Goal: Task Accomplishment & Management: Use online tool/utility

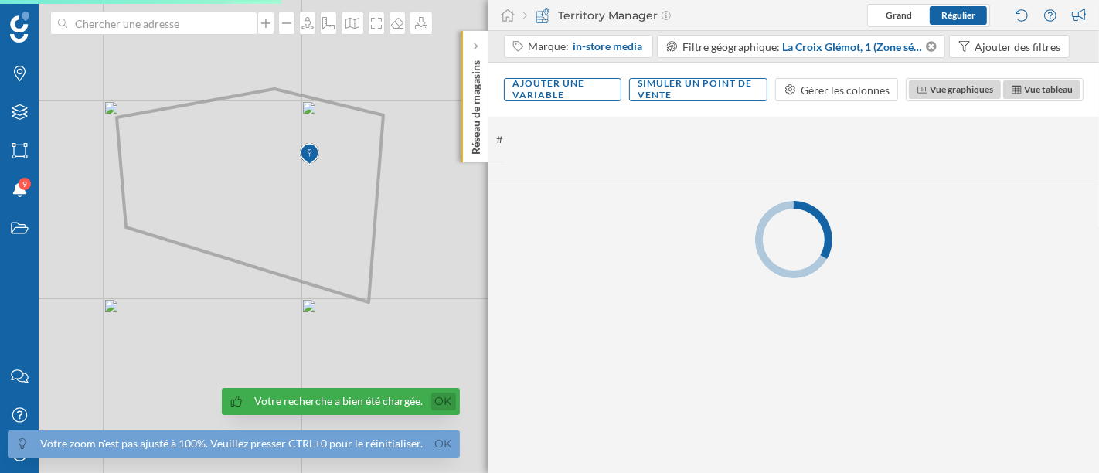
click at [440, 396] on link "Ok" at bounding box center [443, 402] width 25 height 18
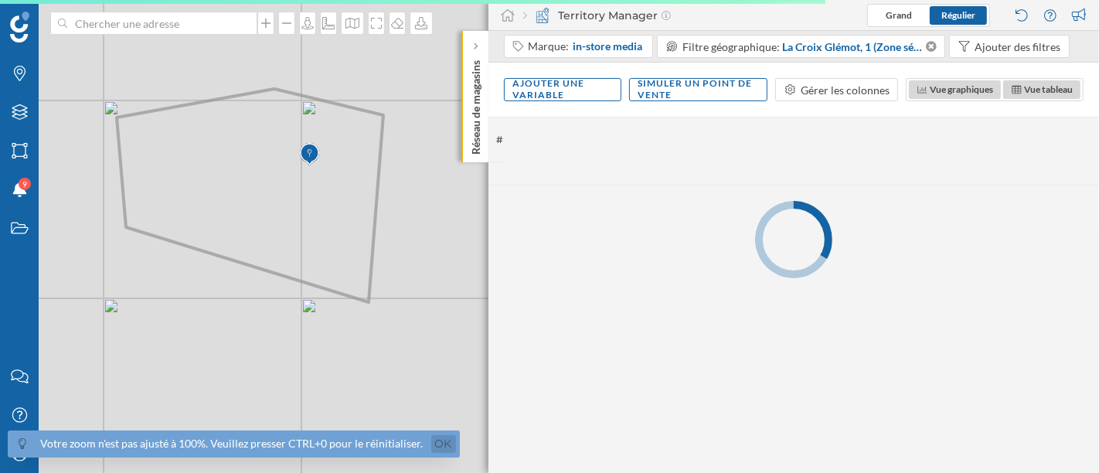
click at [441, 441] on link "Ok" at bounding box center [443, 444] width 25 height 18
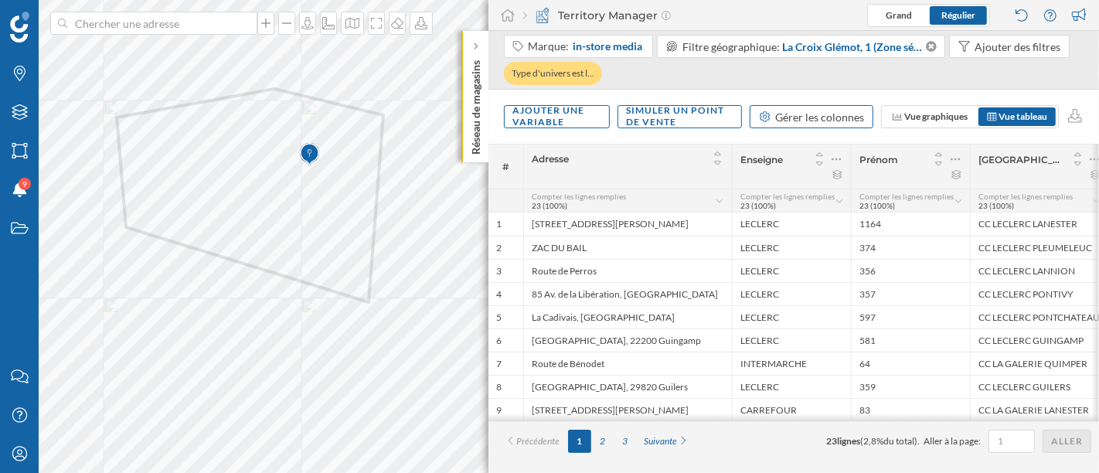
click at [829, 115] on div "Gérer les colonnes" at bounding box center [820, 117] width 89 height 16
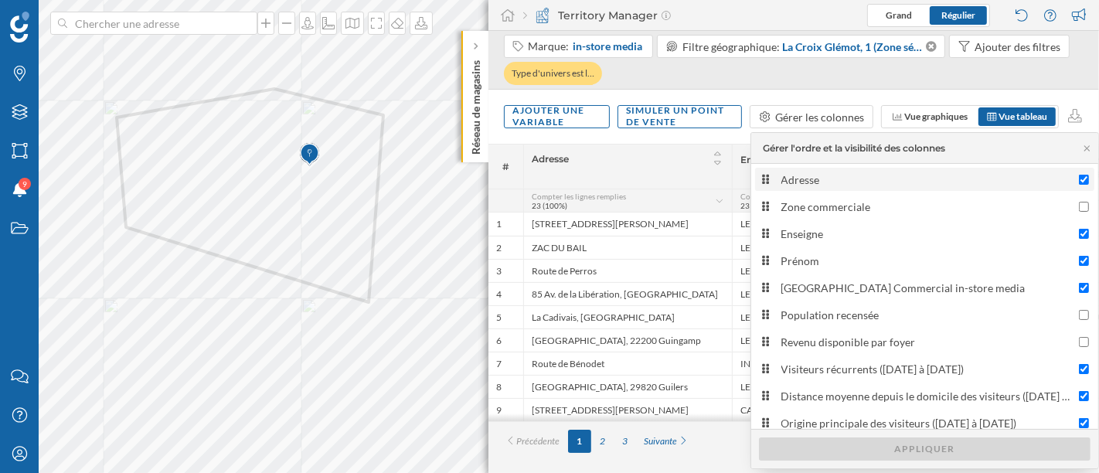
click at [828, 179] on div "Adresse" at bounding box center [927, 180] width 291 height 16
click at [1079, 179] on input "Adresse" at bounding box center [1084, 180] width 10 height 10
checkbox input "false"
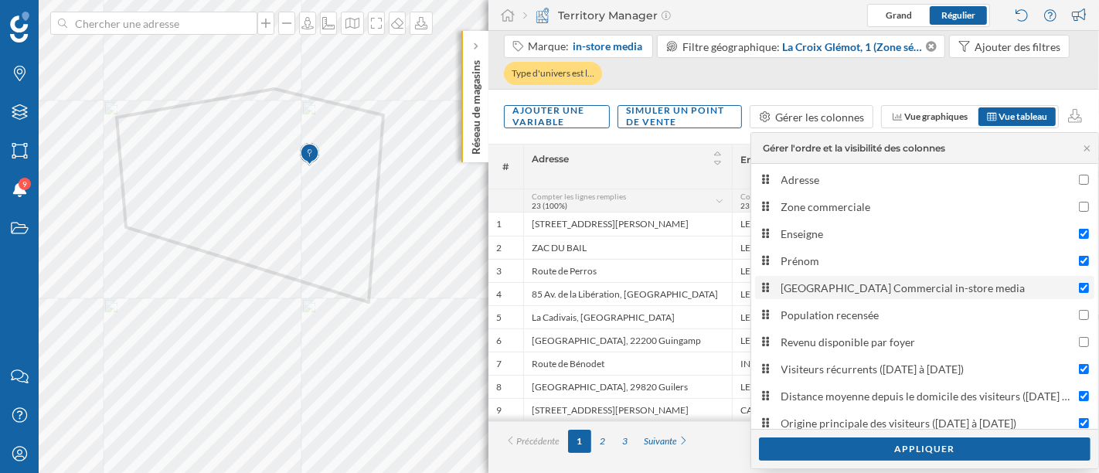
click at [841, 298] on label "[GEOGRAPHIC_DATA] Commercial in-store media" at bounding box center [924, 287] width 339 height 23
click at [1079, 293] on input "[GEOGRAPHIC_DATA] Commercial in-store media" at bounding box center [1084, 288] width 10 height 10
click at [839, 280] on div "[GEOGRAPHIC_DATA] Commercial in-store media" at bounding box center [927, 288] width 291 height 16
click at [1079, 283] on input "[GEOGRAPHIC_DATA] Commercial in-store media" at bounding box center [1084, 288] width 10 height 10
checkbox input "true"
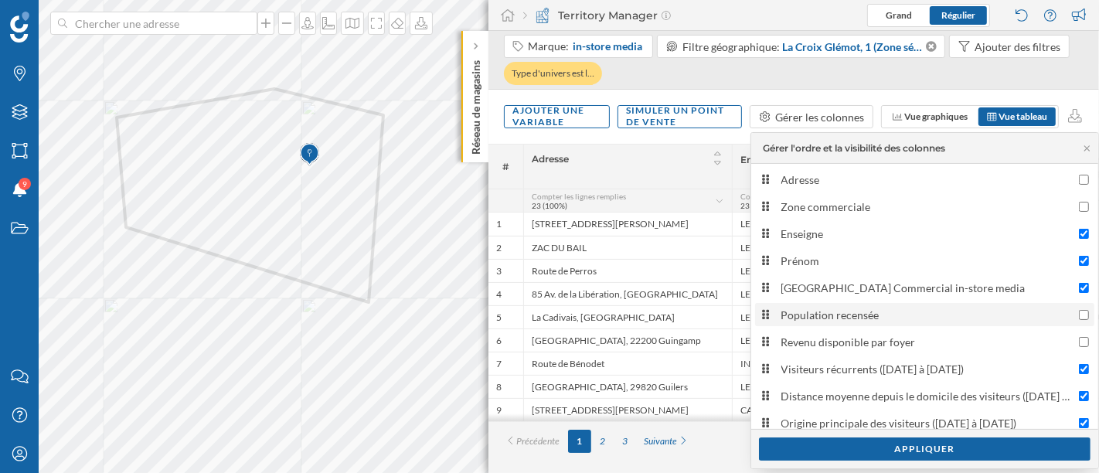
click at [846, 308] on div "Population recensée" at bounding box center [927, 315] width 291 height 16
click at [1079, 310] on input "Population recensée" at bounding box center [1084, 315] width 10 height 10
checkbox input "true"
click at [846, 330] on label "Revenu disponible par foyer" at bounding box center [924, 341] width 339 height 23
click at [1079, 337] on input "Revenu disponible par foyer" at bounding box center [1084, 342] width 10 height 10
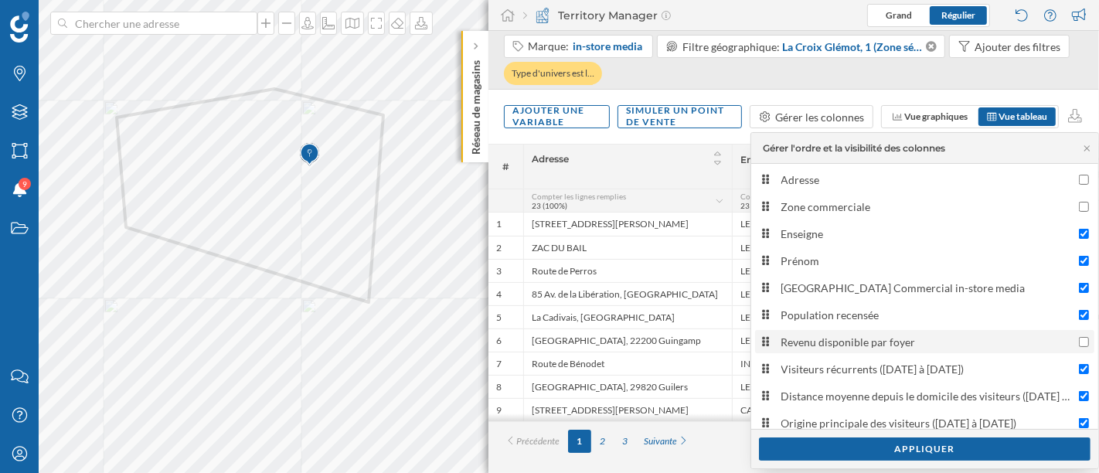
checkbox input "true"
click at [879, 447] on div "Appliquer" at bounding box center [925, 448] width 332 height 23
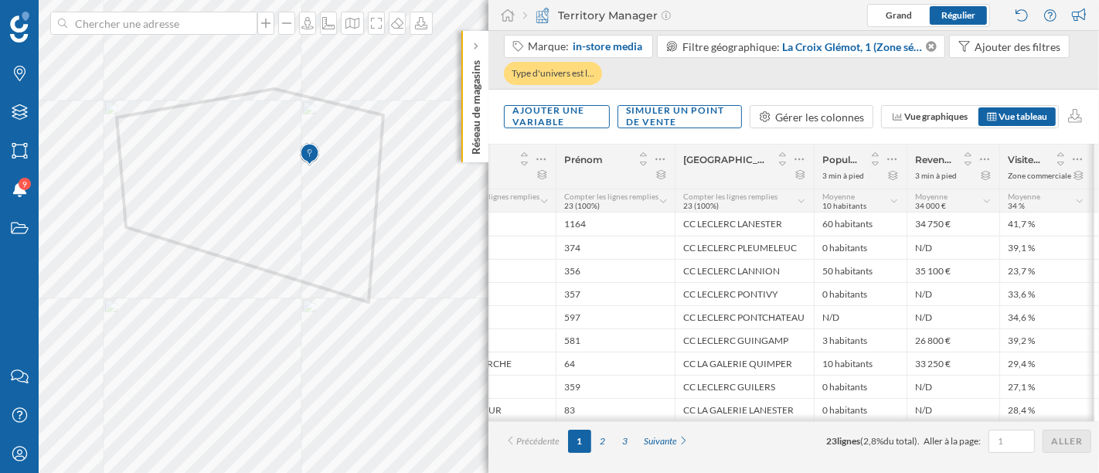
scroll to position [0, 89]
click at [891, 154] on icon at bounding box center [890, 159] width 10 height 15
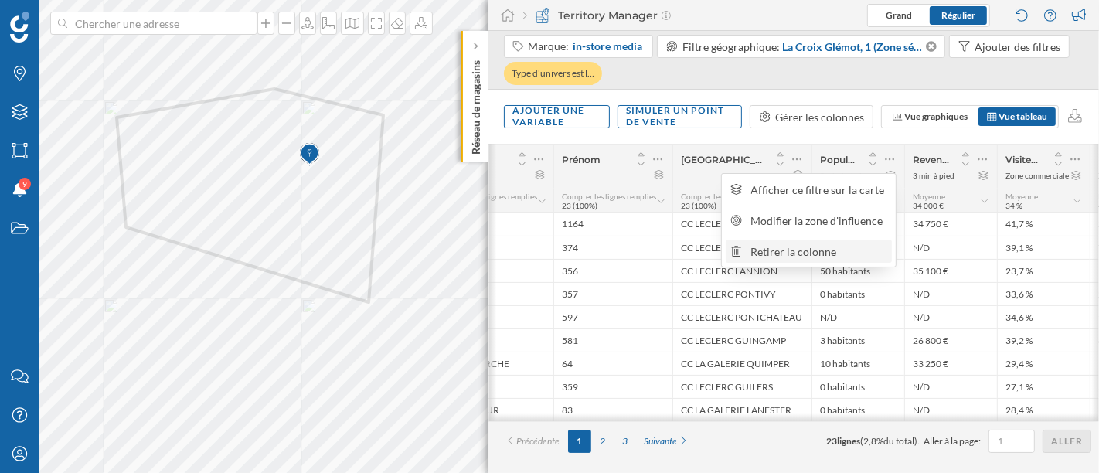
click at [855, 247] on div "Retirer la colonne" at bounding box center [819, 251] width 136 height 16
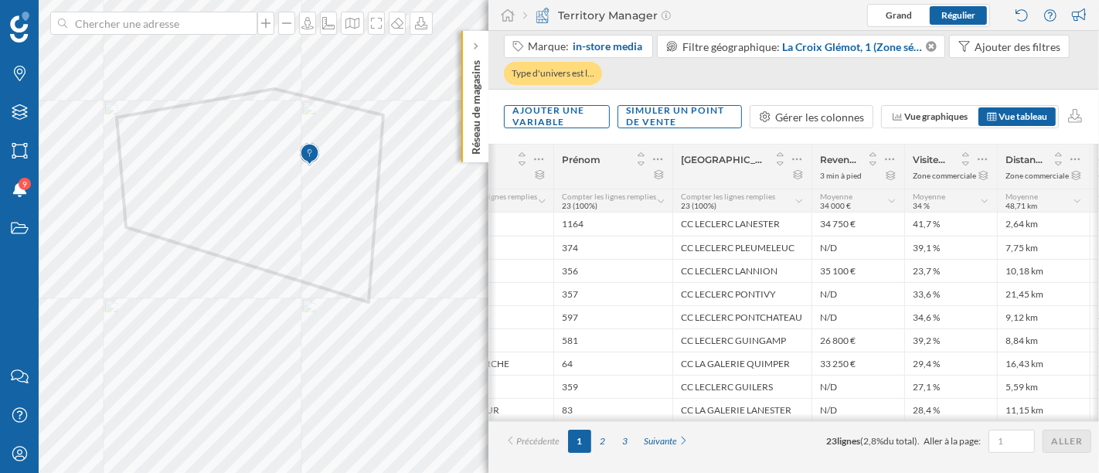
click at [882, 158] on div at bounding box center [878, 159] width 38 height 22
click at [887, 158] on icon at bounding box center [890, 159] width 10 height 15
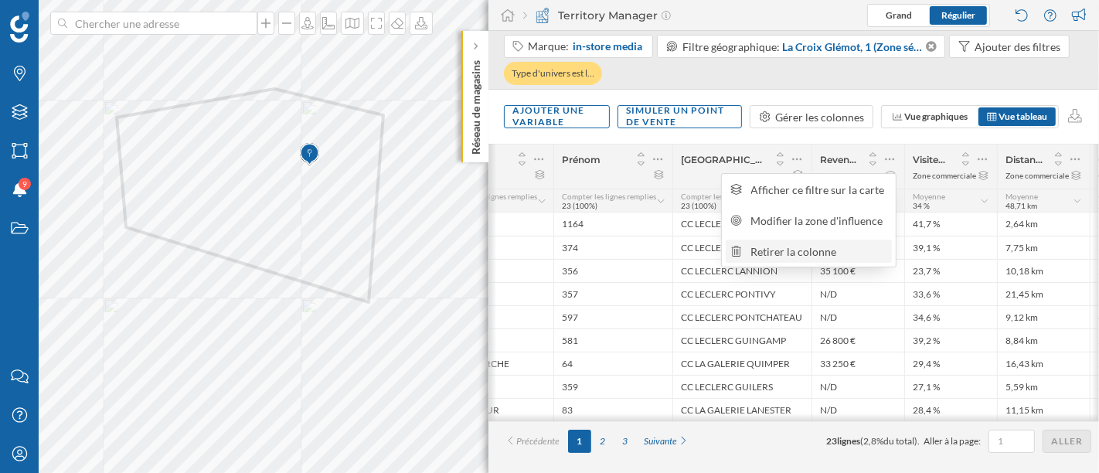
click at [877, 250] on div "Retirer la colonne" at bounding box center [819, 251] width 136 height 16
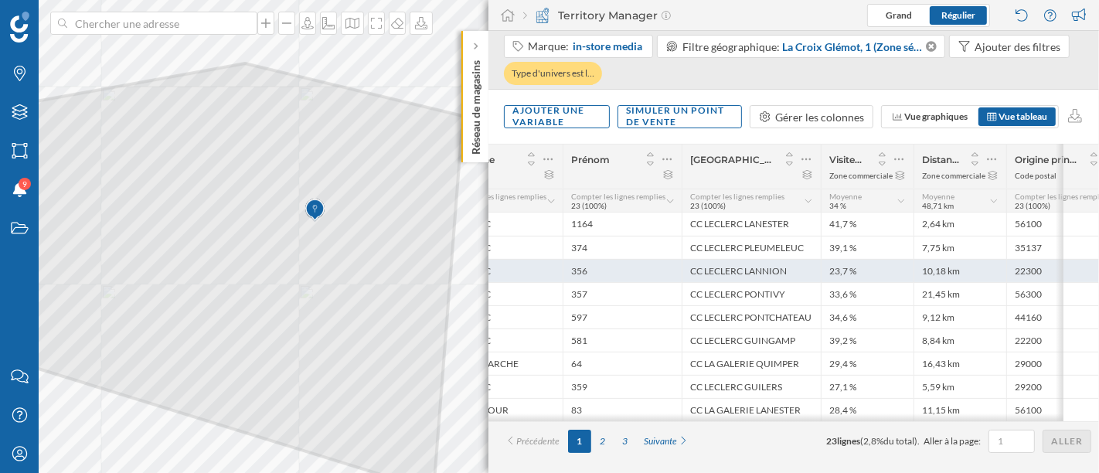
scroll to position [0, 0]
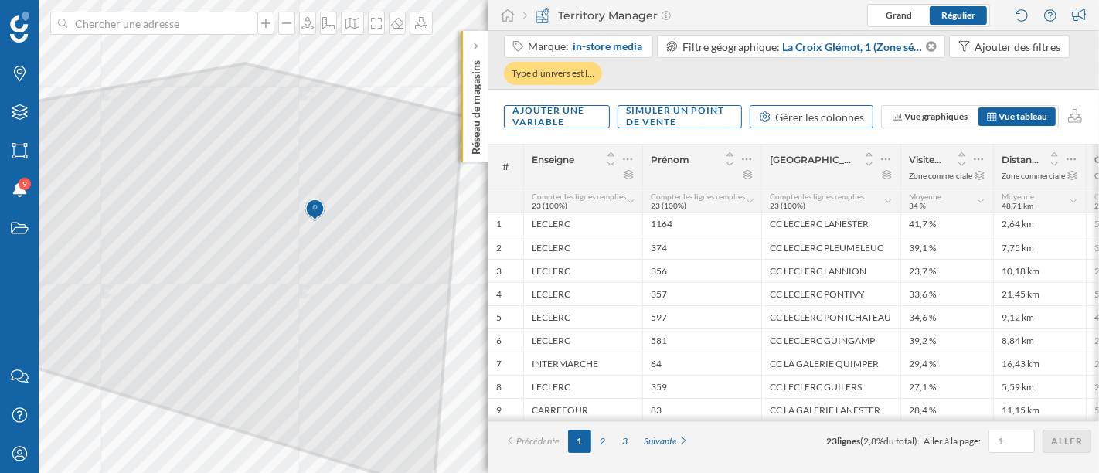
click at [826, 111] on div "Gérer les colonnes" at bounding box center [820, 117] width 89 height 16
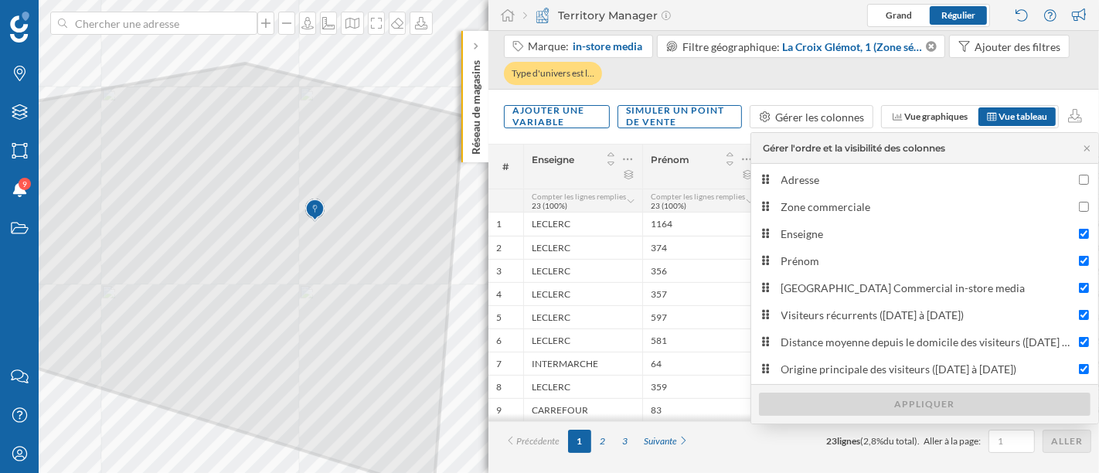
click at [841, 274] on div "Adresse Zone commerciale [GEOGRAPHIC_DATA] [GEOGRAPHIC_DATA] Nom du Centre Comm…" at bounding box center [924, 274] width 347 height 213
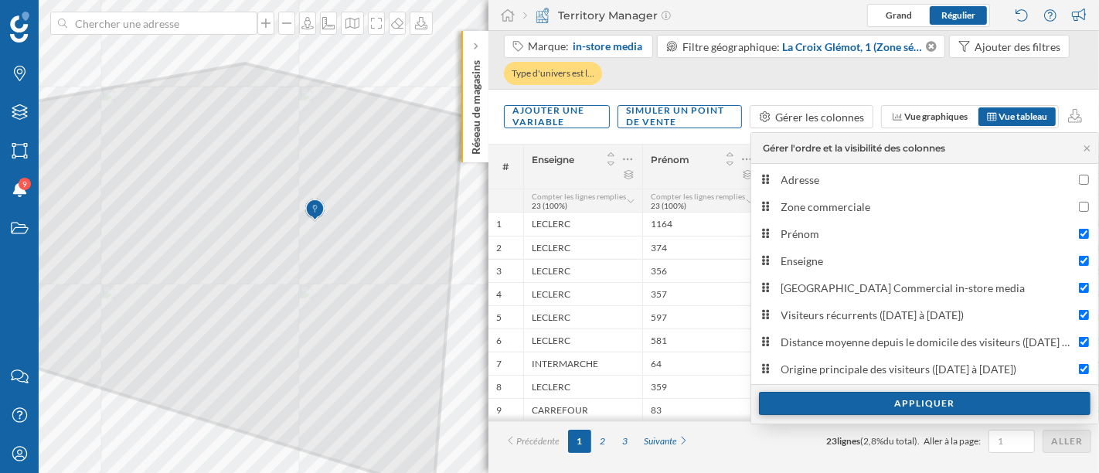
click at [860, 395] on div "Appliquer" at bounding box center [925, 403] width 332 height 23
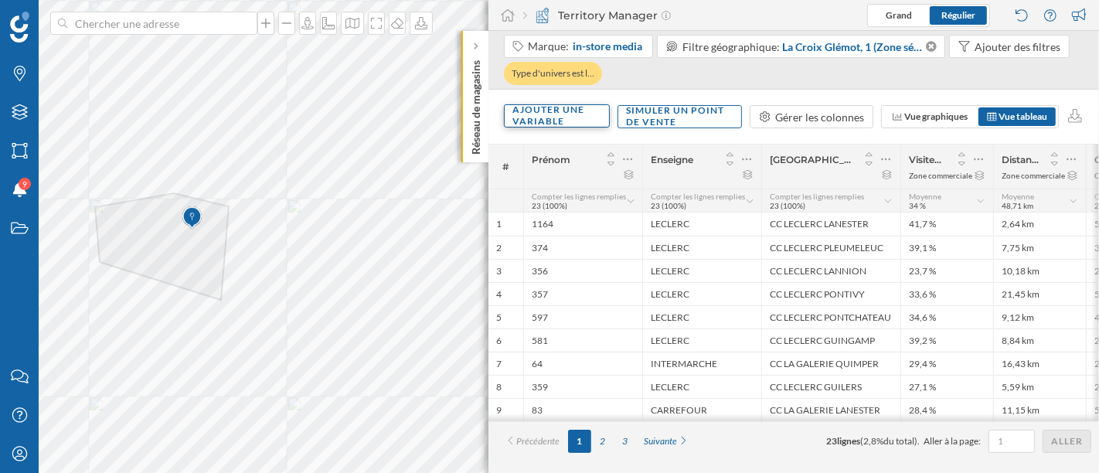
click at [574, 116] on div "Ajouter une variable" at bounding box center [557, 115] width 106 height 23
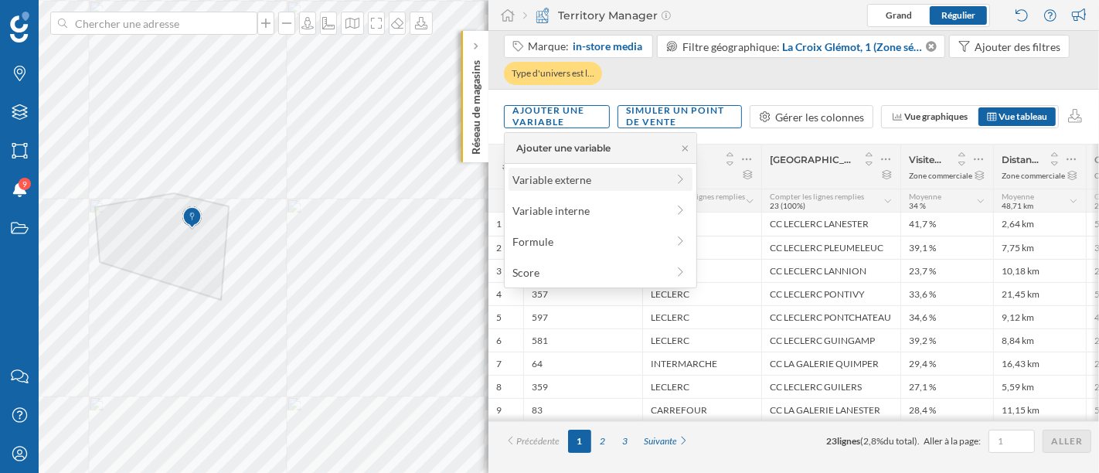
click at [567, 183] on div "Variable externe" at bounding box center [590, 180] width 154 height 16
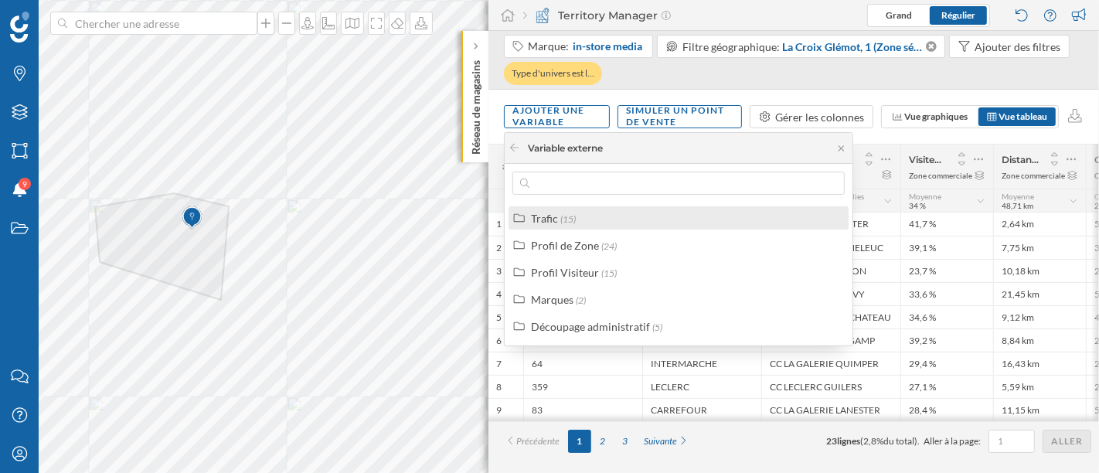
click at [586, 216] on div "Trafic (15)" at bounding box center [685, 218] width 308 height 16
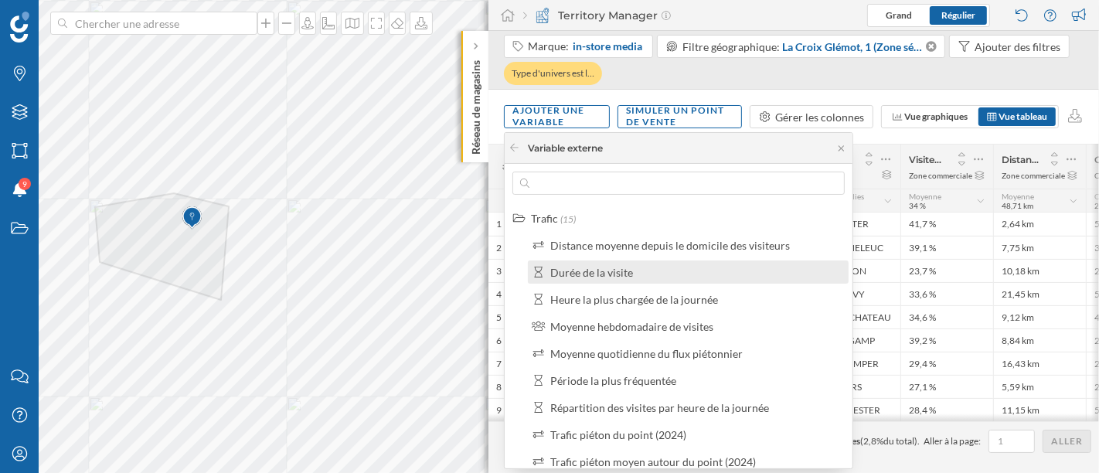
scroll to position [172, 0]
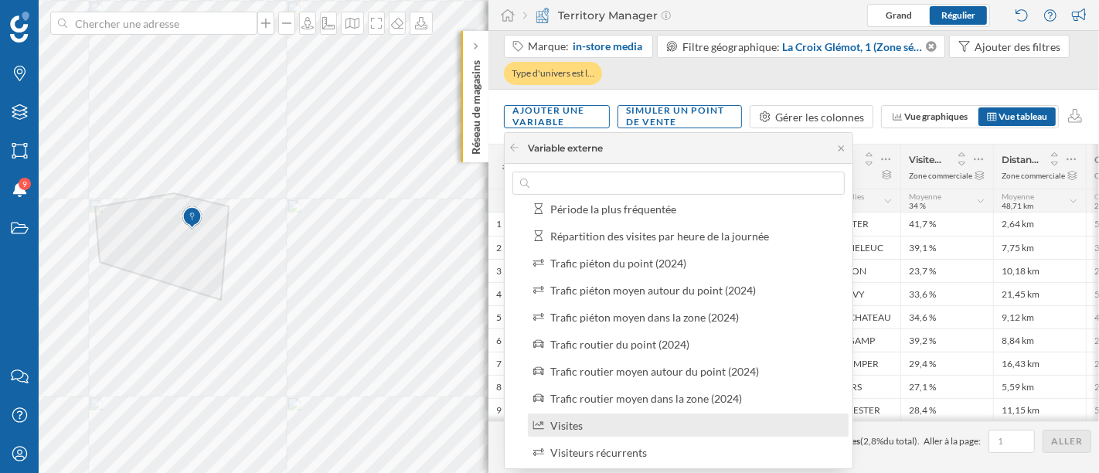
click at [584, 426] on div "Visites" at bounding box center [694, 425] width 289 height 16
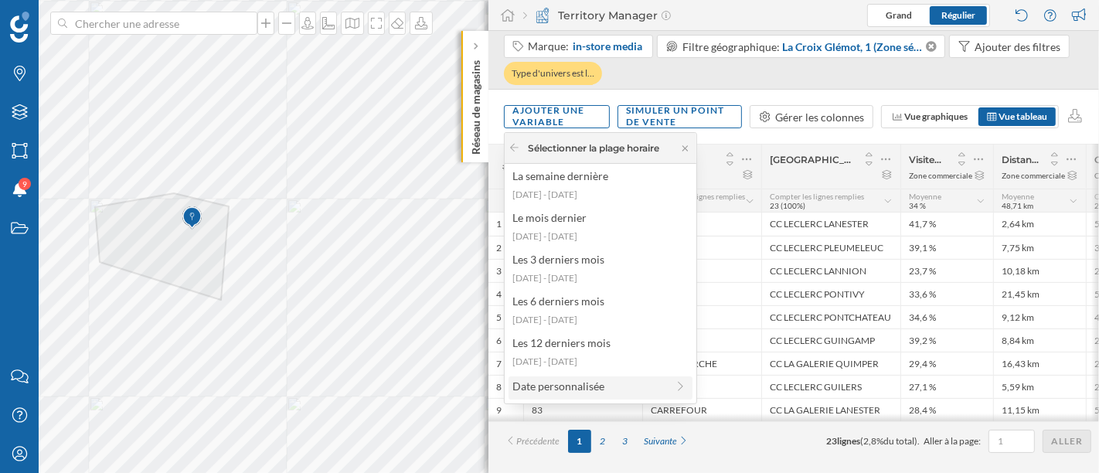
click at [571, 384] on div "Date personnalisée" at bounding box center [590, 386] width 154 height 16
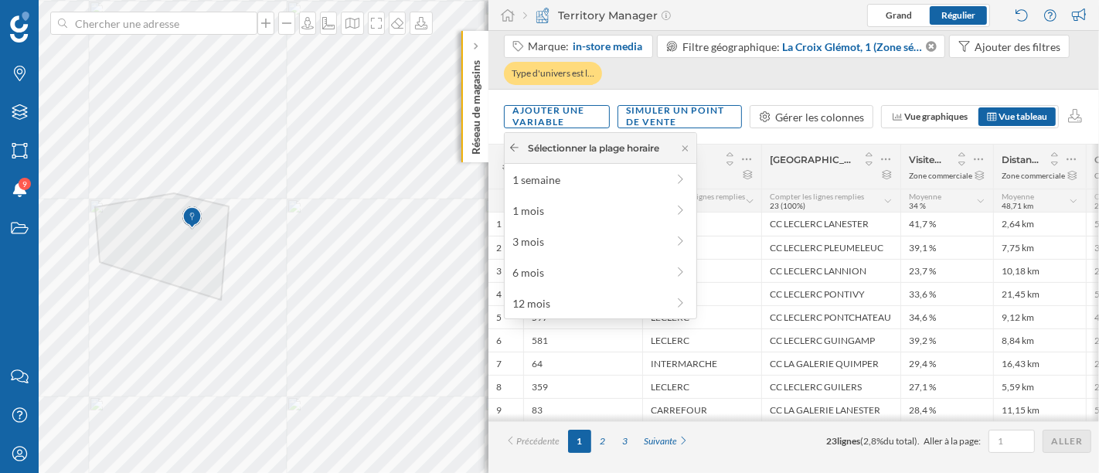
click at [512, 142] on div at bounding box center [515, 148] width 12 height 14
click at [514, 147] on icon at bounding box center [515, 147] width 12 height 9
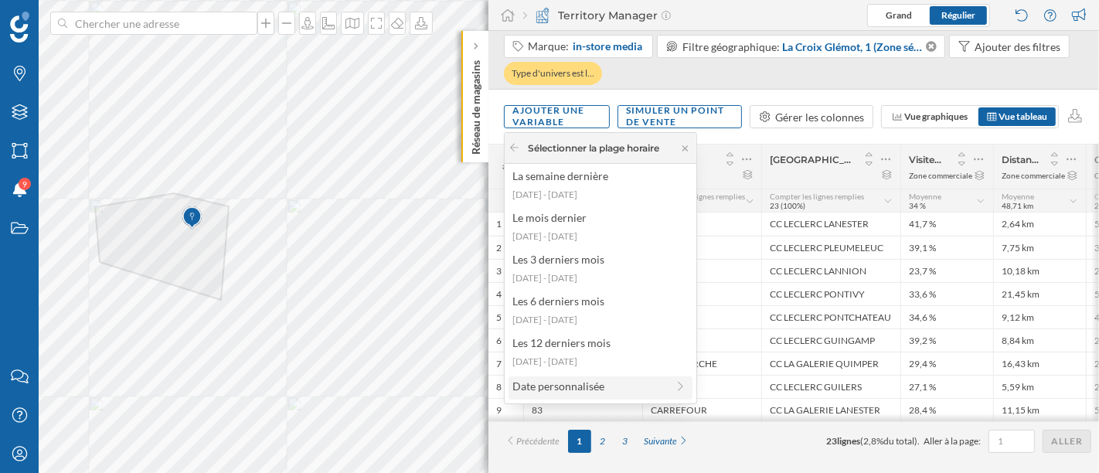
click at [553, 381] on div "Date personnalisée" at bounding box center [590, 386] width 154 height 16
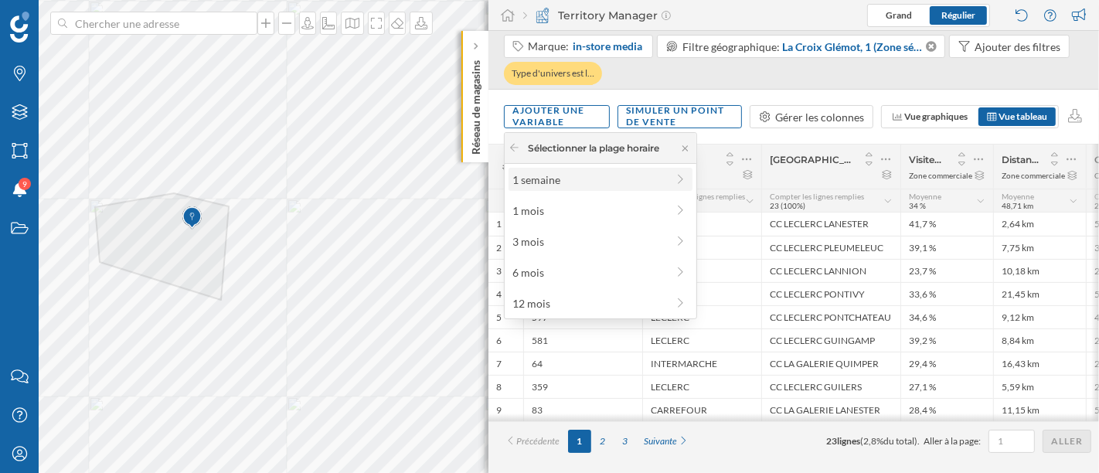
click at [552, 190] on div "1 semaine" at bounding box center [601, 179] width 184 height 23
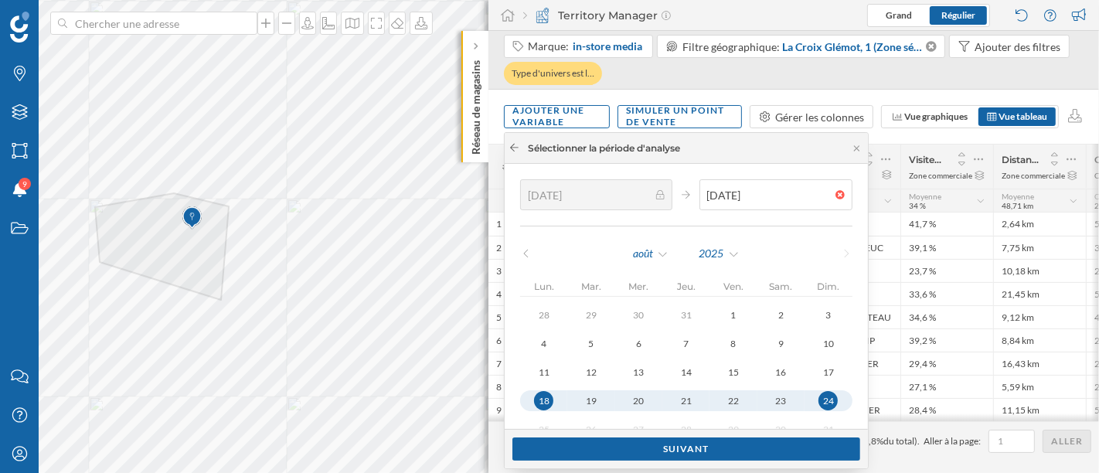
click at [514, 146] on icon at bounding box center [515, 147] width 12 height 9
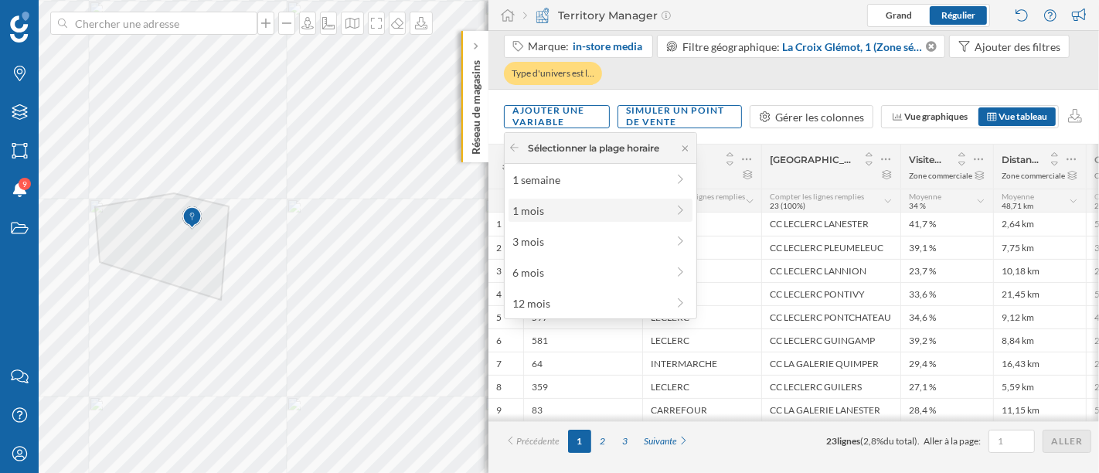
click at [532, 218] on div "1 mois" at bounding box center [601, 210] width 184 height 23
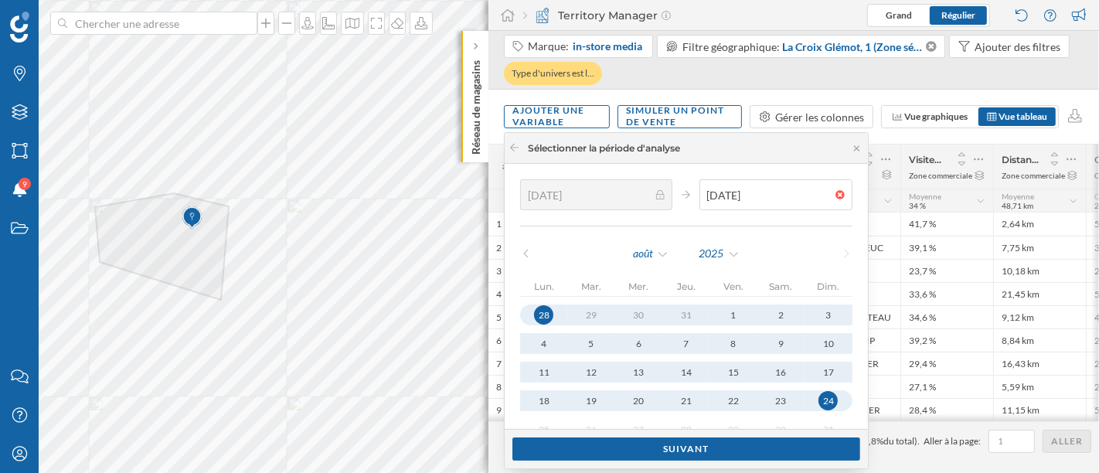
click at [521, 251] on icon at bounding box center [526, 253] width 12 height 9
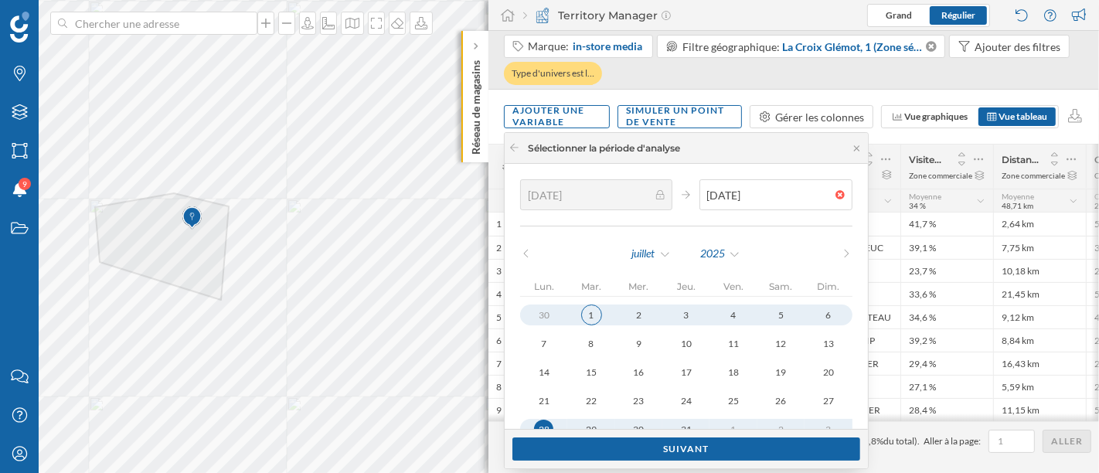
type input "[DATE]"
click at [577, 315] on button "1" at bounding box center [590, 315] width 47 height 21
type input "[DATE]"
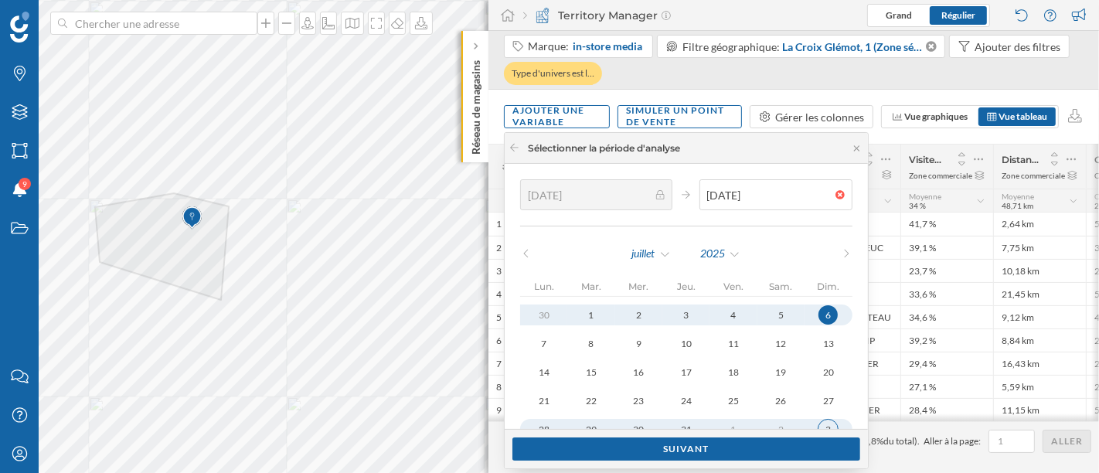
click at [835, 420] on div "3" at bounding box center [828, 429] width 21 height 21
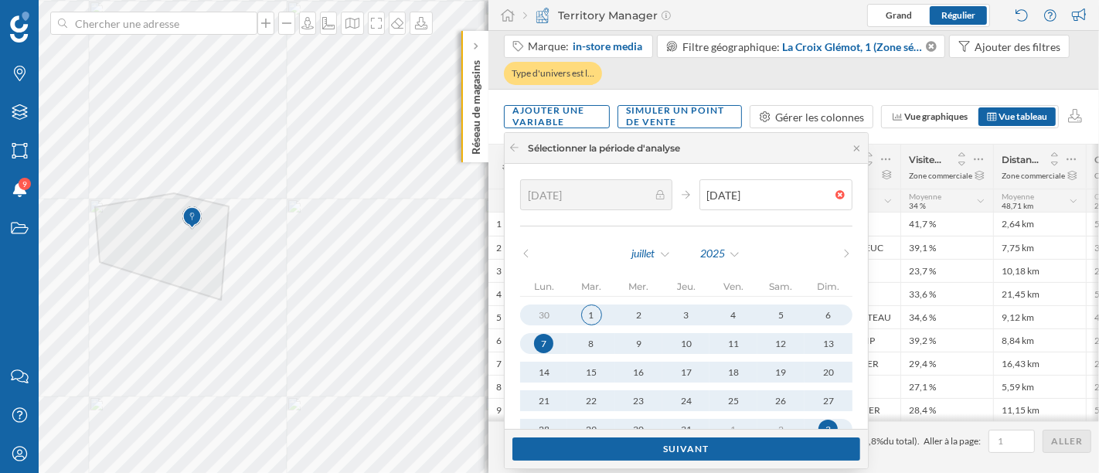
type input "[DATE]"
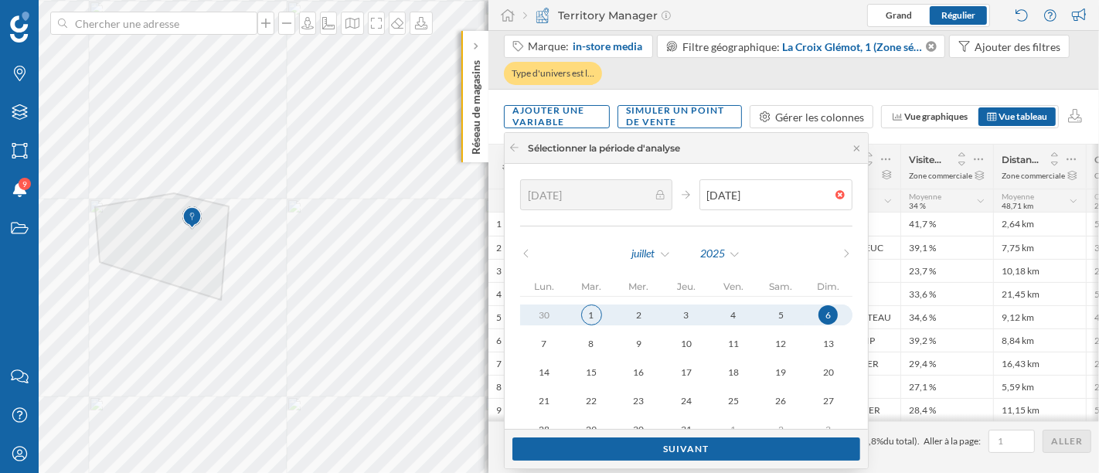
click at [613, 321] on button "1" at bounding box center [590, 315] width 47 height 21
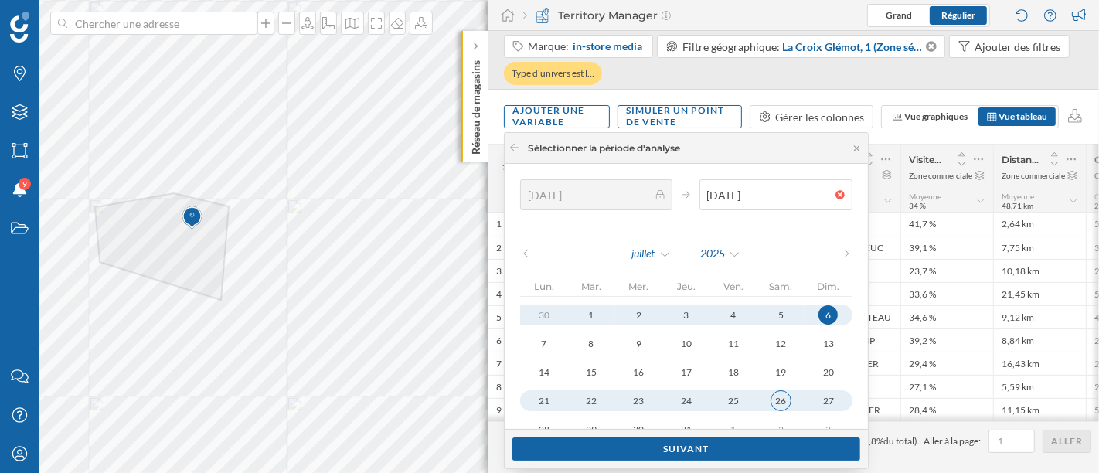
type input "[DATE]"
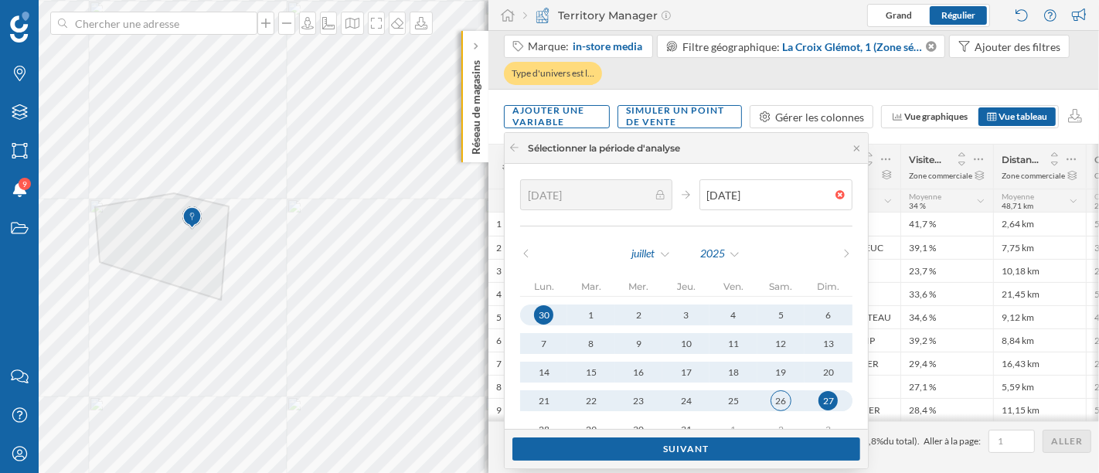
click at [797, 408] on button "26" at bounding box center [781, 400] width 47 height 21
click at [761, 448] on div "Suivant" at bounding box center [687, 448] width 348 height 23
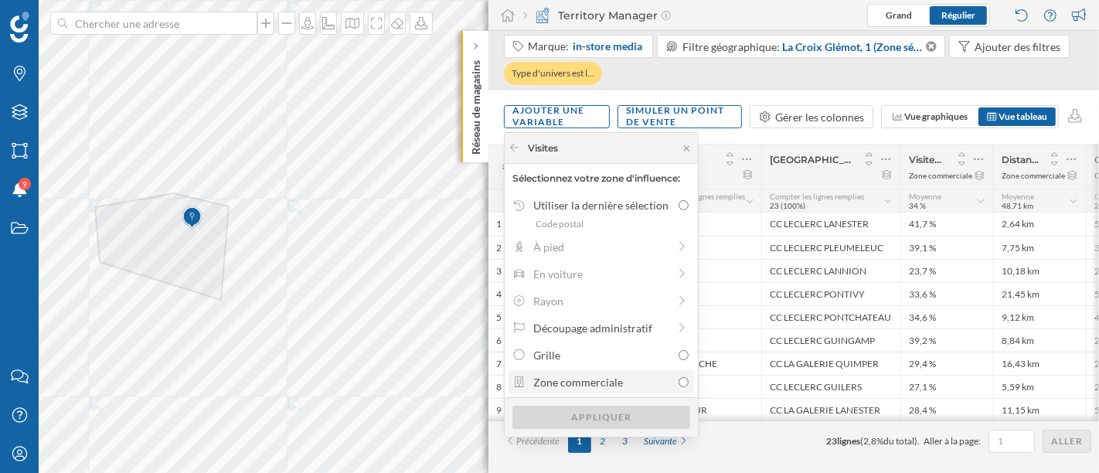
click at [597, 383] on div "Zone commerciale" at bounding box center [603, 382] width 138 height 16
click at [679, 383] on input "Zone commerciale" at bounding box center [684, 382] width 10 height 10
radio input "true"
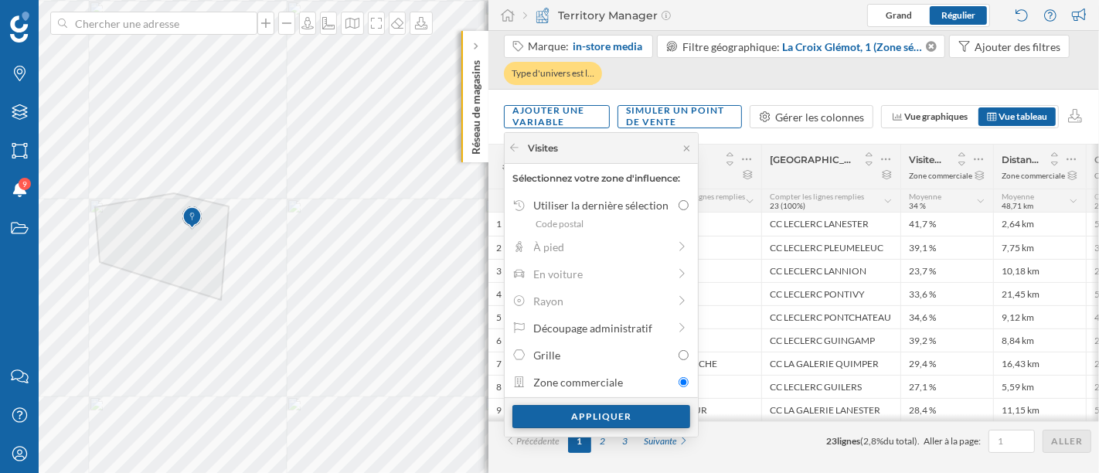
click at [599, 410] on div "Appliquer" at bounding box center [602, 416] width 178 height 23
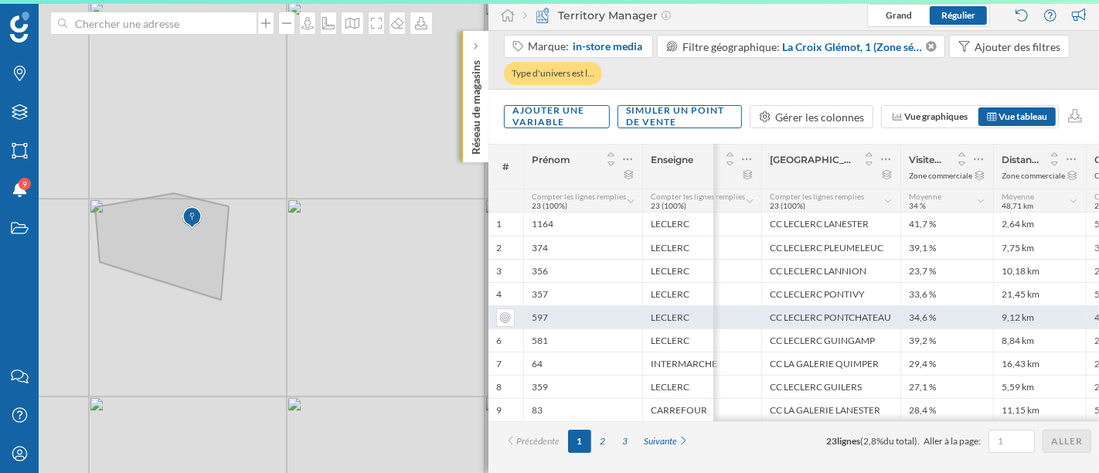
scroll to position [0, 225]
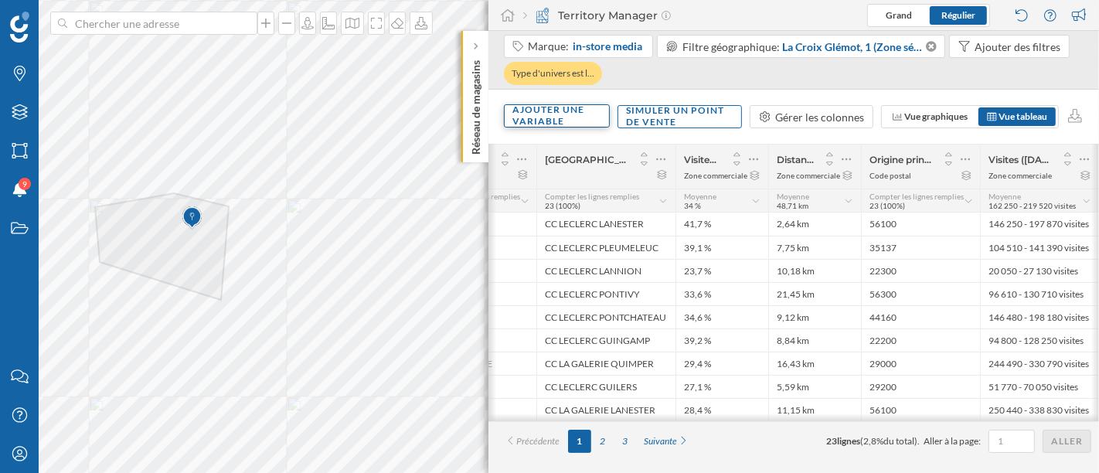
click at [591, 122] on div "Ajouter une variable" at bounding box center [557, 115] width 106 height 23
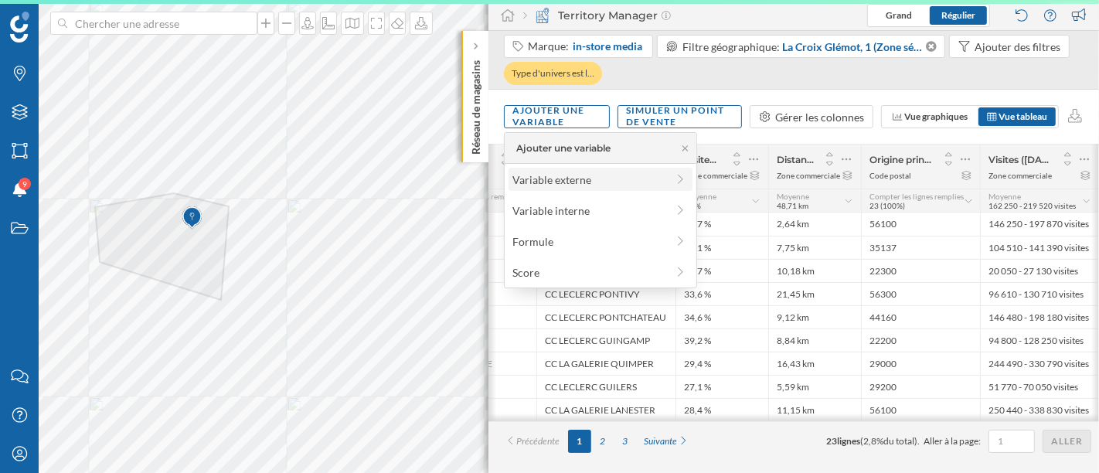
click at [580, 178] on div "Variable externe" at bounding box center [590, 180] width 154 height 16
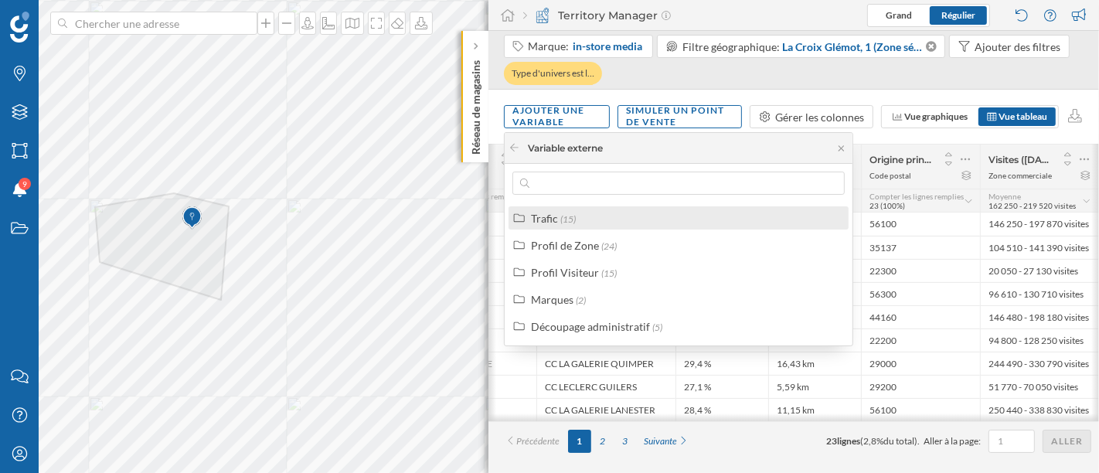
click at [579, 210] on div "Trafic (15)" at bounding box center [685, 218] width 308 height 16
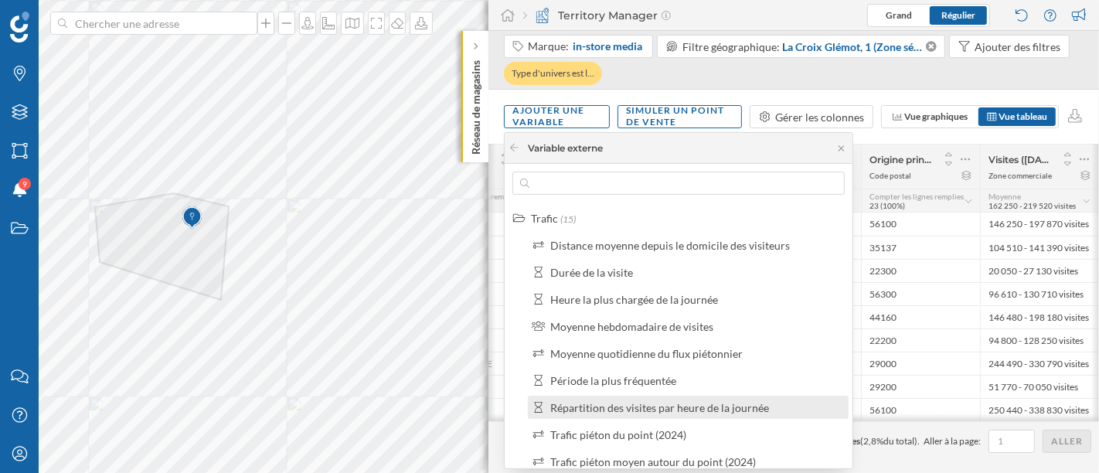
scroll to position [172, 0]
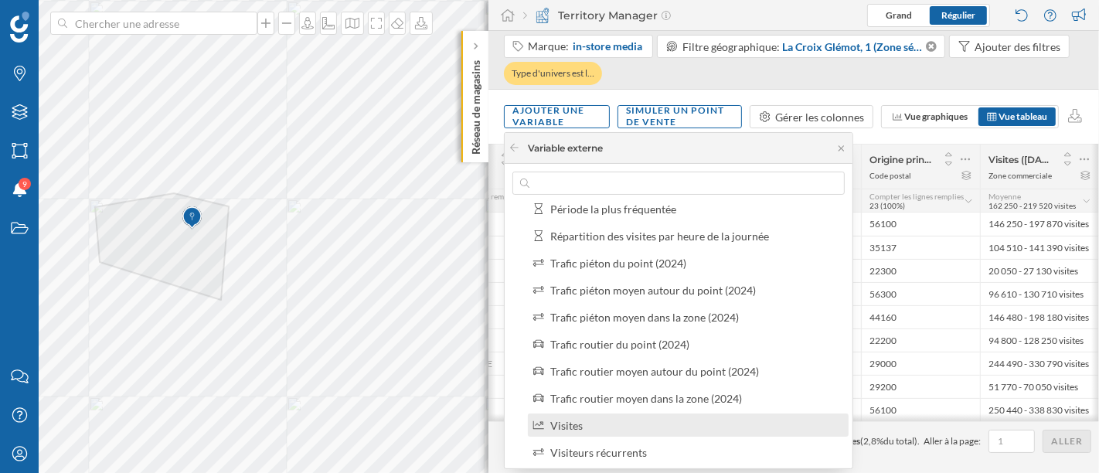
click at [581, 425] on div "Visites" at bounding box center [566, 425] width 32 height 13
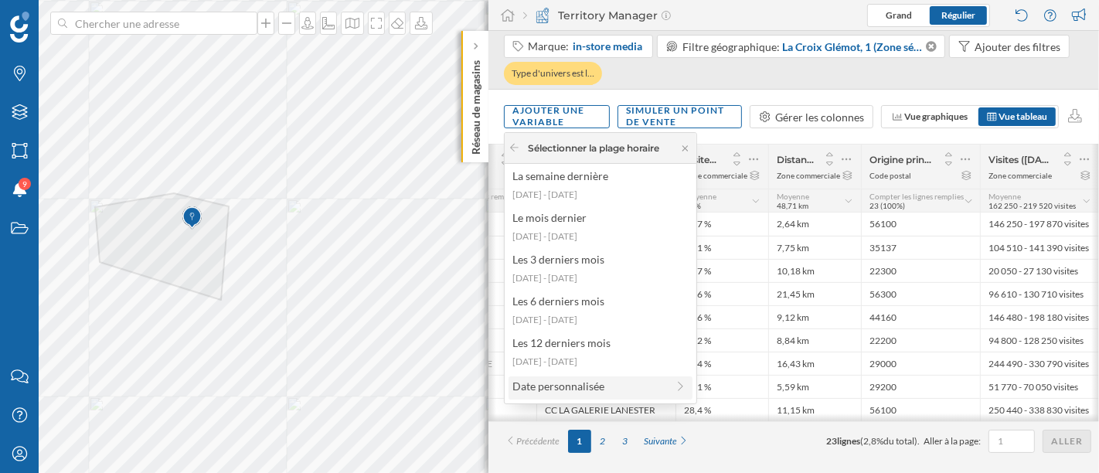
click at [587, 384] on div "Date personnalisée" at bounding box center [590, 386] width 154 height 16
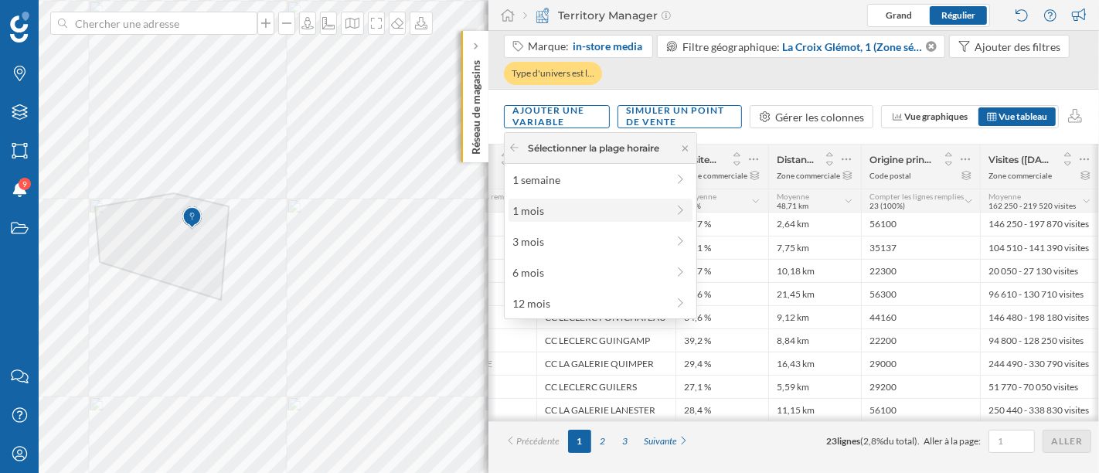
click at [563, 210] on div "1 mois" at bounding box center [590, 211] width 154 height 16
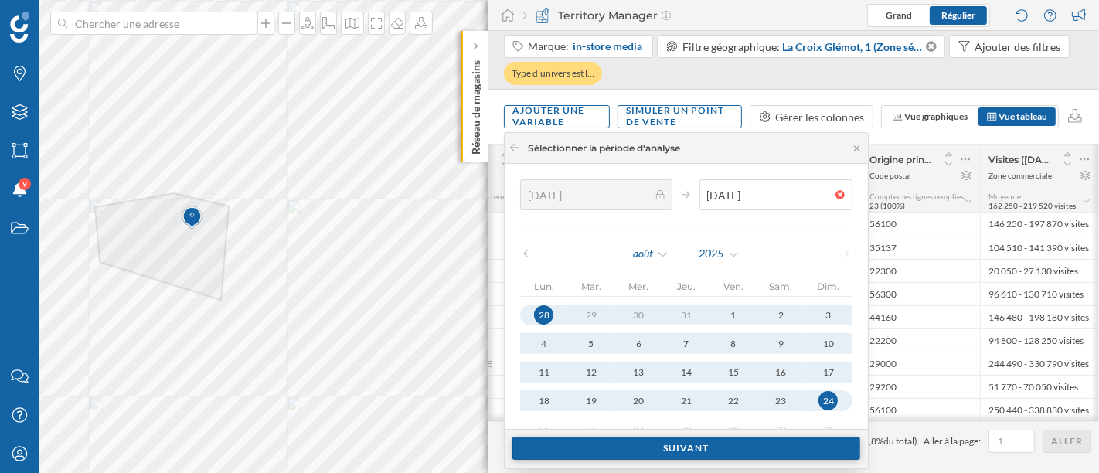
click at [704, 445] on div "Suivant" at bounding box center [687, 448] width 348 height 23
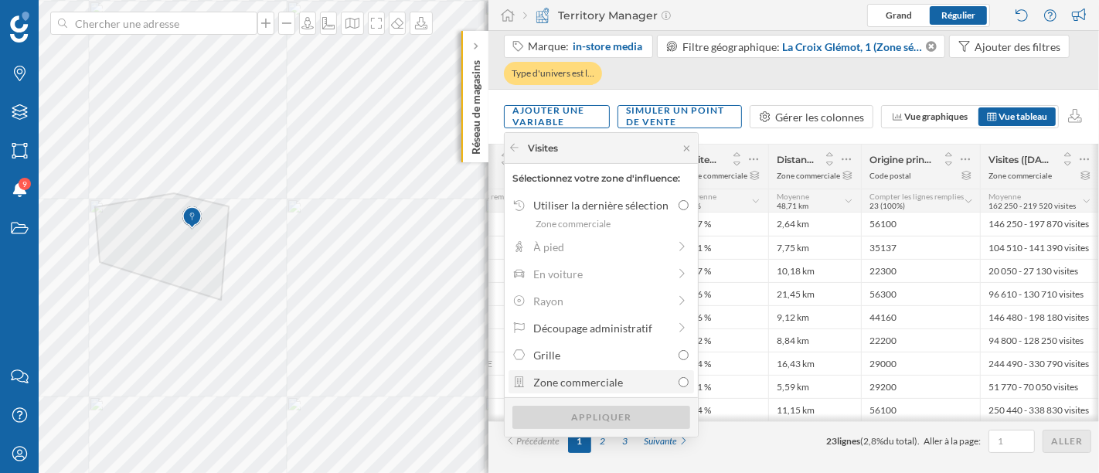
click at [585, 374] on div "Zone commerciale" at bounding box center [603, 382] width 138 height 16
click at [679, 377] on input "Zone commerciale" at bounding box center [684, 382] width 10 height 10
radio input "true"
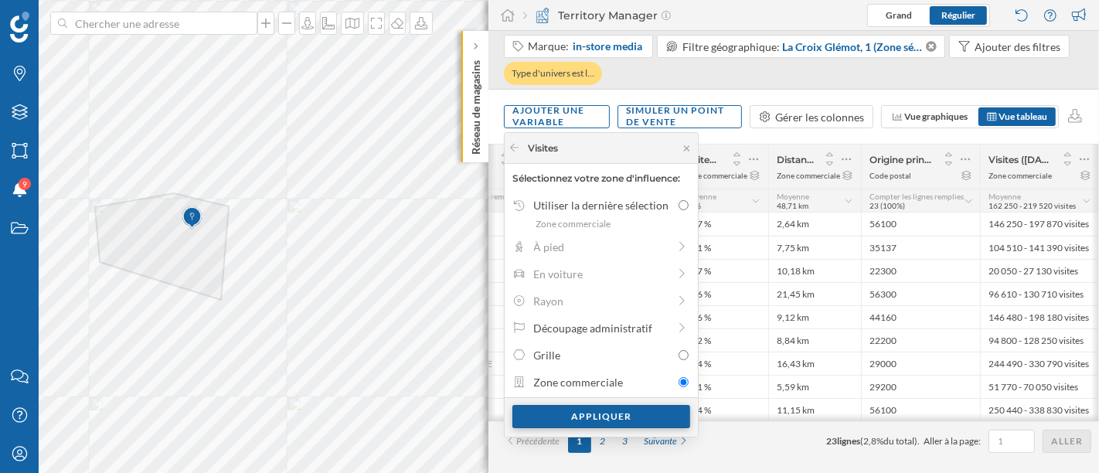
click at [593, 417] on div "Appliquer" at bounding box center [602, 416] width 178 height 23
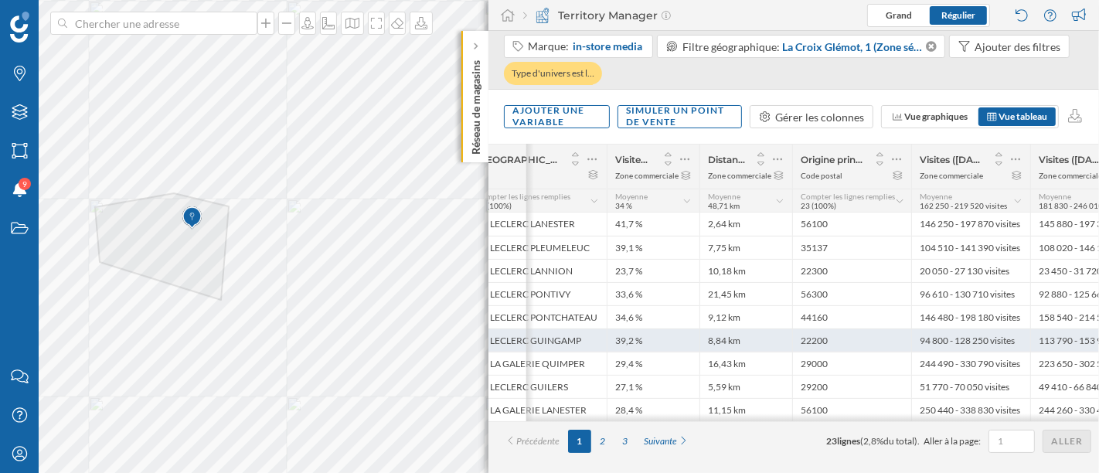
scroll to position [0, 344]
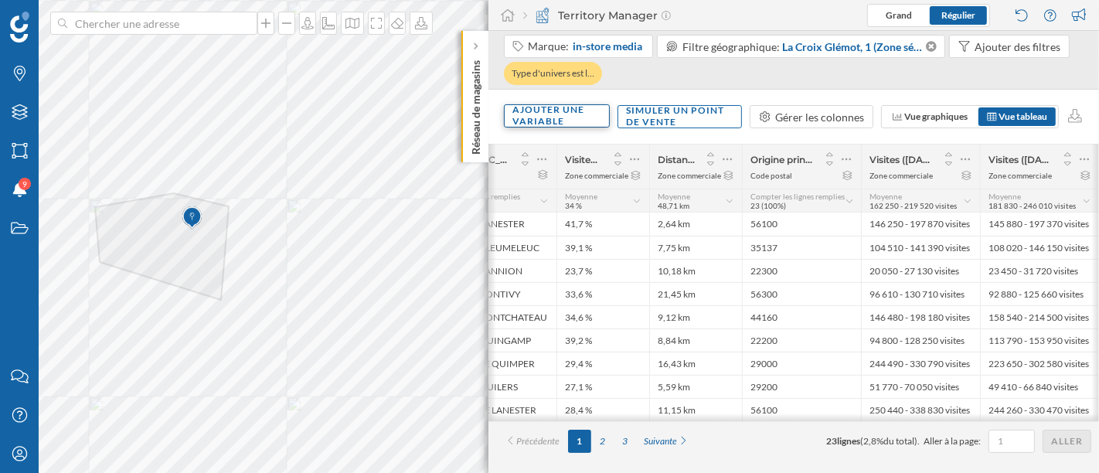
click at [587, 108] on div "Ajouter une variable" at bounding box center [557, 115] width 106 height 23
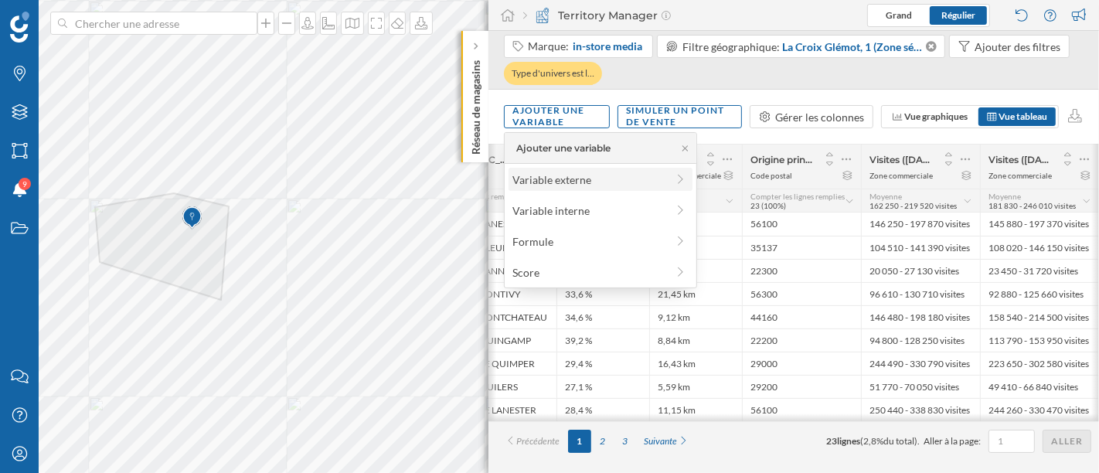
click at [564, 180] on div "Variable externe" at bounding box center [590, 180] width 154 height 16
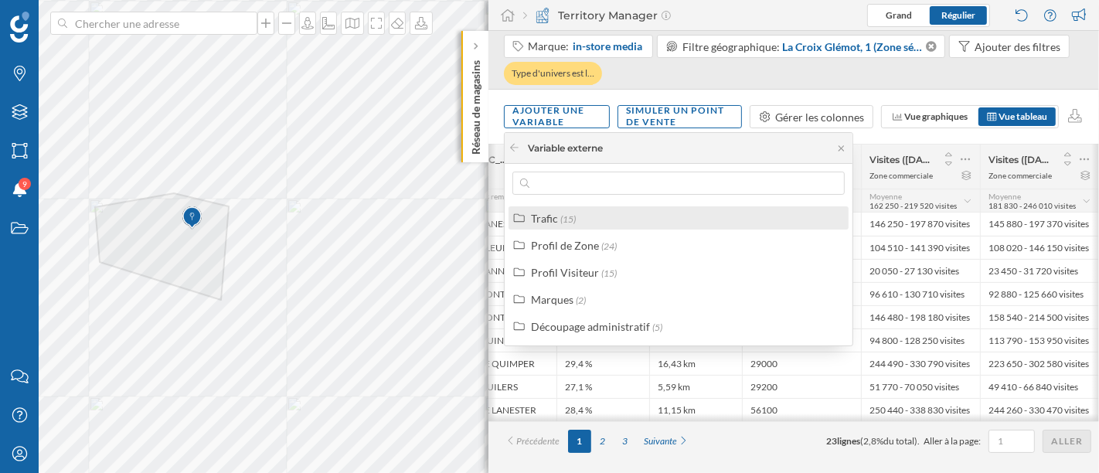
click at [567, 223] on span "(15)" at bounding box center [567, 219] width 15 height 12
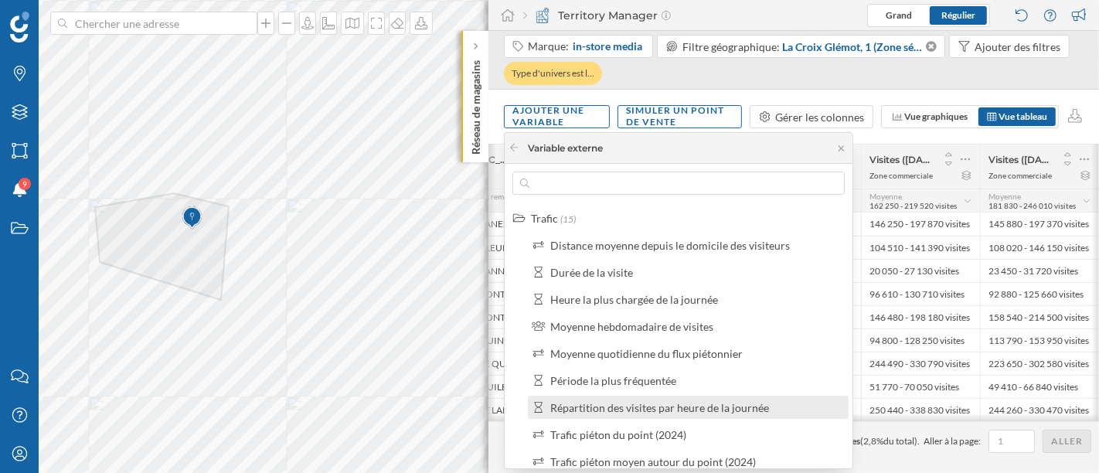
scroll to position [257, 0]
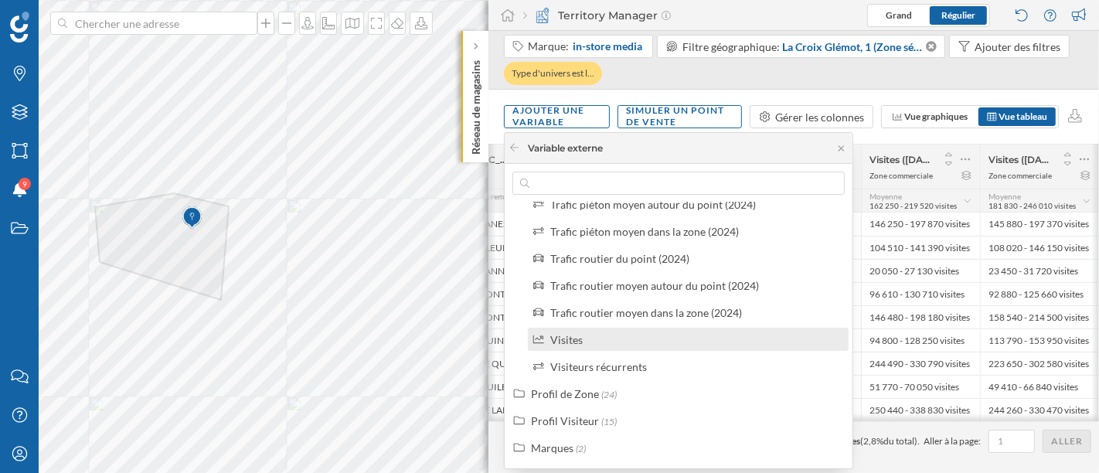
click at [563, 340] on div "Visites" at bounding box center [566, 339] width 32 height 13
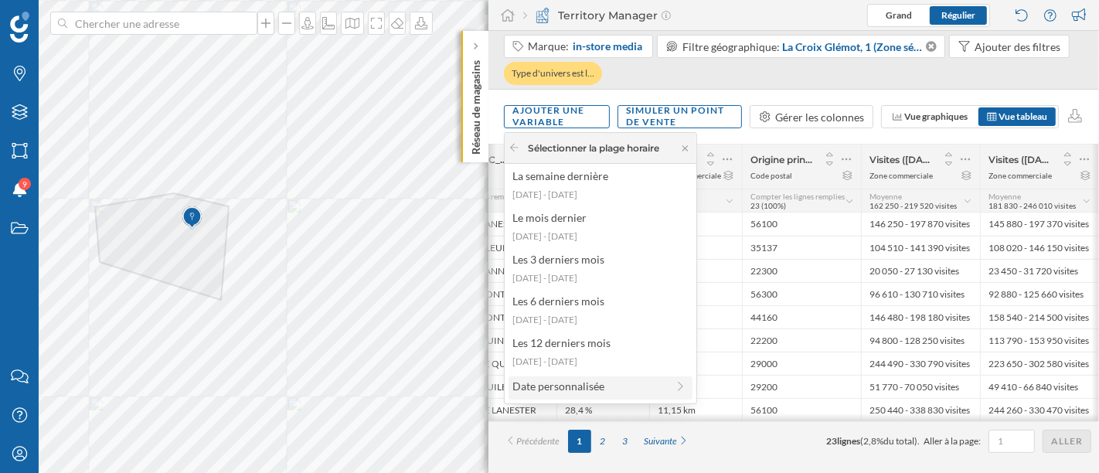
click at [573, 390] on div "Date personnalisée" at bounding box center [590, 386] width 154 height 16
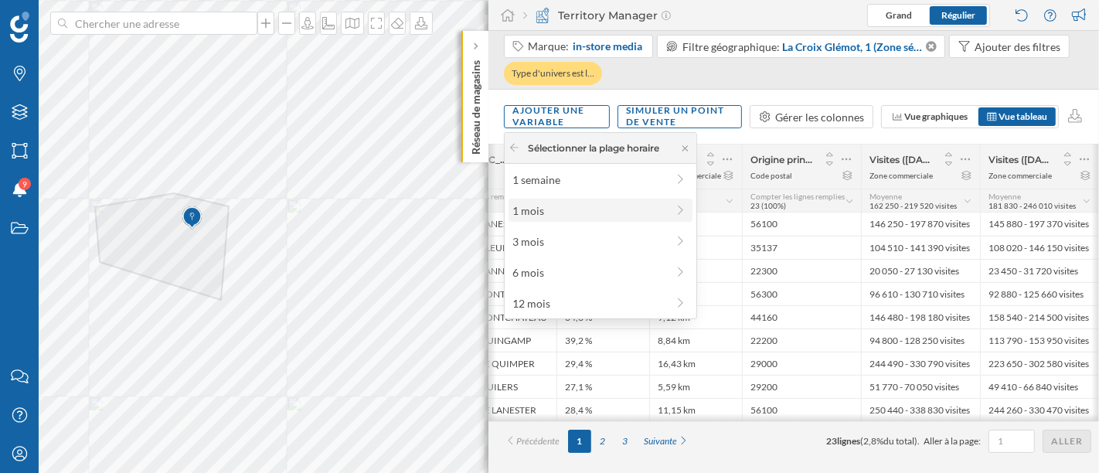
click at [562, 213] on div "1 mois" at bounding box center [590, 211] width 154 height 16
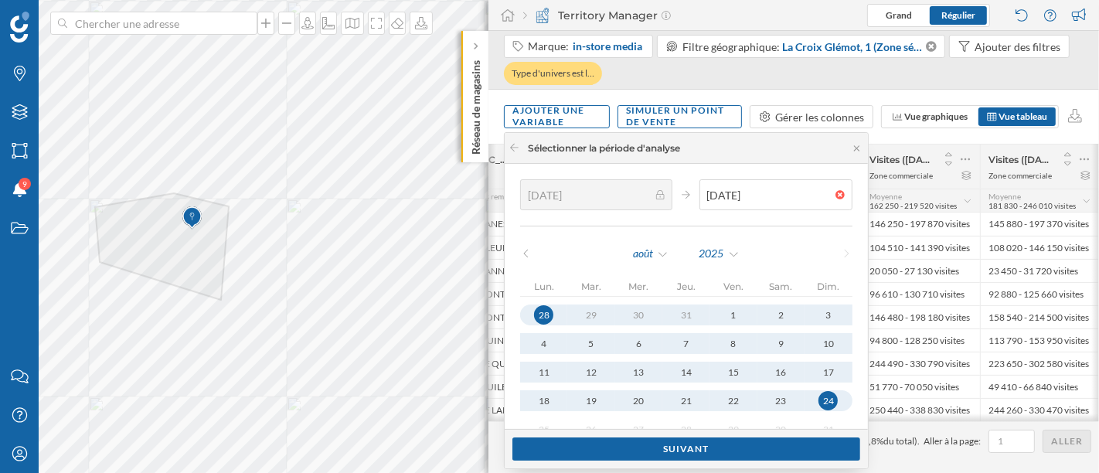
click at [521, 253] on icon at bounding box center [526, 253] width 12 height 9
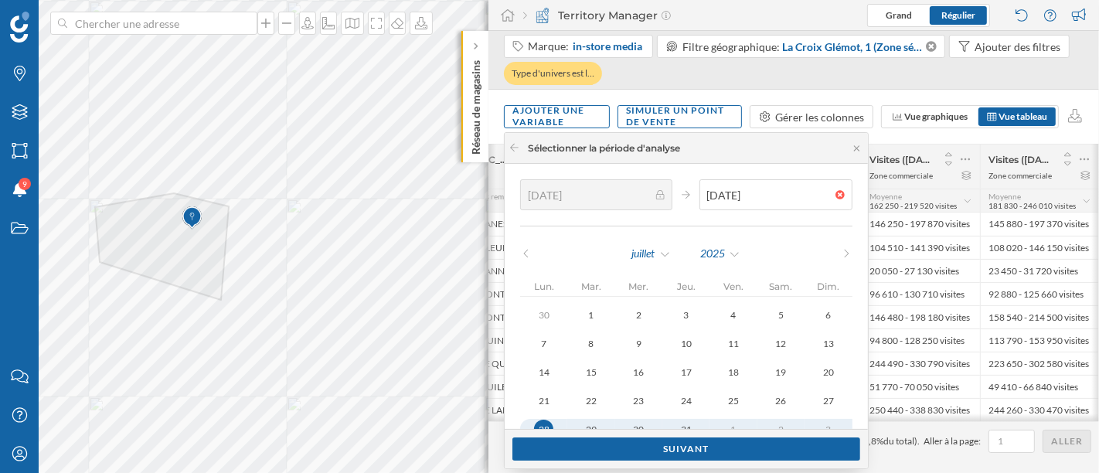
click at [521, 253] on icon at bounding box center [526, 253] width 12 height 9
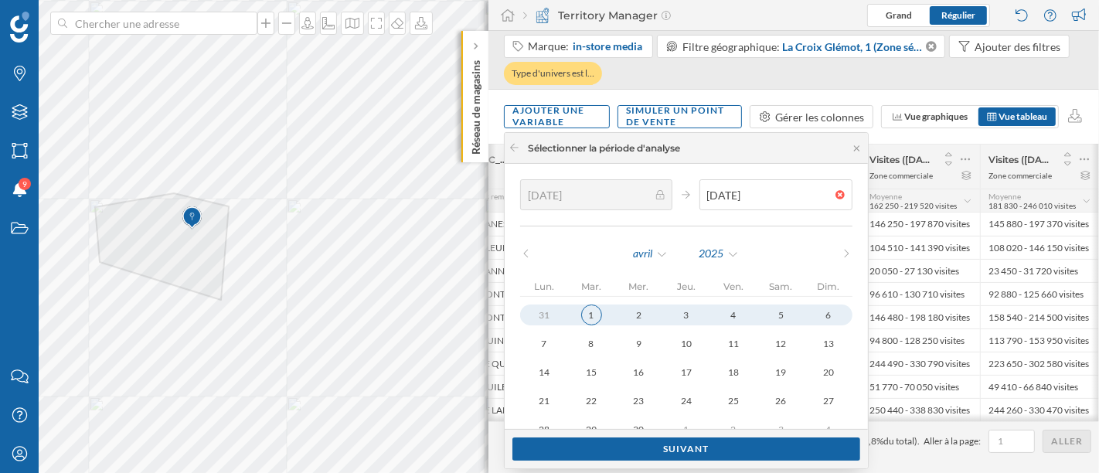
type input "[DATE]"
click at [583, 315] on div "1" at bounding box center [591, 315] width 21 height 21
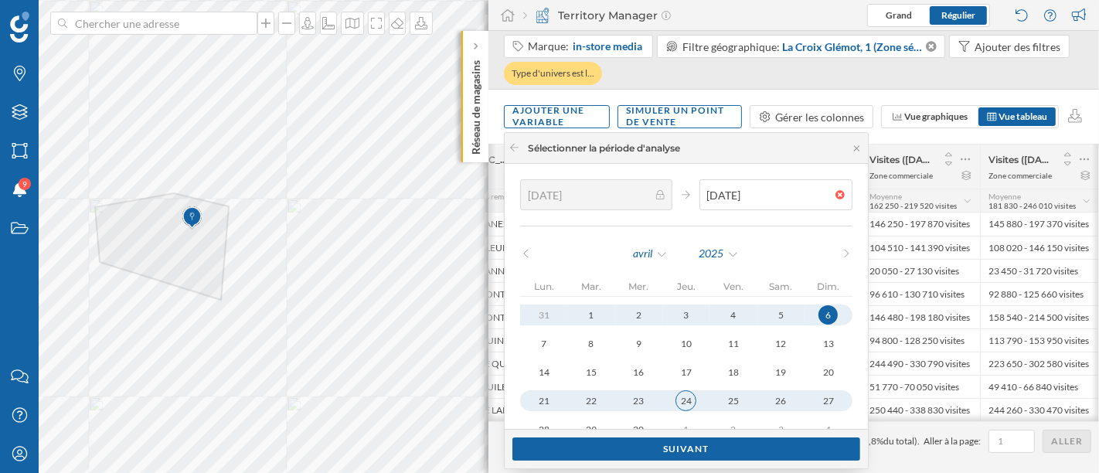
type input "[DATE]"
click at [690, 400] on div "24" at bounding box center [686, 400] width 21 height 21
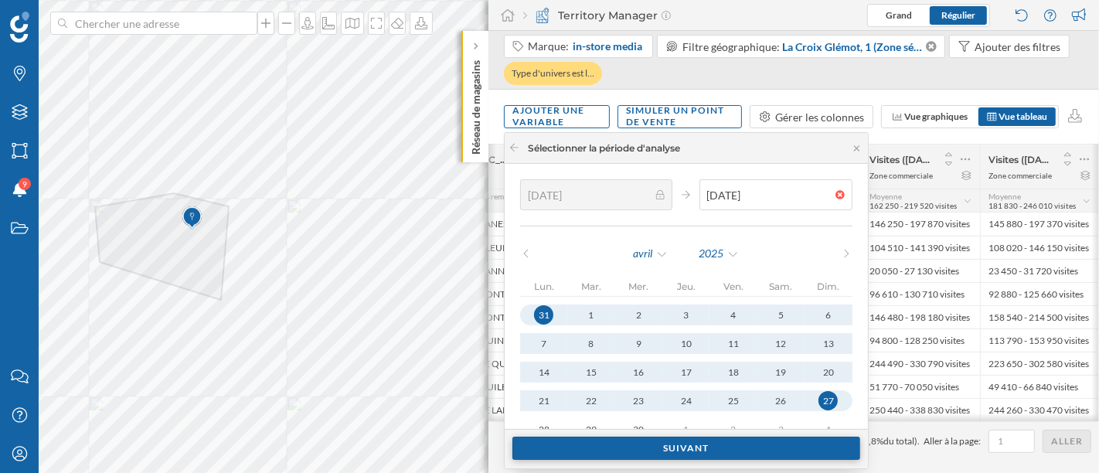
click at [693, 447] on div "Suivant" at bounding box center [687, 448] width 348 height 23
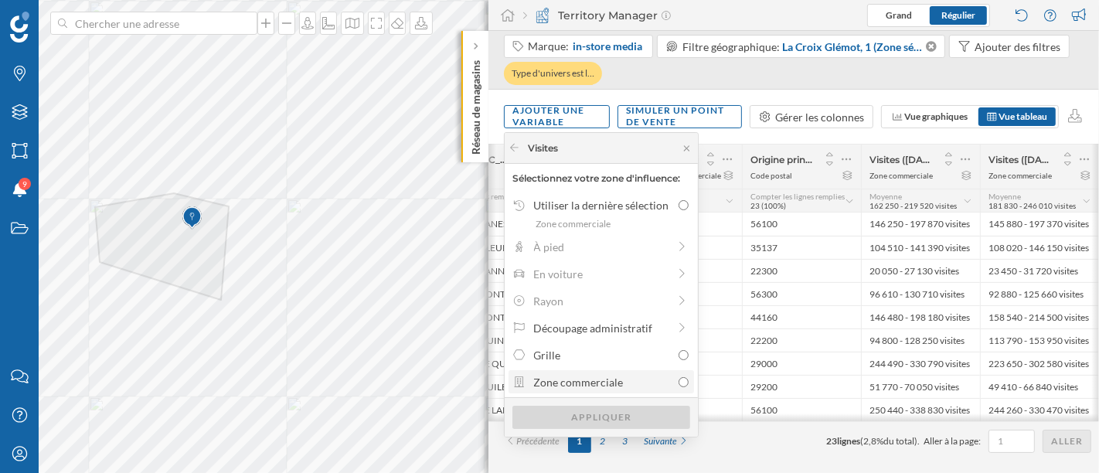
click at [608, 390] on label "Zone commerciale" at bounding box center [602, 381] width 186 height 23
click at [679, 387] on input "Zone commerciale" at bounding box center [684, 382] width 10 height 10
radio input "true"
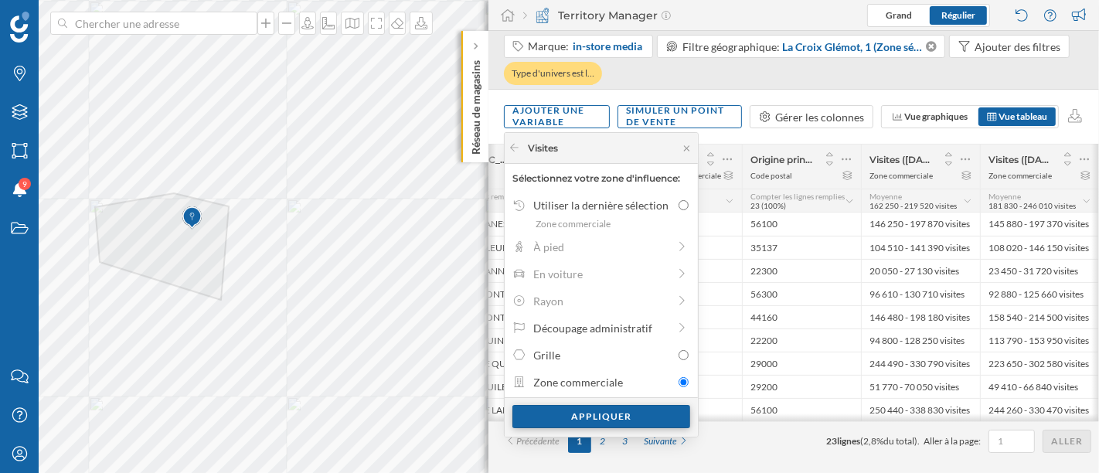
click at [625, 418] on div "Appliquer" at bounding box center [602, 416] width 178 height 23
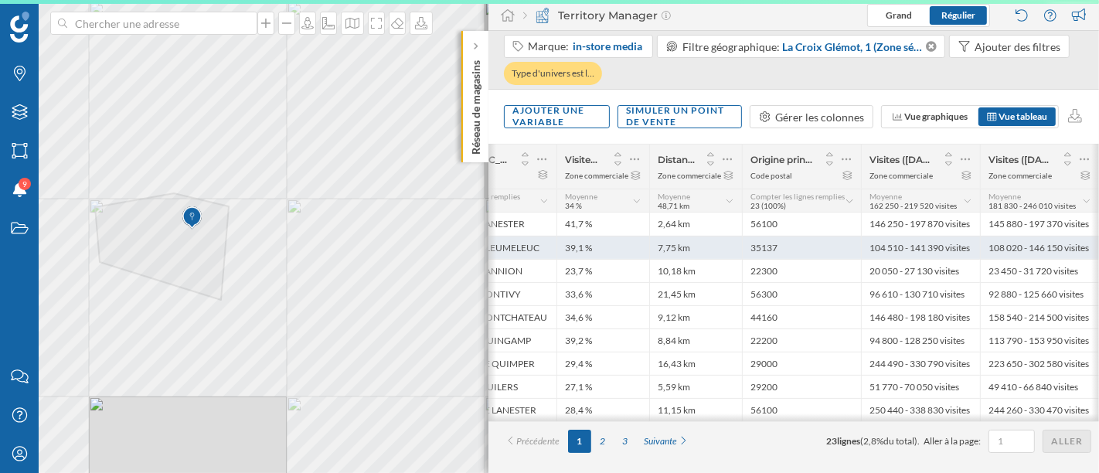
scroll to position [0, 463]
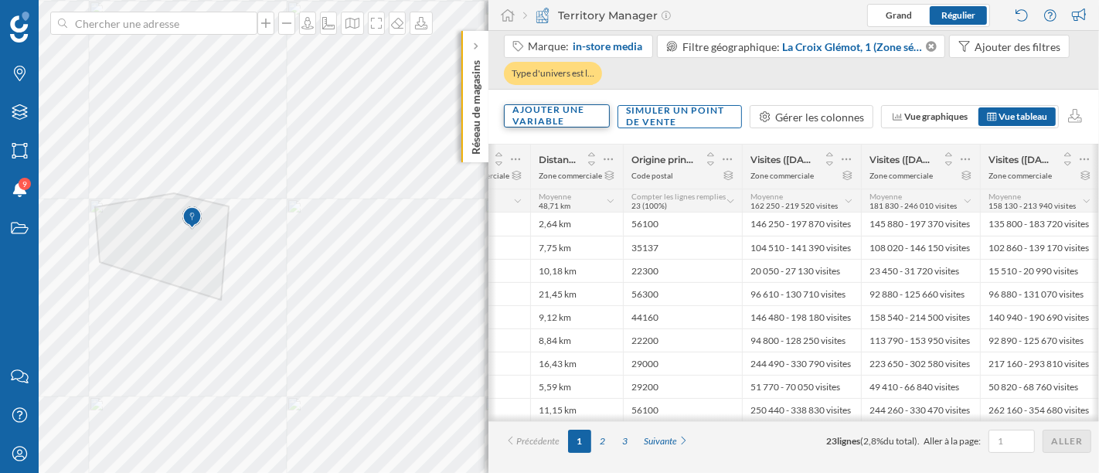
click at [587, 124] on div "Ajouter une variable" at bounding box center [557, 115] width 106 height 23
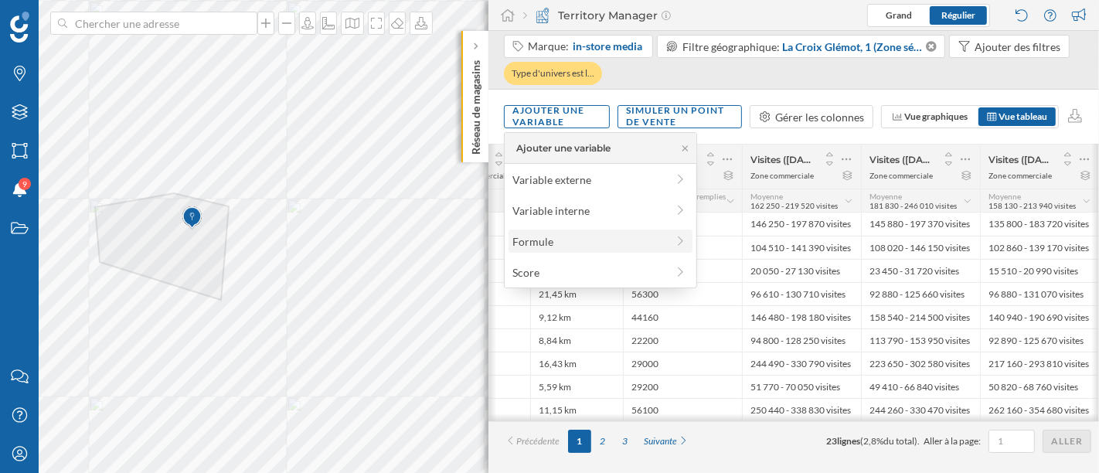
click at [589, 248] on div "Formule" at bounding box center [590, 241] width 154 height 16
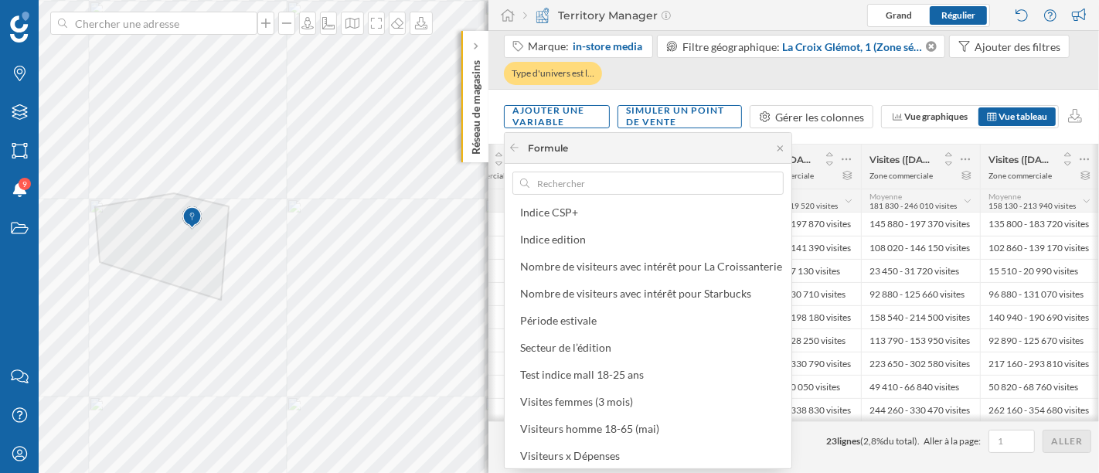
scroll to position [0, 0]
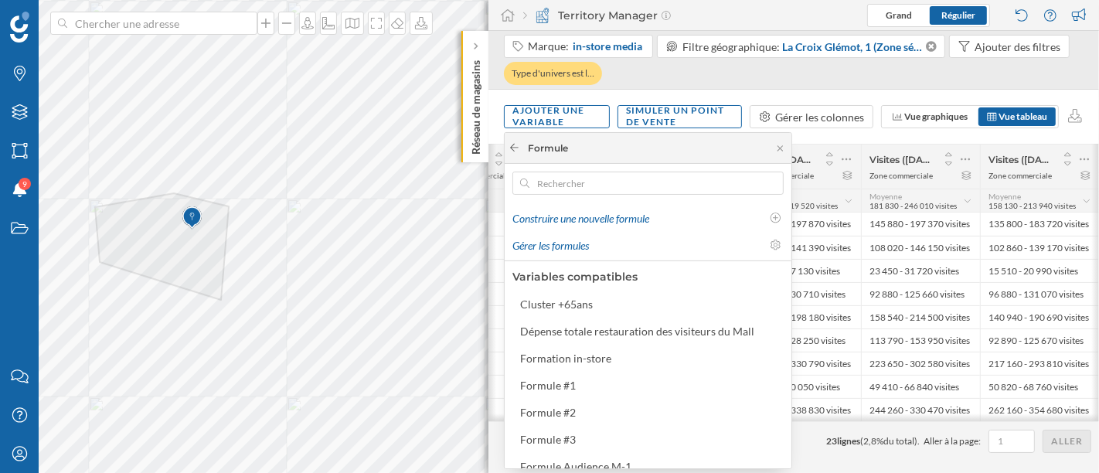
click at [514, 152] on icon at bounding box center [515, 147] width 12 height 9
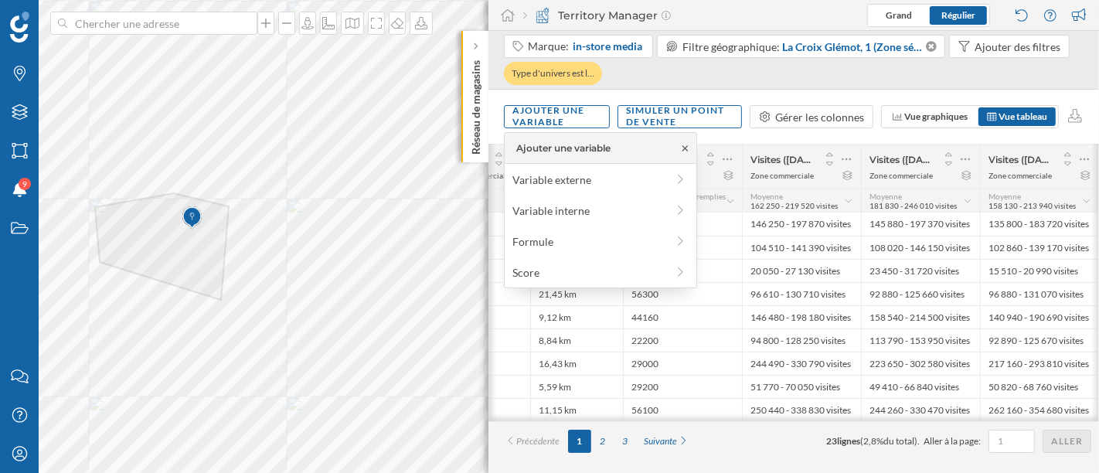
click at [686, 148] on icon at bounding box center [685, 148] width 12 height 9
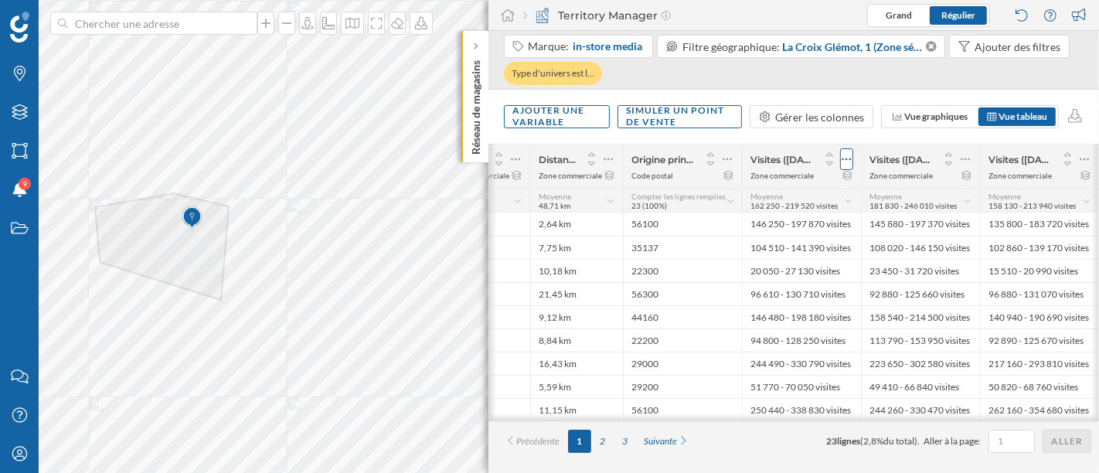
click at [852, 155] on div at bounding box center [846, 159] width 13 height 22
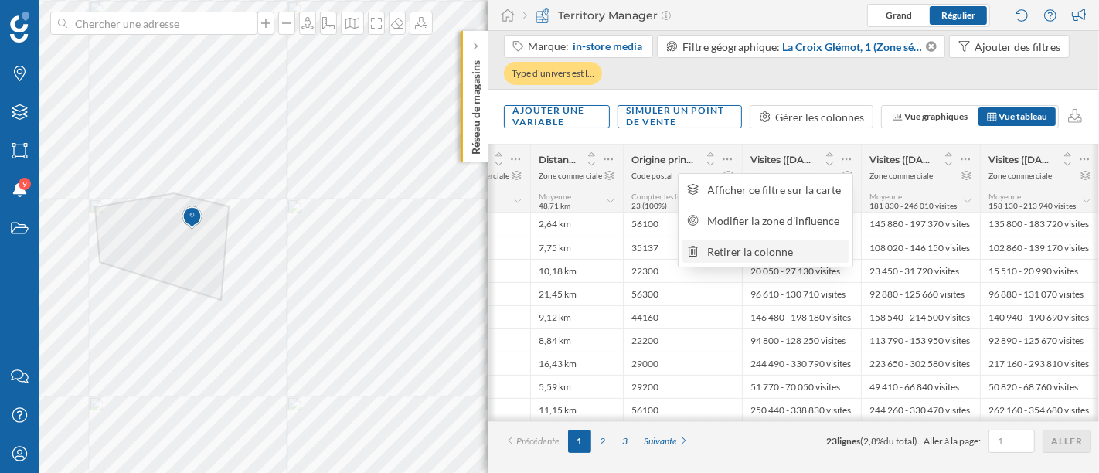
click at [797, 248] on div "Retirer la colonne" at bounding box center [776, 251] width 136 height 16
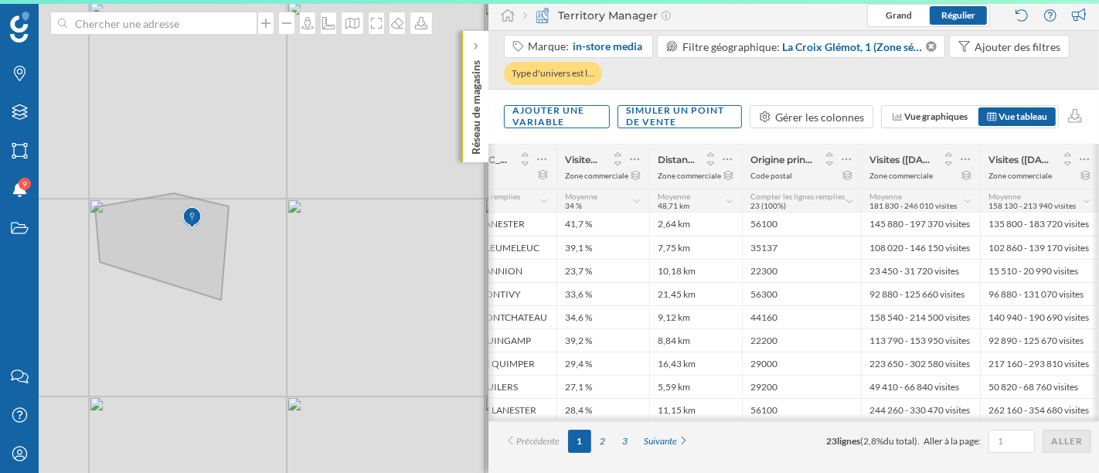
scroll to position [0, 344]
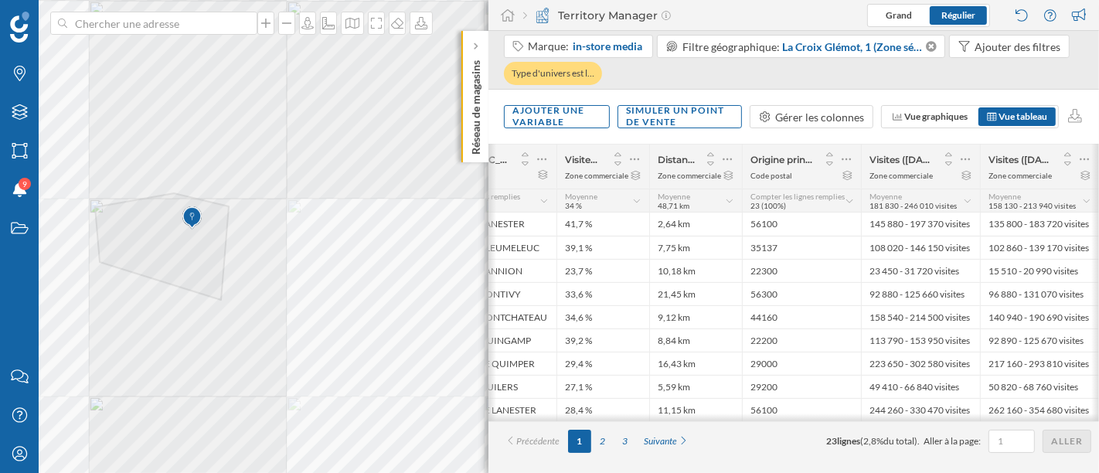
click at [964, 157] on icon at bounding box center [966, 159] width 10 height 15
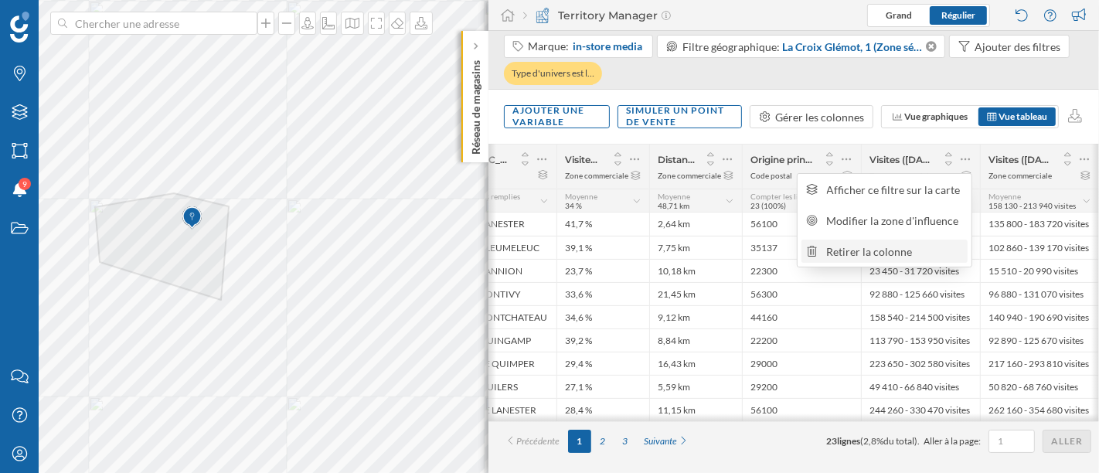
click at [902, 255] on div "Retirer la colonne" at bounding box center [895, 251] width 136 height 16
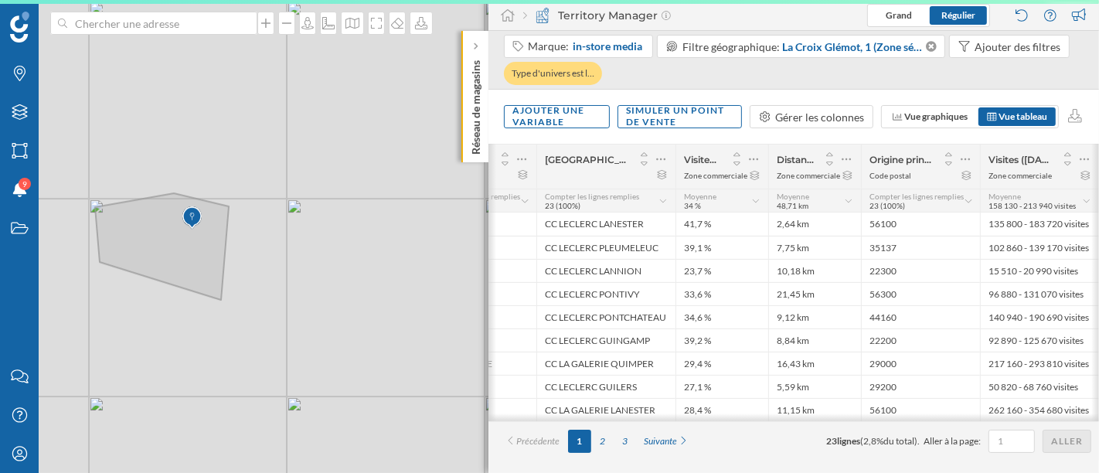
scroll to position [0, 225]
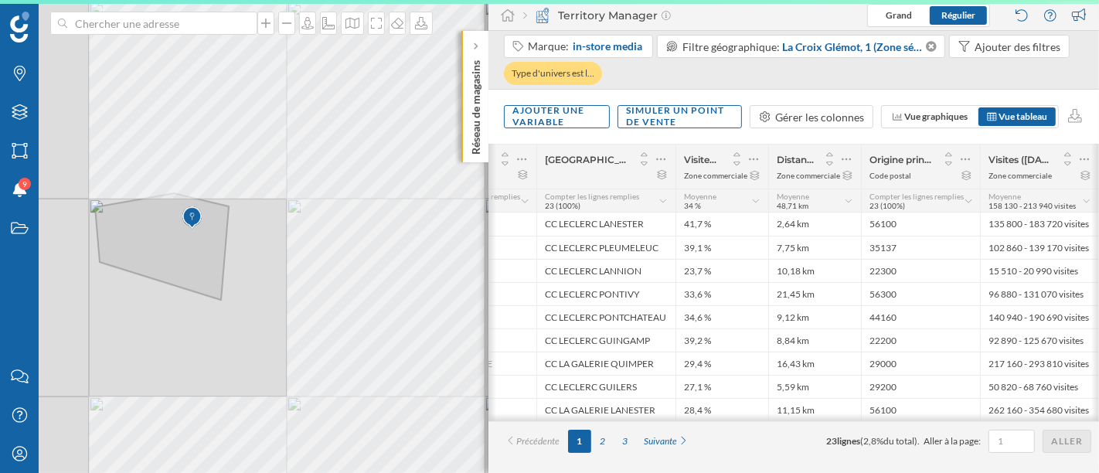
click at [1082, 158] on icon at bounding box center [1085, 159] width 10 height 15
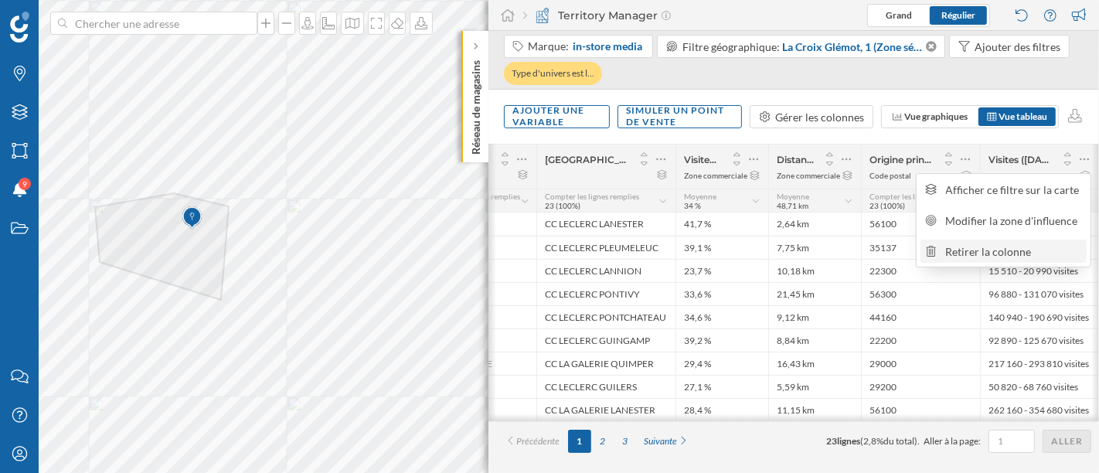
click at [1029, 254] on div "Retirer la colonne" at bounding box center [1014, 251] width 136 height 16
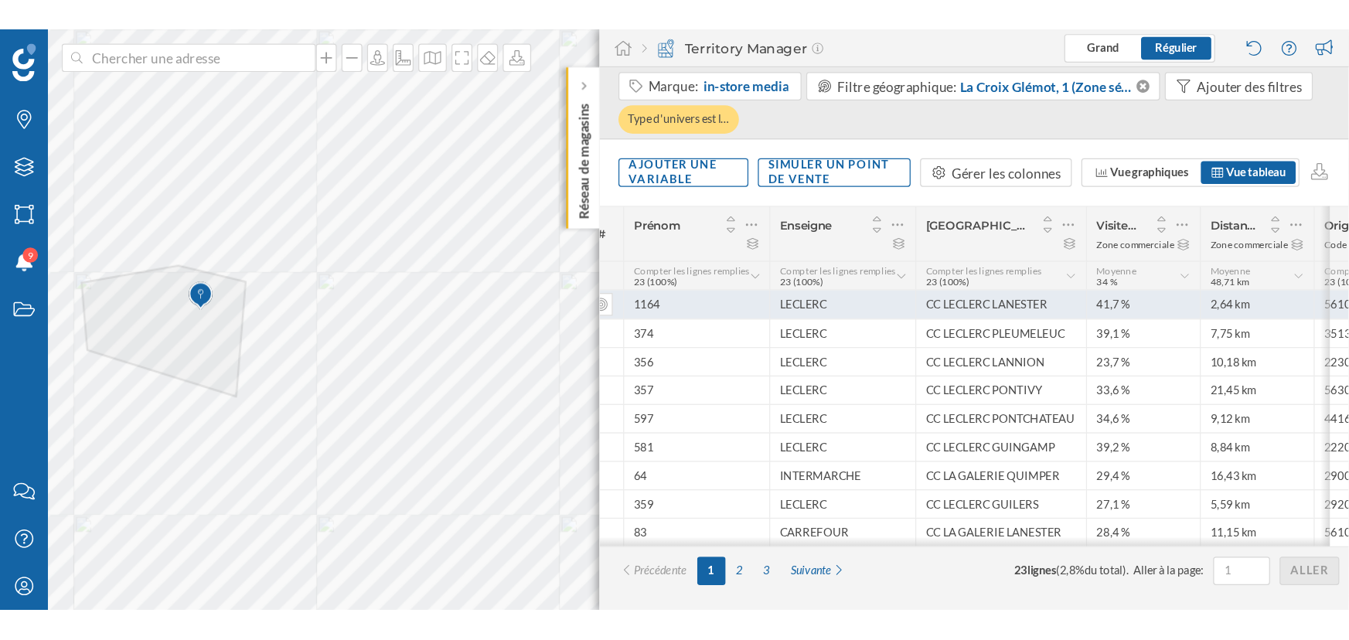
scroll to position [0, 0]
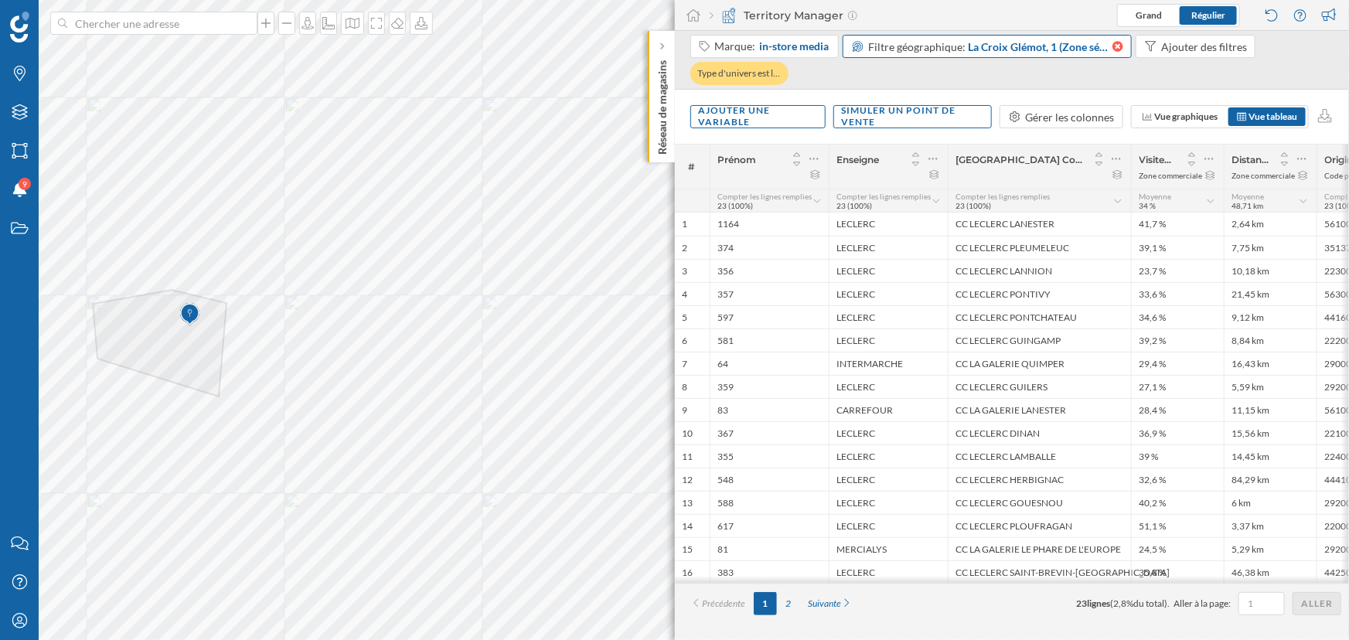
click at [1098, 46] on icon at bounding box center [1116, 46] width 13 height 11
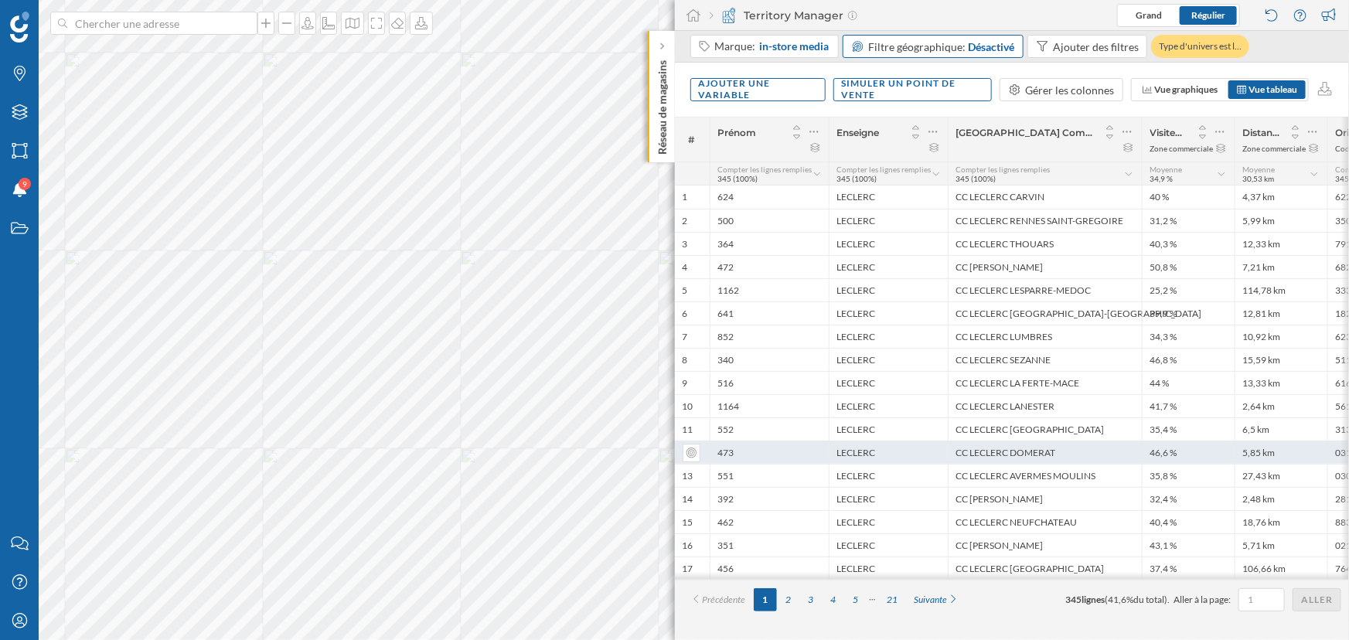
click at [1098, 448] on div "46,6 %" at bounding box center [1188, 452] width 93 height 23
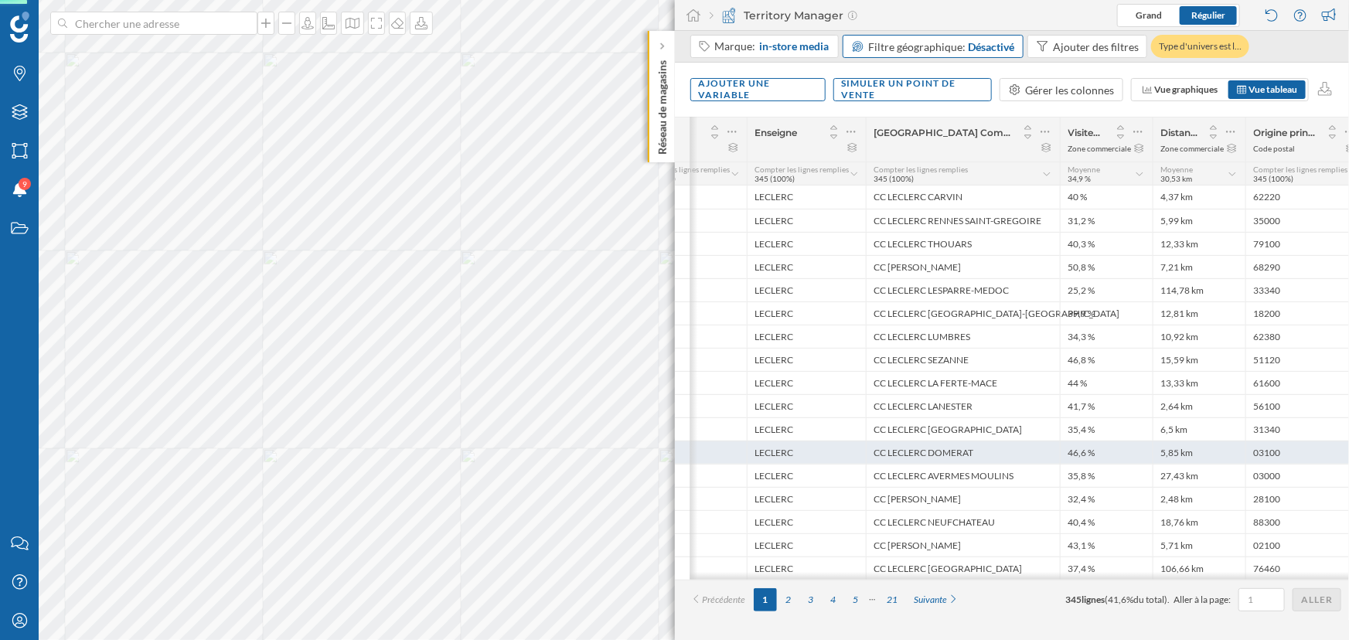
scroll to position [0, 97]
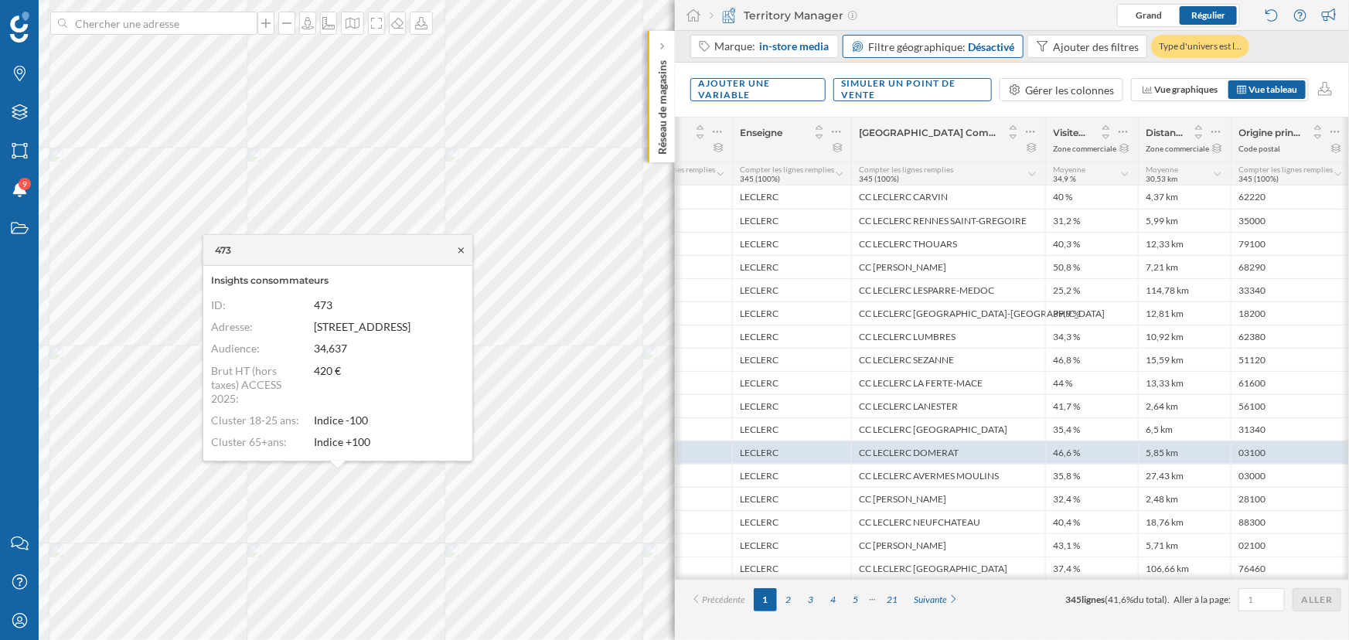
click at [465, 251] on icon at bounding box center [461, 250] width 12 height 9
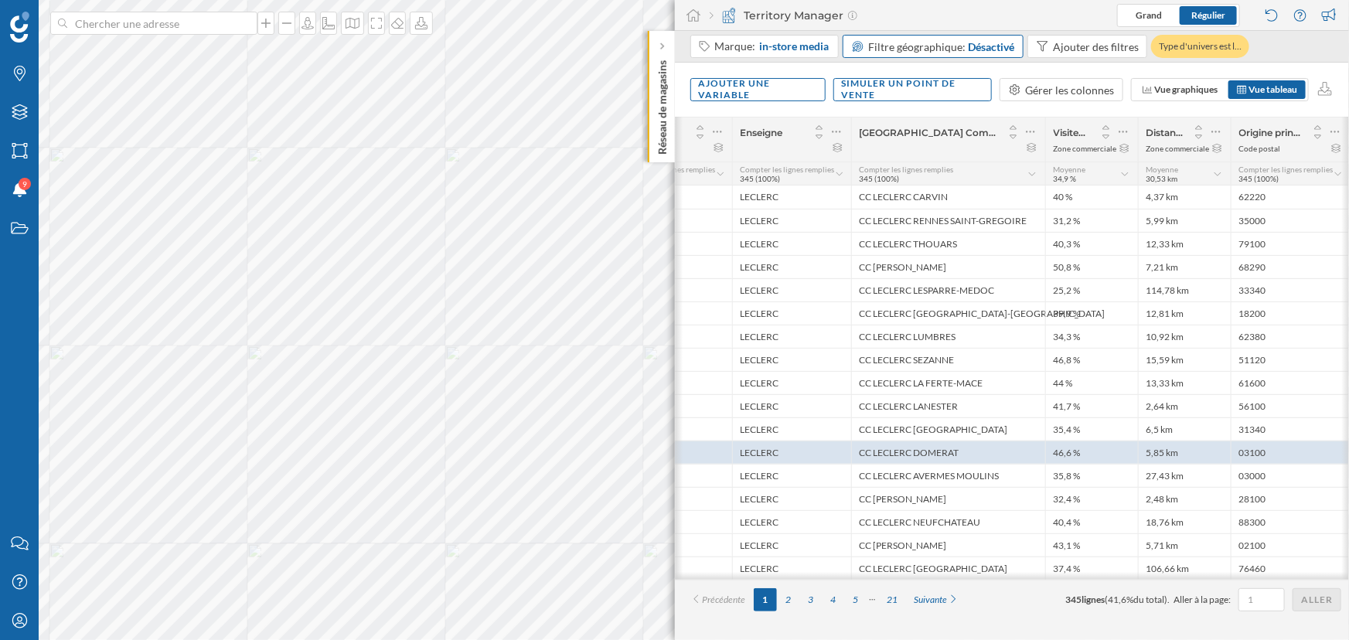
click at [977, 472] on div "Précédente 1 2 3 4 5 21 Suivante 345 lignes ( 41,6% du total). Aller à la page:…" at bounding box center [1012, 599] width 659 height 23
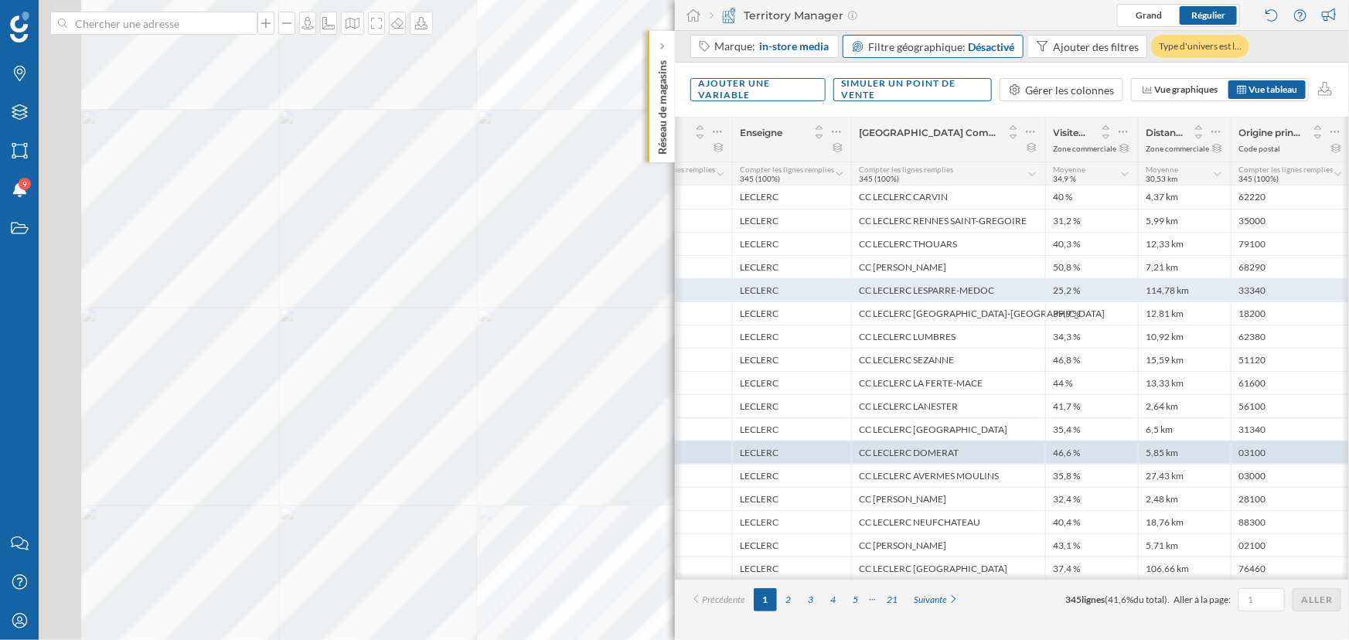
click at [172, 282] on div at bounding box center [172, 282] width 0 height 0
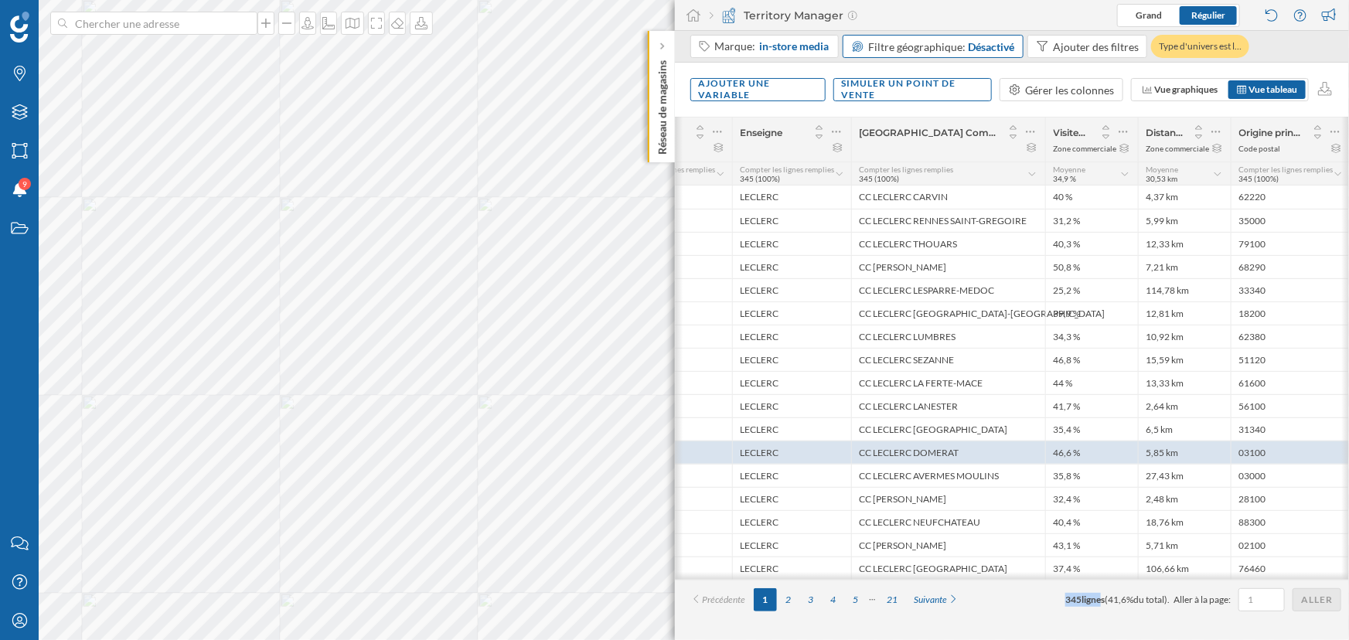
drag, startPoint x: 1055, startPoint y: 605, endPoint x: 1091, endPoint y: 608, distance: 35.6
click at [1091, 472] on div "Précédente 1 2 3 4 5 21 Suivante 345 lignes ( 41,6% du total). Aller à la page:…" at bounding box center [1012, 599] width 659 height 23
click at [1027, 472] on div "Précédente 1 2 3 4 5 21 Suivante 345 lignes ( 41,6% du total). Aller à la page:…" at bounding box center [1012, 599] width 659 height 23
click at [1098, 173] on icon at bounding box center [1125, 174] width 7 height 4
click at [1040, 113] on div "Ajouter une variable Simuler un point de vente Gérer les colonnes Vue graphique…" at bounding box center [1012, 90] width 675 height 54
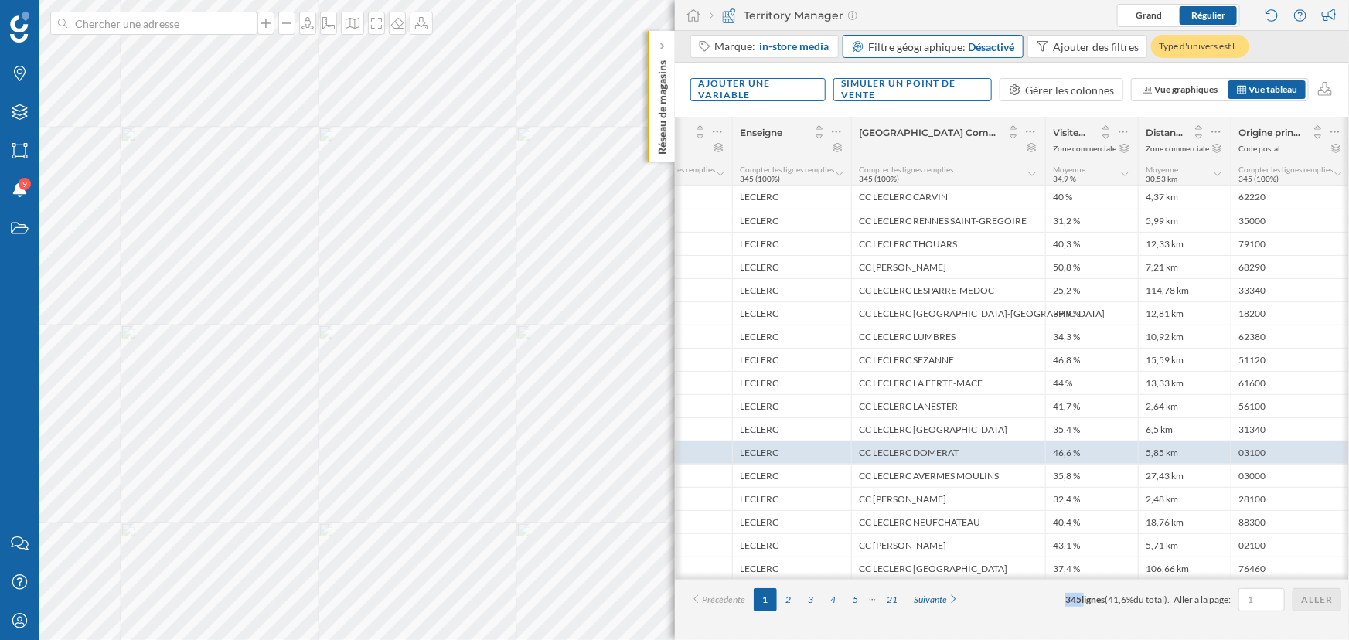
drag, startPoint x: 1053, startPoint y: 602, endPoint x: 1077, endPoint y: 605, distance: 24.2
click at [1077, 472] on div "Précédente 1 2 3 4 5 21 Suivante 345 lignes ( 41,6% du total). Aller à la page:…" at bounding box center [1012, 599] width 659 height 23
click at [1037, 472] on div "Précédente 1 2 3 4 5 21 Suivante 345 lignes ( 41,6% du total). Aller à la page:…" at bounding box center [1012, 599] width 659 height 23
click at [751, 88] on div "Ajouter une variable" at bounding box center [757, 88] width 135 height 23
click at [761, 154] on div "Variable externe" at bounding box center [776, 153] width 154 height 16
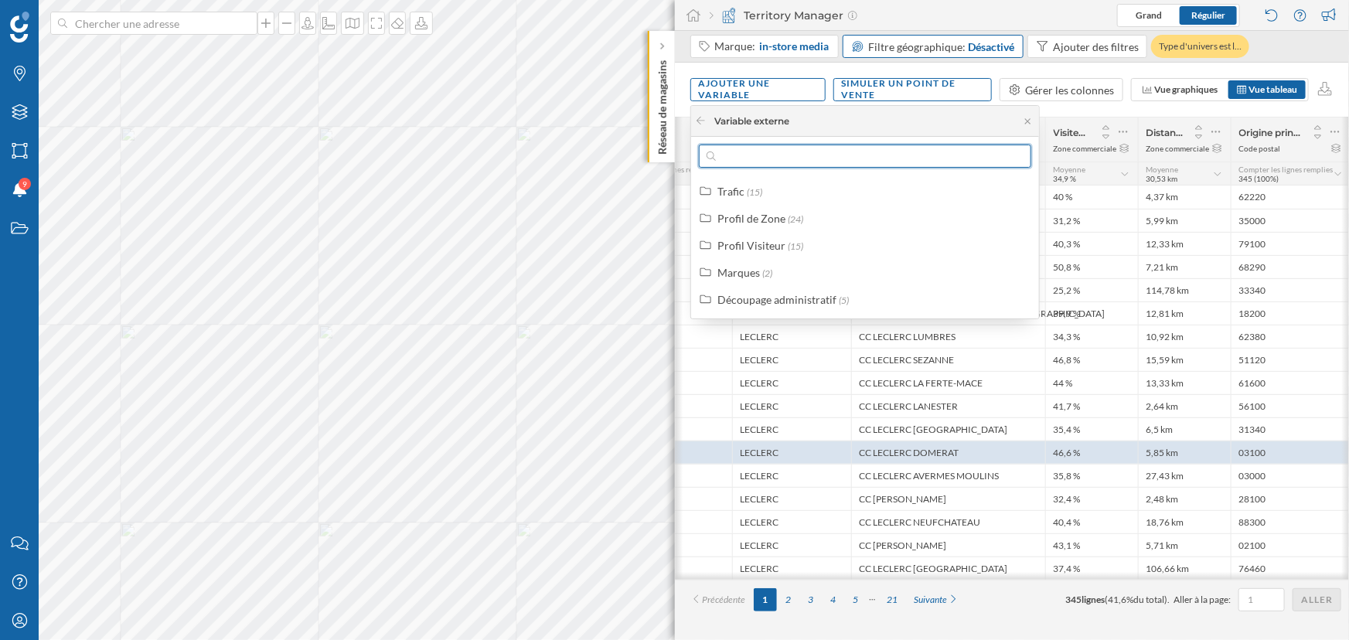
click at [765, 158] on input "text" at bounding box center [865, 156] width 298 height 23
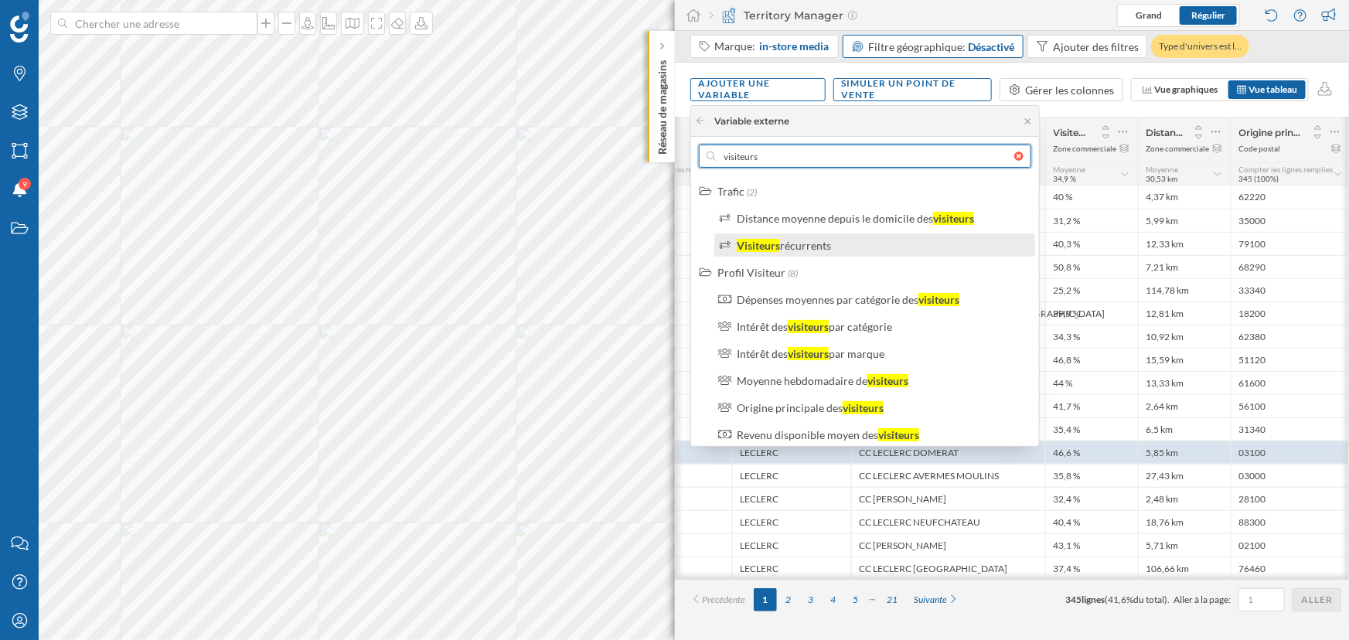
type input "visiteurs"
click at [764, 243] on div "Visiteurs" at bounding box center [758, 245] width 43 height 13
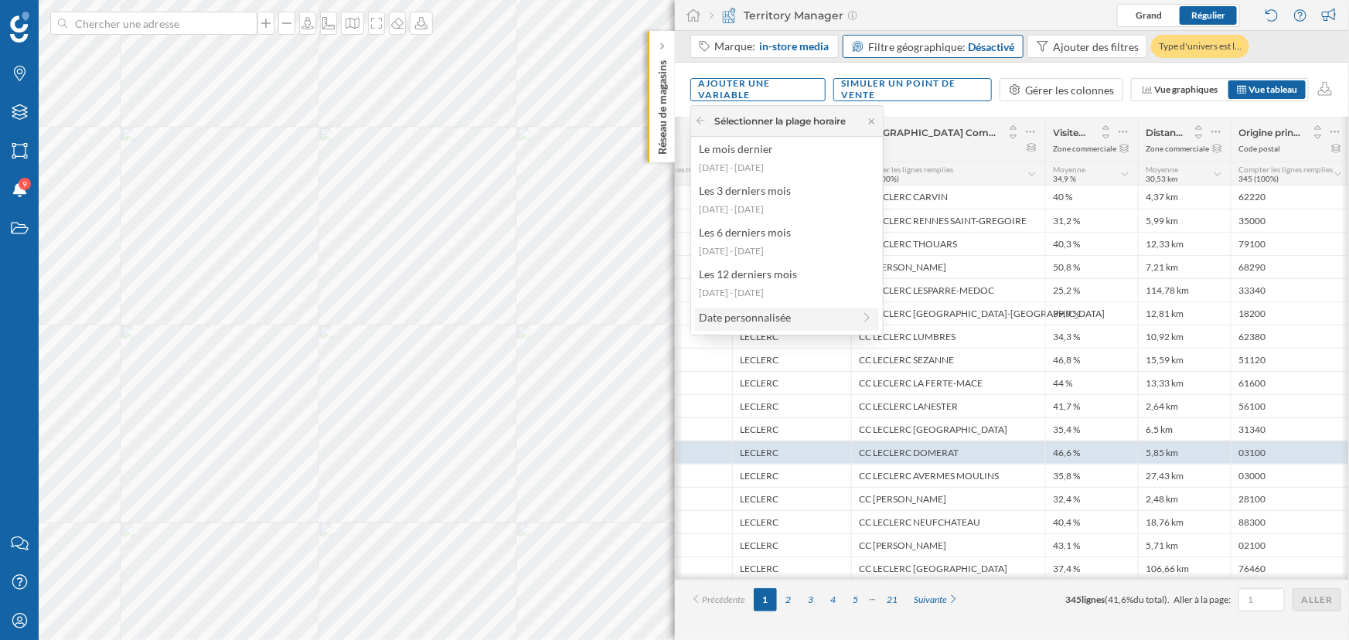
click at [771, 314] on div "Date personnalisée" at bounding box center [776, 317] width 154 height 16
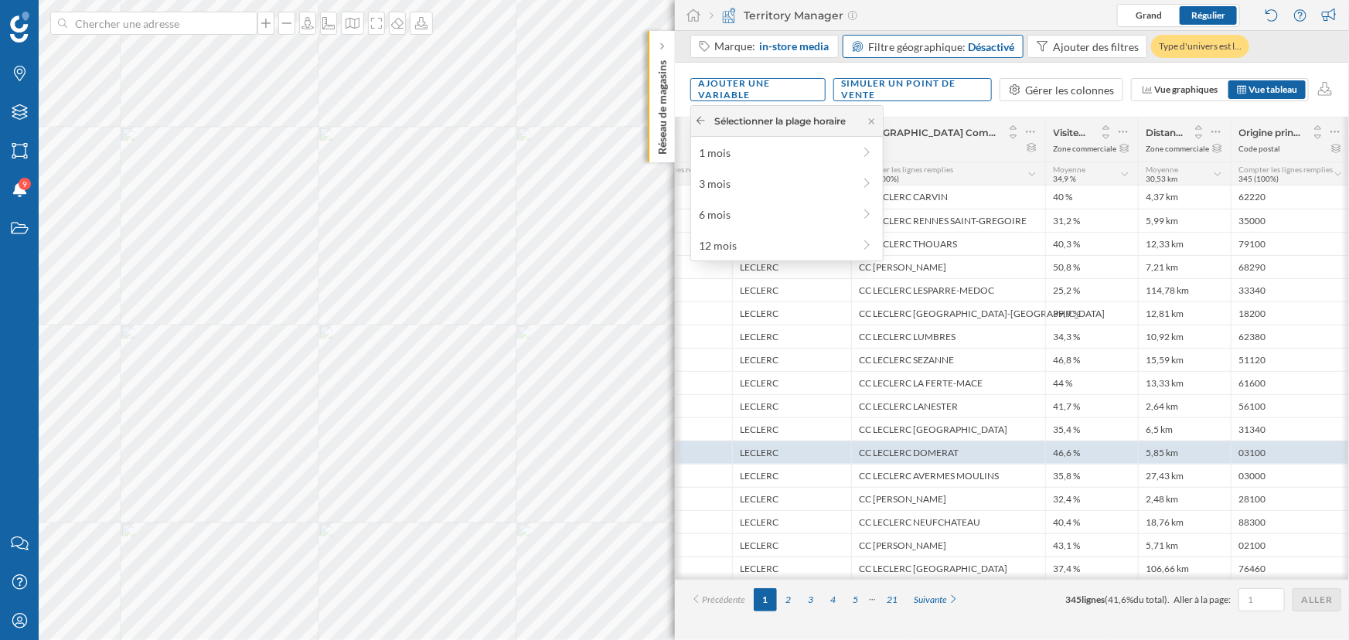
click at [699, 123] on icon at bounding box center [700, 121] width 9 height 8
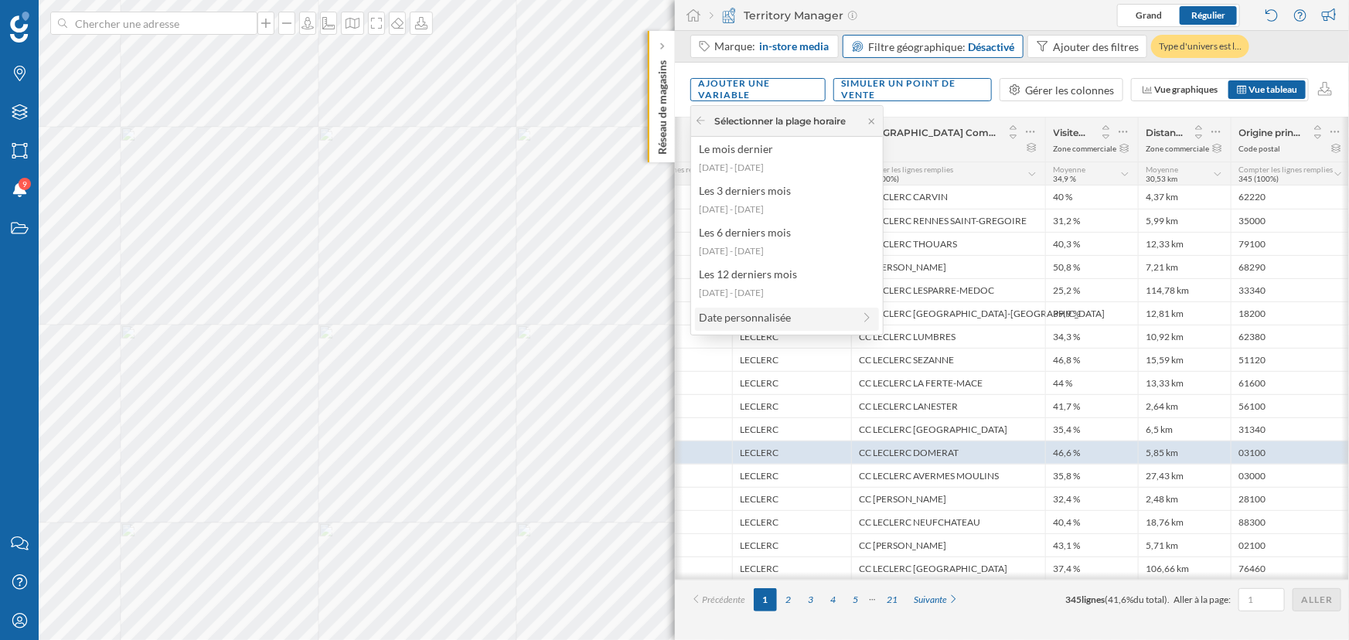
click at [757, 326] on div "Date personnalisée" at bounding box center [787, 319] width 184 height 23
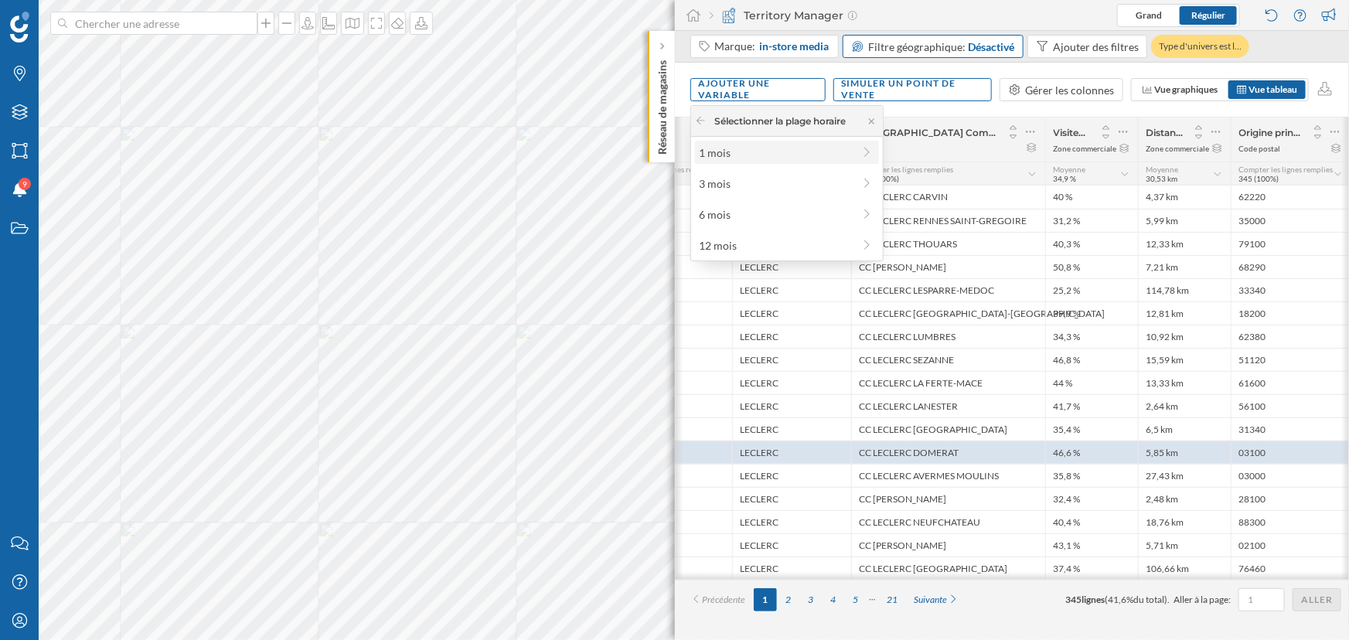
click at [741, 152] on div "1 mois" at bounding box center [776, 153] width 154 height 16
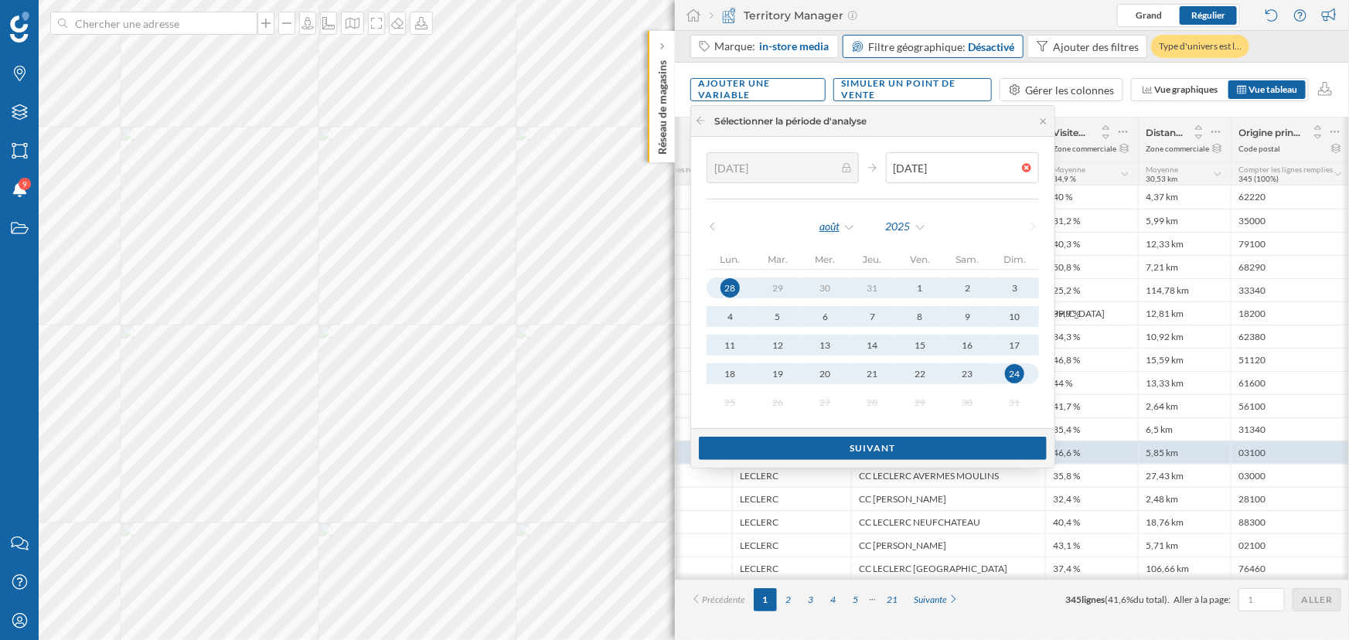
click at [836, 227] on div "août" at bounding box center [837, 226] width 37 height 23
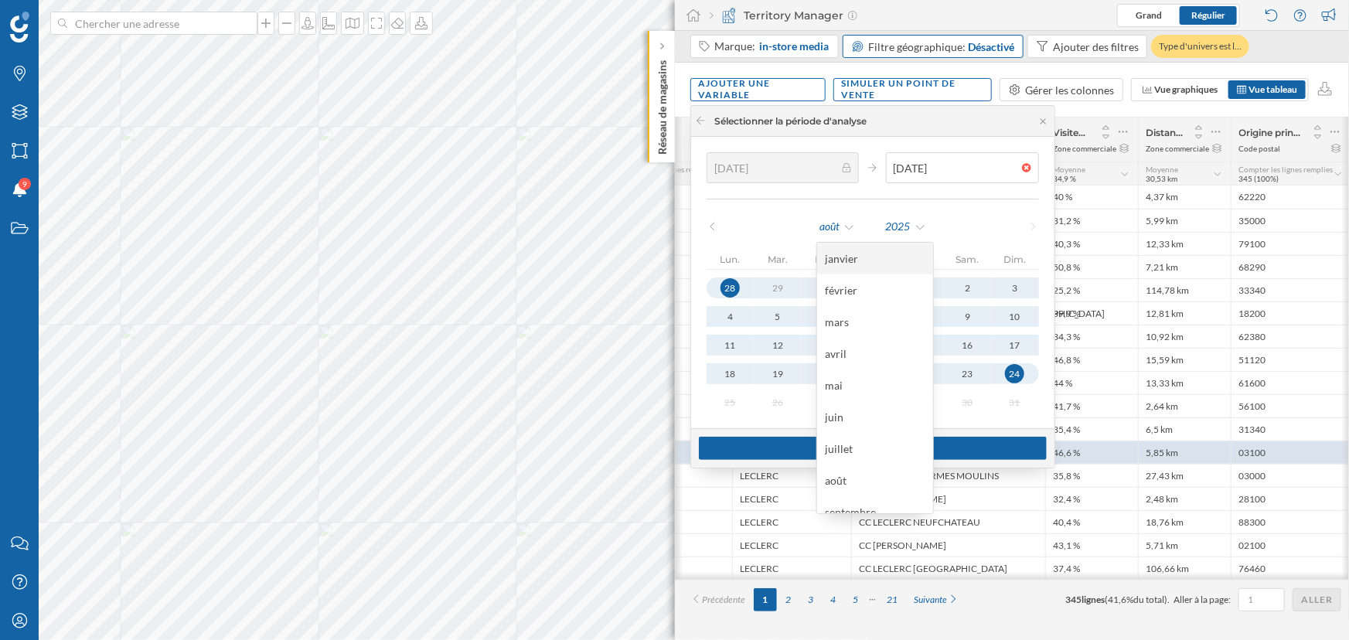
click at [850, 263] on div "janvier" at bounding box center [875, 258] width 100 height 16
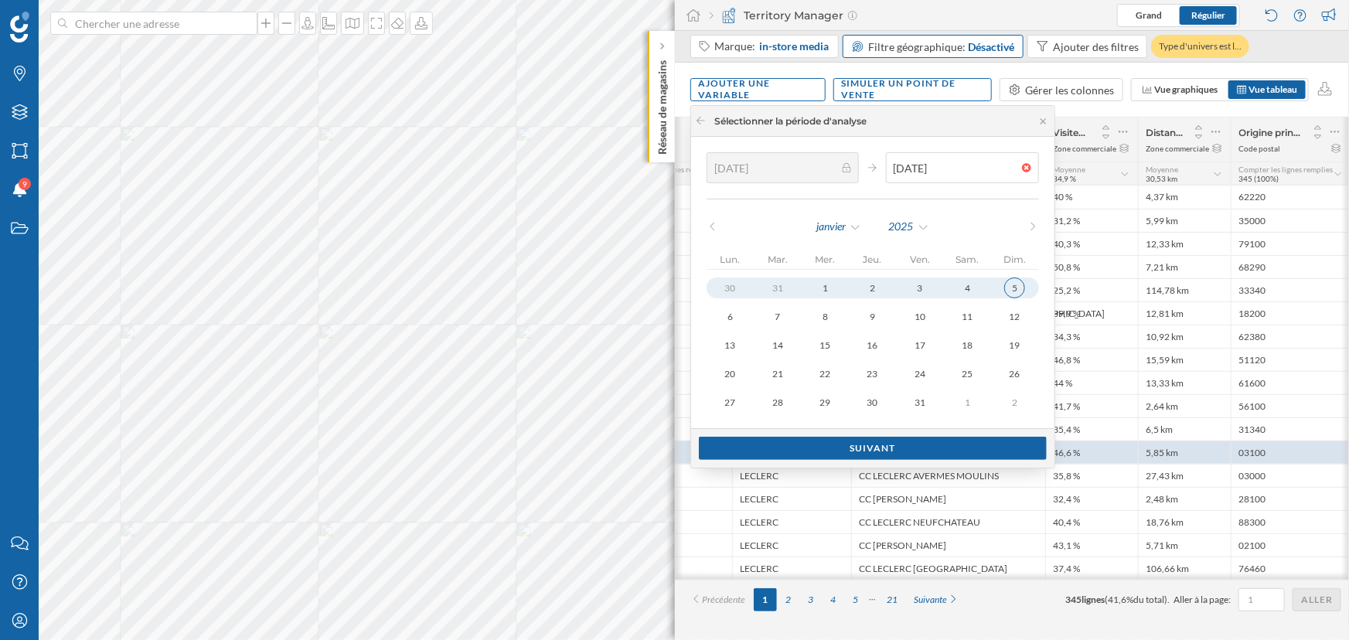
type input "[DATE]"
click at [996, 288] on button "5" at bounding box center [1014, 288] width 47 height 21
type input "[DATE]"
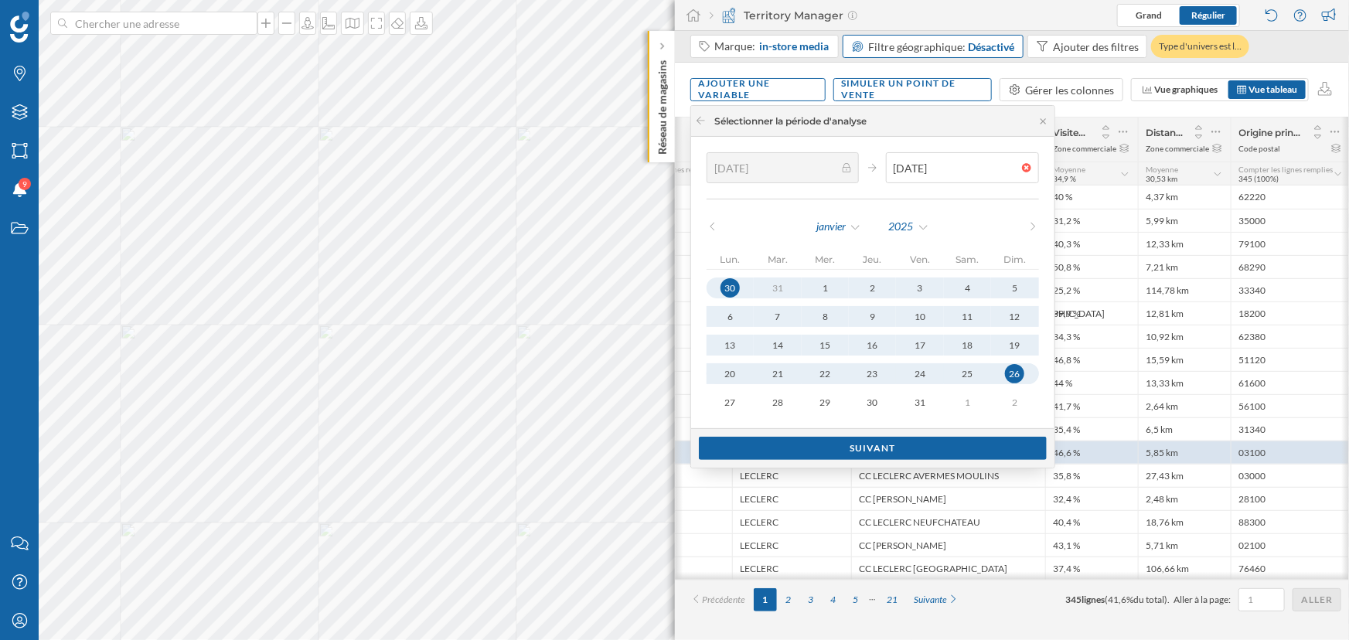
click at [994, 381] on button "26" at bounding box center [1014, 373] width 47 height 21
click at [945, 451] on div "Suivant" at bounding box center [873, 447] width 348 height 23
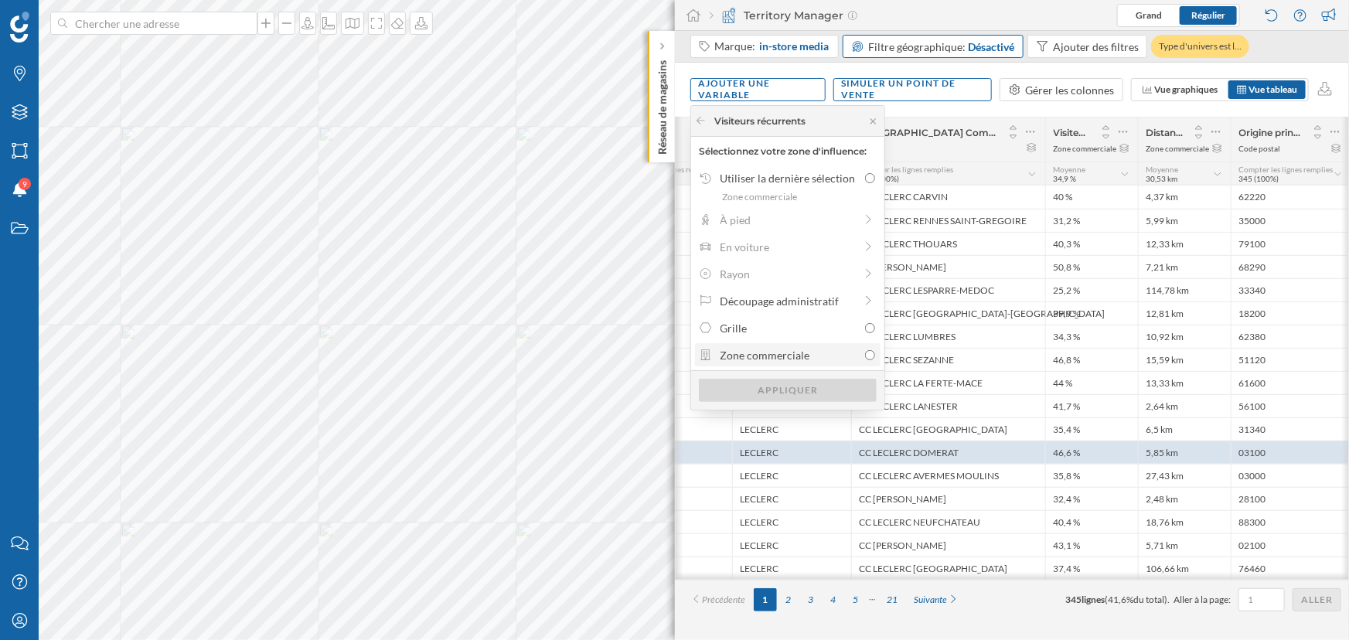
click at [808, 360] on div "Zone commerciale" at bounding box center [789, 355] width 138 height 16
click at [865, 360] on input "Zone commerciale" at bounding box center [870, 355] width 10 height 10
radio input "true"
click at [783, 389] on div "Appliquer" at bounding box center [788, 389] width 178 height 23
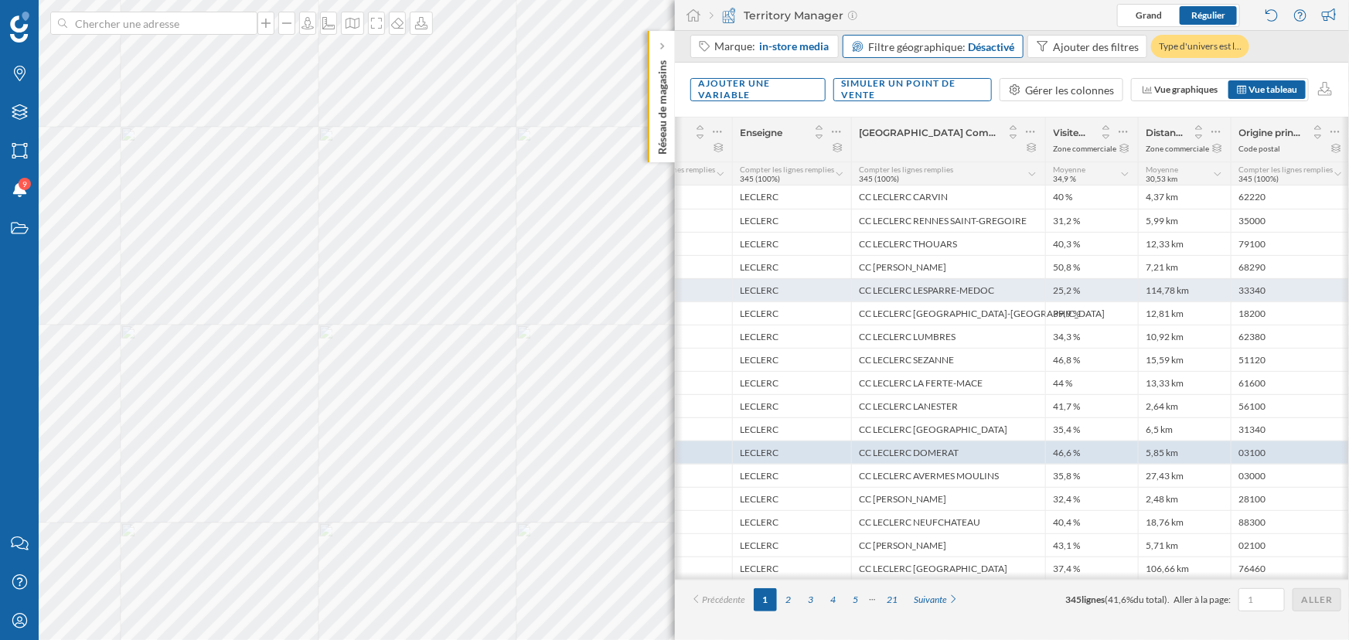
scroll to position [0, 189]
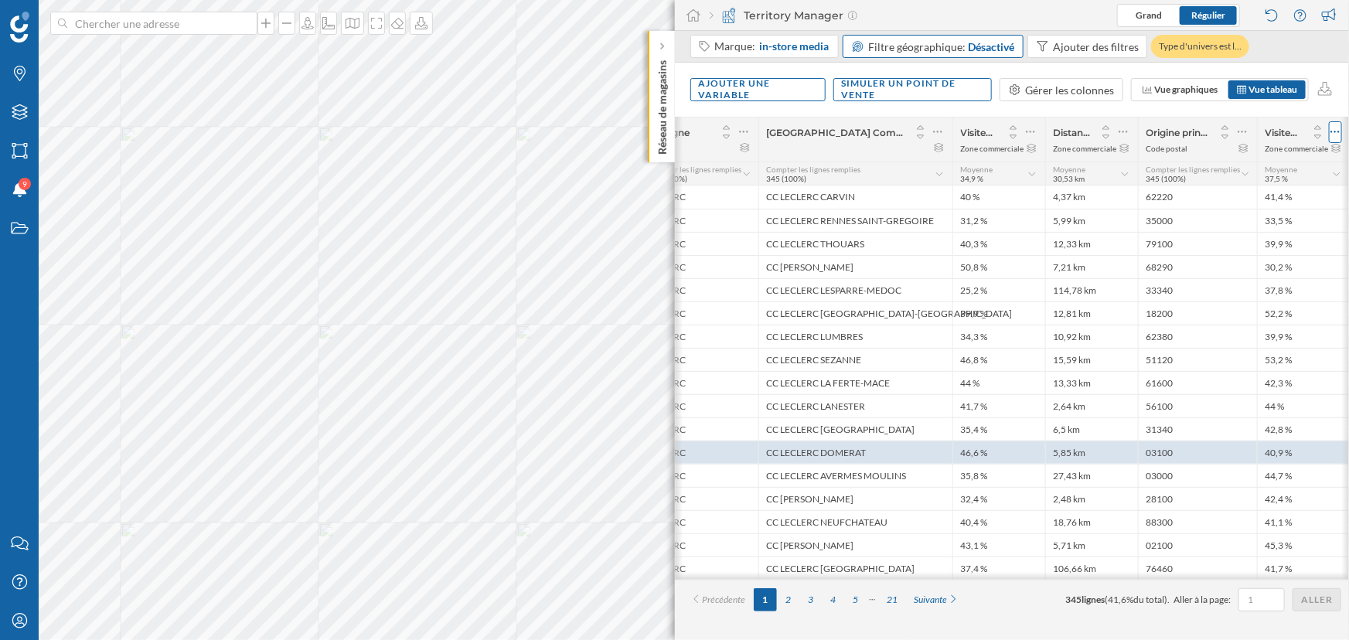
click at [1098, 131] on icon at bounding box center [1335, 131] width 10 height 15
click at [1086, 92] on div "Gérer les colonnes" at bounding box center [1070, 90] width 89 height 16
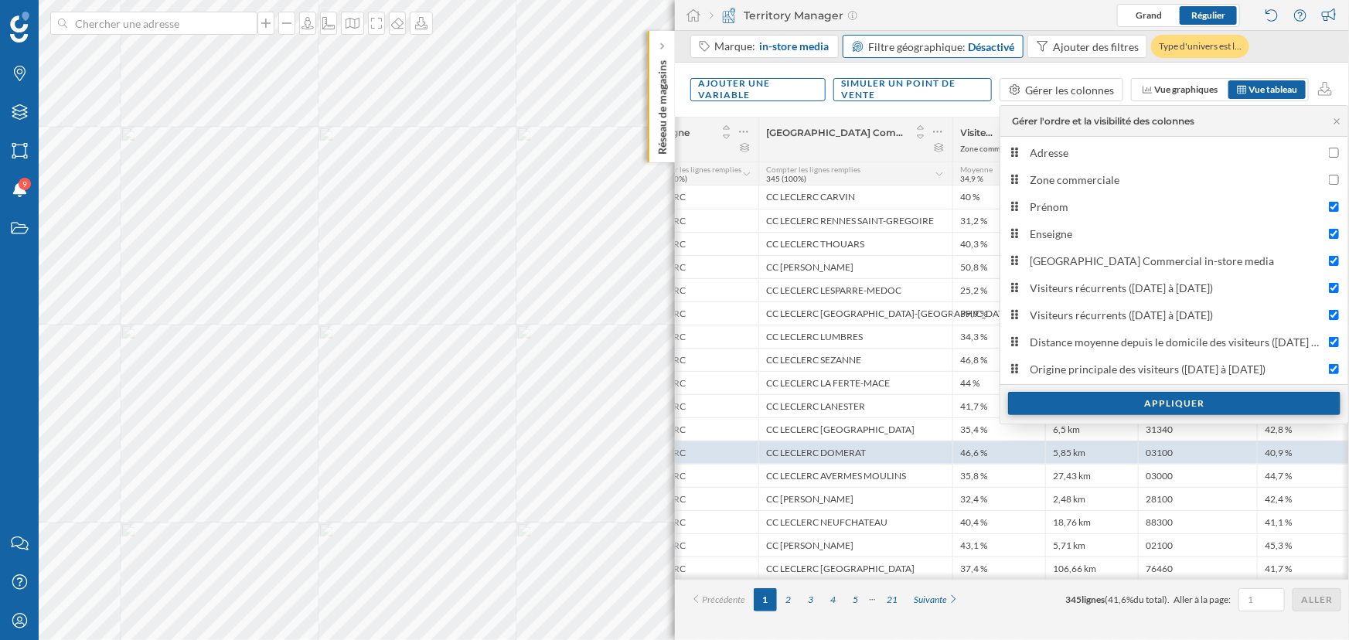
click at [1098, 393] on div "Appliquer" at bounding box center [1174, 403] width 332 height 23
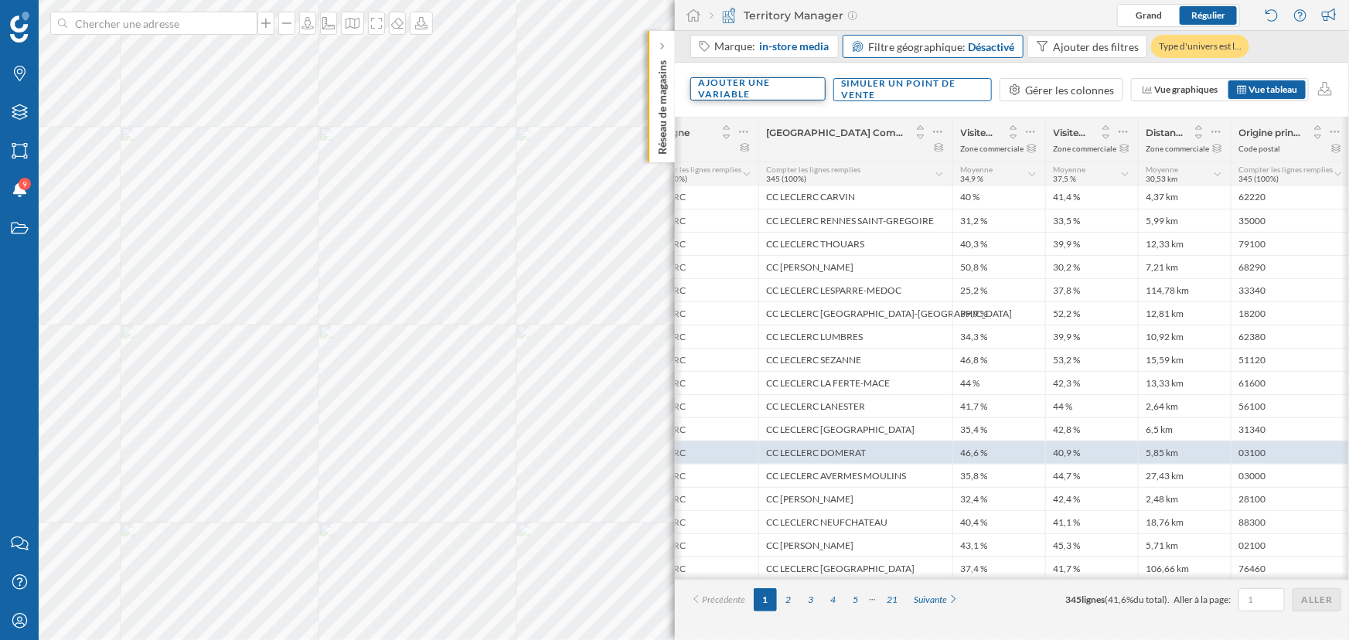
click at [757, 88] on div "Ajouter une variable" at bounding box center [757, 88] width 135 height 23
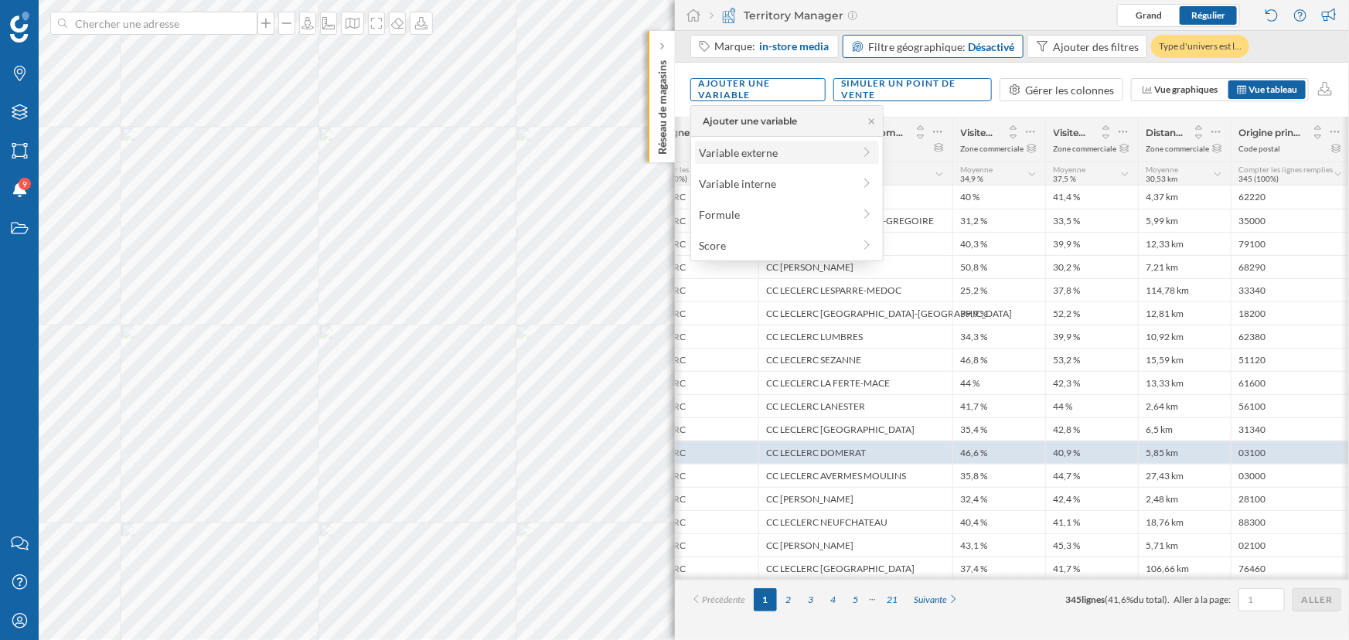
click at [771, 155] on div "Variable externe" at bounding box center [776, 153] width 154 height 16
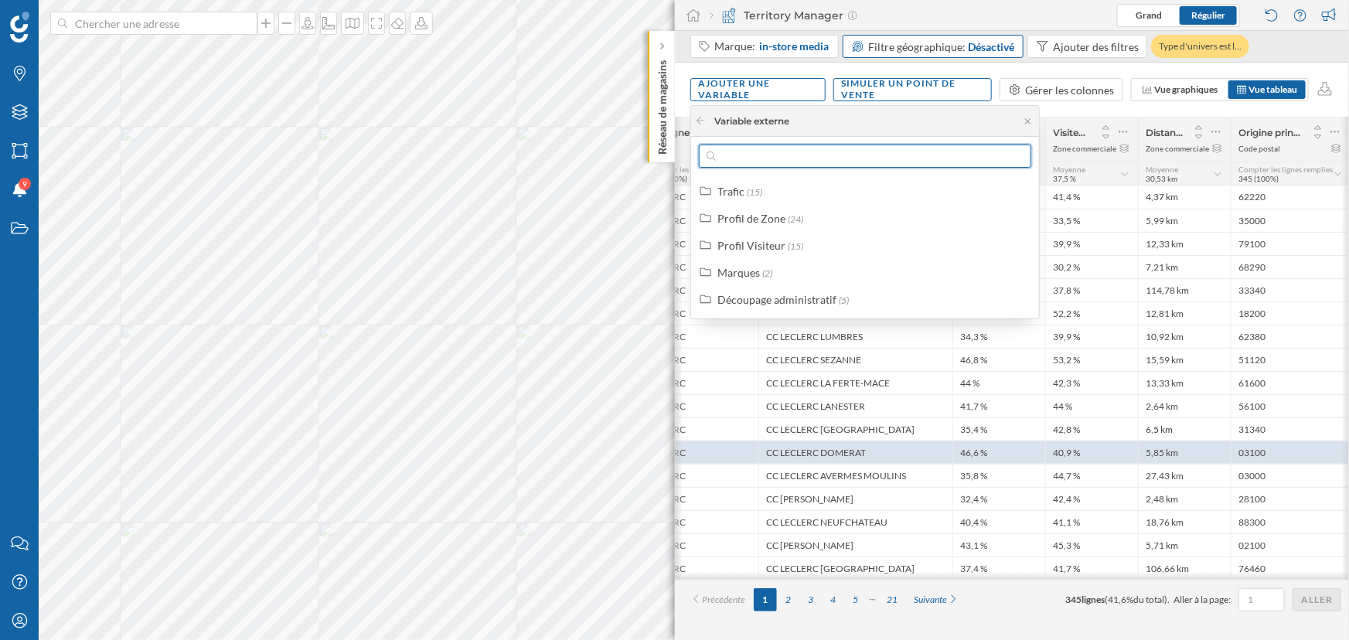
click at [772, 148] on input "text" at bounding box center [865, 156] width 298 height 23
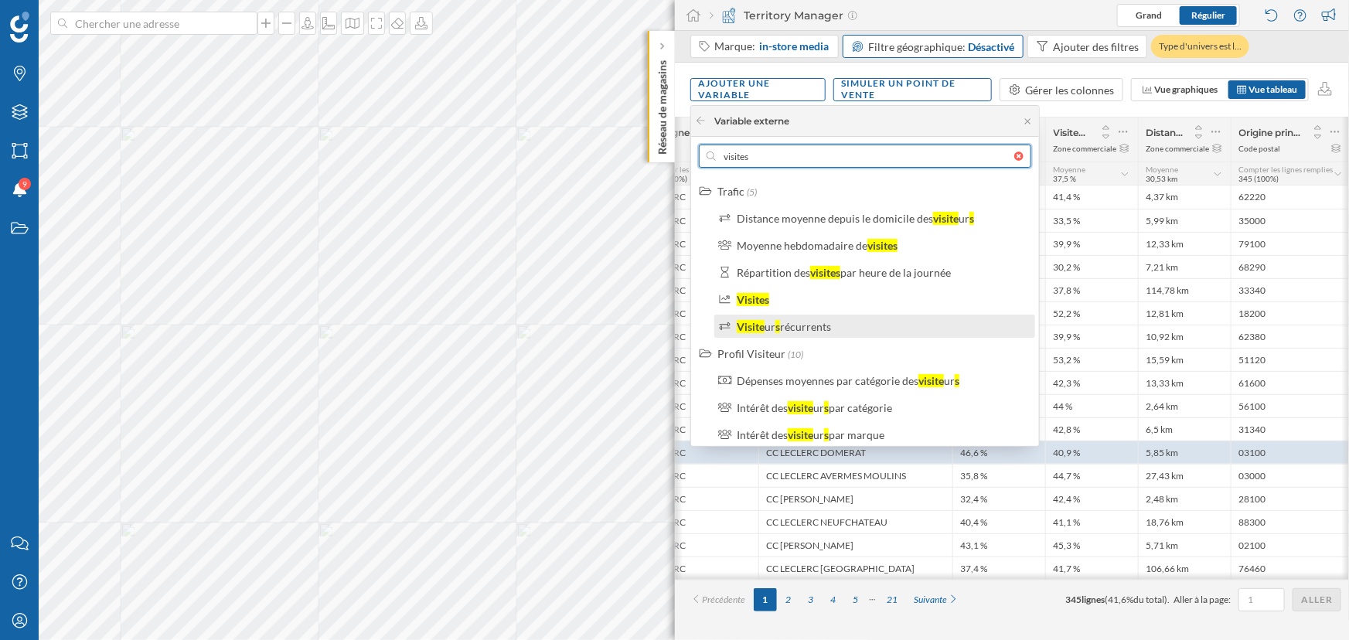
type input "visites"
click at [804, 325] on div "récurrents" at bounding box center [805, 326] width 51 height 13
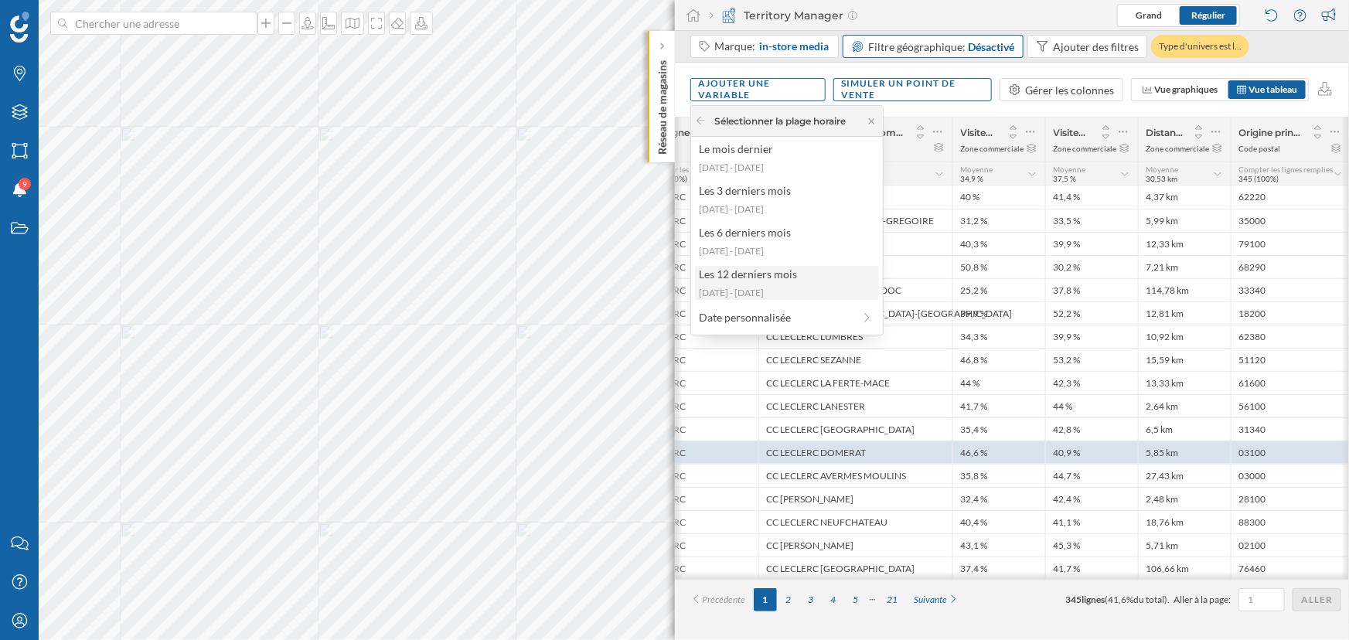
click at [727, 280] on div "Les 12 derniers mois" at bounding box center [786, 274] width 175 height 16
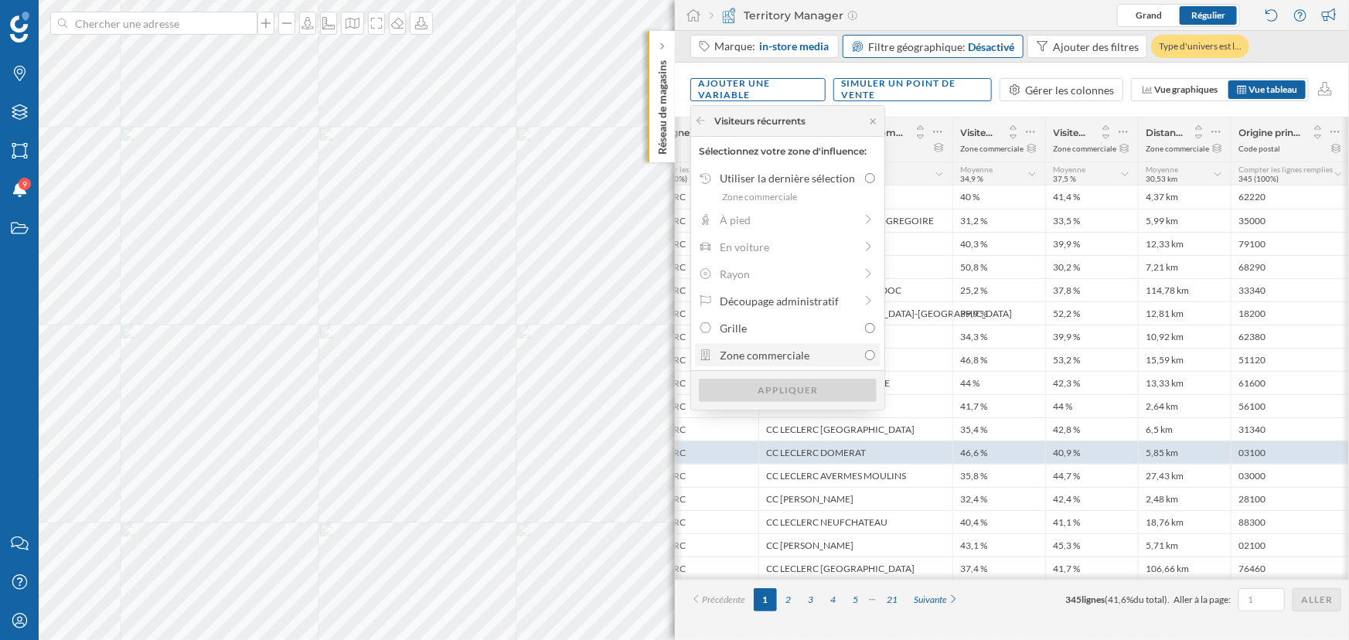
click at [766, 351] on div "Zone commerciale" at bounding box center [789, 355] width 138 height 16
click at [865, 351] on input "Zone commerciale" at bounding box center [870, 355] width 10 height 10
radio input "true"
click at [807, 387] on div "Appliquer" at bounding box center [788, 389] width 178 height 23
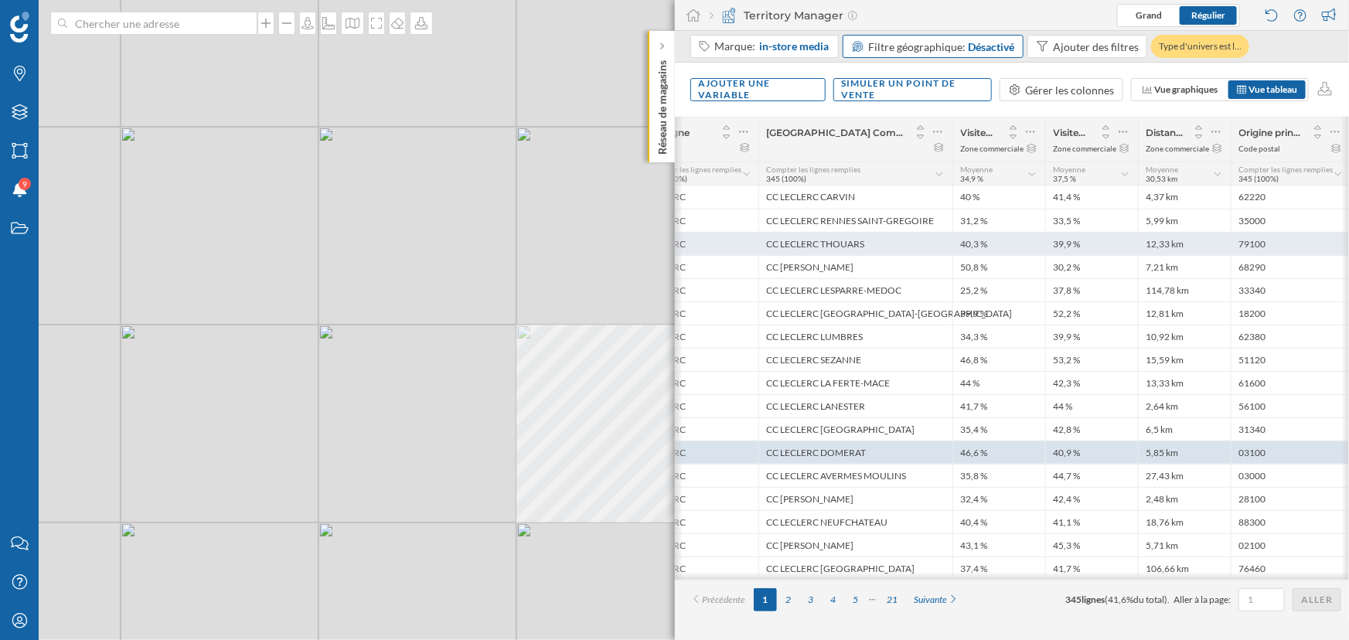
scroll to position [0, 282]
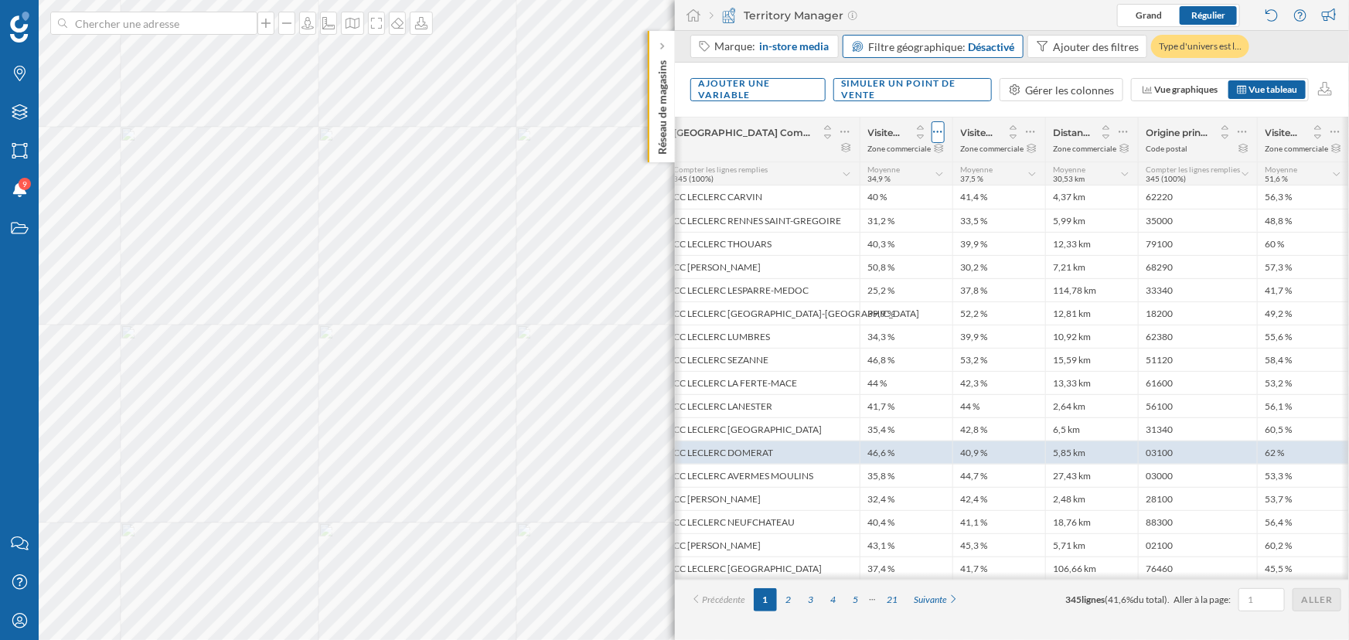
click at [938, 129] on icon at bounding box center [938, 131] width 10 height 15
click at [884, 226] on div "Retirer la colonne" at bounding box center [867, 225] width 136 height 16
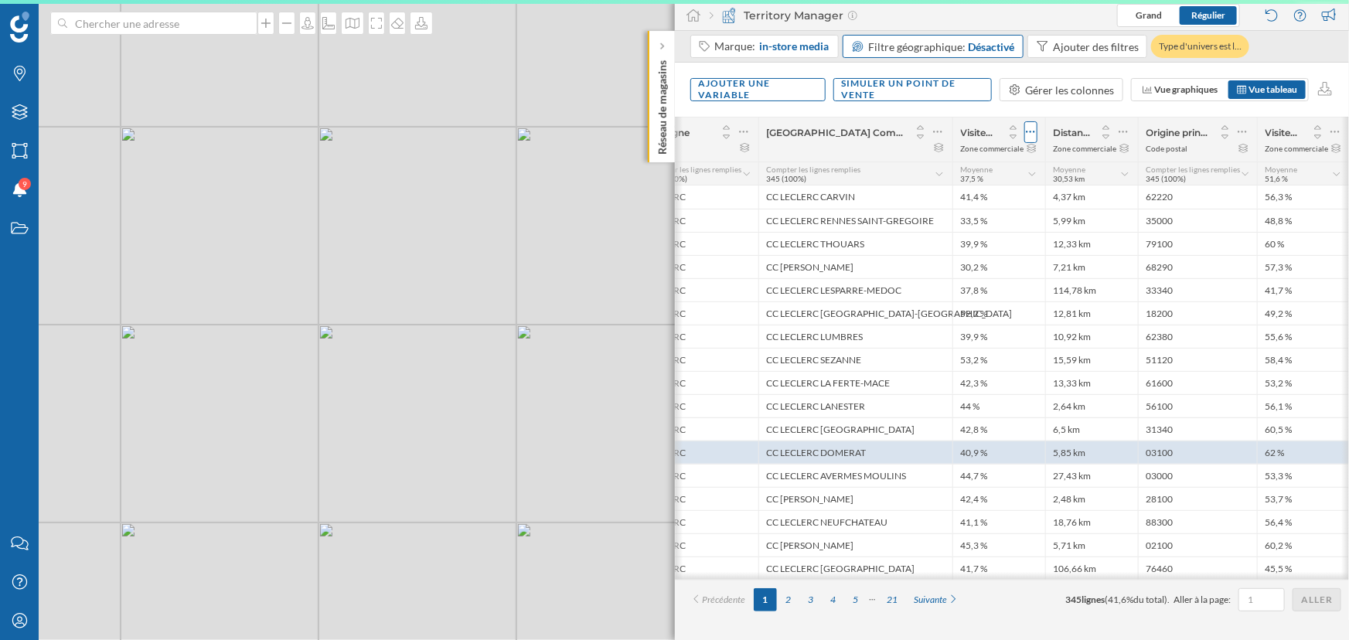
scroll to position [0, 189]
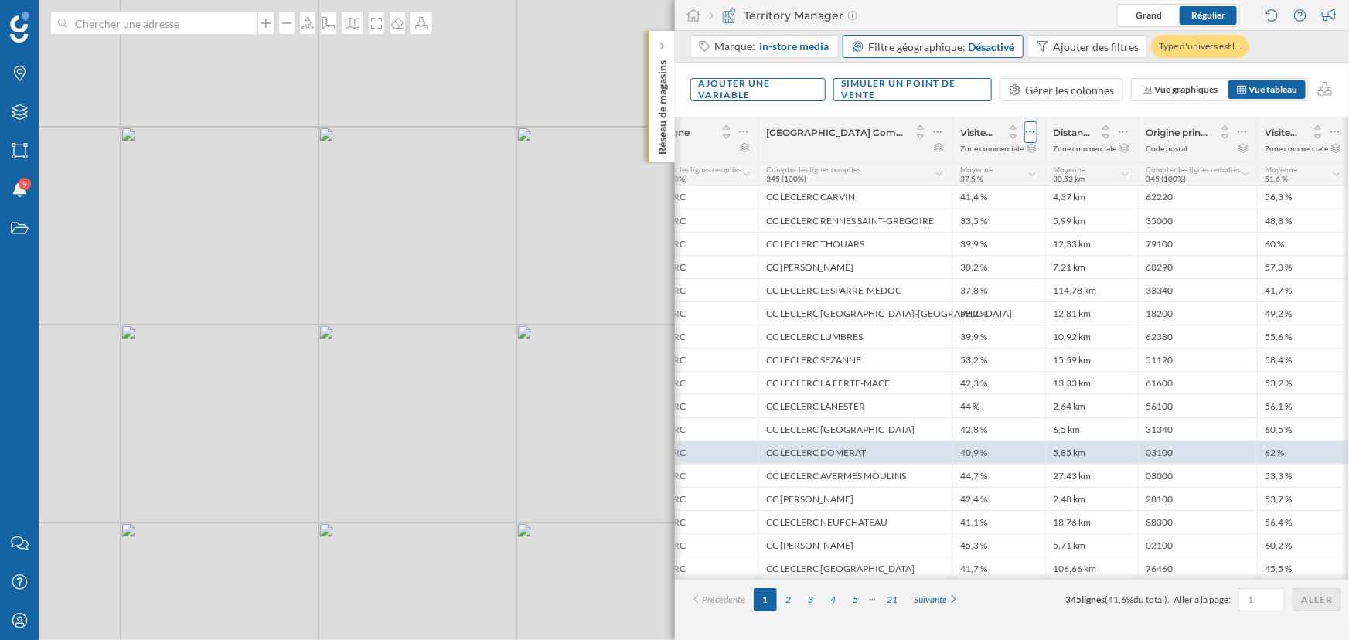
click at [1029, 131] on icon at bounding box center [1030, 132] width 9 height 2
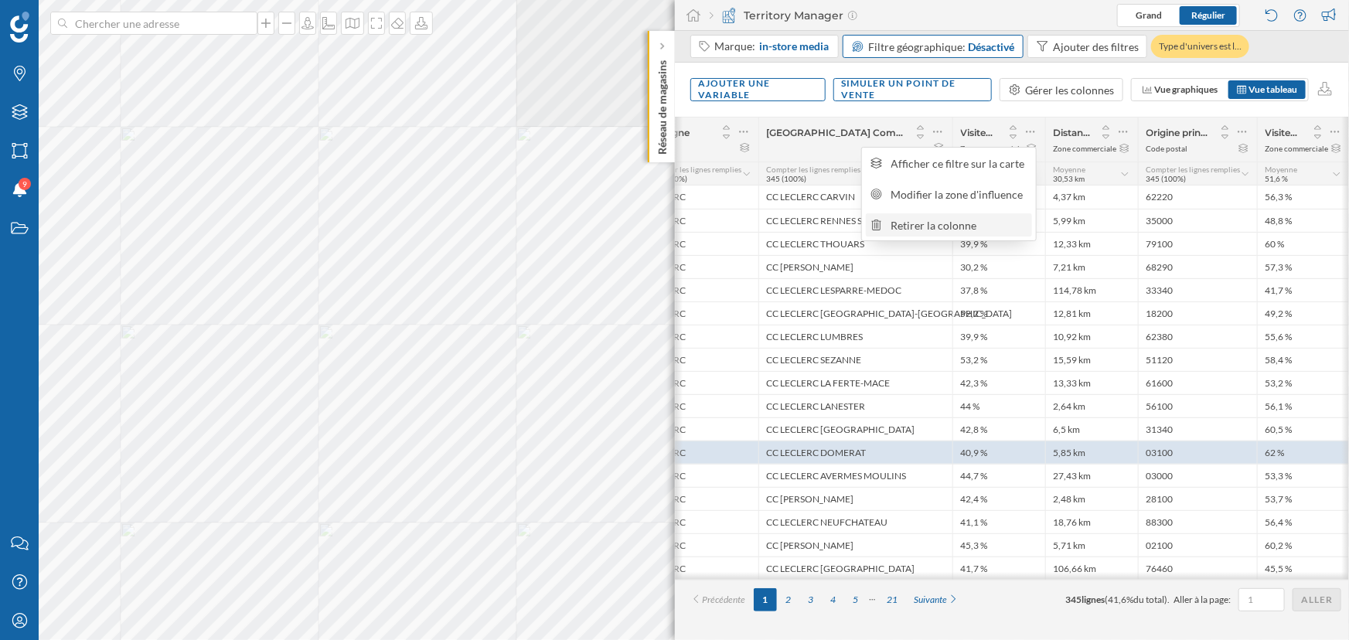
click at [960, 226] on div "Retirer la colonne" at bounding box center [959, 225] width 136 height 16
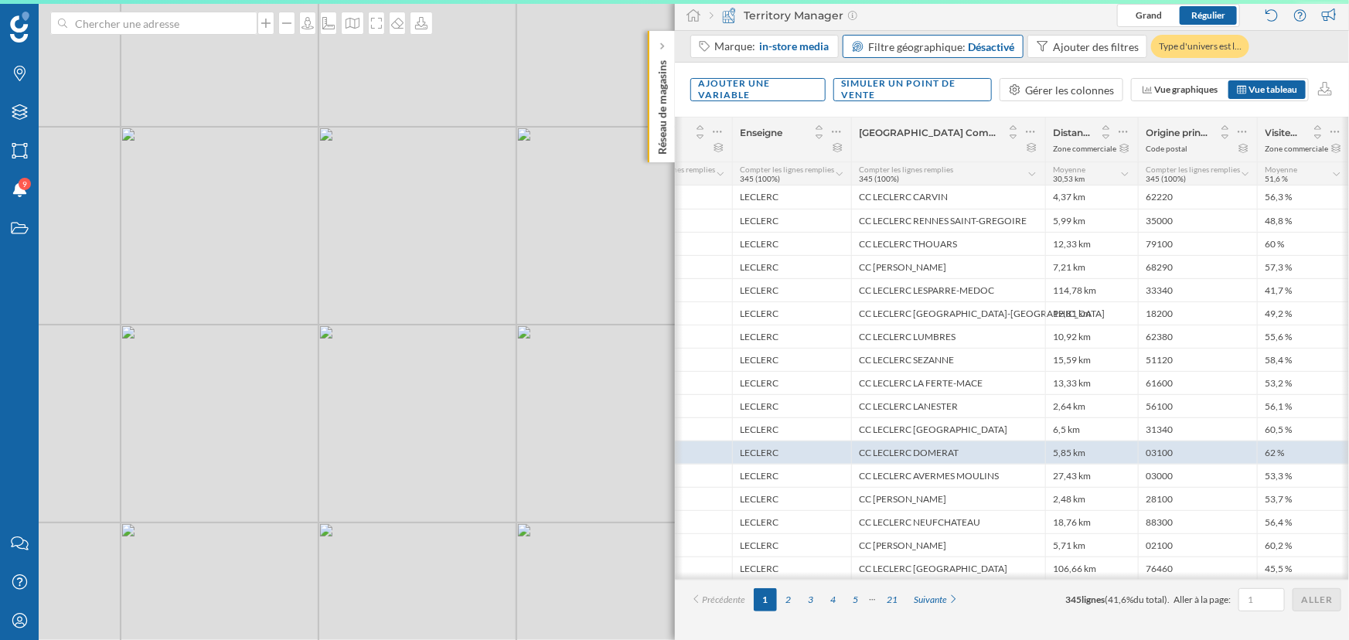
scroll to position [0, 97]
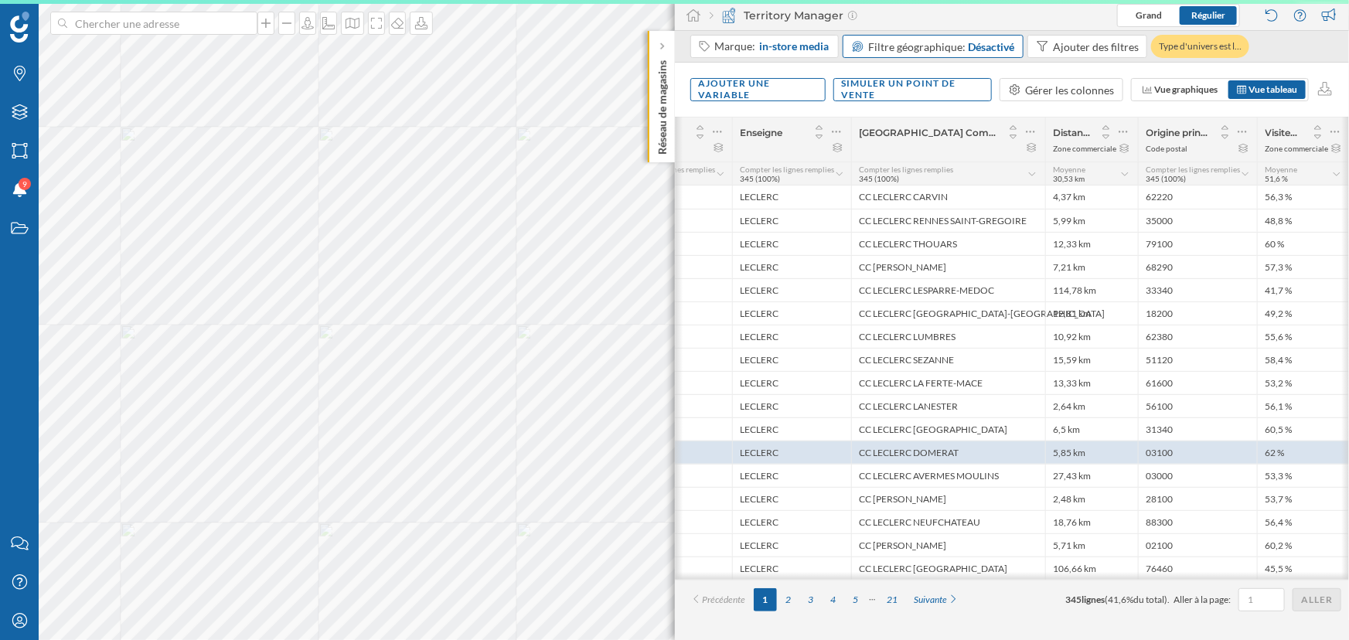
click at [1098, 172] on icon at bounding box center [1337, 174] width 10 height 8
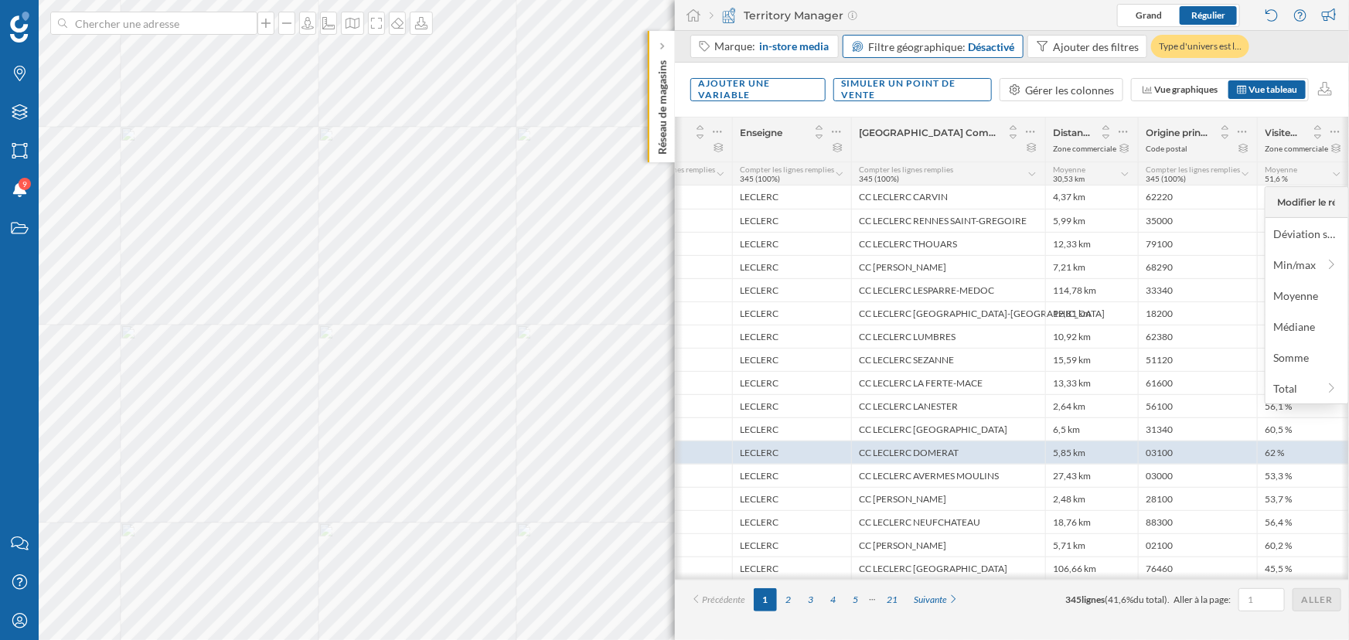
click at [1098, 172] on icon at bounding box center [1337, 174] width 10 height 8
click at [1098, 172] on div "Moyenne 51,6 %" at bounding box center [1298, 174] width 67 height 19
click at [1098, 326] on div "Médiane" at bounding box center [1306, 326] width 66 height 16
click at [1098, 169] on div "Médiane 52,3 %" at bounding box center [1303, 174] width 77 height 19
click at [1098, 259] on div "Min/max" at bounding box center [1295, 265] width 44 height 16
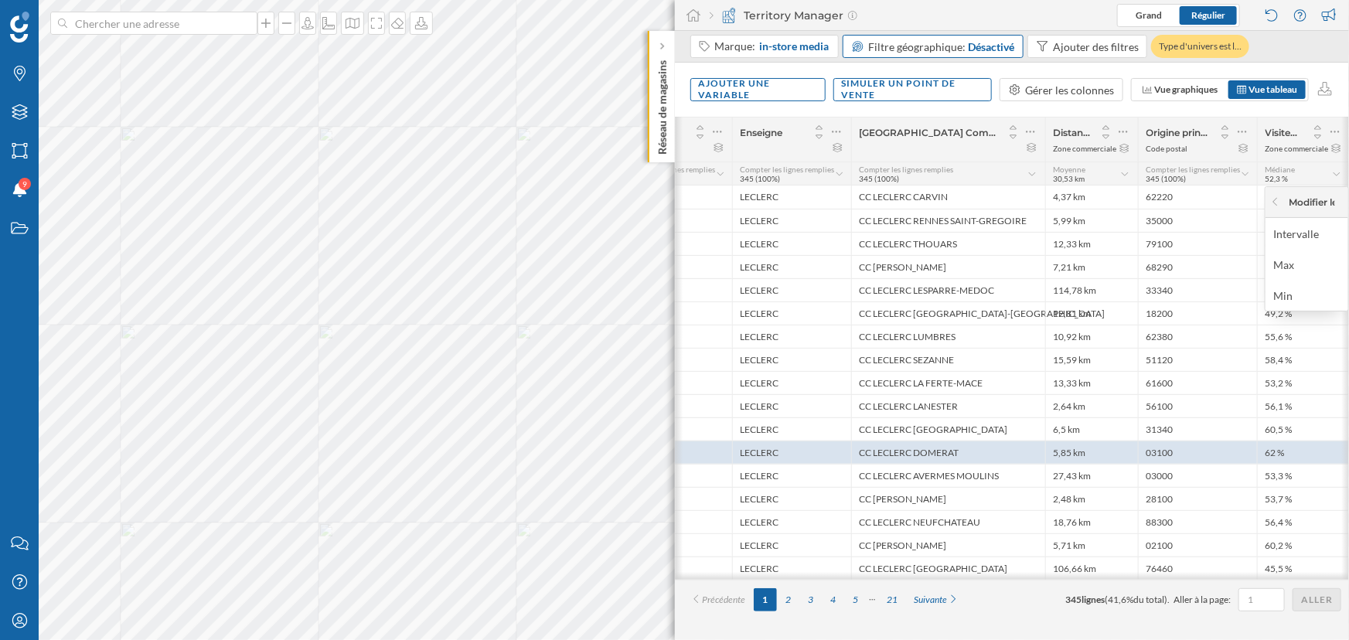
click at [1098, 259] on div "Max" at bounding box center [1306, 265] width 66 height 16
click at [1098, 174] on icon at bounding box center [1337, 174] width 10 height 8
click at [1098, 300] on div "Moyenne" at bounding box center [1306, 296] width 66 height 16
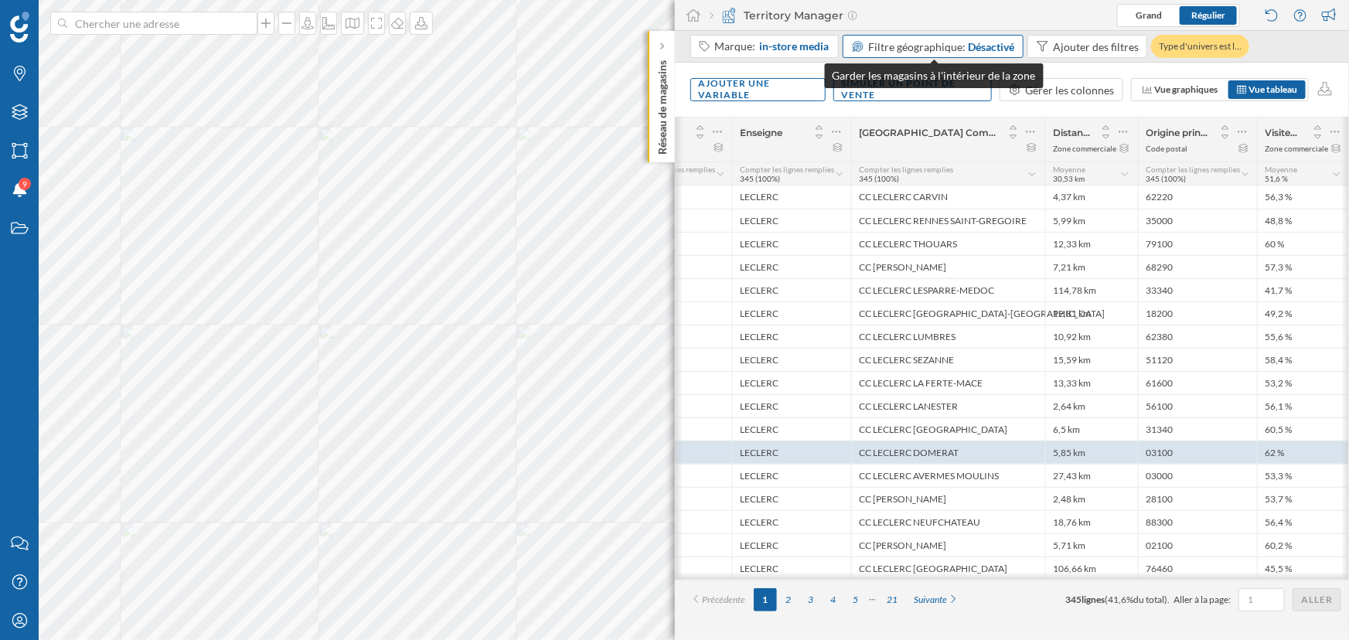
click at [888, 42] on span "Filtre géographique:" at bounding box center [917, 46] width 97 height 13
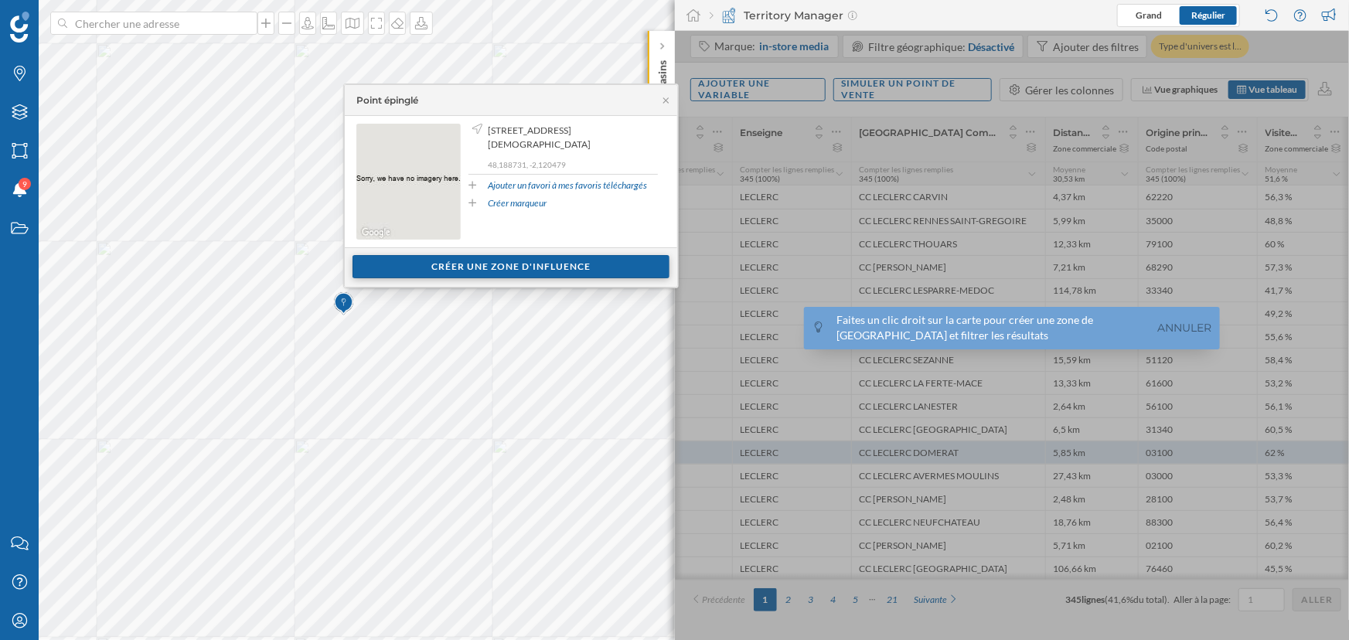
click at [492, 262] on div "Créer une zone d'influence" at bounding box center [510, 266] width 317 height 23
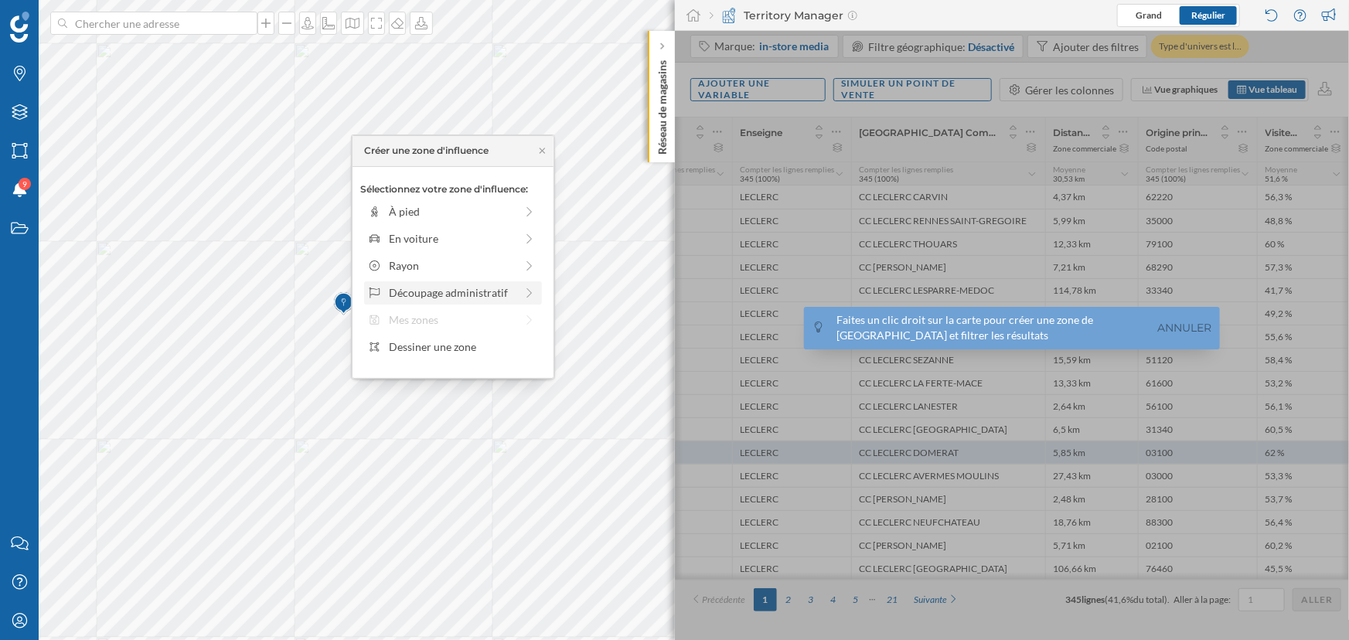
click at [478, 290] on div "Découpage administratif" at bounding box center [452, 292] width 126 height 16
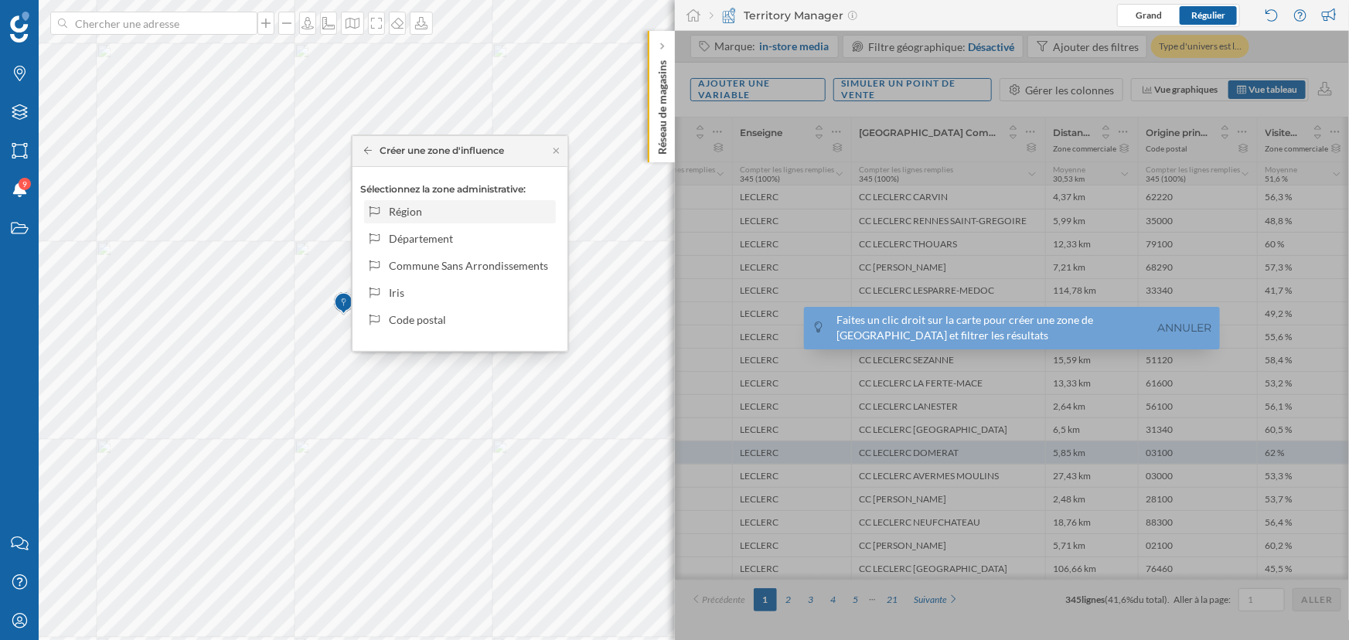
click at [462, 202] on div "Région" at bounding box center [460, 211] width 192 height 23
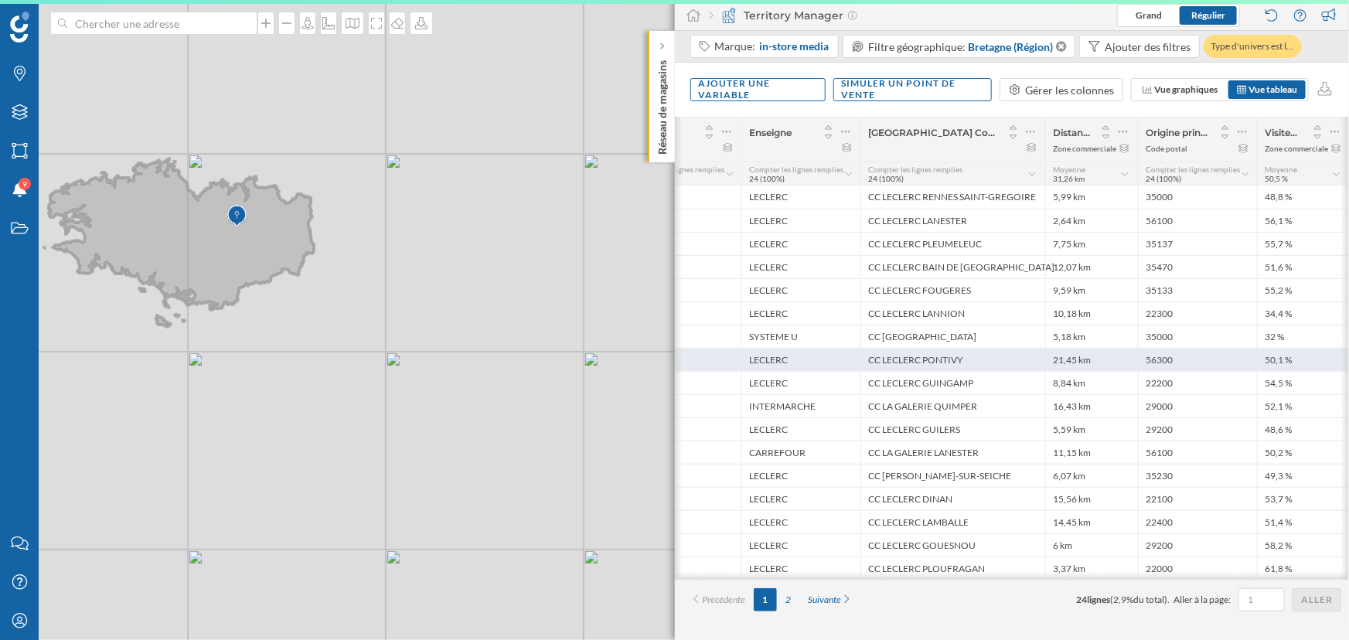
scroll to position [0, 87]
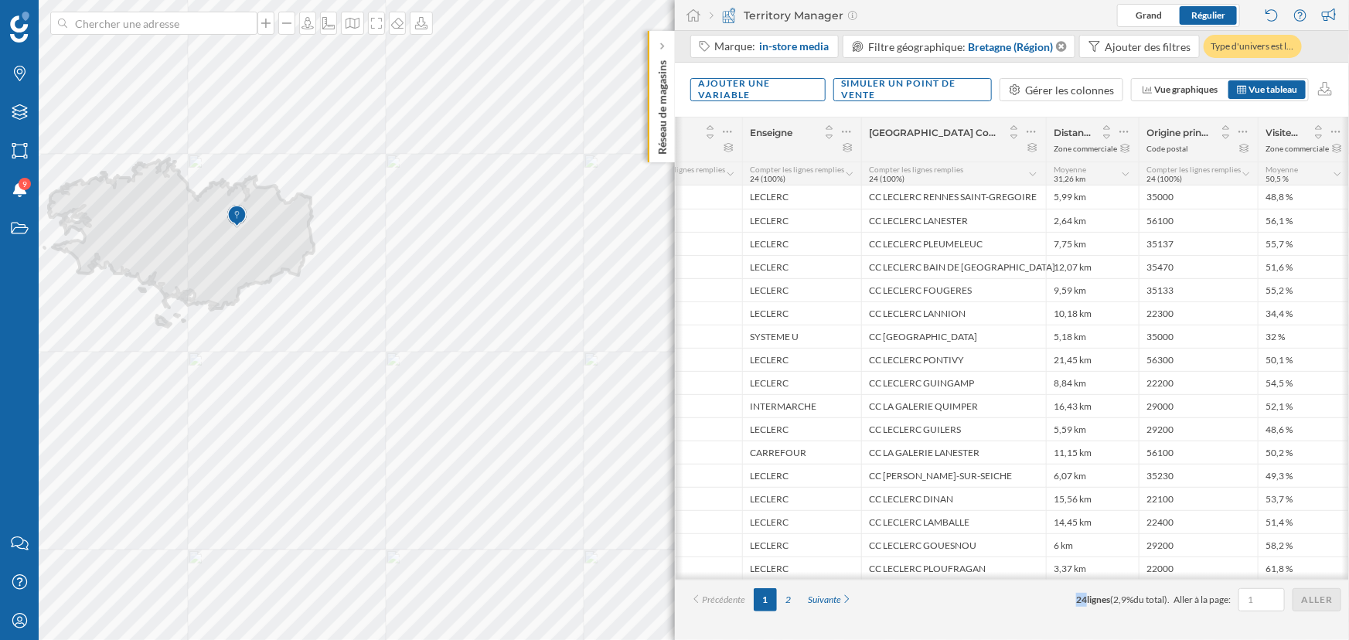
drag, startPoint x: 1063, startPoint y: 603, endPoint x: 1081, endPoint y: 601, distance: 18.6
click at [1081, 472] on div "Précédente 1 2 Suivante 24 lignes ( 2,9% du total). Aller à la page: Aller" at bounding box center [1012, 599] width 659 height 23
click at [945, 472] on div "Précédente 1 2 Suivante 24 lignes ( 2,9% du total). Aller à la page: Aller" at bounding box center [1012, 599] width 675 height 39
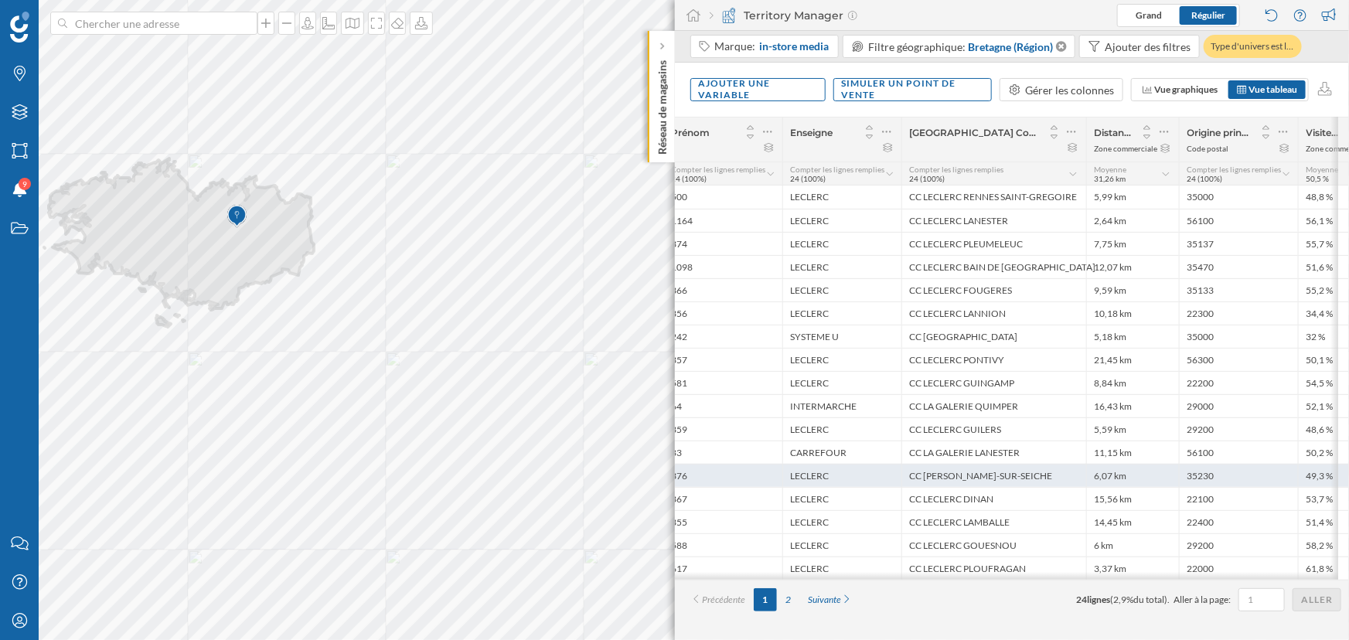
scroll to position [0, 0]
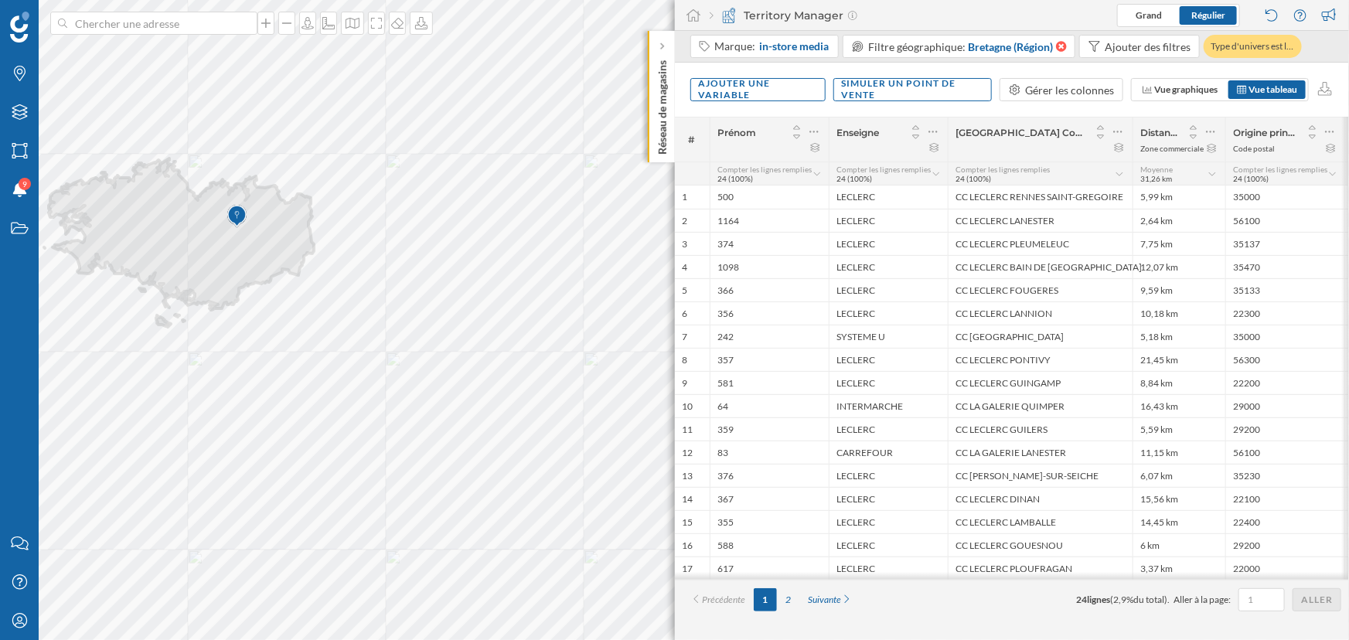
click at [1064, 42] on icon at bounding box center [1060, 46] width 13 height 11
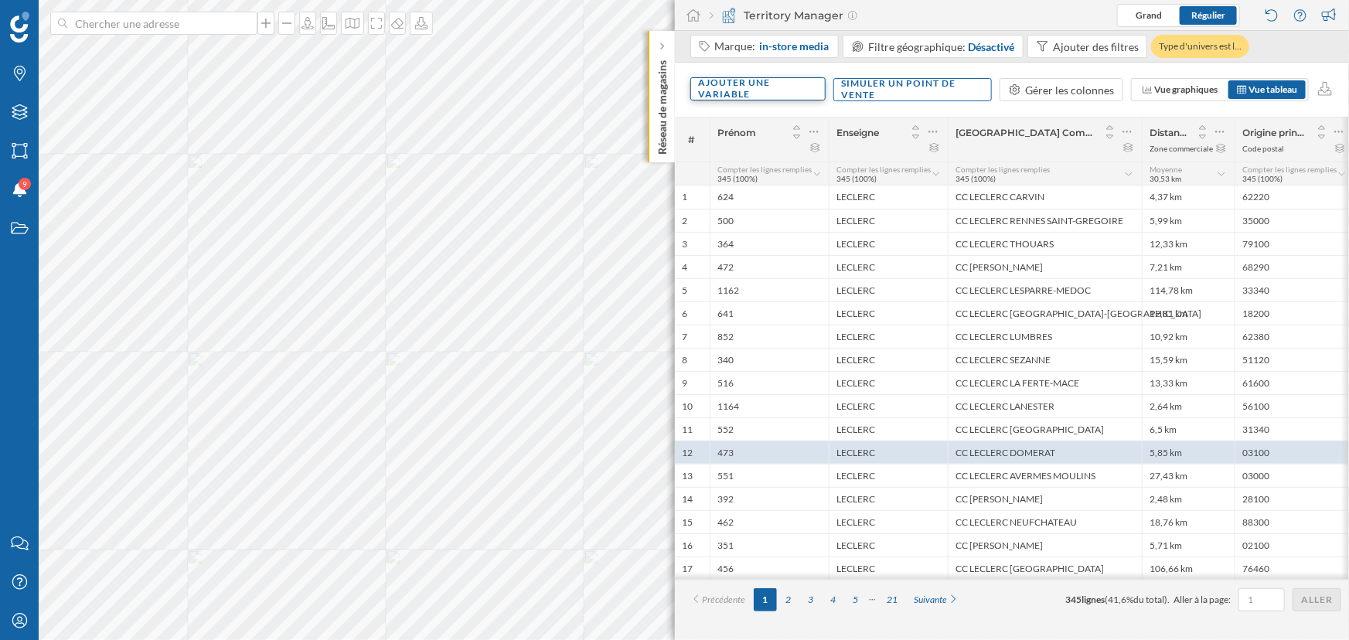
click at [792, 84] on div "Ajouter une variable" at bounding box center [757, 88] width 135 height 23
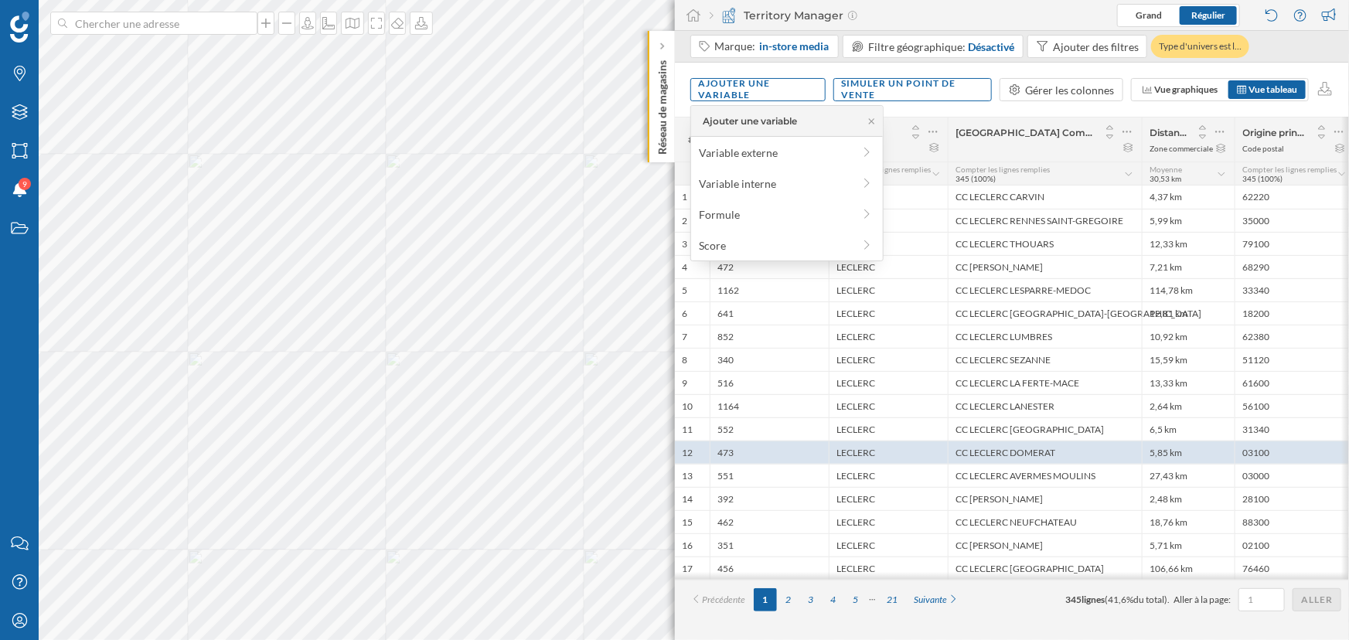
click at [909, 115] on div "Ajouter une variable Simuler un point de vente Gérer les colonnes Vue graphique…" at bounding box center [1012, 90] width 675 height 54
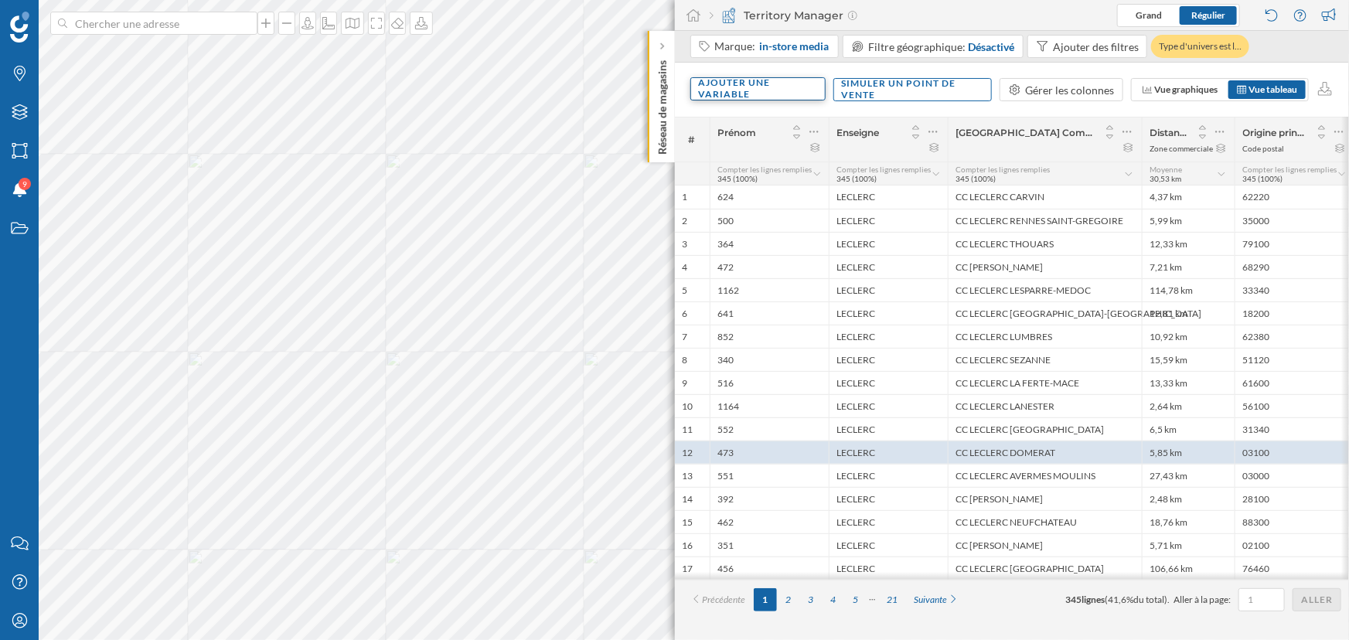
click at [741, 97] on div "Ajouter une variable" at bounding box center [757, 88] width 135 height 23
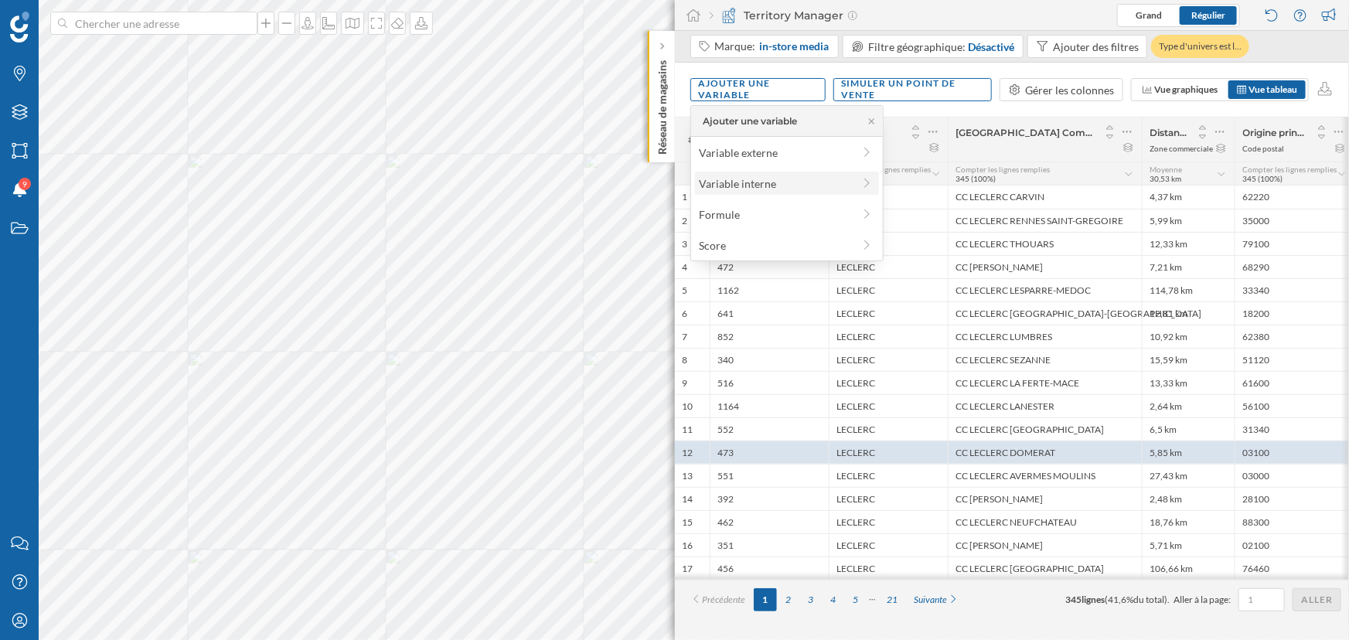
click at [732, 188] on div "Variable interne" at bounding box center [776, 183] width 154 height 16
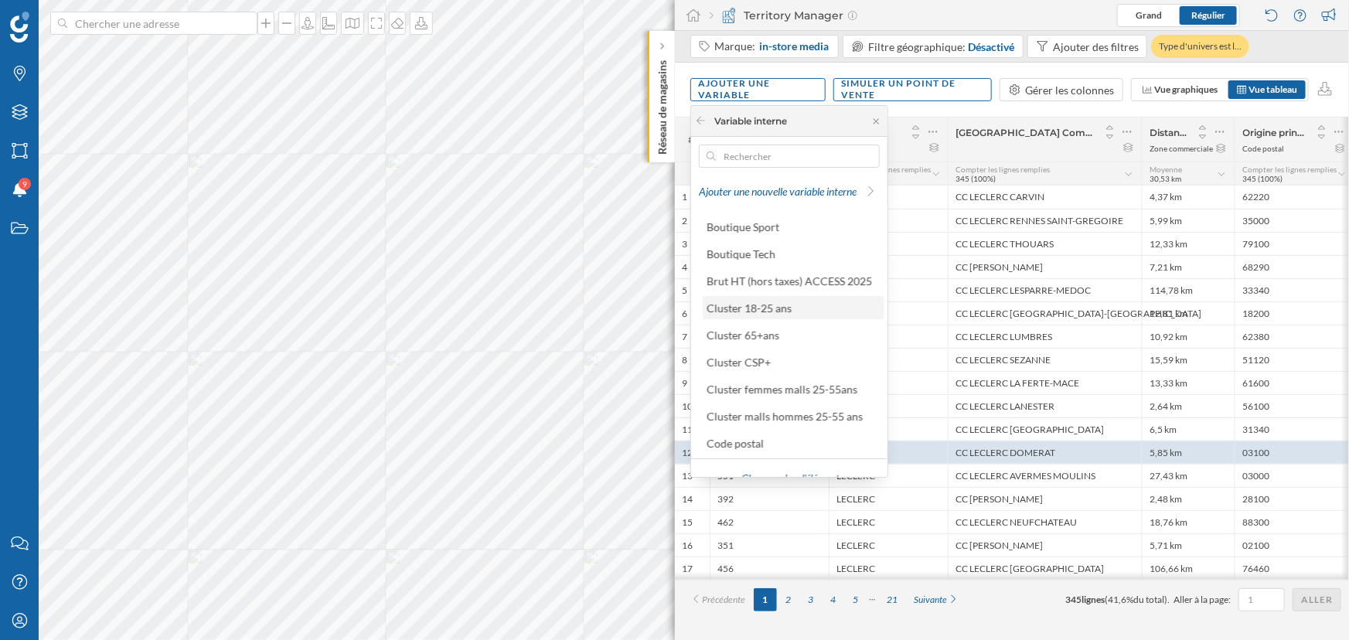
scroll to position [70, 0]
click at [766, 456] on div "Charger plus d'éléments" at bounding box center [793, 458] width 172 height 23
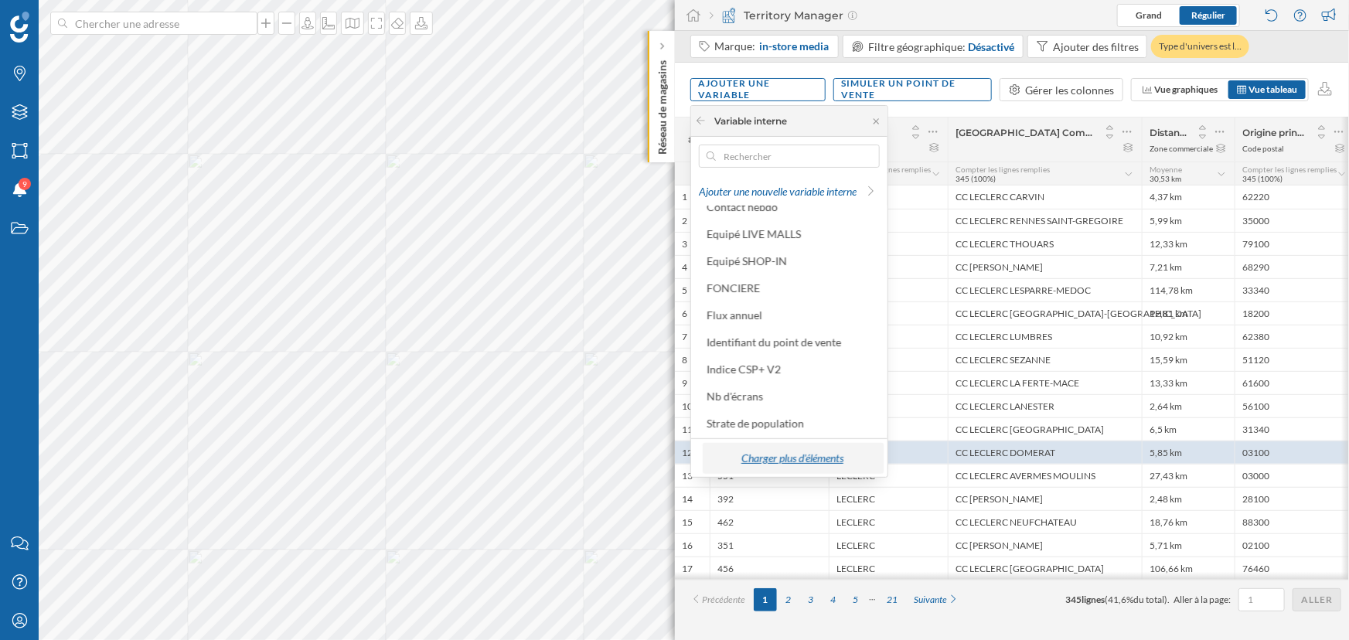
click at [769, 451] on div "Charger plus d'éléments" at bounding box center [793, 458] width 172 height 23
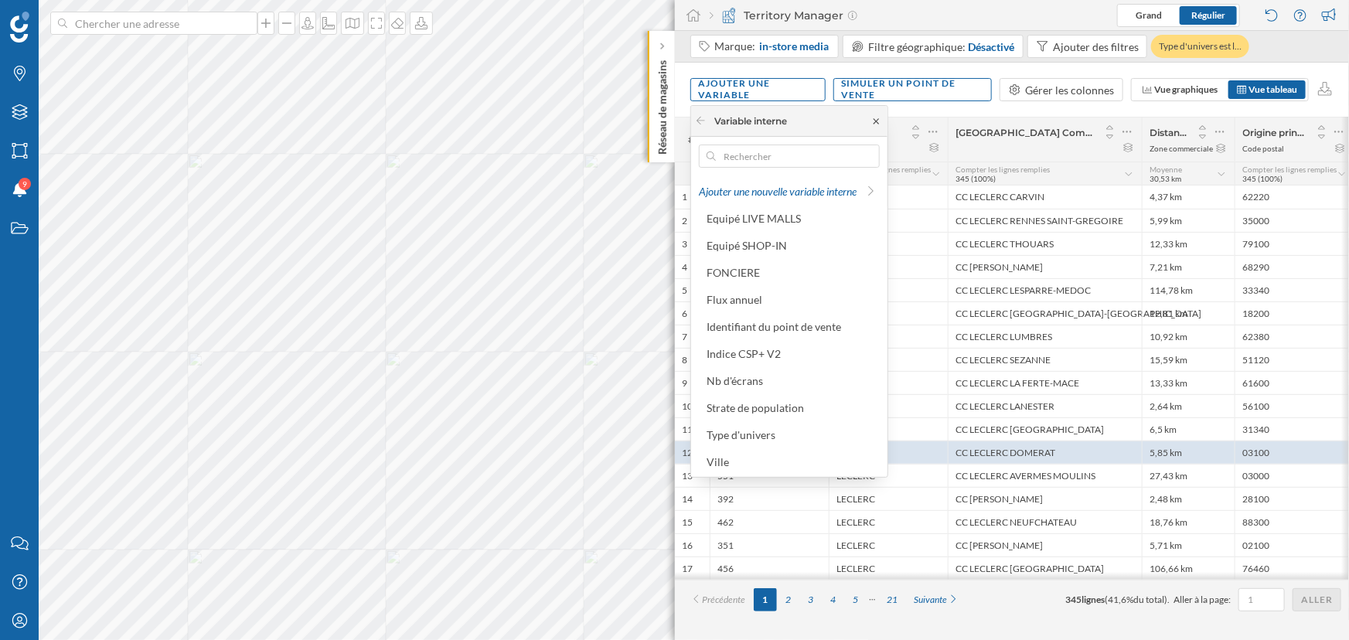
click at [878, 118] on icon at bounding box center [876, 121] width 12 height 9
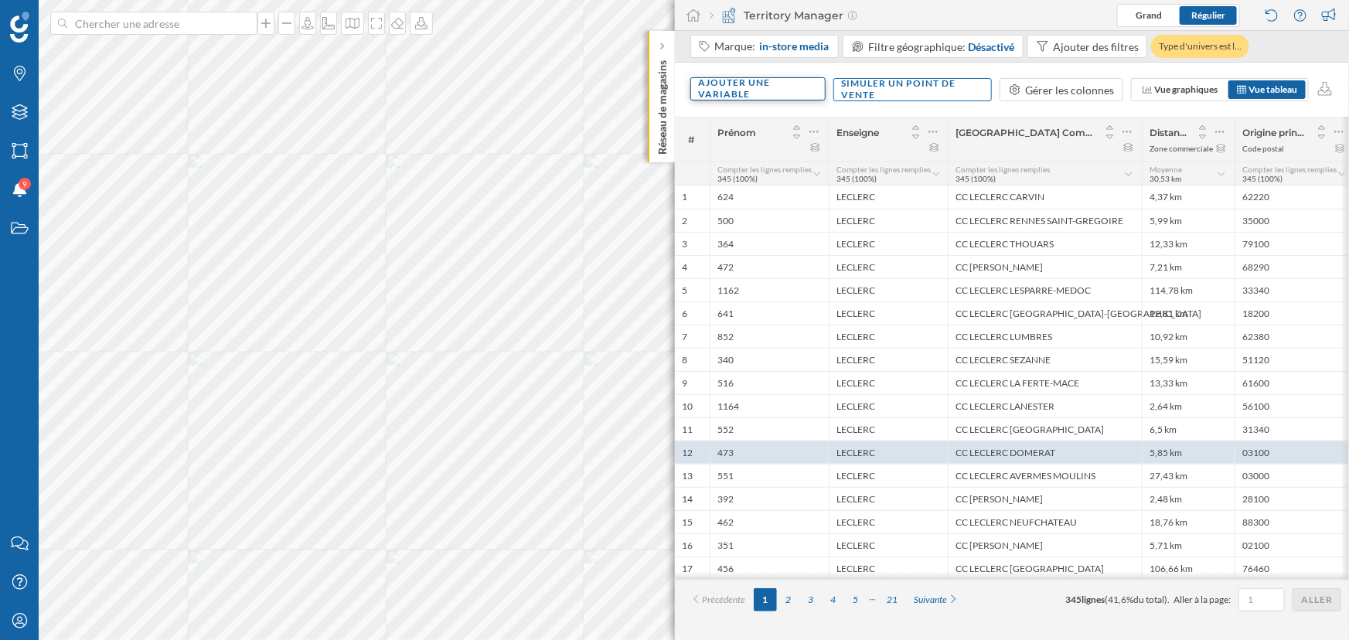
click at [734, 96] on div "Ajouter une variable" at bounding box center [757, 88] width 135 height 23
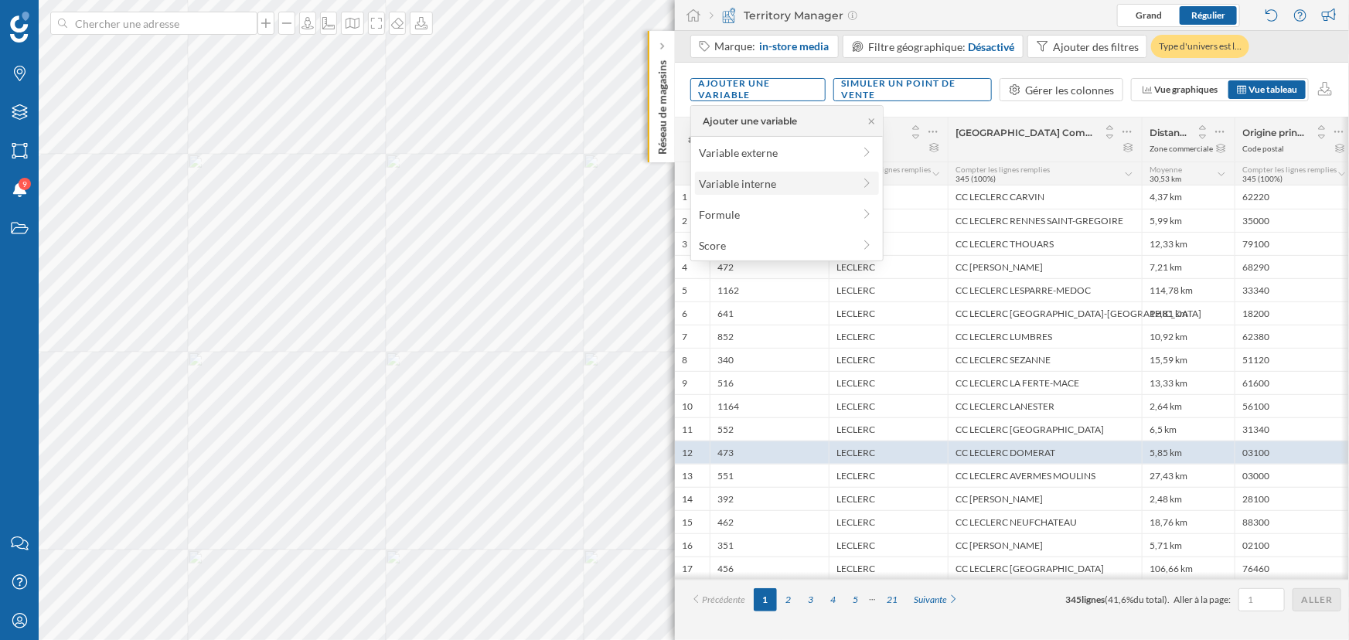
click at [744, 181] on div "Variable interne" at bounding box center [776, 183] width 154 height 16
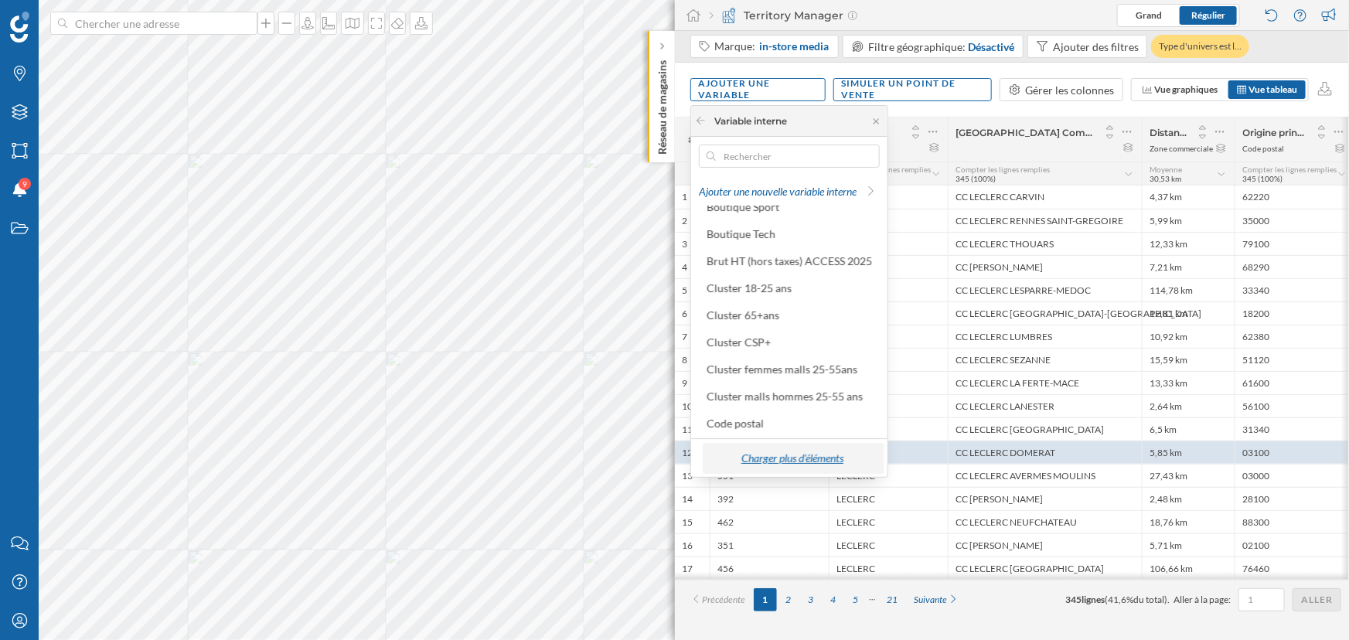
click at [754, 449] on div "Charger plus d'éléments" at bounding box center [793, 458] width 172 height 23
click at [771, 463] on div "Charger plus d'éléments" at bounding box center [793, 458] width 172 height 23
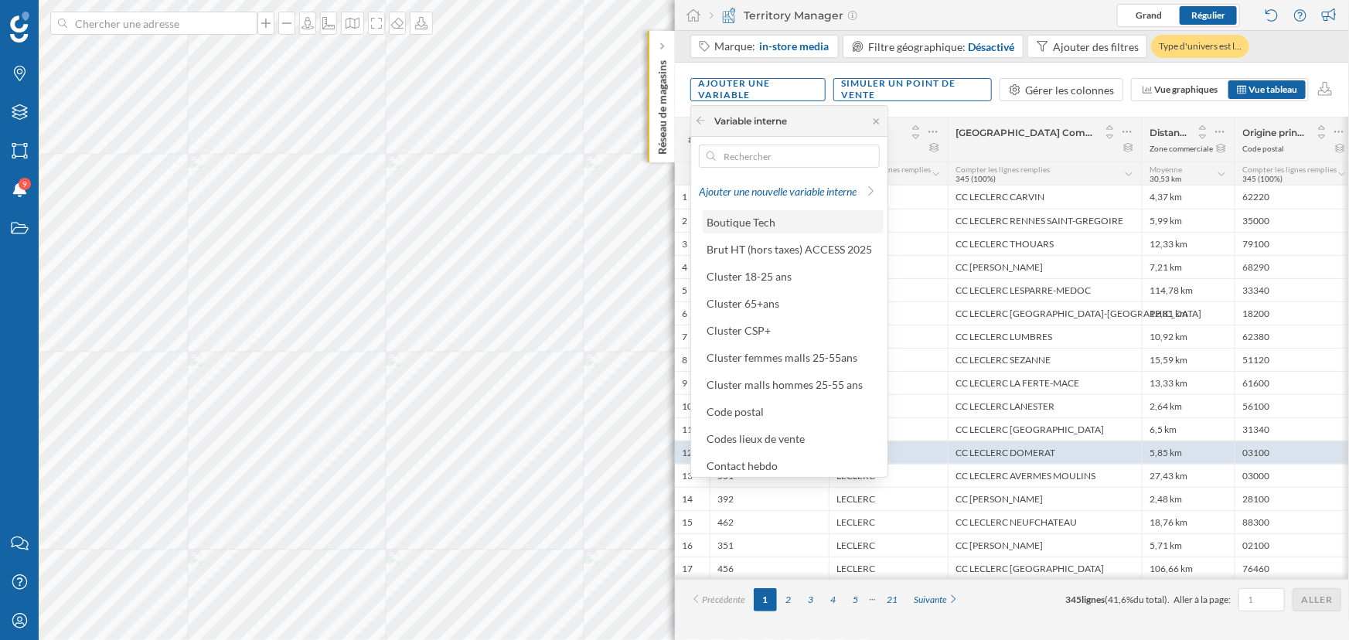
scroll to position [74, 0]
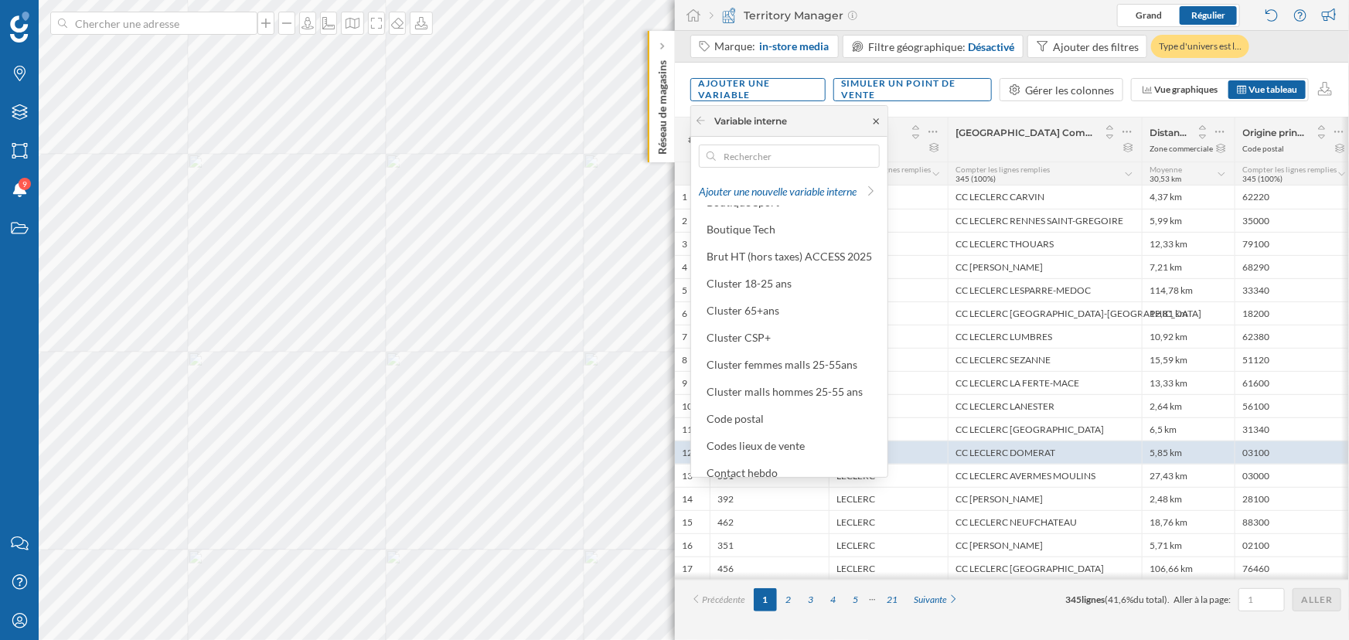
click at [881, 117] on icon at bounding box center [876, 121] width 12 height 9
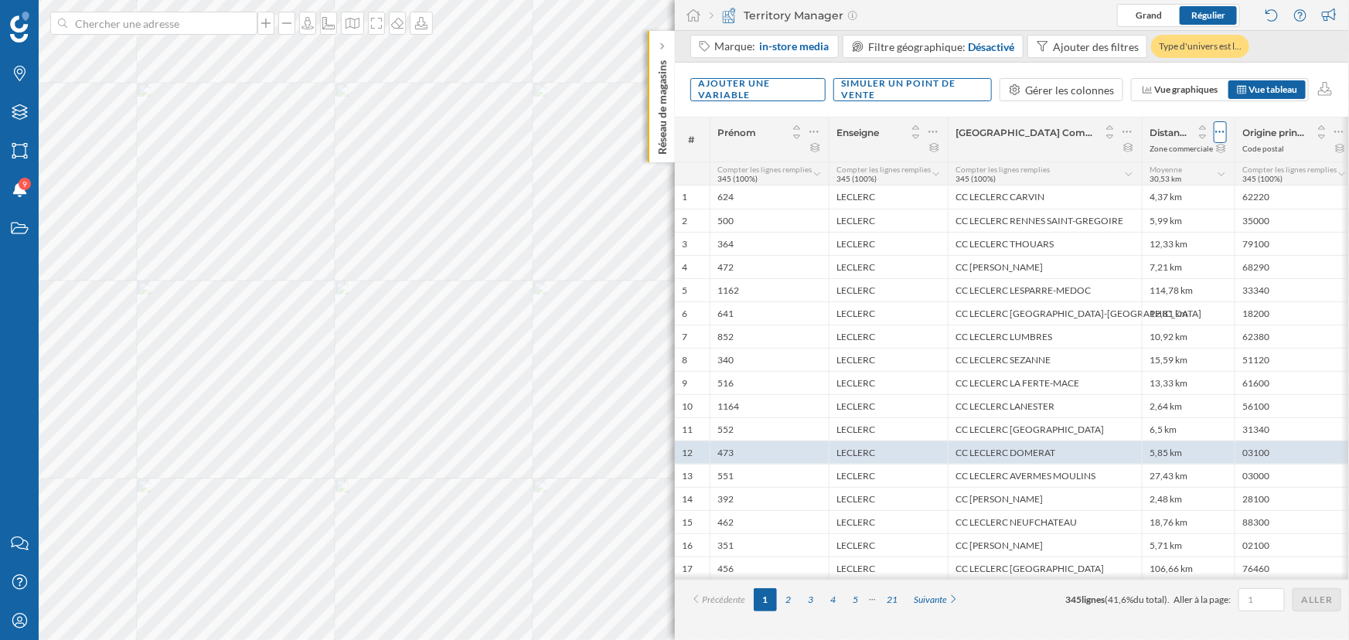
click at [1098, 135] on icon at bounding box center [1220, 131] width 10 height 15
click at [1098, 217] on div "Retirer la colonne" at bounding box center [1149, 225] width 136 height 16
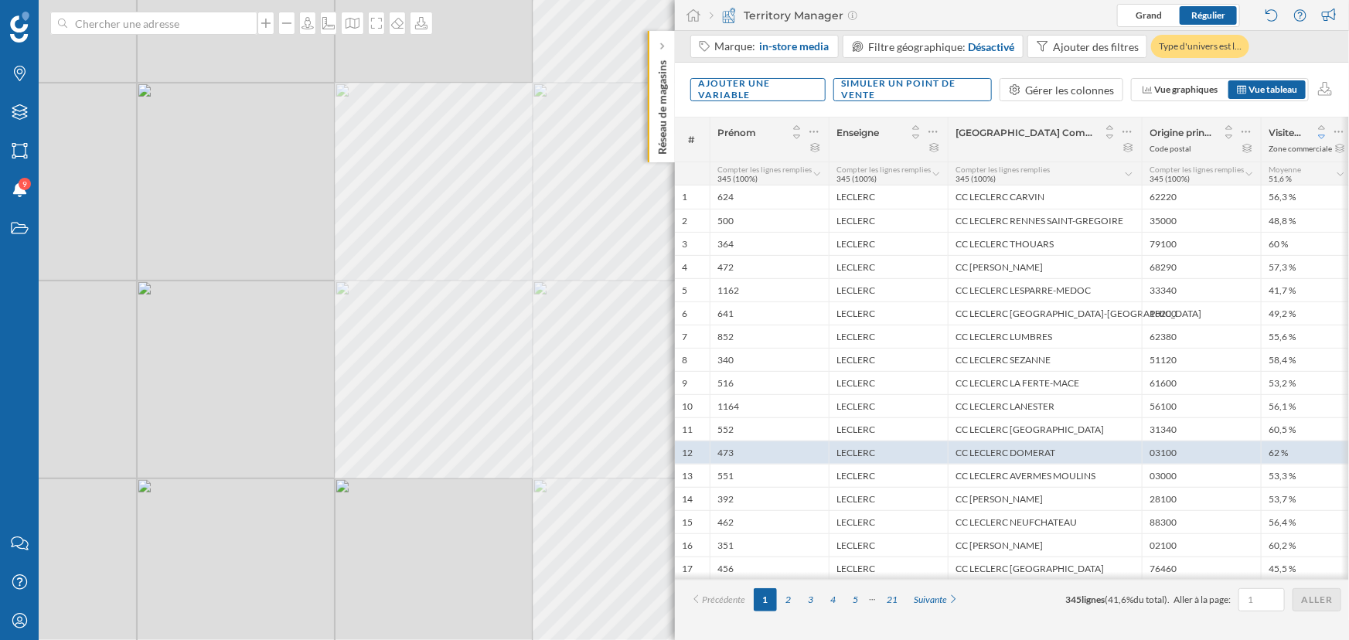
scroll to position [0, 4]
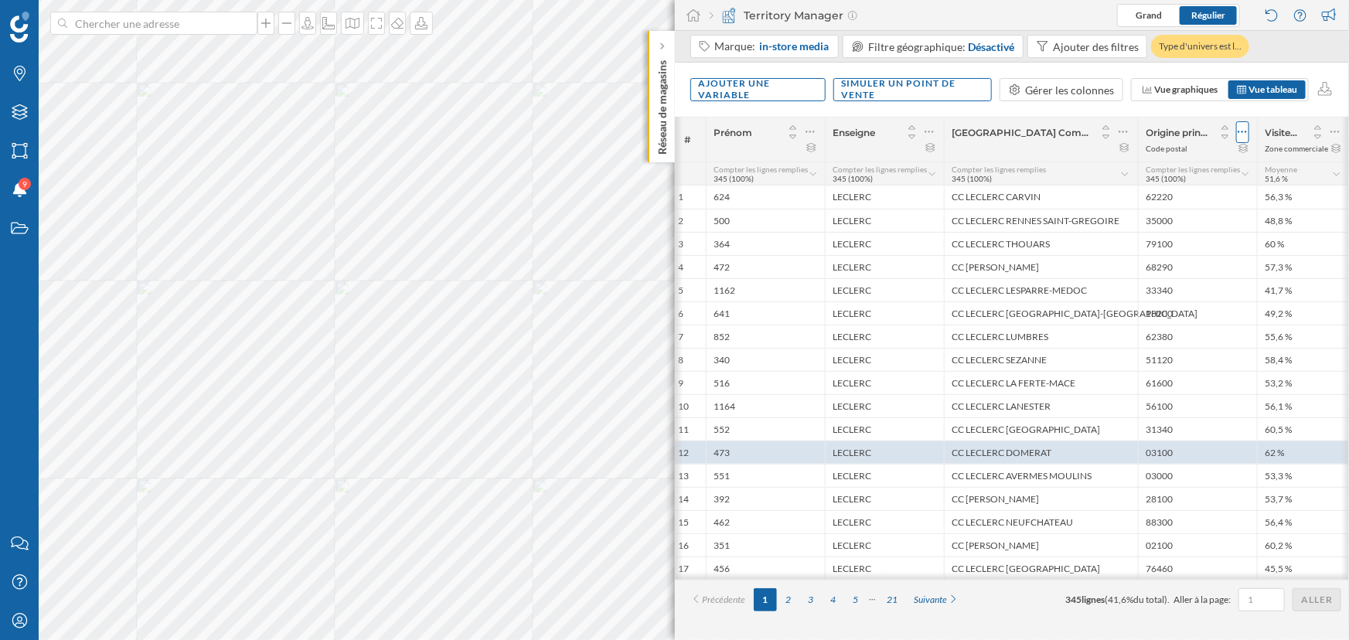
click at [1098, 131] on icon at bounding box center [1242, 132] width 9 height 2
click at [1098, 224] on div "Retirer la colonne" at bounding box center [1171, 225] width 136 height 16
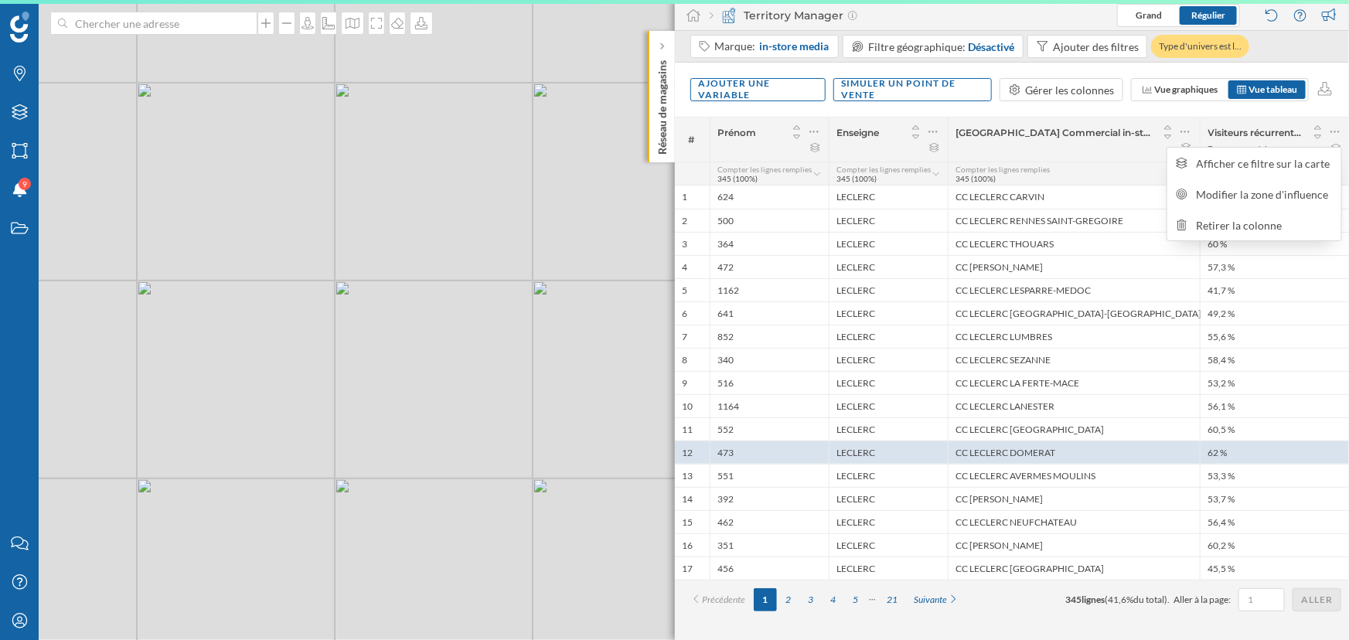
scroll to position [0, 0]
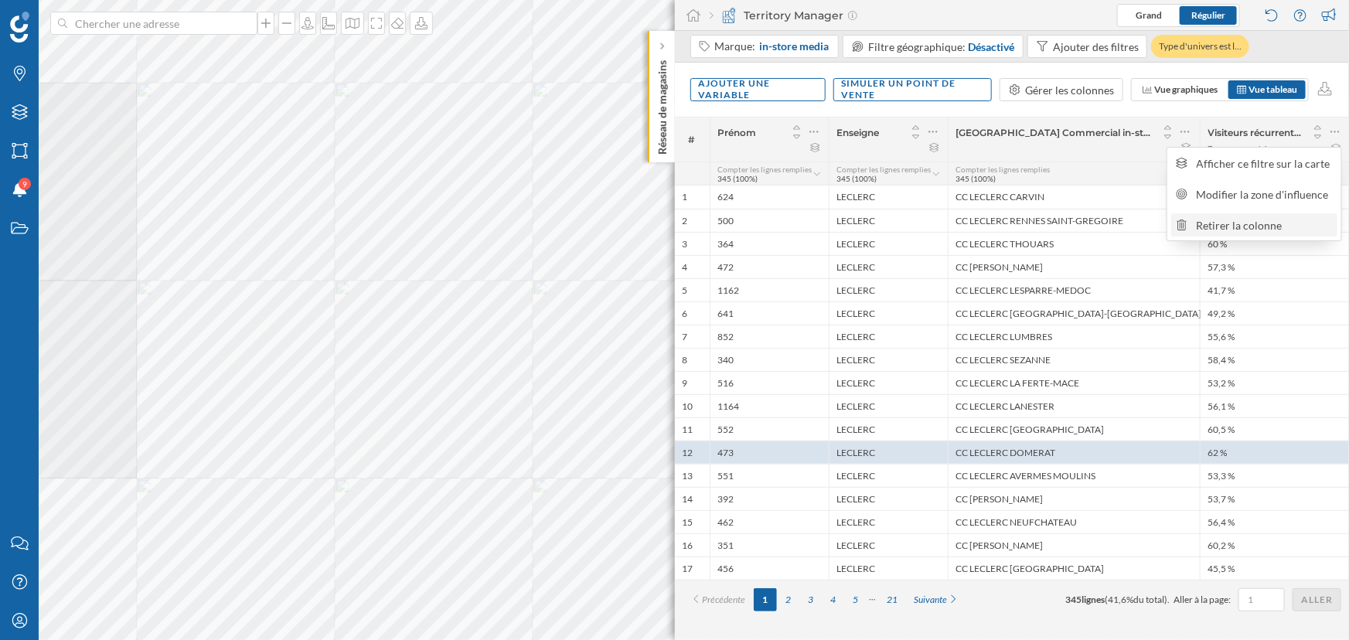
click at [1098, 226] on div "Retirer la colonne" at bounding box center [1265, 225] width 136 height 16
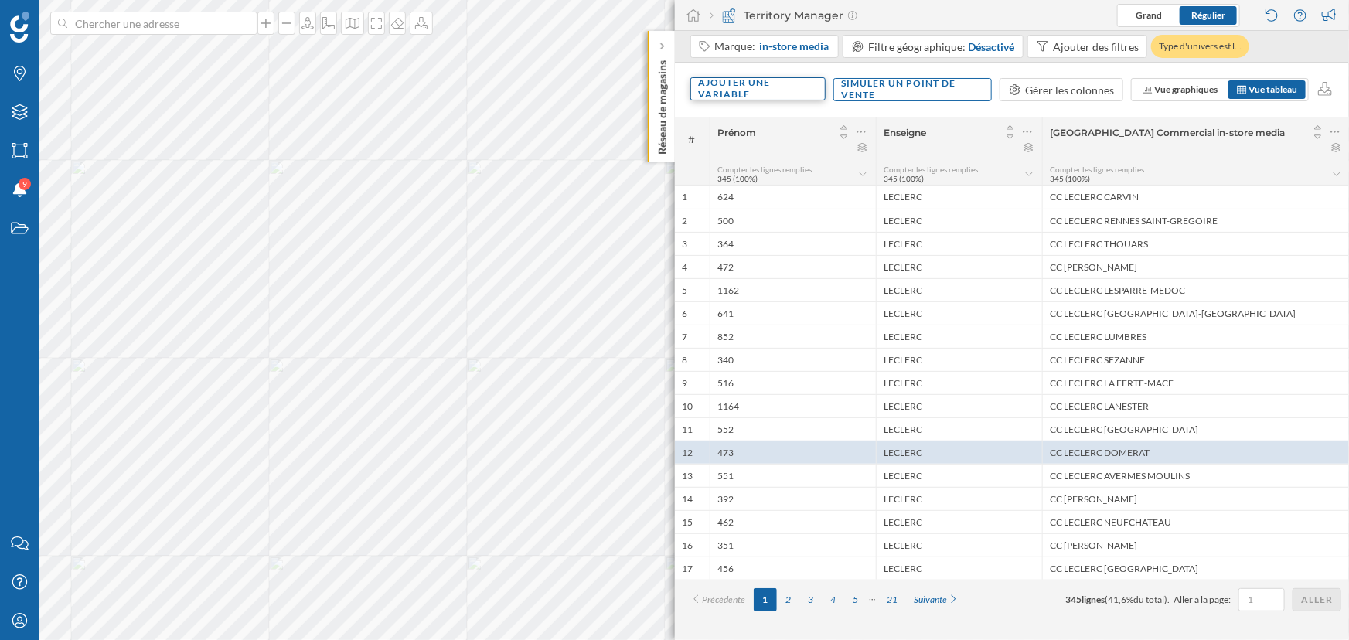
click at [796, 90] on div "Ajouter une variable" at bounding box center [757, 88] width 135 height 23
click at [788, 153] on div "Variable externe" at bounding box center [776, 153] width 154 height 16
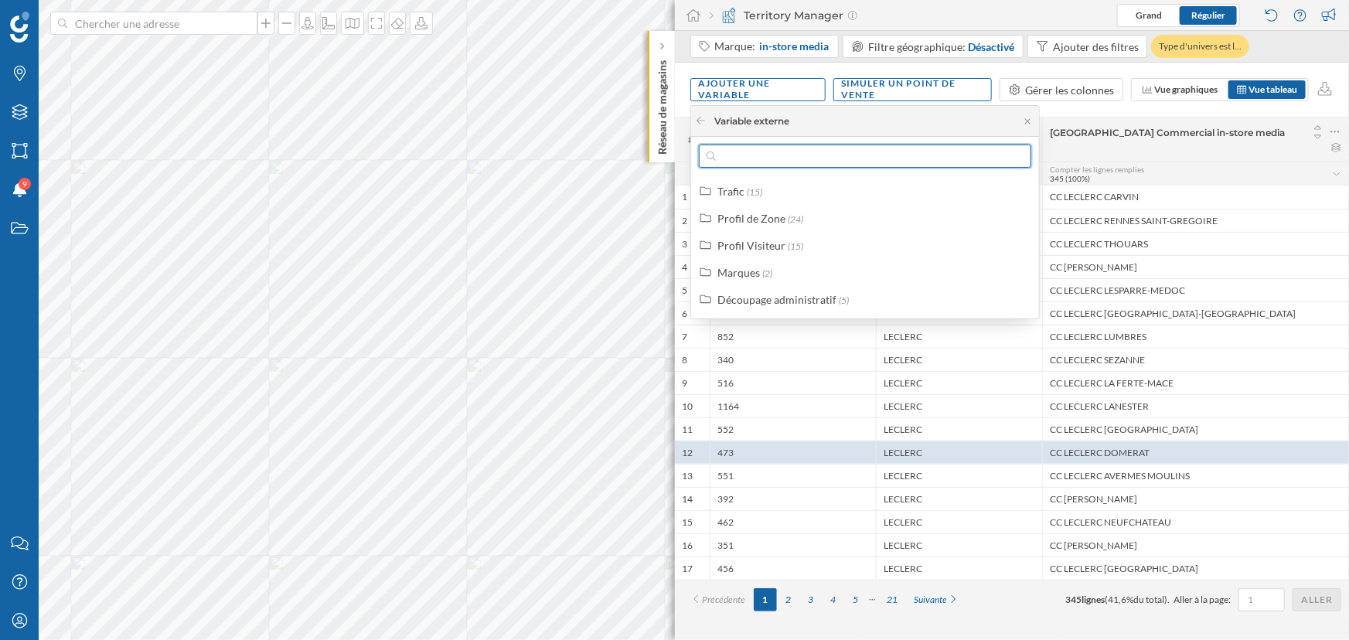
click at [771, 158] on input "text" at bounding box center [865, 156] width 298 height 23
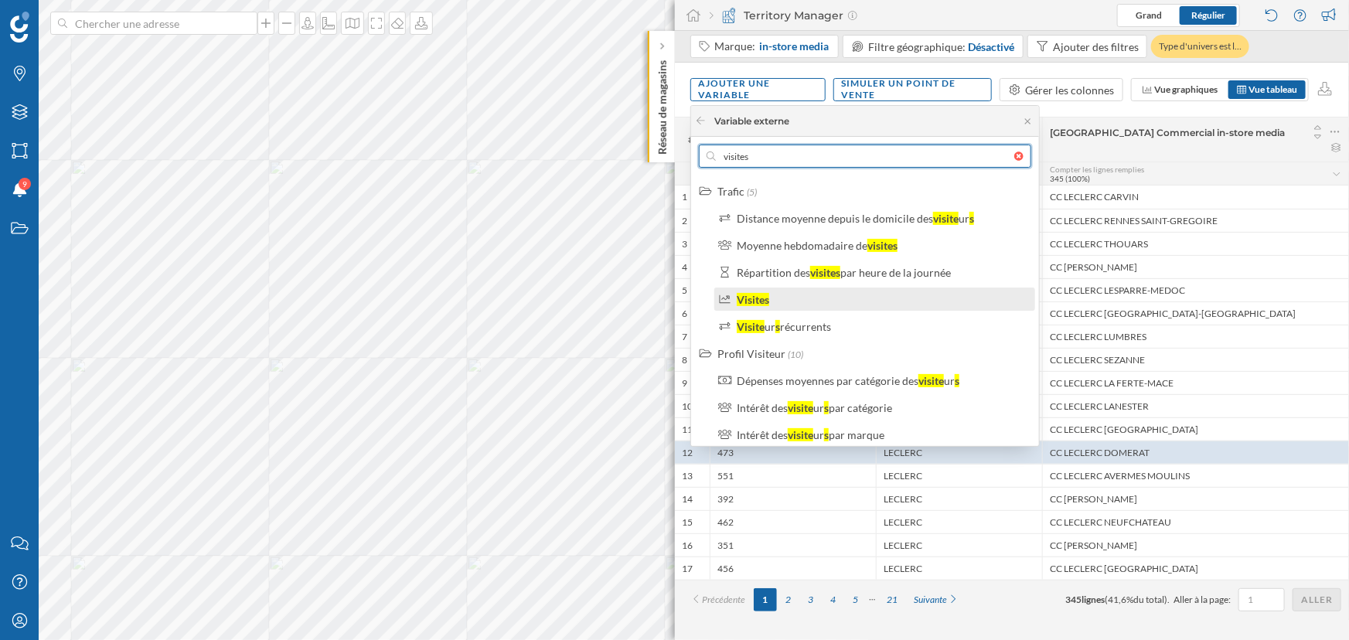
type input "visites"
click at [772, 301] on div "Visites" at bounding box center [881, 299] width 289 height 16
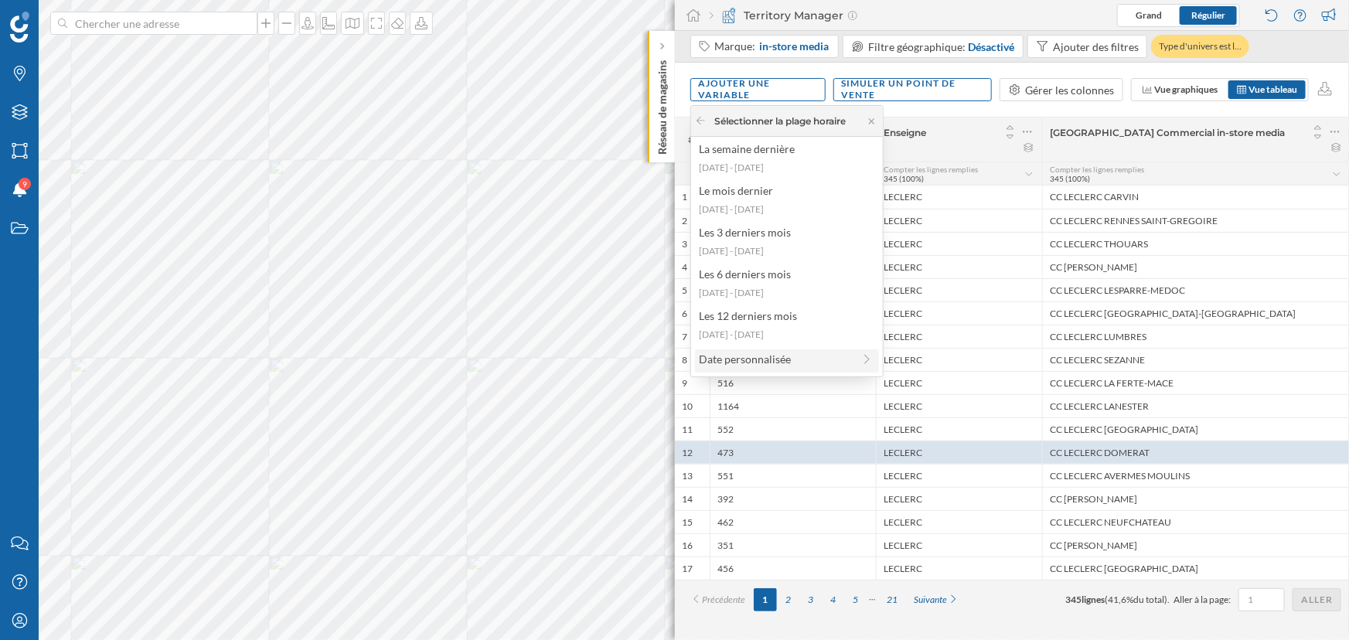
click at [782, 360] on div "Date personnalisée" at bounding box center [776, 359] width 154 height 16
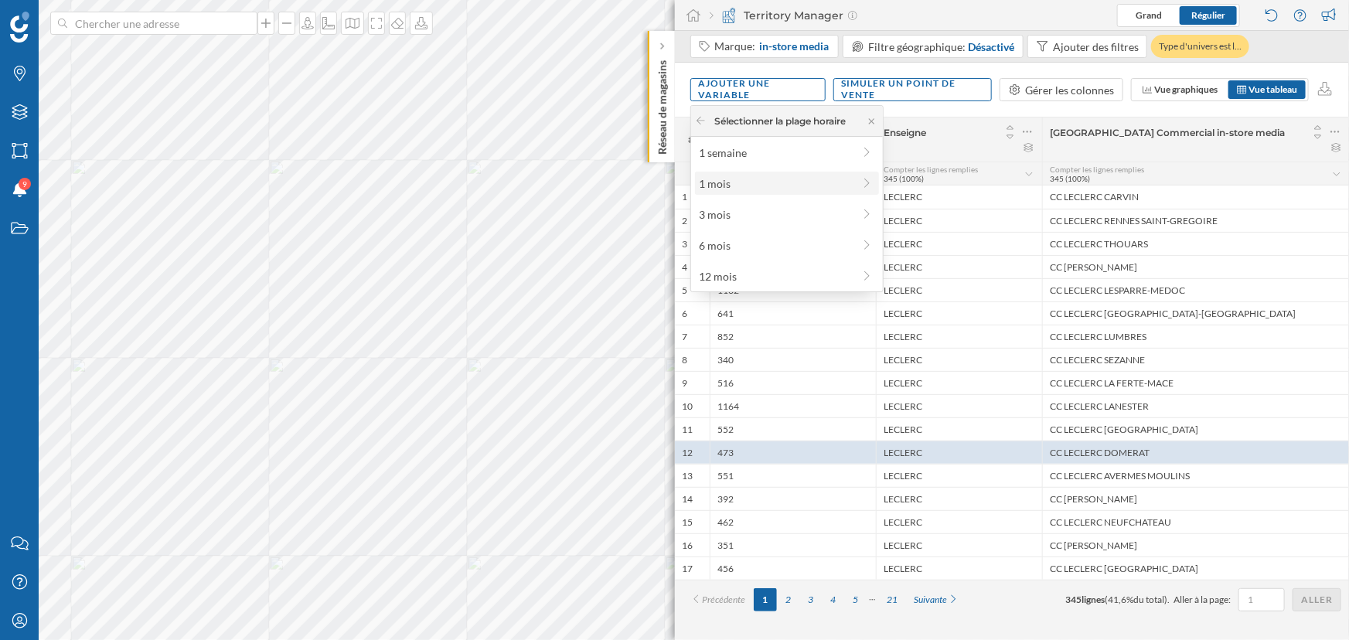
click at [802, 179] on div "1 mois" at bounding box center [776, 183] width 154 height 16
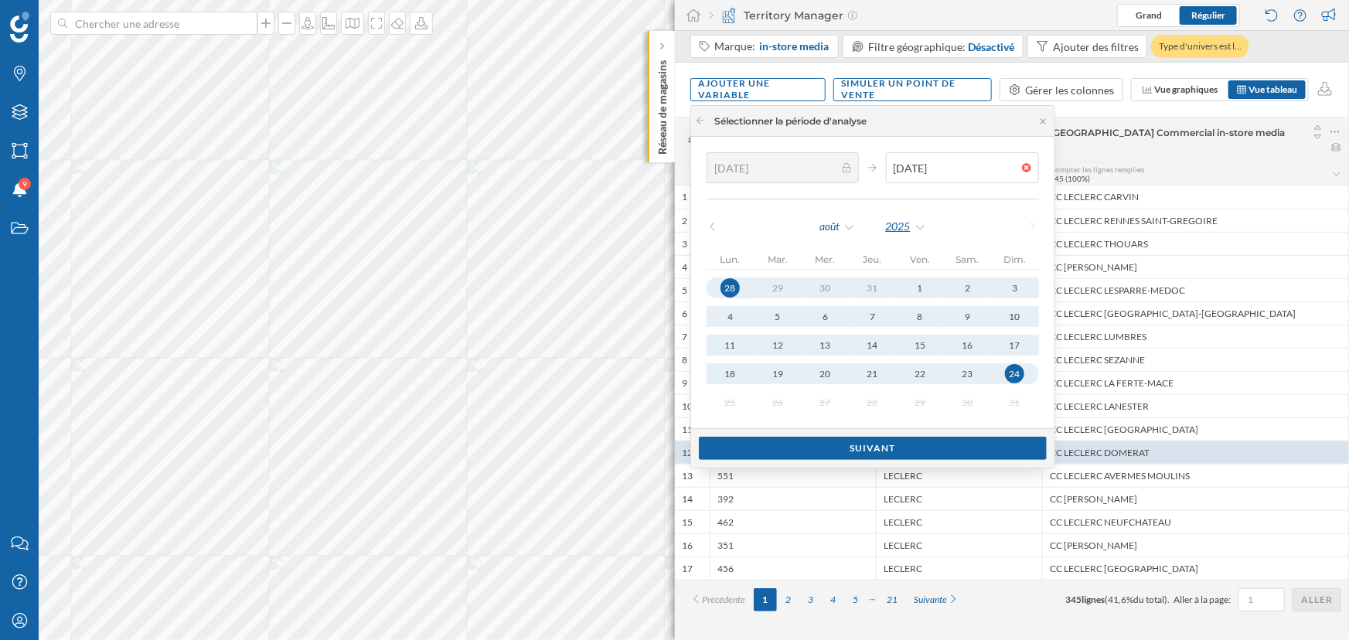
click at [910, 233] on div "2025" at bounding box center [906, 226] width 42 height 23
click at [911, 378] on div "2024" at bounding box center [942, 385] width 100 height 16
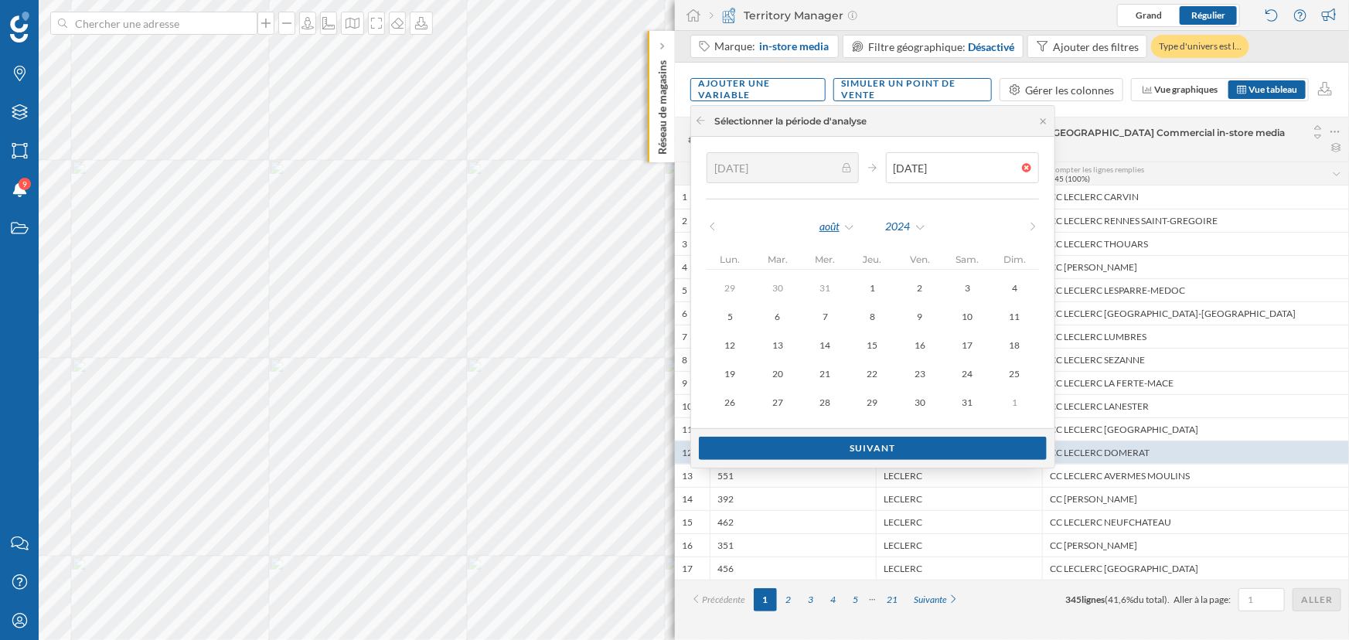
click at [836, 231] on div "août" at bounding box center [837, 226] width 37 height 23
click at [853, 472] on div "décembre" at bounding box center [875, 498] width 100 height 16
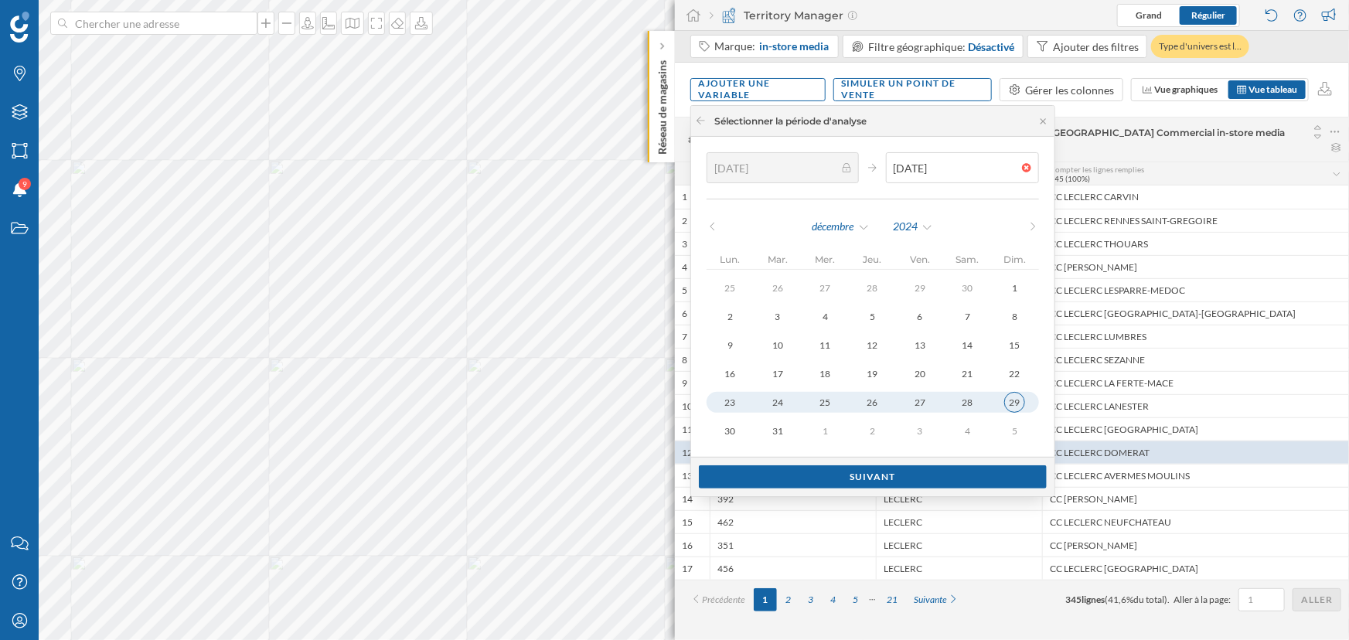
type input "[DATE]"
click at [1020, 404] on div "29" at bounding box center [1014, 402] width 21 height 21
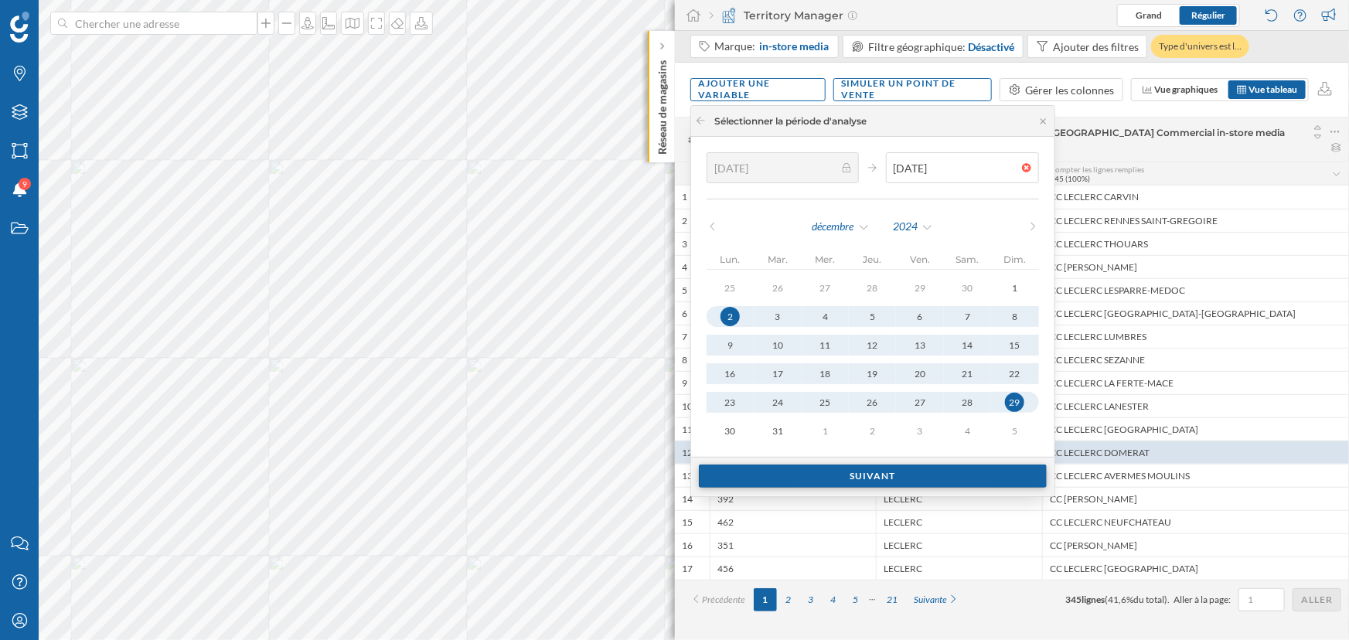
click at [891, 472] on div "Suivant" at bounding box center [873, 476] width 348 height 23
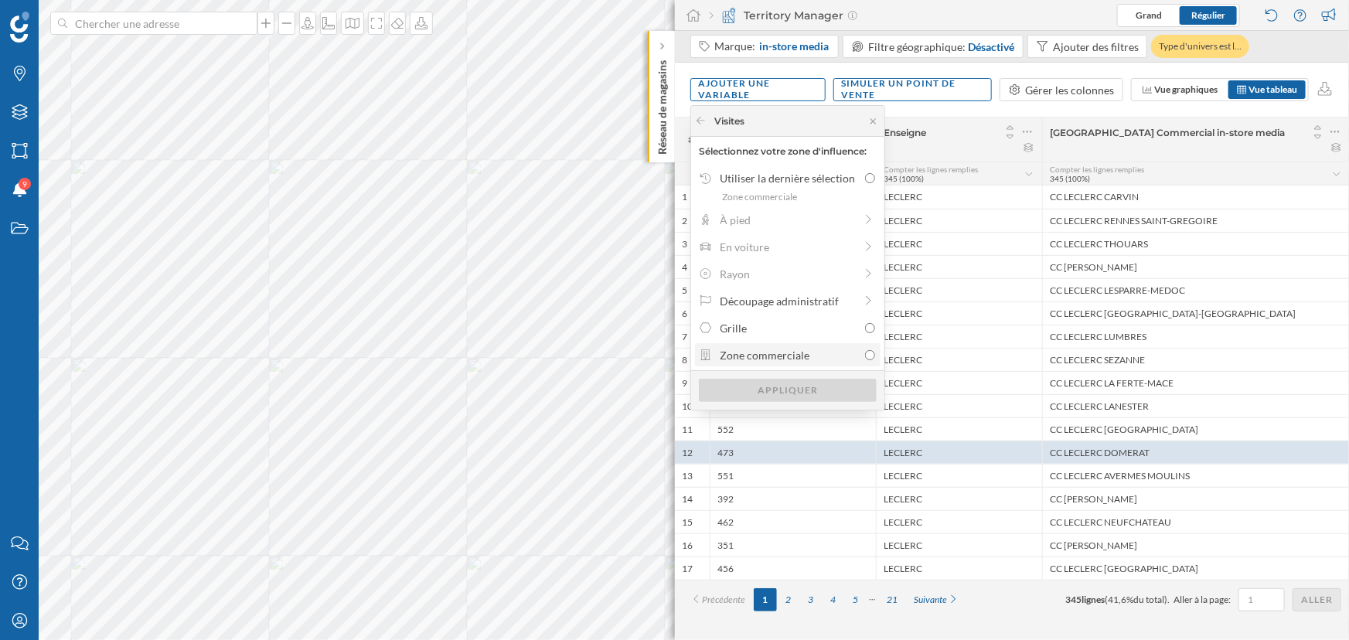
click at [794, 355] on div "Zone commerciale" at bounding box center [789, 355] width 138 height 16
click at [865, 355] on input "Zone commerciale" at bounding box center [870, 355] width 10 height 10
radio input "true"
click at [792, 386] on div "Appliquer" at bounding box center [788, 389] width 178 height 23
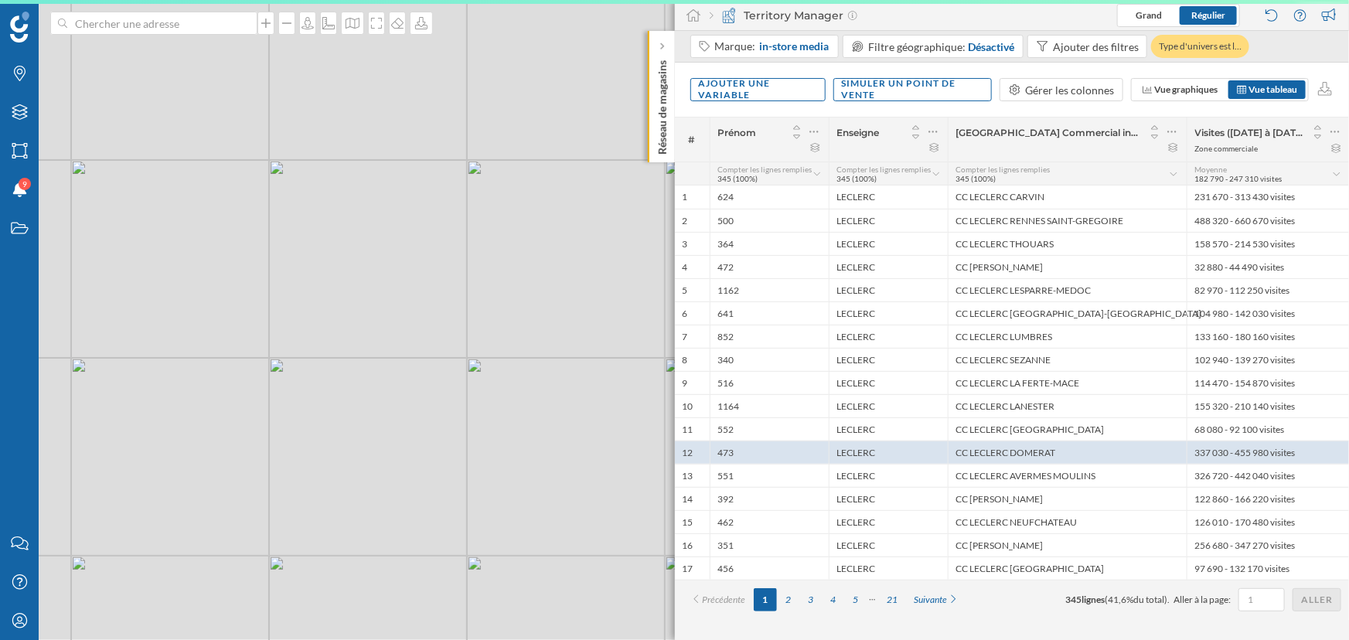
scroll to position [0, 0]
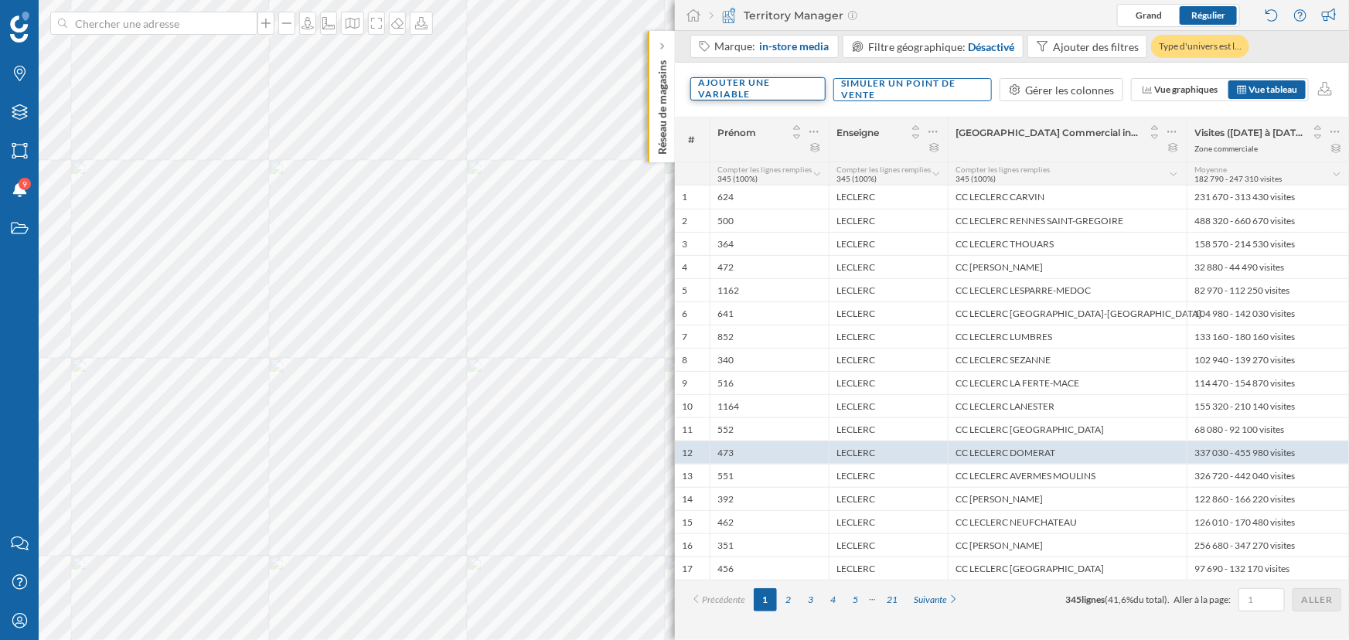
click at [771, 84] on div "Ajouter une variable" at bounding box center [757, 88] width 135 height 23
click at [782, 155] on div "Variable externe" at bounding box center [776, 153] width 154 height 16
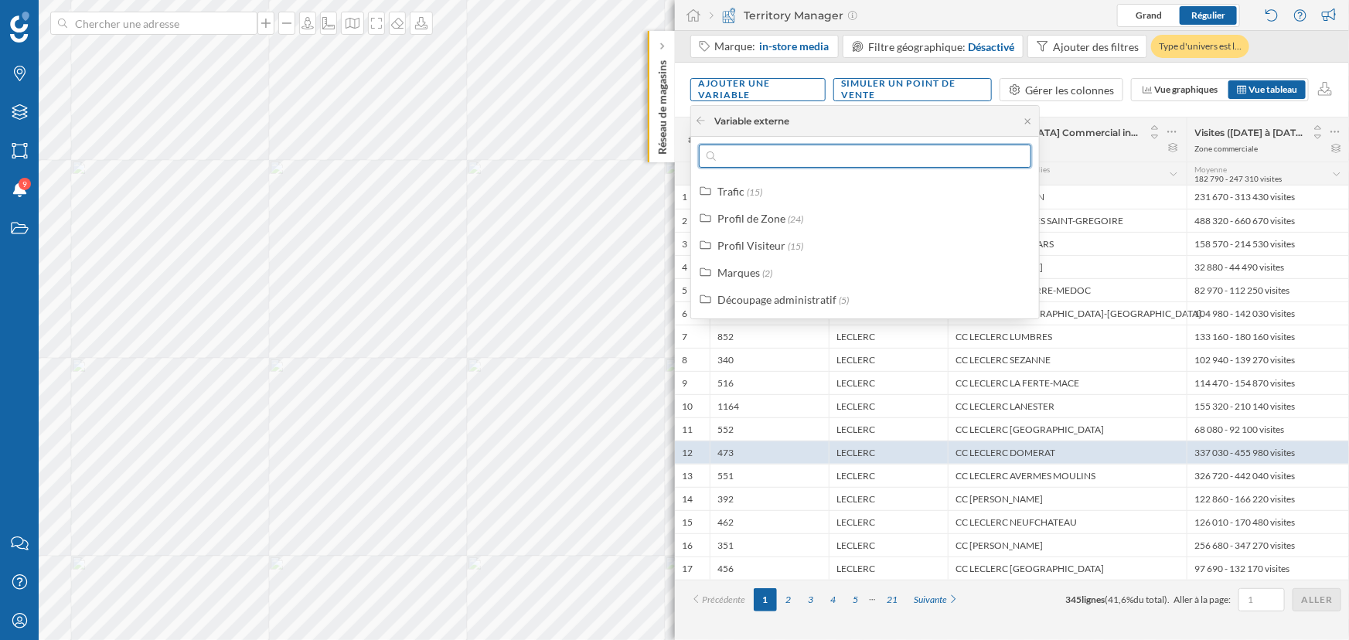
click at [755, 162] on input "text" at bounding box center [865, 156] width 298 height 23
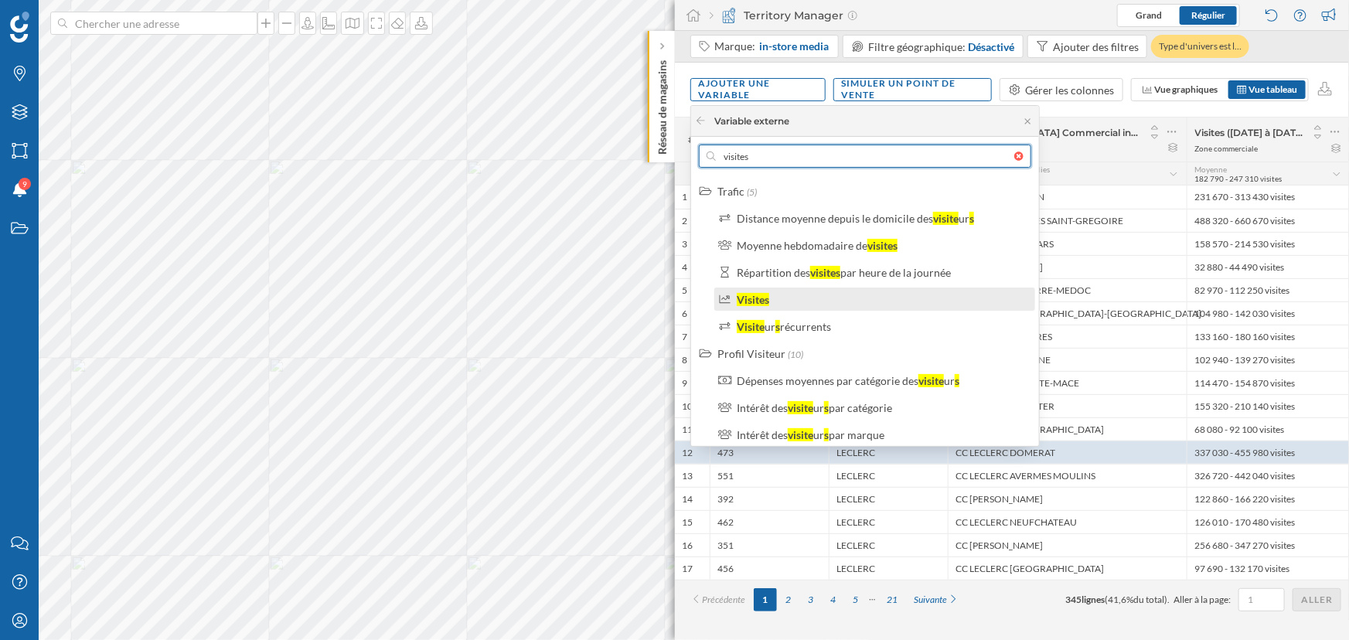
type input "visites"
click at [771, 298] on div "Visites" at bounding box center [881, 299] width 289 height 16
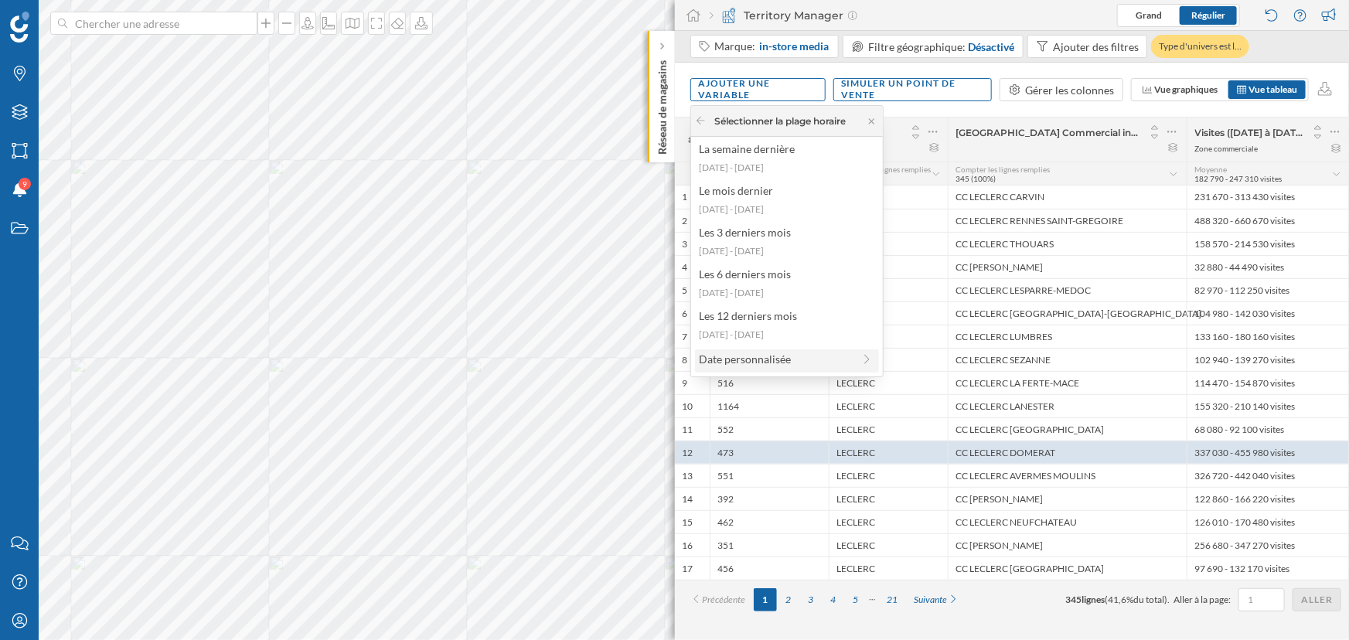
click at [761, 359] on div "Date personnalisée" at bounding box center [776, 359] width 154 height 16
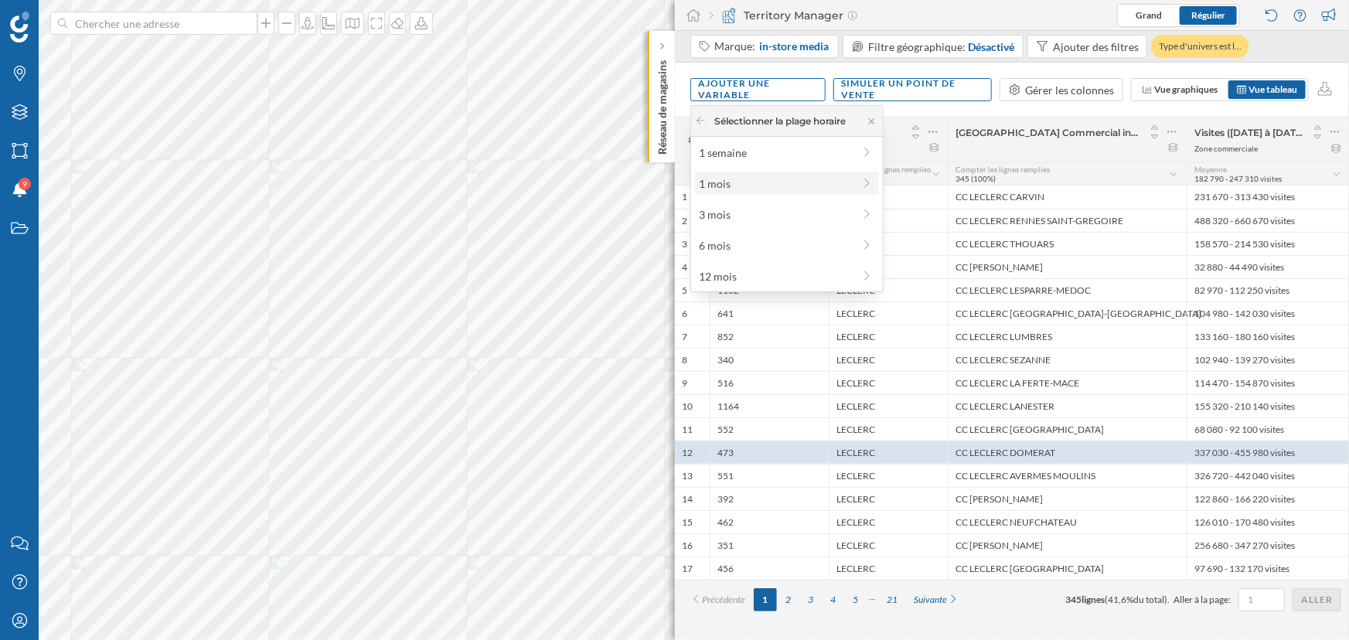
click at [746, 184] on div "1 mois" at bounding box center [776, 183] width 154 height 16
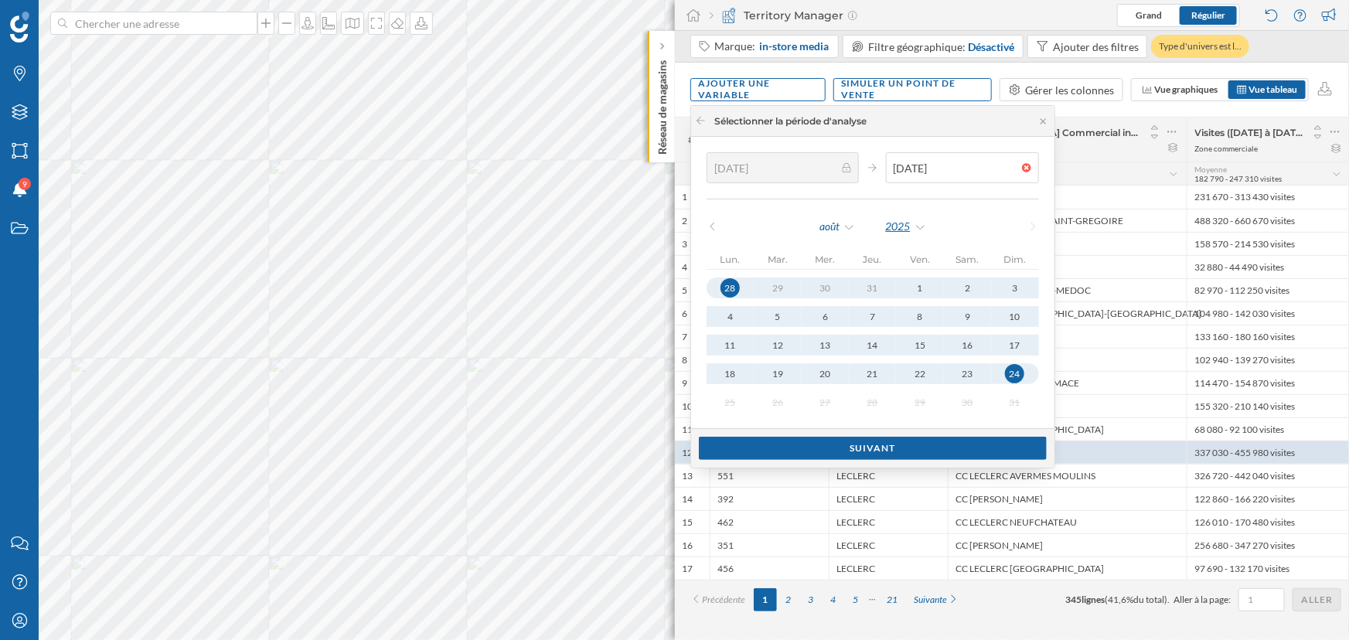
click at [912, 229] on div "2025" at bounding box center [906, 226] width 42 height 23
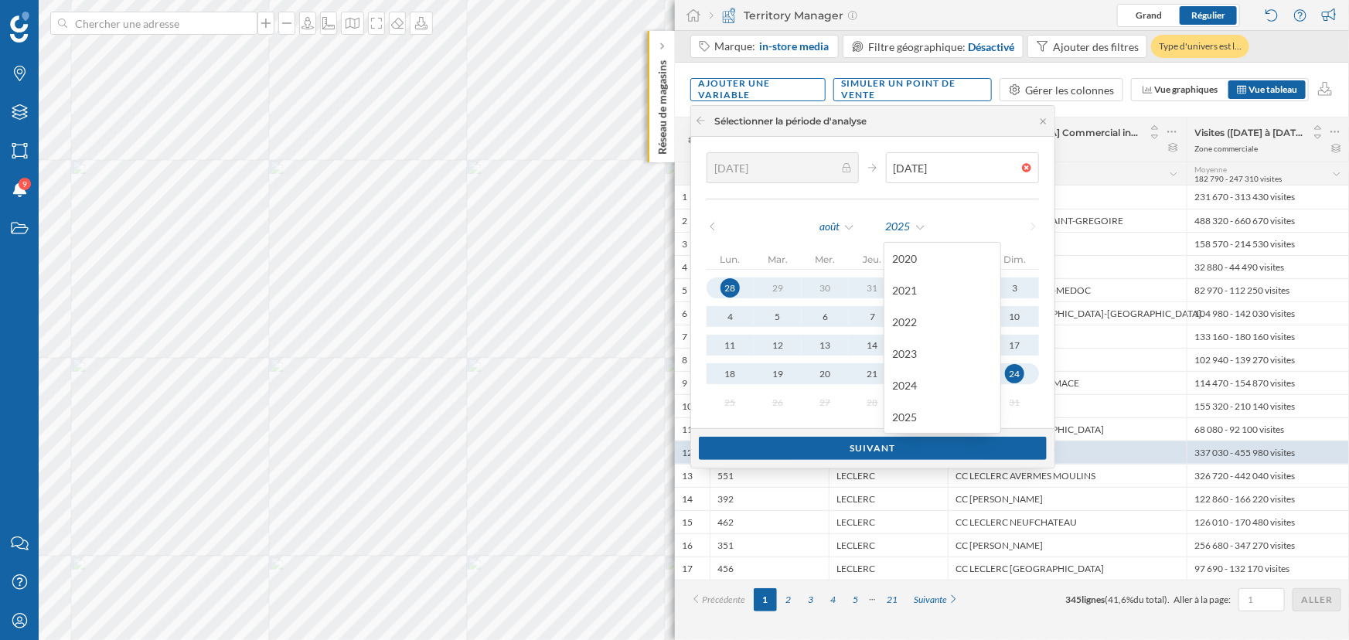
click at [896, 381] on div "2024" at bounding box center [942, 385] width 100 height 16
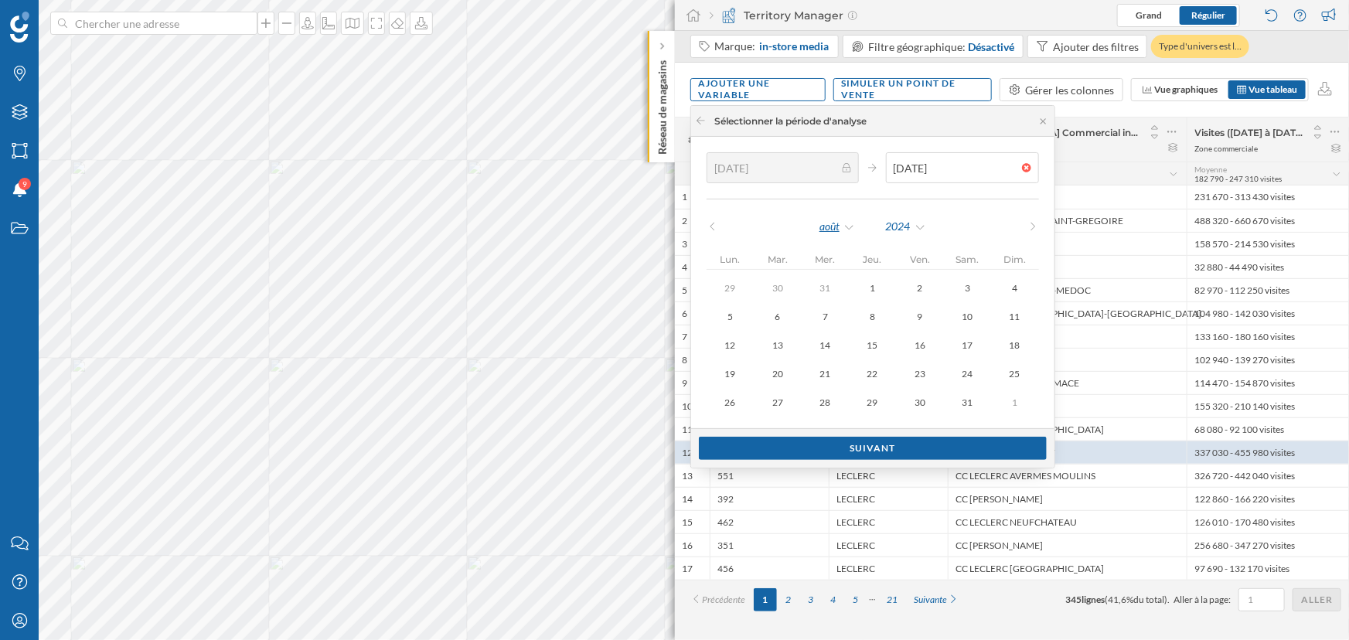
click at [837, 226] on div "août" at bounding box center [837, 226] width 37 height 23
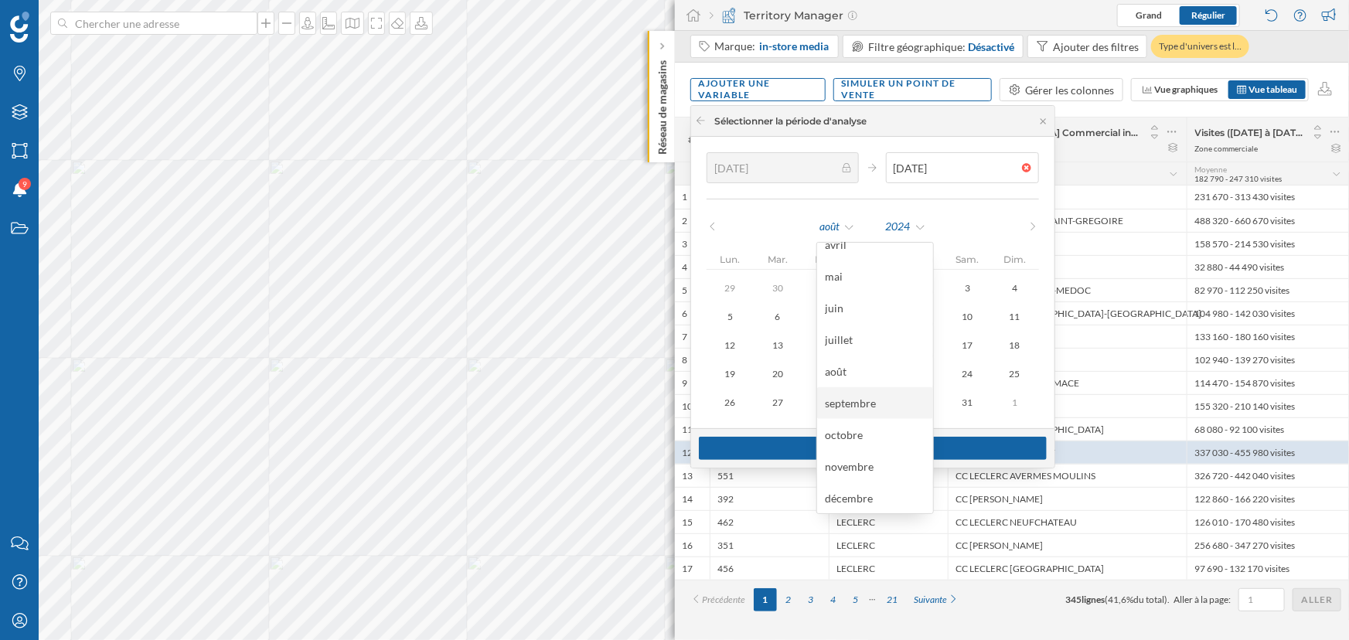
click at [858, 405] on div "septembre" at bounding box center [875, 403] width 100 height 16
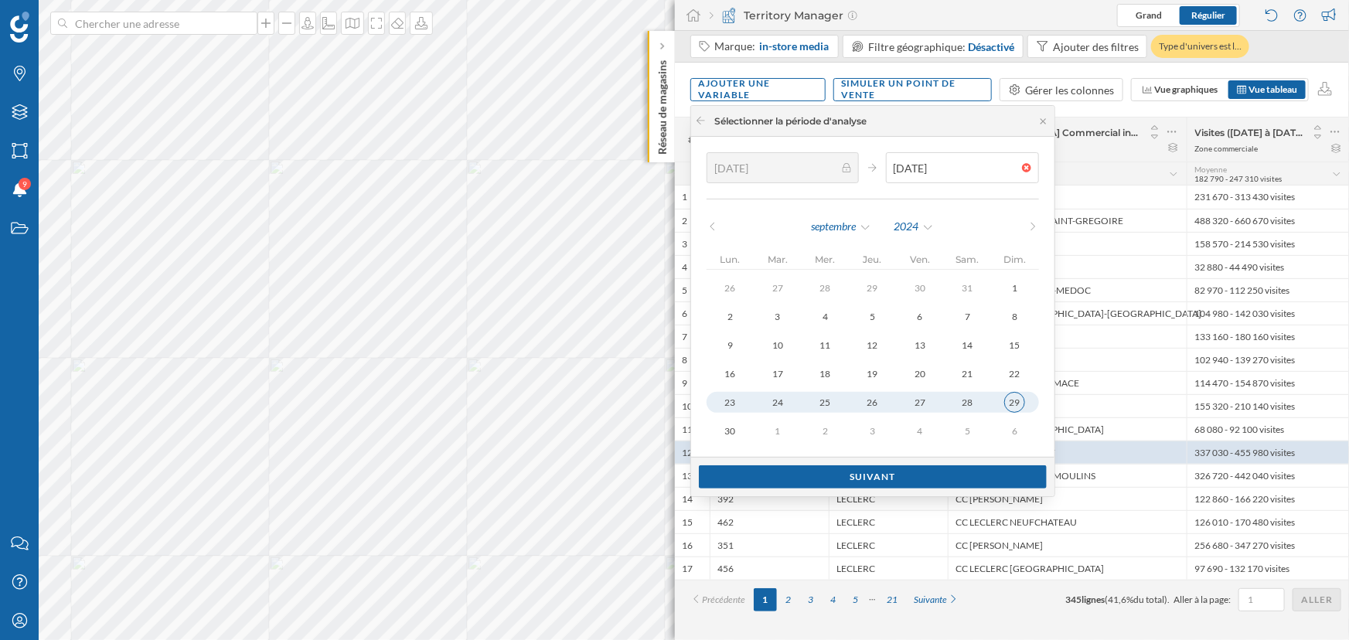
type input "[DATE]"
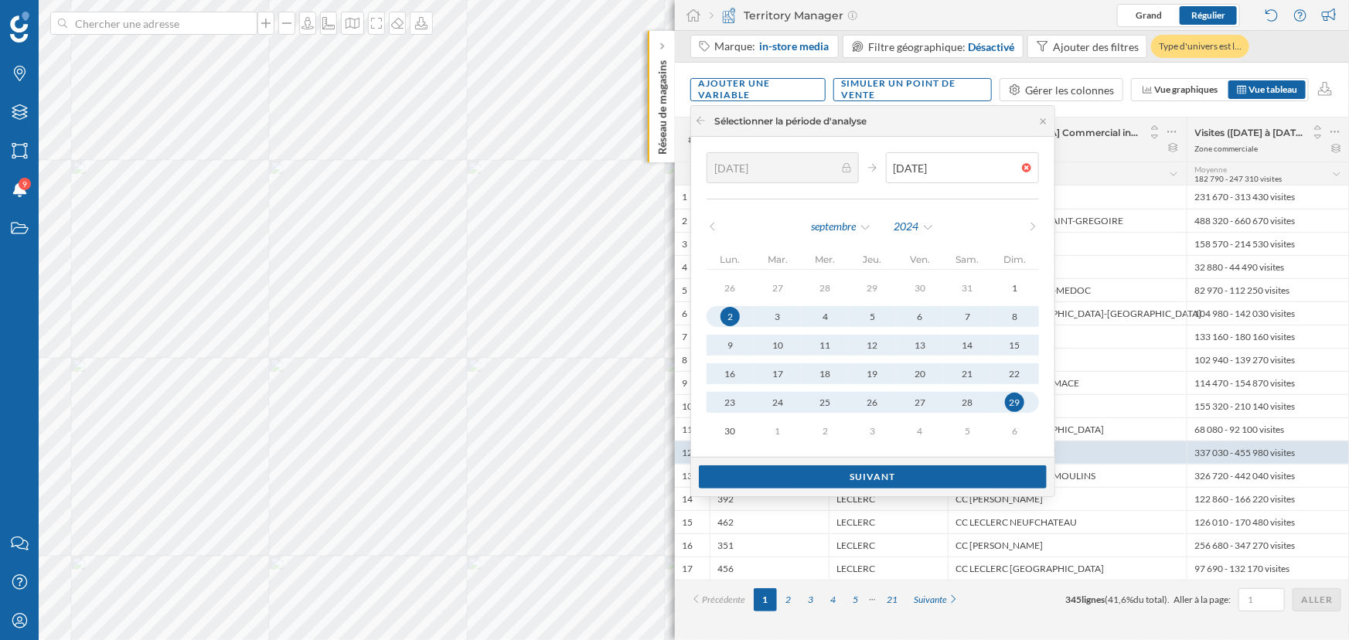
click at [1011, 400] on div "29" at bounding box center [1014, 402] width 19 height 19
click at [935, 469] on div "Suivant" at bounding box center [873, 476] width 348 height 23
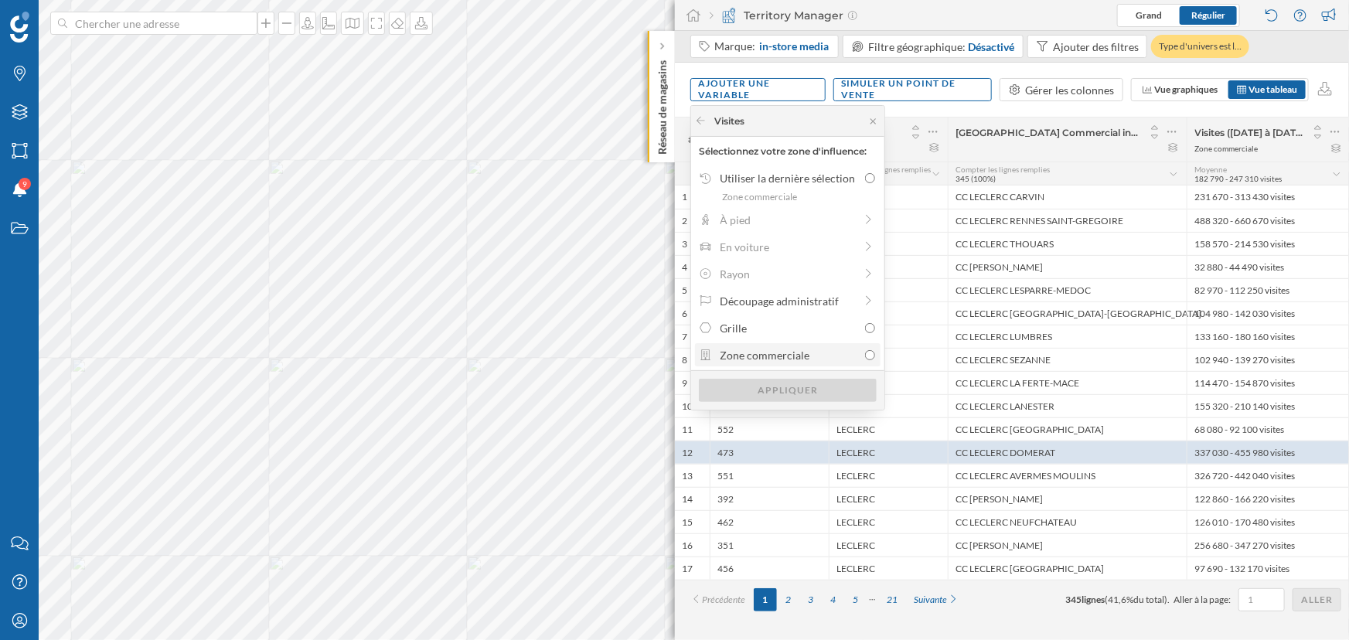
click at [748, 352] on div "Zone commerciale" at bounding box center [789, 355] width 138 height 16
click at [865, 352] on input "Zone commerciale" at bounding box center [870, 355] width 10 height 10
radio input "true"
click at [772, 398] on div "Appliquer" at bounding box center [788, 389] width 178 height 23
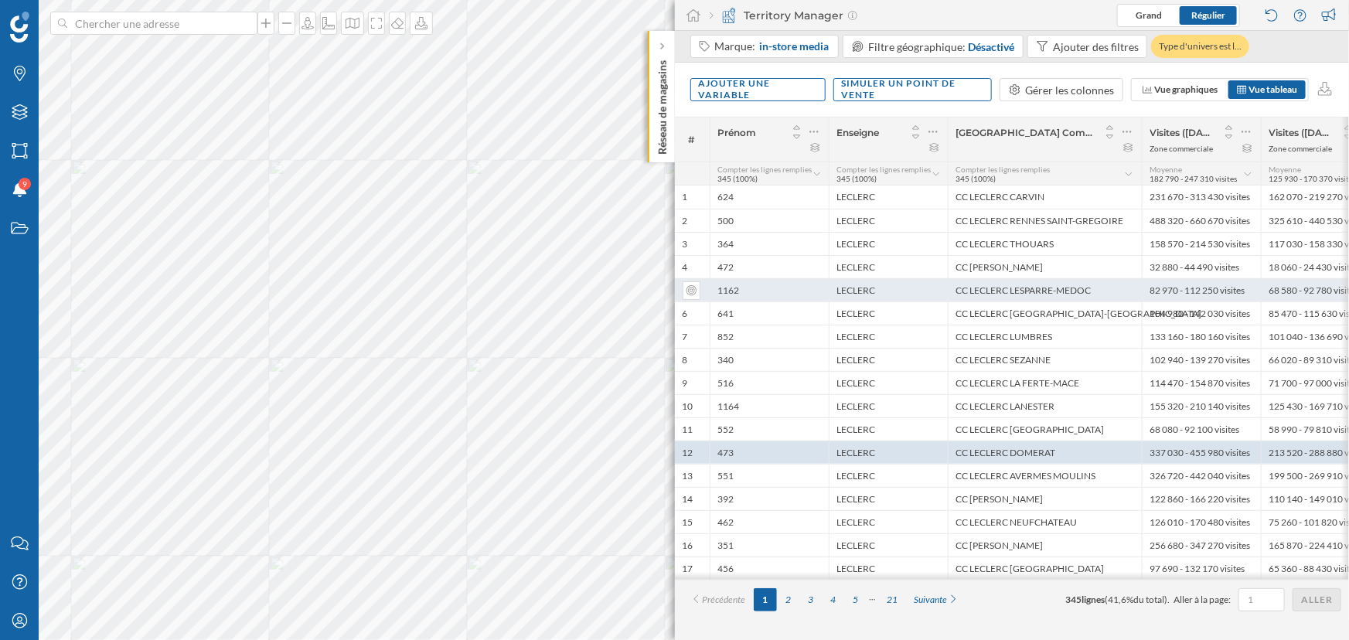
scroll to position [0, 30]
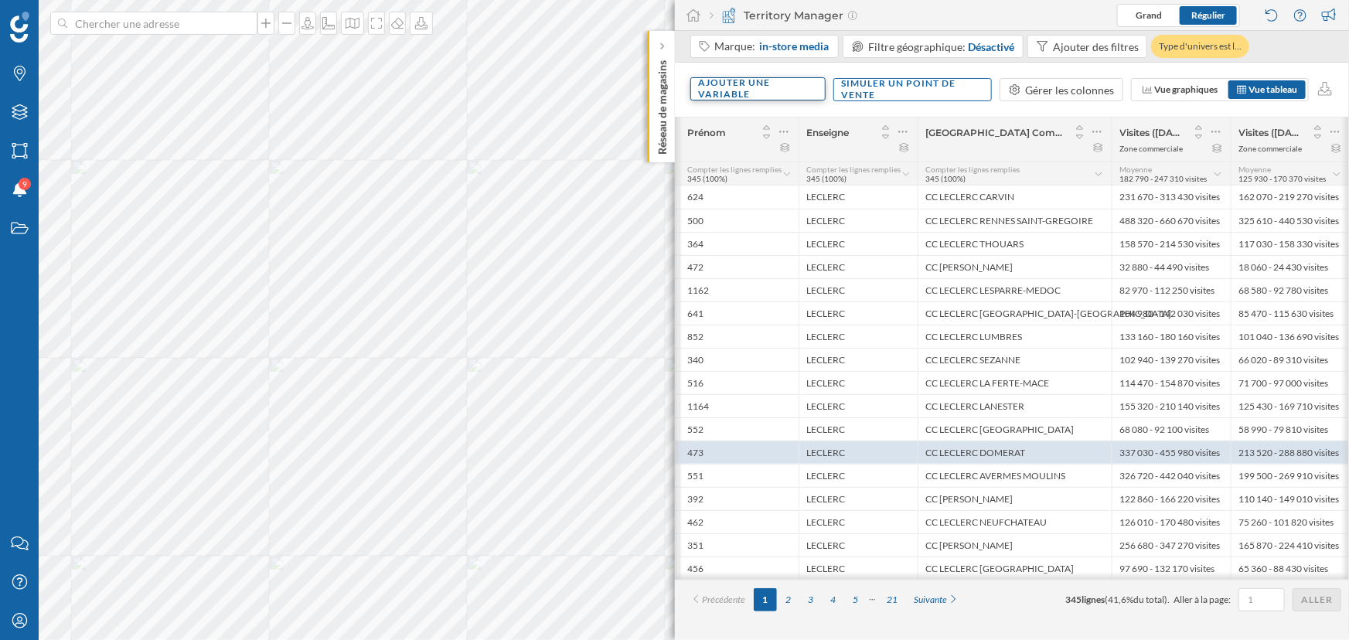
click at [760, 91] on div "Ajouter une variable" at bounding box center [757, 88] width 135 height 23
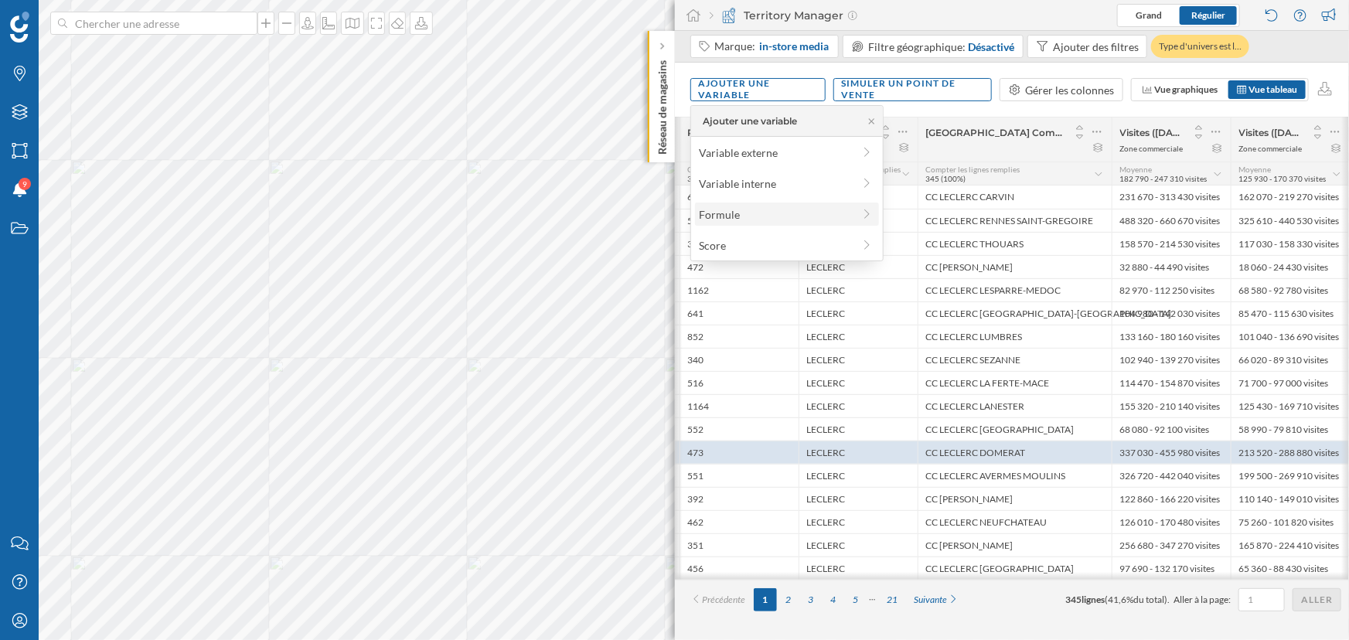
click at [782, 213] on div "Formule" at bounding box center [776, 214] width 154 height 16
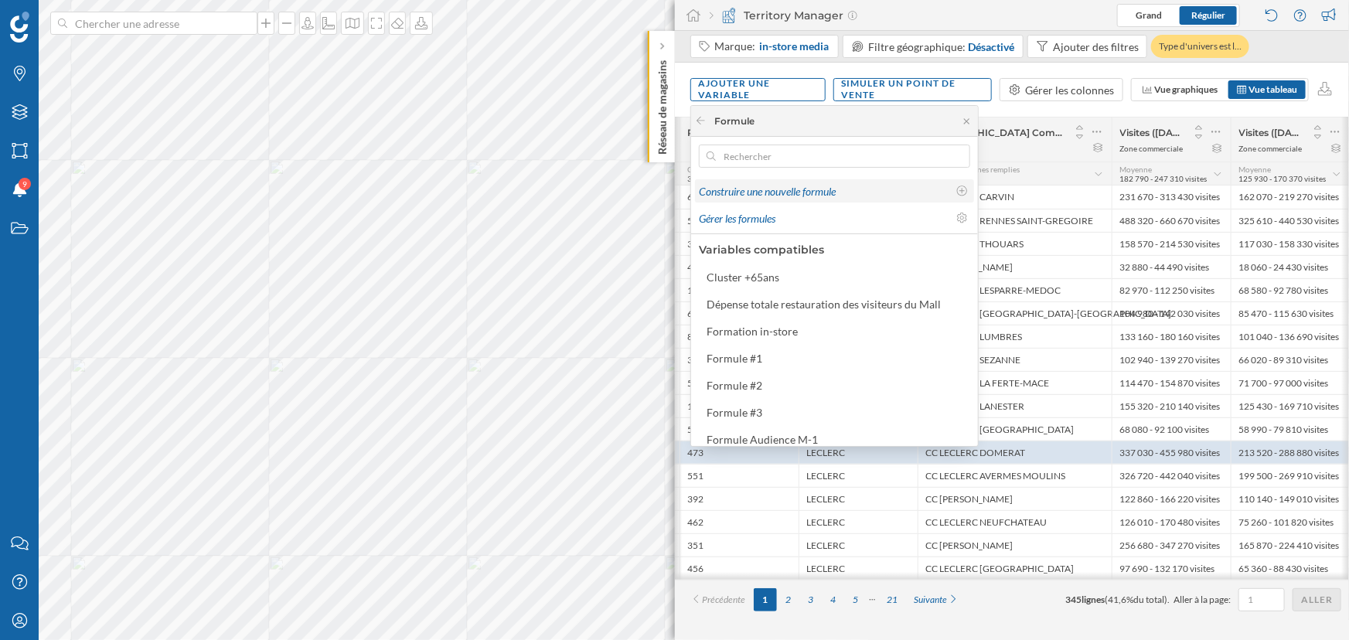
click at [765, 200] on div "Construire une nouvelle formule" at bounding box center [834, 190] width 279 height 23
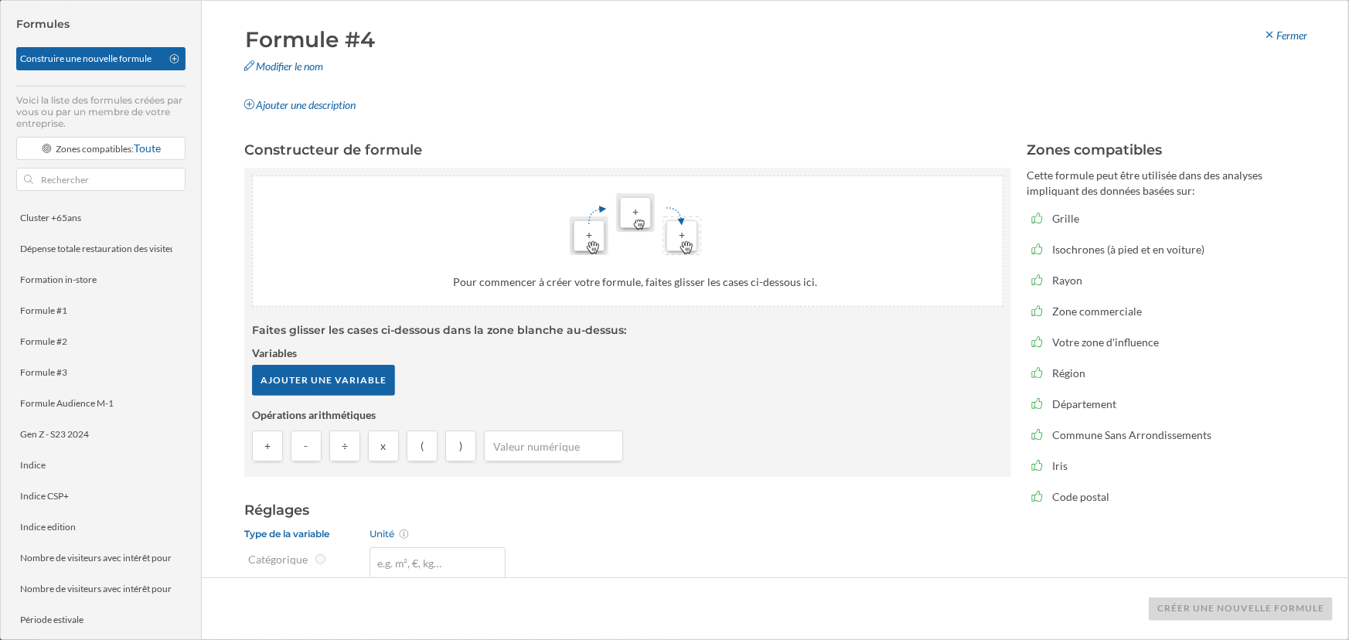
click at [359, 29] on input "Formule #4" at bounding box center [426, 39] width 372 height 31
click at [285, 70] on div "Modifier le nom" at bounding box center [423, 66] width 380 height 23
drag, startPoint x: 410, startPoint y: 43, endPoint x: 196, endPoint y: 35, distance: 215.1
click at [196, 35] on div "Formules Construire une nouvelle formule Voici la liste des formules créées par…" at bounding box center [674, 320] width 1347 height 639
type input "Ratio [DATE]"
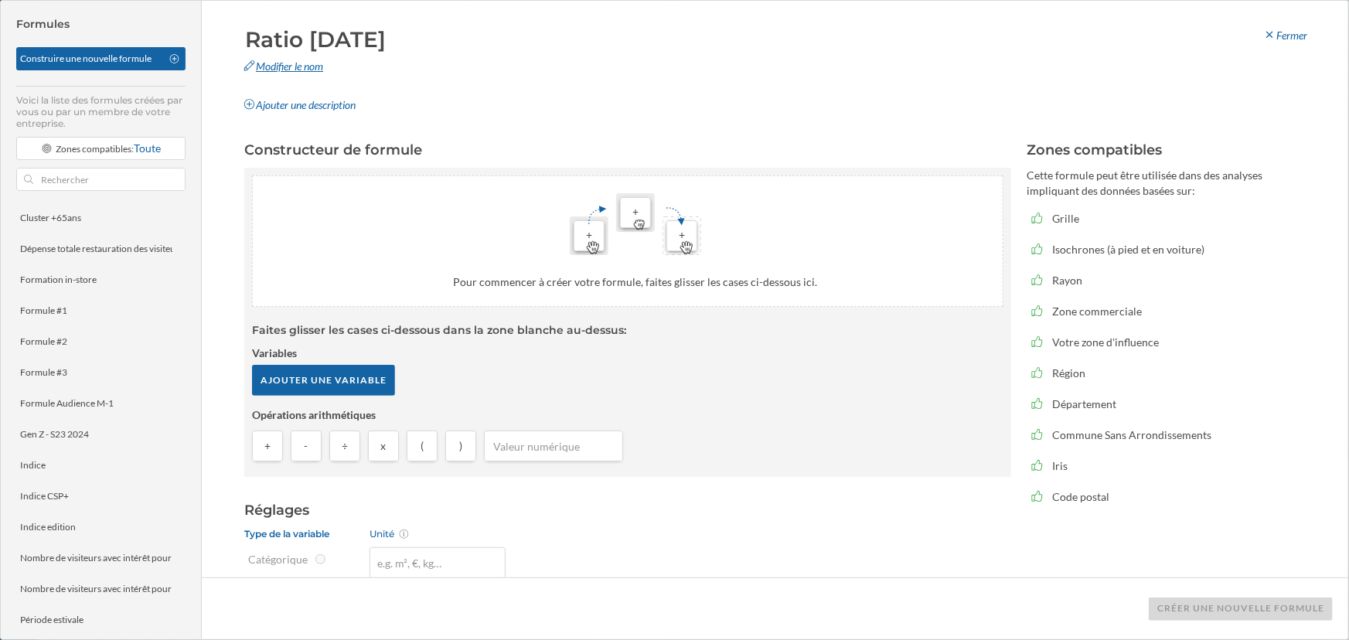
click at [356, 60] on div "Modifier le nom" at bounding box center [423, 66] width 380 height 23
click at [604, 66] on button at bounding box center [604, 70] width 15 height 15
click at [321, 378] on div "Ajouter une variable" at bounding box center [323, 379] width 143 height 31
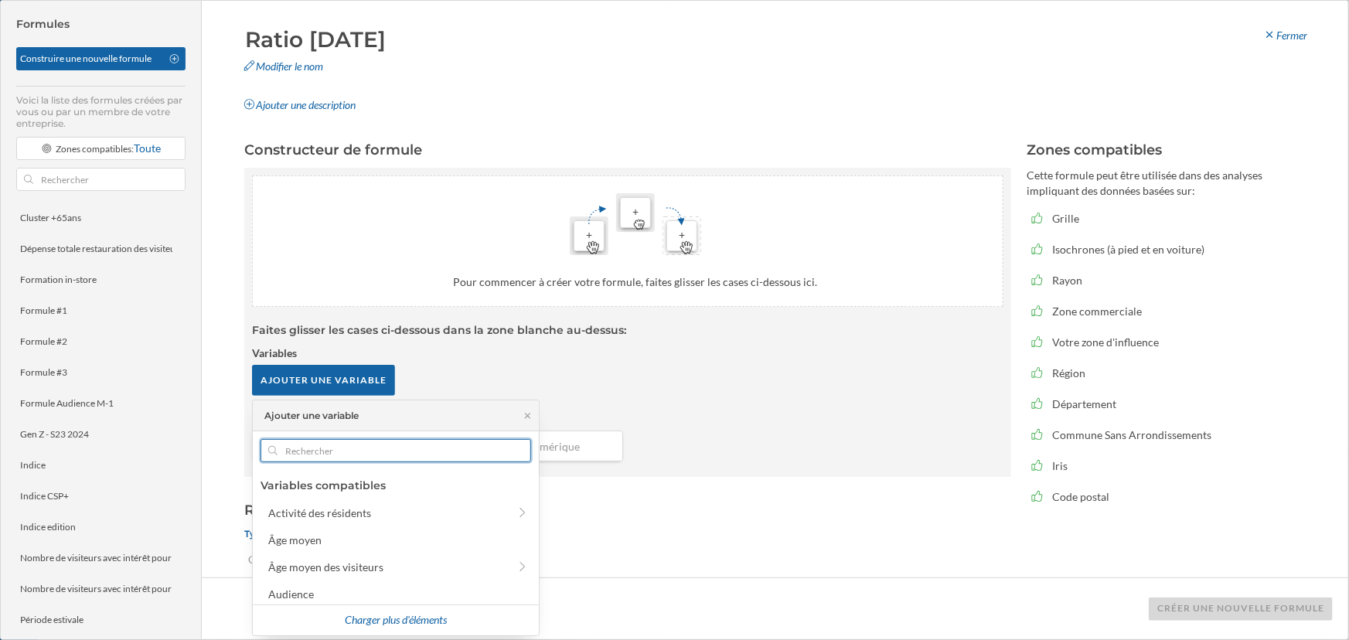
click at [371, 455] on input "text" at bounding box center [396, 450] width 237 height 23
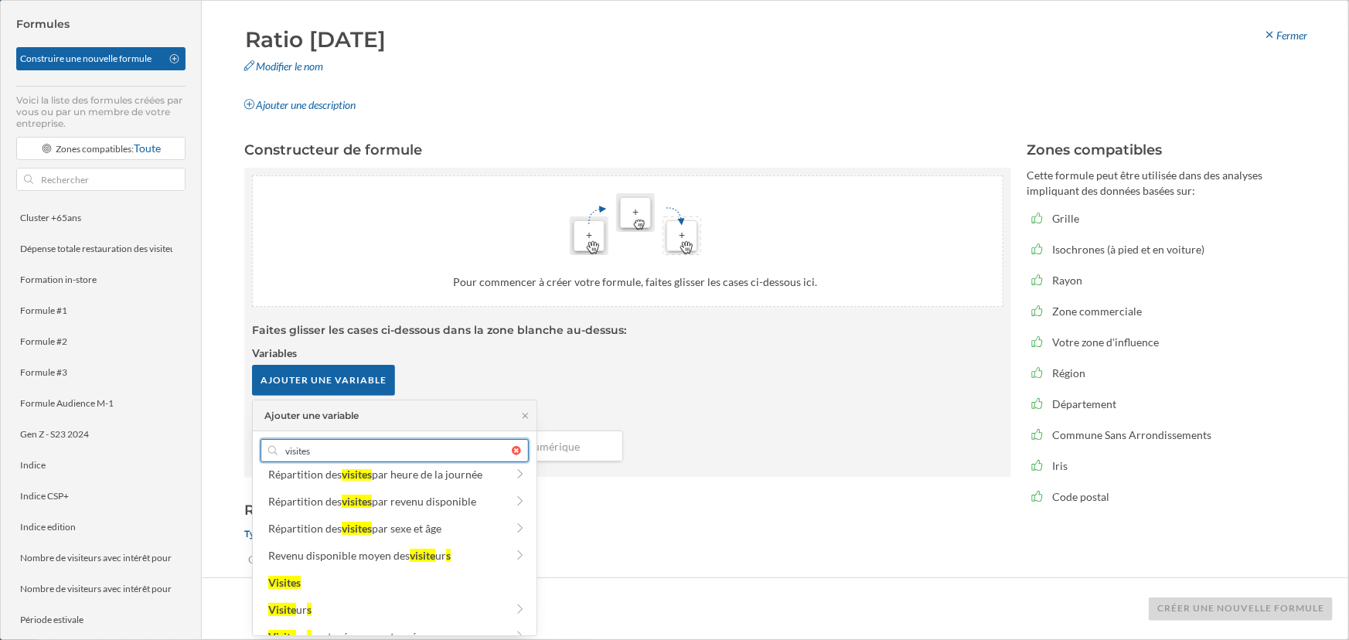
scroll to position [298, 0]
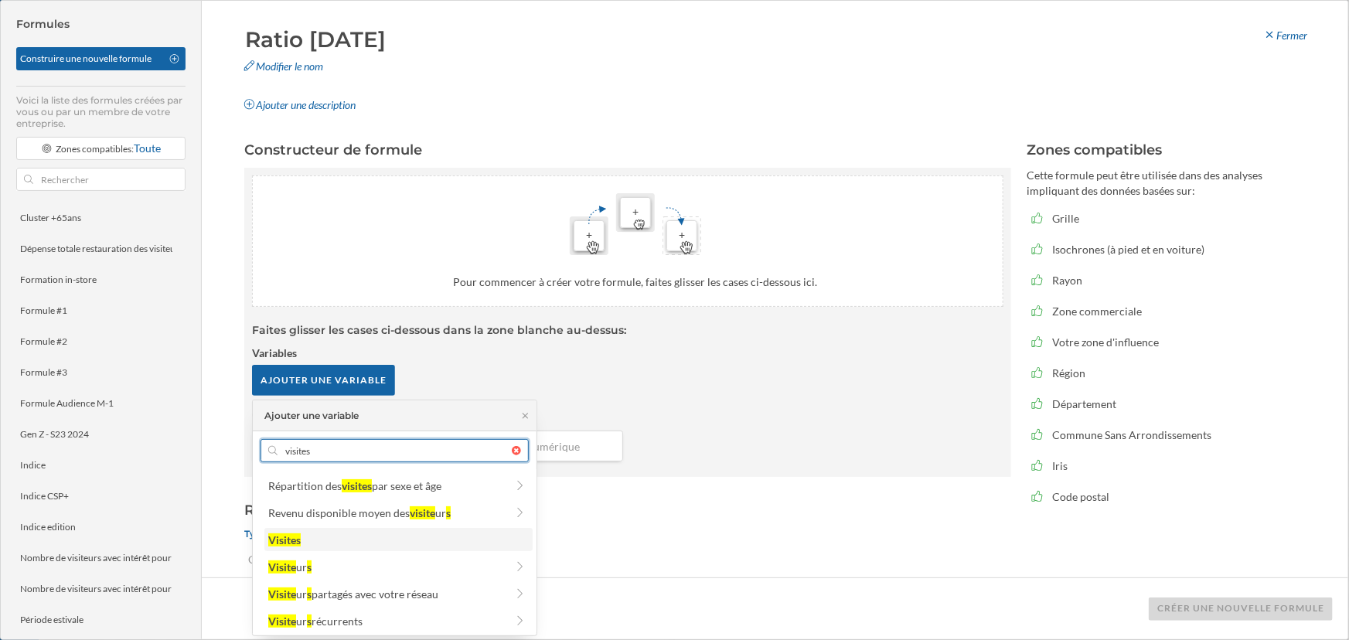
type input "visites"
click at [349, 472] on div "Visites" at bounding box center [397, 540] width 259 height 16
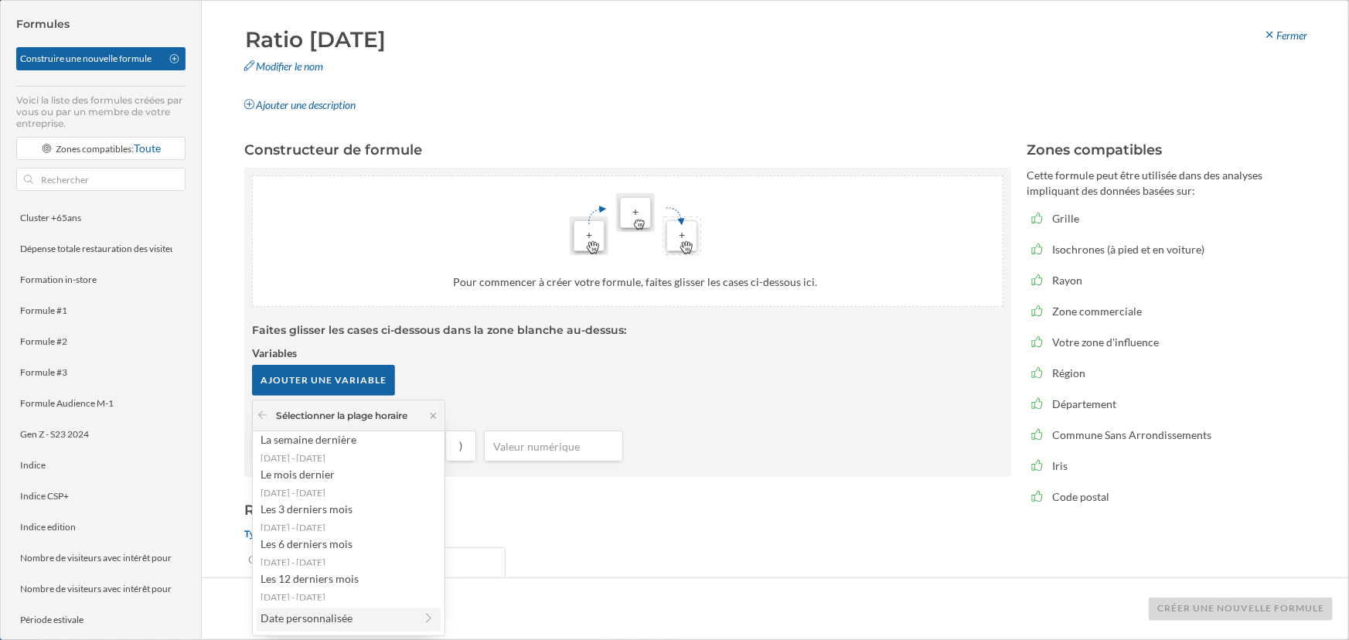
click at [345, 472] on div "Date personnalisée" at bounding box center [338, 618] width 154 height 16
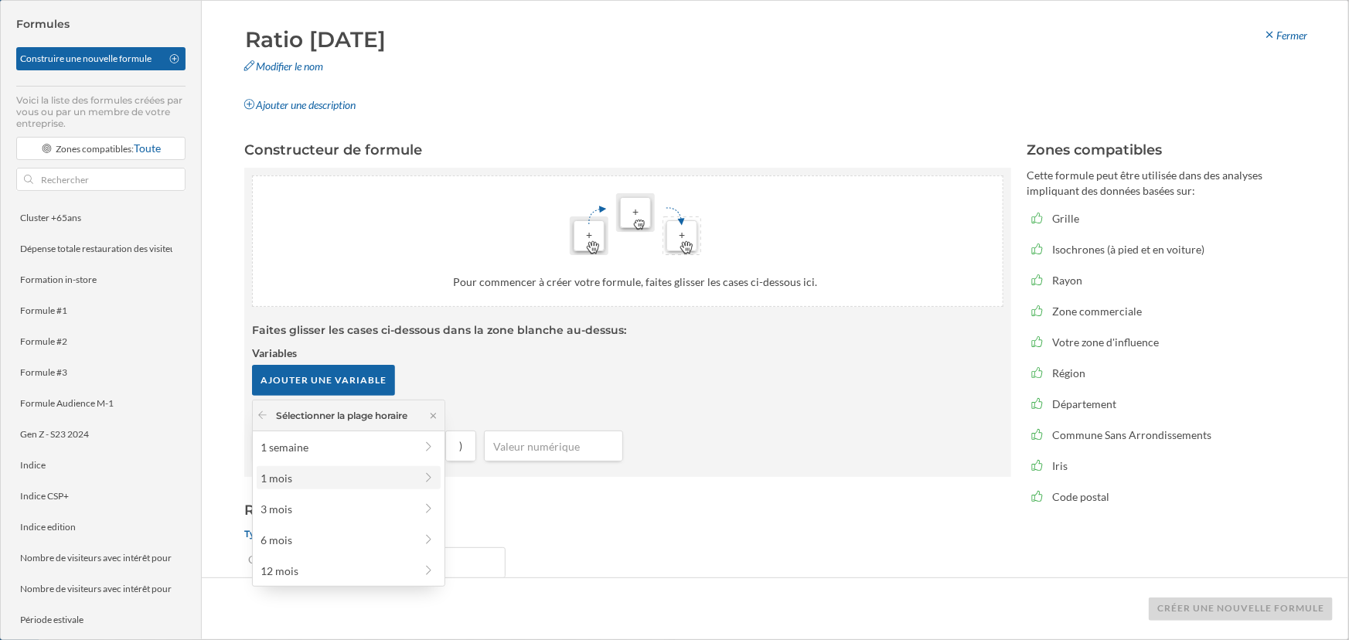
click at [316, 472] on div "1 mois" at bounding box center [349, 477] width 184 height 23
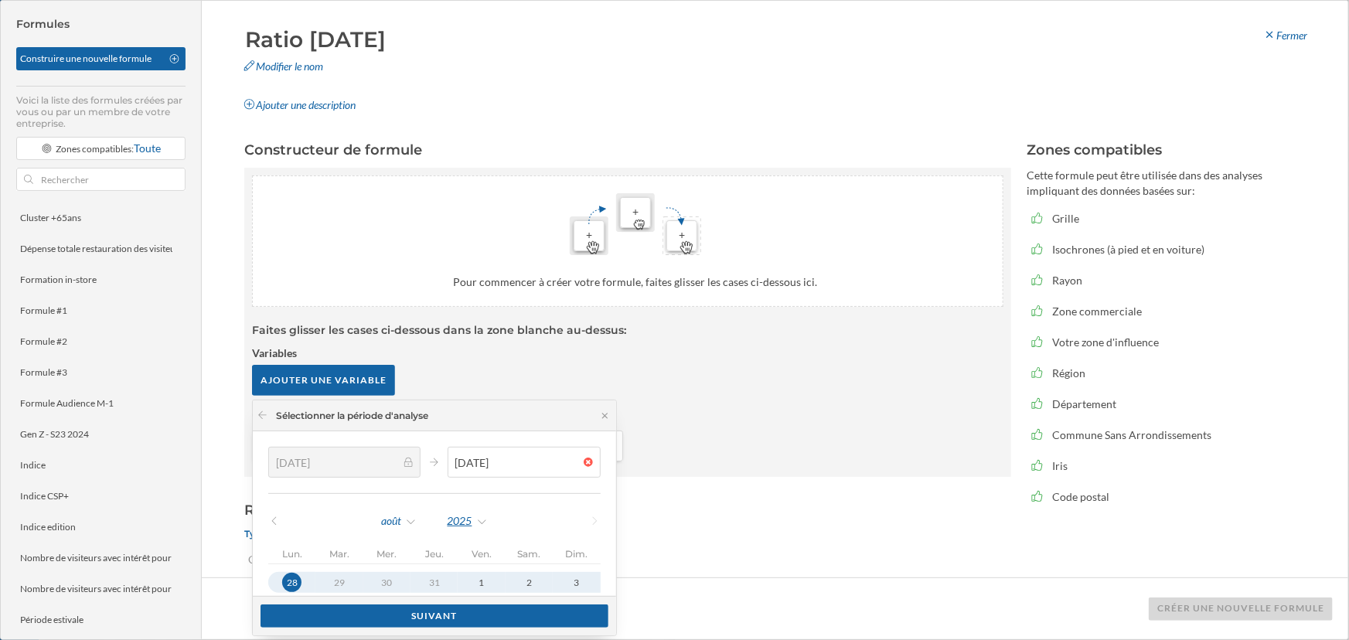
click at [464, 472] on div "2025" at bounding box center [468, 520] width 42 height 23
click at [493, 472] on div "2024" at bounding box center [504, 588] width 100 height 16
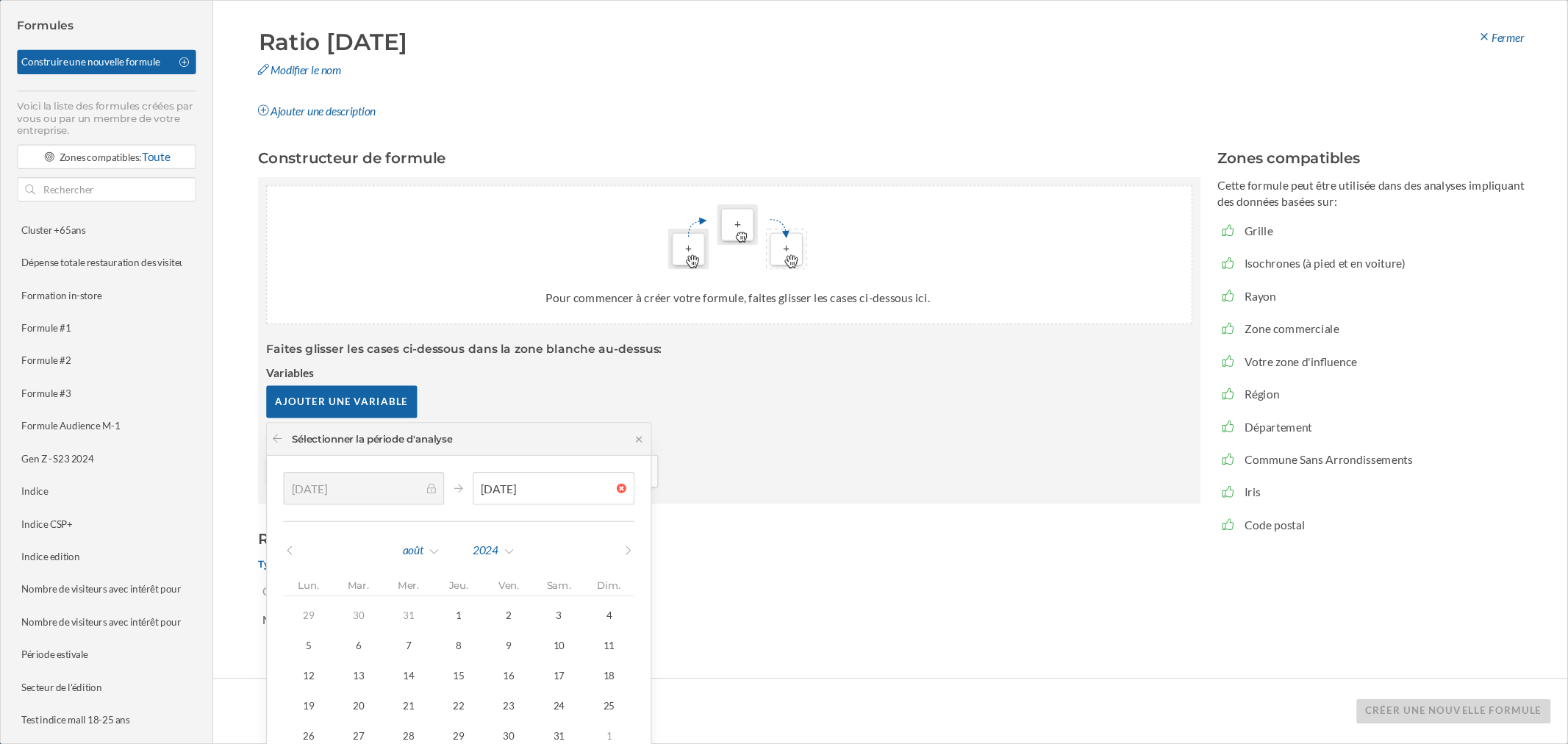
scroll to position [0, 0]
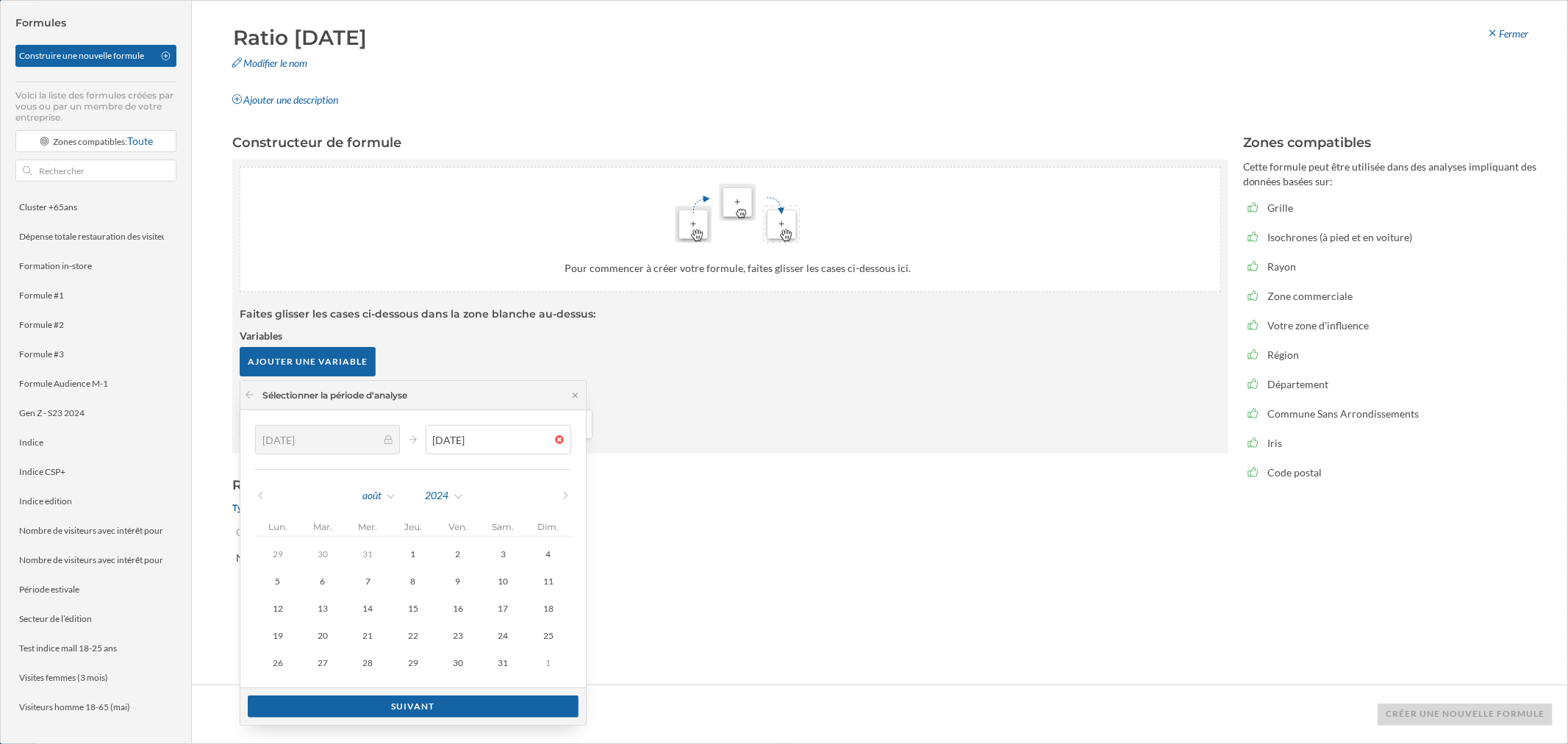
drag, startPoint x: 1171, startPoint y: 17, endPoint x: 882, endPoint y: 508, distance: 569.7
click at [882, 449] on form "Type de la variable Catégorique [GEOGRAPHIC_DATA] Unité" at bounding box center [729, 533] width 996 height 77
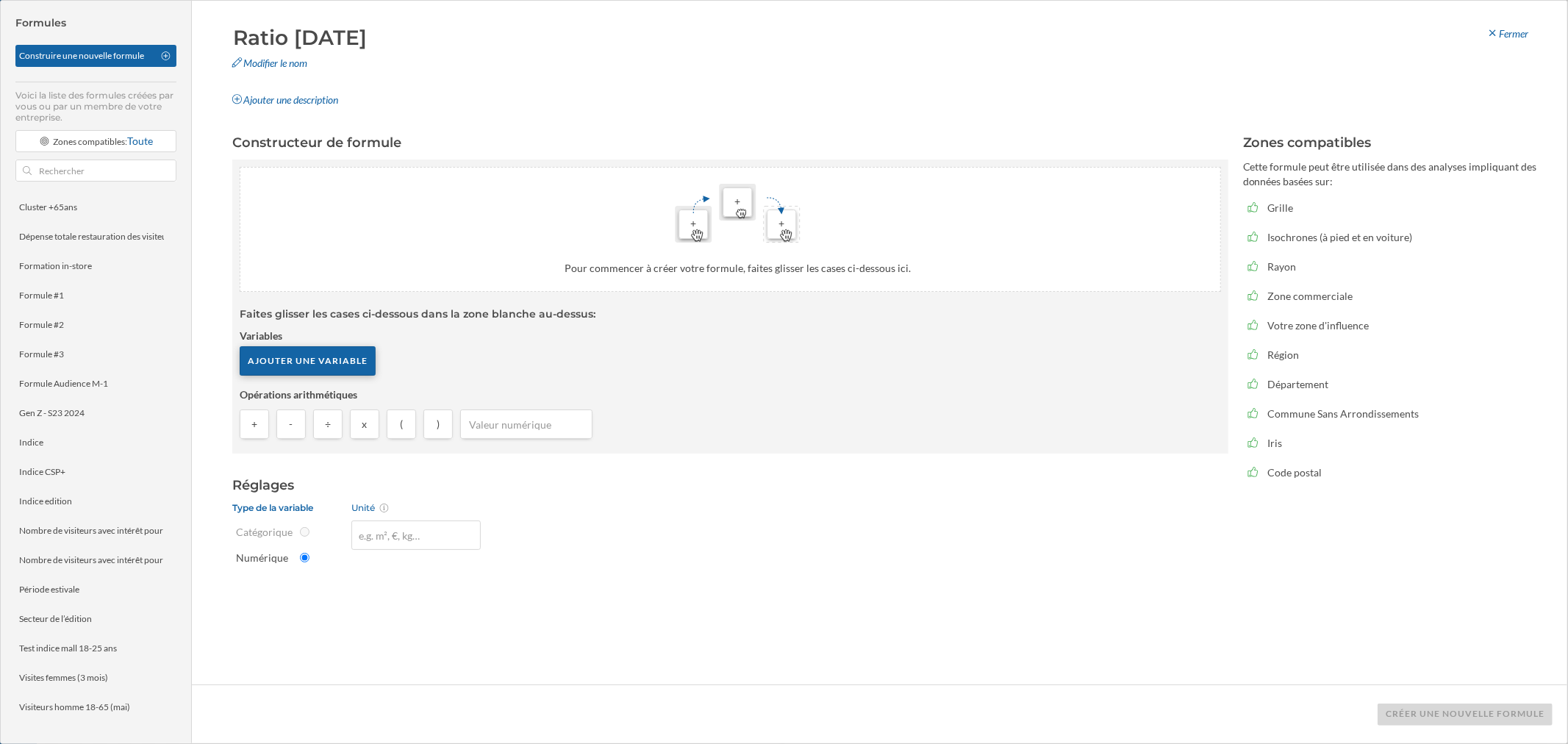
click at [310, 372] on div "Ajouter une variable" at bounding box center [307, 361] width 136 height 29
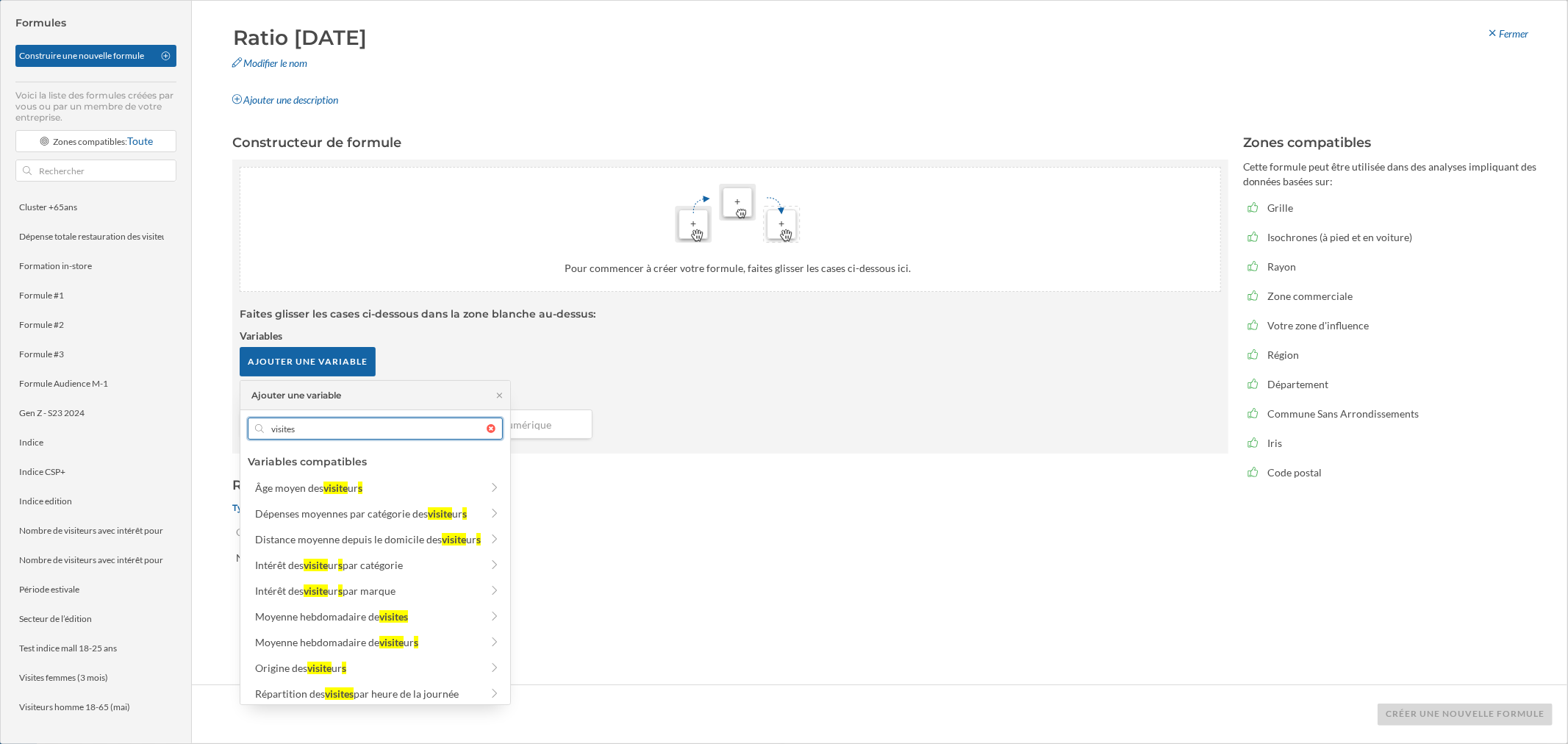
click at [325, 425] on input "visites" at bounding box center [376, 428] width 223 height 22
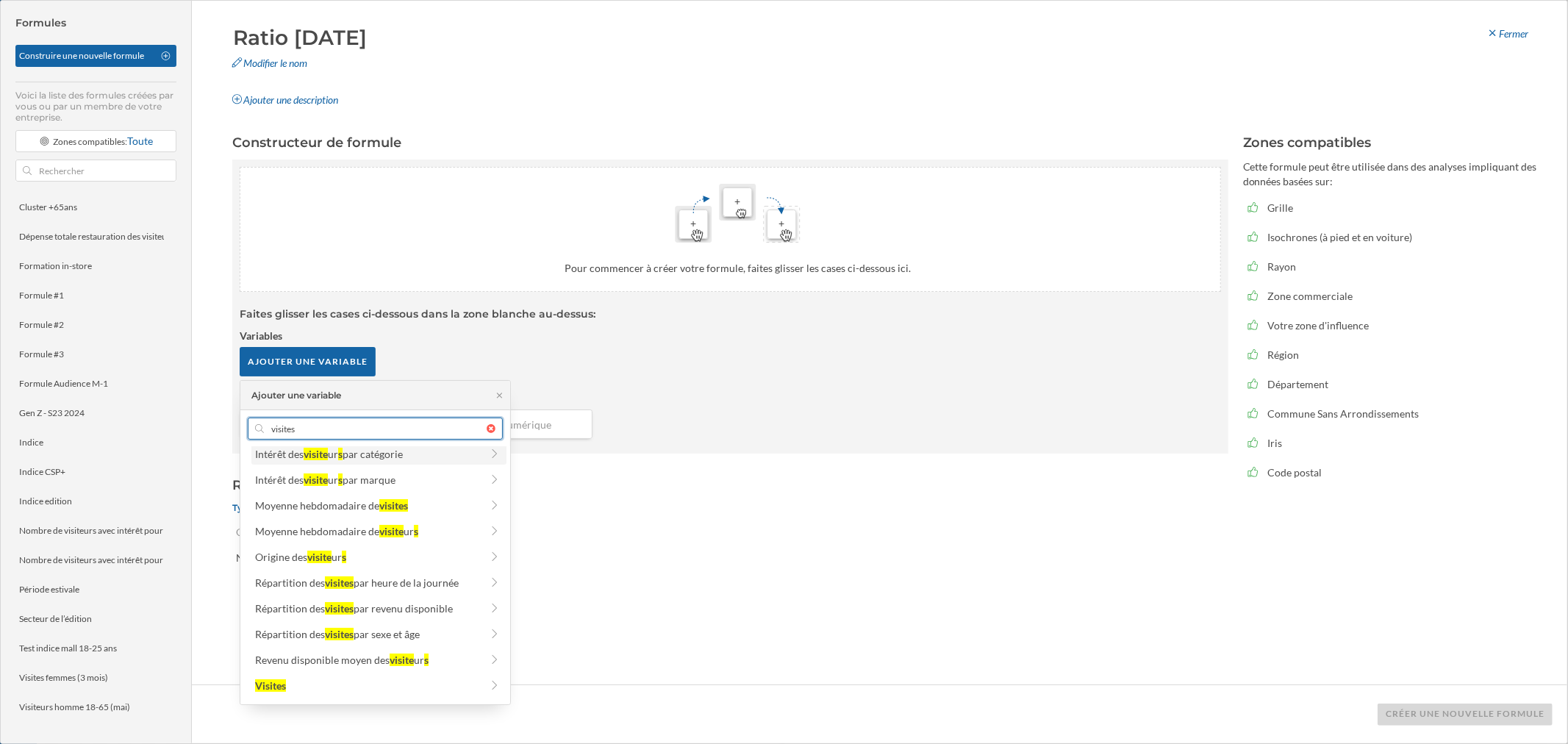
scroll to position [184, 0]
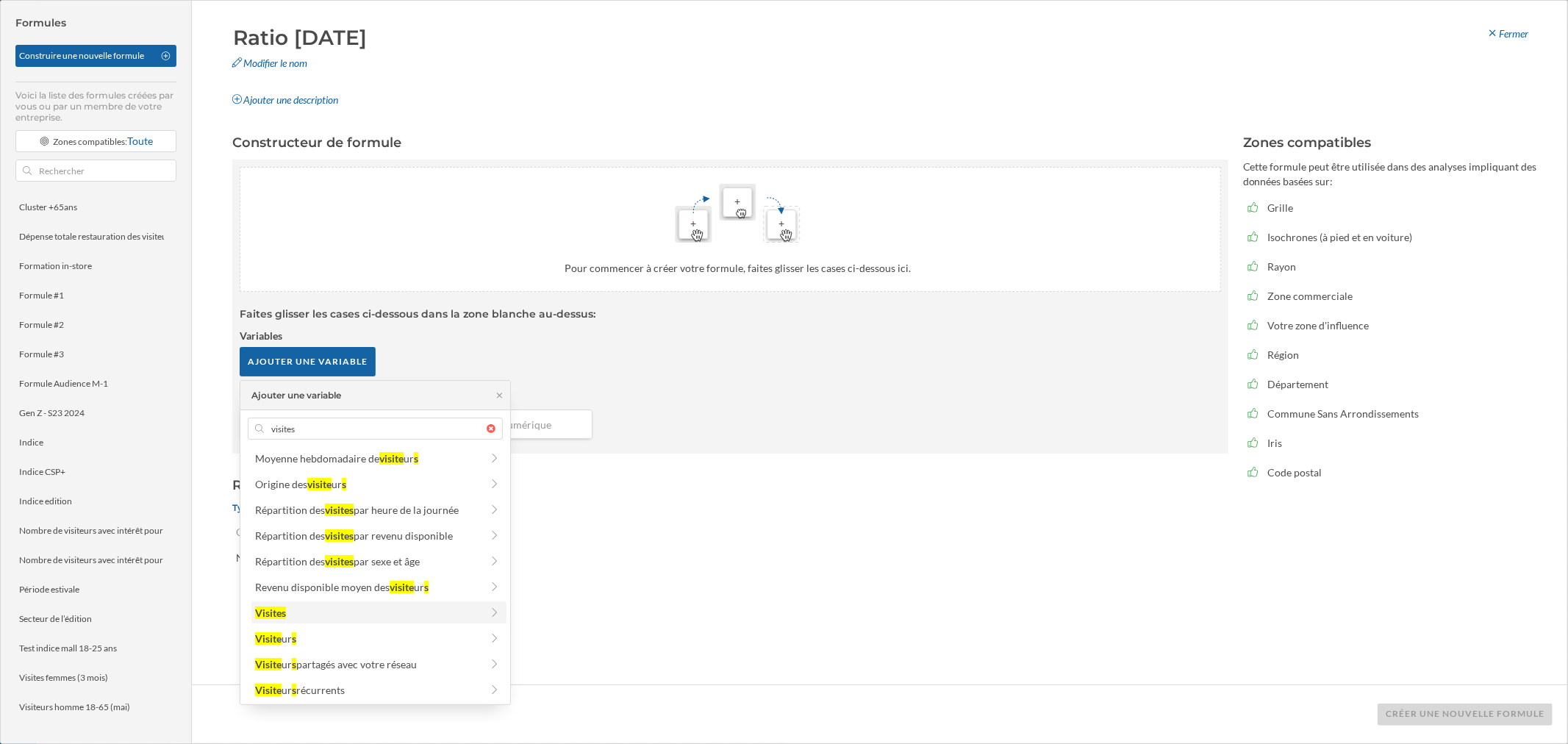
click at [319, 449] on div "Visites" at bounding box center [367, 613] width 225 height 15
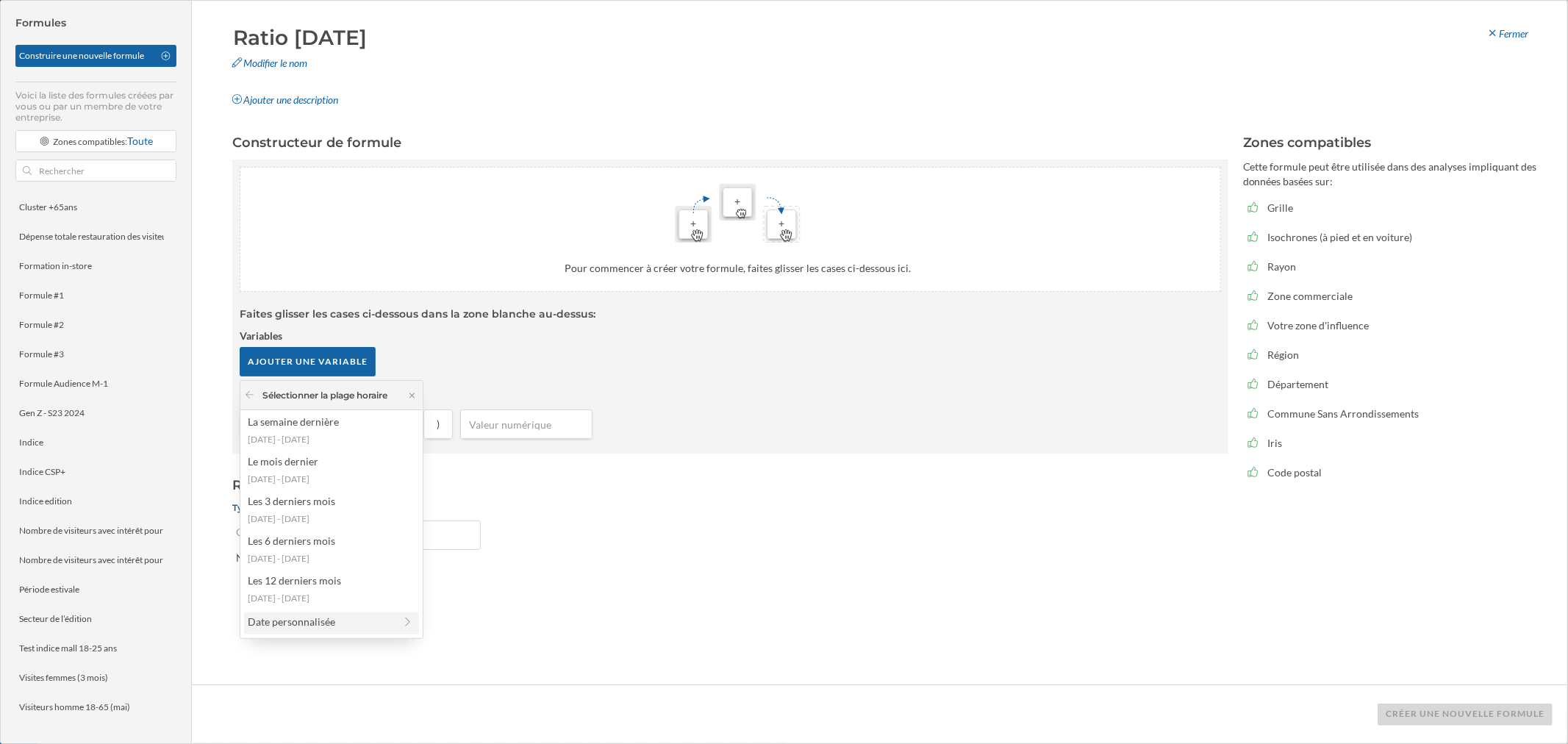
click at [333, 449] on div "Date personnalisée" at bounding box center [321, 621] width 146 height 15
click at [297, 447] on div "1 mois" at bounding box center [321, 455] width 146 height 15
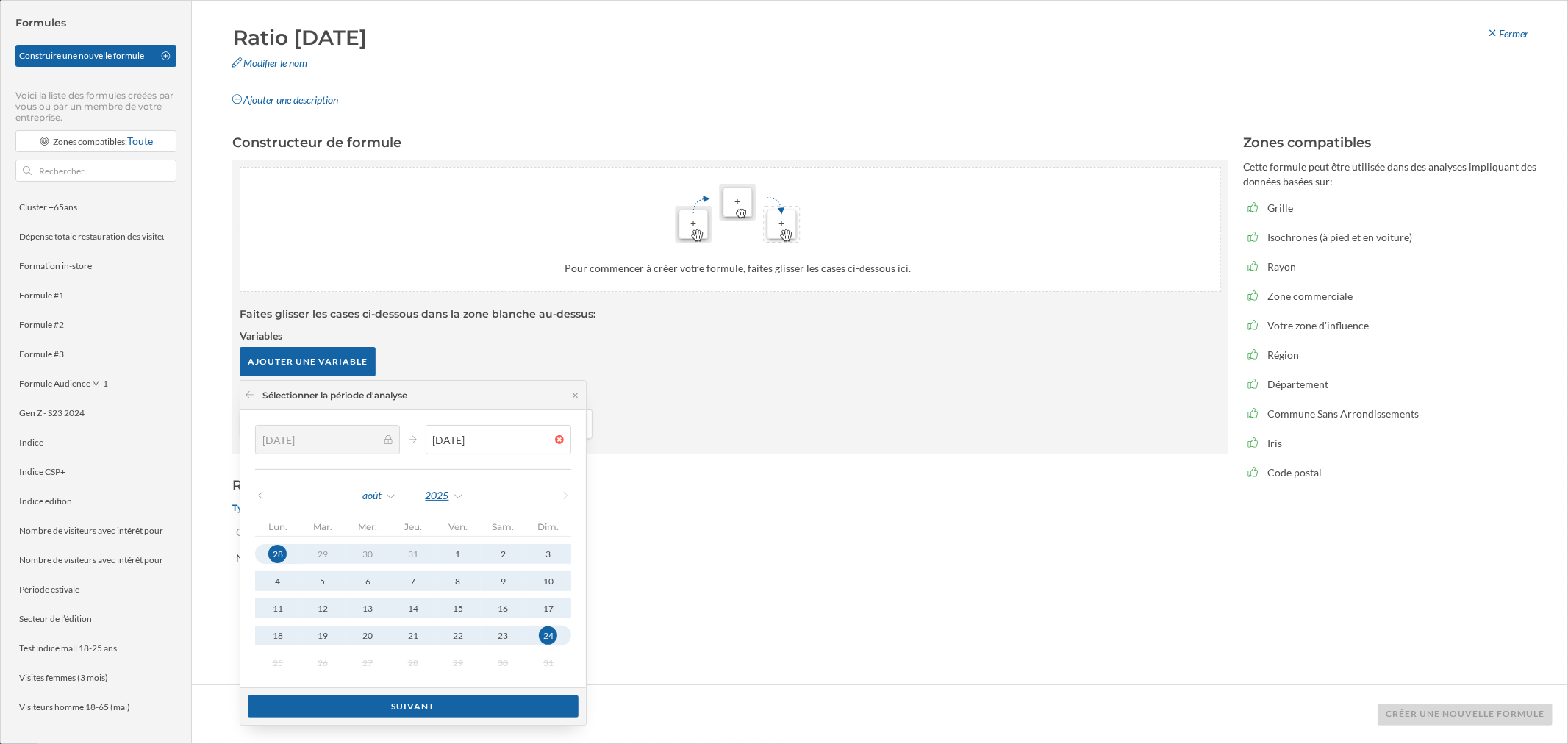
click at [449, 449] on div "2025" at bounding box center [445, 495] width 40 height 22
click at [452, 449] on div "2024" at bounding box center [475, 647] width 95 height 15
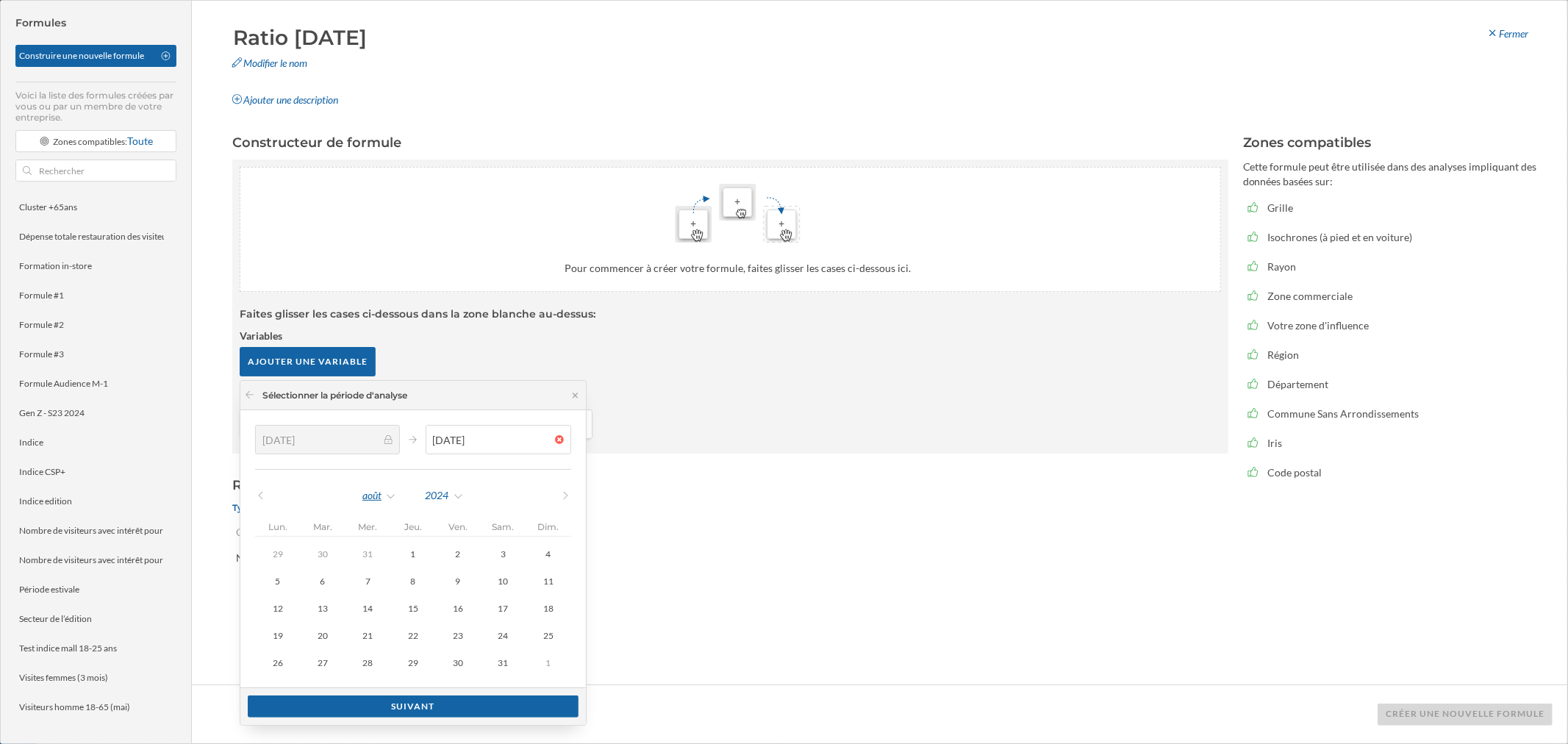
click at [368, 449] on div "août" at bounding box center [378, 495] width 35 height 22
click at [402, 449] on div "décembre" at bounding box center [413, 725] width 110 height 30
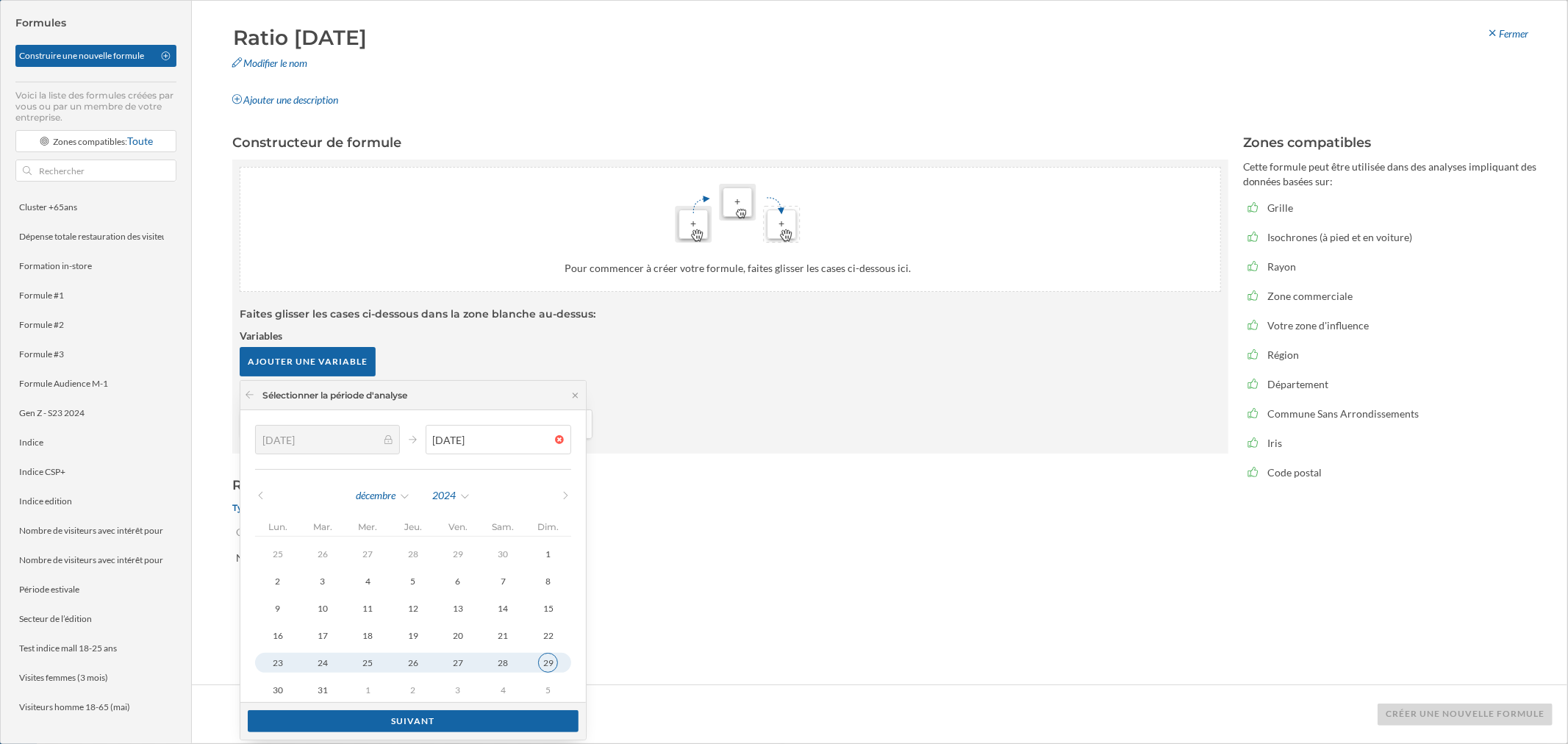
type input "[DATE]"
click at [540, 449] on div "29" at bounding box center [548, 662] width 20 height 20
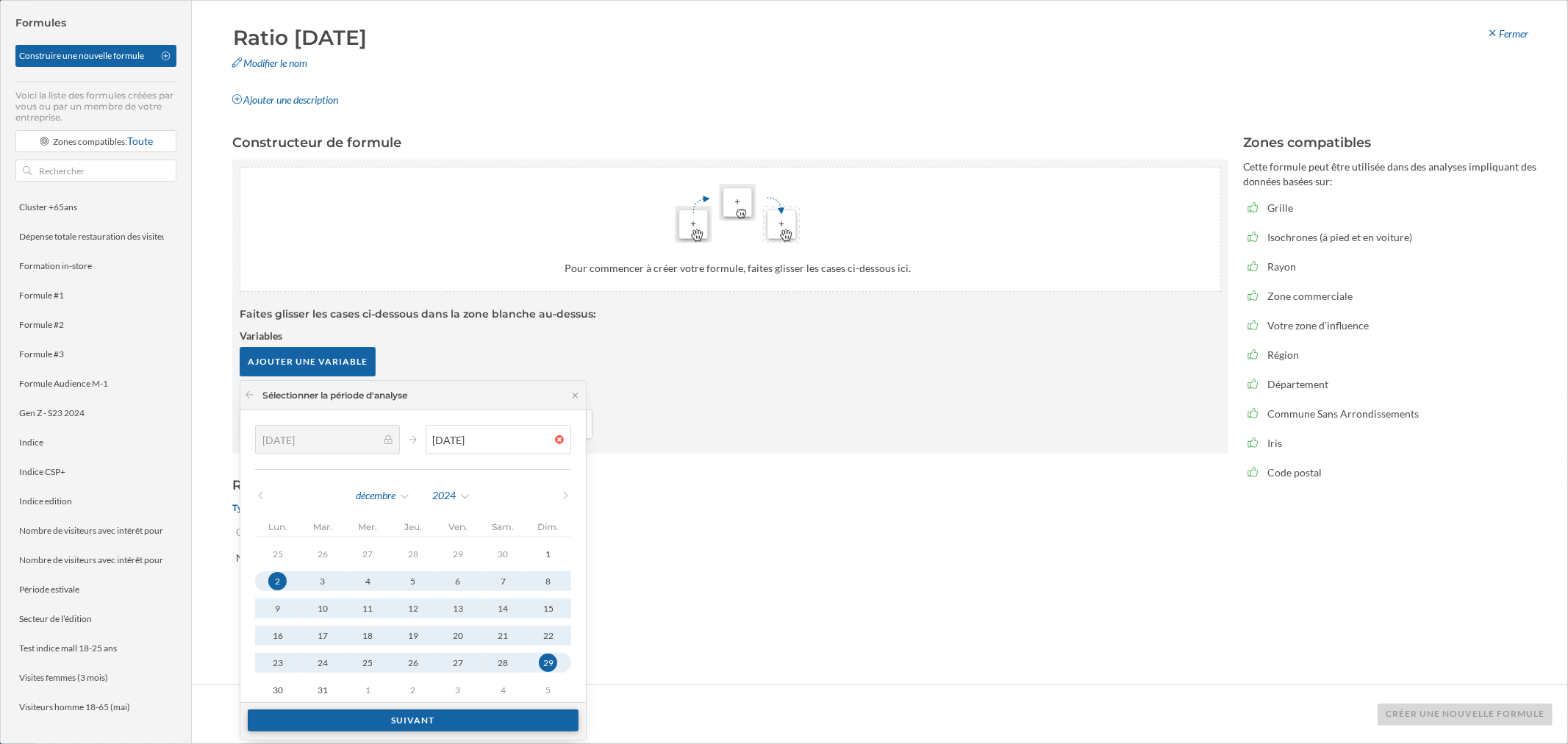
click at [506, 449] on div "Suivant" at bounding box center [414, 720] width 331 height 22
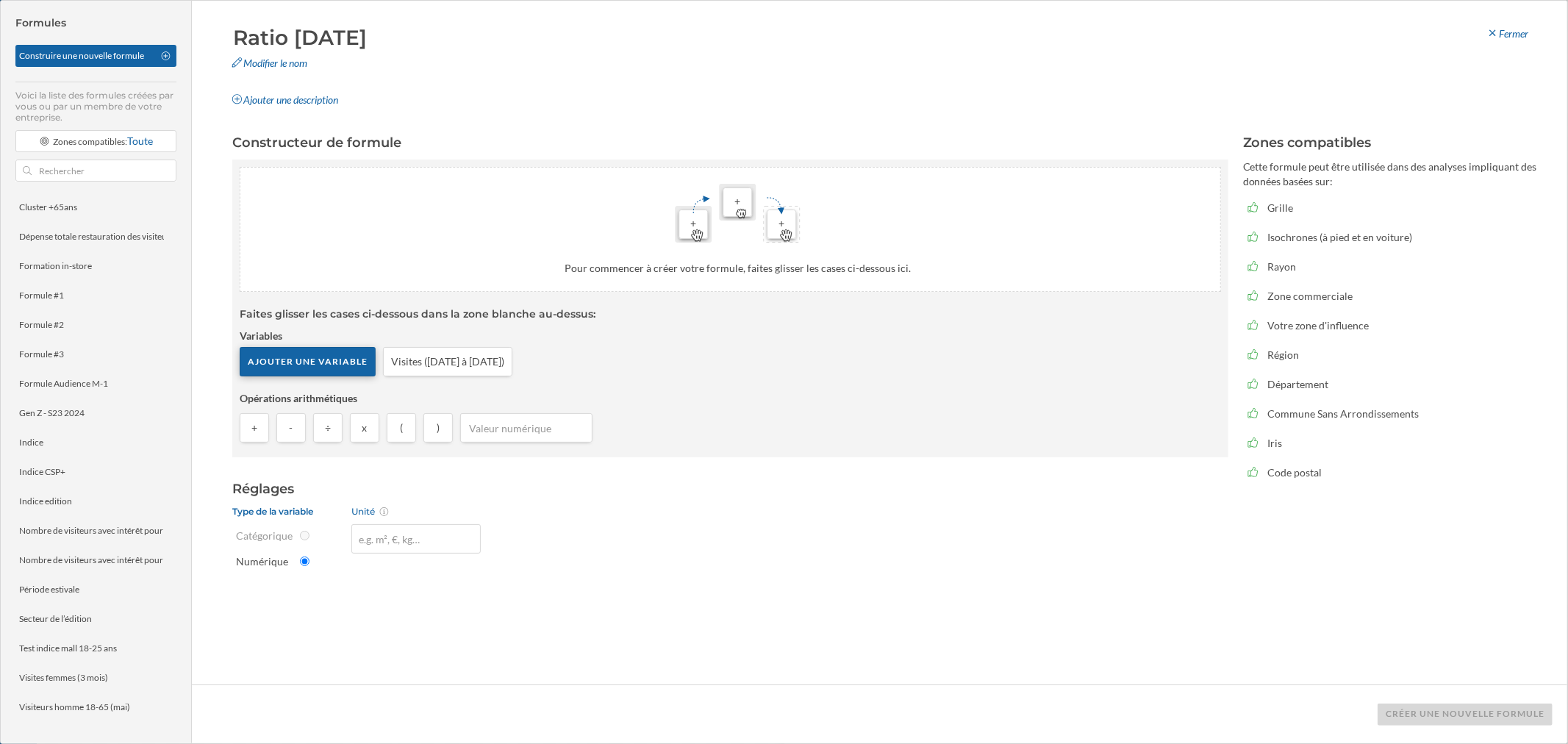
click at [319, 363] on div "Ajouter une variable" at bounding box center [307, 362] width 136 height 29
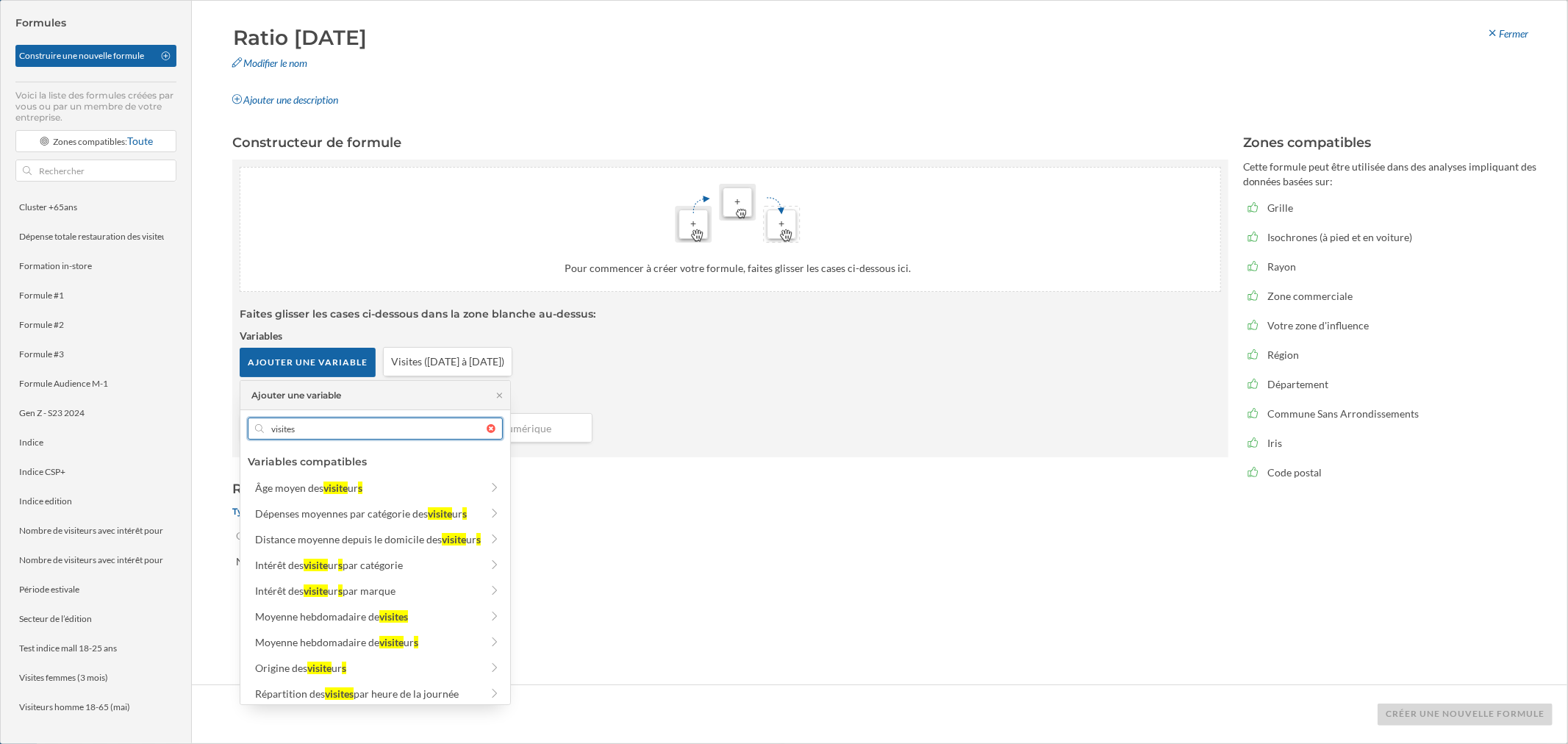
click at [325, 433] on input "visites" at bounding box center [376, 428] width 223 height 22
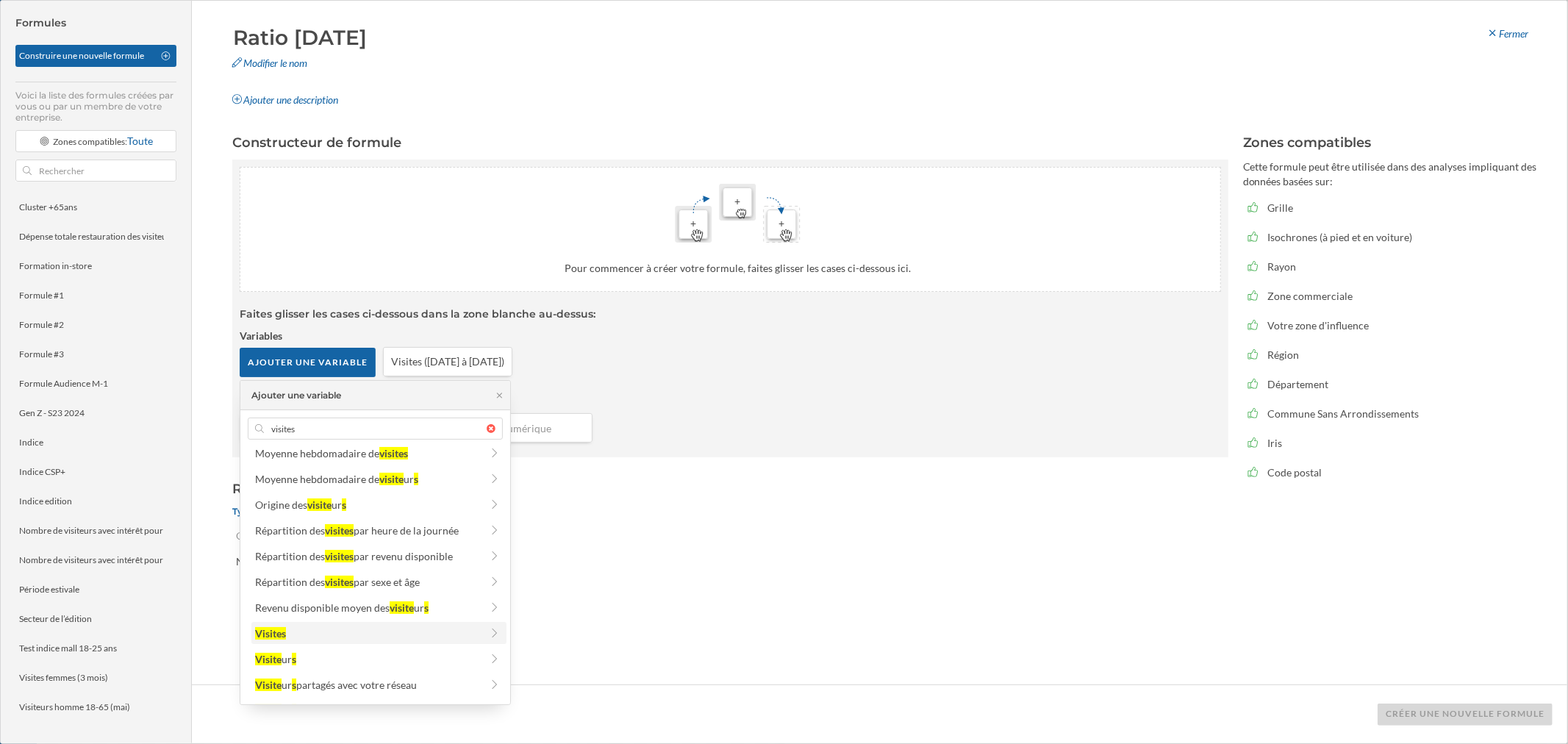
click at [368, 449] on div "Visites" at bounding box center [367, 634] width 225 height 15
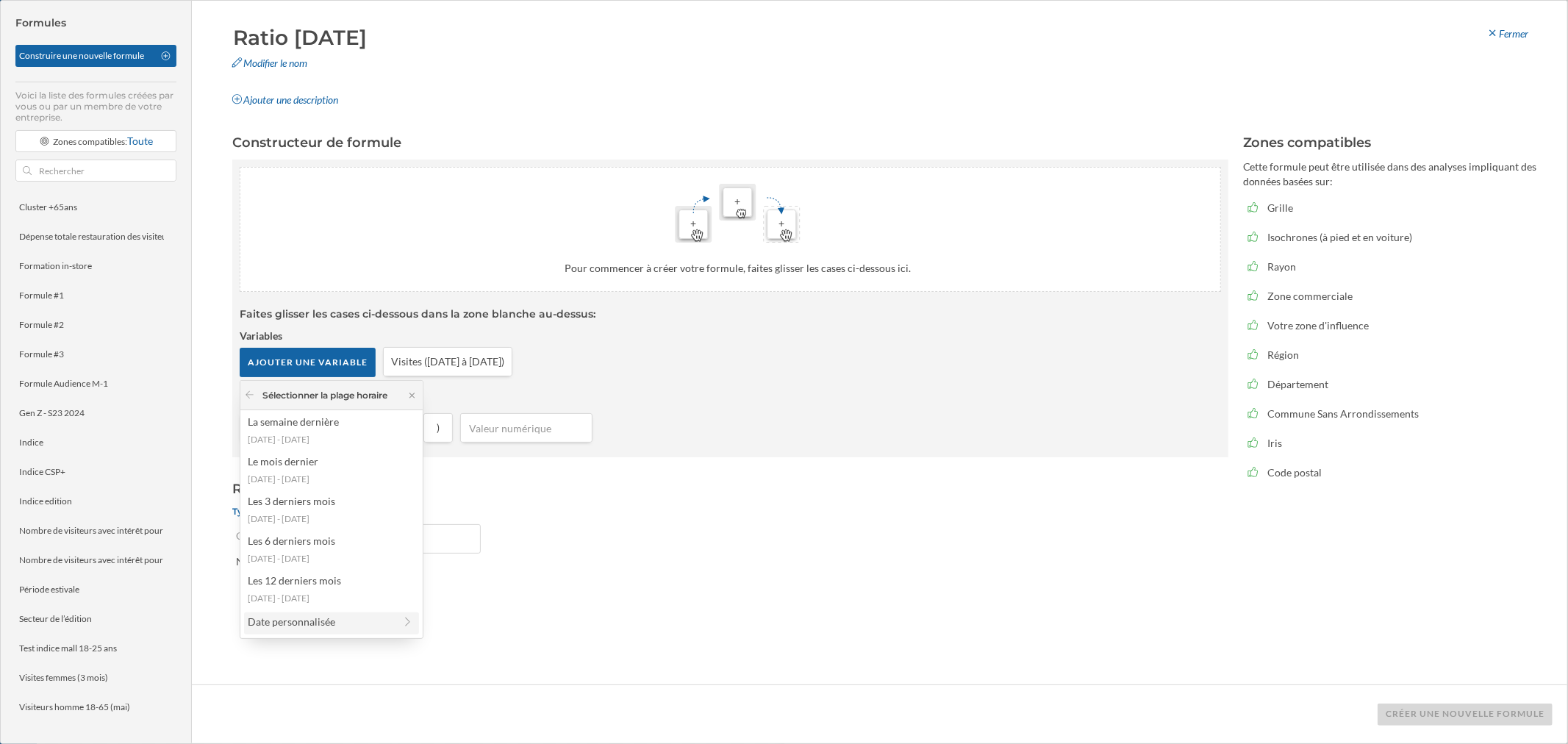
click at [297, 449] on div "Date personnalisée" at bounding box center [321, 621] width 146 height 15
click at [288, 447] on div "1 mois" at bounding box center [321, 455] width 146 height 15
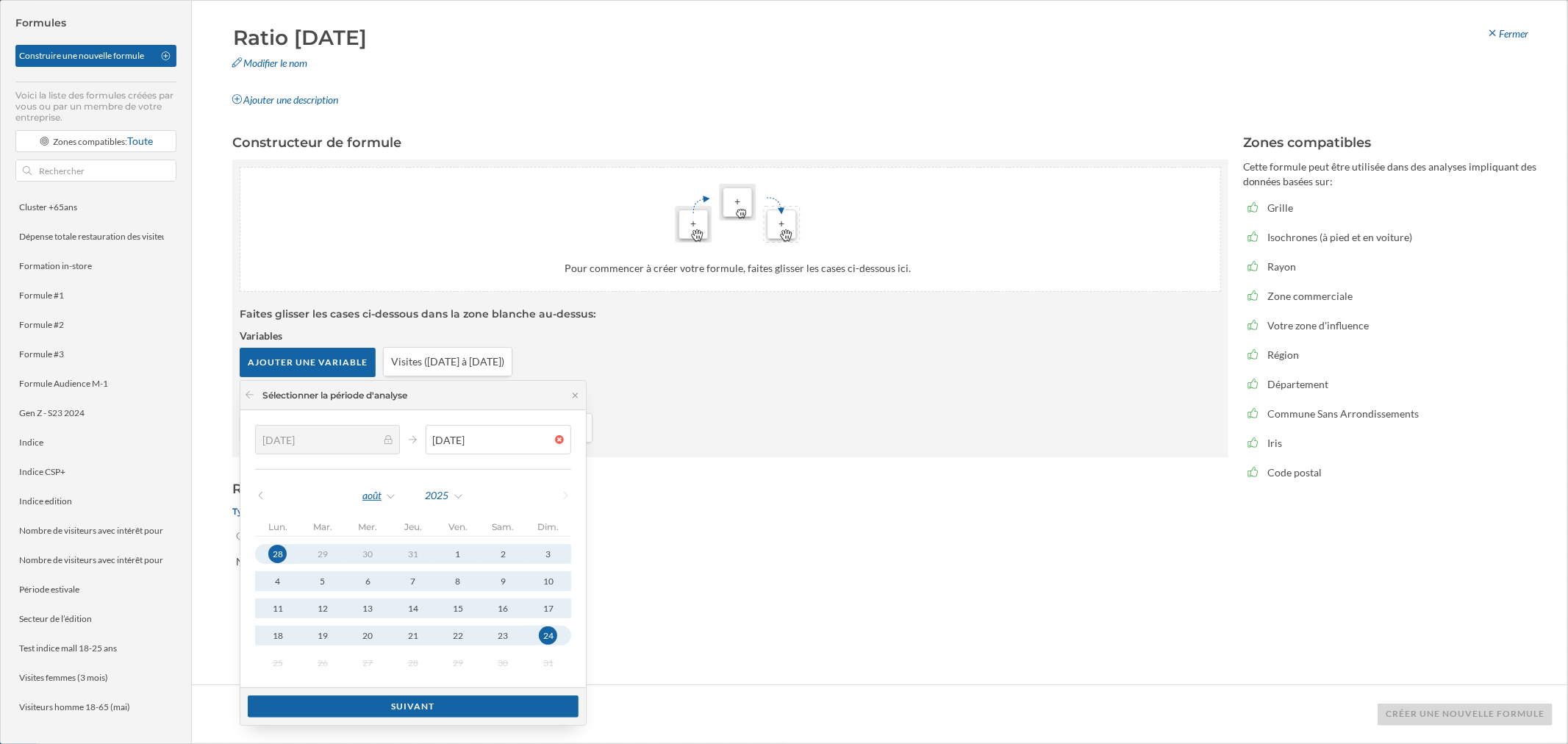
click at [384, 449] on div "août" at bounding box center [378, 495] width 35 height 22
click at [422, 449] on div "septembre" at bounding box center [413, 635] width 95 height 15
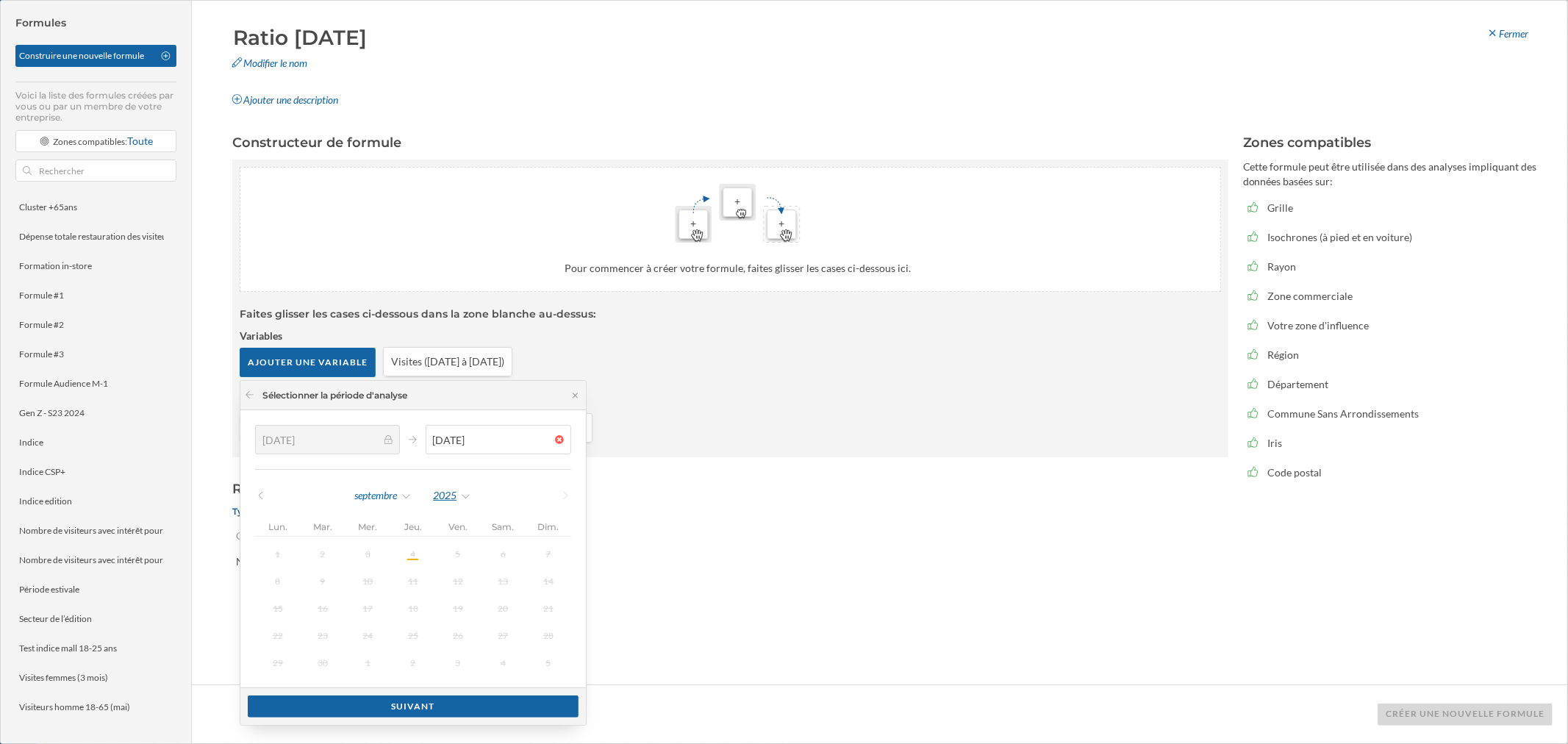
click at [442, 449] on div "2025" at bounding box center [453, 495] width 40 height 22
click at [460, 449] on div "2024" at bounding box center [483, 647] width 95 height 15
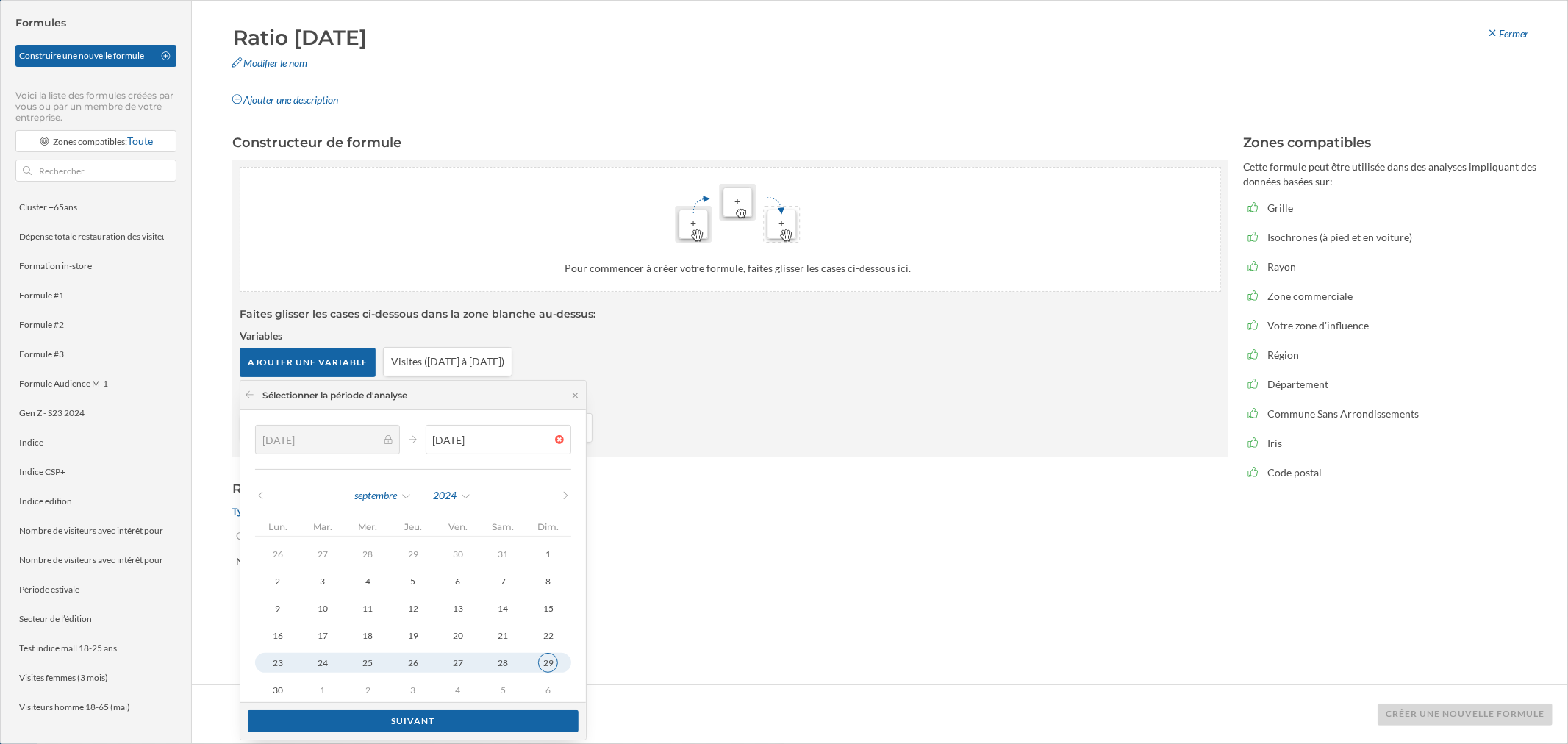
type input "[DATE]"
click at [538, 449] on div "29" at bounding box center [548, 662] width 20 height 20
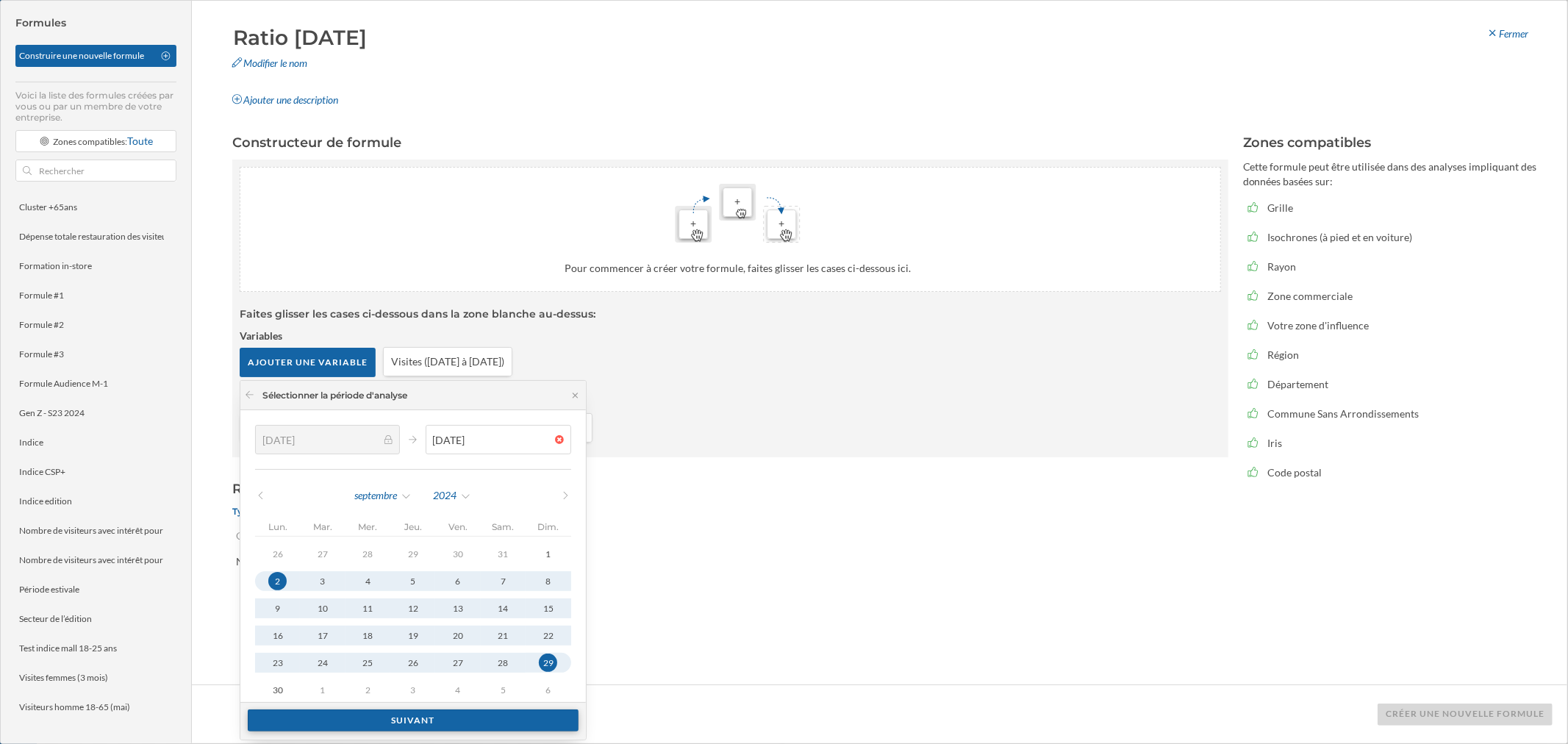
click at [493, 449] on div "Suivant" at bounding box center [414, 720] width 331 height 22
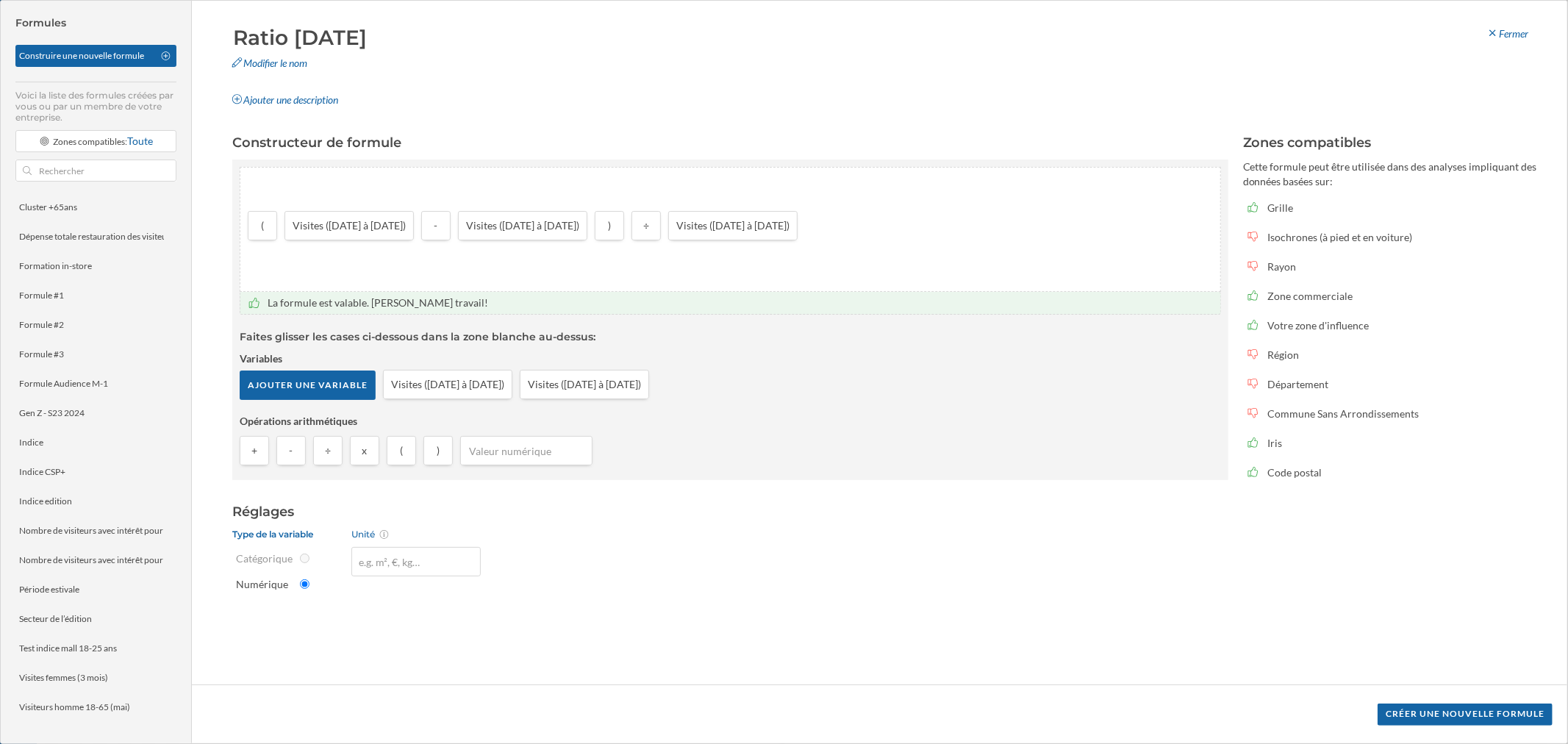
click at [787, 445] on div "+ - ÷ x ( )" at bounding box center [730, 454] width 981 height 37
click at [1044, 449] on div "Créer une nouvelle formule" at bounding box center [1465, 714] width 175 height 22
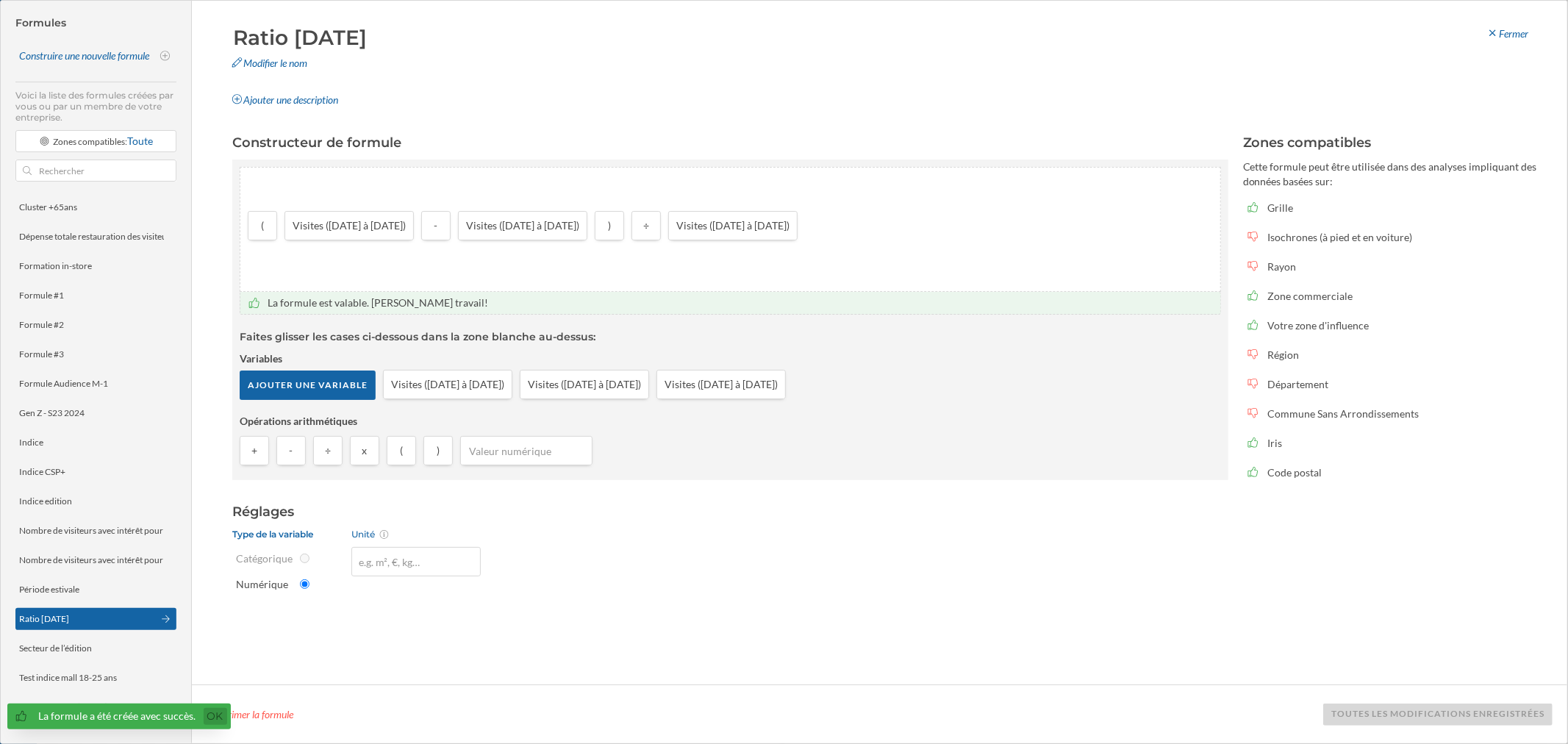
click at [203, 449] on link "Ok" at bounding box center [215, 716] width 24 height 17
click at [1044, 34] on div "Fermer" at bounding box center [1507, 33] width 61 height 22
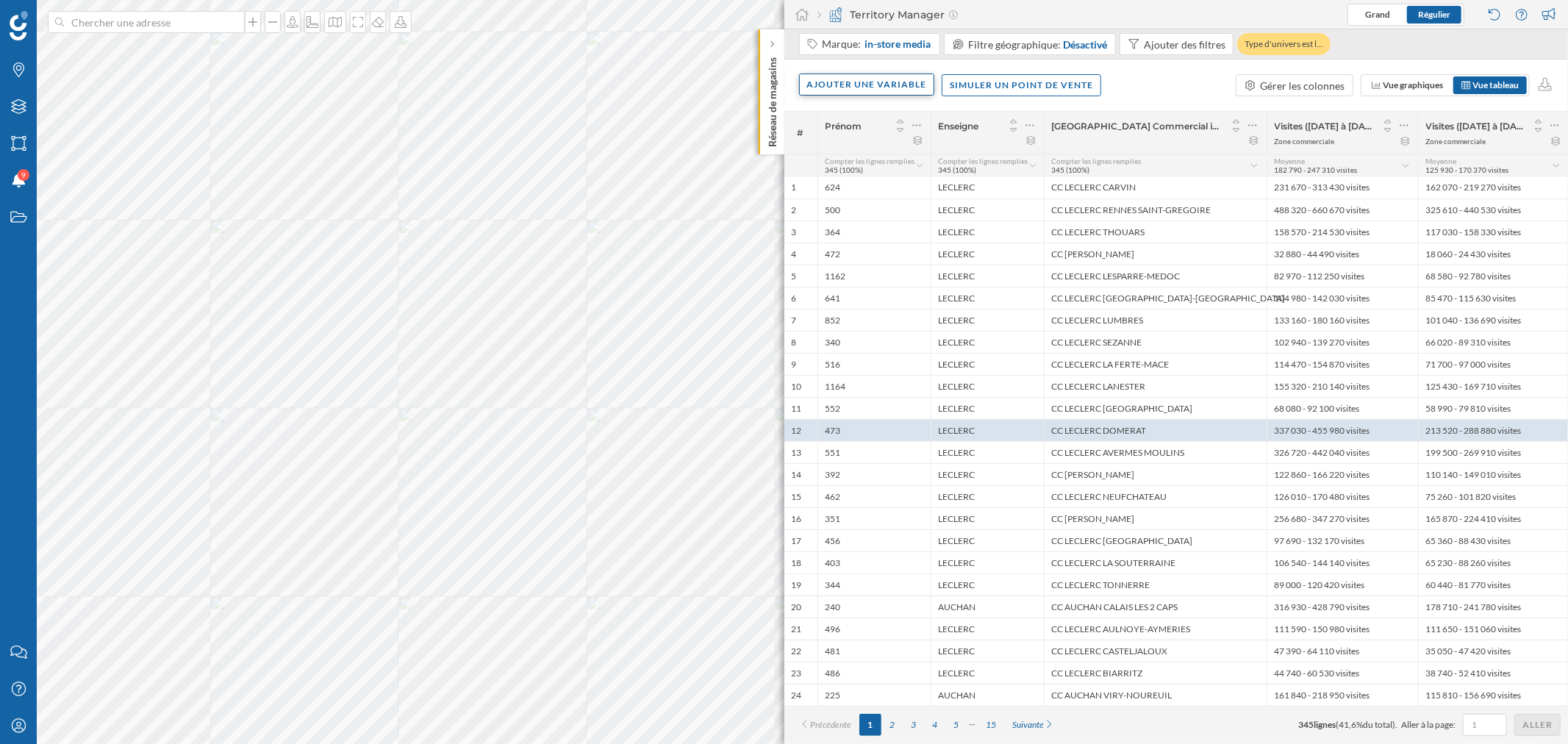
click at [872, 93] on div "Ajouter une variable" at bounding box center [866, 84] width 136 height 22
click at [871, 197] on div "Formule" at bounding box center [881, 204] width 146 height 15
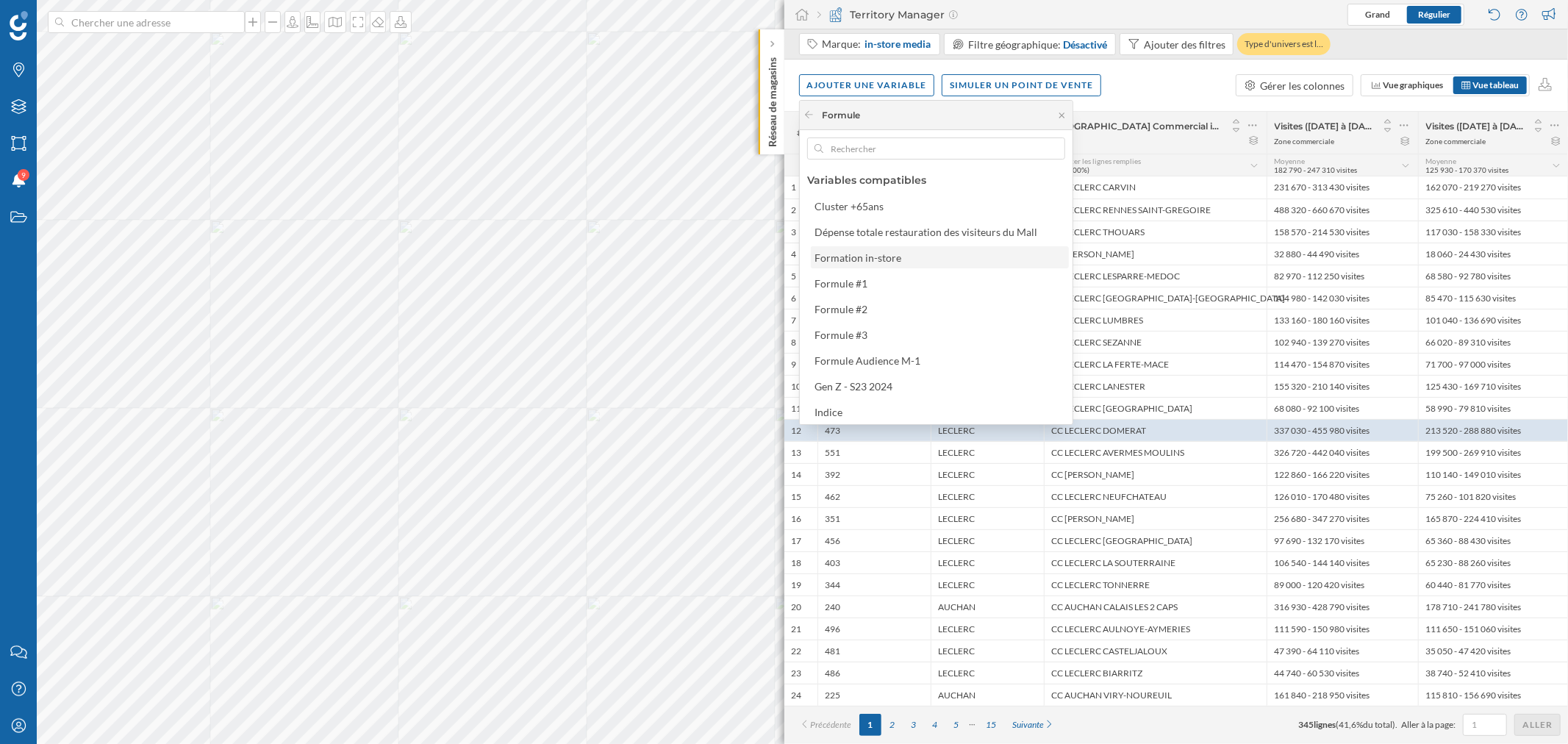
scroll to position [82, 0]
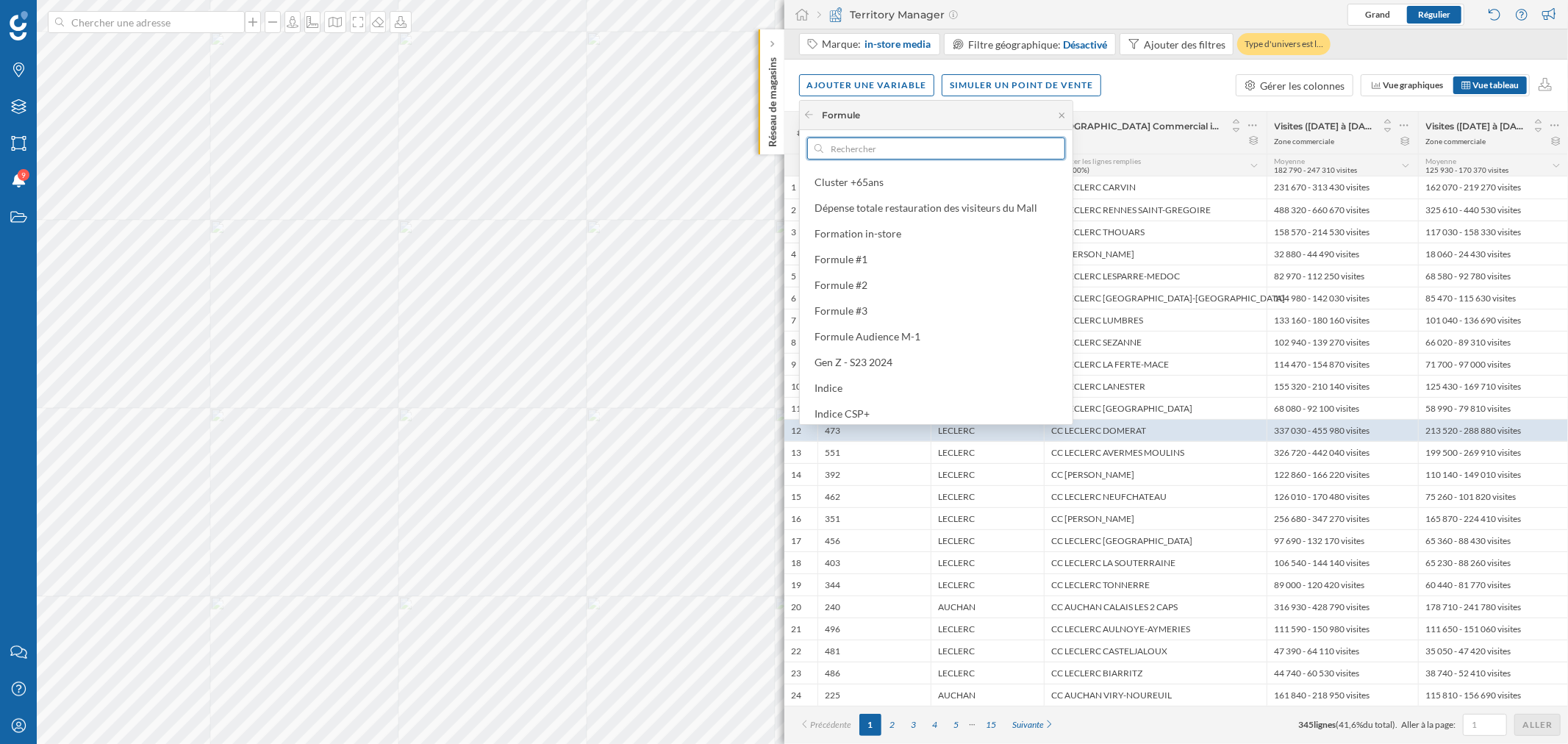
click at [871, 147] on input "text" at bounding box center [936, 148] width 225 height 22
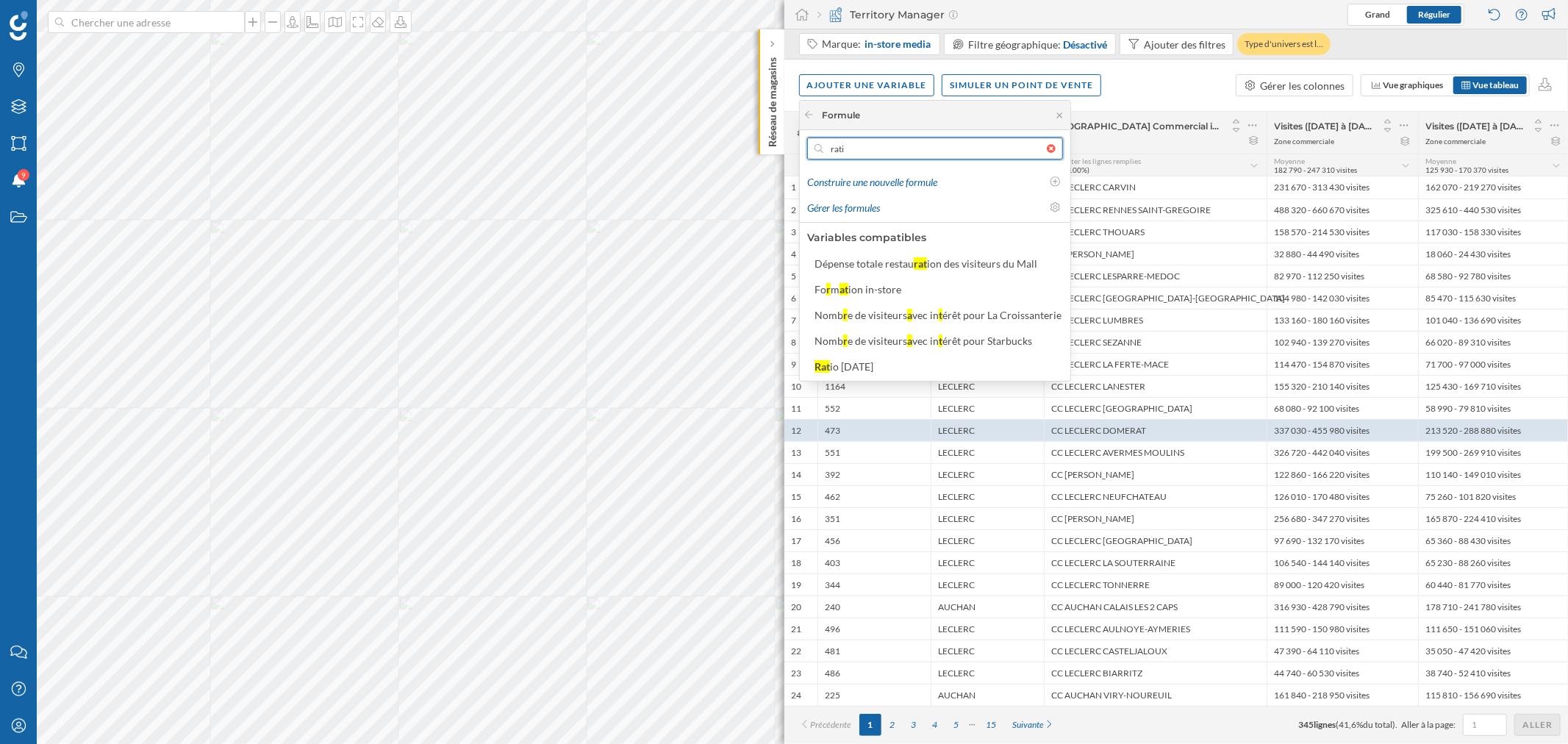
scroll to position [0, 0]
type input "ratio"
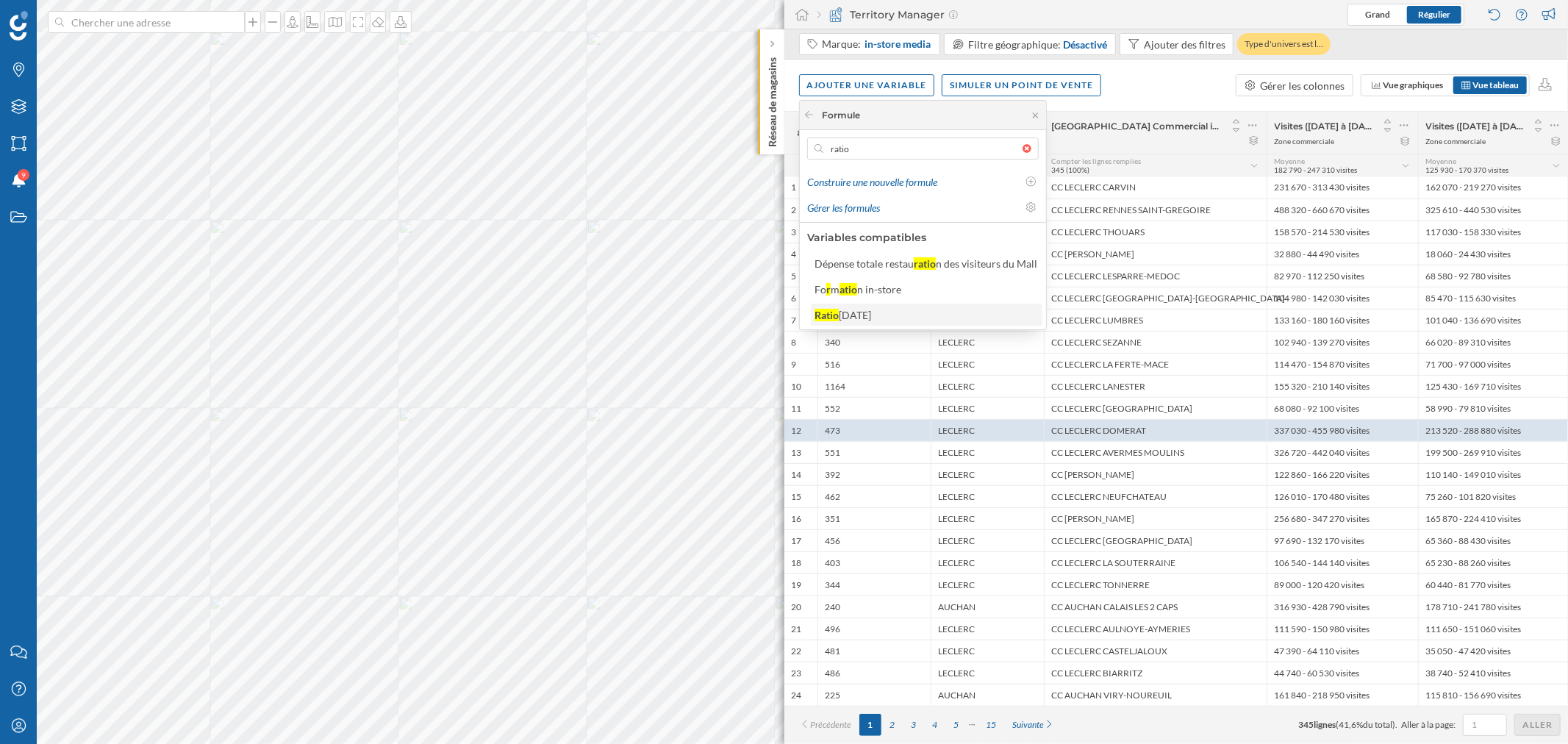
click at [871, 309] on div "[DATE]" at bounding box center [855, 315] width 32 height 12
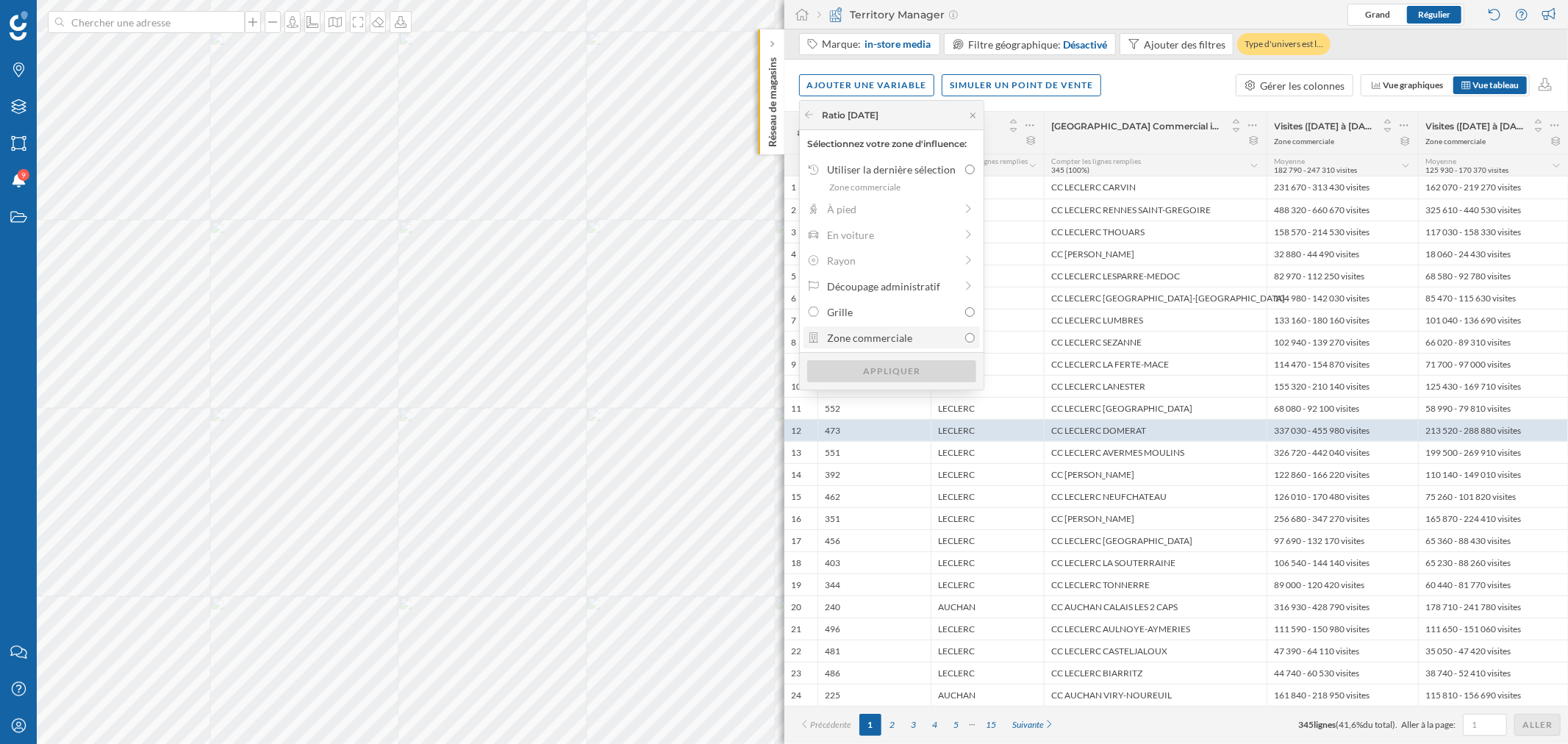
click at [900, 337] on div "Zone commerciale" at bounding box center [893, 338] width 131 height 15
click at [965, 337] on input "Zone commerciale" at bounding box center [970, 338] width 10 height 10
radio input "true"
click at [884, 371] on div "Appliquer" at bounding box center [892, 370] width 169 height 22
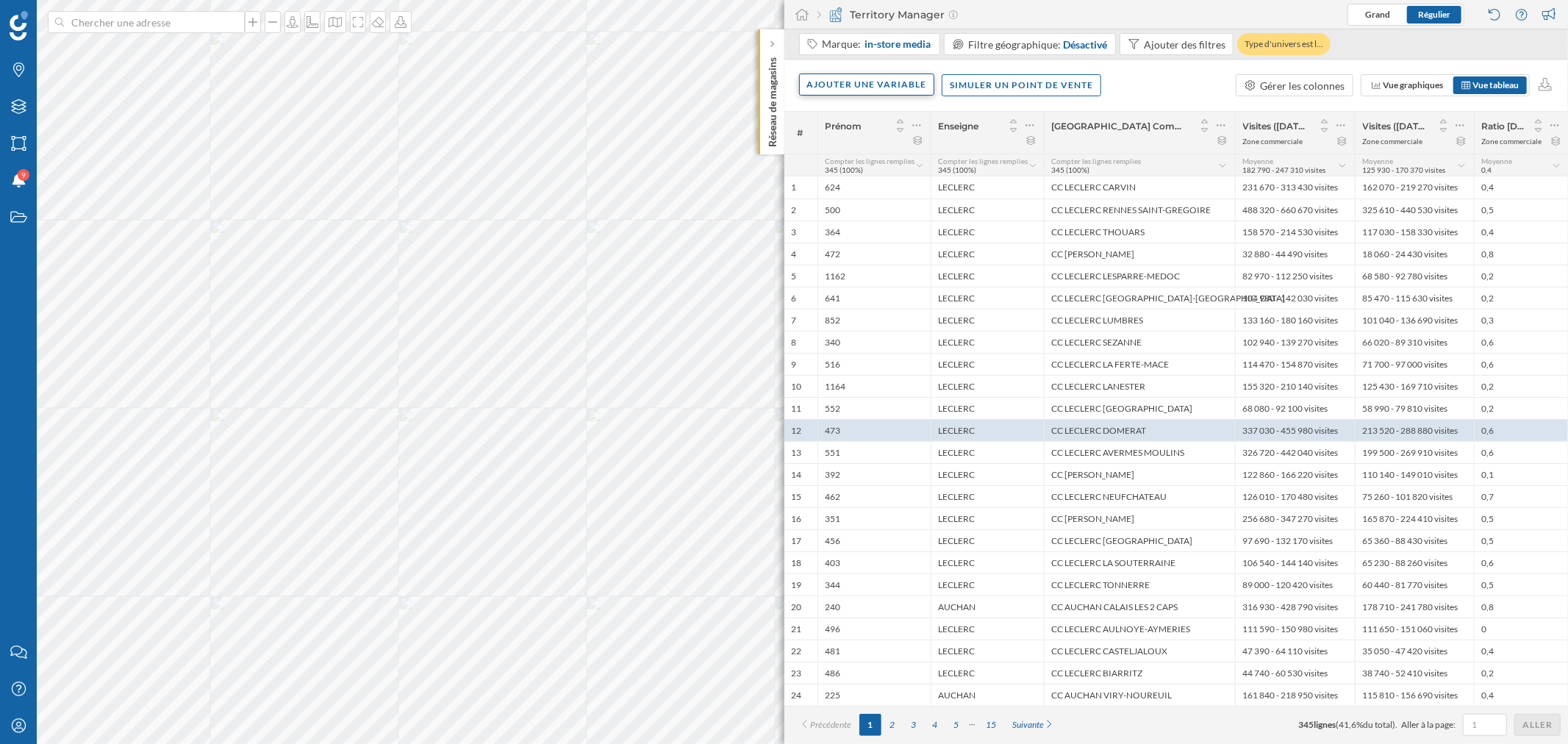
click at [853, 86] on div "Ajouter une variable" at bounding box center [866, 84] width 136 height 22
click at [867, 202] on div "Formule" at bounding box center [881, 204] width 146 height 15
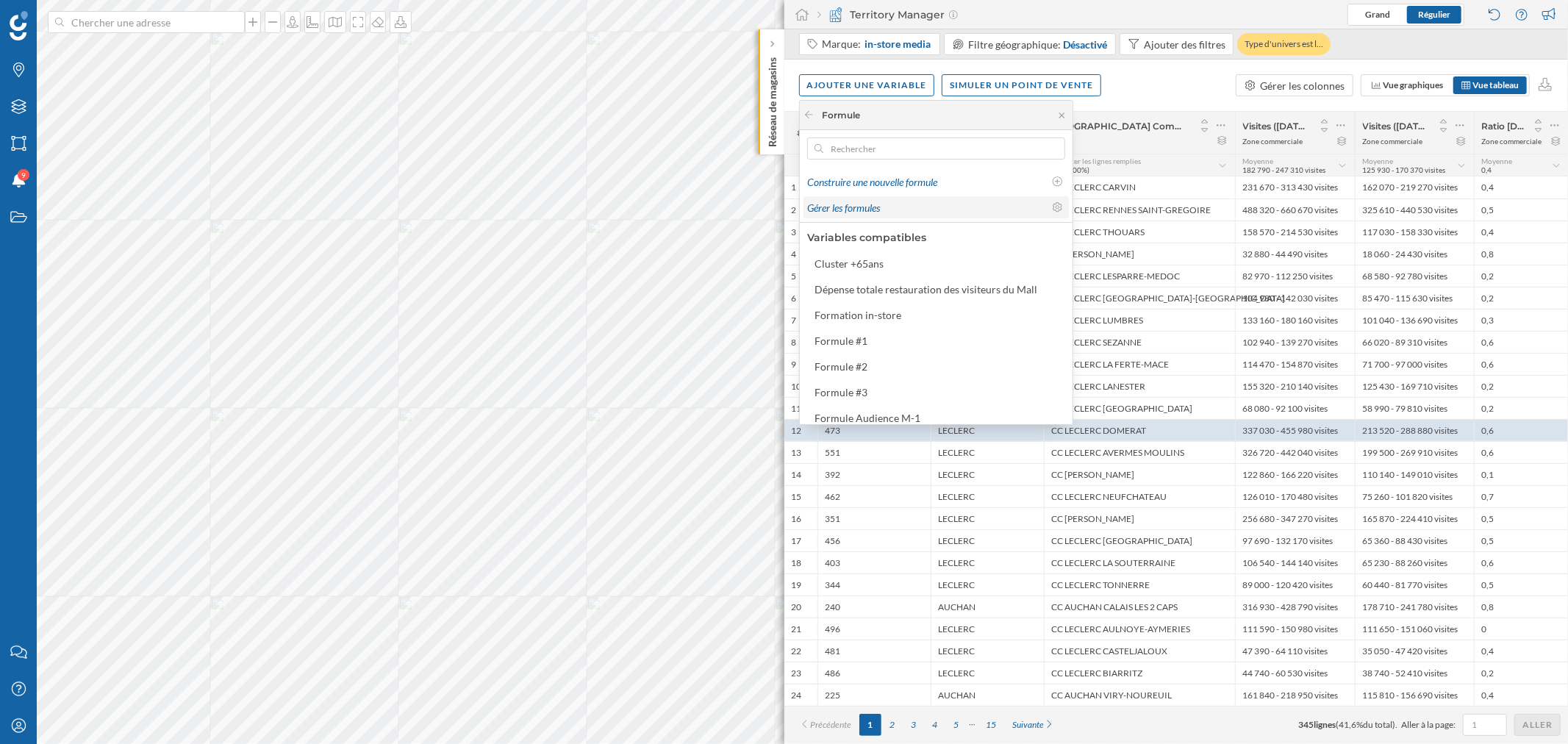
click at [871, 207] on span "Gérer les formules" at bounding box center [843, 207] width 73 height 12
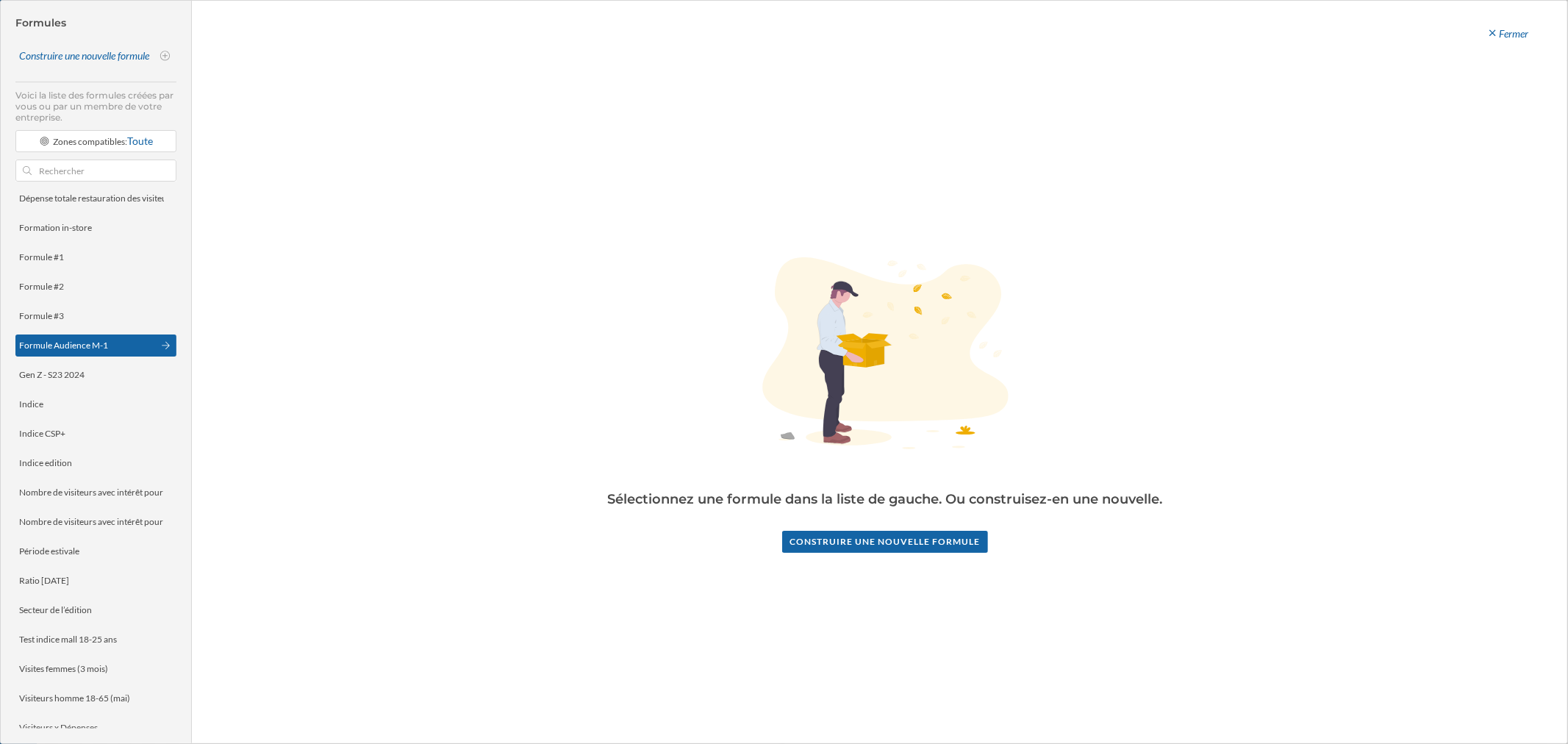
scroll to position [55, 0]
click at [93, 449] on div "Cluster +65ans Dépense totale restauration des visiteurs du Mall Formation in-s…" at bounding box center [95, 459] width 161 height 539
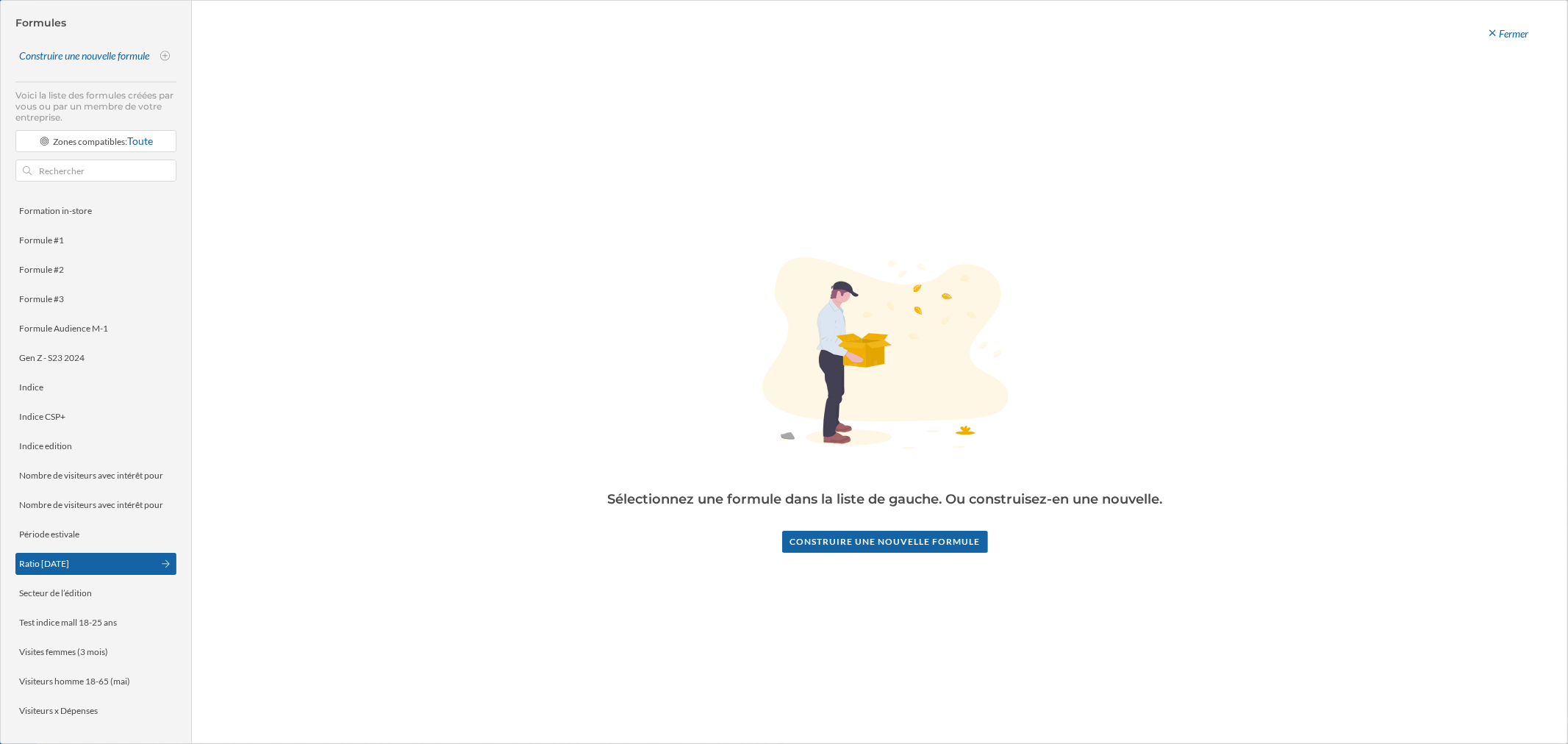
click at [69, 449] on div "Ratio [DATE]" at bounding box center [44, 564] width 50 height 11
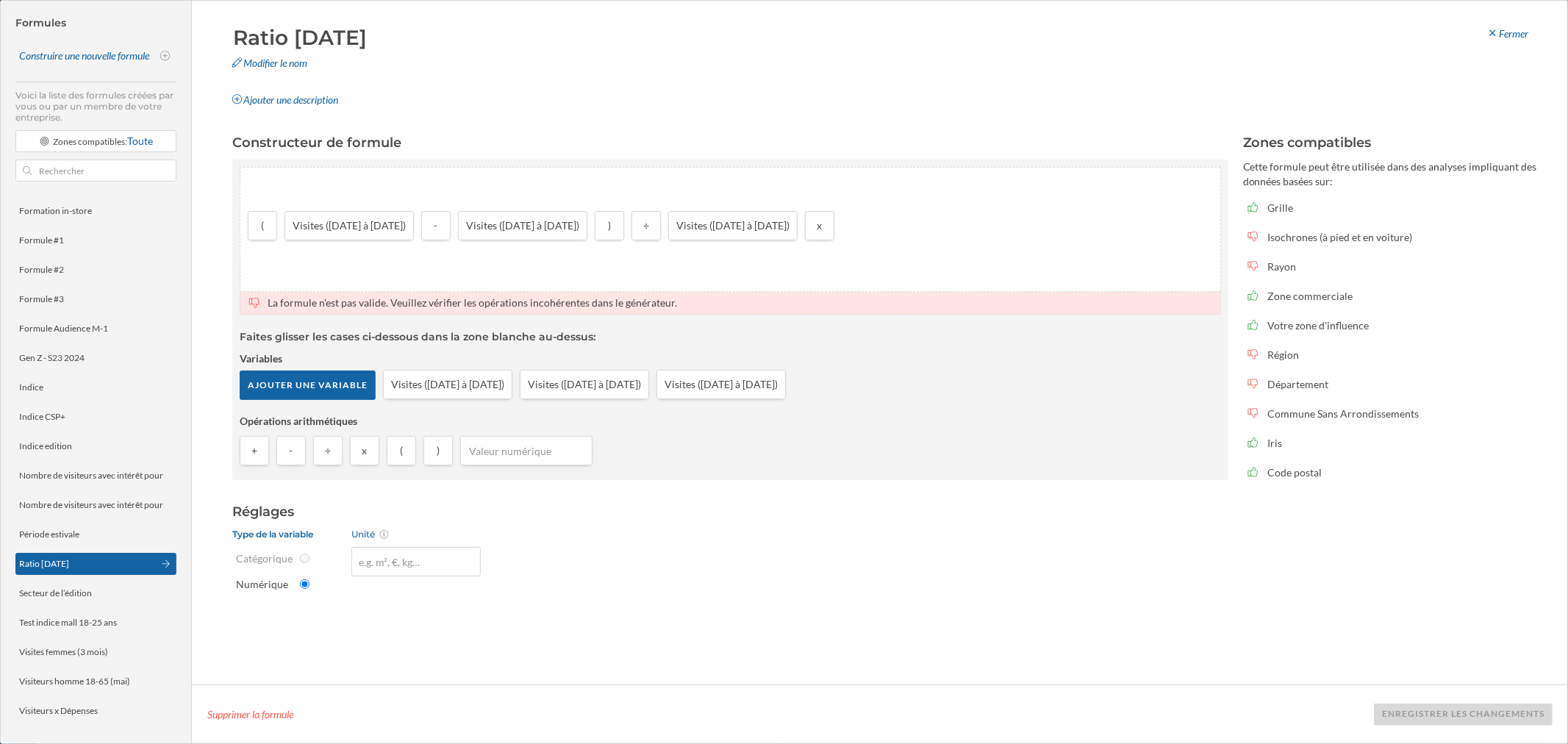
click at [531, 442] on input "number" at bounding box center [527, 450] width 124 height 22
click at [532, 449] on input "100" at bounding box center [527, 450] width 124 height 22
type input "100"
click at [961, 212] on div at bounding box center [907, 225] width 132 height 29
click at [957, 225] on input "number" at bounding box center [908, 225] width 124 height 22
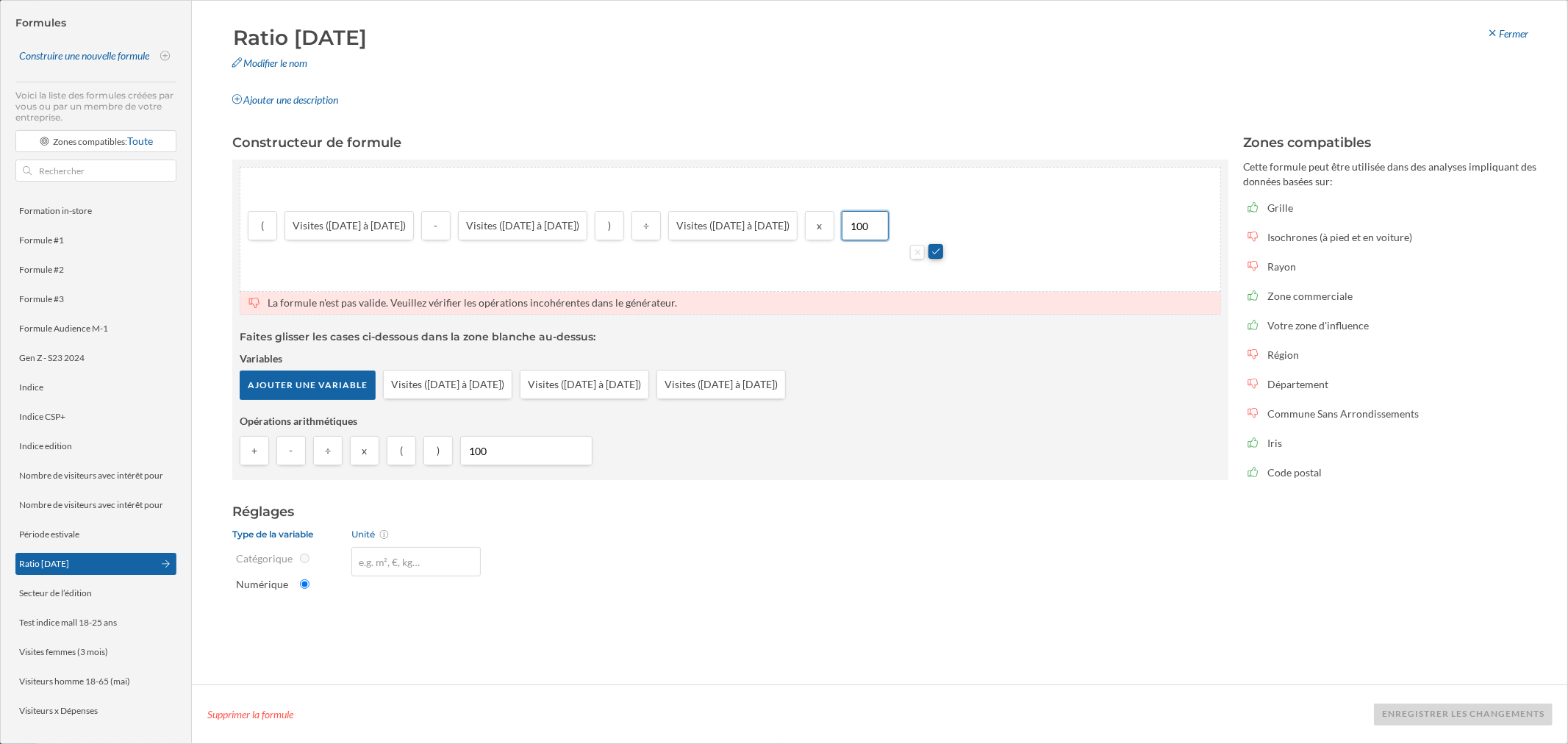
type input "100"
click at [939, 248] on button at bounding box center [935, 251] width 14 height 14
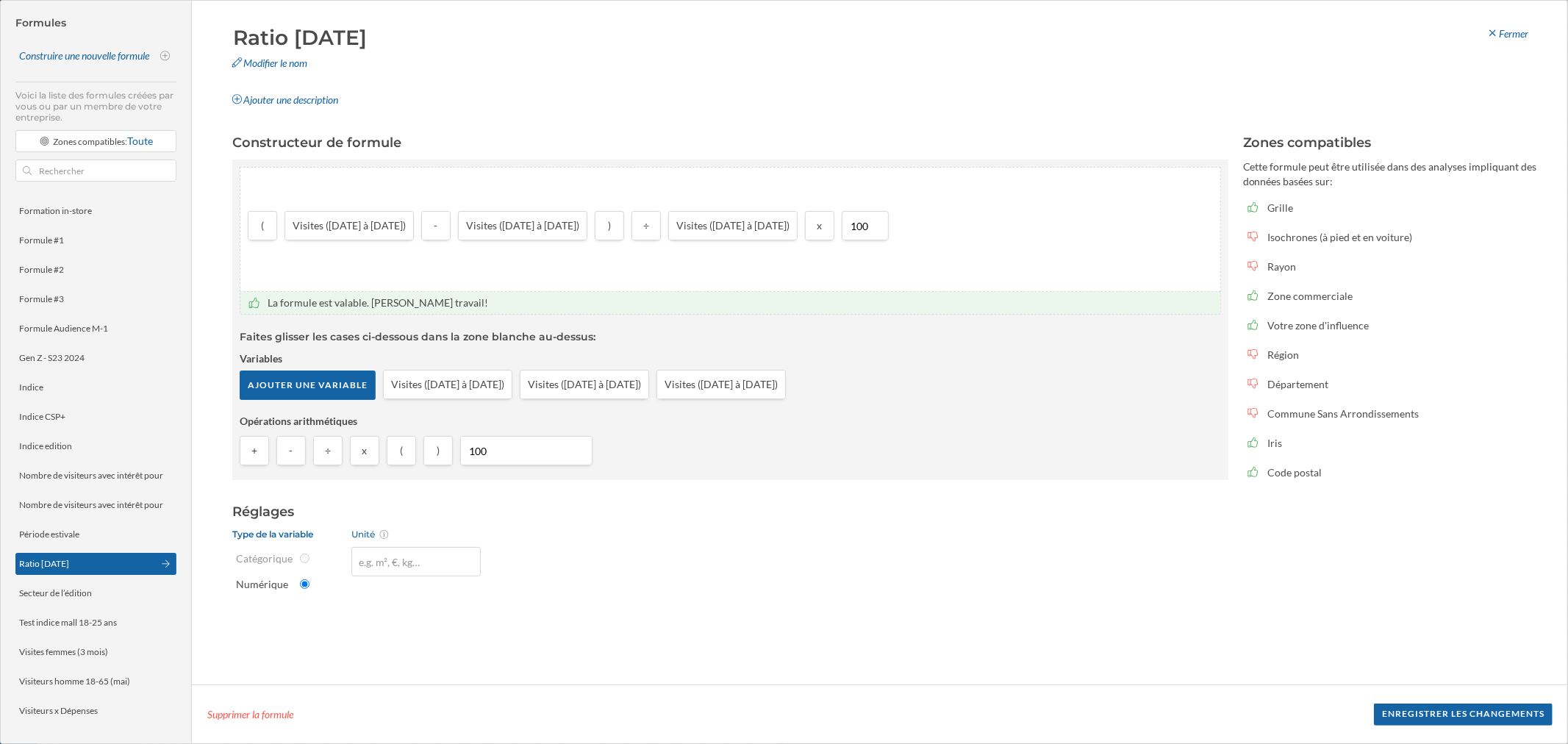
click at [1044, 449] on footer "Supprimer la formule Enregistrer les changements" at bounding box center [880, 715] width 1375 height 59
click at [1044, 449] on div "Enregistrer les changements" at bounding box center [1463, 714] width 179 height 22
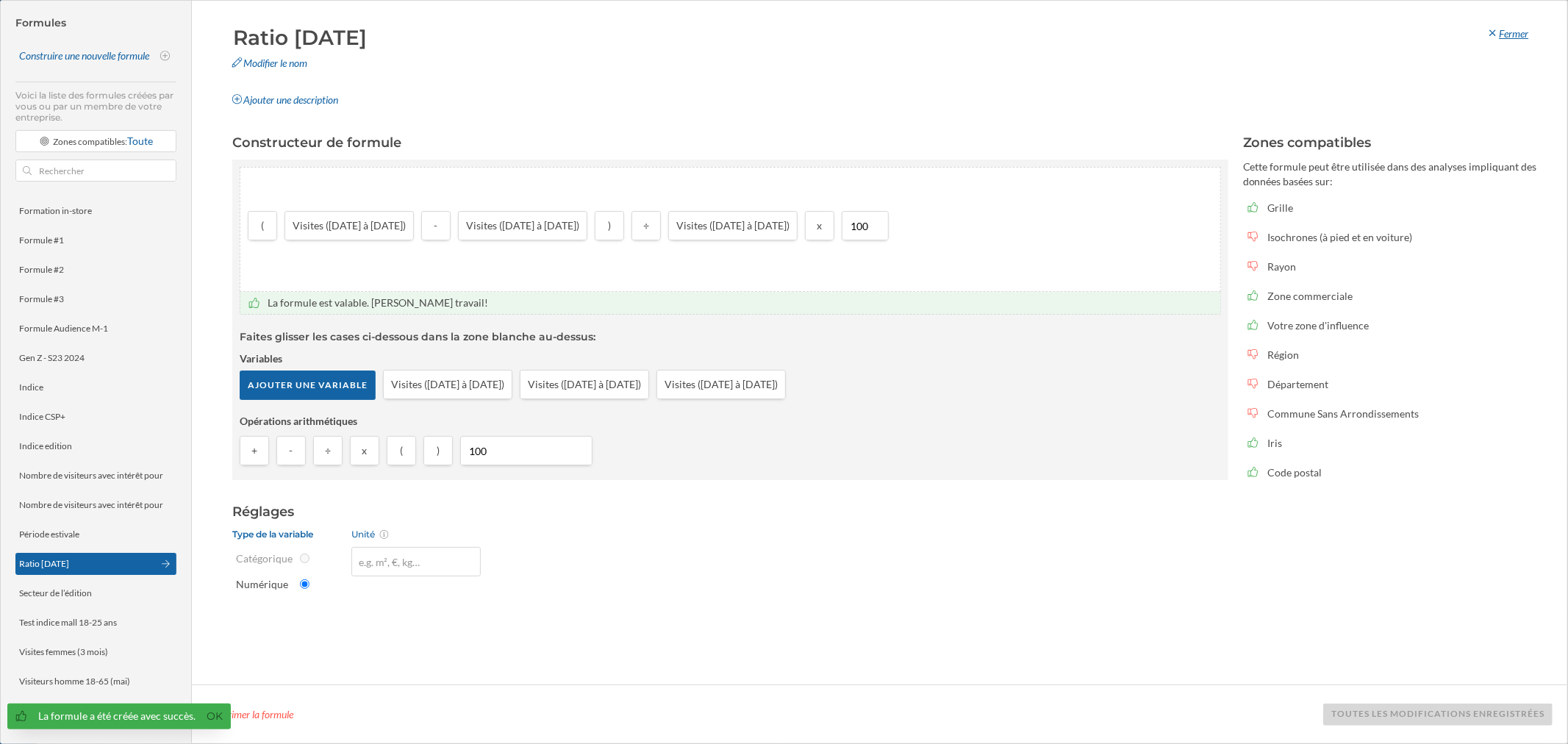
click at [1044, 25] on div "Fermer" at bounding box center [1507, 33] width 61 height 22
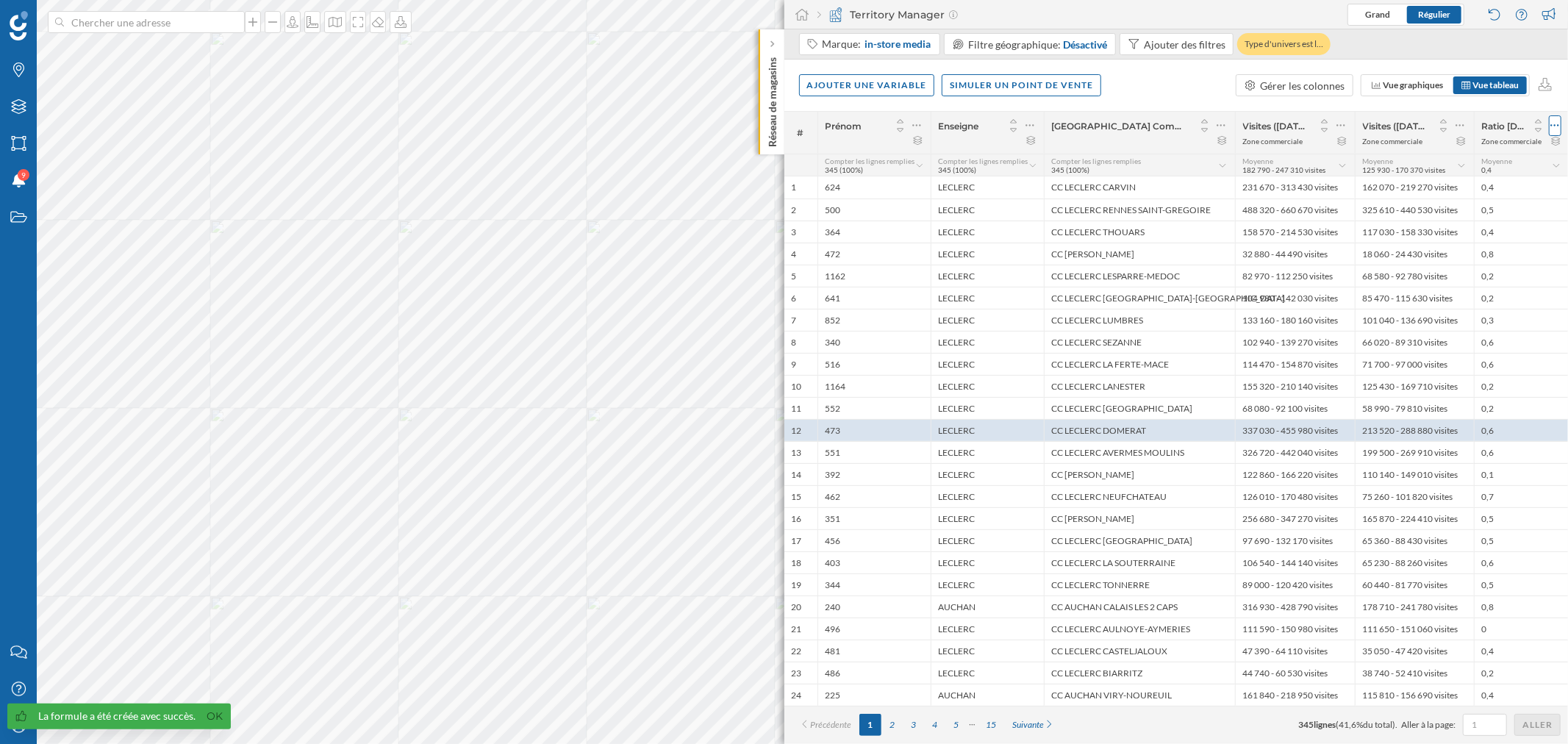
click at [1044, 125] on icon at bounding box center [1555, 125] width 10 height 14
click at [1044, 208] on div "Retirer la colonne" at bounding box center [1488, 214] width 129 height 15
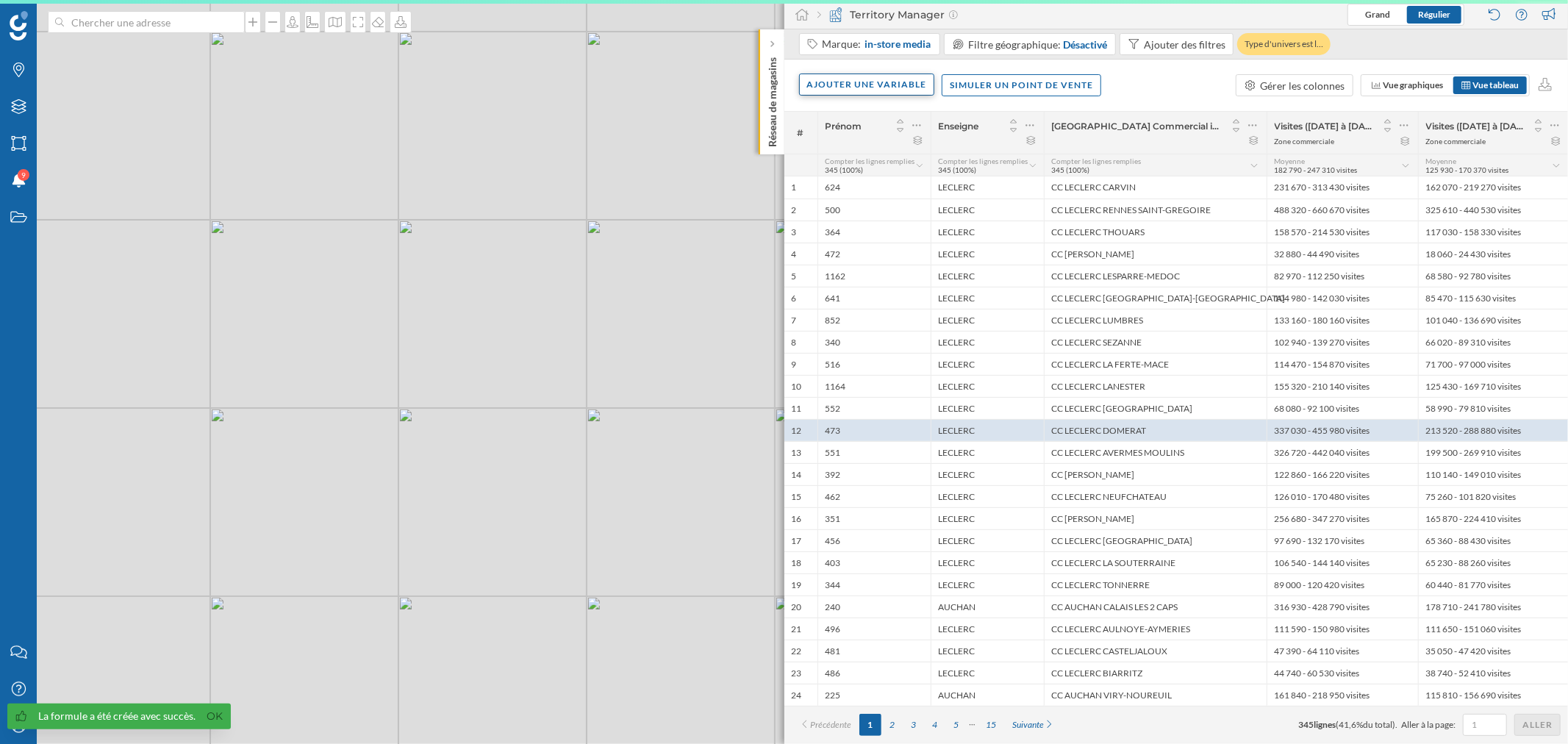
click at [858, 78] on div "Ajouter une variable" at bounding box center [866, 84] width 136 height 22
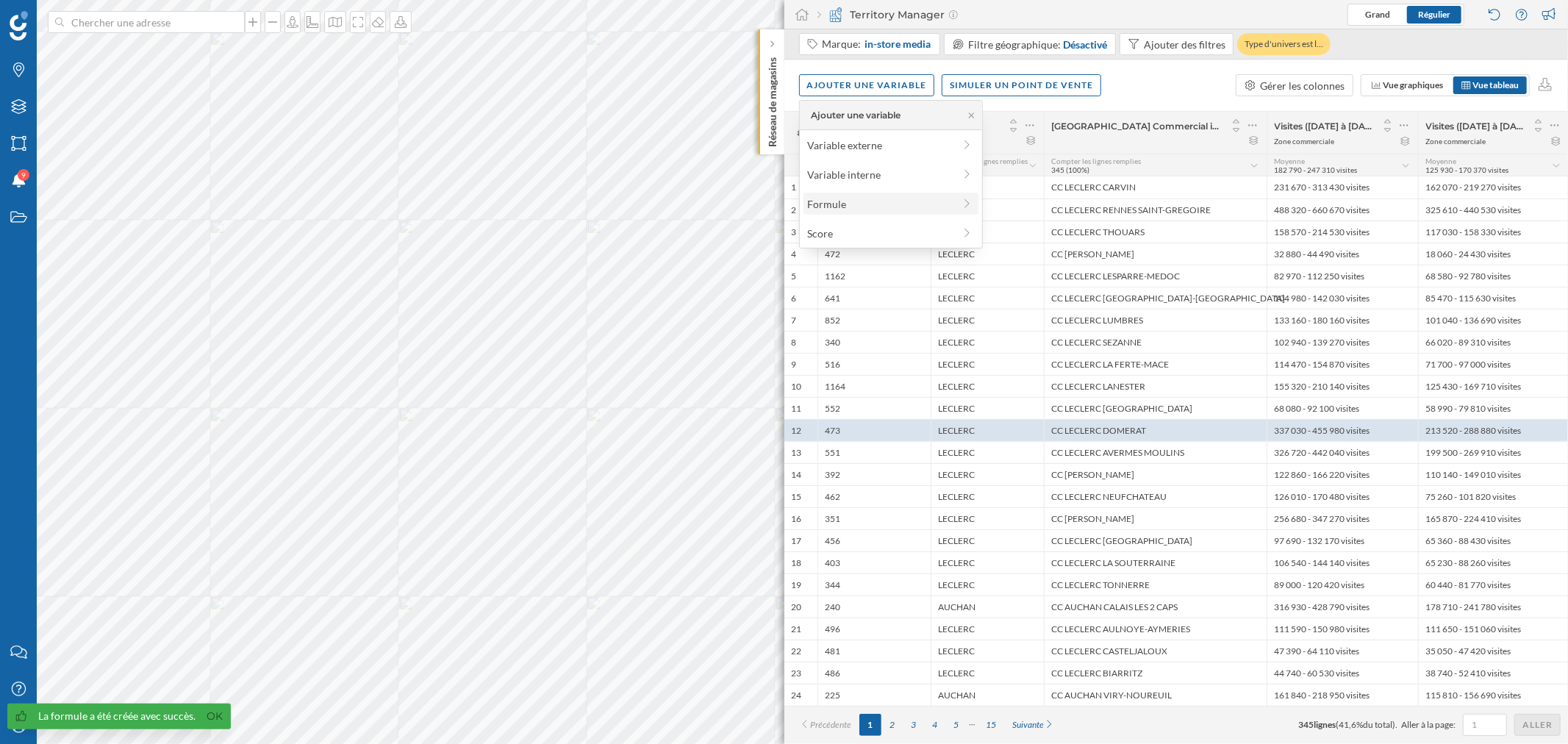
click at [850, 200] on div "Formule" at bounding box center [881, 204] width 146 height 15
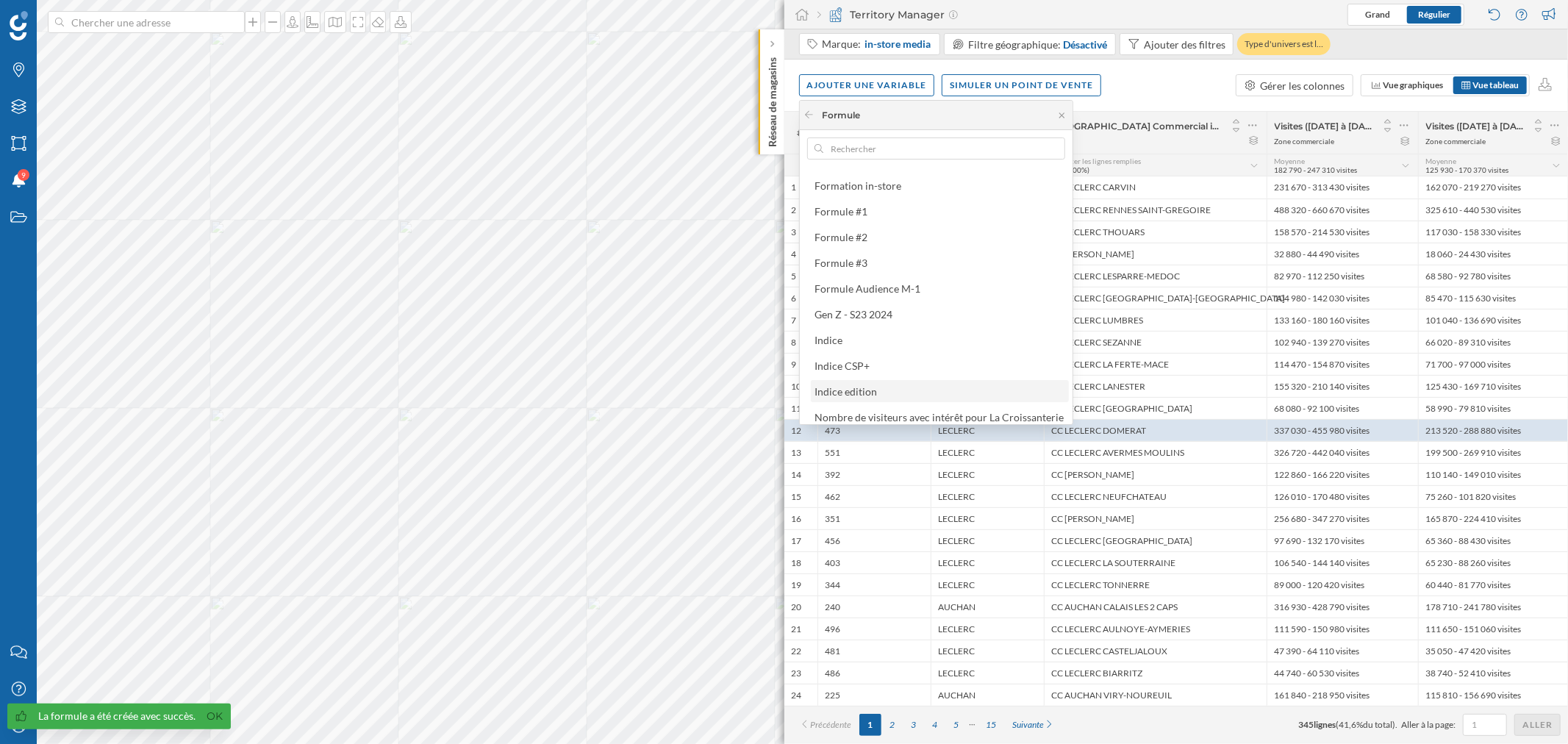
scroll to position [343, 0]
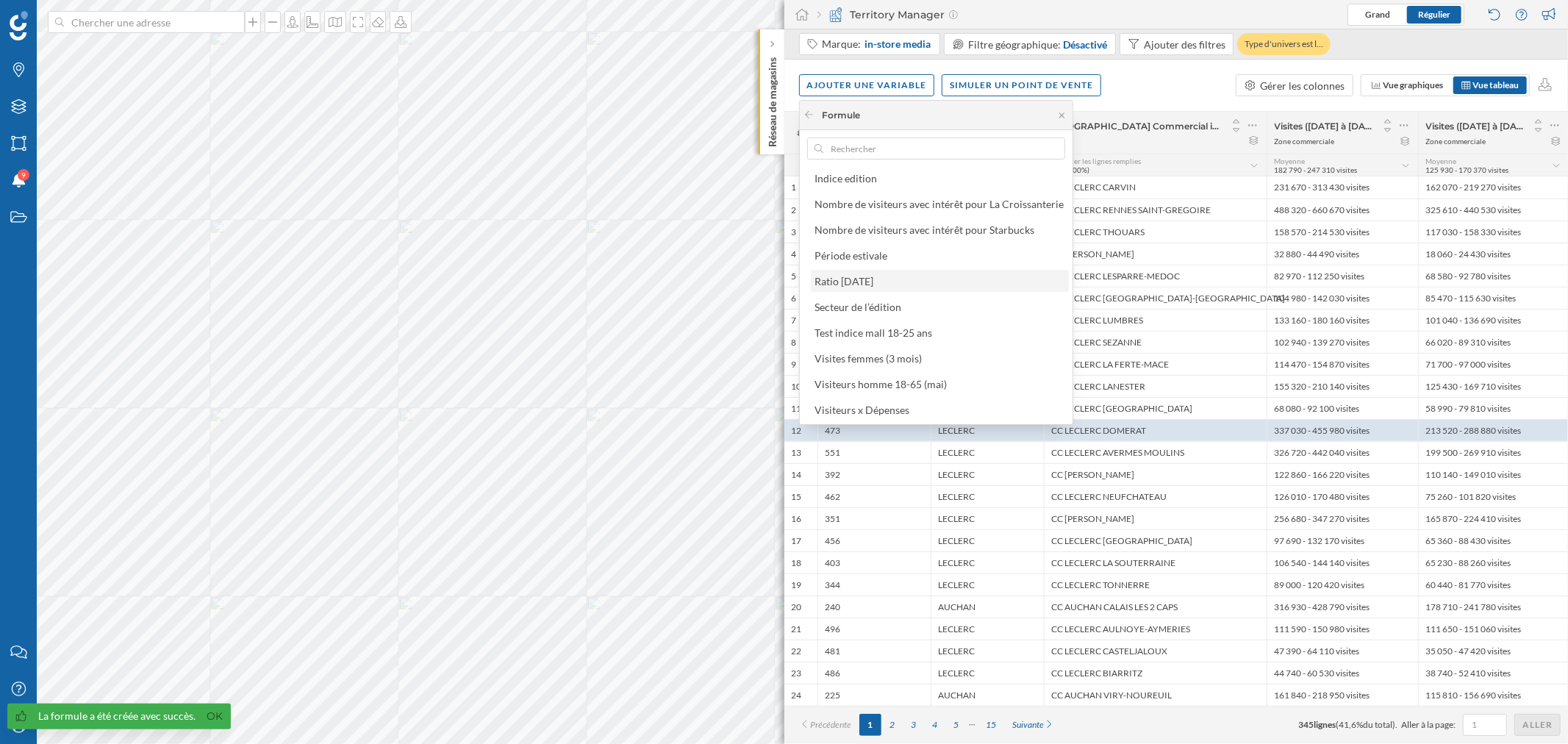
click at [855, 277] on div "Ratio [DATE]" at bounding box center [843, 281] width 59 height 12
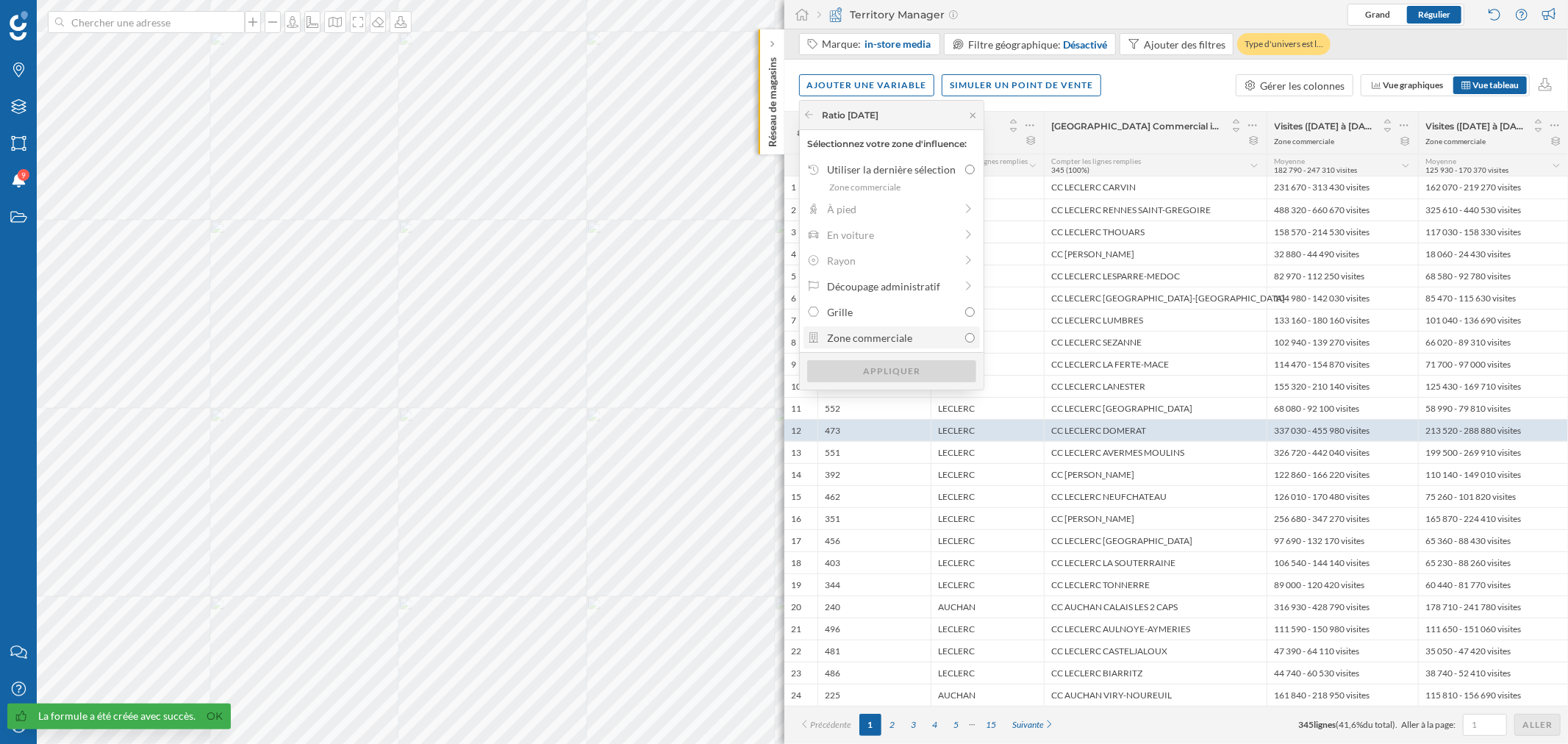
click at [884, 341] on div "Zone commerciale" at bounding box center [893, 338] width 131 height 15
click at [965, 341] on input "Zone commerciale" at bounding box center [970, 338] width 10 height 10
radio input "true"
click at [896, 369] on div "Appliquer" at bounding box center [892, 370] width 169 height 22
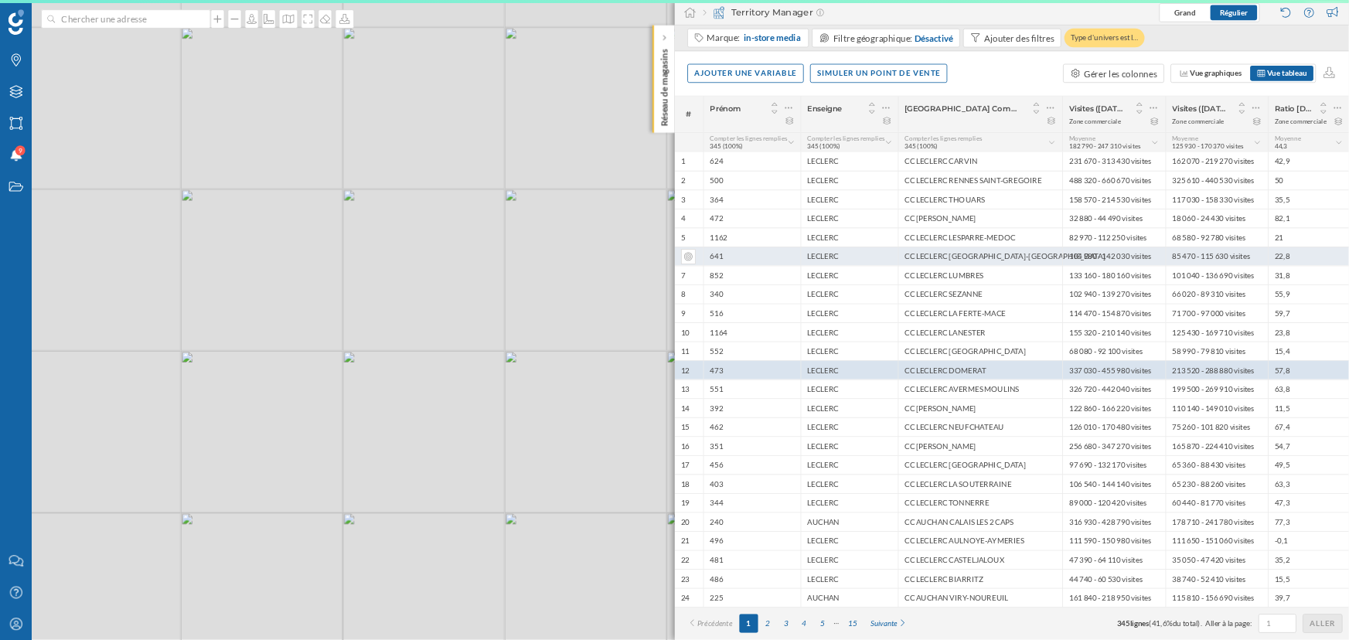
scroll to position [0, 0]
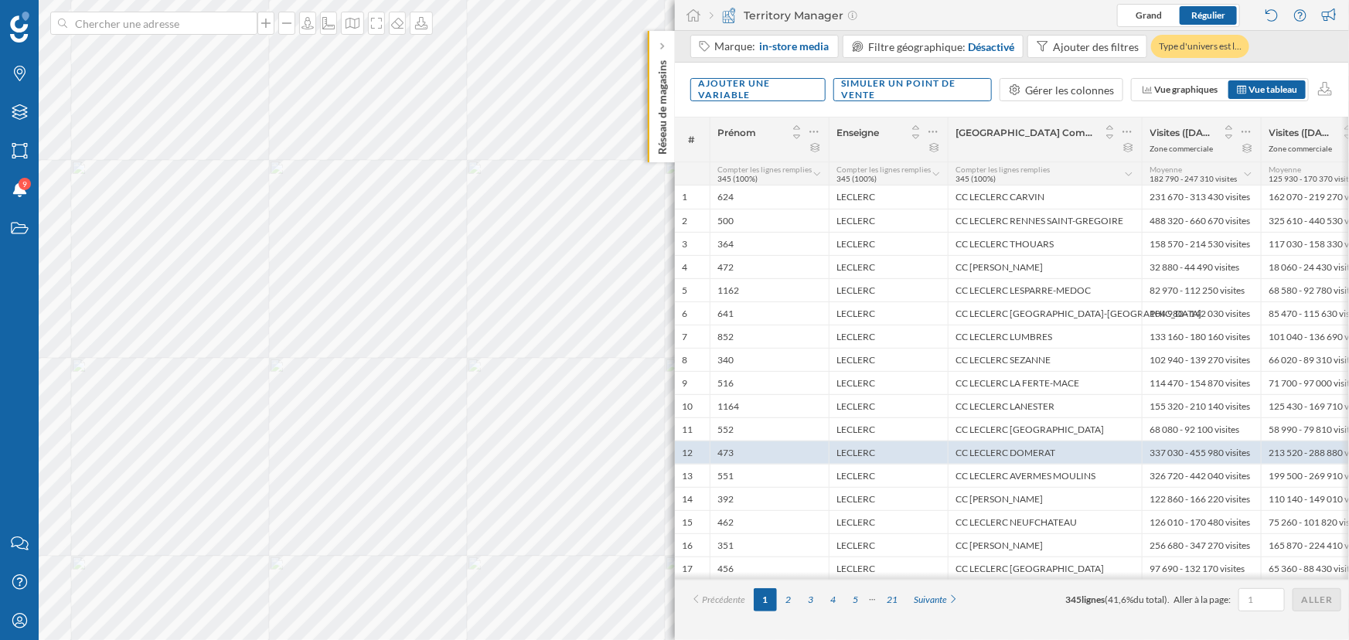
drag, startPoint x: 1648, startPoint y: 4, endPoint x: 992, endPoint y: 3, distance: 656.3
click at [992, 3] on div "Territory Manager Grand Régulier" at bounding box center [1012, 15] width 675 height 31
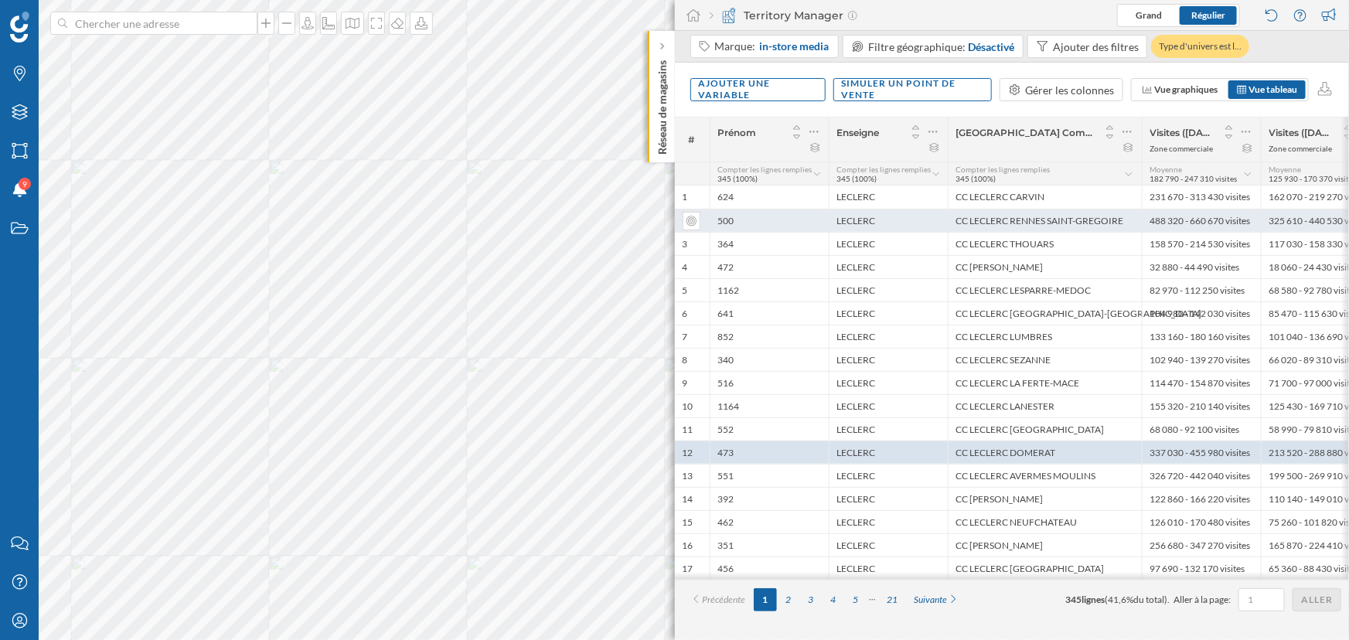
scroll to position [0, 123]
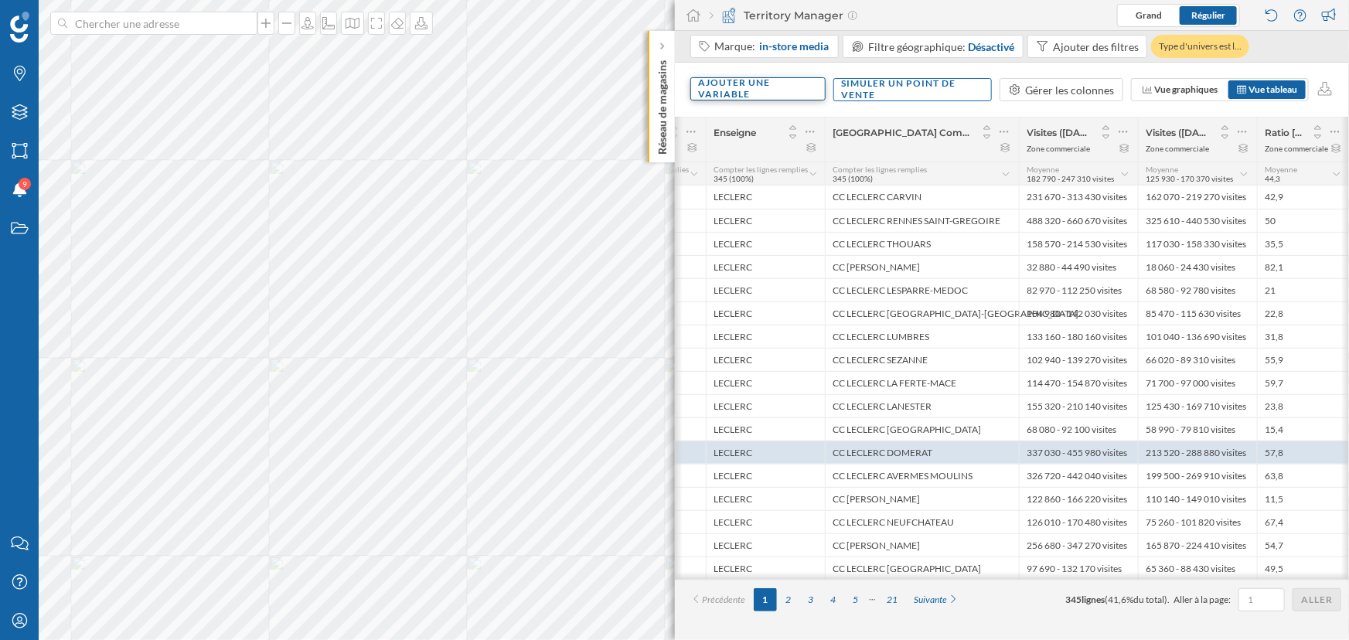
click at [727, 84] on div "Ajouter une variable" at bounding box center [757, 88] width 135 height 23
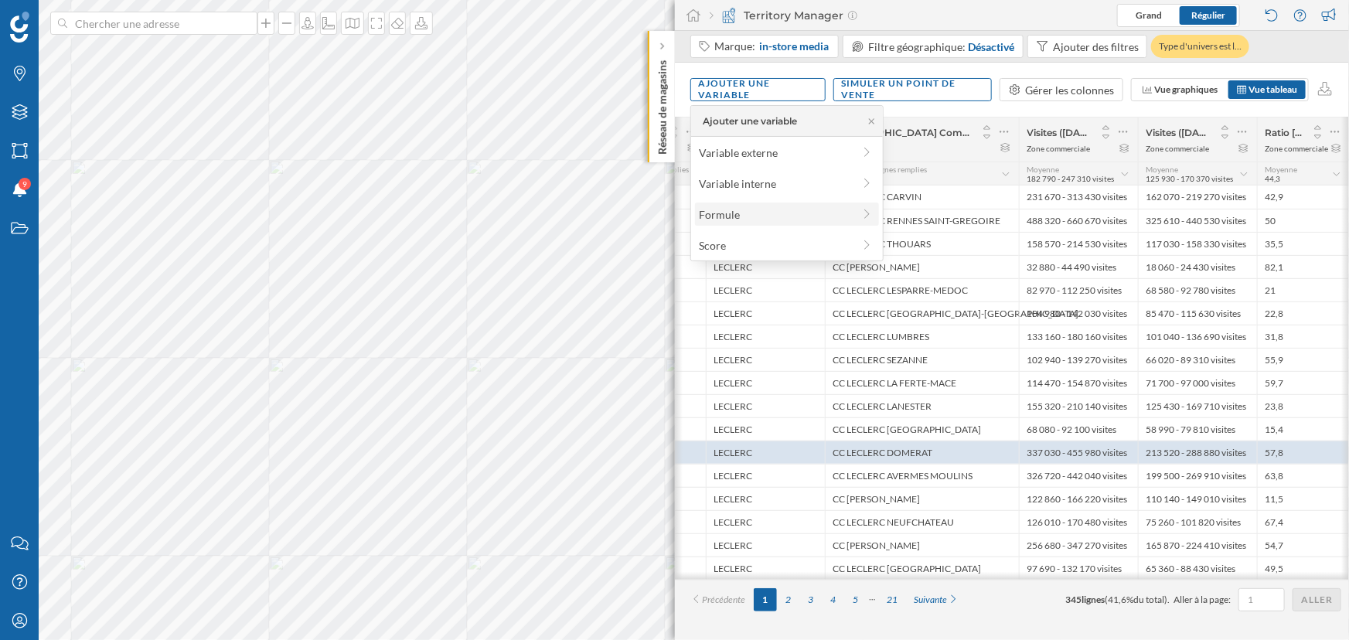
click at [721, 219] on div "Formule" at bounding box center [776, 214] width 154 height 16
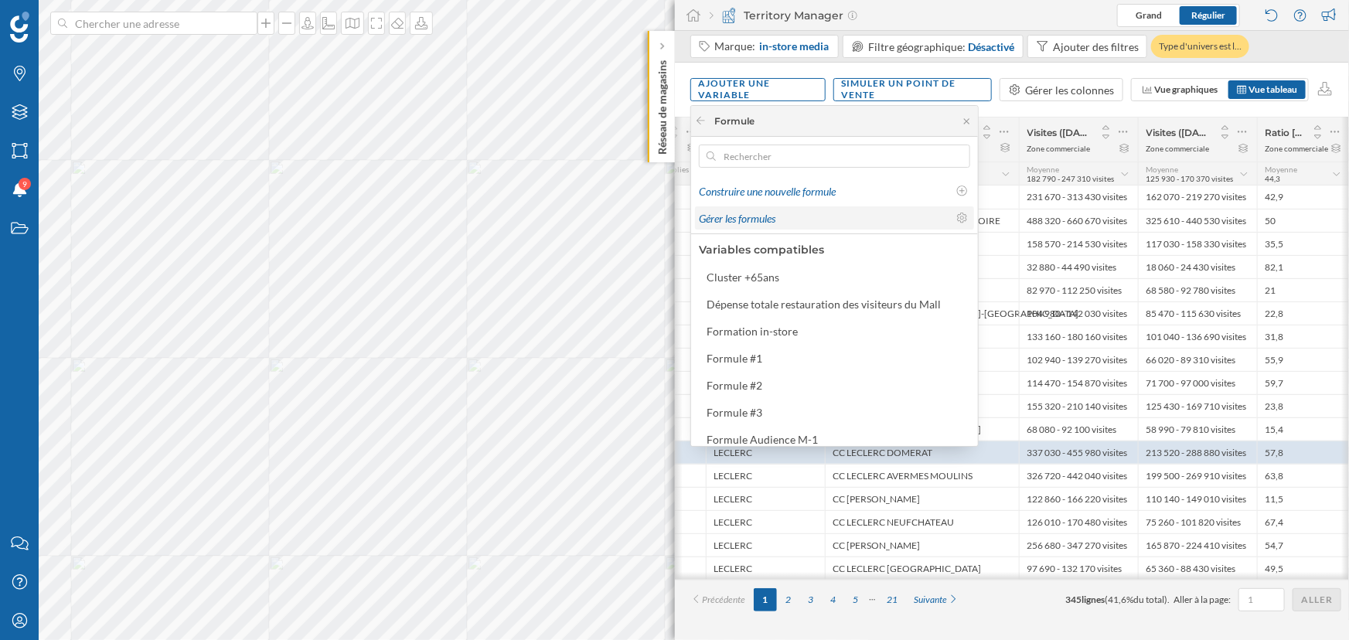
click at [771, 222] on span "Gérer les formules" at bounding box center [737, 218] width 77 height 13
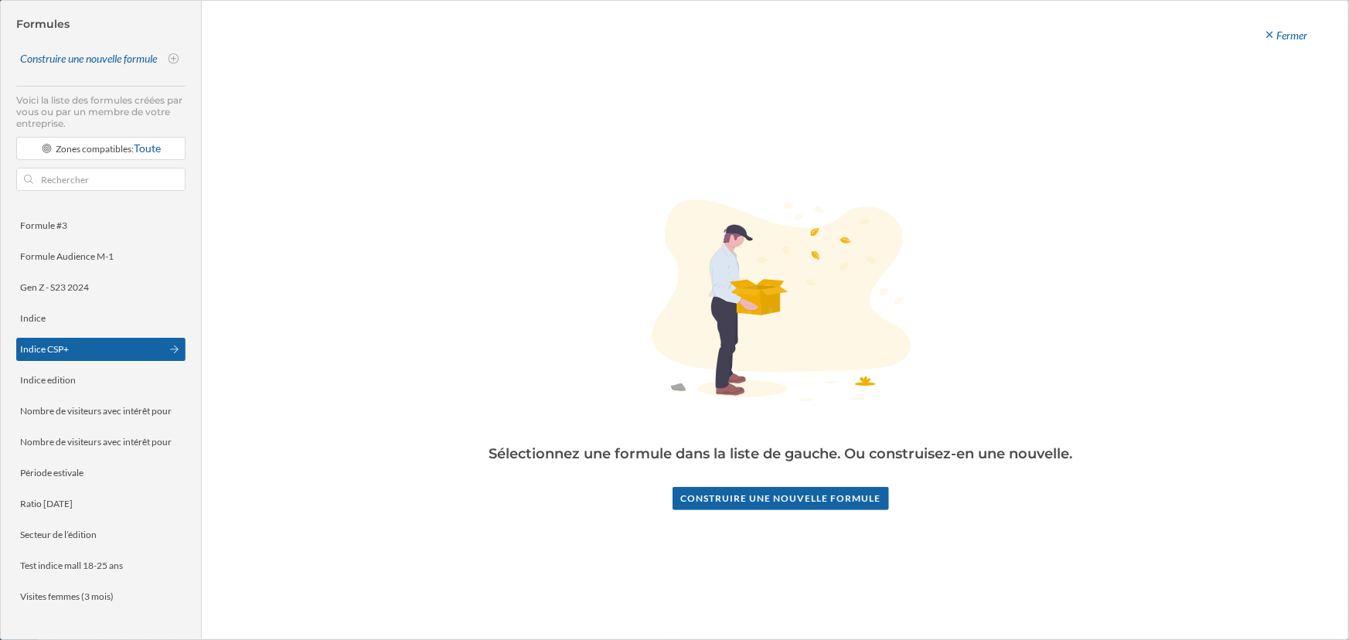
scroll to position [200, 0]
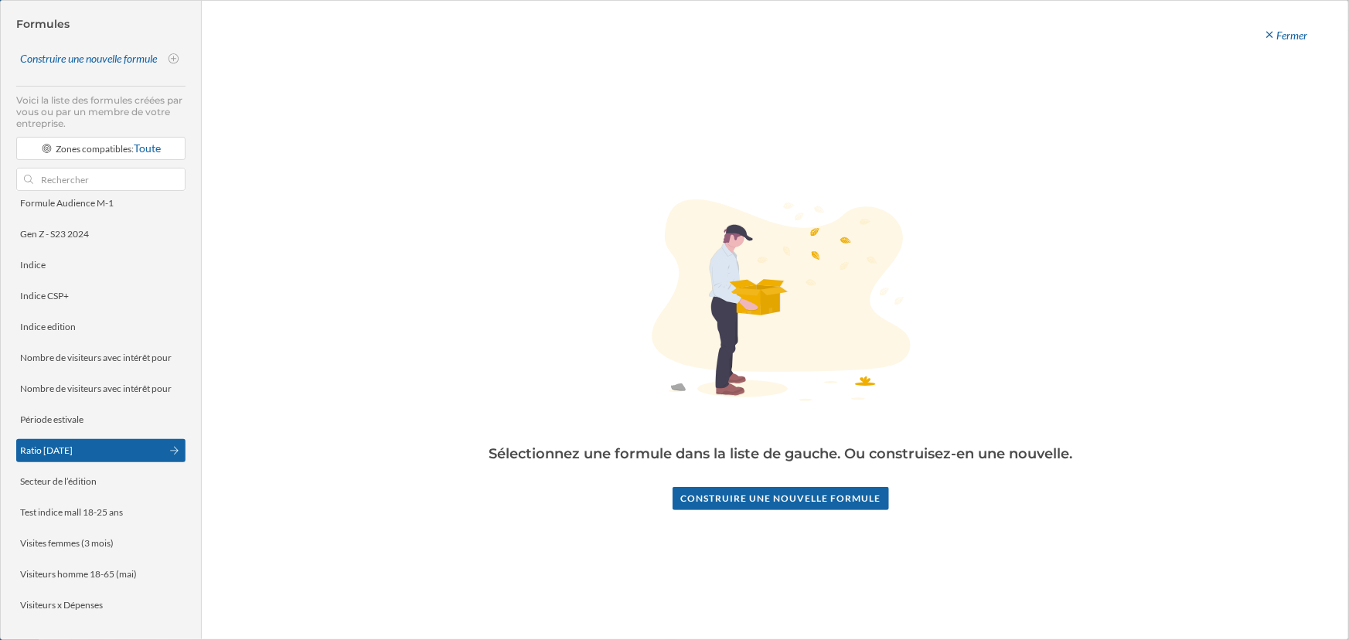
click at [73, 449] on div "Ratio [DATE]" at bounding box center [46, 450] width 53 height 12
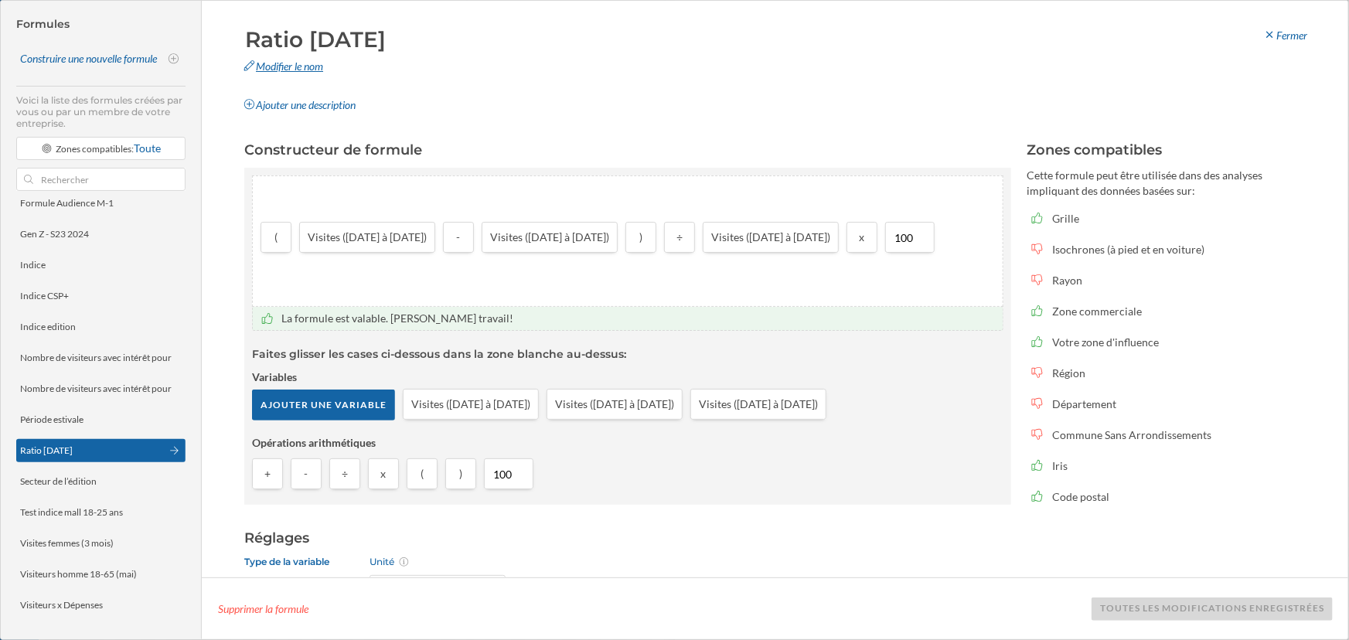
click at [295, 66] on div "Modifier le nom" at bounding box center [423, 66] width 380 height 23
click at [603, 71] on button at bounding box center [604, 70] width 15 height 15
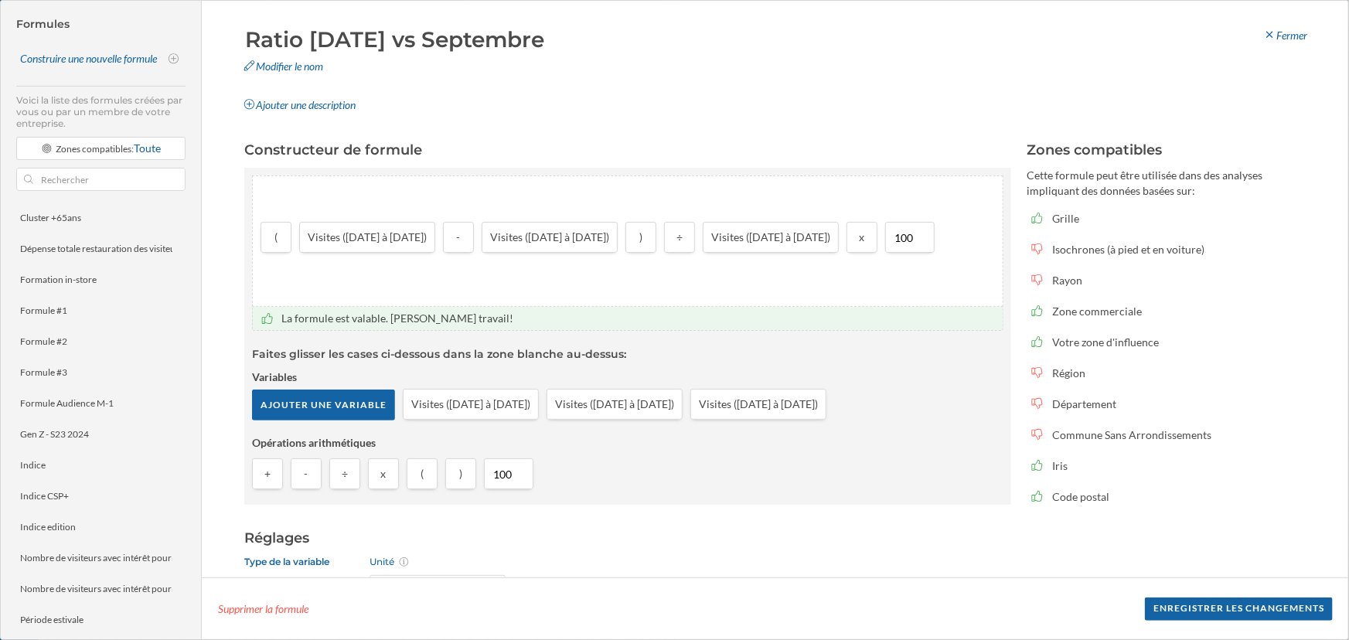
click at [611, 32] on input "Ratio [DATE] vs Septembre" at bounding box center [426, 39] width 372 height 31
click at [604, 44] on input "Ratio [DATE] vs Septembre" at bounding box center [426, 39] width 372 height 31
click at [600, 73] on button at bounding box center [604, 70] width 15 height 15
click at [111, 53] on div "Construire une nouvelle formule" at bounding box center [89, 58] width 139 height 15
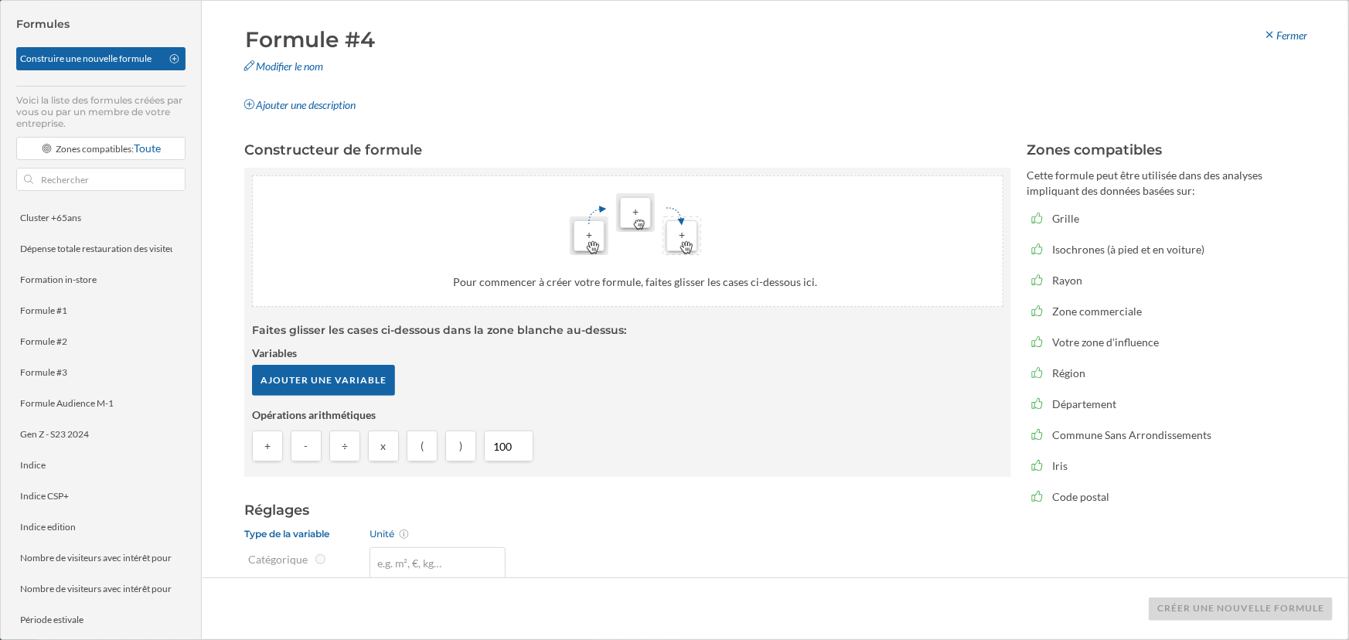
click at [342, 39] on input "Formule #4" at bounding box center [426, 39] width 372 height 31
click at [316, 70] on div "Modifier le nom" at bounding box center [423, 66] width 380 height 23
drag, startPoint x: 391, startPoint y: 47, endPoint x: 196, endPoint y: 36, distance: 195.9
click at [196, 36] on div "Formules Construire une nouvelle formule Voici la liste des formules créées par…" at bounding box center [674, 320] width 1347 height 639
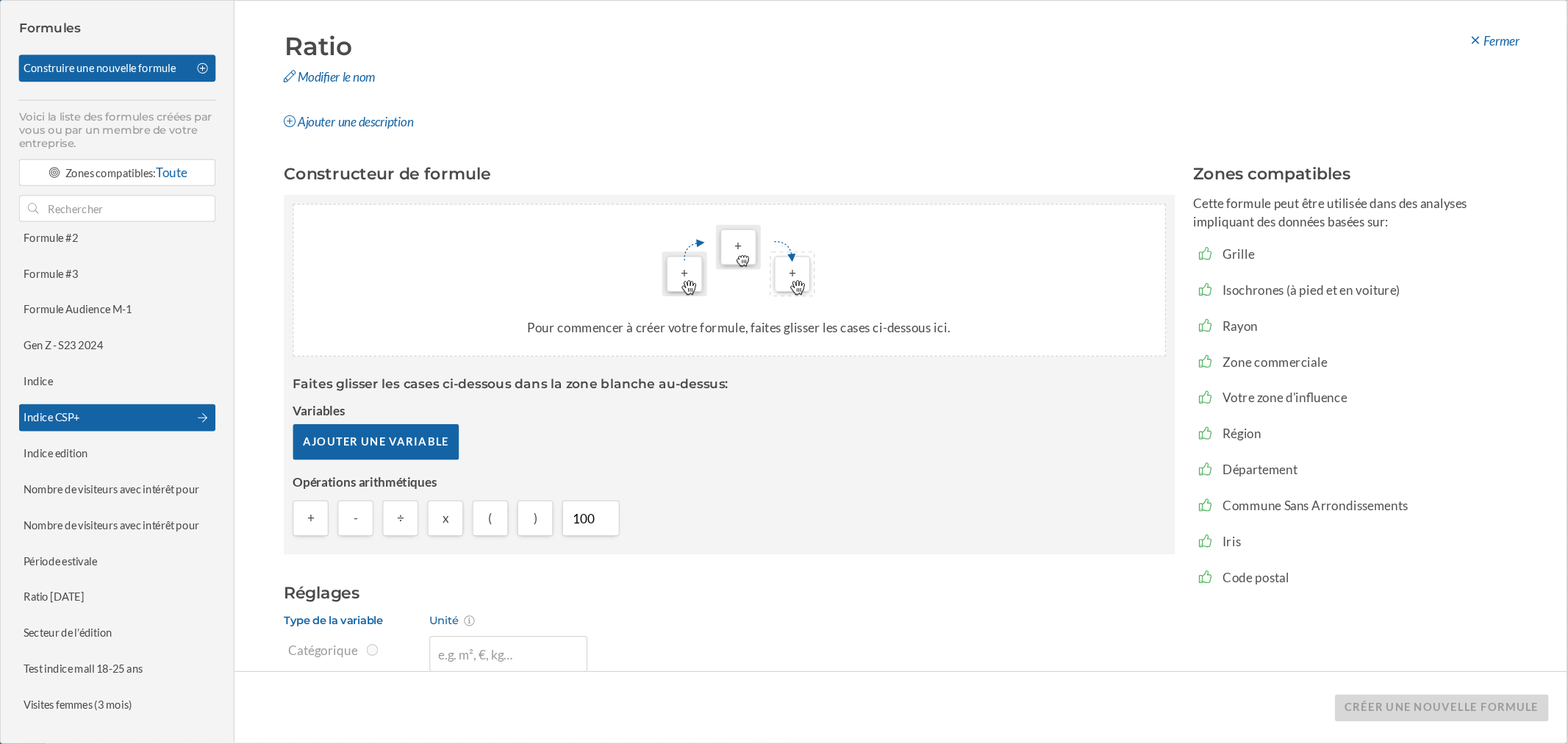
scroll to position [190, 0]
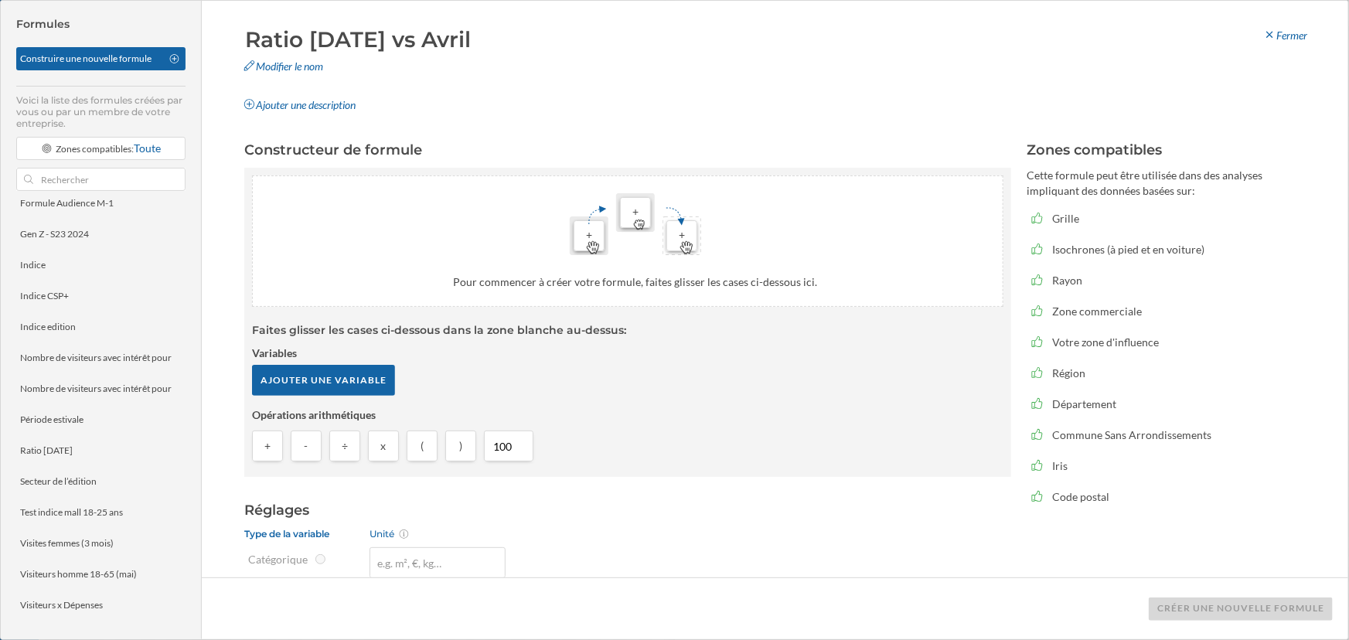
type input "Ratio [DATE] vs Avril"
click at [536, 276] on div at bounding box center [628, 241] width 750 height 130
click at [351, 380] on div "Ajouter une variable" at bounding box center [323, 379] width 143 height 31
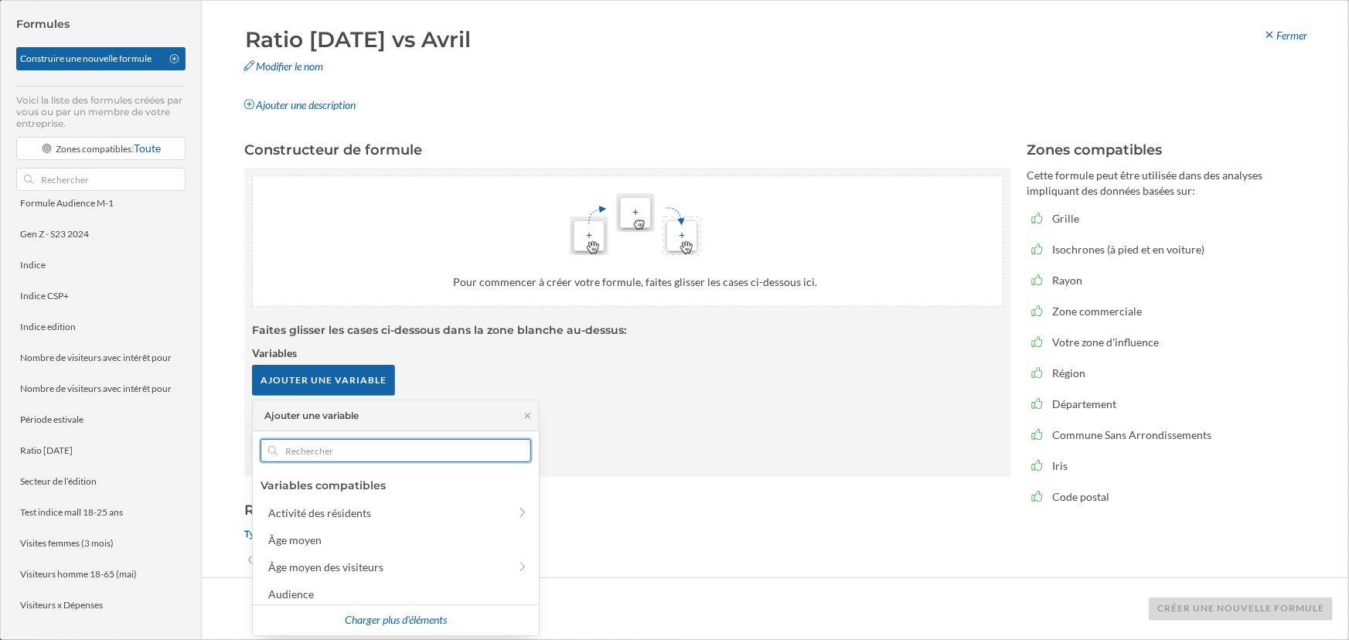
click at [360, 450] on input "text" at bounding box center [396, 450] width 237 height 23
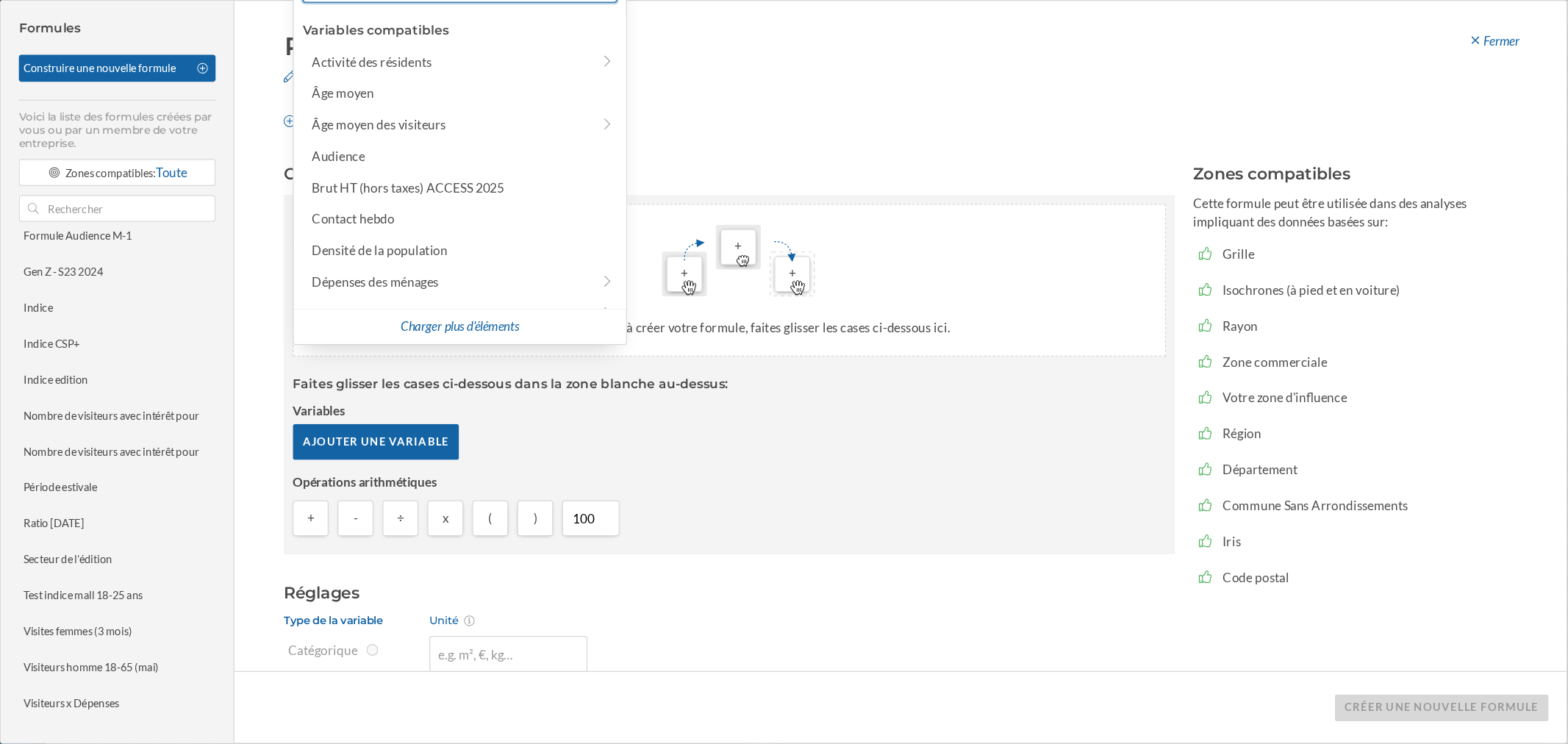
scroll to position [55, 0]
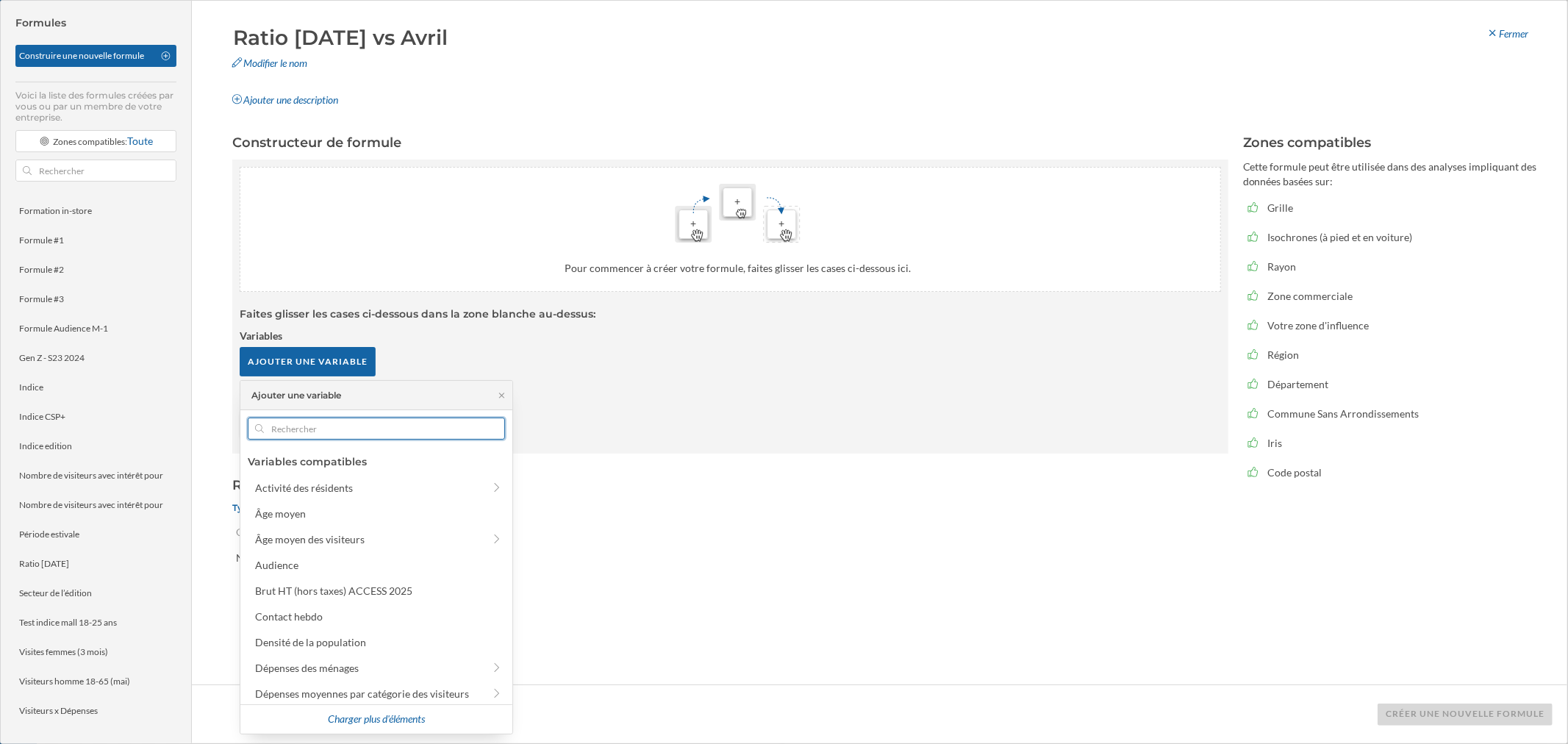
drag, startPoint x: 1228, startPoint y: 1, endPoint x: 392, endPoint y: 426, distance: 937.8
click at [392, 426] on input "text" at bounding box center [377, 428] width 225 height 22
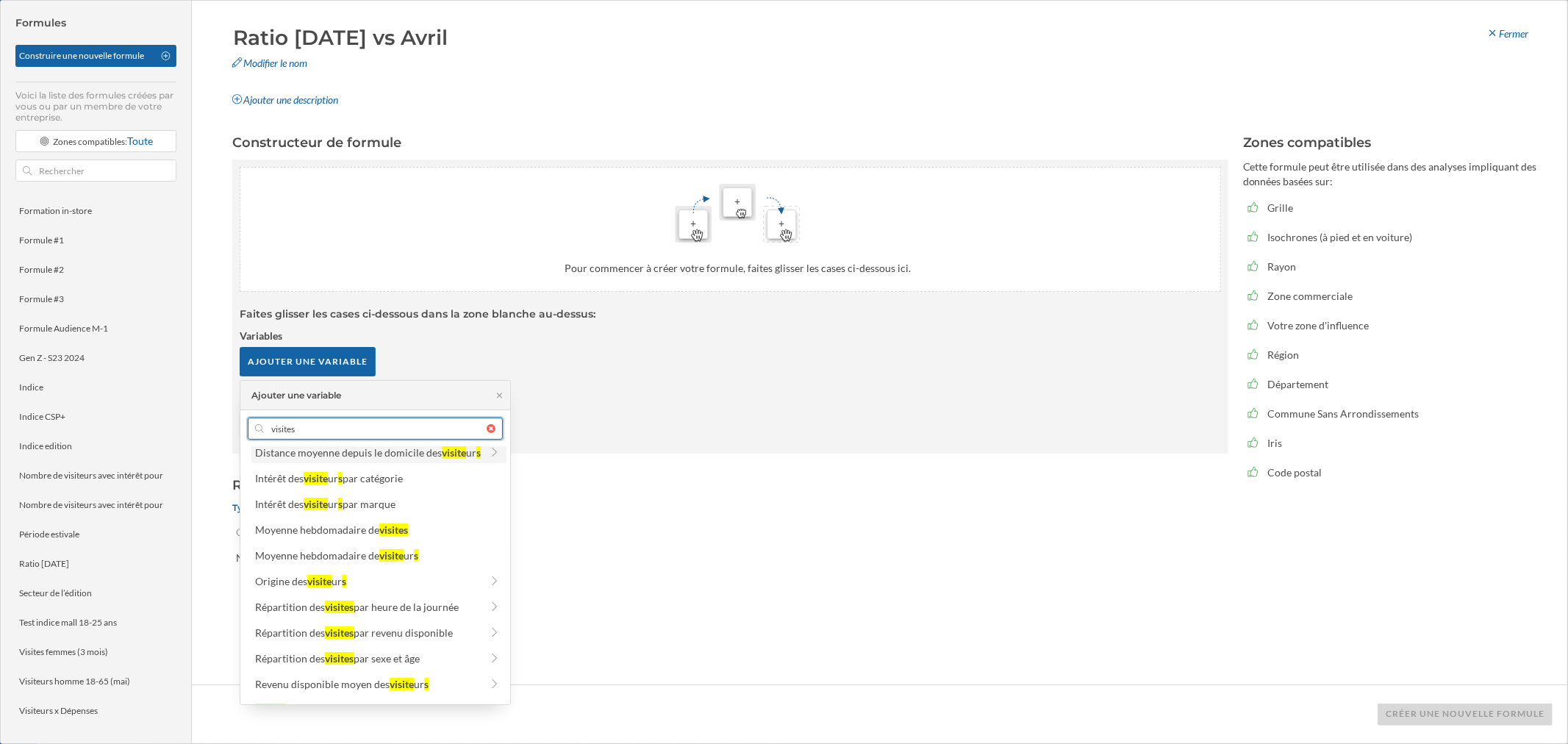
scroll to position [184, 0]
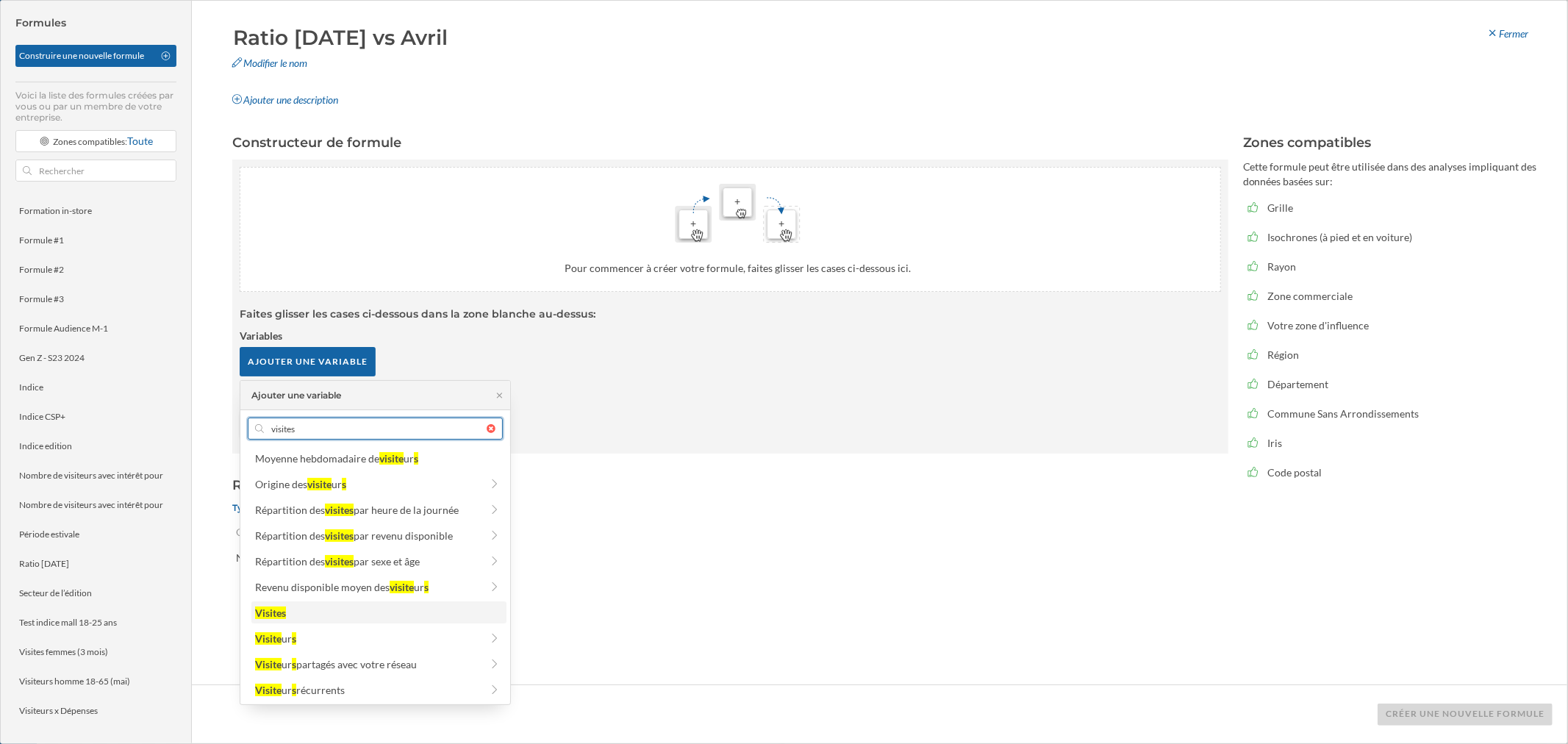
type input "visites"
click at [343, 449] on div "Visites" at bounding box center [377, 613] width 246 height 15
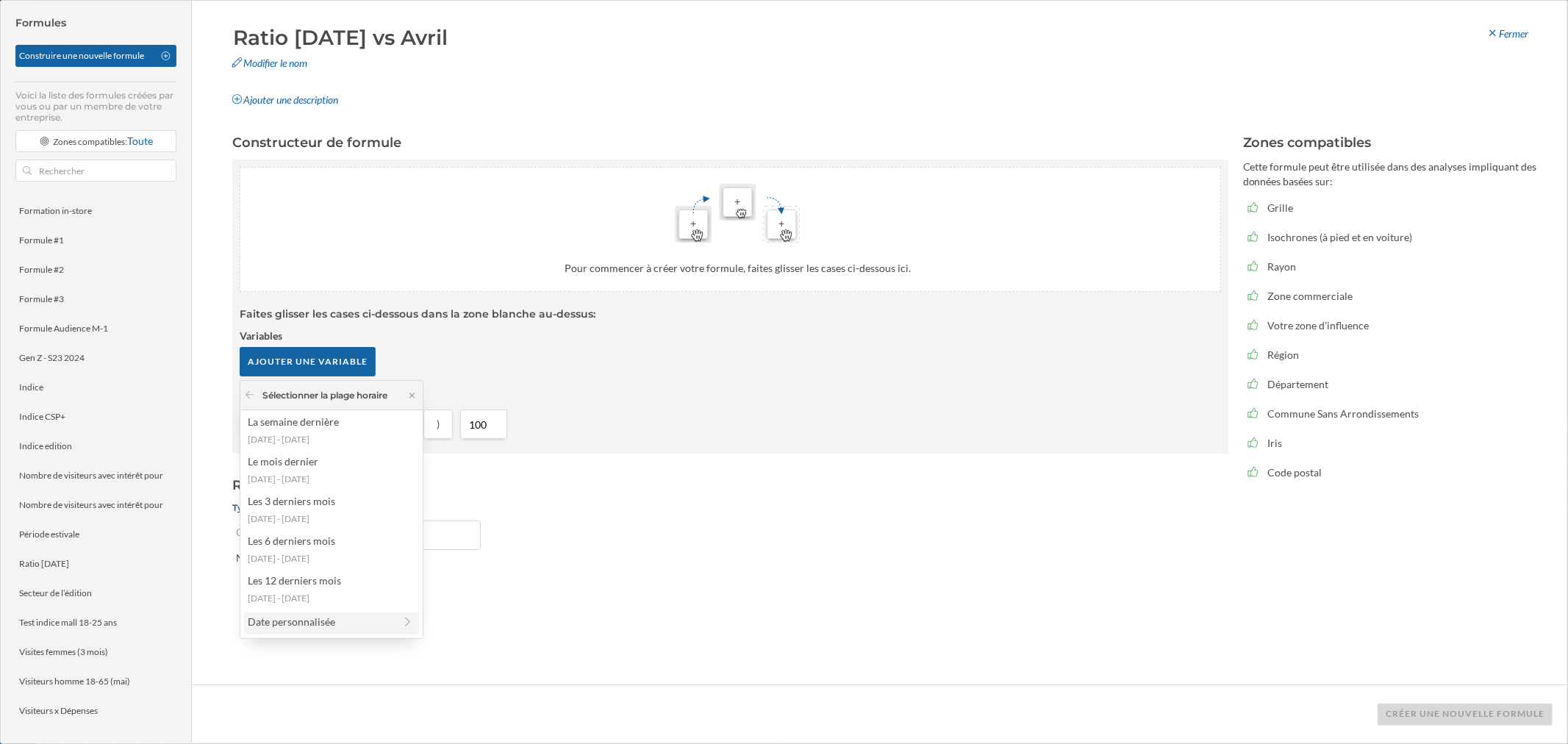
click at [314, 449] on div "Date personnalisée" at bounding box center [321, 621] width 146 height 15
click at [302, 449] on div "1 mois" at bounding box center [321, 455] width 146 height 15
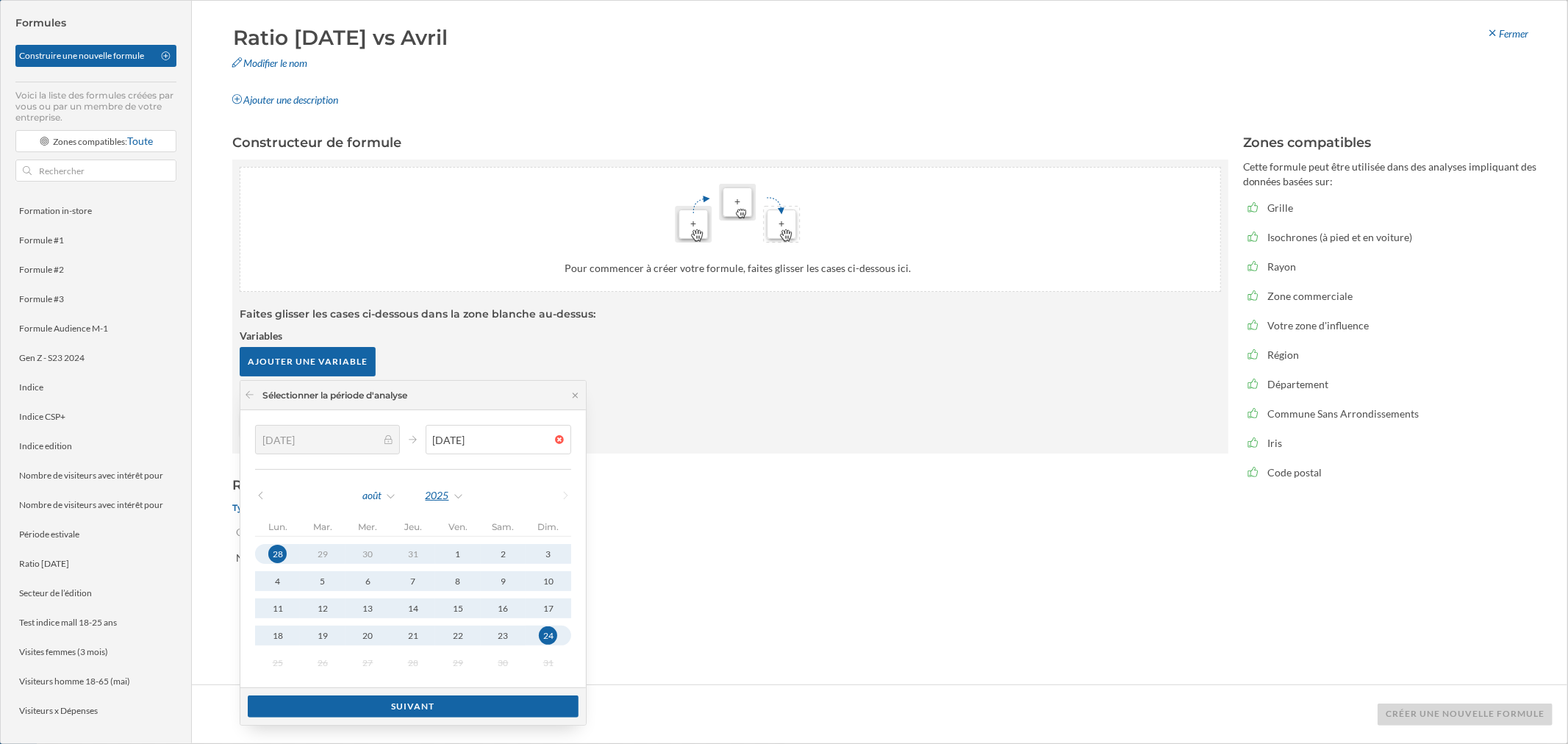
click at [433, 449] on div "2025" at bounding box center [445, 495] width 40 height 22
click at [480, 449] on div "2024" at bounding box center [475, 647] width 95 height 15
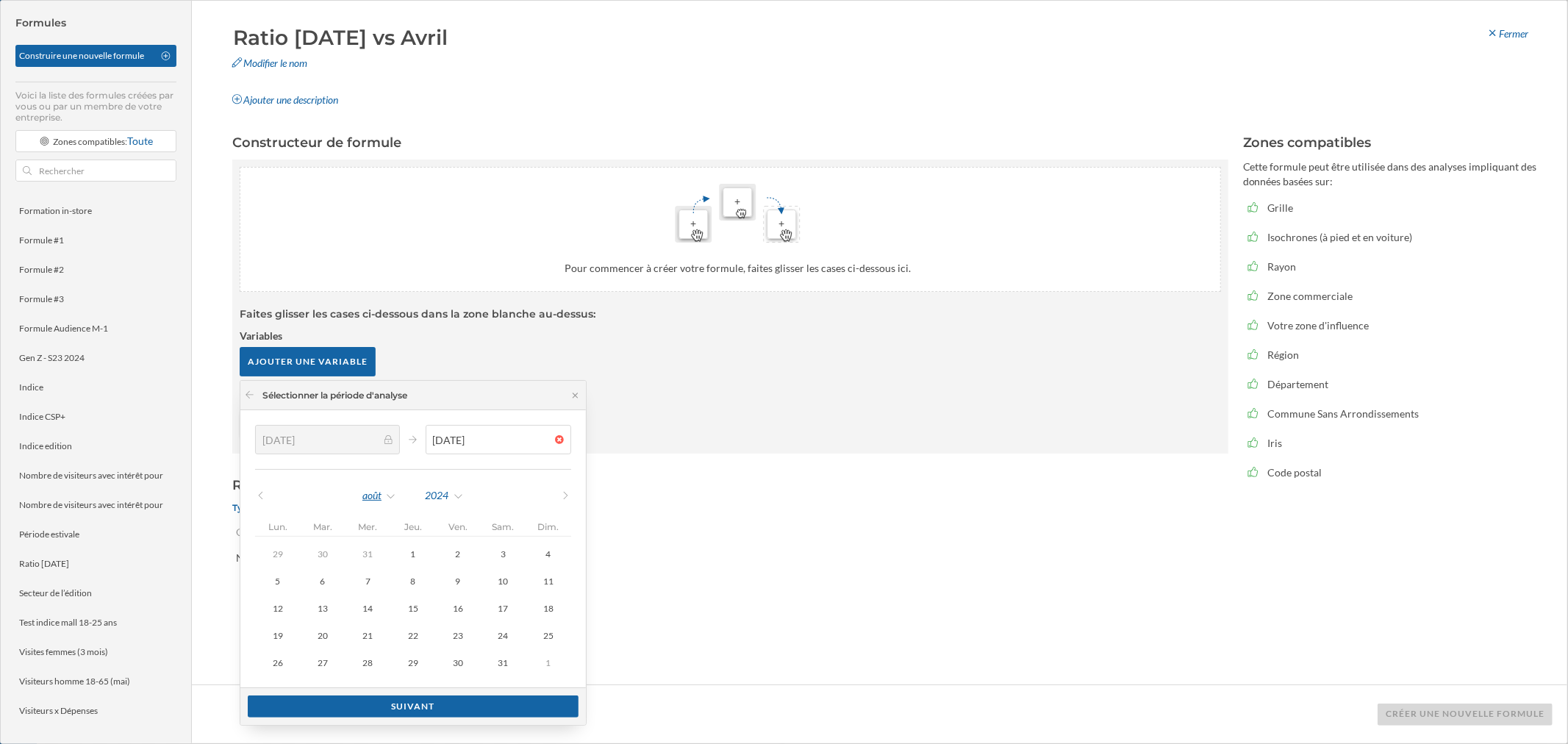
click at [384, 449] on div "août" at bounding box center [378, 495] width 35 height 22
click at [413, 449] on div "décembre" at bounding box center [413, 725] width 95 height 15
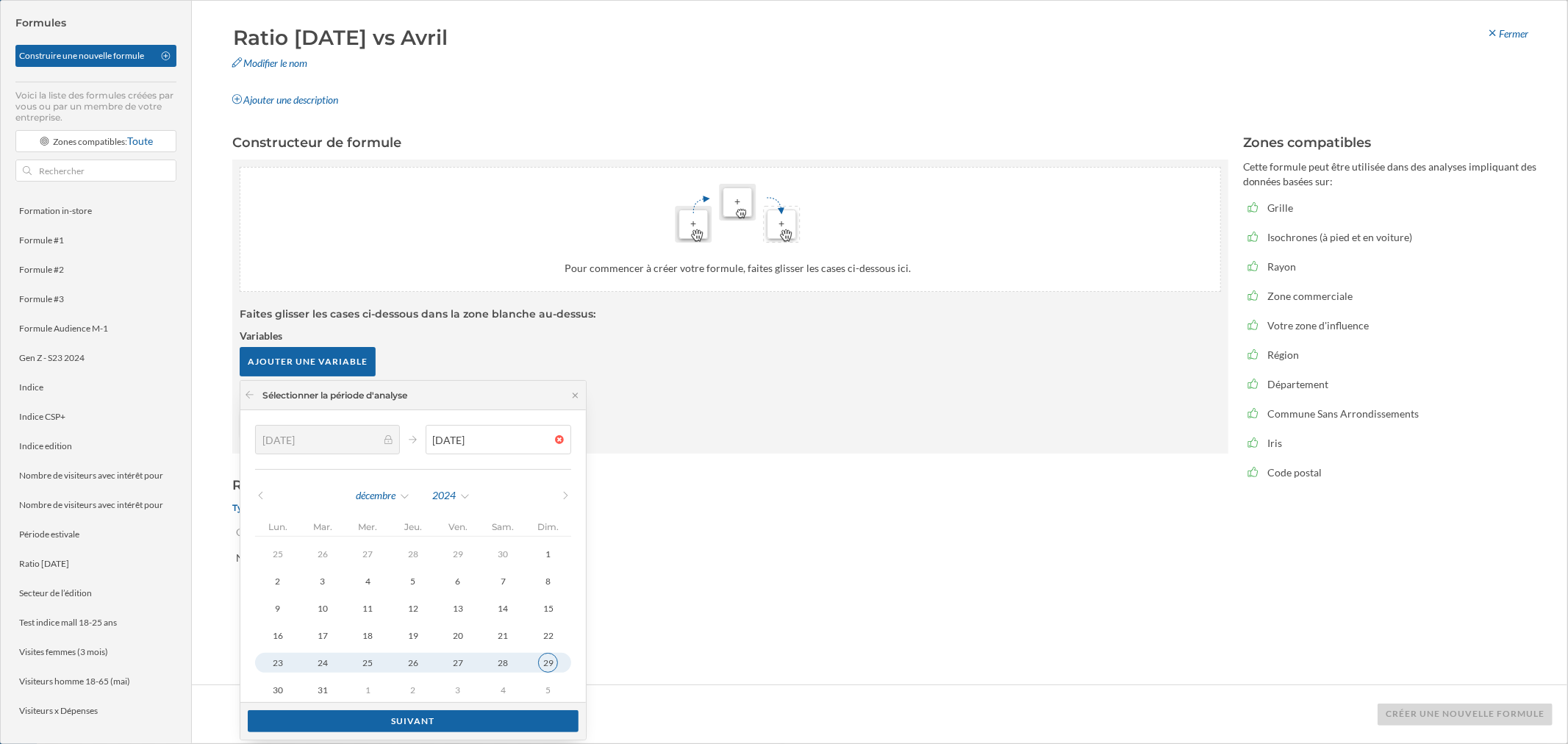
type input "[DATE]"
click at [538, 449] on div "29" at bounding box center [548, 662] width 20 height 20
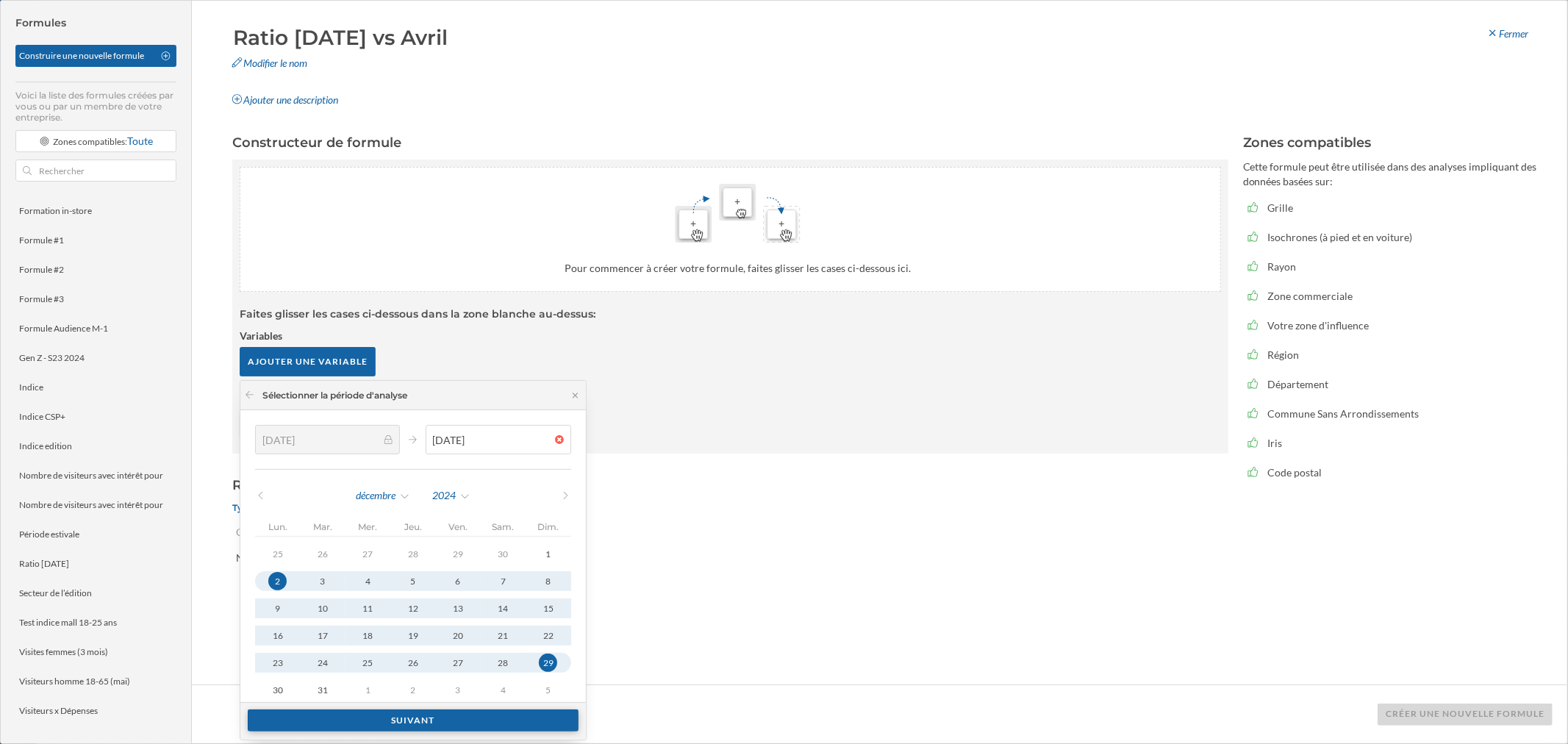
click at [493, 449] on div "Suivant" at bounding box center [414, 720] width 331 height 22
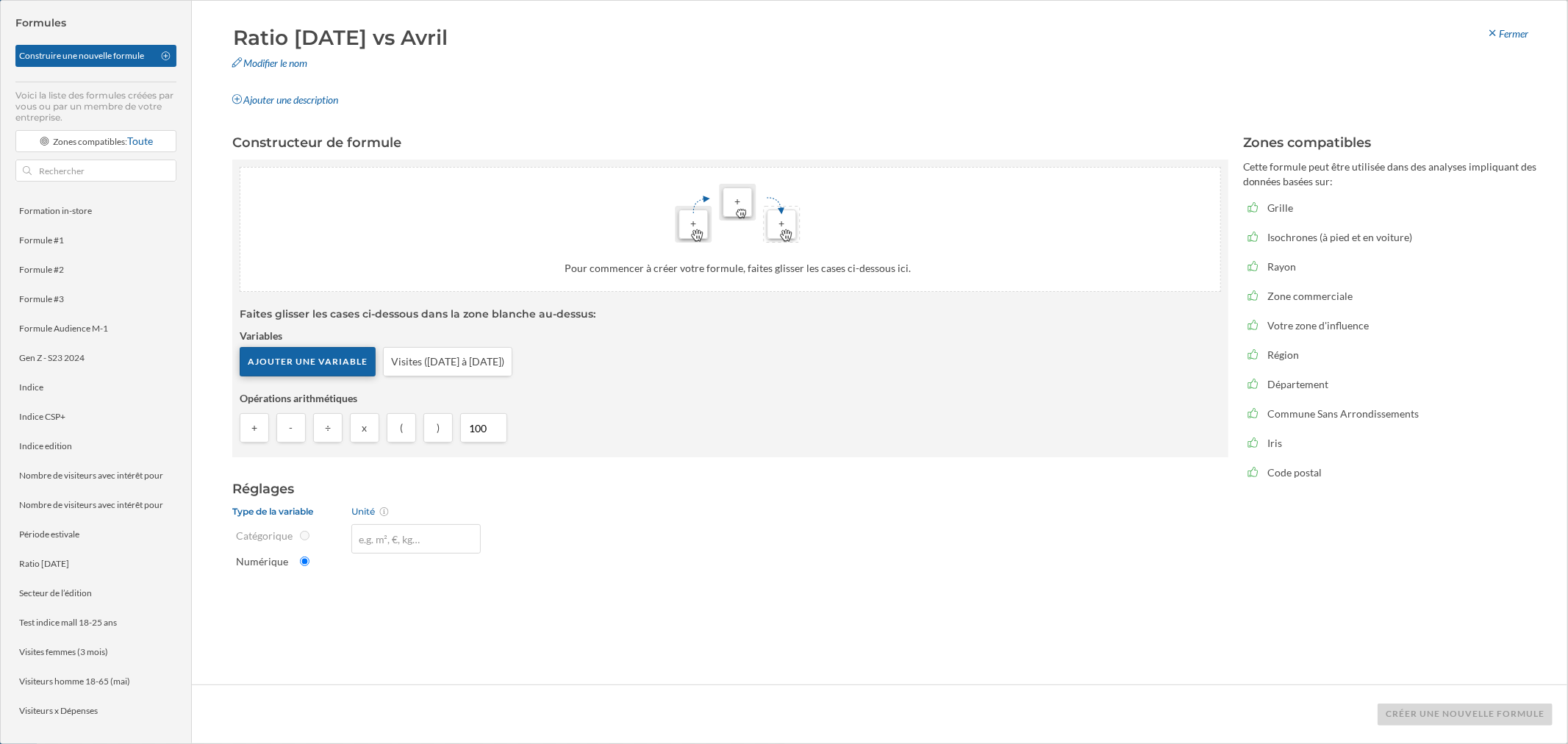
click at [303, 359] on div "Ajouter une variable" at bounding box center [307, 362] width 136 height 29
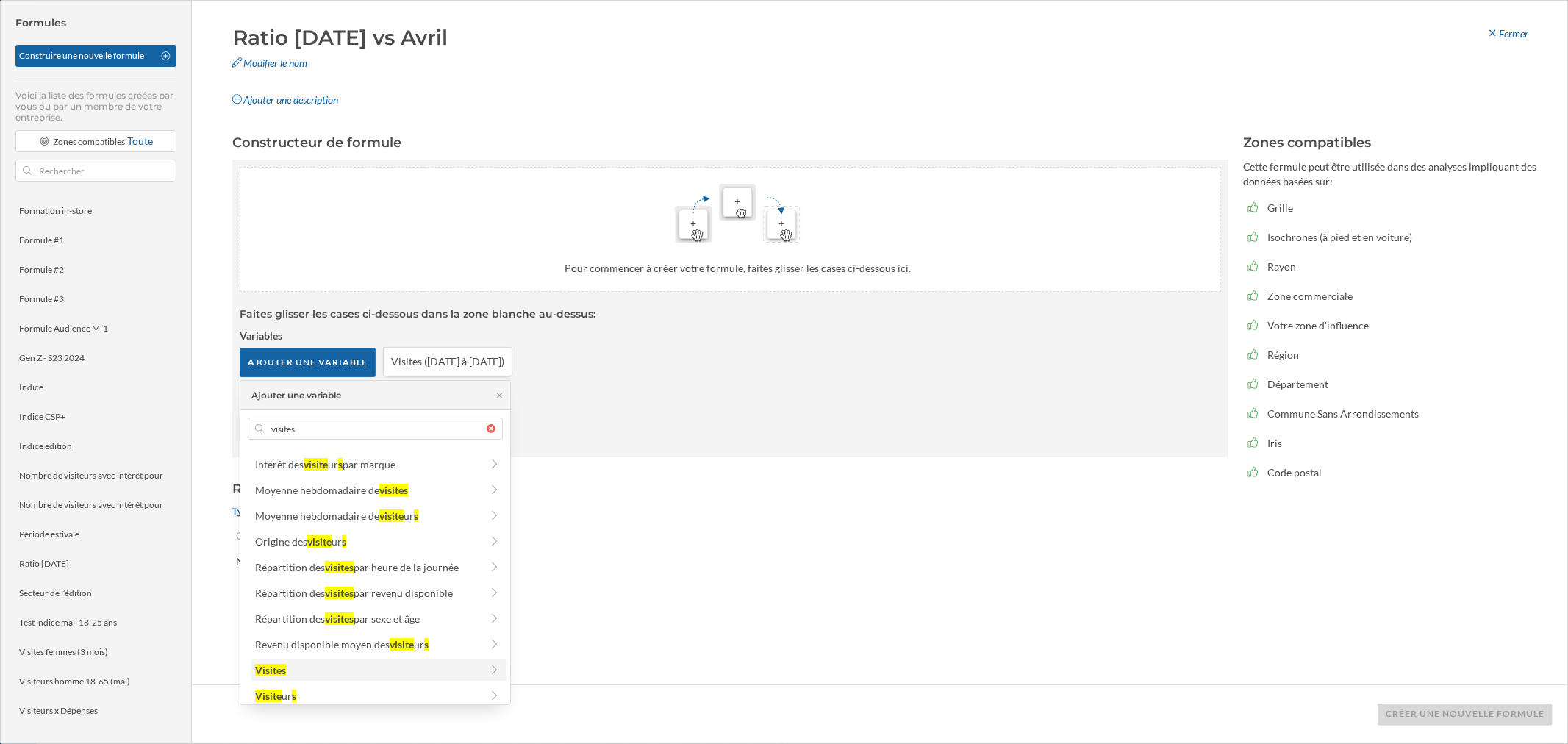
scroll to position [184, 0]
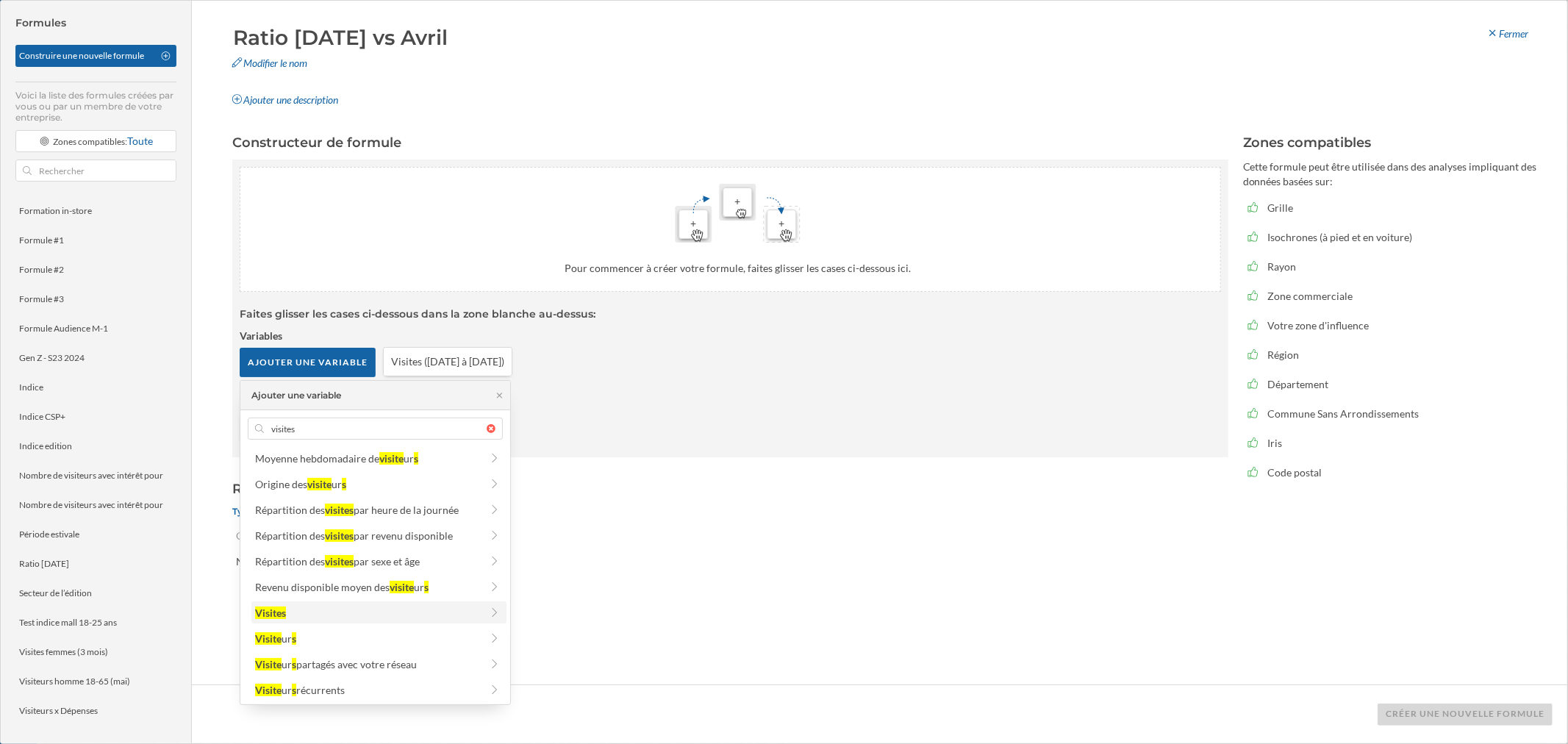
click at [329, 449] on div "Visites" at bounding box center [367, 613] width 225 height 15
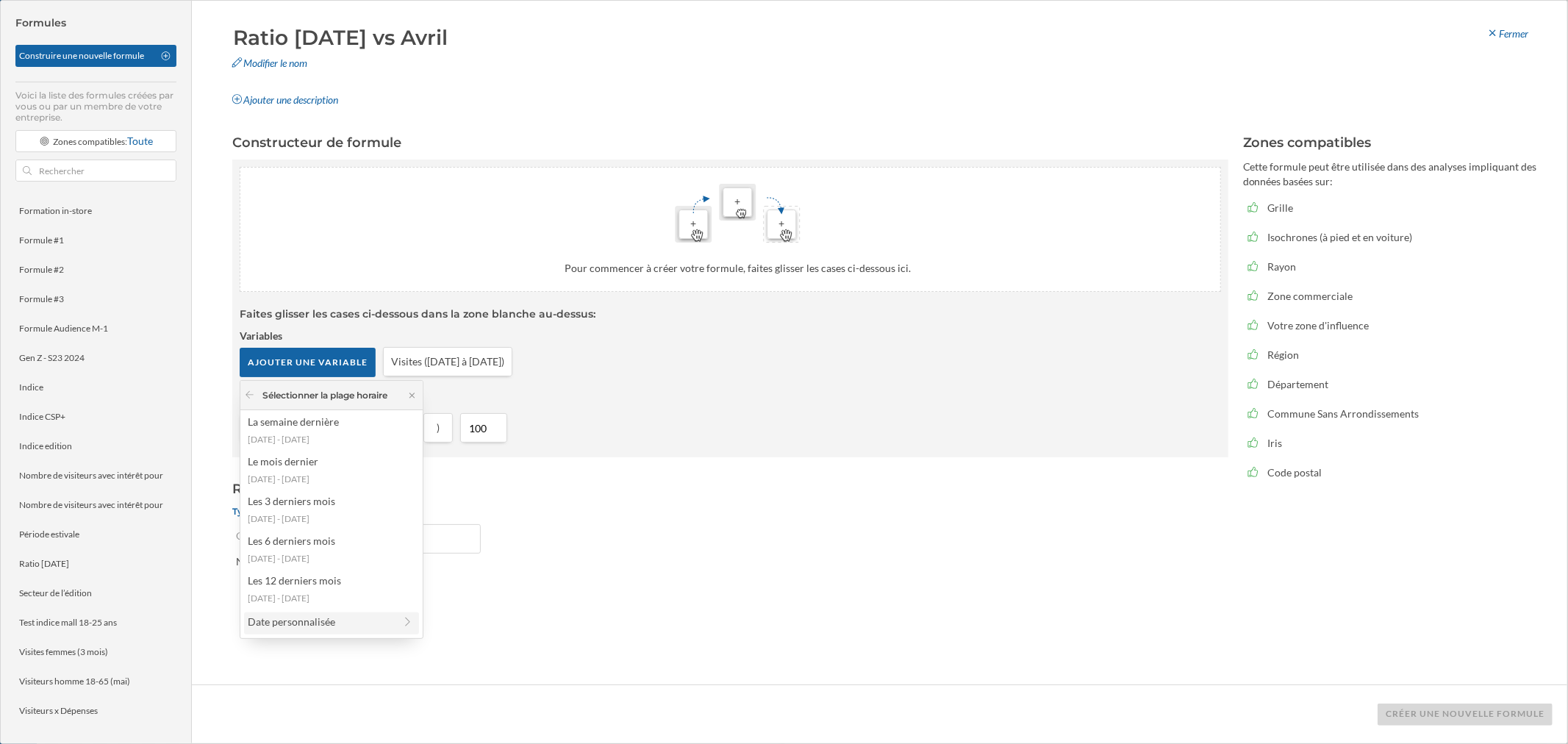
click at [324, 449] on div "Date personnalisée" at bounding box center [321, 621] width 146 height 15
click at [304, 449] on div "1 mois" at bounding box center [321, 455] width 146 height 15
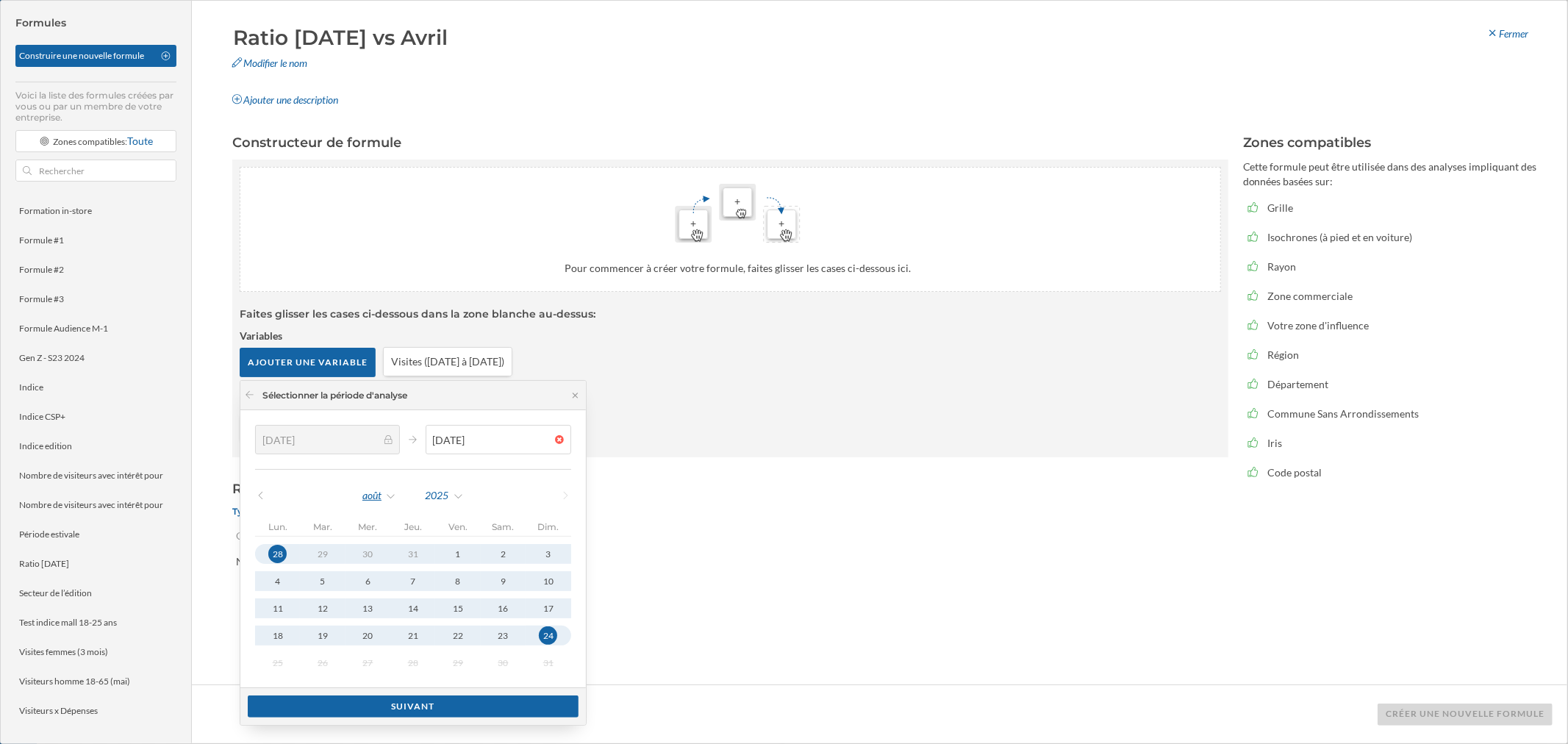
click at [388, 449] on div "août" at bounding box center [378, 495] width 35 height 22
click at [384, 449] on div "avril" at bounding box center [413, 617] width 110 height 30
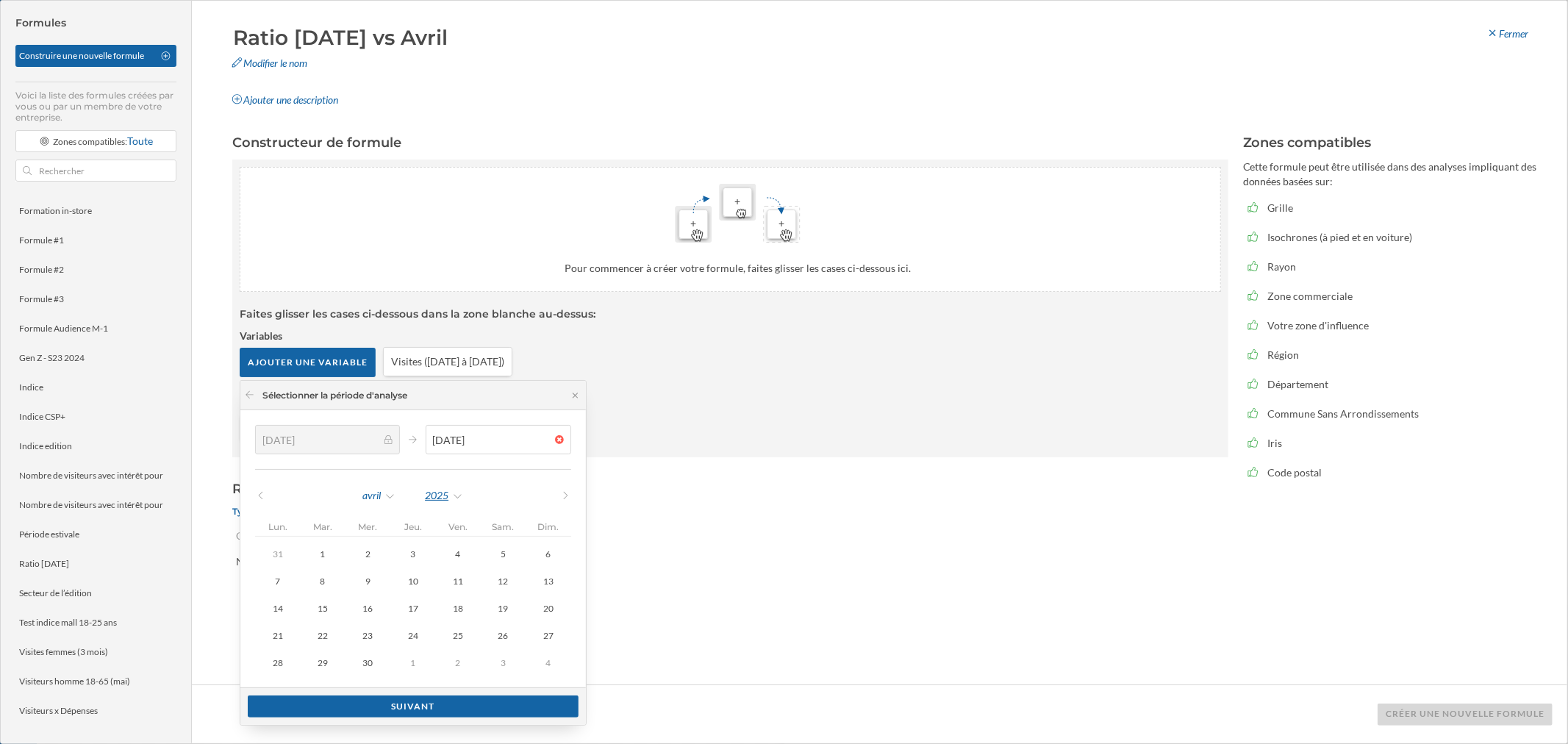
click at [443, 449] on div "2025" at bounding box center [444, 495] width 40 height 22
click at [461, 449] on div "2024" at bounding box center [474, 647] width 95 height 15
type input "[DATE]"
click at [545, 449] on div "28" at bounding box center [548, 636] width 20 height 20
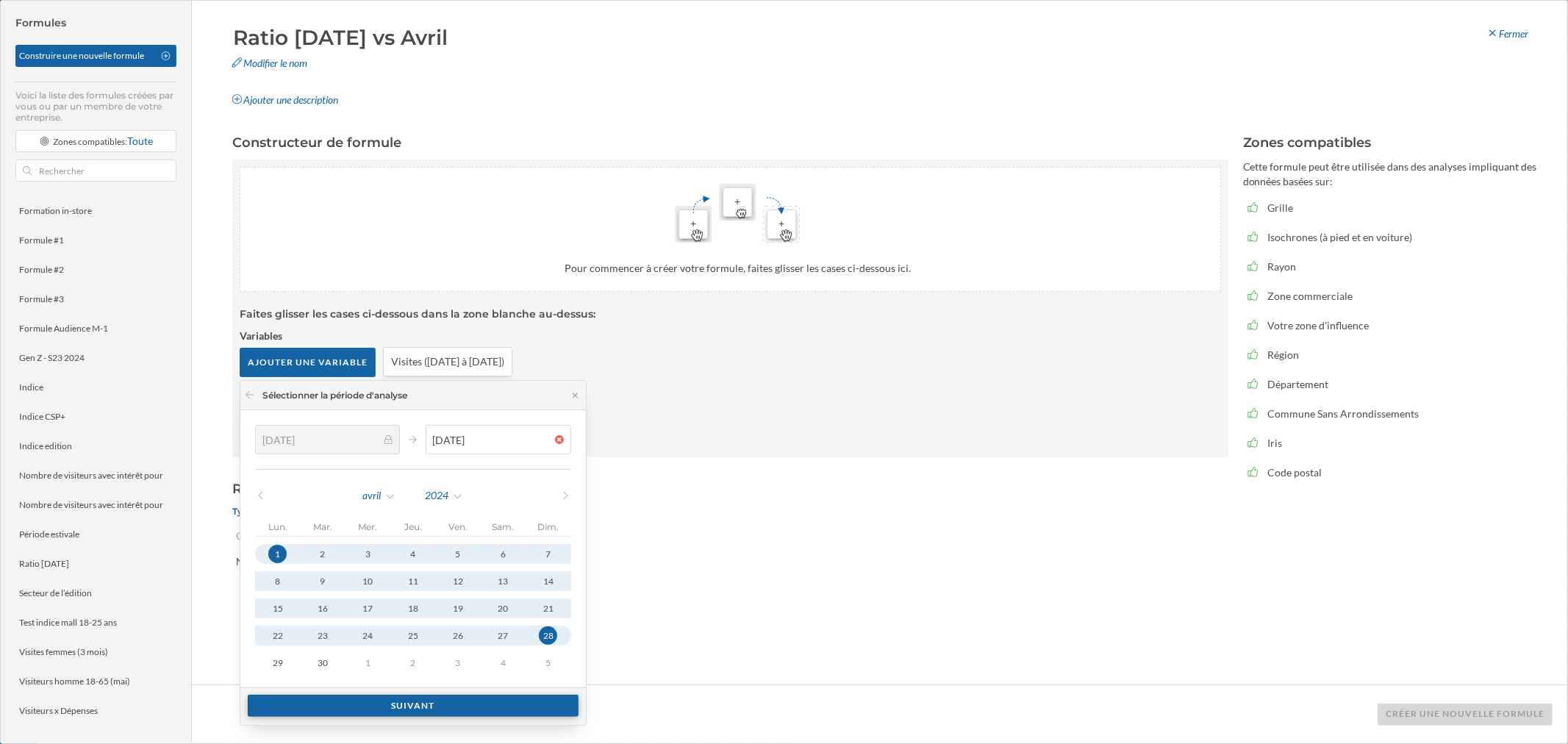
click at [402, 449] on div "Suivant" at bounding box center [414, 705] width 331 height 22
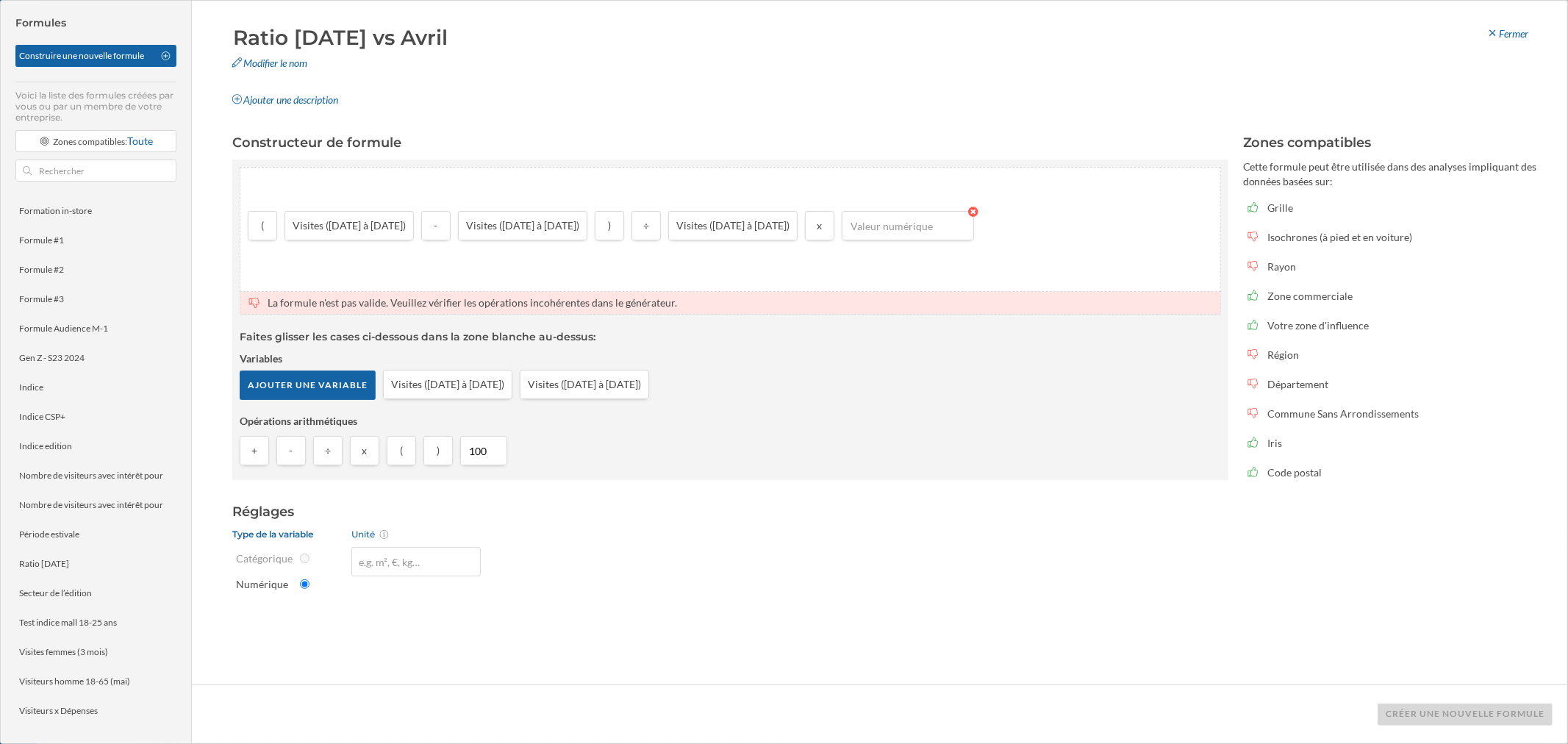
click at [939, 222] on input "number" at bounding box center [908, 225] width 124 height 22
type input "100"
click at [938, 252] on button at bounding box center [935, 251] width 14 height 14
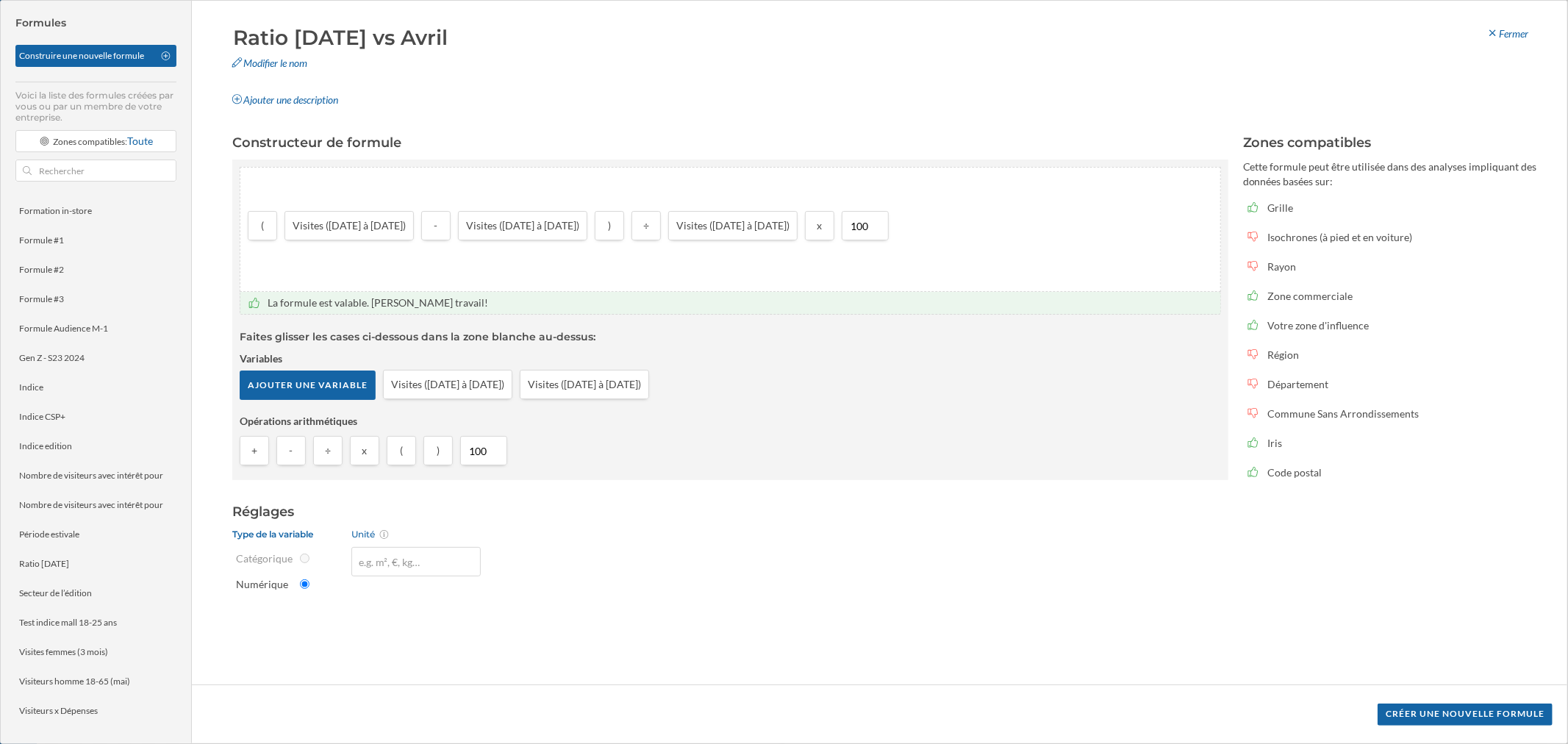
click at [730, 449] on form "Type de la variable Catégorique [GEOGRAPHIC_DATA] Unité" at bounding box center [729, 559] width 996 height 77
click at [1044, 449] on div "Créer une nouvelle formule" at bounding box center [1465, 714] width 175 height 22
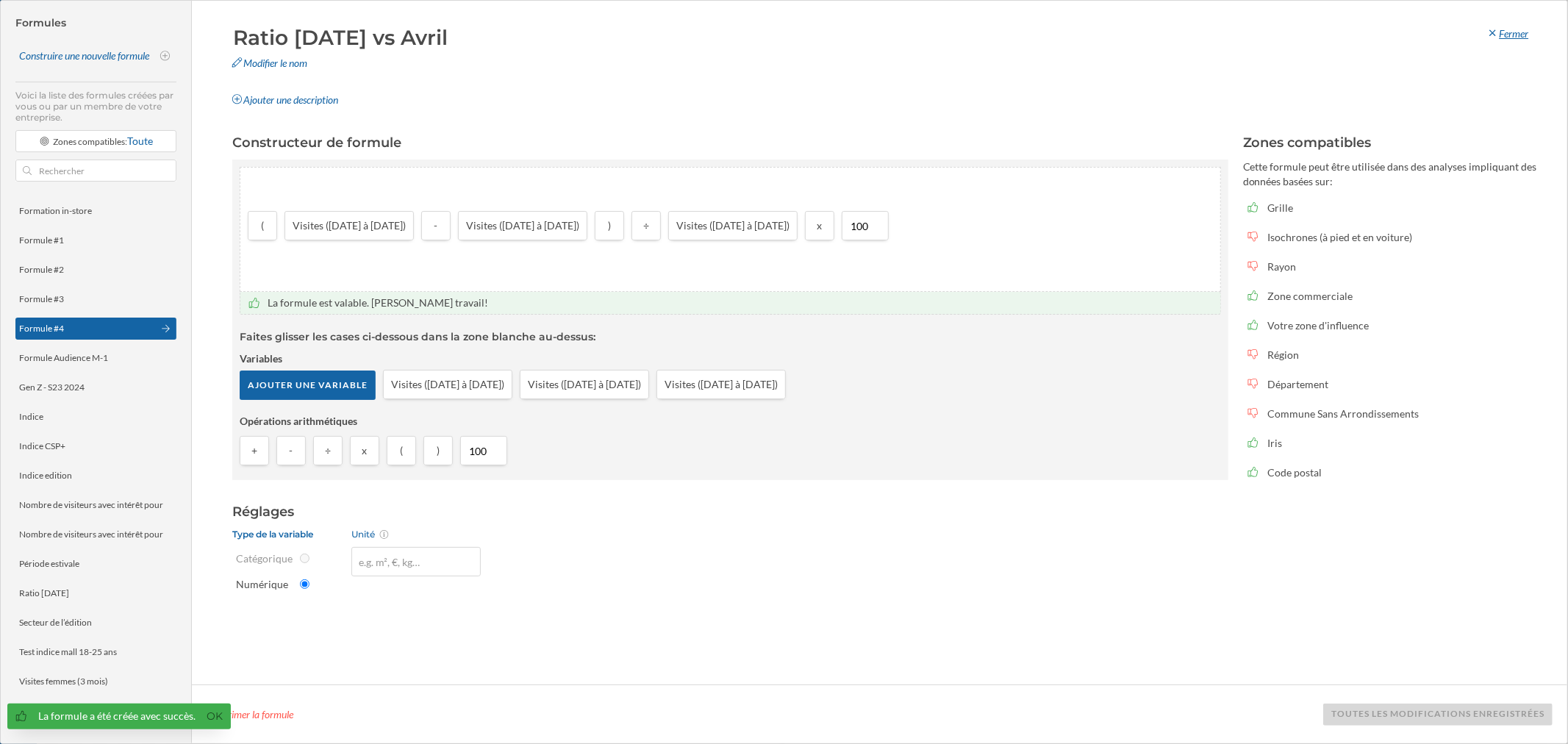
click at [1044, 34] on div "Fermer" at bounding box center [1507, 33] width 61 height 22
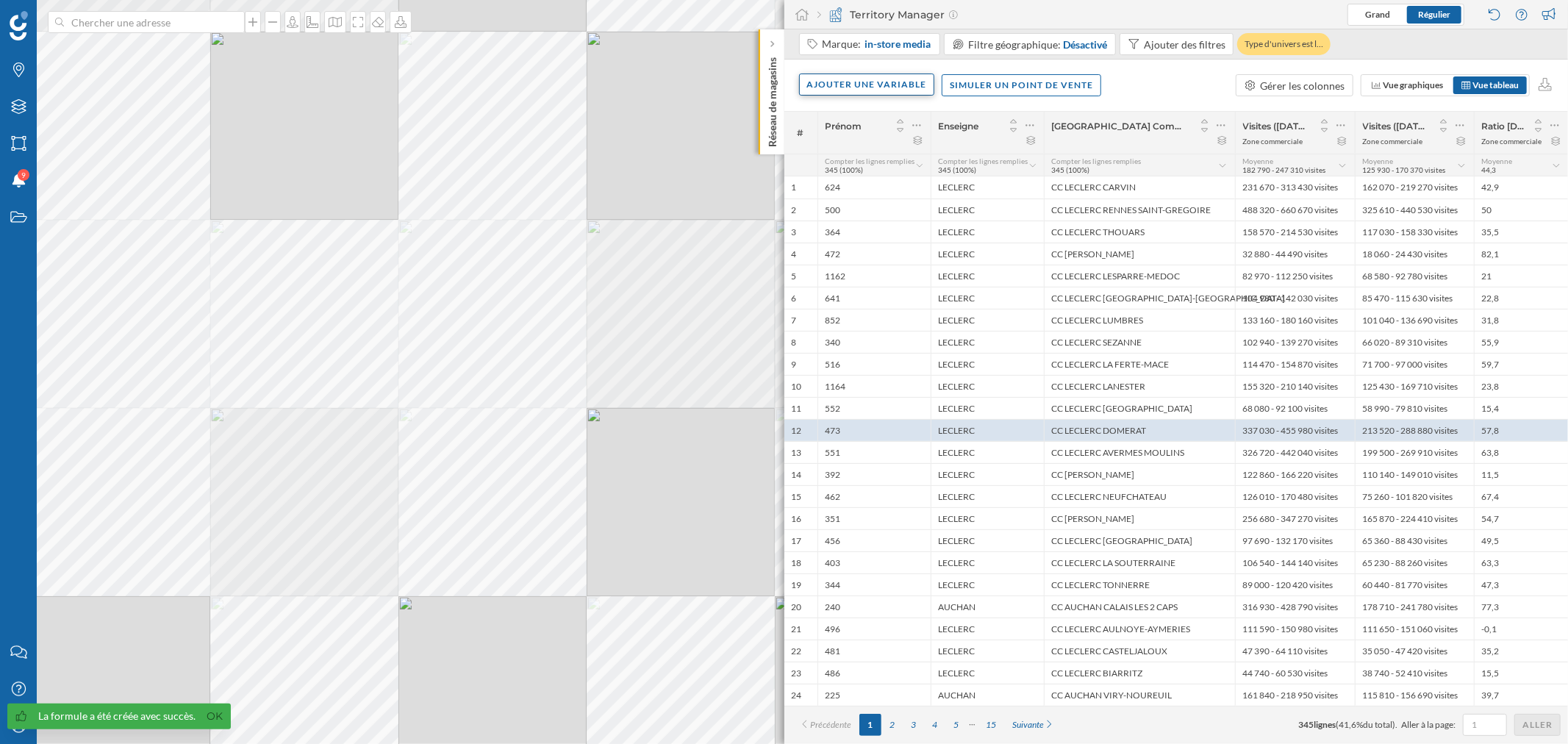
click at [890, 84] on div "Ajouter une variable" at bounding box center [866, 84] width 136 height 22
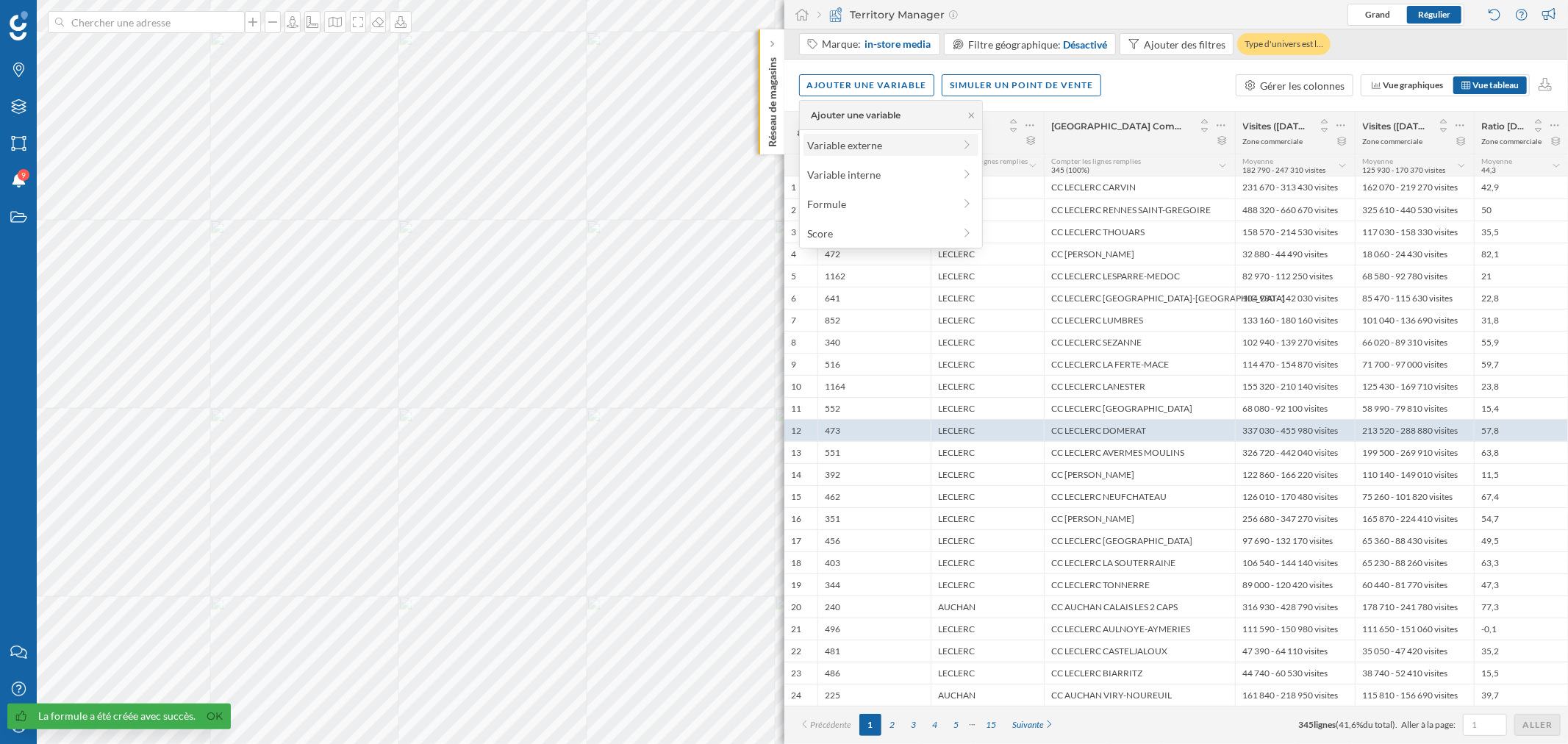
click at [880, 141] on div "Variable externe" at bounding box center [881, 146] width 146 height 15
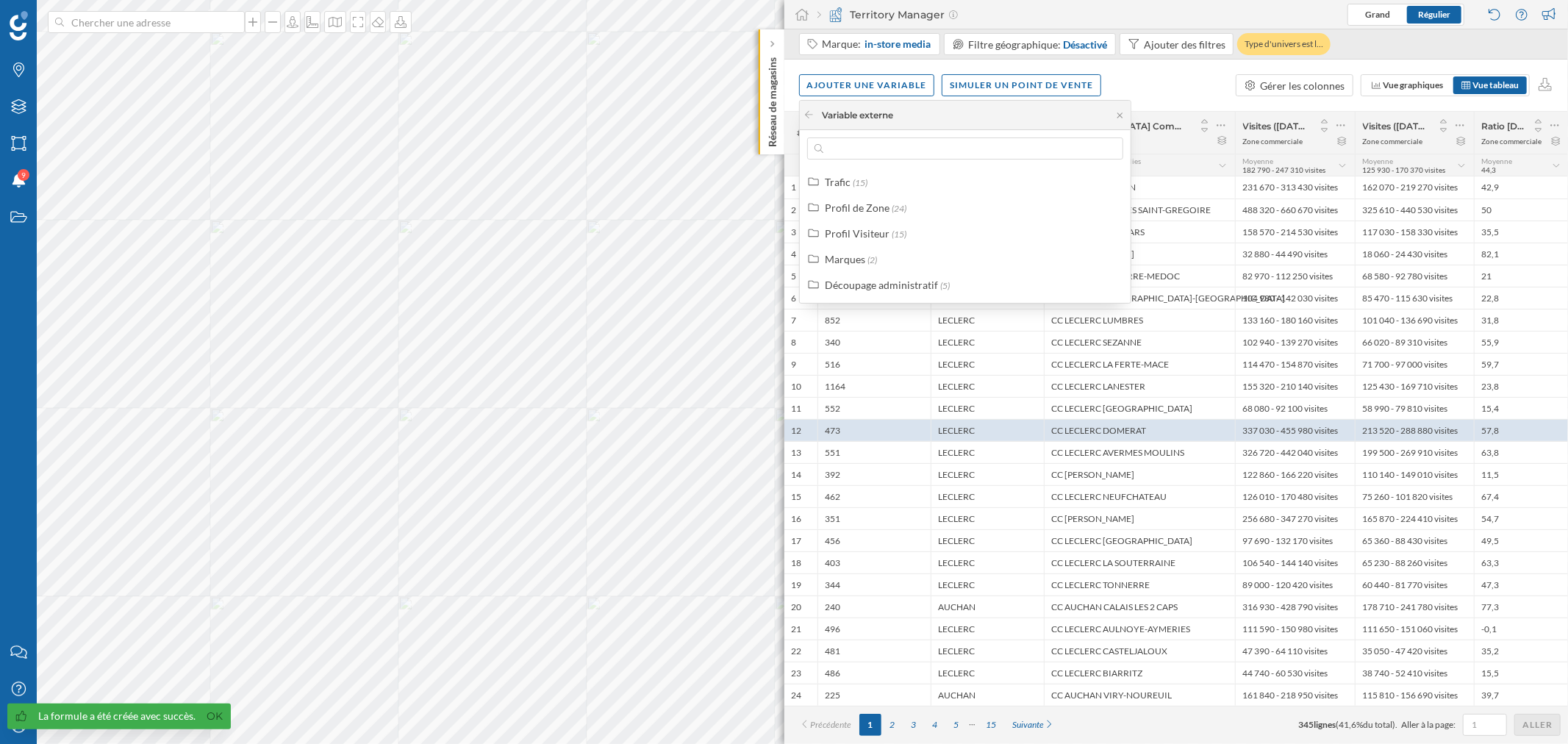
click at [814, 113] on div "Variable externe" at bounding box center [848, 115] width 89 height 13
click at [807, 115] on icon at bounding box center [809, 114] width 11 height 9
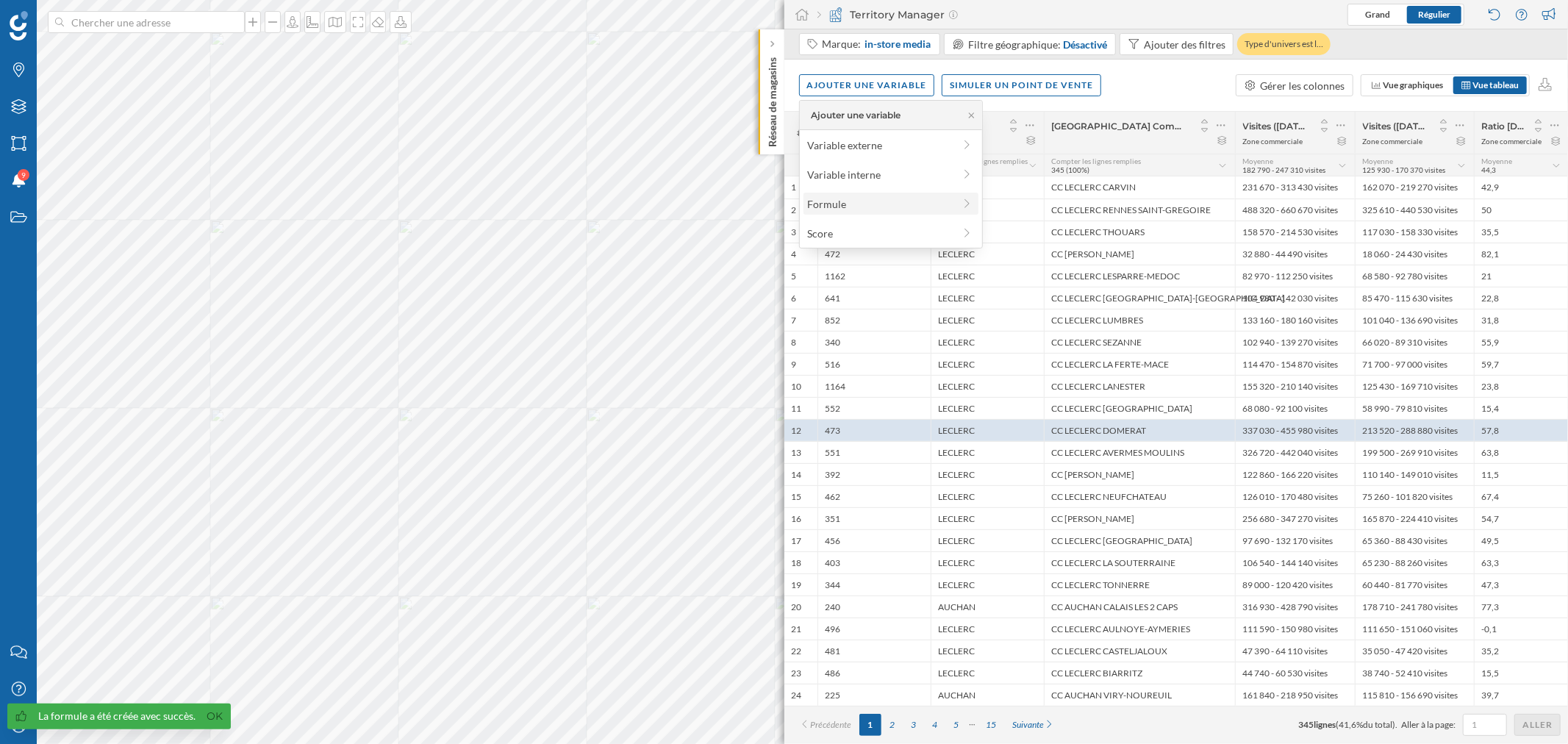
click at [847, 204] on div "Formule" at bounding box center [881, 204] width 146 height 15
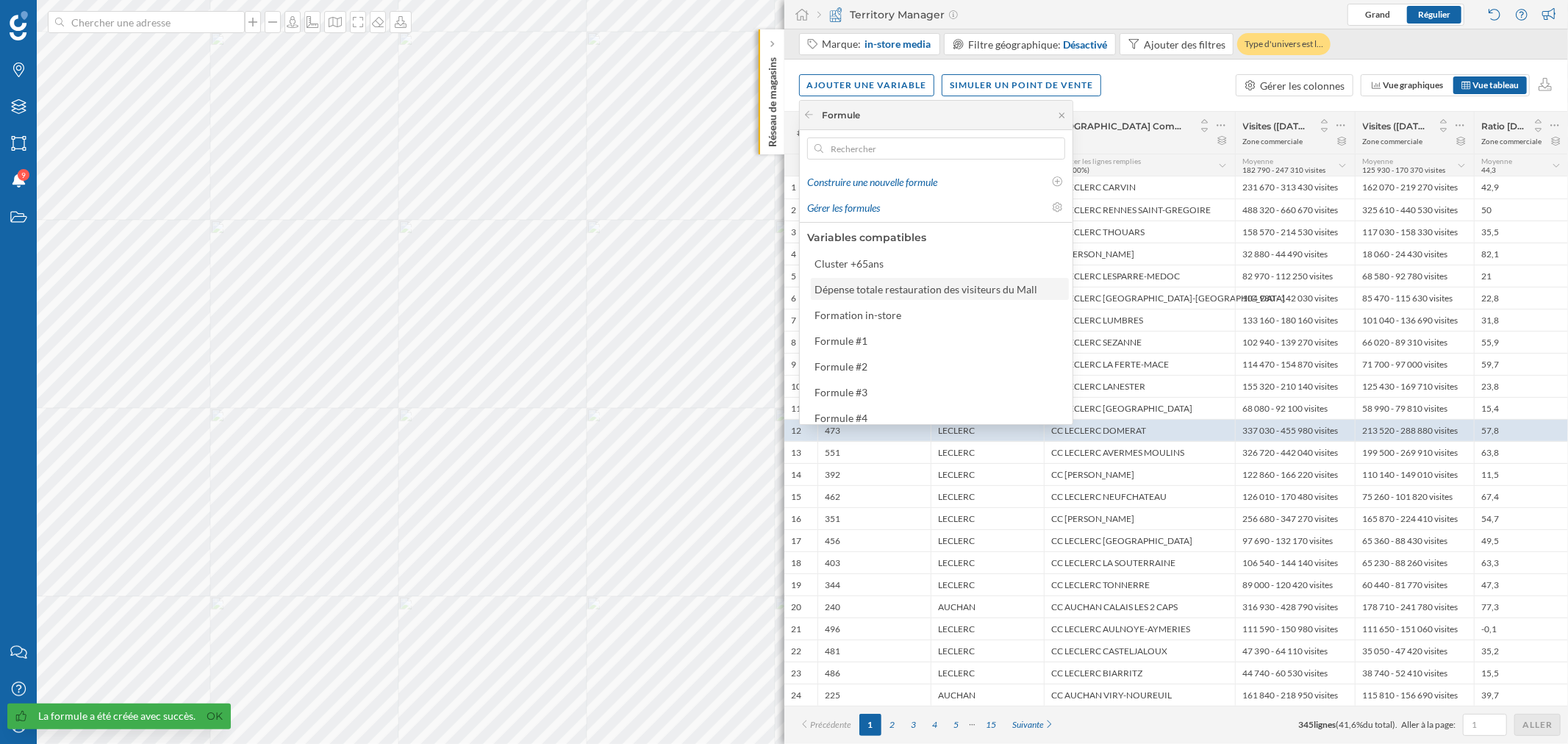
scroll to position [82, 0]
click at [857, 330] on div "Formule #4" at bounding box center [841, 336] width 53 height 12
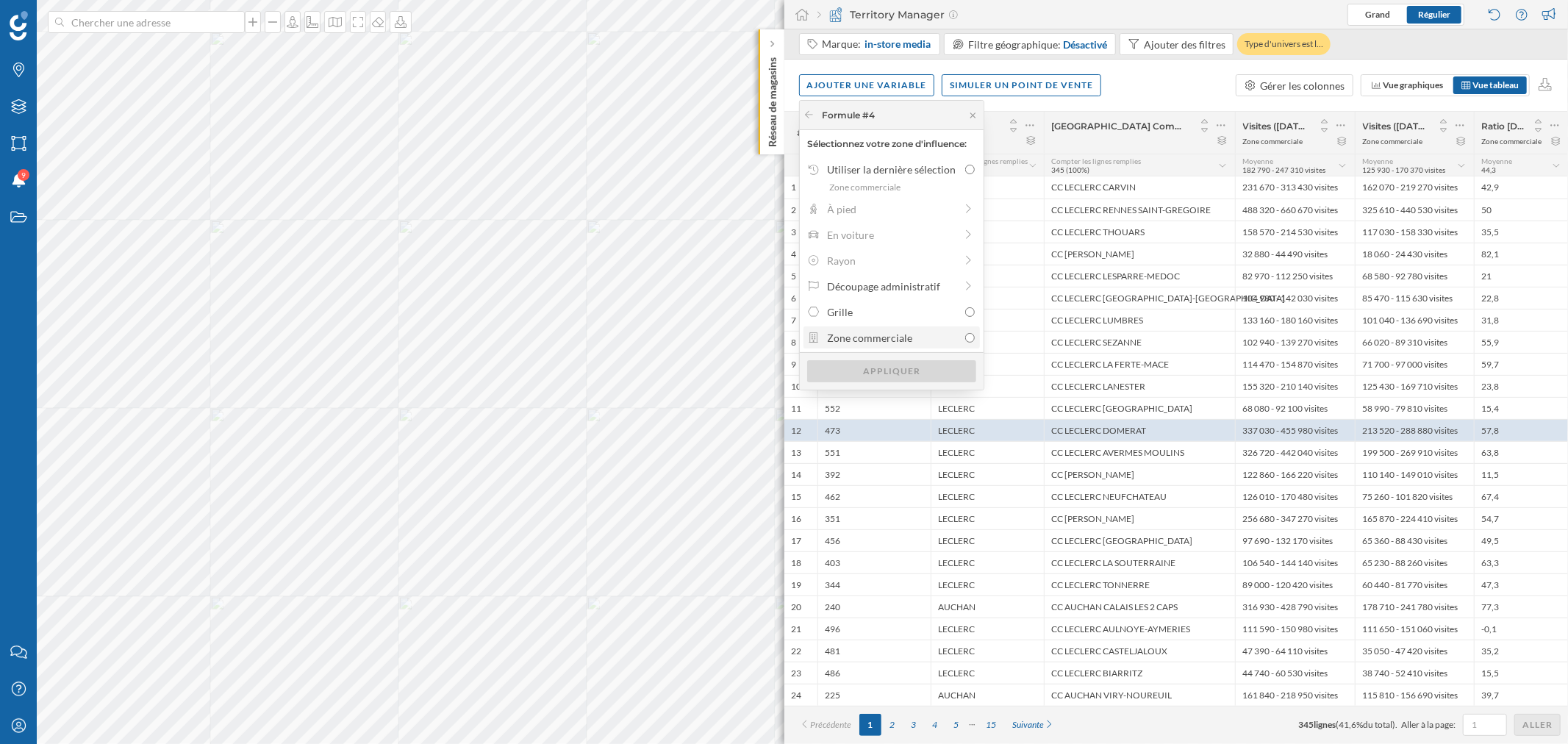
click at [900, 342] on div "Zone commerciale" at bounding box center [893, 338] width 131 height 15
click at [965, 342] on input "Zone commerciale" at bounding box center [970, 338] width 10 height 10
radio input "true"
click at [906, 368] on div "Appliquer" at bounding box center [892, 370] width 169 height 22
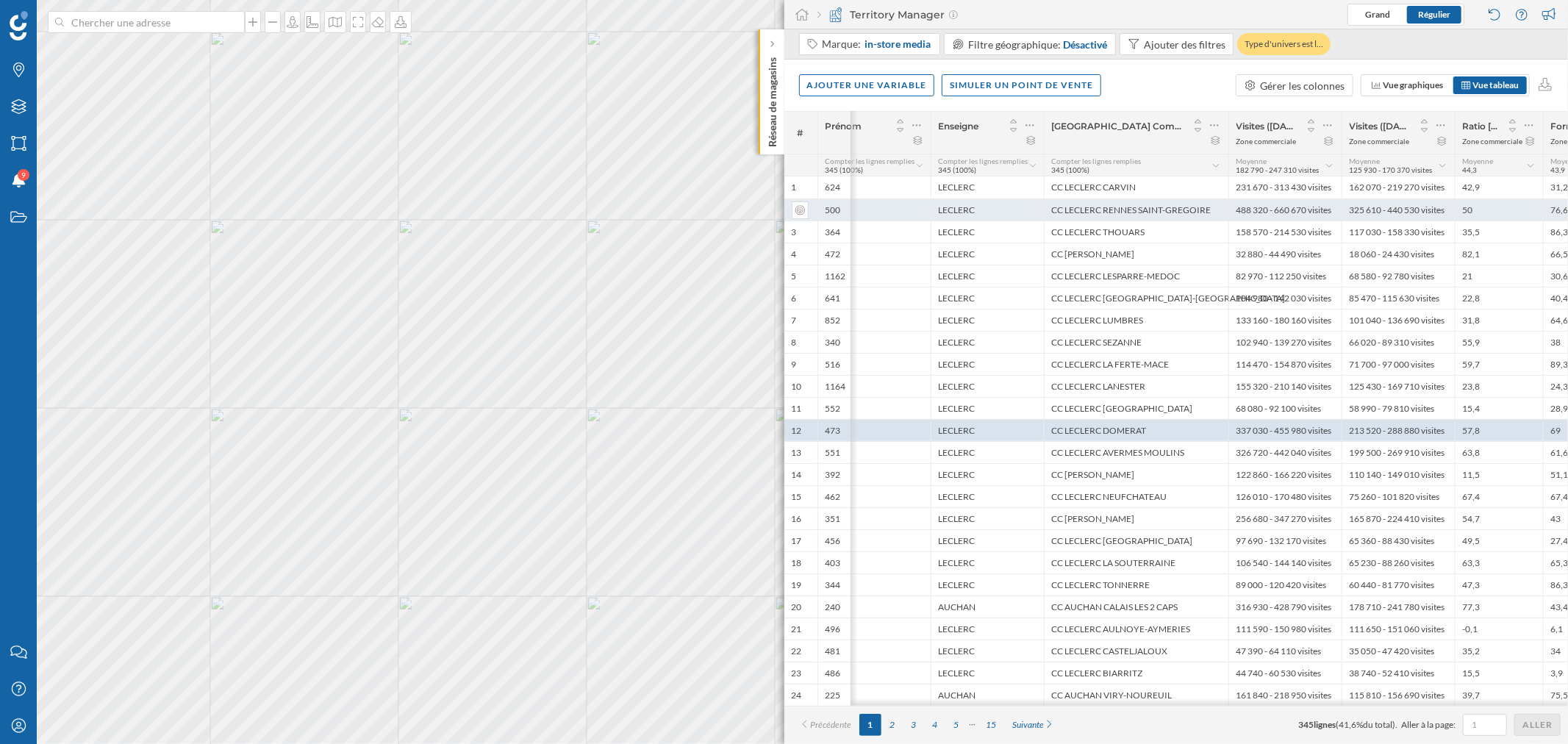
scroll to position [0, 67]
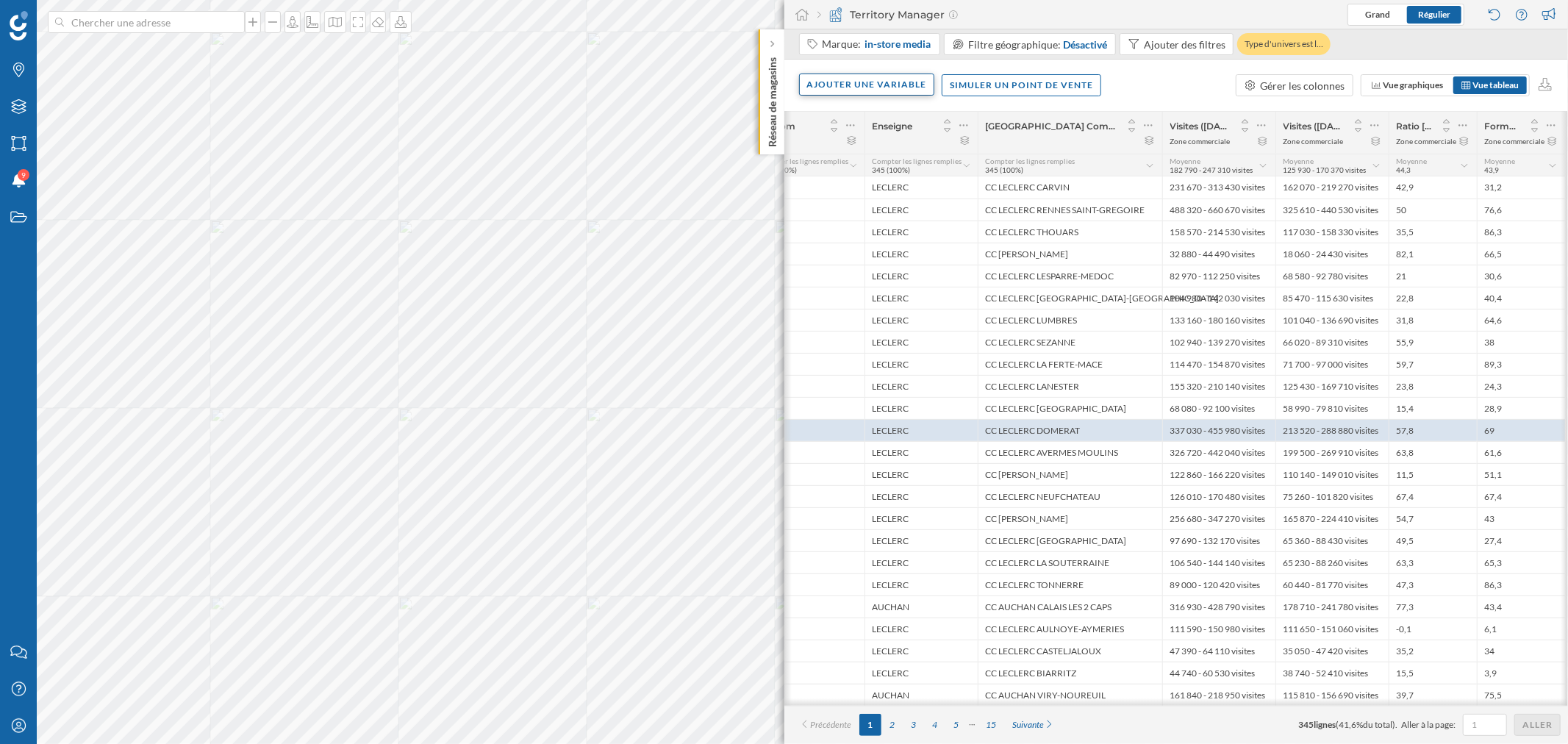
click at [906, 88] on div "Ajouter une variable" at bounding box center [866, 84] width 136 height 22
click at [1044, 92] on div "Ajouter une variable Simuler un point de vente Gérer les colonnes Vue graphique…" at bounding box center [1176, 86] width 784 height 51
click at [855, 86] on div "Ajouter une variable" at bounding box center [866, 84] width 136 height 22
click at [857, 199] on div "Formule" at bounding box center [881, 204] width 146 height 15
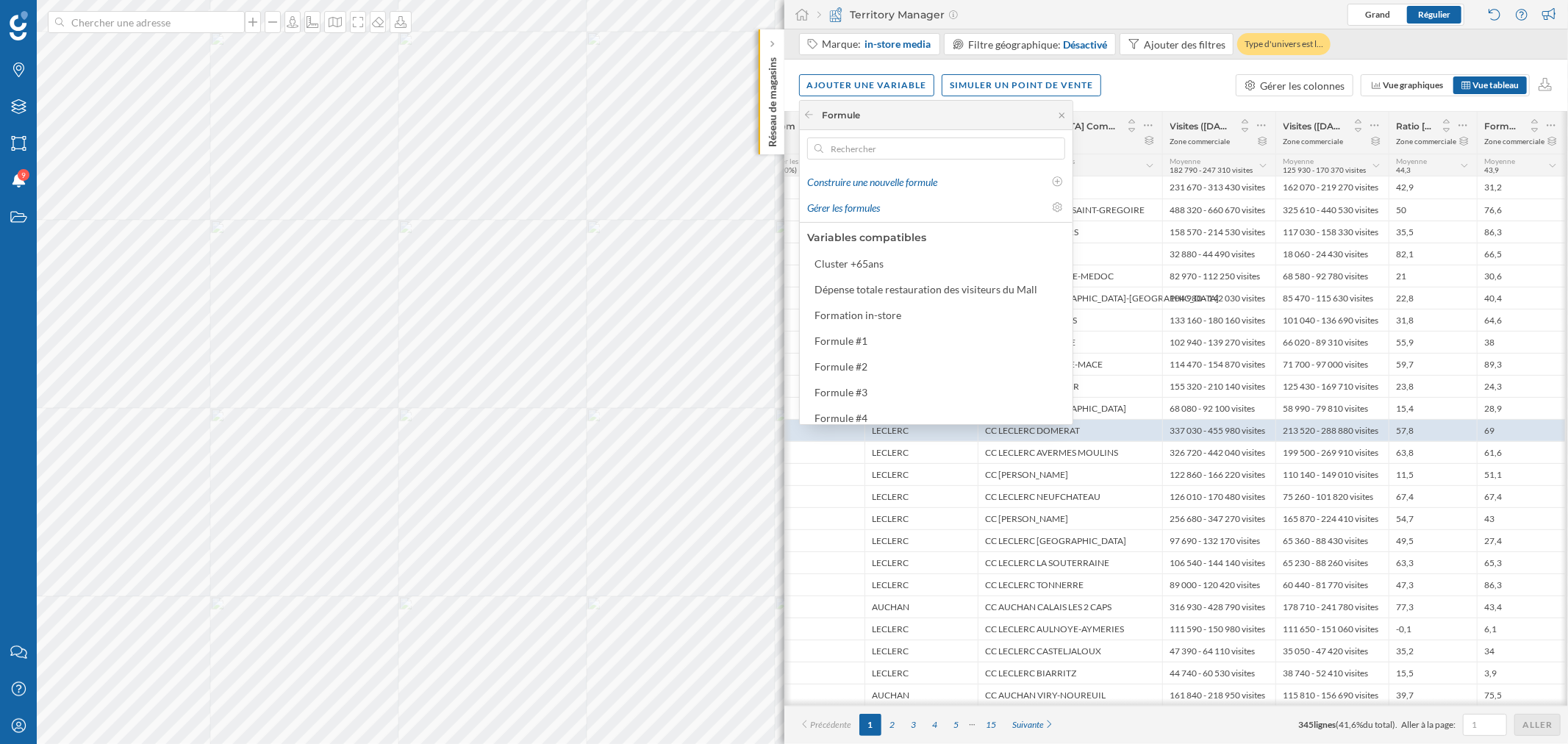
click at [1044, 99] on div "Ajouter une variable Simuler un point de vente Gérer les colonnes Vue graphique…" at bounding box center [1176, 86] width 784 height 51
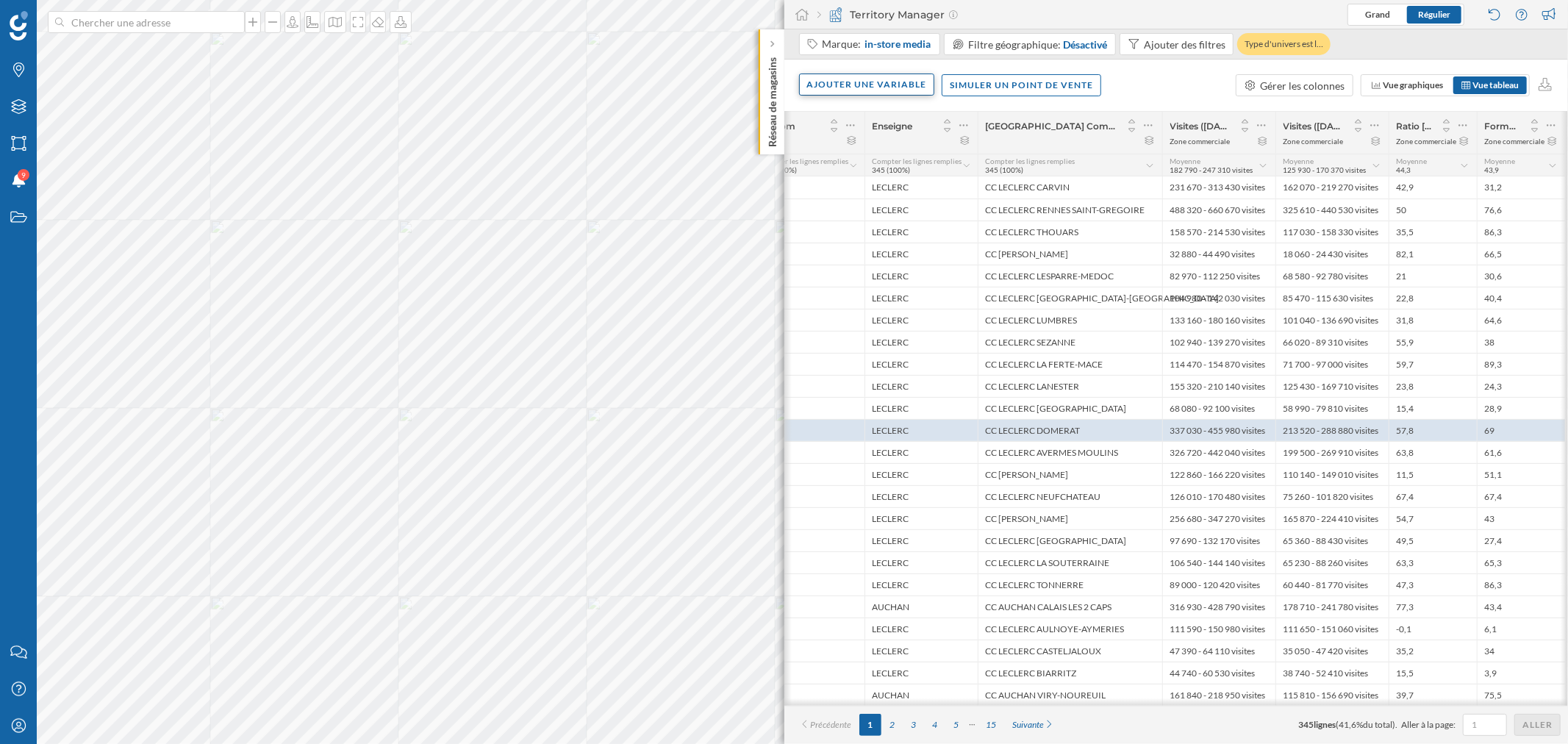
click at [879, 79] on div "Ajouter une variable" at bounding box center [866, 84] width 136 height 22
click at [843, 209] on div "Formule" at bounding box center [881, 204] width 146 height 15
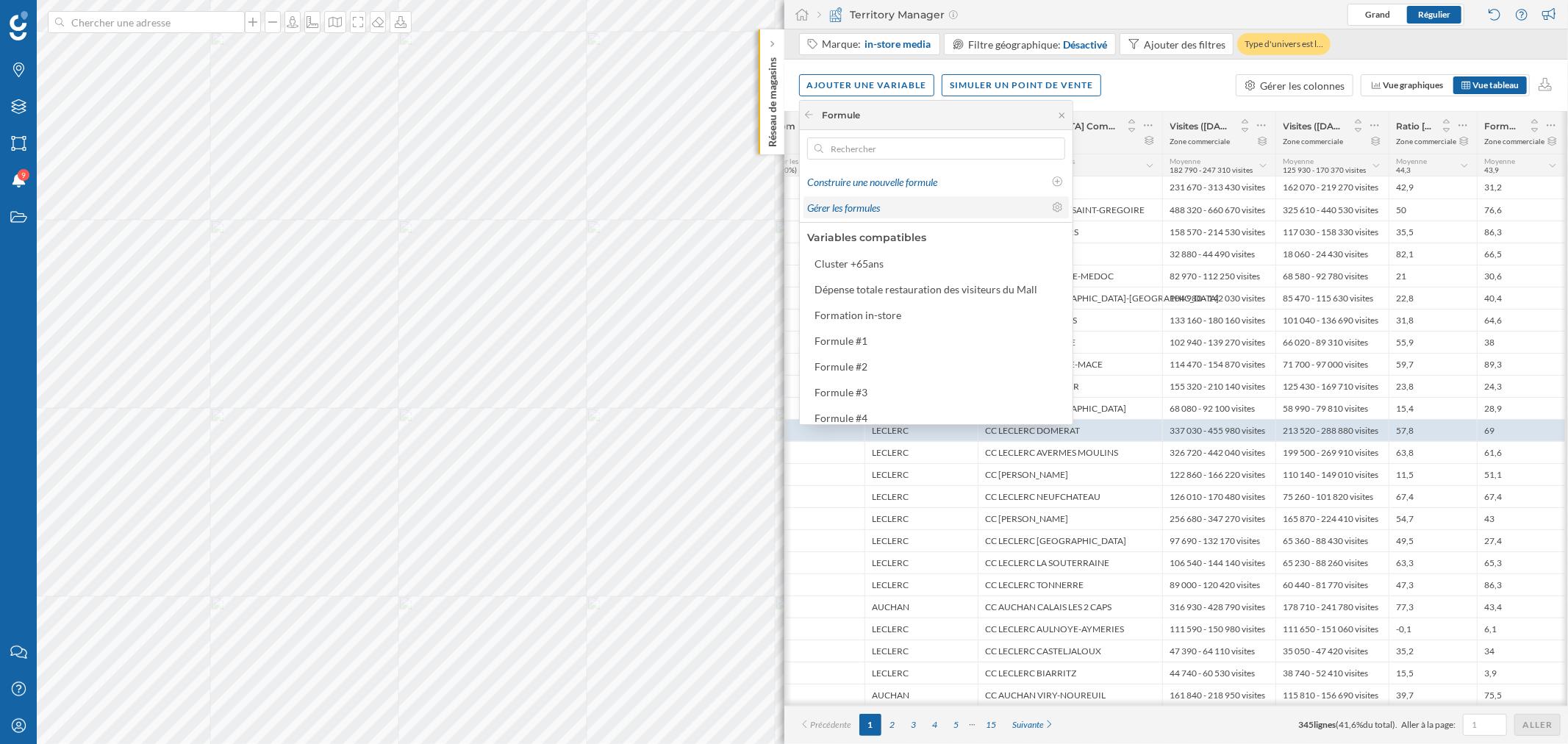
click at [854, 211] on span "Gérer les formules" at bounding box center [843, 207] width 73 height 12
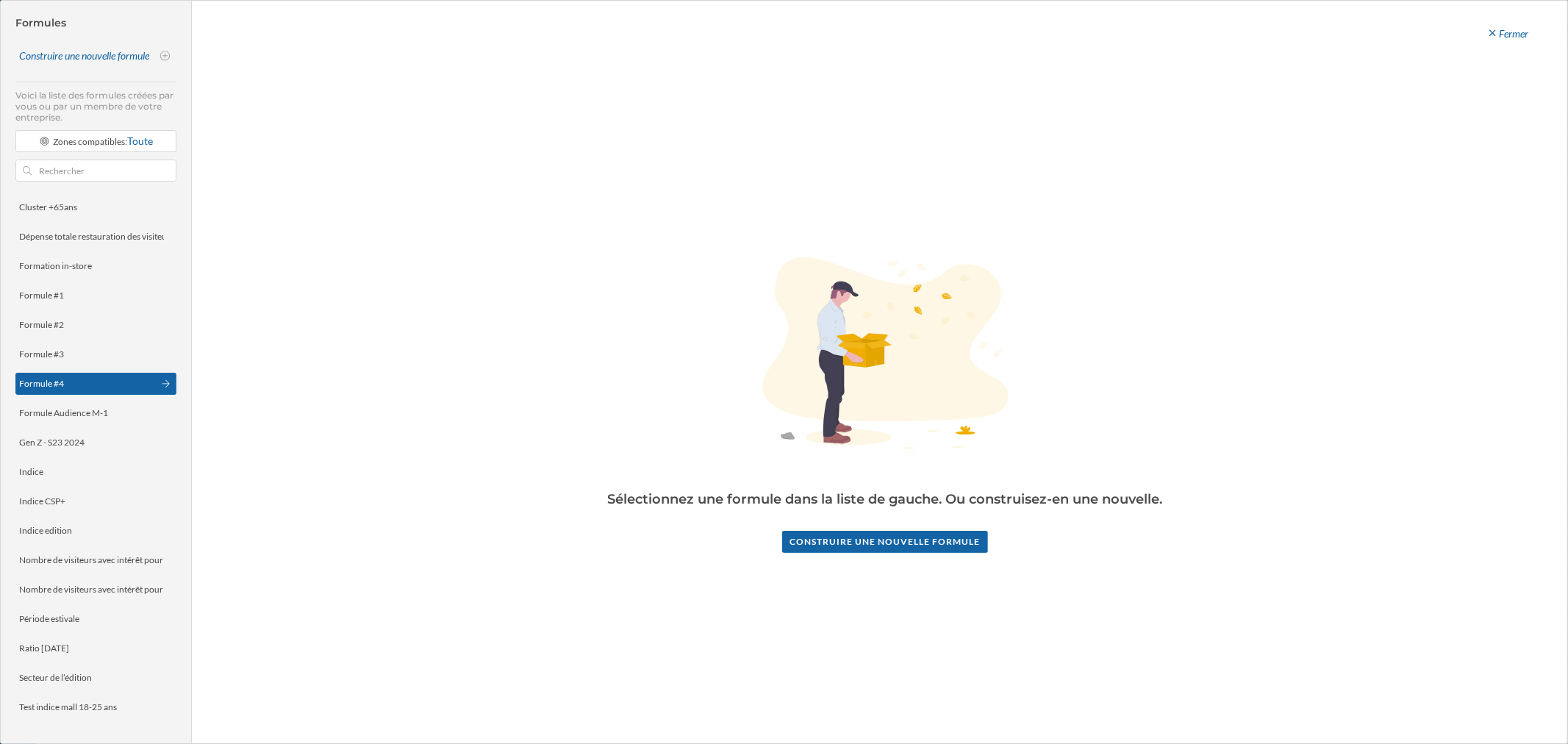
click at [69, 375] on div "Formule #4" at bounding box center [95, 383] width 161 height 22
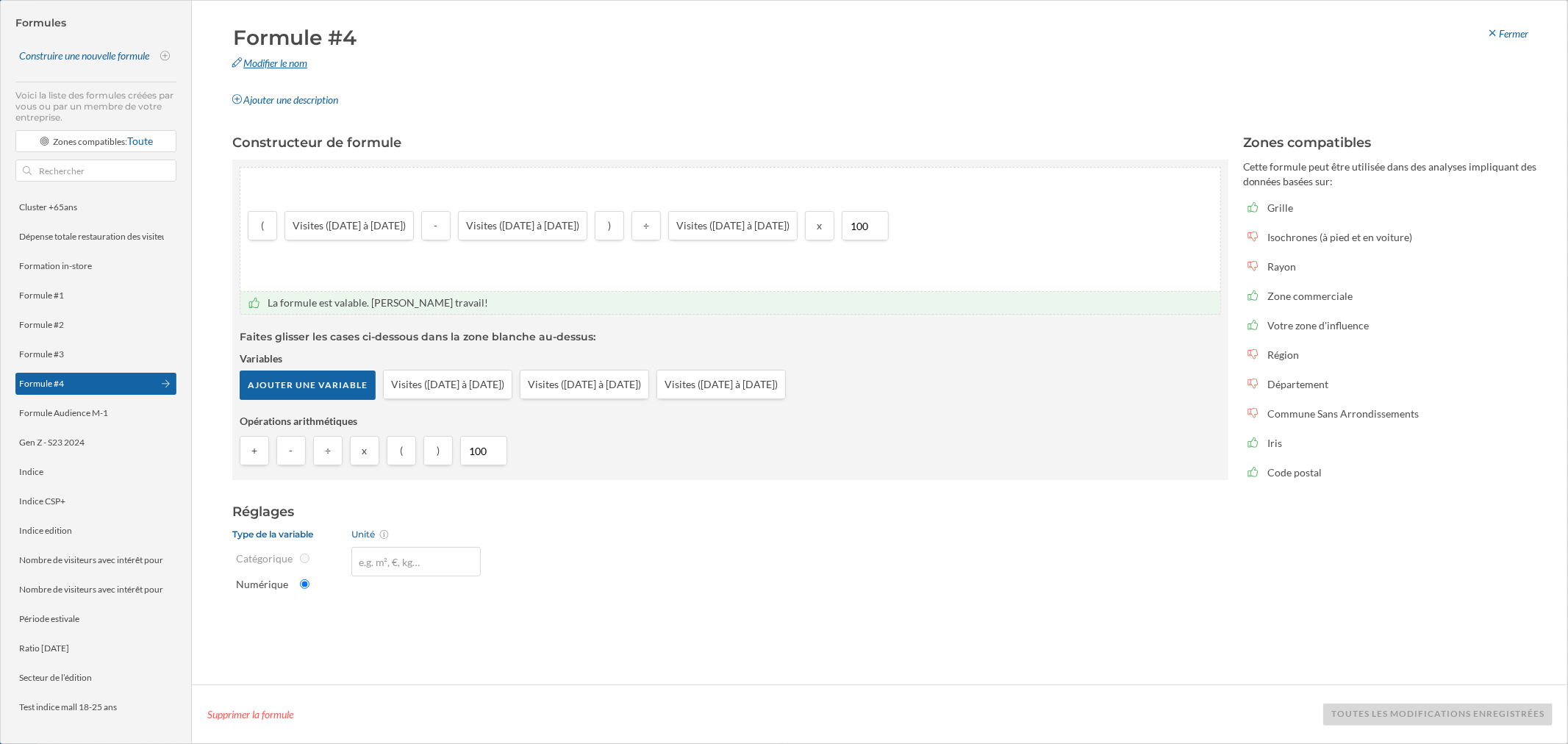
click at [302, 59] on div "Modifier le nom" at bounding box center [452, 63] width 461 height 22
drag, startPoint x: 384, startPoint y: 40, endPoint x: 203, endPoint y: 34, distance: 181.1
click at [203, 34] on header "Formule #4 Modifier le nom Ajouter une description [GEOGRAPHIC_DATA]" at bounding box center [880, 67] width 1375 height 88
click at [423, 69] on div "Modifier le nom" at bounding box center [452, 63] width 461 height 22
click at [665, 64] on div at bounding box center [666, 67] width 33 height 14
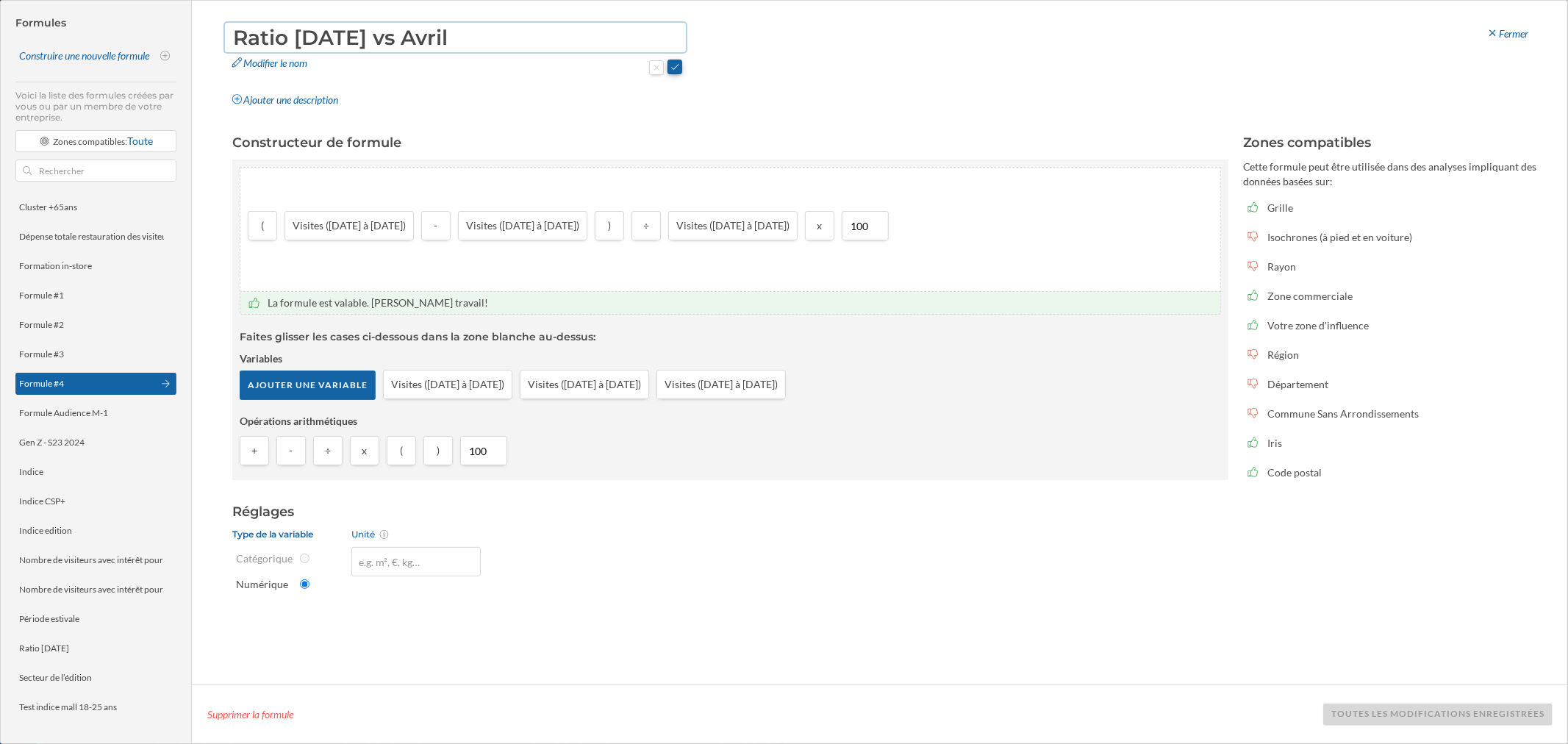
click at [677, 65] on button at bounding box center [674, 67] width 14 height 14
click at [1044, 449] on div "Enregistrer les changements" at bounding box center [1463, 714] width 179 height 22
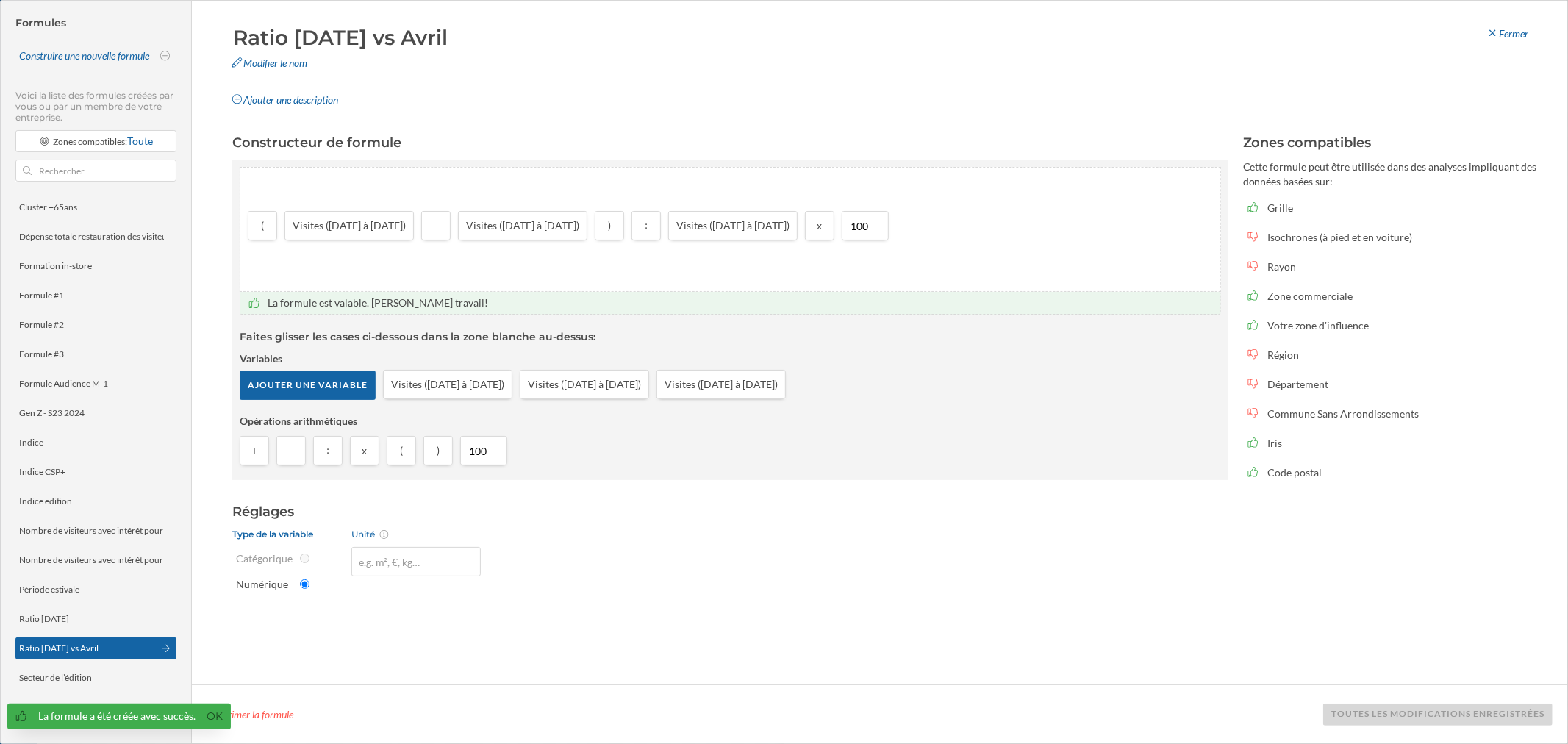
click at [118, 59] on div "Construire une nouvelle formule" at bounding box center [85, 55] width 132 height 14
type input "Formule #4"
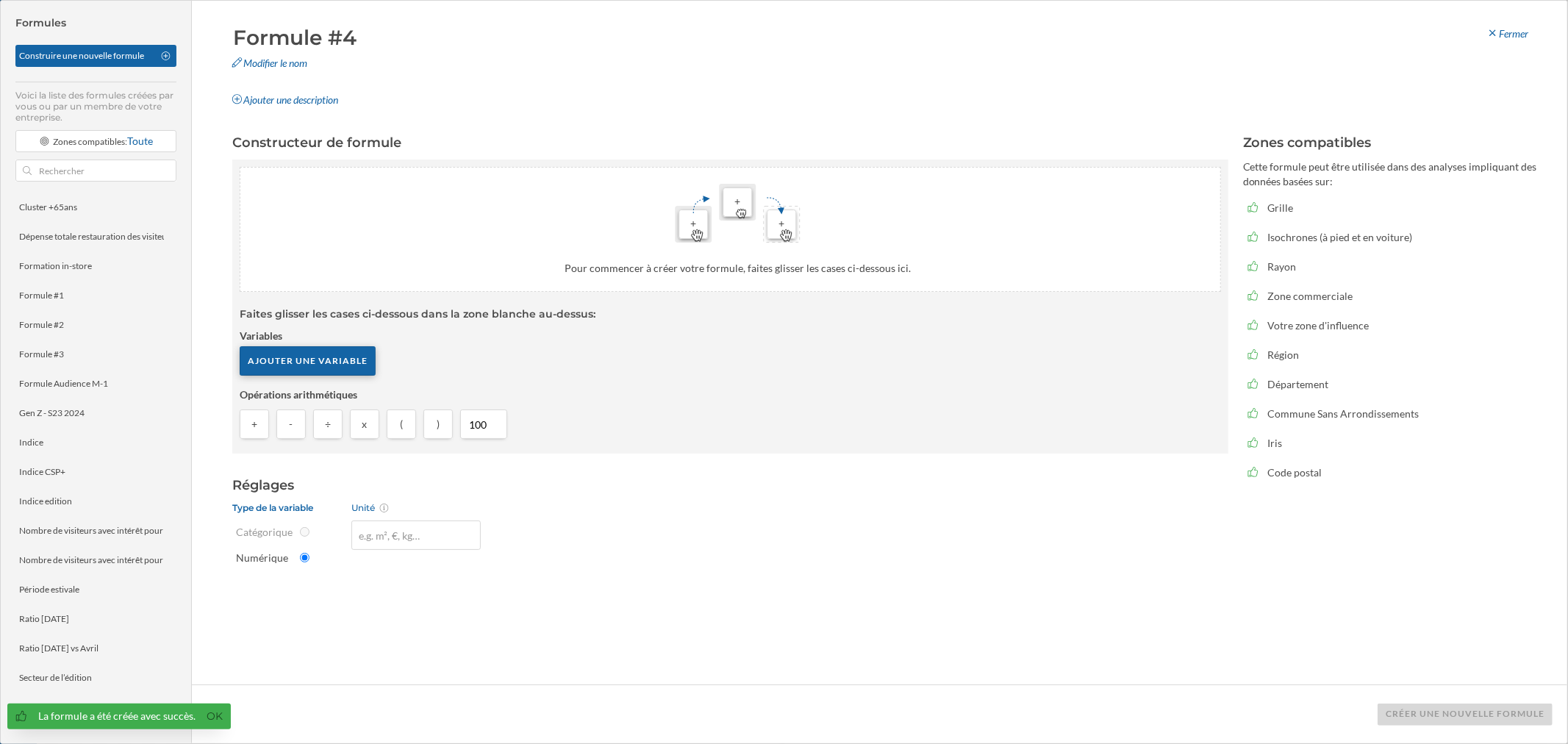
click at [324, 364] on div "Ajouter une variable" at bounding box center [307, 361] width 136 height 29
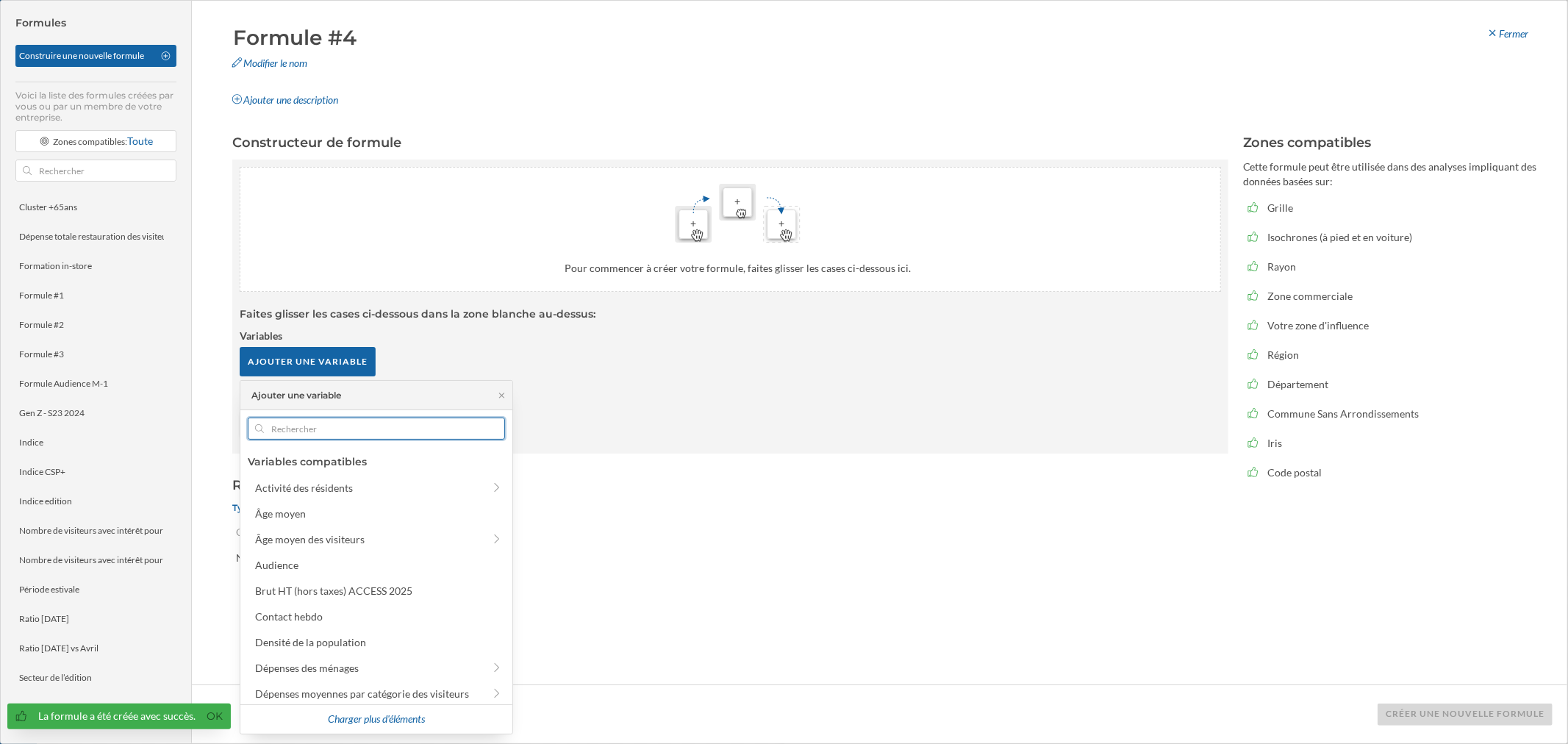
click at [318, 436] on input "text" at bounding box center [377, 428] width 225 height 22
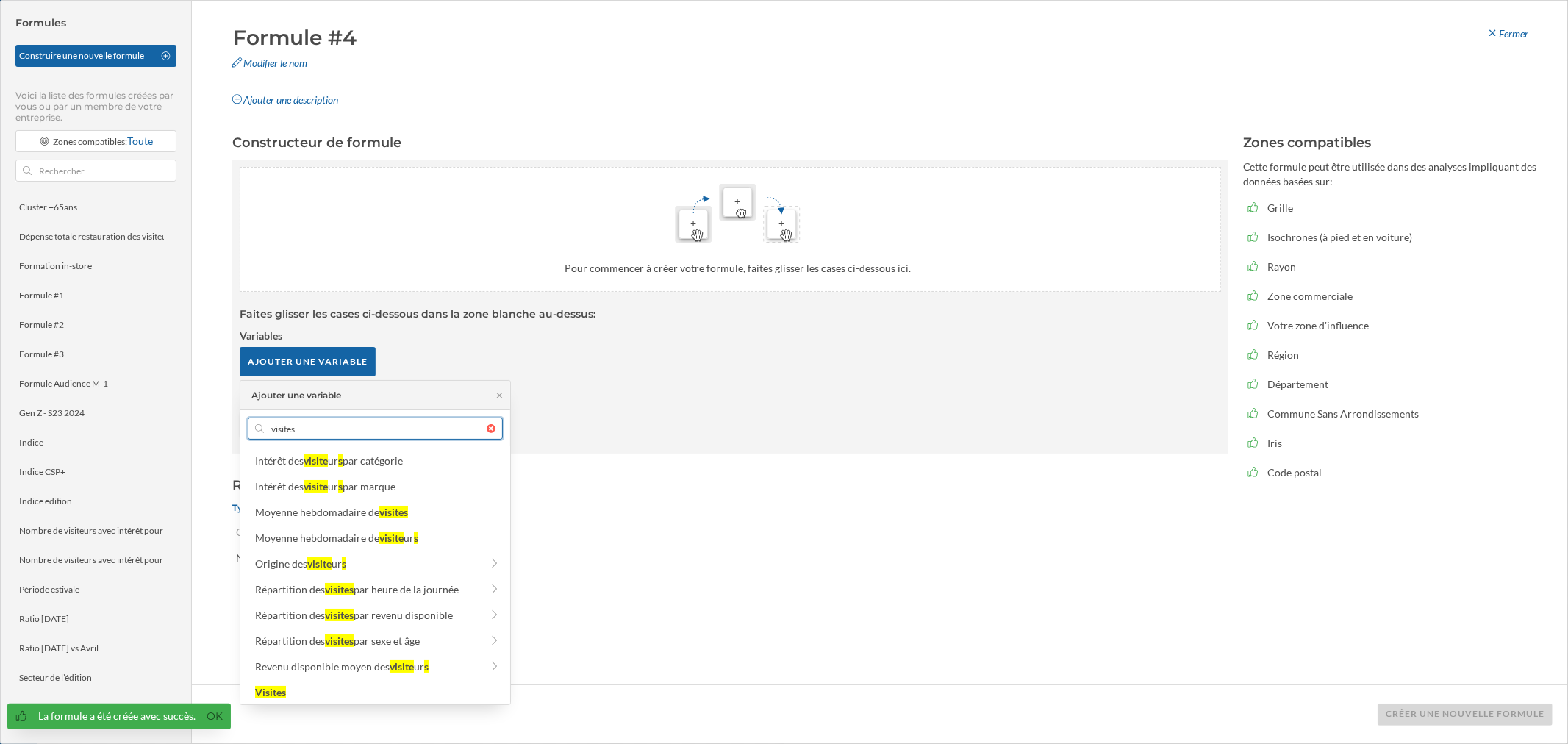
scroll to position [164, 0]
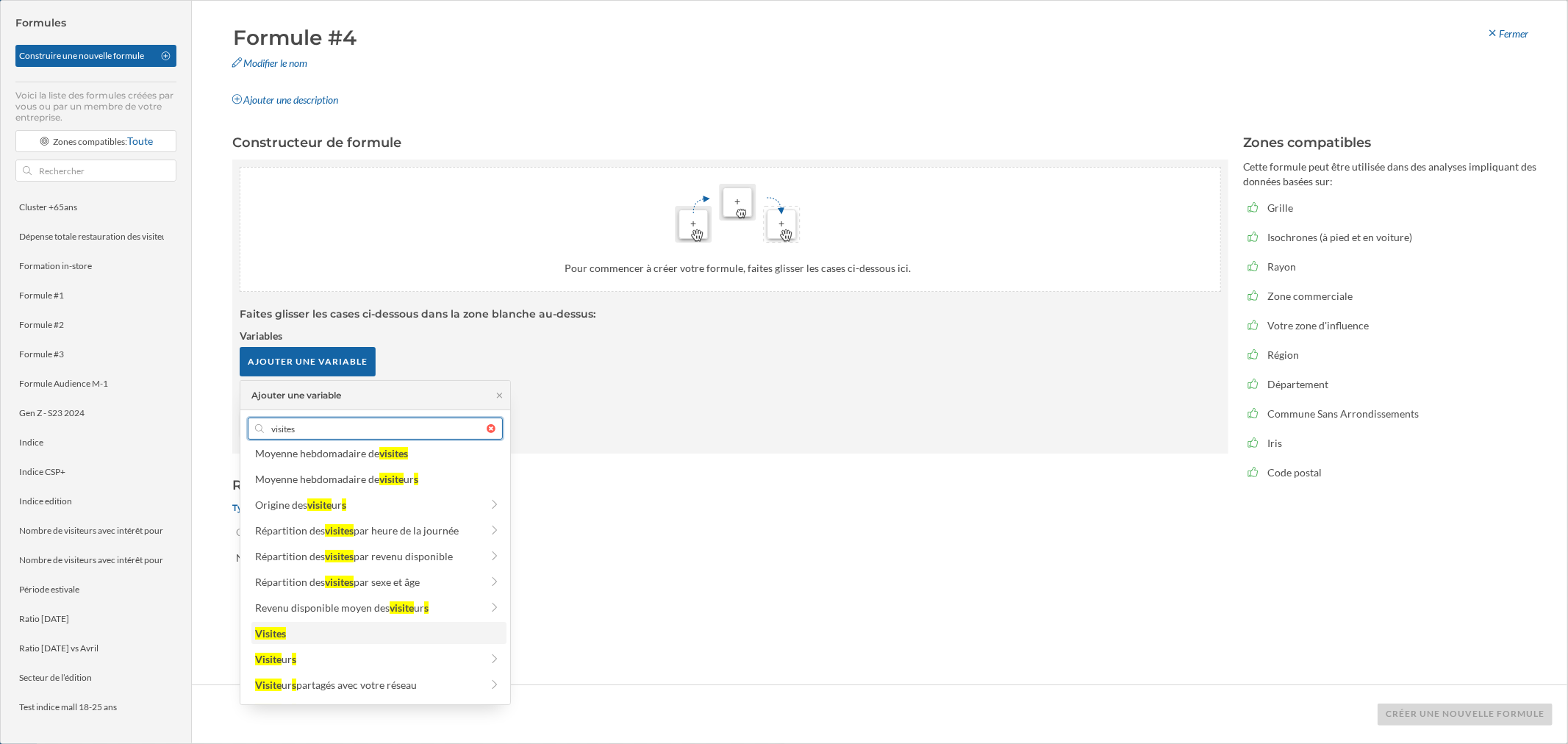
type input "visites"
click at [305, 449] on div "Visites" at bounding box center [377, 634] width 246 height 15
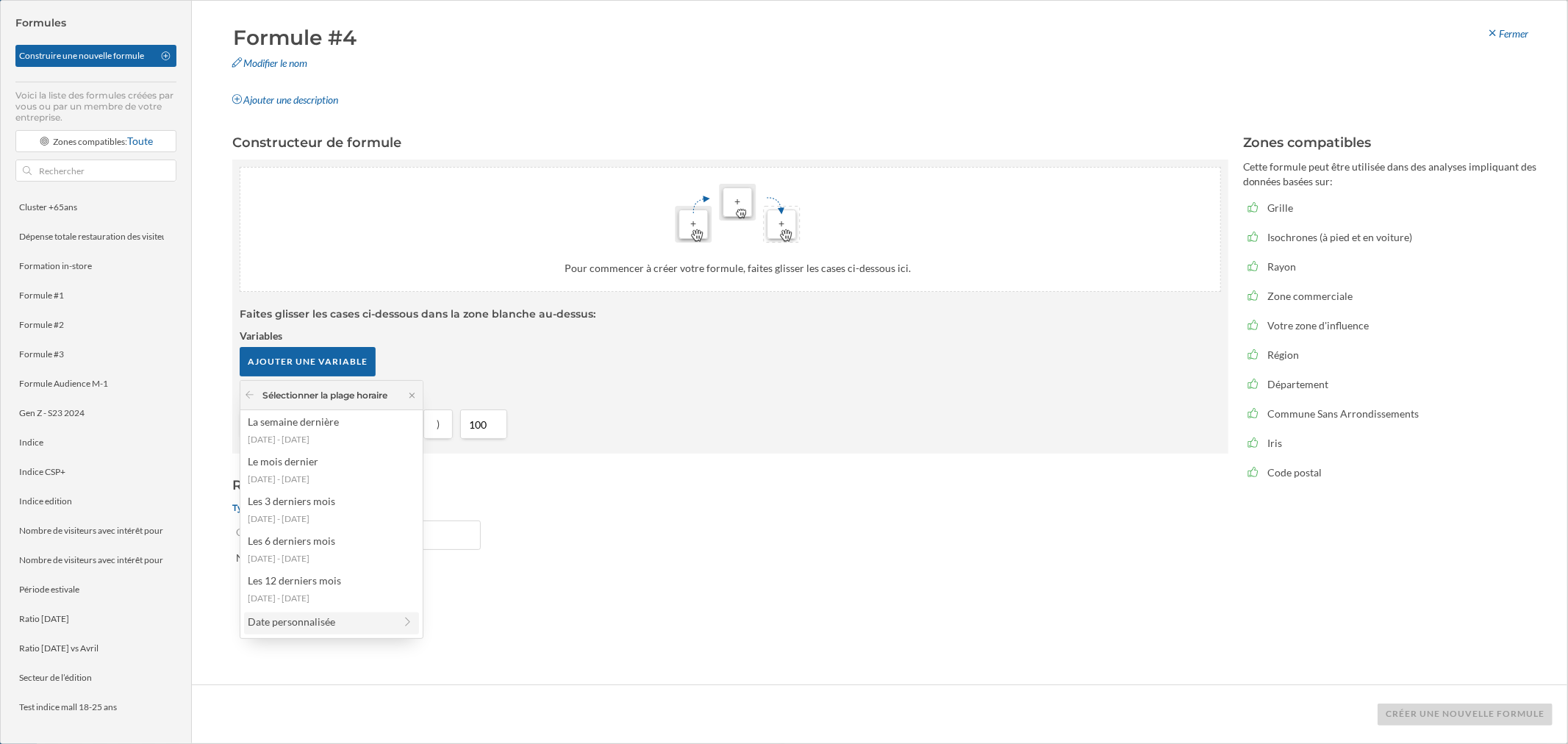
click at [322, 449] on div "Date personnalisée" at bounding box center [321, 621] width 146 height 15
click at [300, 449] on div "1 mois" at bounding box center [321, 455] width 146 height 15
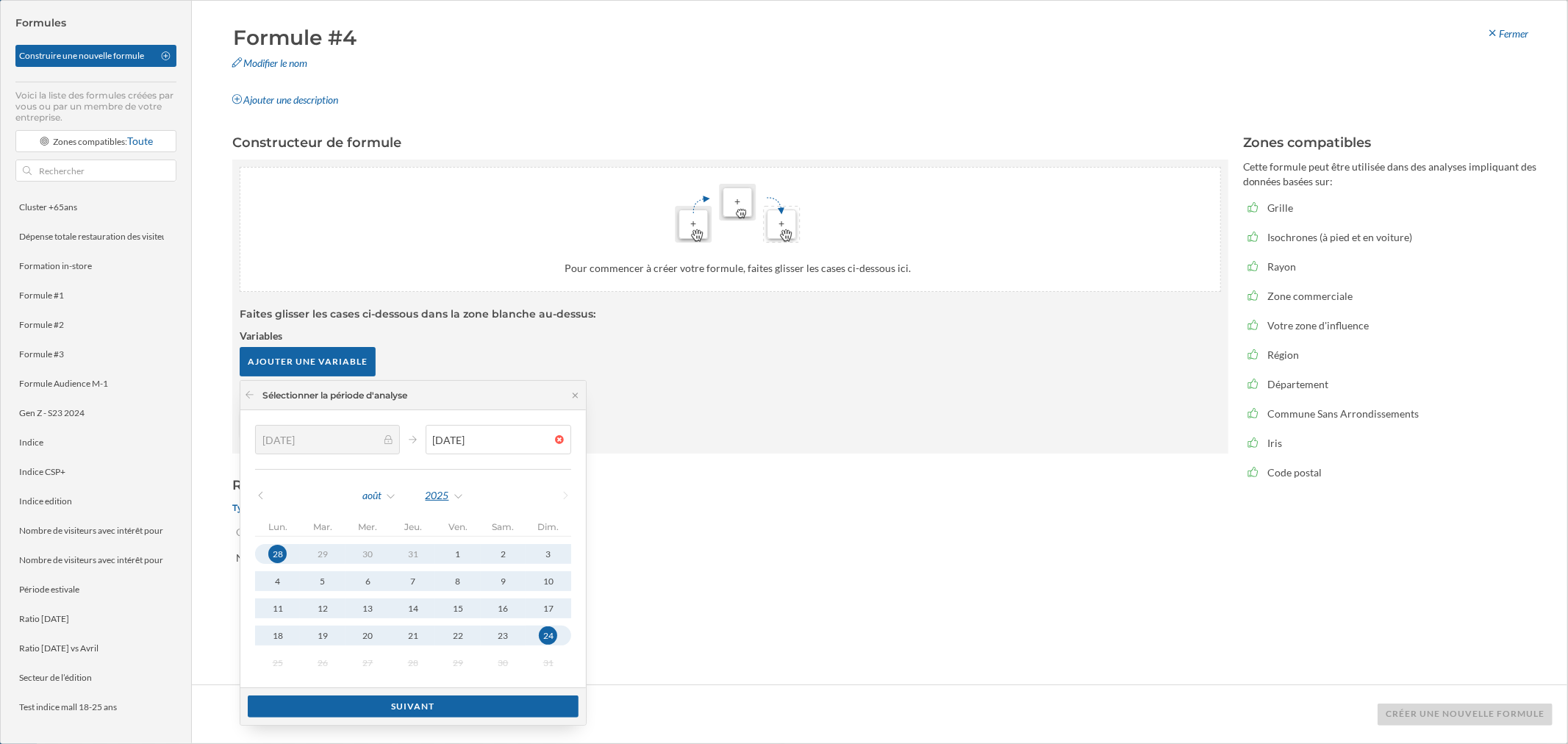
click at [429, 449] on div "2025" at bounding box center [445, 495] width 40 height 22
click at [445, 449] on div "2024" at bounding box center [475, 647] width 95 height 15
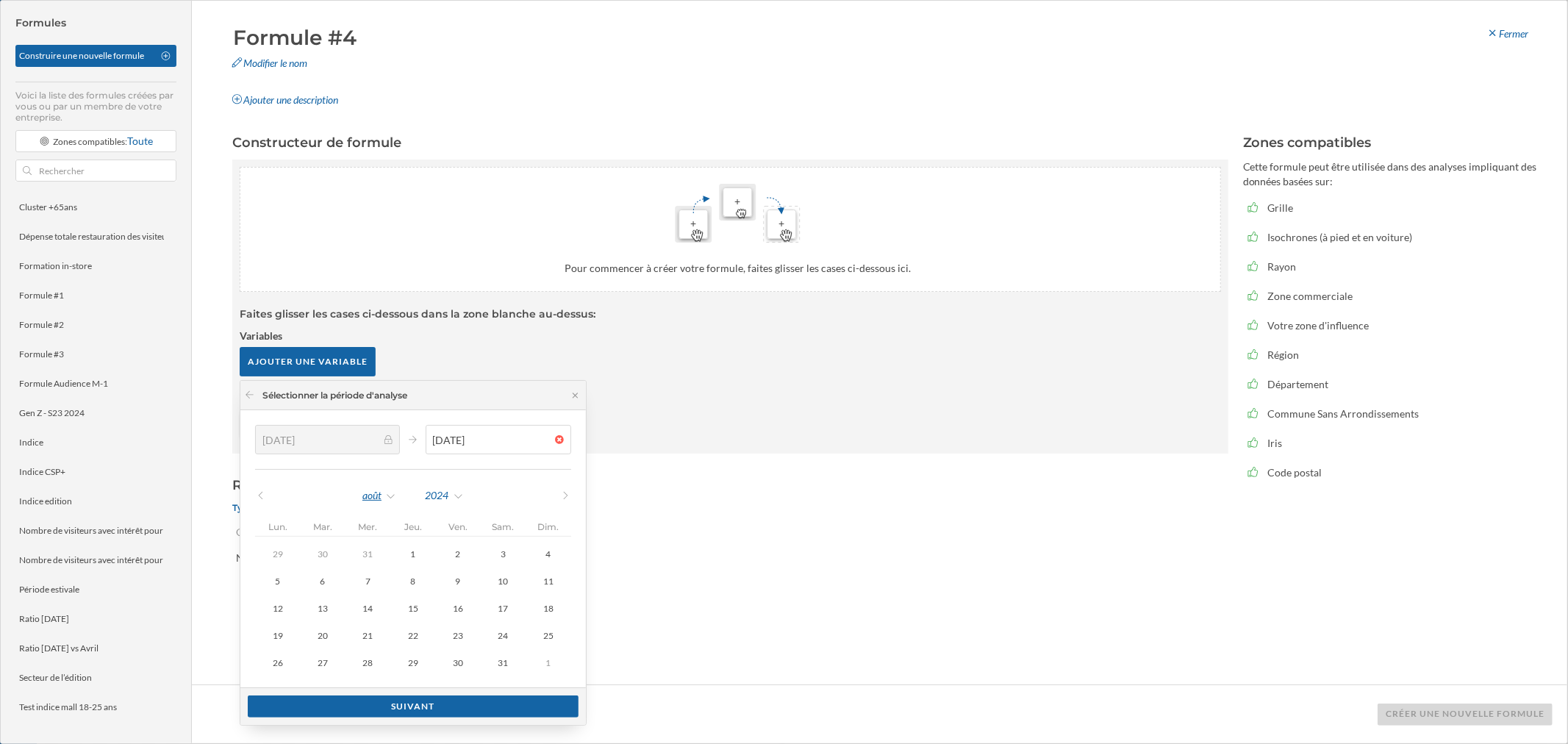
click at [372, 449] on div "août" at bounding box center [378, 495] width 35 height 22
click at [395, 449] on div "septembre" at bounding box center [413, 635] width 110 height 30
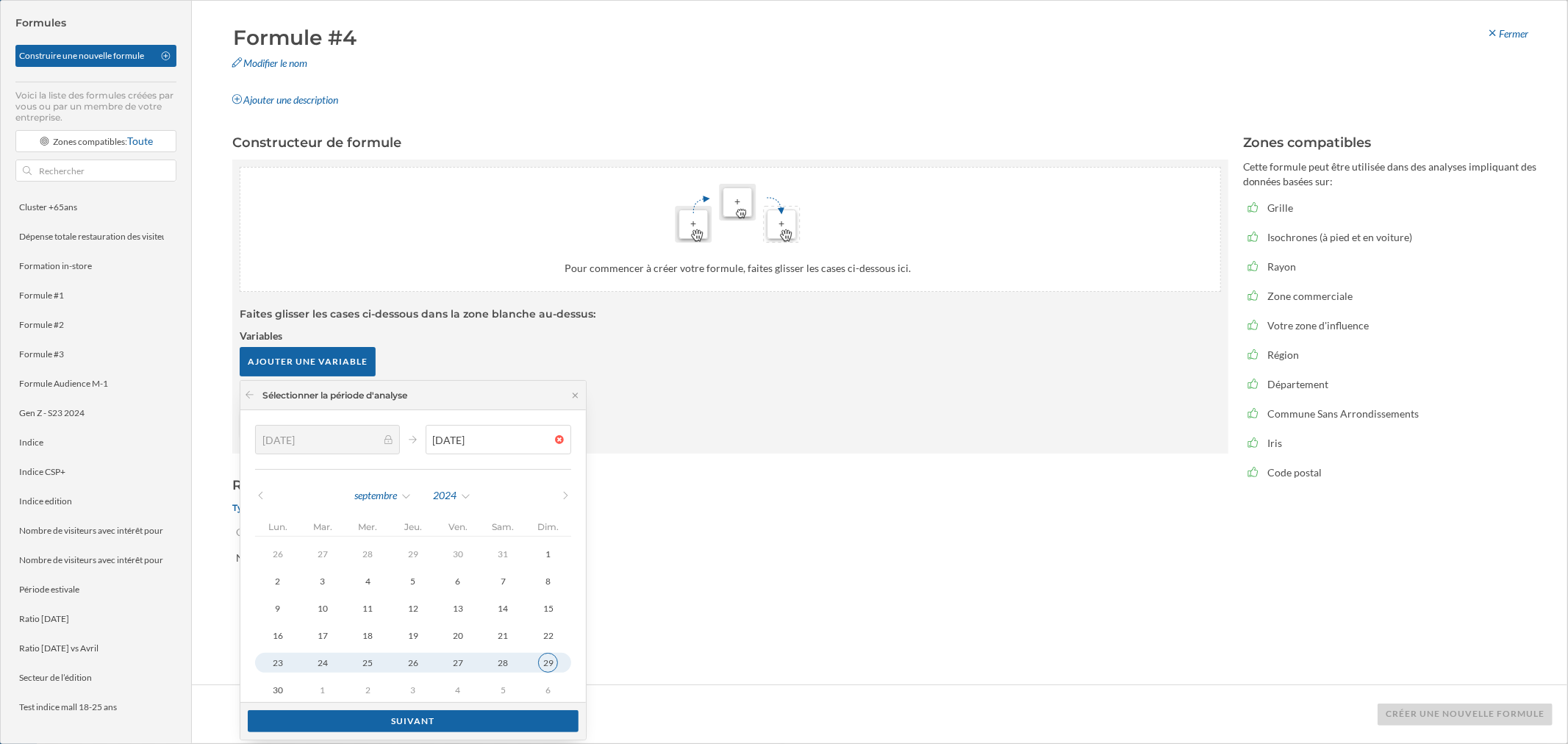
type input "[DATE]"
click at [539, 449] on div "29" at bounding box center [548, 662] width 20 height 20
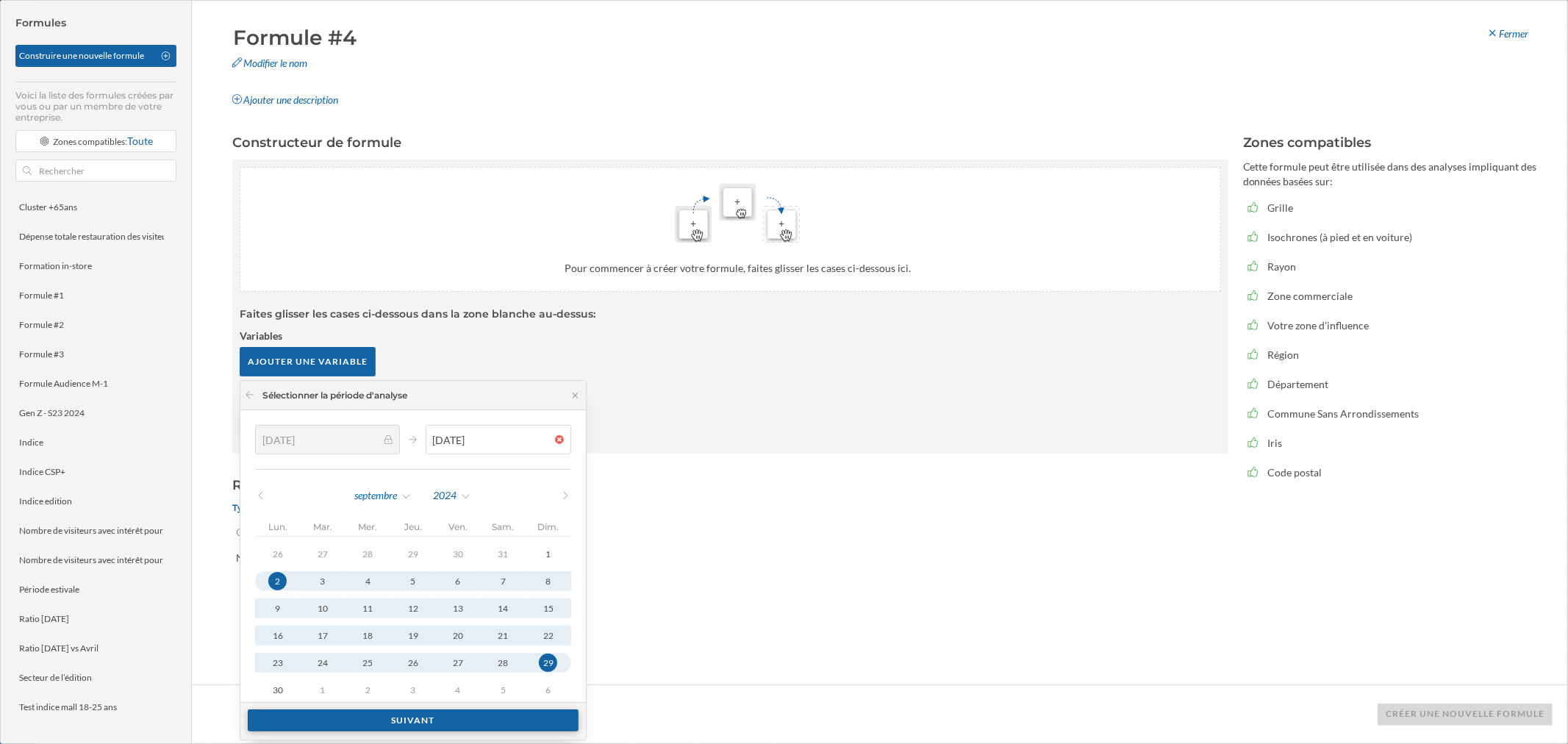
click at [469, 449] on div "Suivant" at bounding box center [414, 720] width 331 height 22
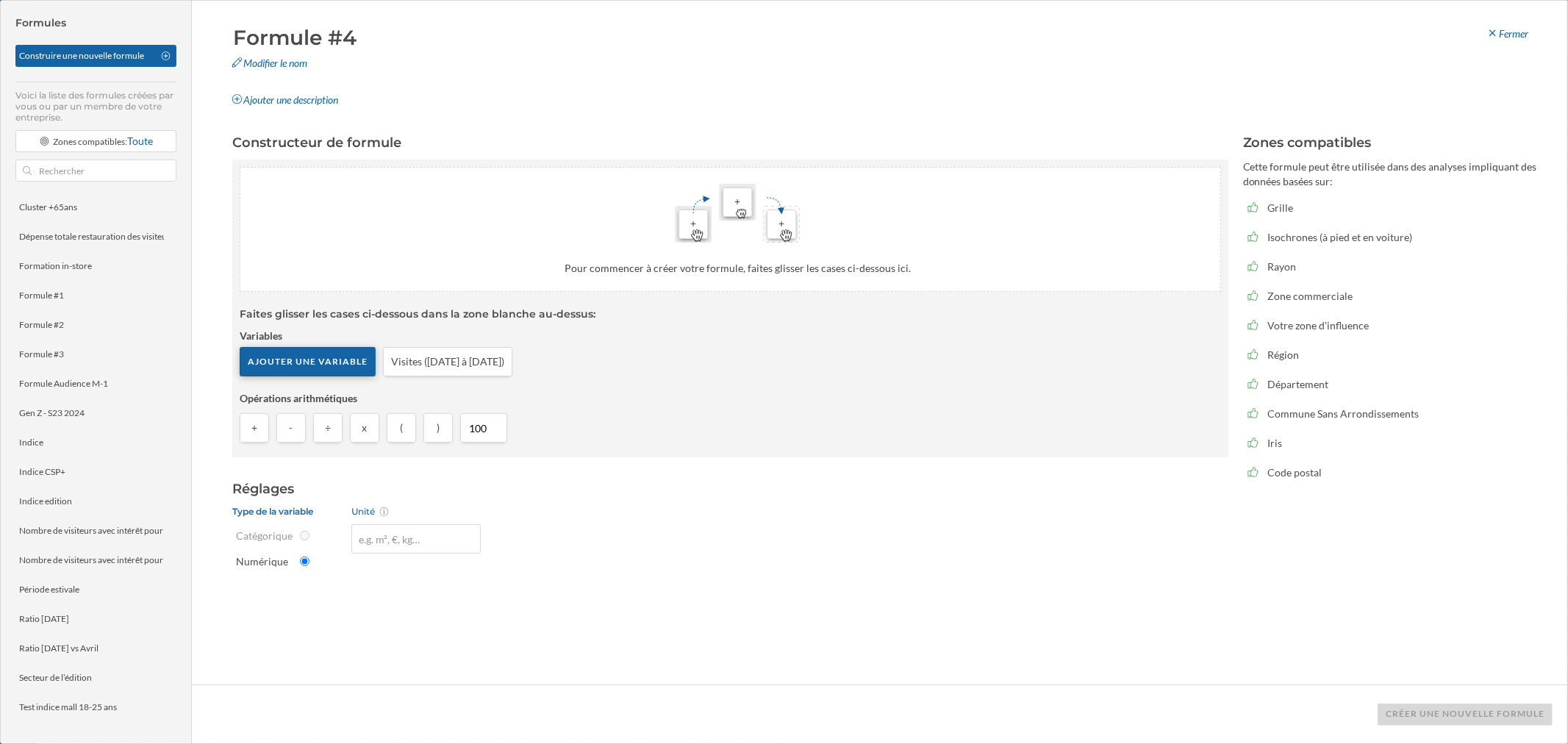
click at [316, 358] on div "Ajouter une variable" at bounding box center [307, 362] width 136 height 29
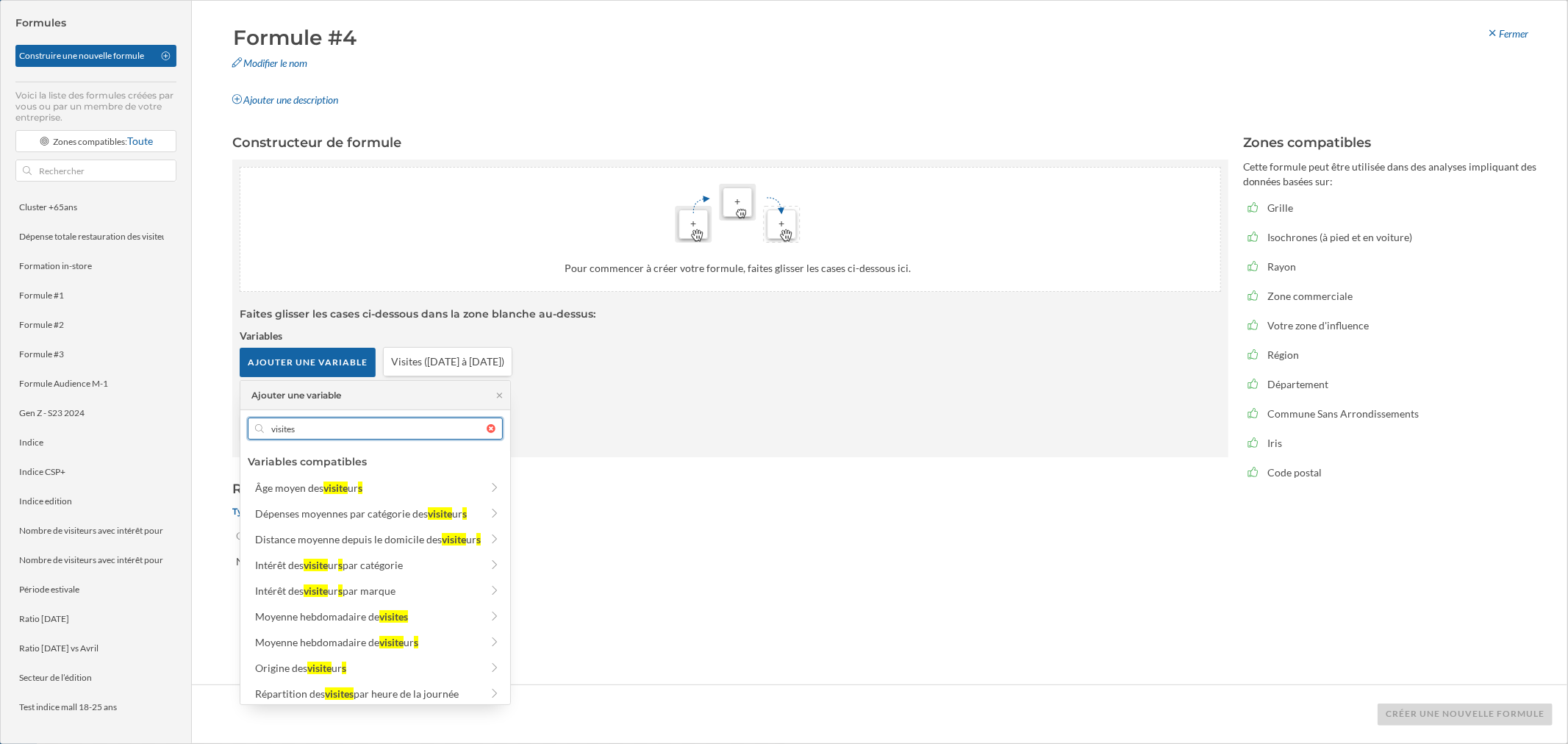
click at [319, 436] on input "visites" at bounding box center [376, 428] width 223 height 22
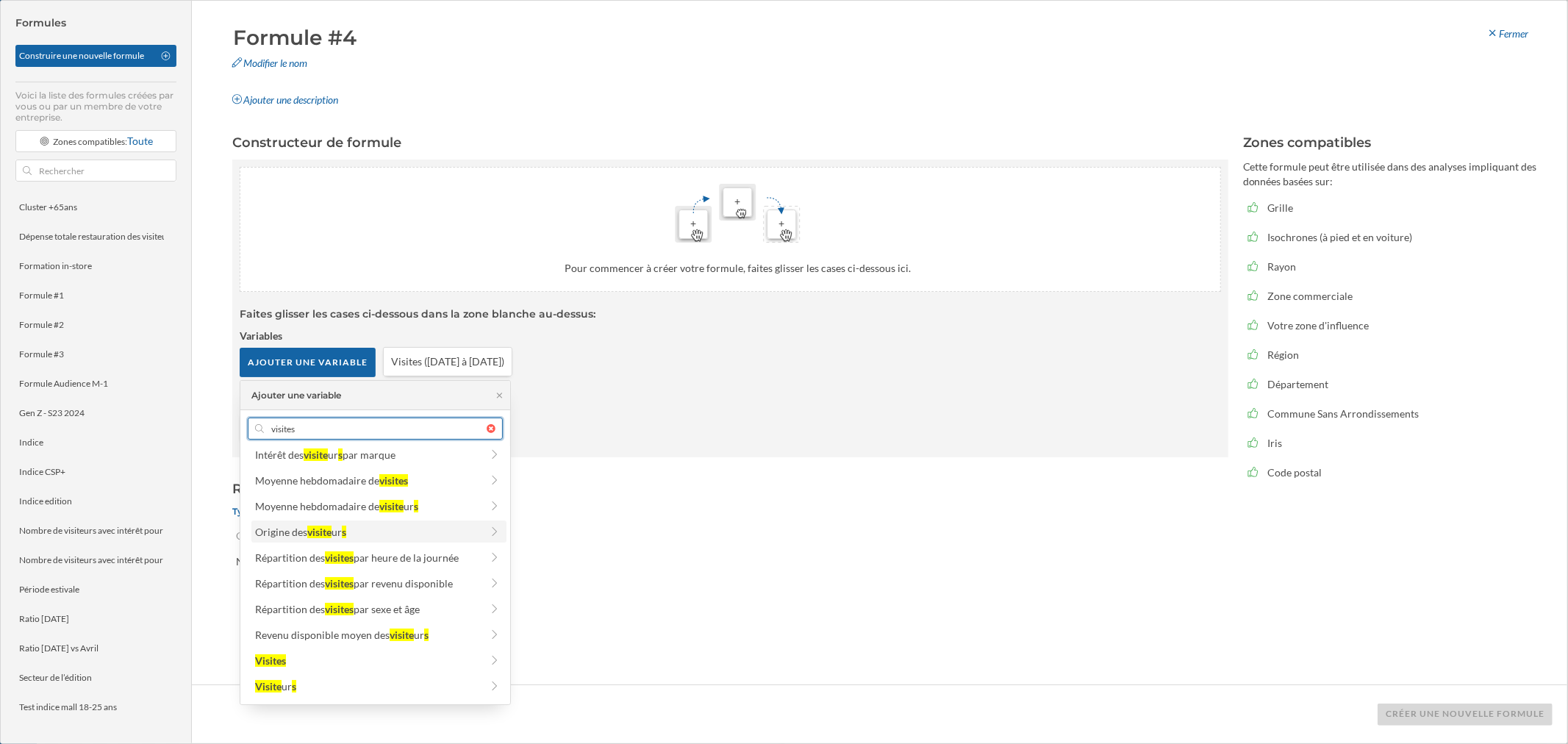
scroll to position [164, 0]
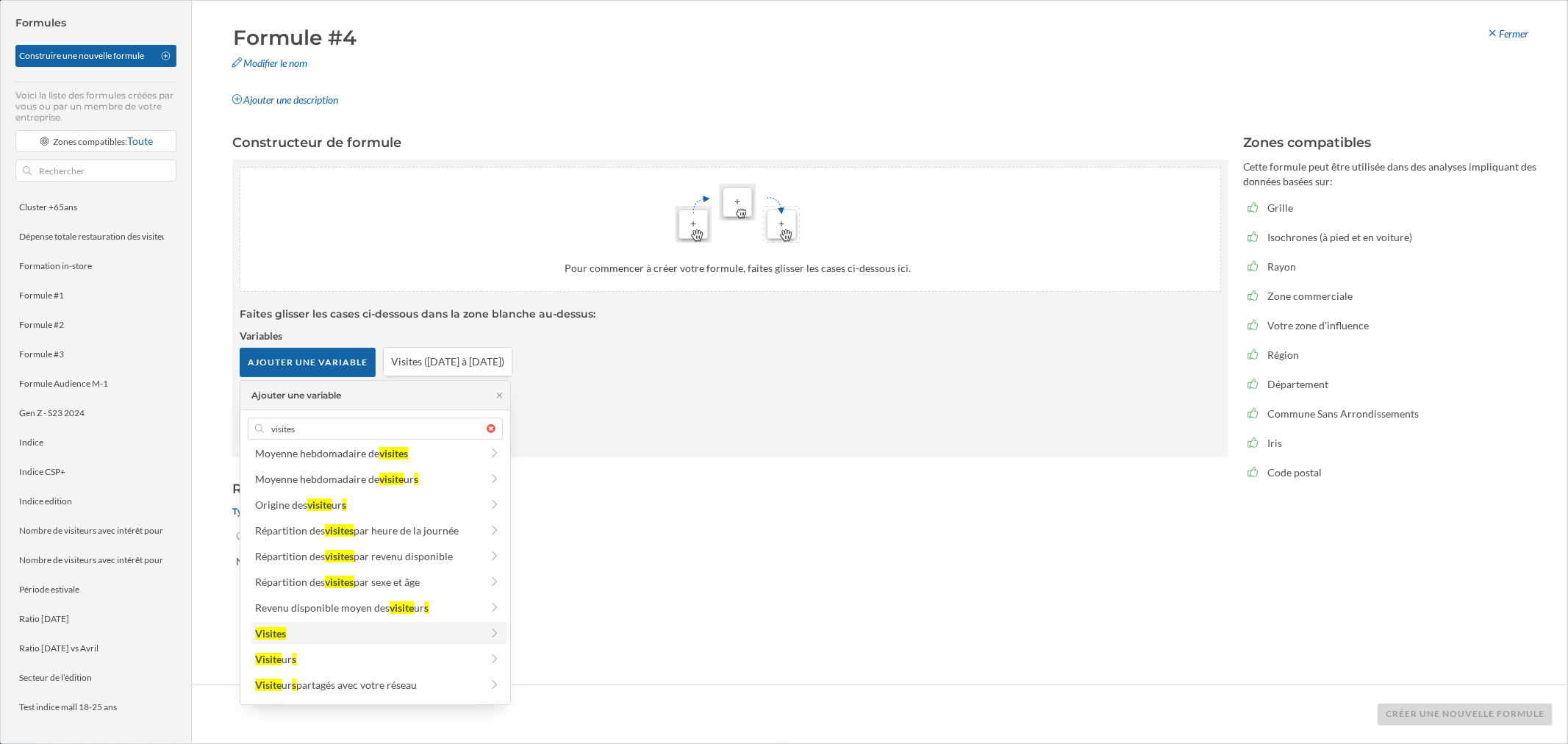
click at [322, 449] on div "Visites" at bounding box center [367, 634] width 225 height 15
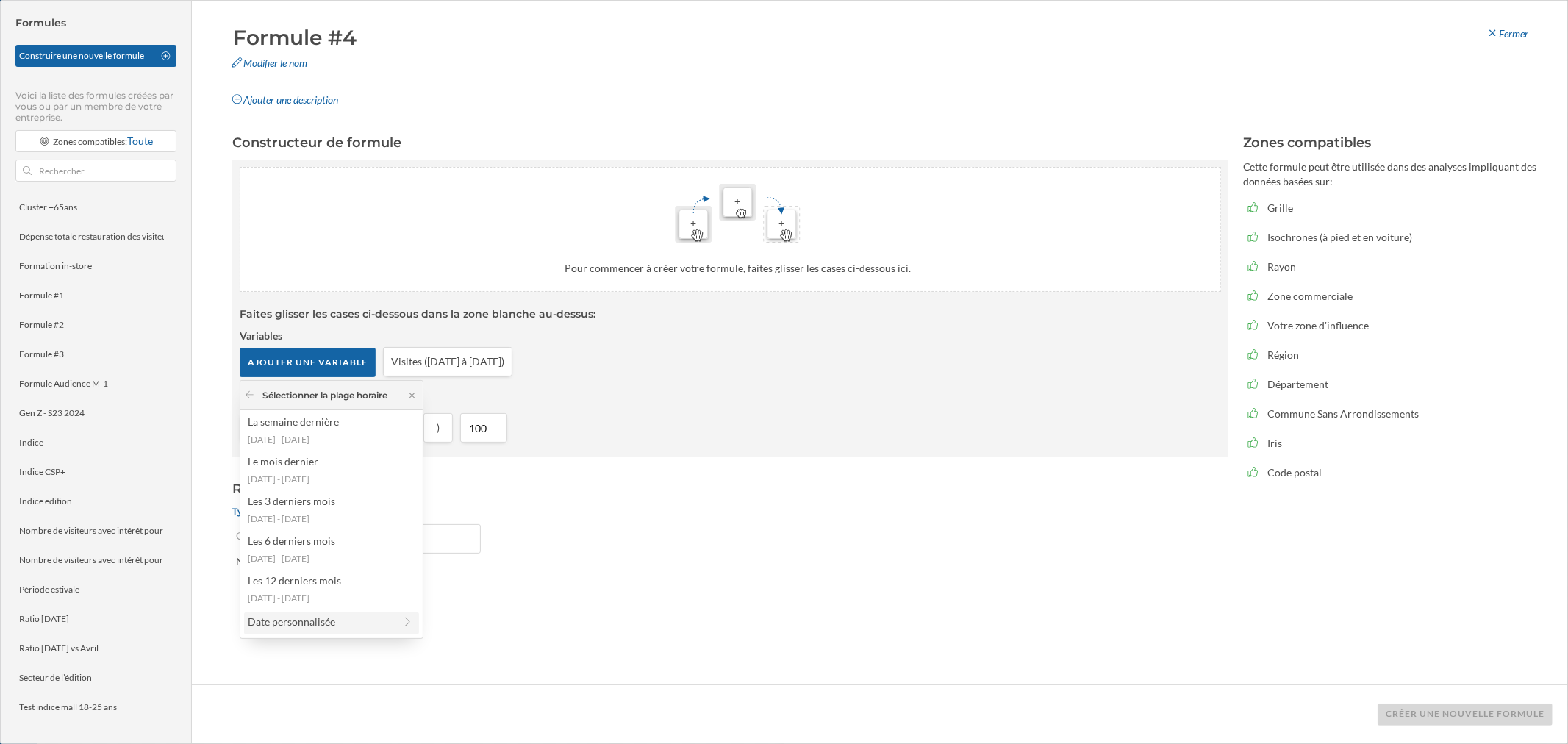
click at [336, 449] on div "Date personnalisée" at bounding box center [321, 621] width 146 height 15
click at [296, 449] on div "1 mois" at bounding box center [321, 455] width 146 height 15
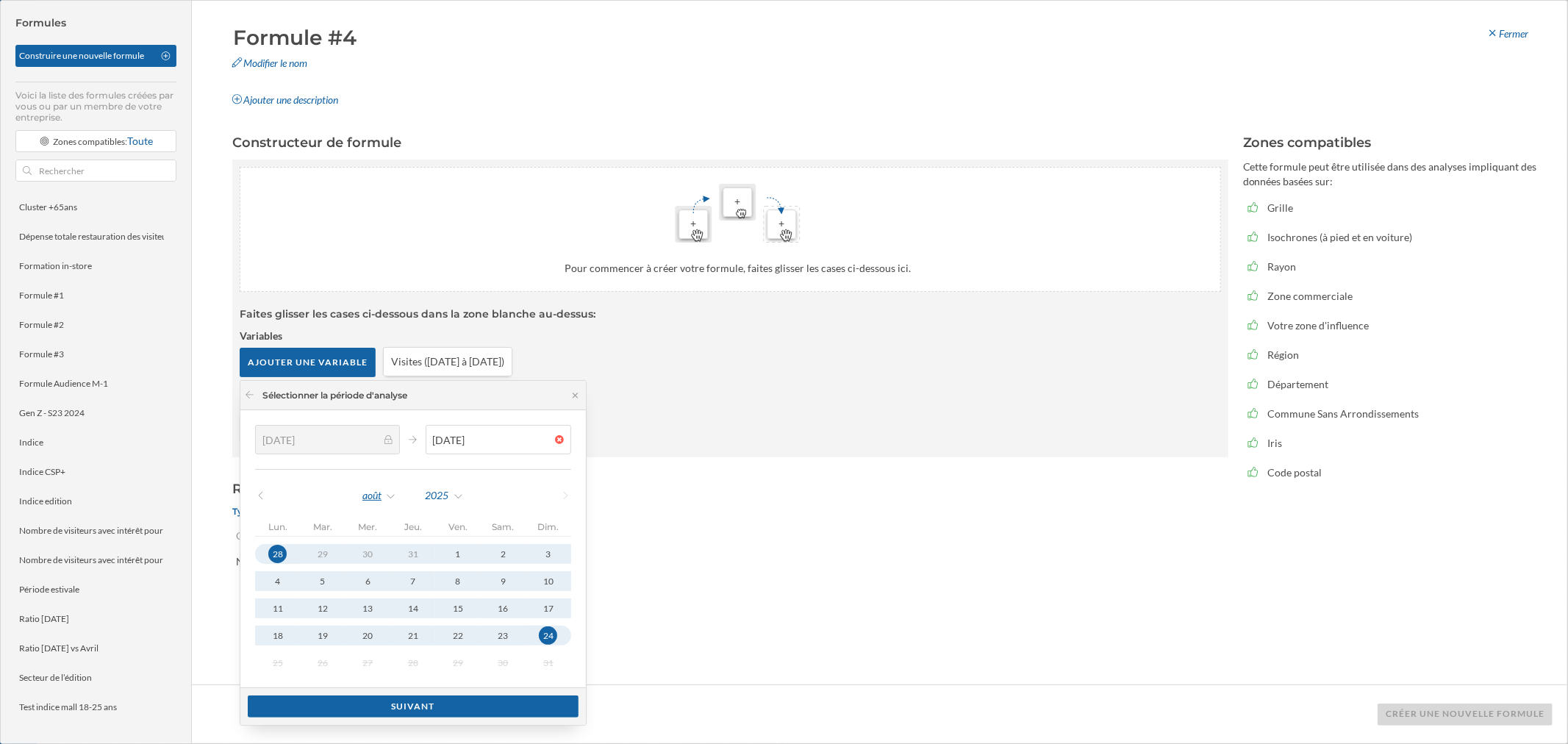
click at [375, 449] on div "août" at bounding box center [378, 495] width 35 height 22
click at [390, 449] on div "avril" at bounding box center [413, 617] width 95 height 15
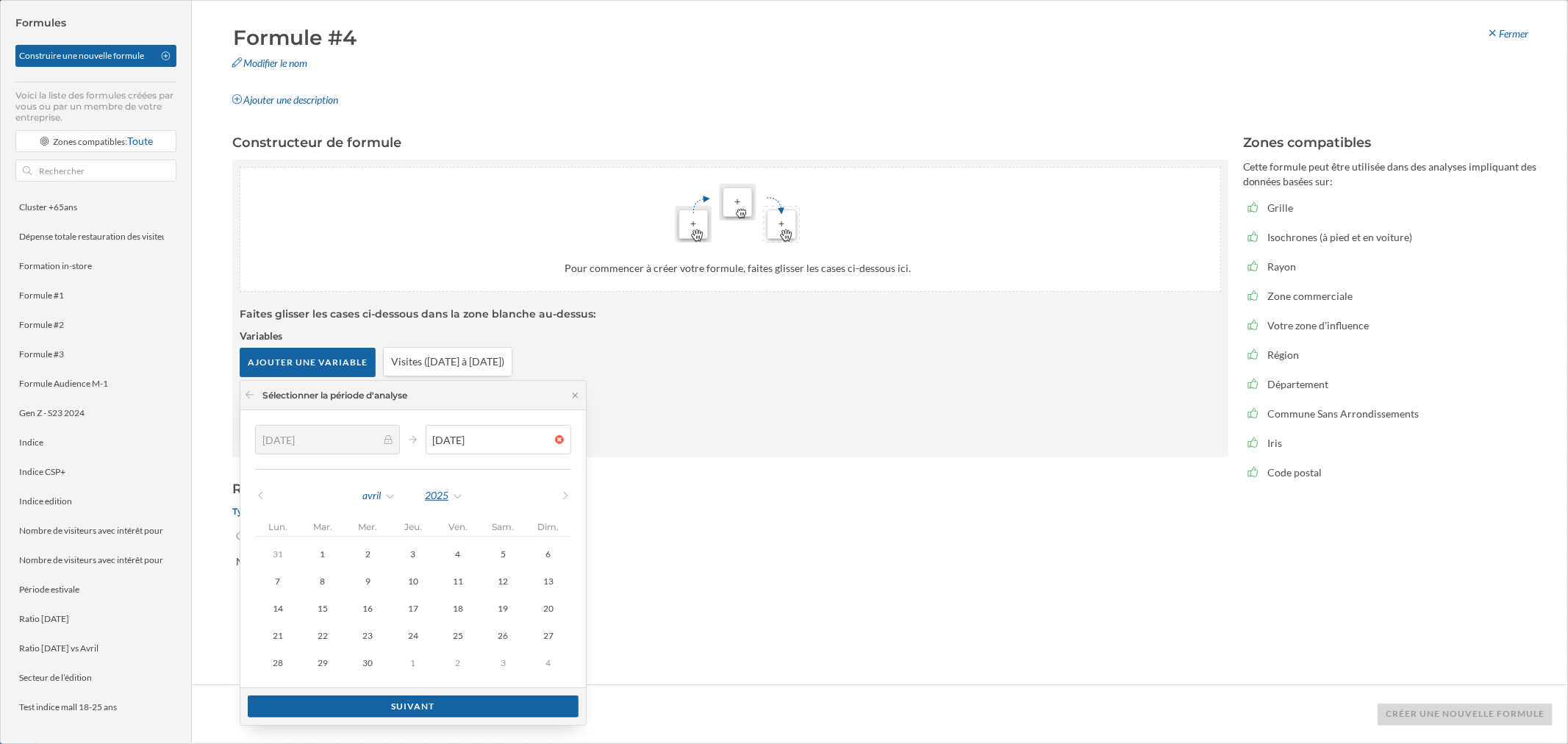
click at [449, 449] on div "2025" at bounding box center [444, 495] width 40 height 22
click at [450, 449] on div "2024" at bounding box center [474, 647] width 95 height 15
type input "[DATE]"
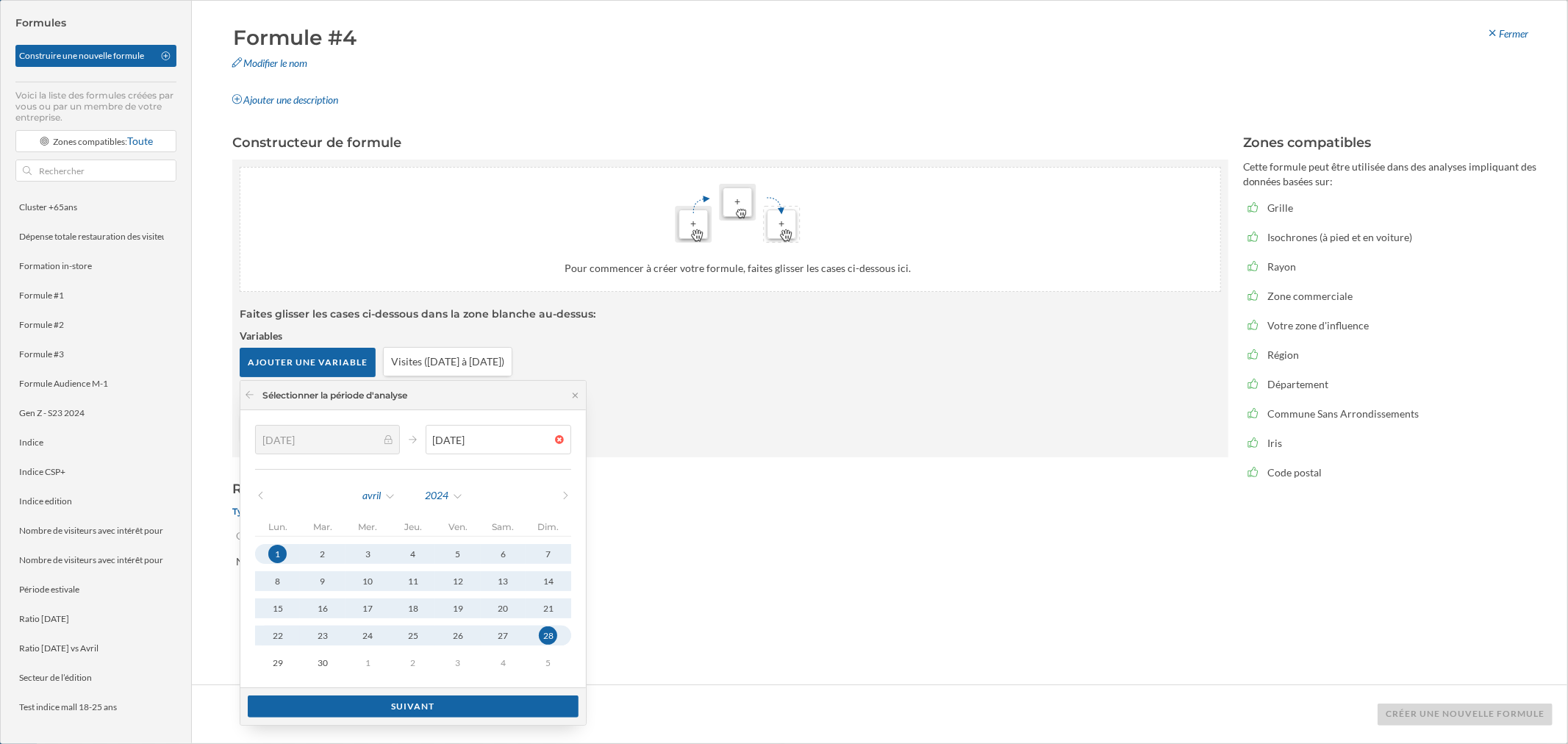
click at [549, 449] on div "28" at bounding box center [548, 636] width 18 height 18
click at [506, 449] on div "Suivant" at bounding box center [414, 705] width 331 height 22
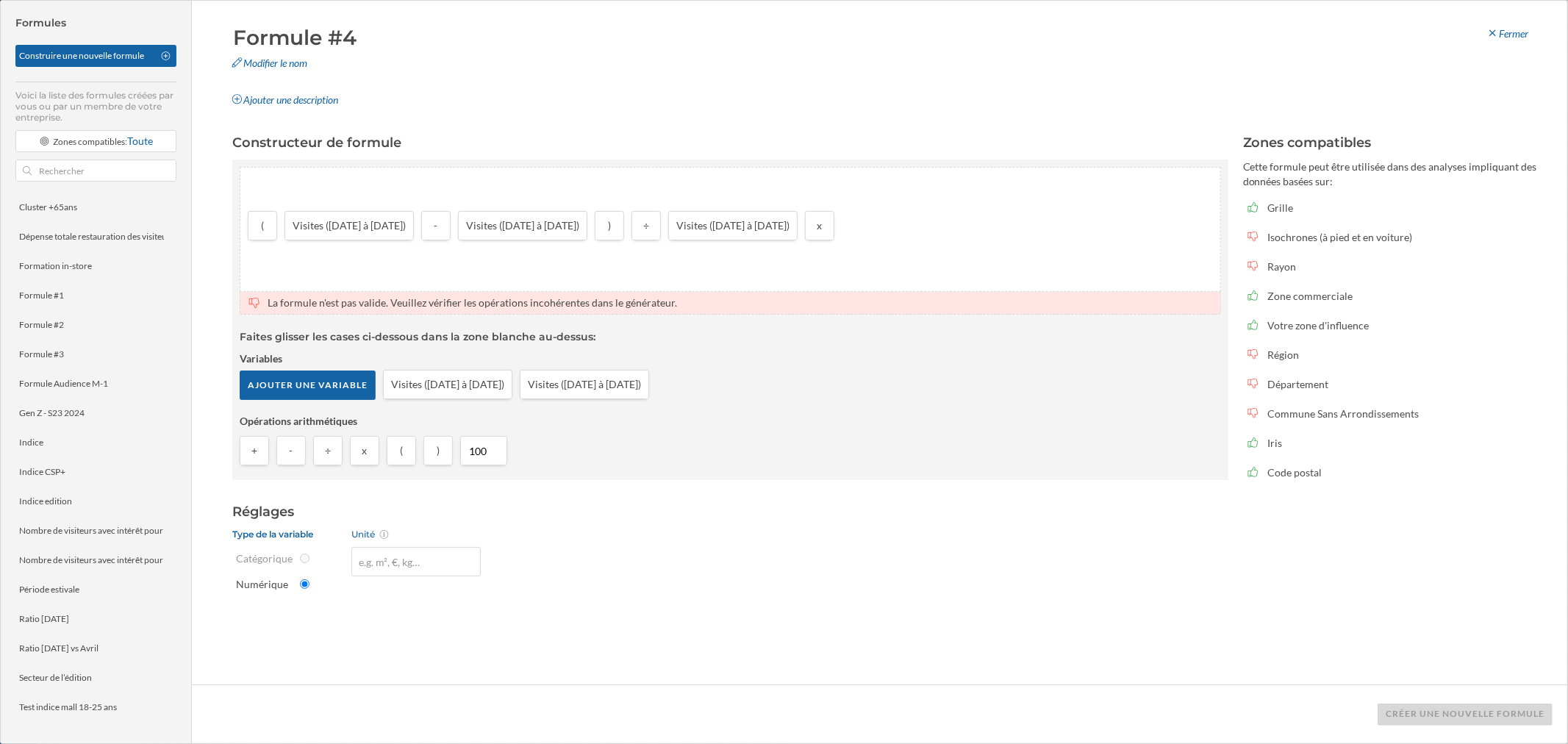
click at [487, 449] on div "+ - ÷ x ( ) 100" at bounding box center [730, 454] width 981 height 37
click at [949, 225] on input "number" at bounding box center [908, 225] width 124 height 22
type input "100"
click at [934, 255] on button at bounding box center [935, 251] width 14 height 14
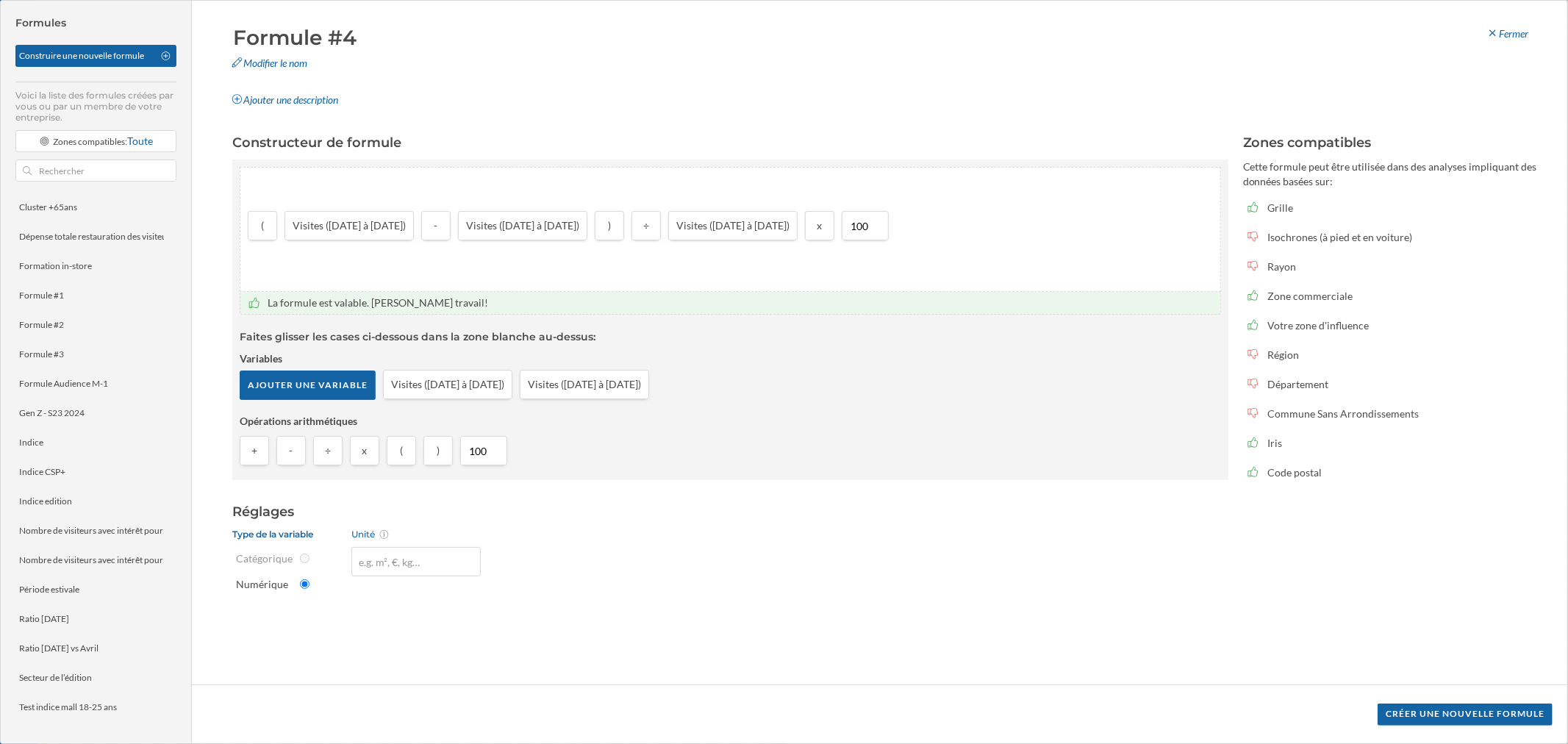
click at [885, 414] on strong "Opérations arithmétiques" at bounding box center [730, 421] width 981 height 14
click at [320, 34] on input "Formule #4" at bounding box center [455, 37] width 454 height 29
type input "Ratio [DATE] vs avril"
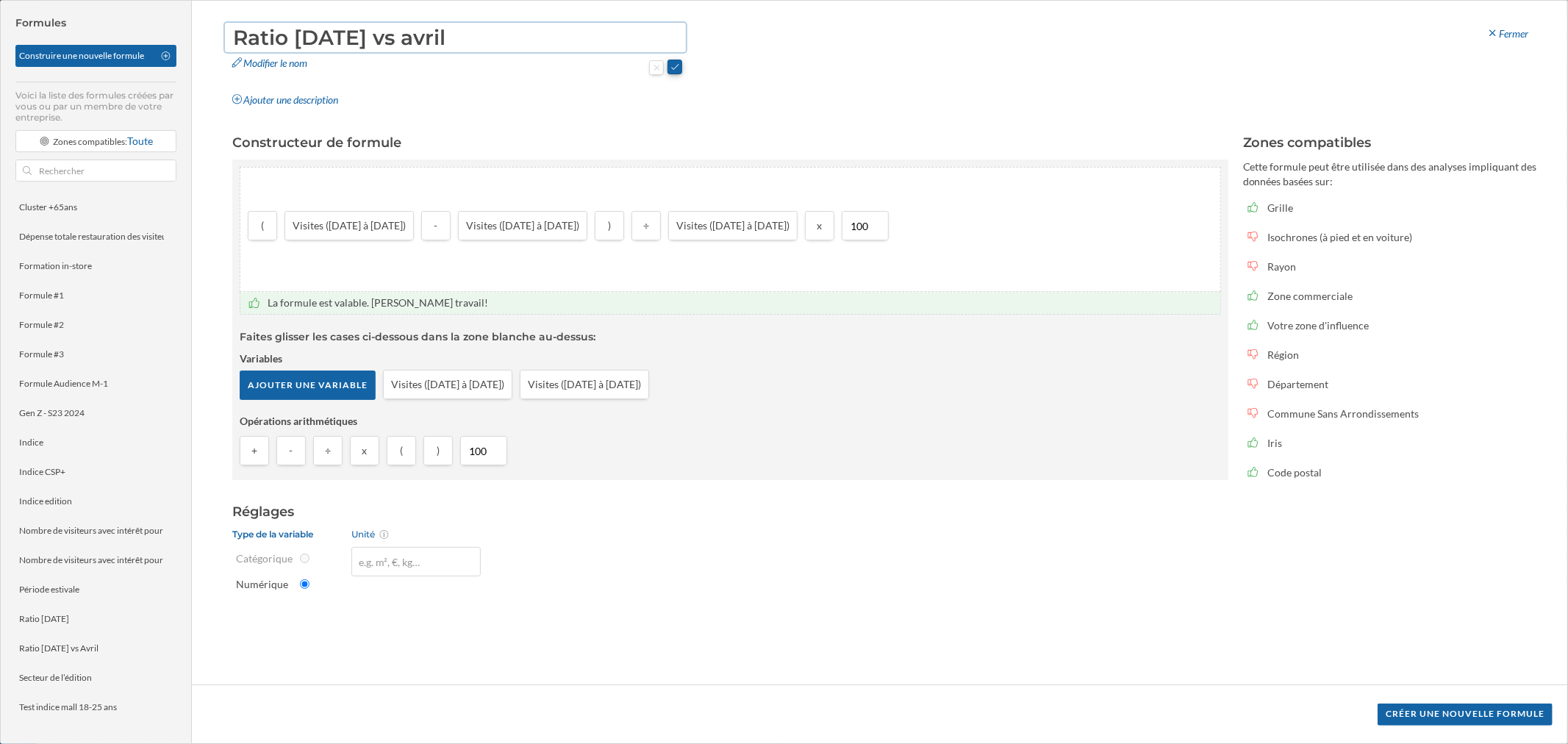
click at [672, 63] on button at bounding box center [674, 67] width 14 height 14
click at [1044, 449] on div "Créer une nouvelle formule" at bounding box center [1465, 714] width 175 height 22
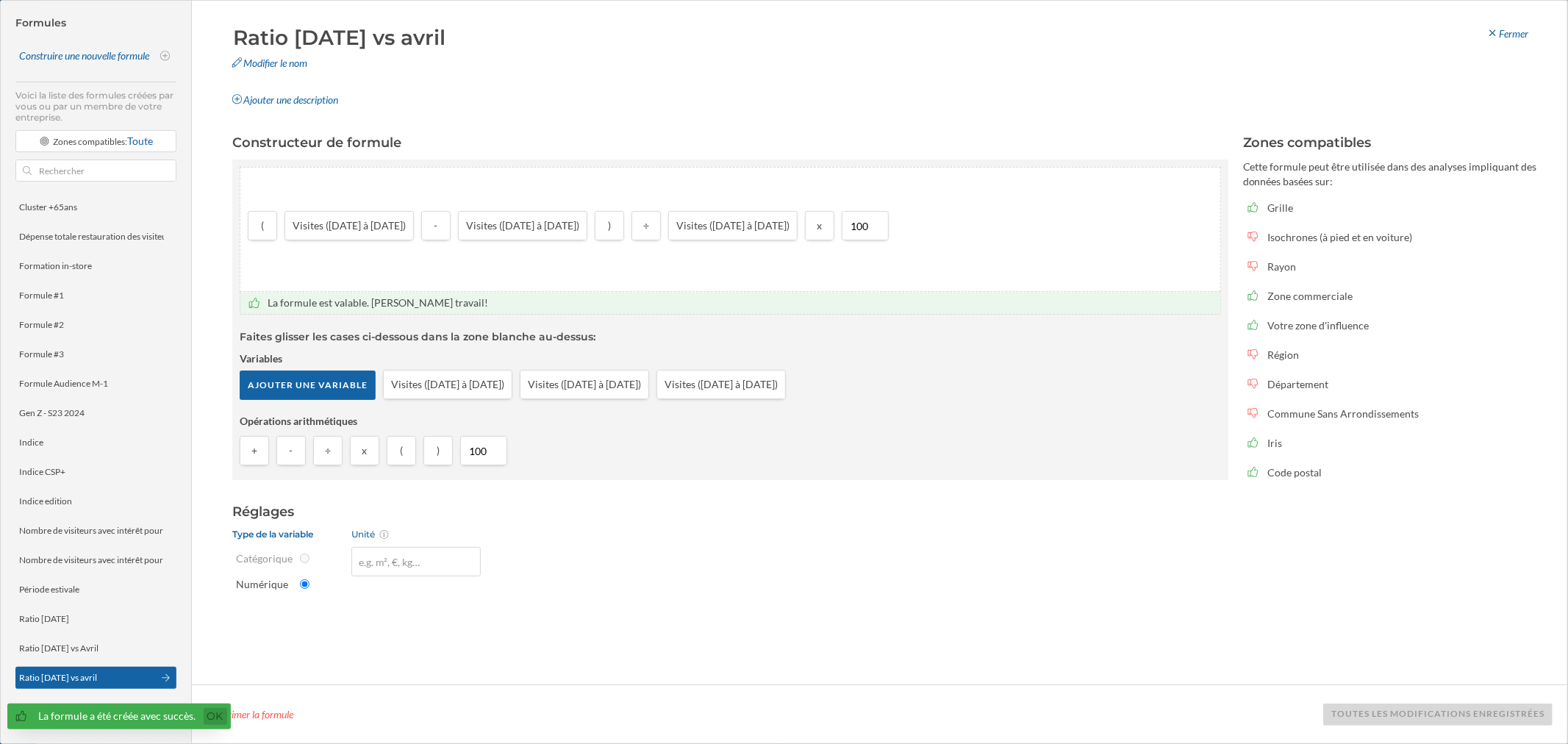
click at [214, 449] on link "Ok" at bounding box center [215, 716] width 24 height 17
click at [1044, 25] on div "Fermer" at bounding box center [1507, 33] width 61 height 22
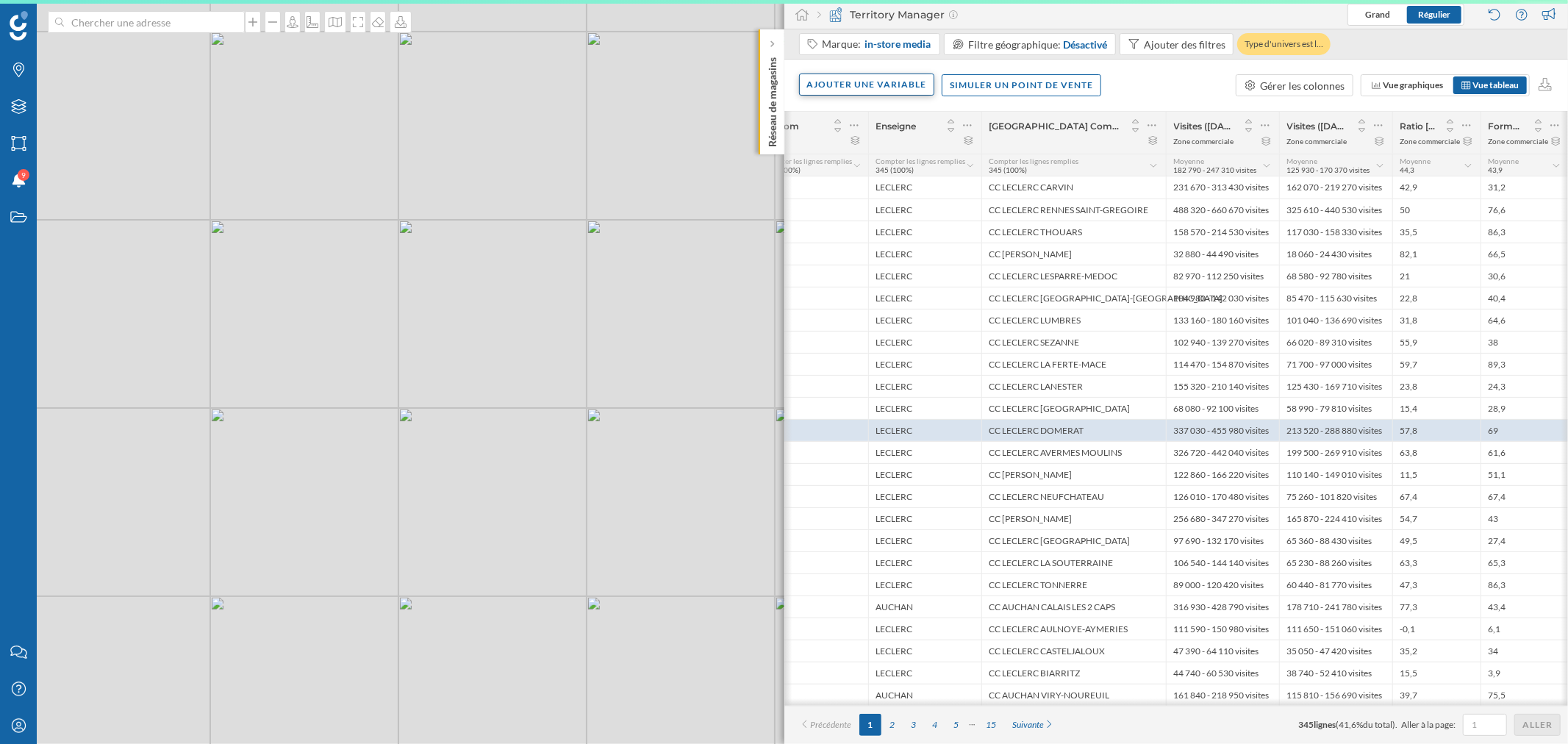
scroll to position [0, 63]
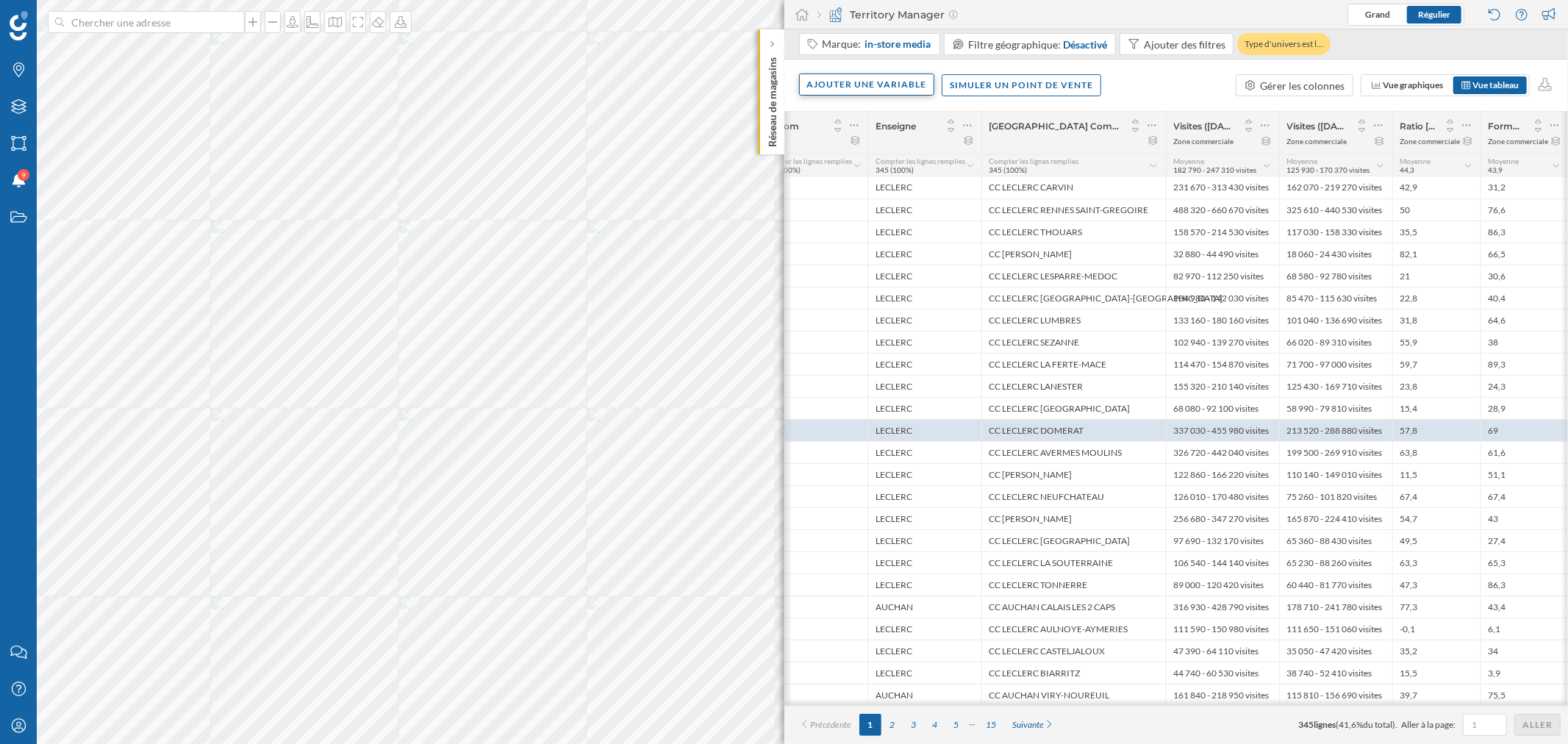
click at [861, 78] on div "Ajouter une variable" at bounding box center [866, 84] width 136 height 22
click at [869, 197] on div "Formule" at bounding box center [881, 204] width 146 height 15
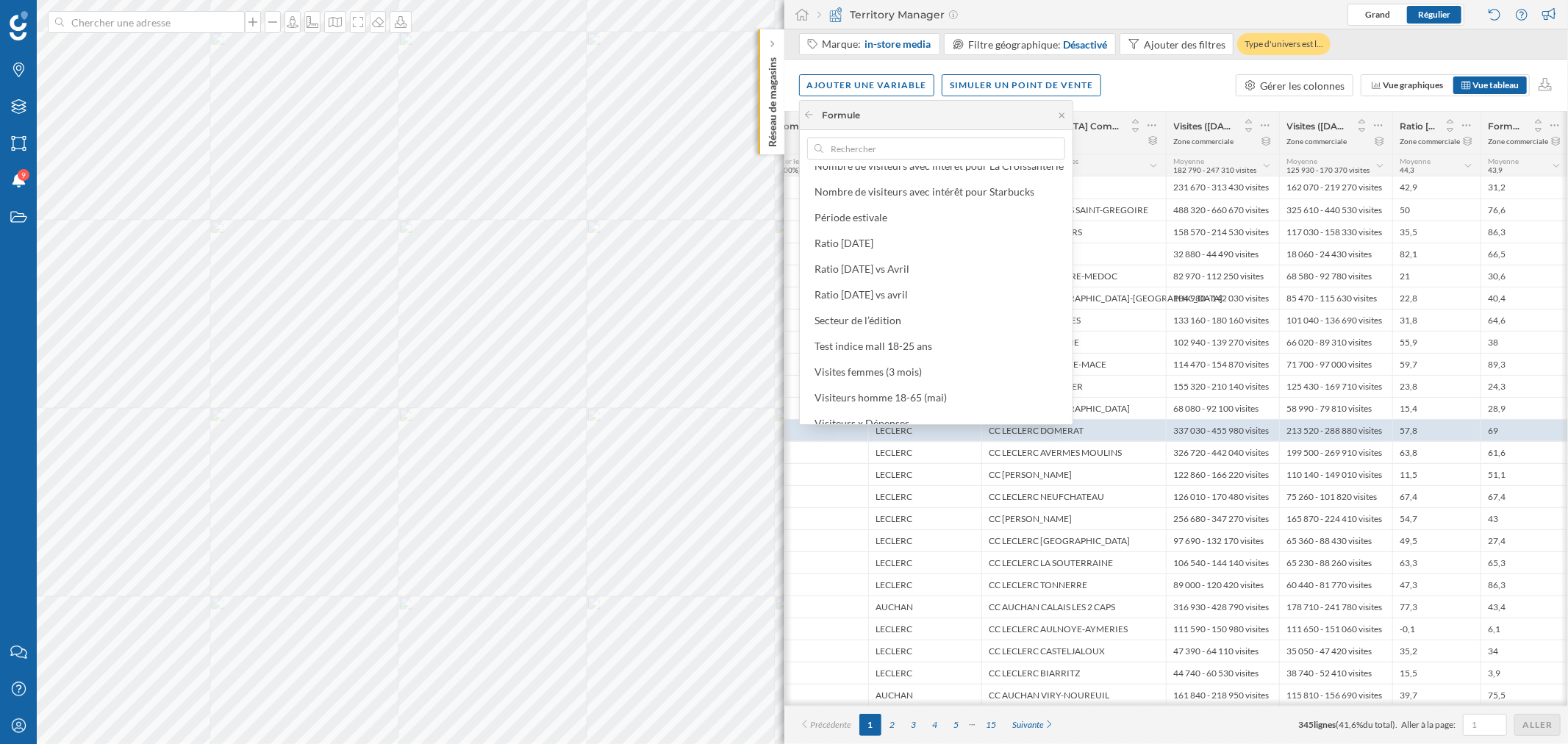
scroll to position [394, 0]
click at [908, 285] on div "Ratio [DATE] vs avril" at bounding box center [861, 281] width 93 height 12
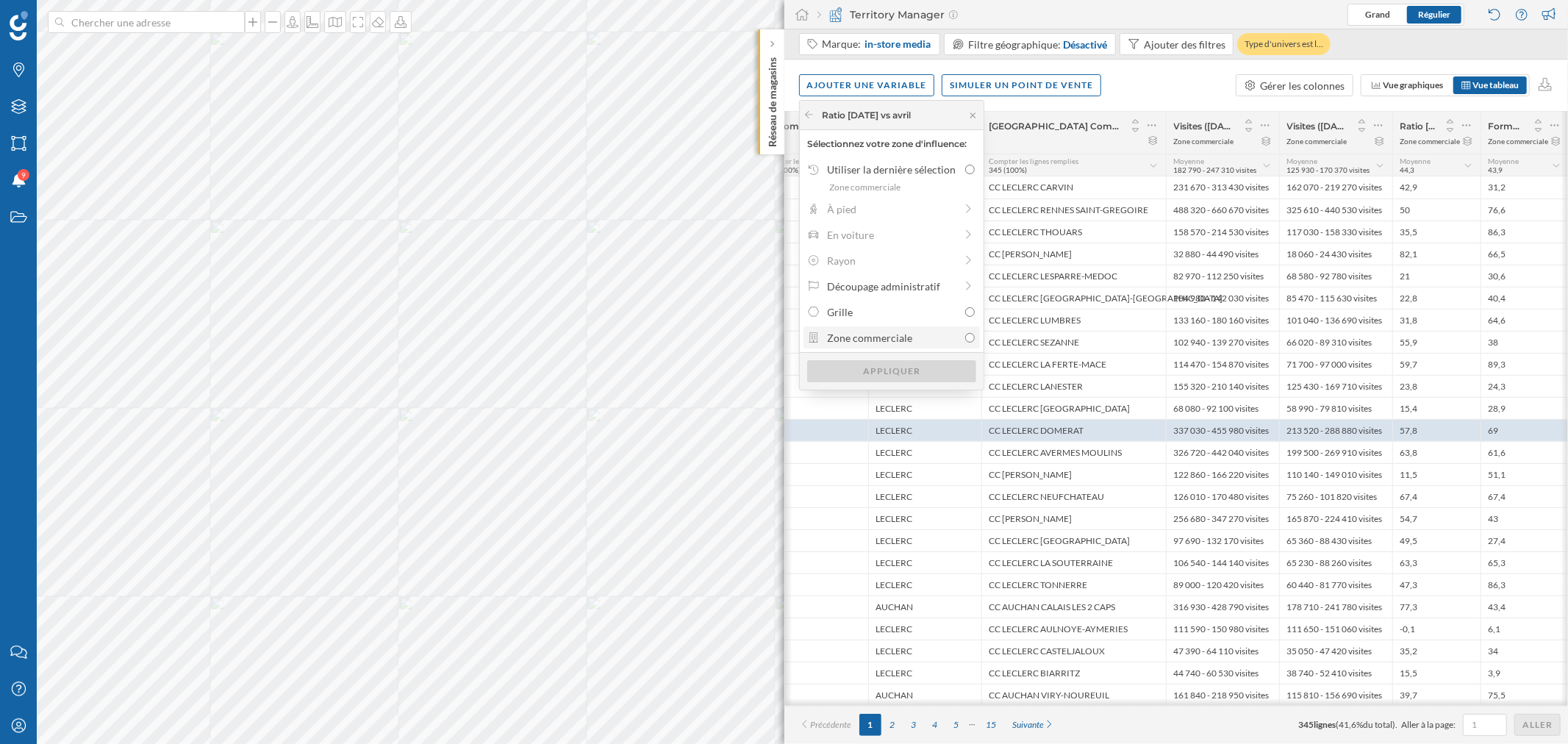
click at [912, 334] on div "Zone commerciale" at bounding box center [893, 338] width 131 height 15
click at [965, 334] on input "Zone commerciale" at bounding box center [970, 338] width 10 height 10
radio input "true"
click at [908, 362] on div "Appliquer" at bounding box center [892, 370] width 169 height 22
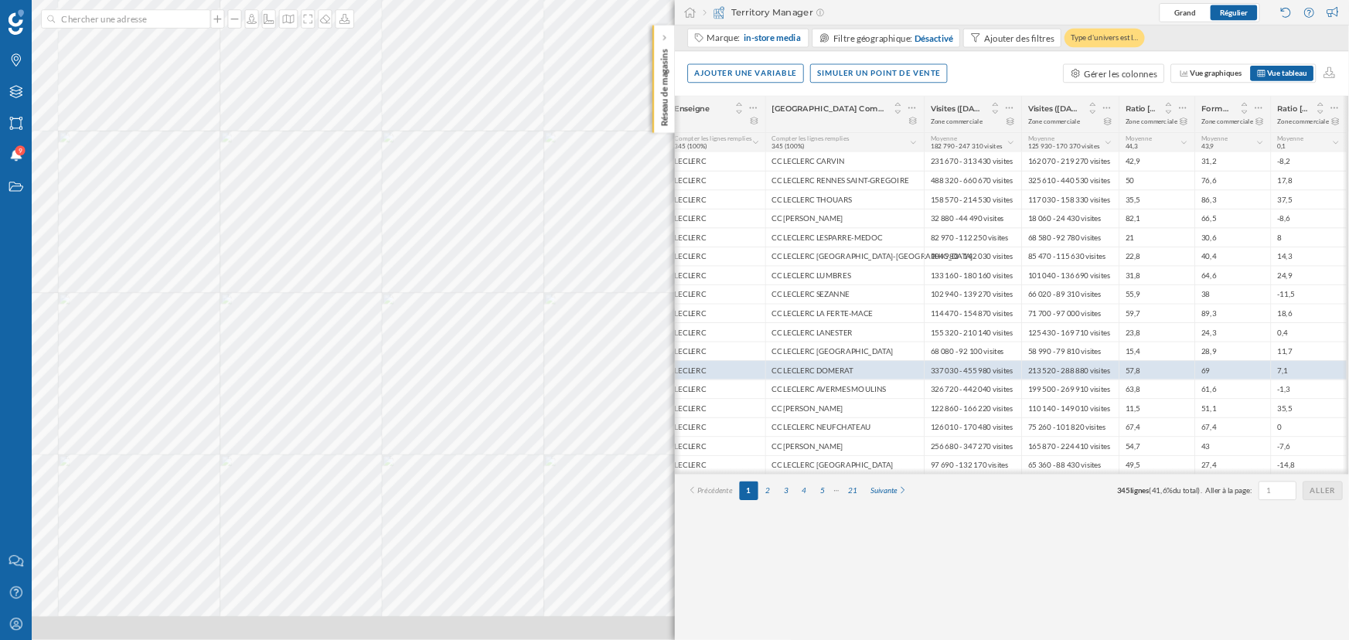
scroll to position [0, 162]
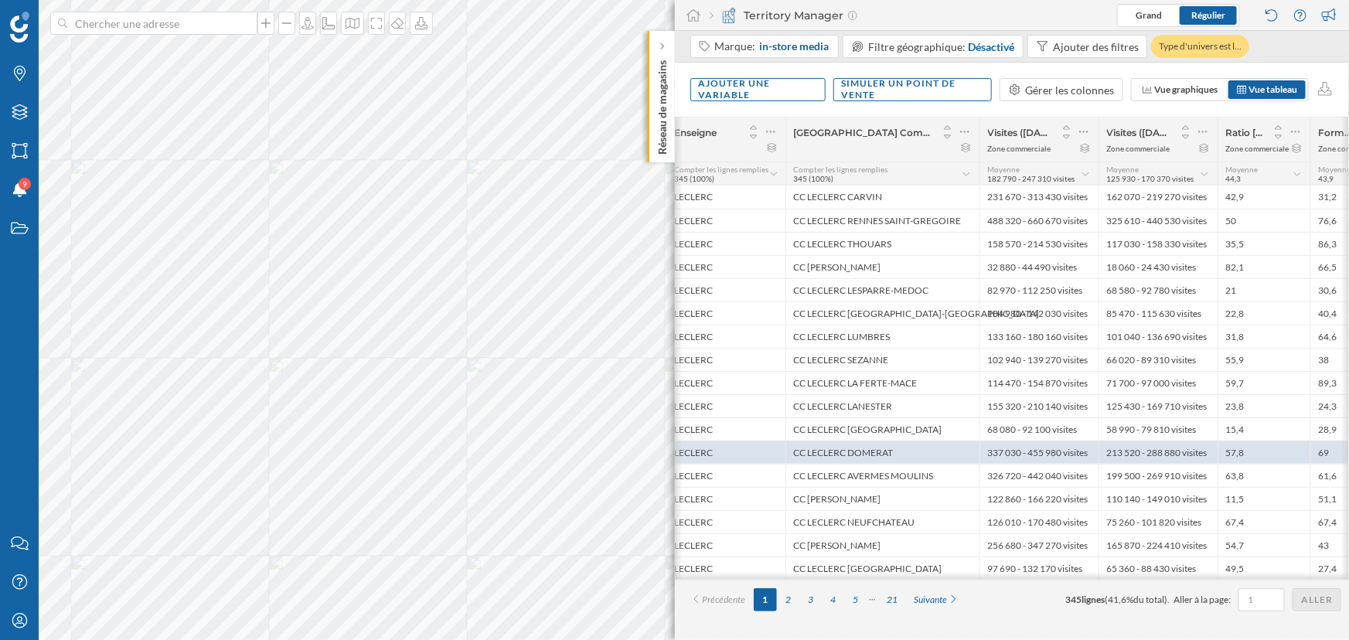
drag, startPoint x: 1633, startPoint y: 0, endPoint x: 1035, endPoint y: 19, distance: 598.6
click at [1030, 17] on div "Territory Manager Grand Régulier" at bounding box center [1012, 15] width 675 height 31
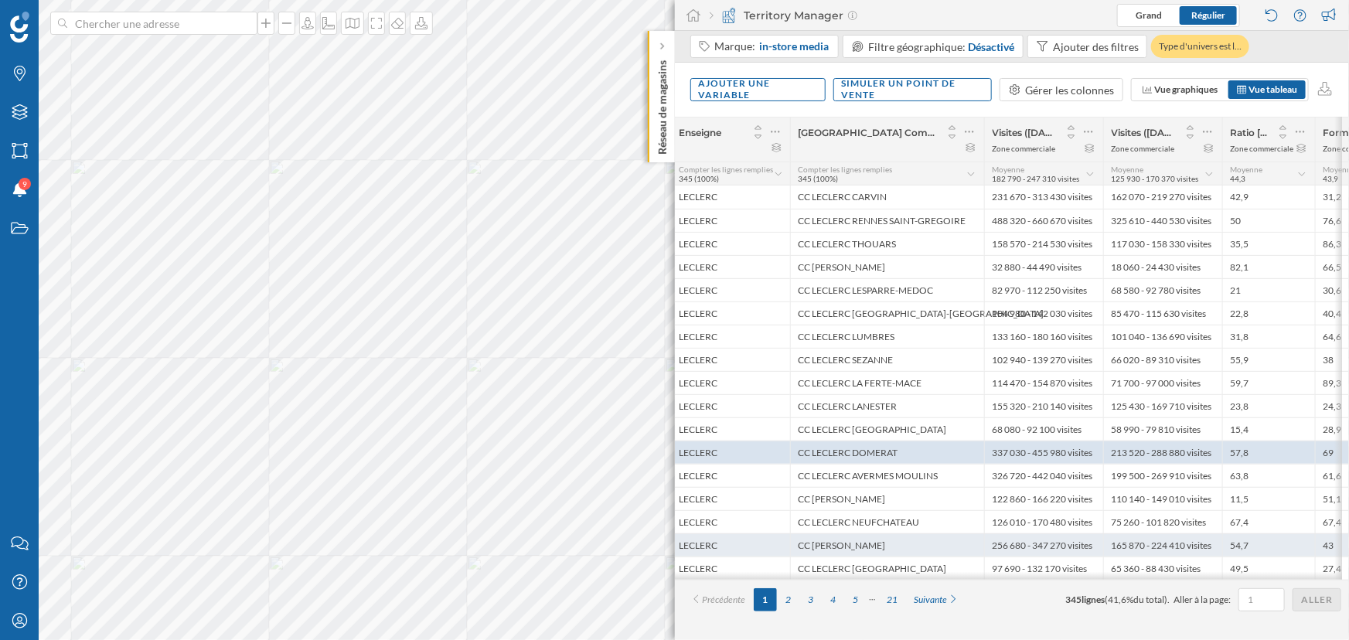
scroll to position [0, 308]
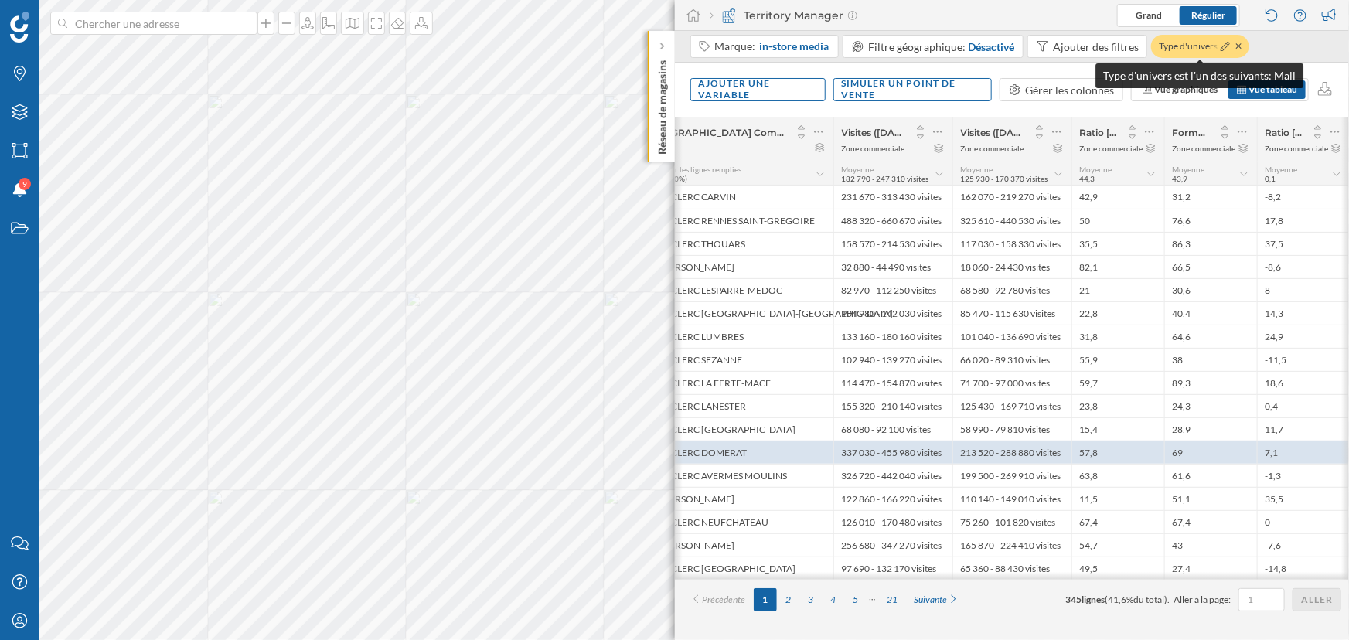
click at [1098, 43] on div at bounding box center [1229, 46] width 25 height 15
click at [1098, 46] on icon at bounding box center [1225, 46] width 9 height 9
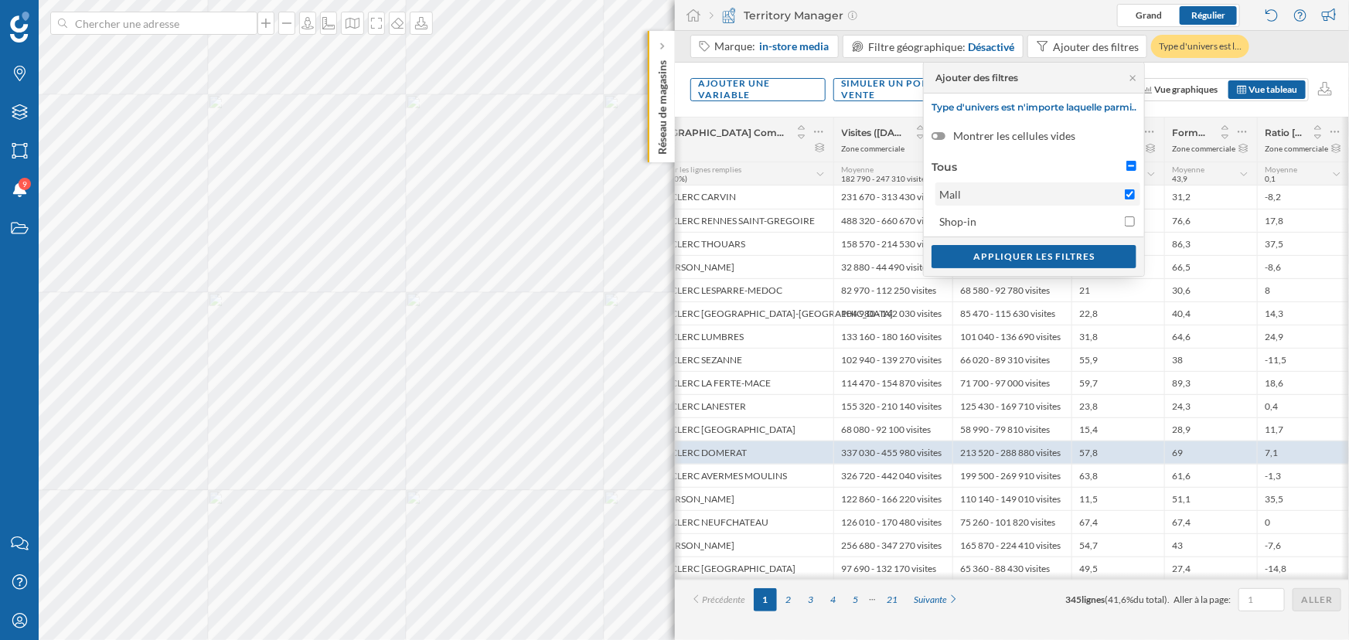
click at [1022, 196] on span "Mall" at bounding box center [1028, 194] width 178 height 16
click at [1098, 196] on input "Mall" at bounding box center [1130, 194] width 10 height 10
checkbox input "false"
click at [1024, 224] on span "Shop-in" at bounding box center [1028, 221] width 178 height 16
click at [1098, 224] on input "Shop-in" at bounding box center [1130, 221] width 10 height 10
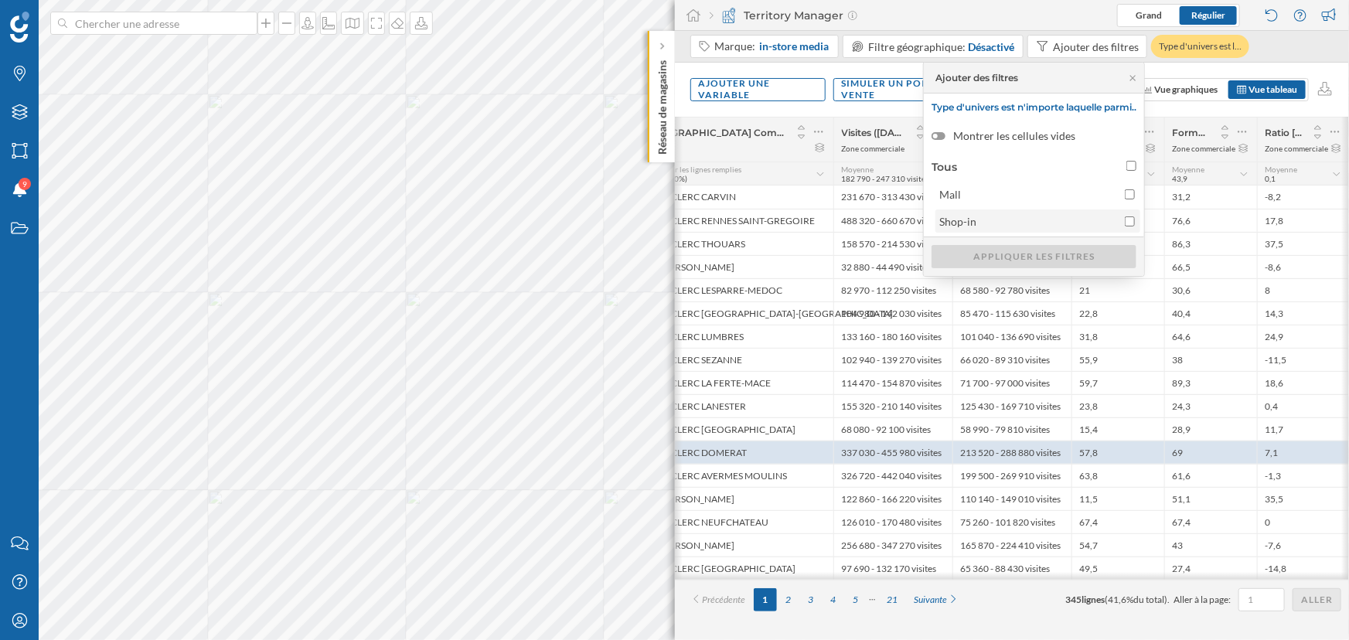
checkbox input "true"
click at [1035, 255] on div "Appliquer les filtres" at bounding box center [1033, 255] width 205 height 23
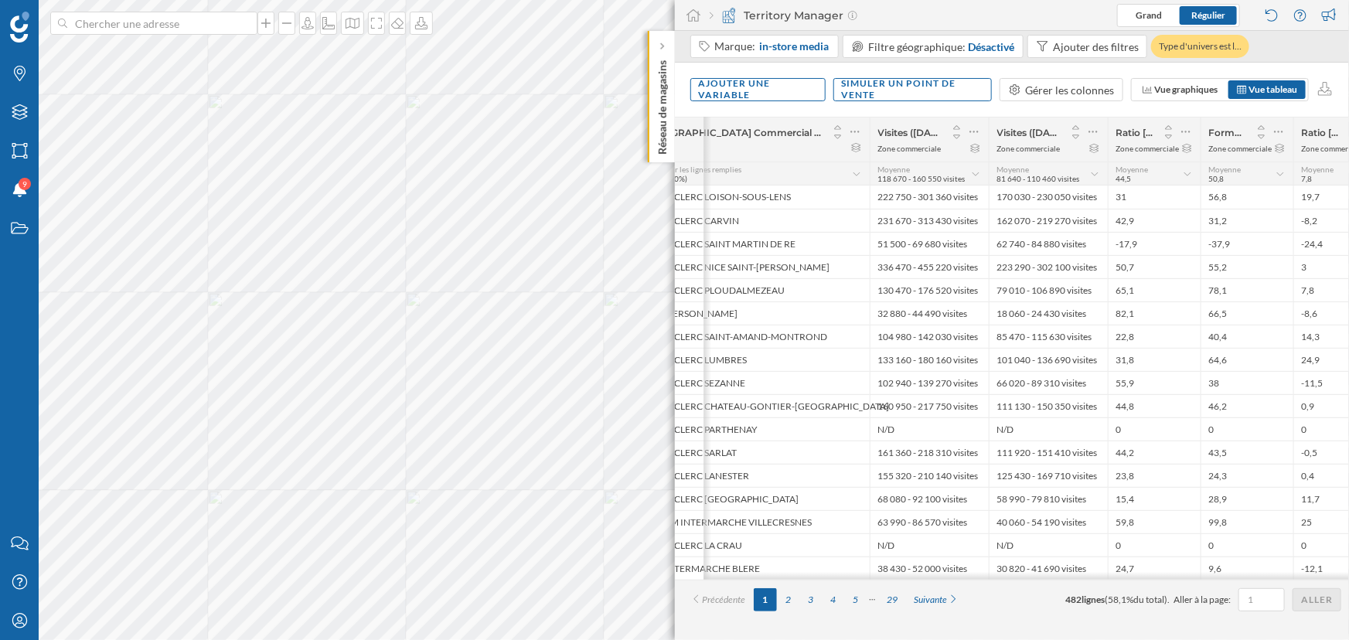
scroll to position [0, 345]
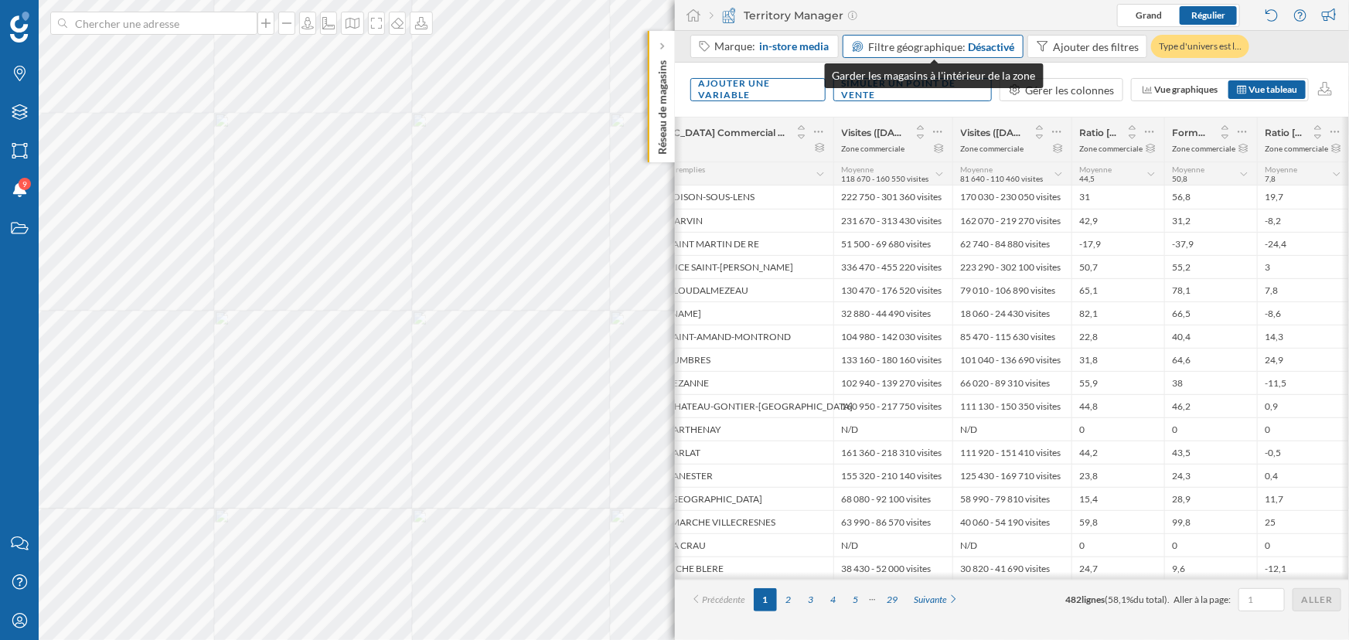
click at [934, 49] on span "Filtre géographique:" at bounding box center [917, 46] width 97 height 13
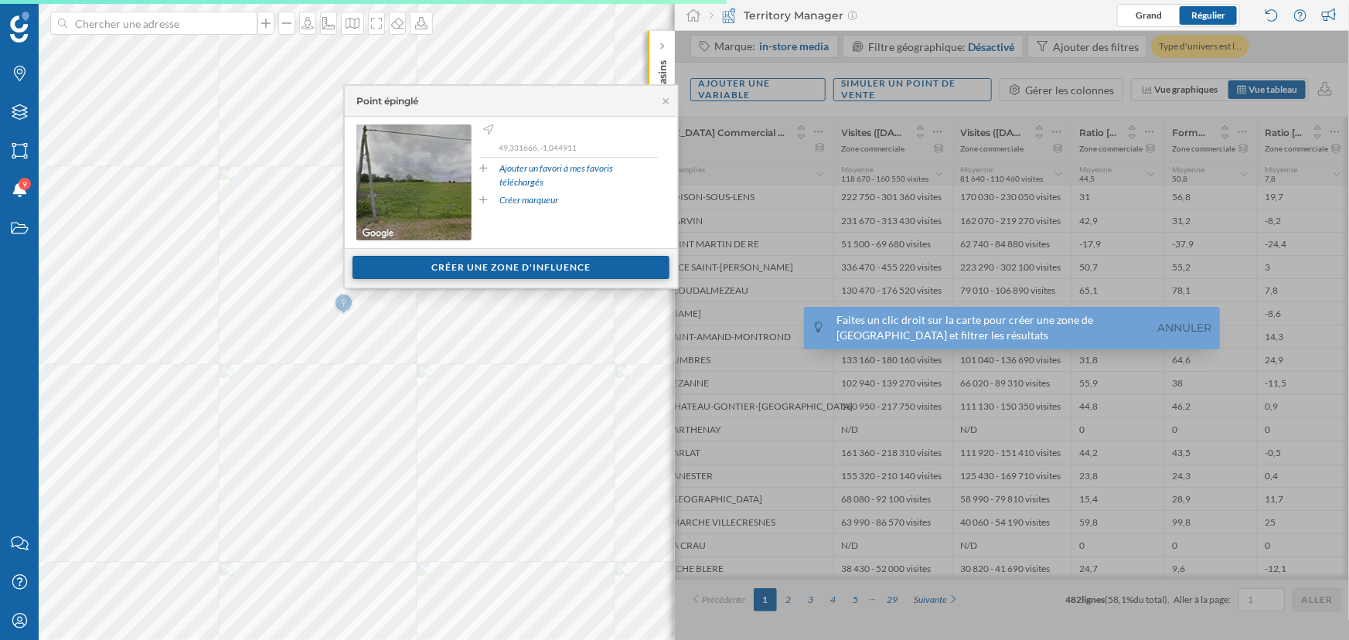
click at [544, 263] on div "Créer une zone d'influence" at bounding box center [510, 267] width 317 height 23
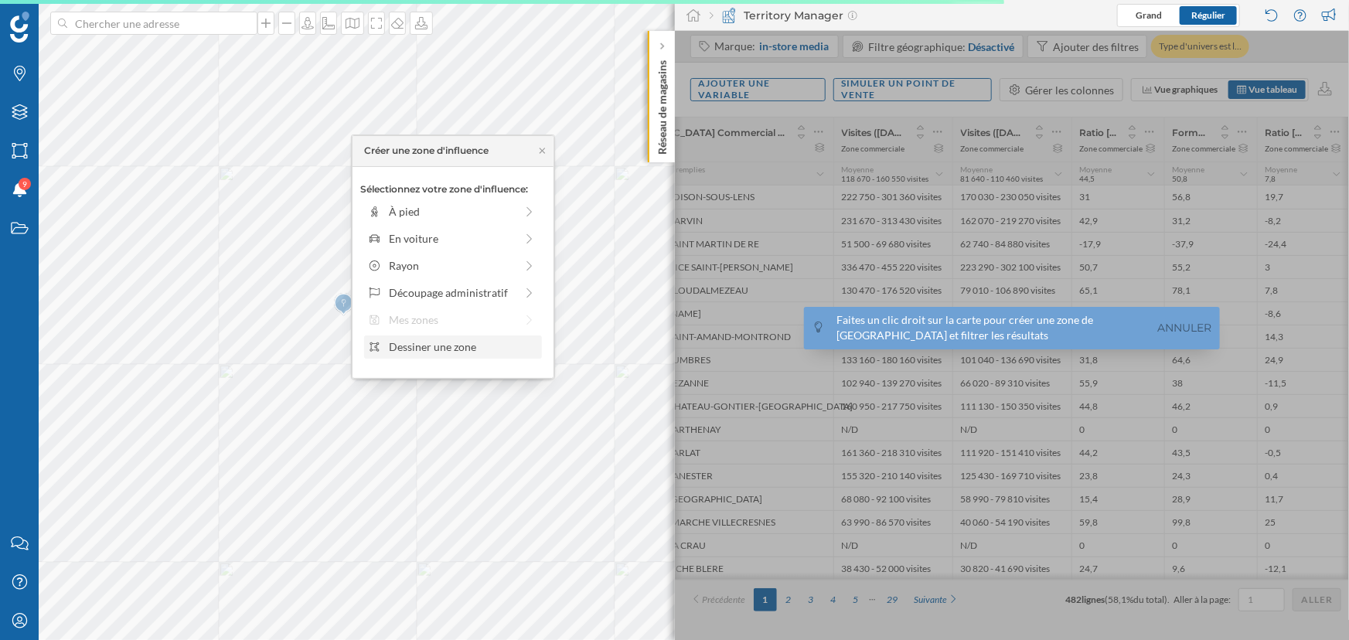
click at [434, 355] on div "Dessiner une zone" at bounding box center [463, 347] width 148 height 16
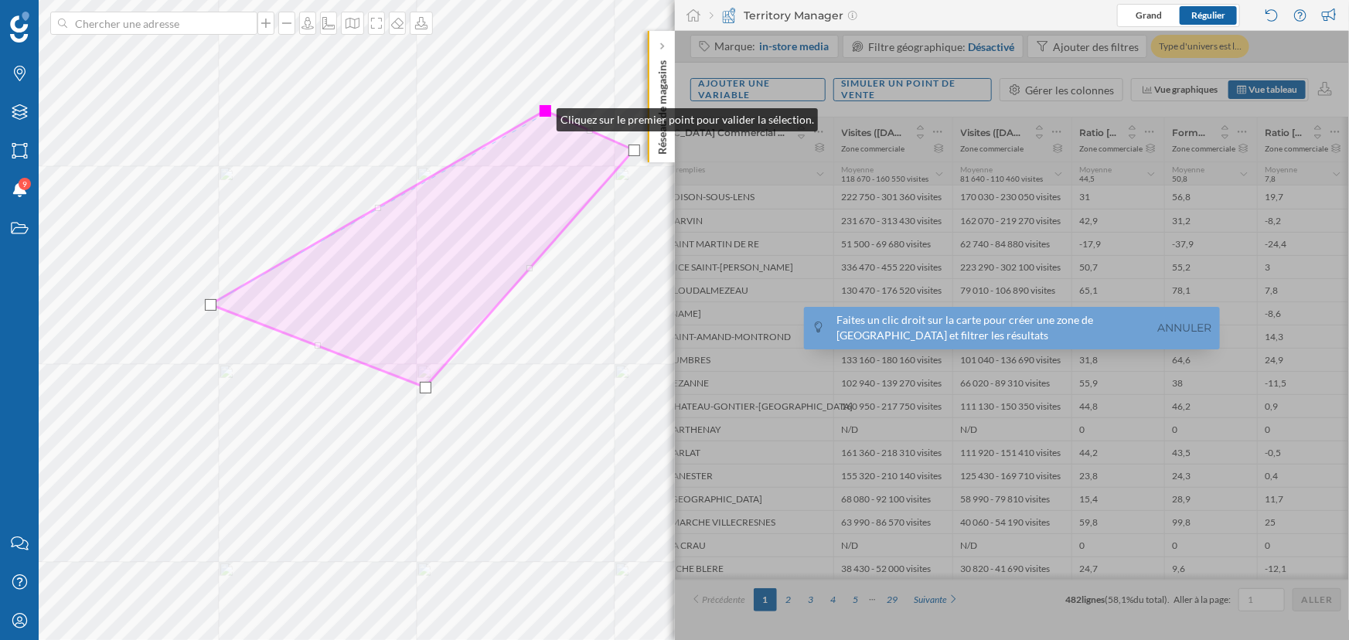
click at [541, 114] on div at bounding box center [546, 111] width 12 height 12
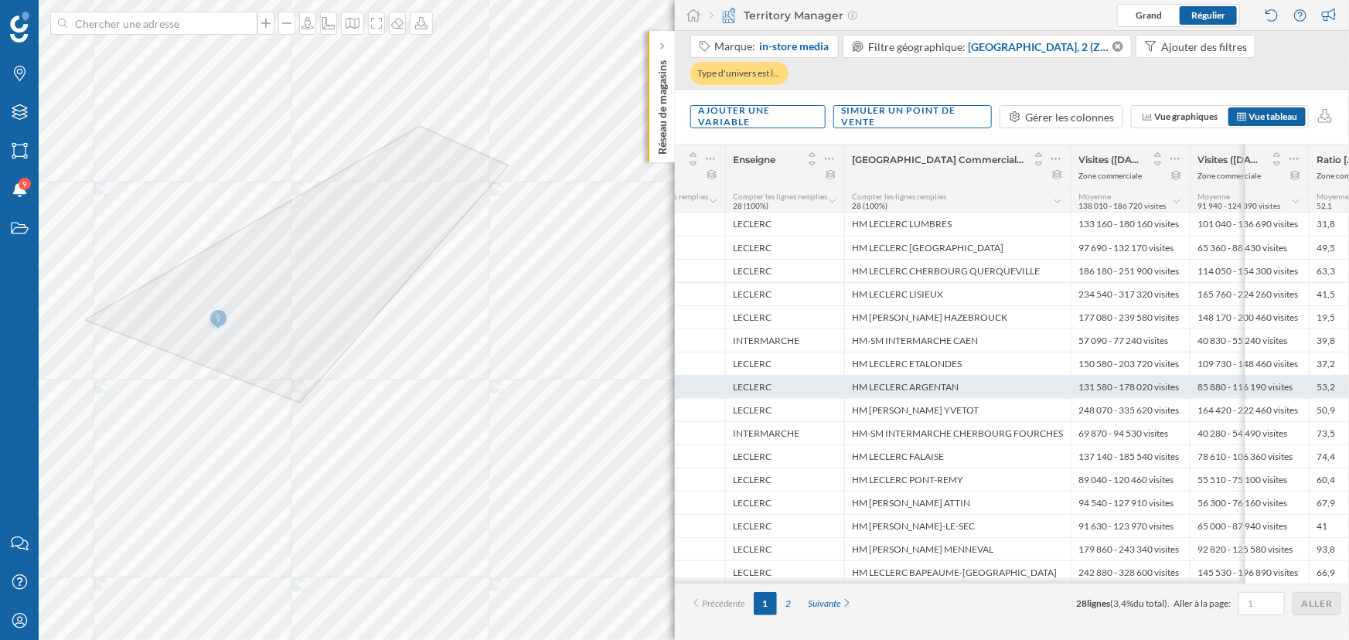
scroll to position [0, 0]
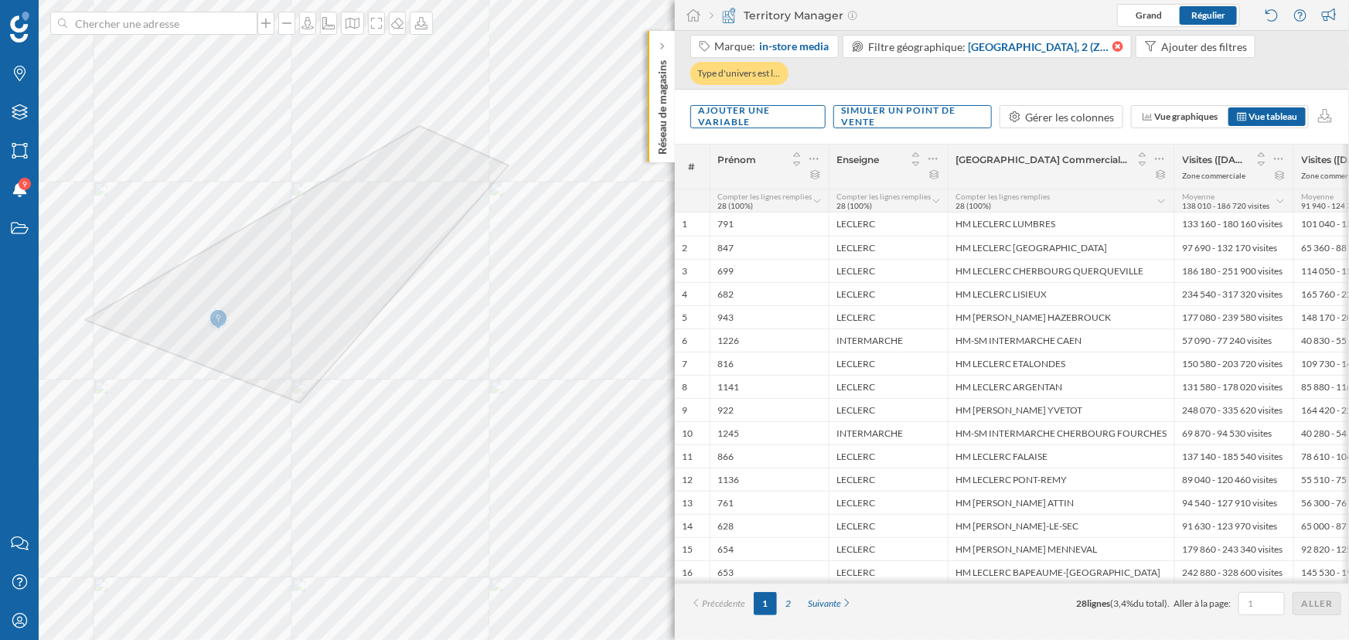
click at [1098, 46] on icon at bounding box center [1117, 46] width 11 height 11
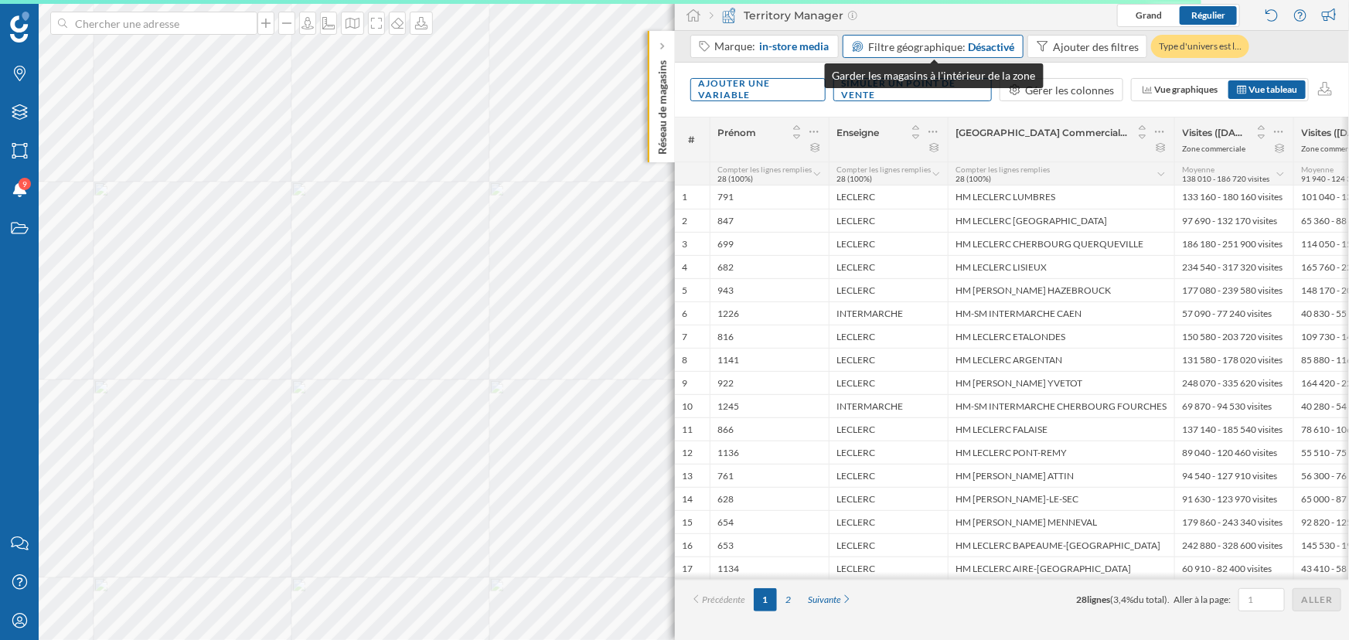
click at [920, 47] on span "Filtre géographique:" at bounding box center [917, 46] width 97 height 13
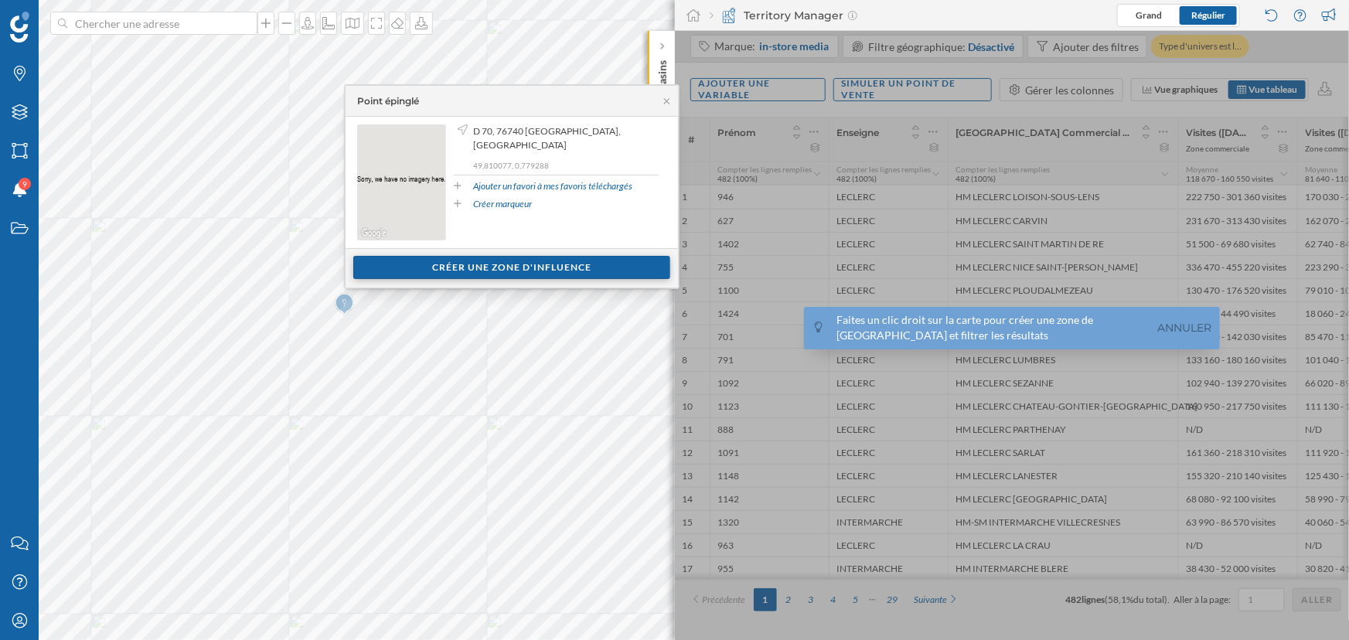
click at [459, 261] on div "Créer une zone d'influence" at bounding box center [511, 267] width 317 height 23
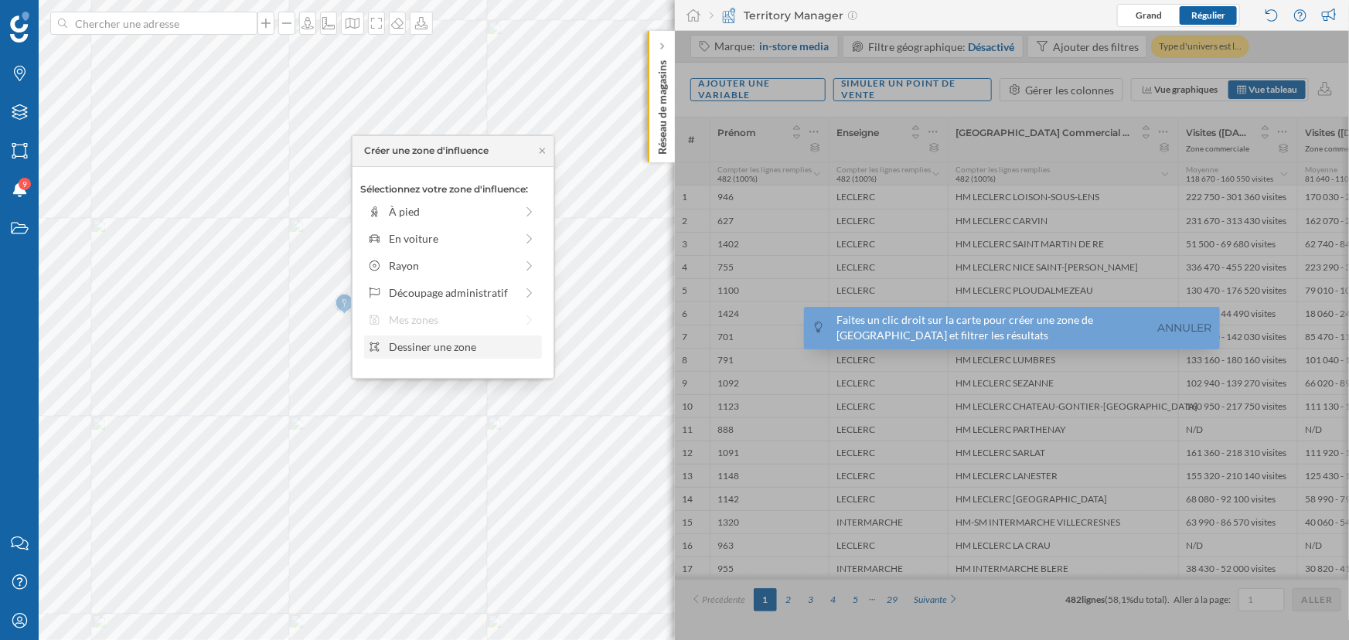
click at [424, 345] on div "Dessiner une zone" at bounding box center [463, 347] width 148 height 16
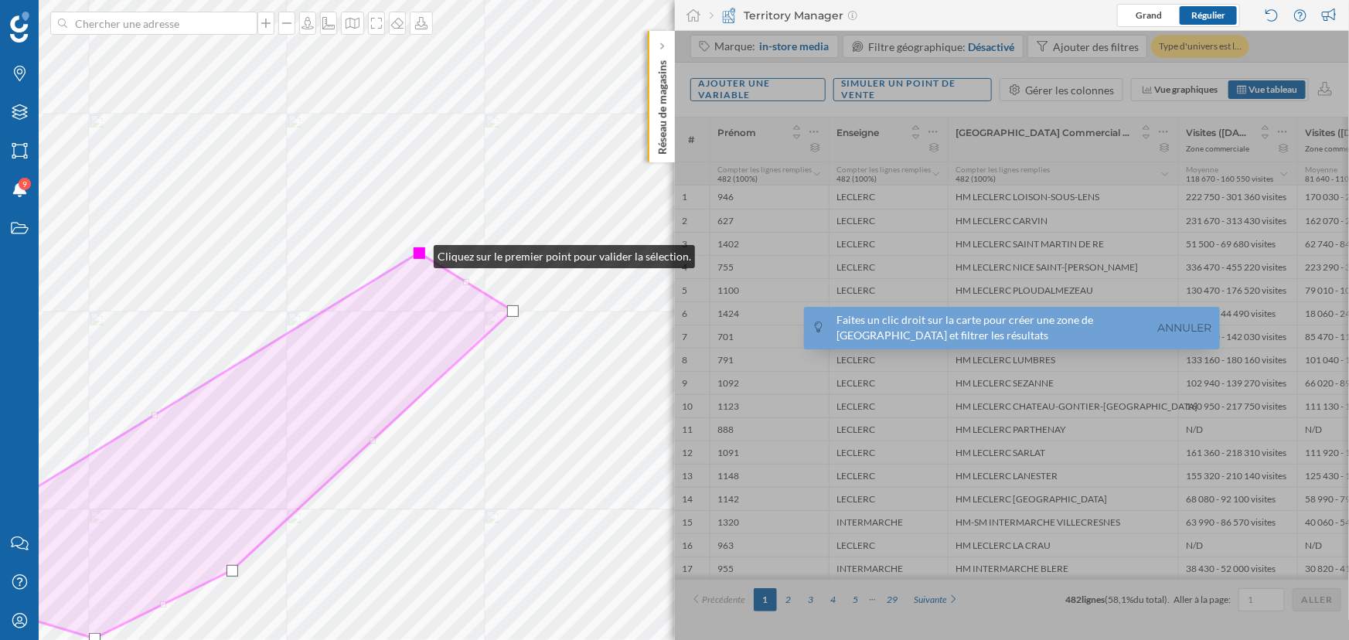
click at [418, 253] on div at bounding box center [420, 253] width 12 height 12
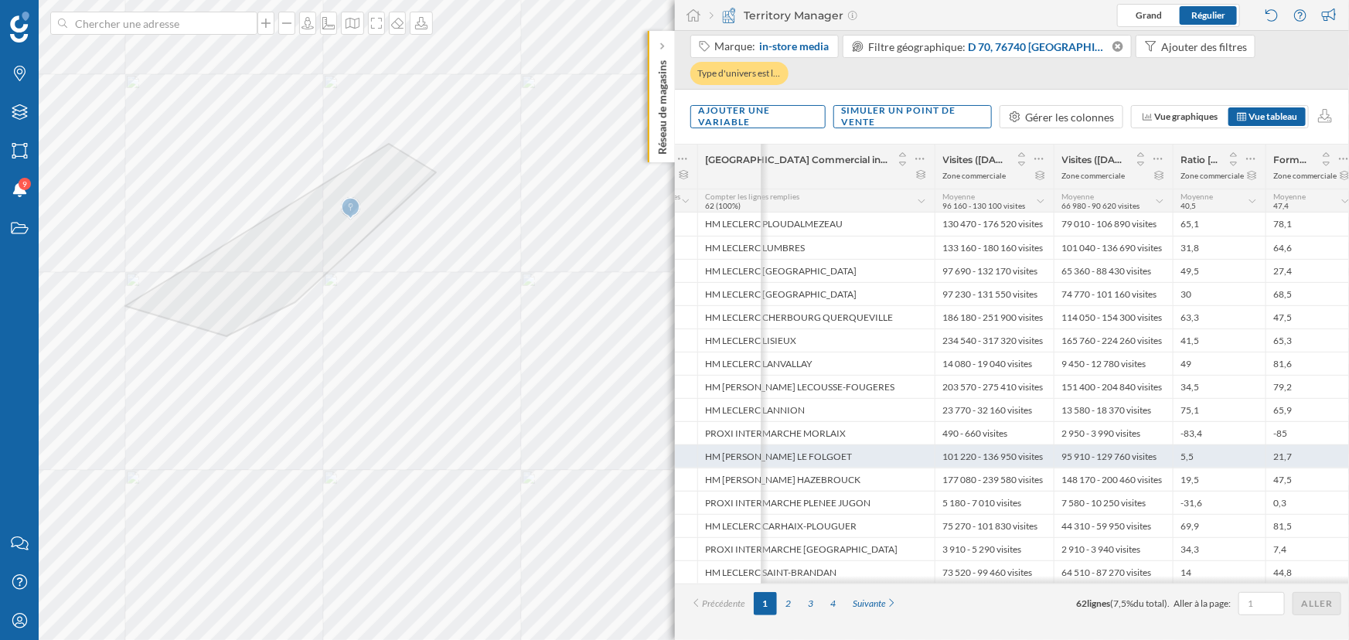
scroll to position [0, 352]
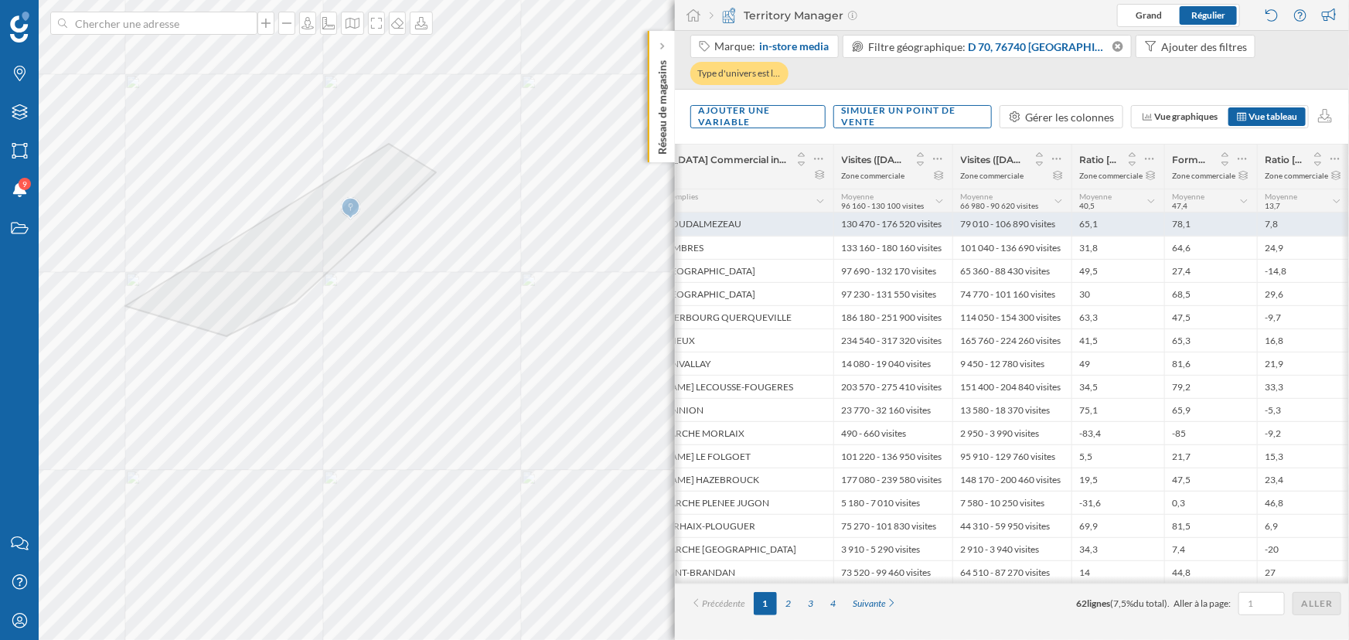
click at [839, 216] on div "130 470 - 176 520 visites" at bounding box center [892, 224] width 119 height 23
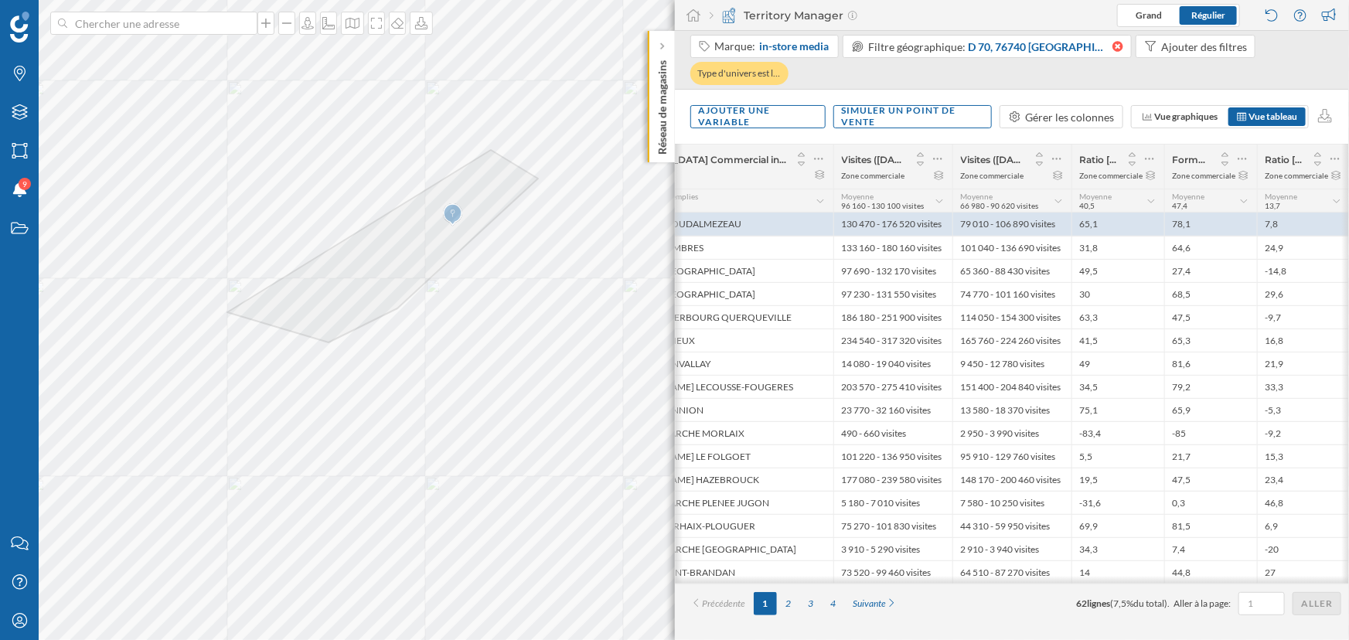
click at [1098, 41] on icon at bounding box center [1116, 46] width 13 height 11
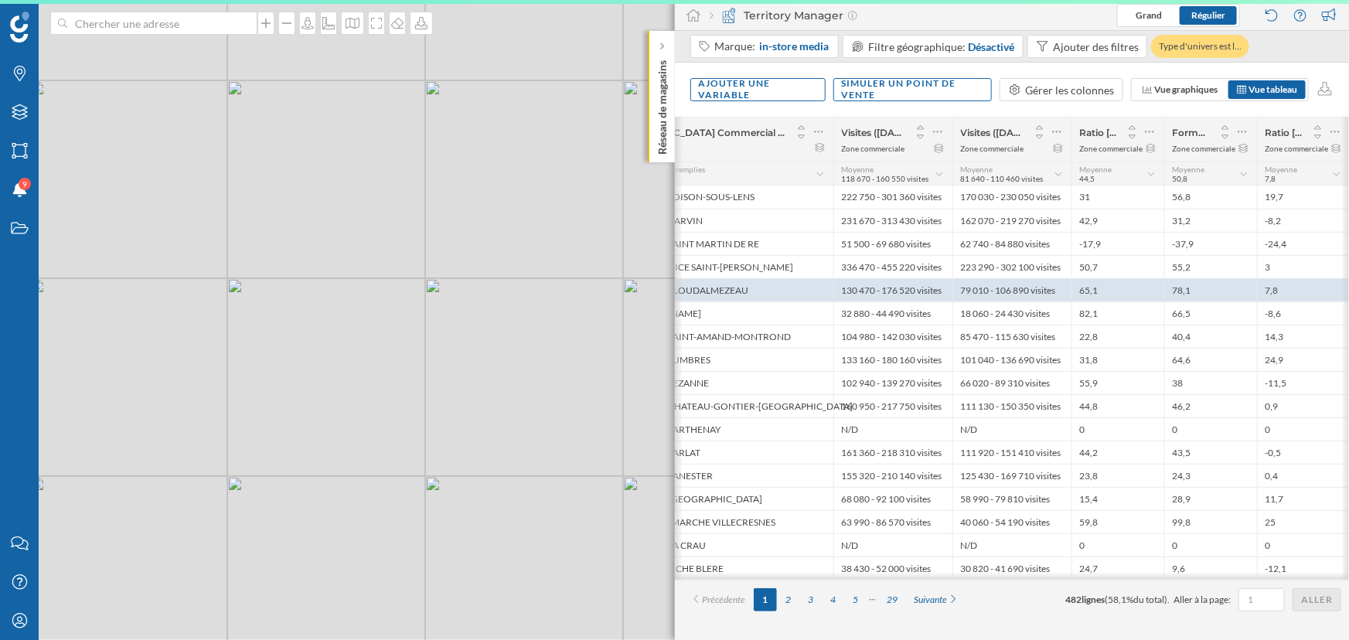
scroll to position [0, 345]
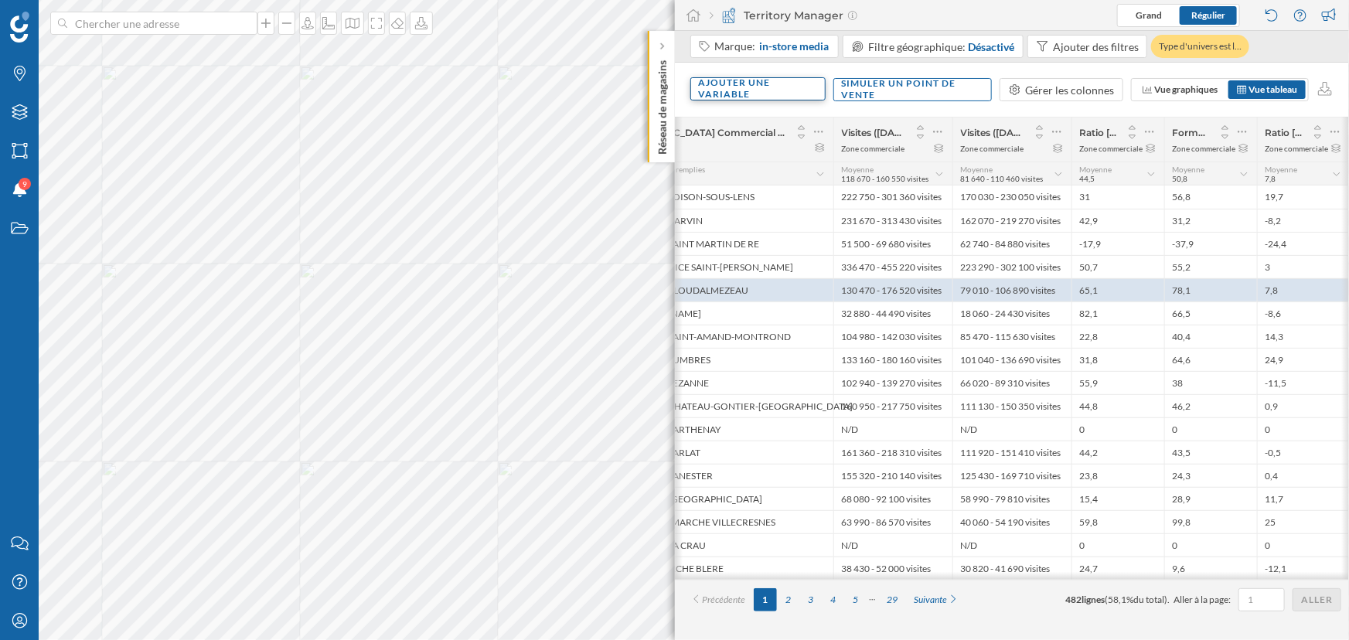
click at [701, 90] on div "Ajouter une variable" at bounding box center [757, 88] width 135 height 23
click at [741, 160] on div "Variable externe" at bounding box center [776, 153] width 154 height 16
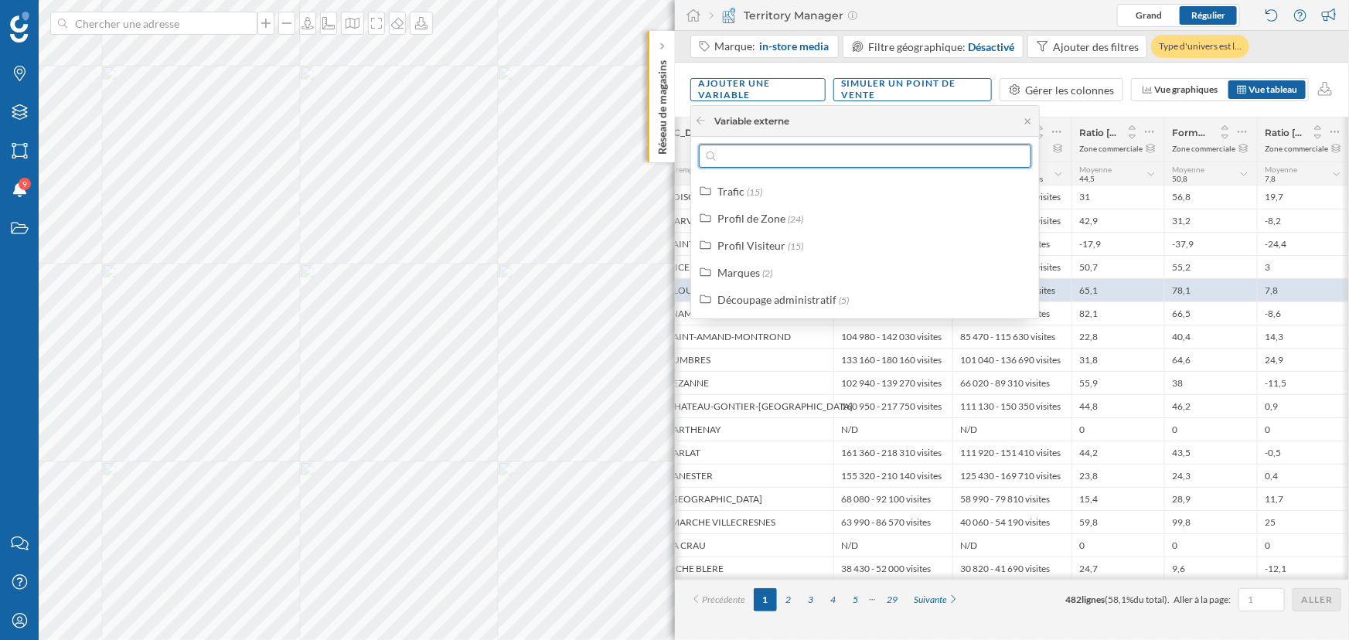
click at [741, 157] on input "text" at bounding box center [865, 156] width 298 height 23
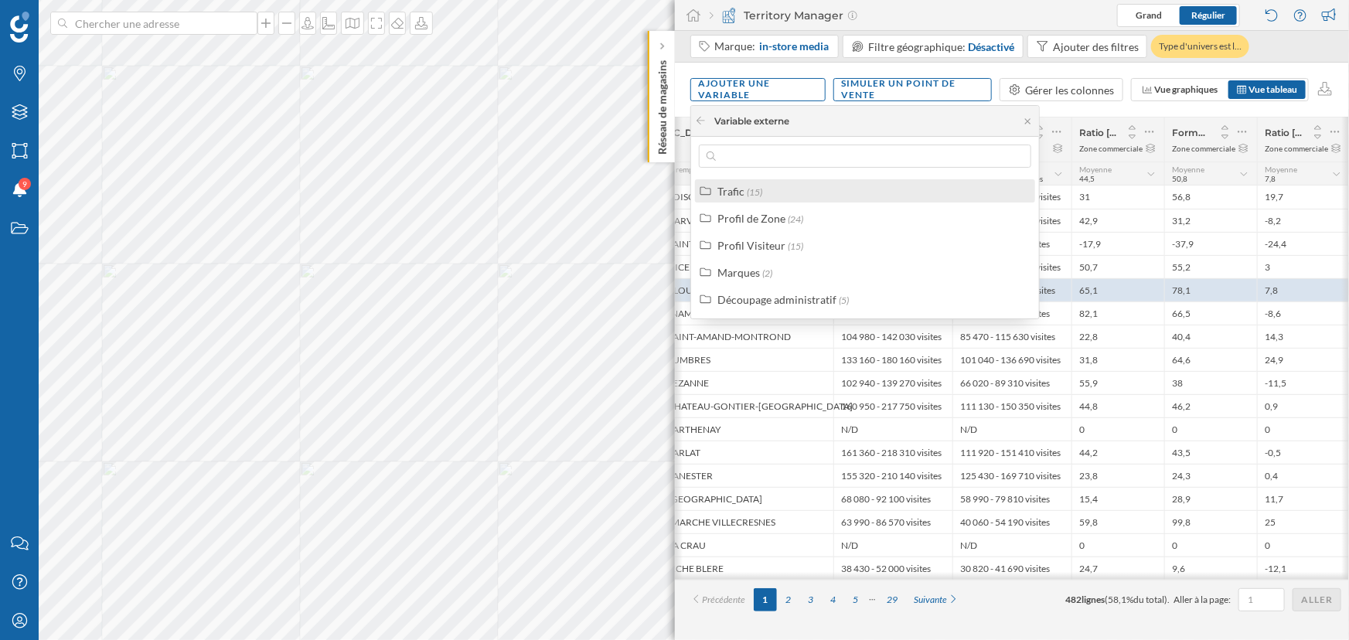
click at [737, 188] on div "Trafic" at bounding box center [730, 191] width 27 height 13
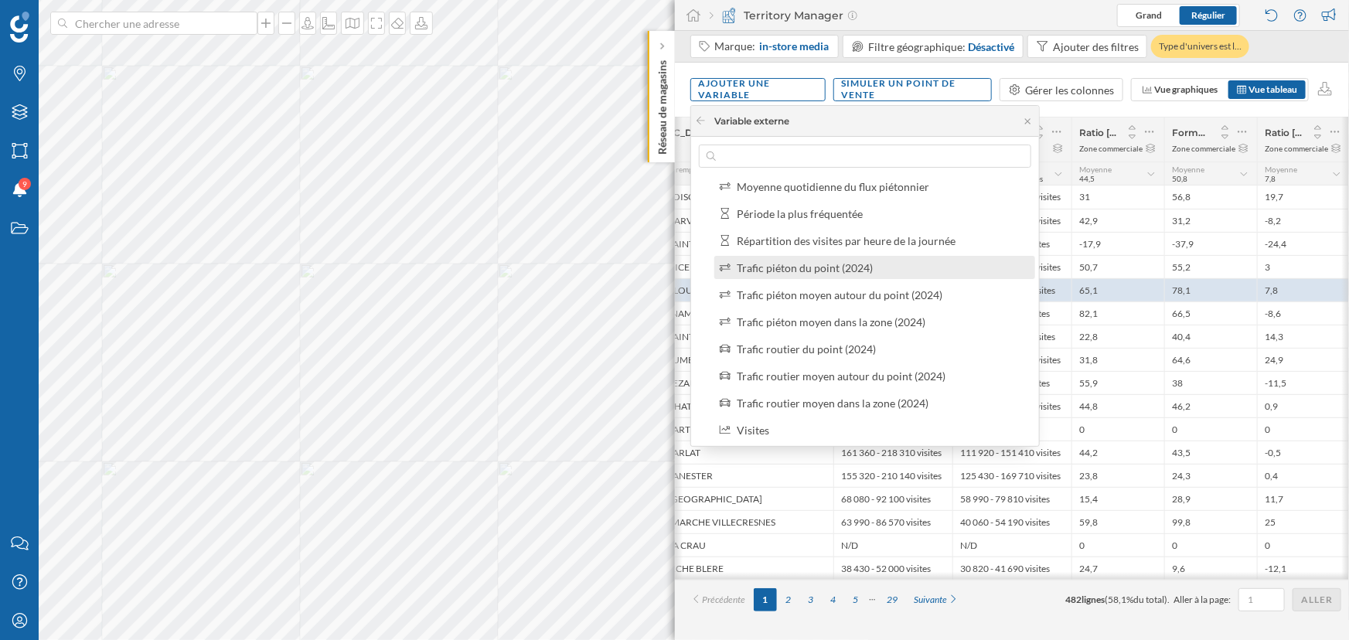
scroll to position [278, 0]
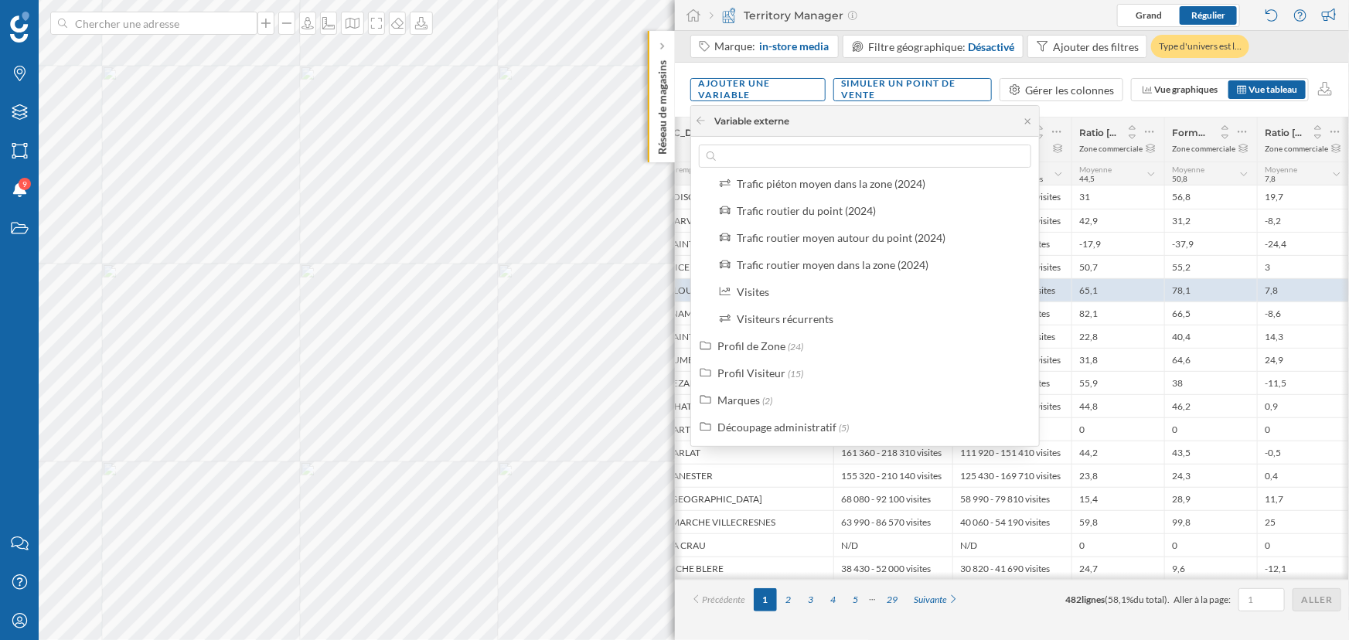
click at [757, 305] on div "Distance moyenne depuis le domicile des visiteurs Durée de la visite [GEOGRAPHI…" at bounding box center [874, 129] width 330 height 402
click at [757, 298] on label "Visites" at bounding box center [753, 292] width 32 height 16
